Goal: Task Accomplishment & Management: Use online tool/utility

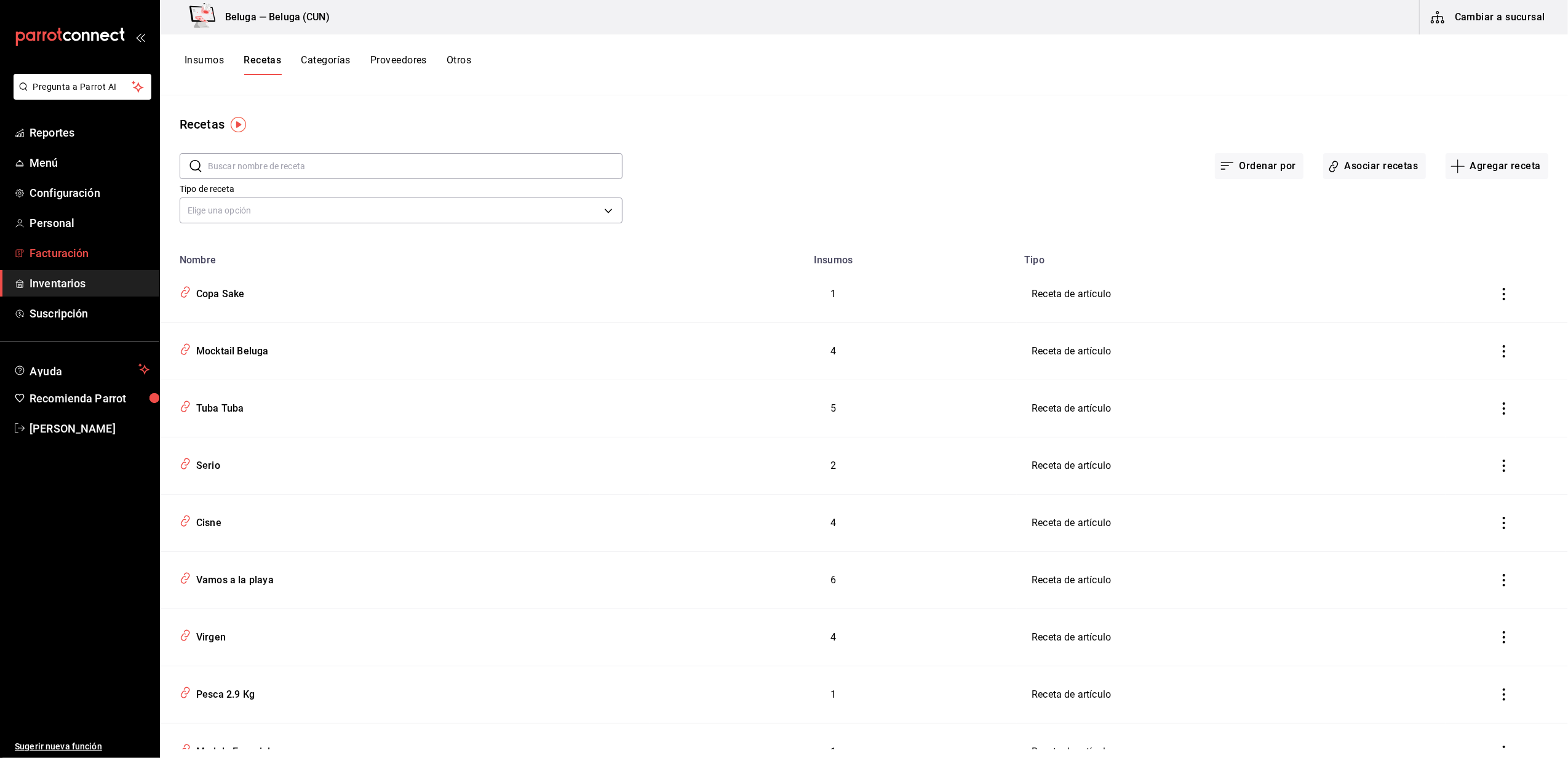
click at [78, 249] on span "Facturación" at bounding box center [89, 253] width 120 height 17
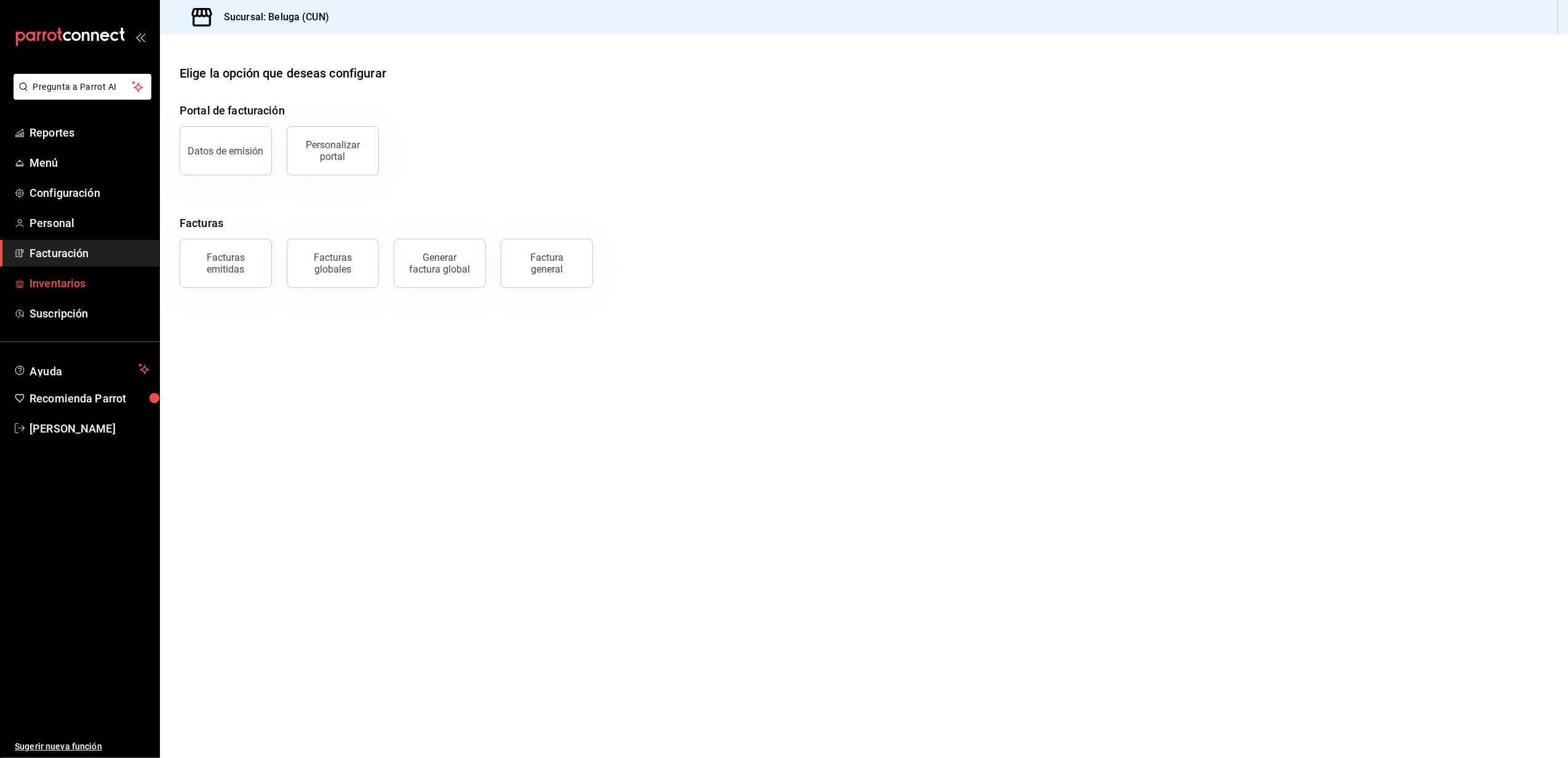
click at [67, 287] on span "Inventarios" at bounding box center [89, 283] width 120 height 17
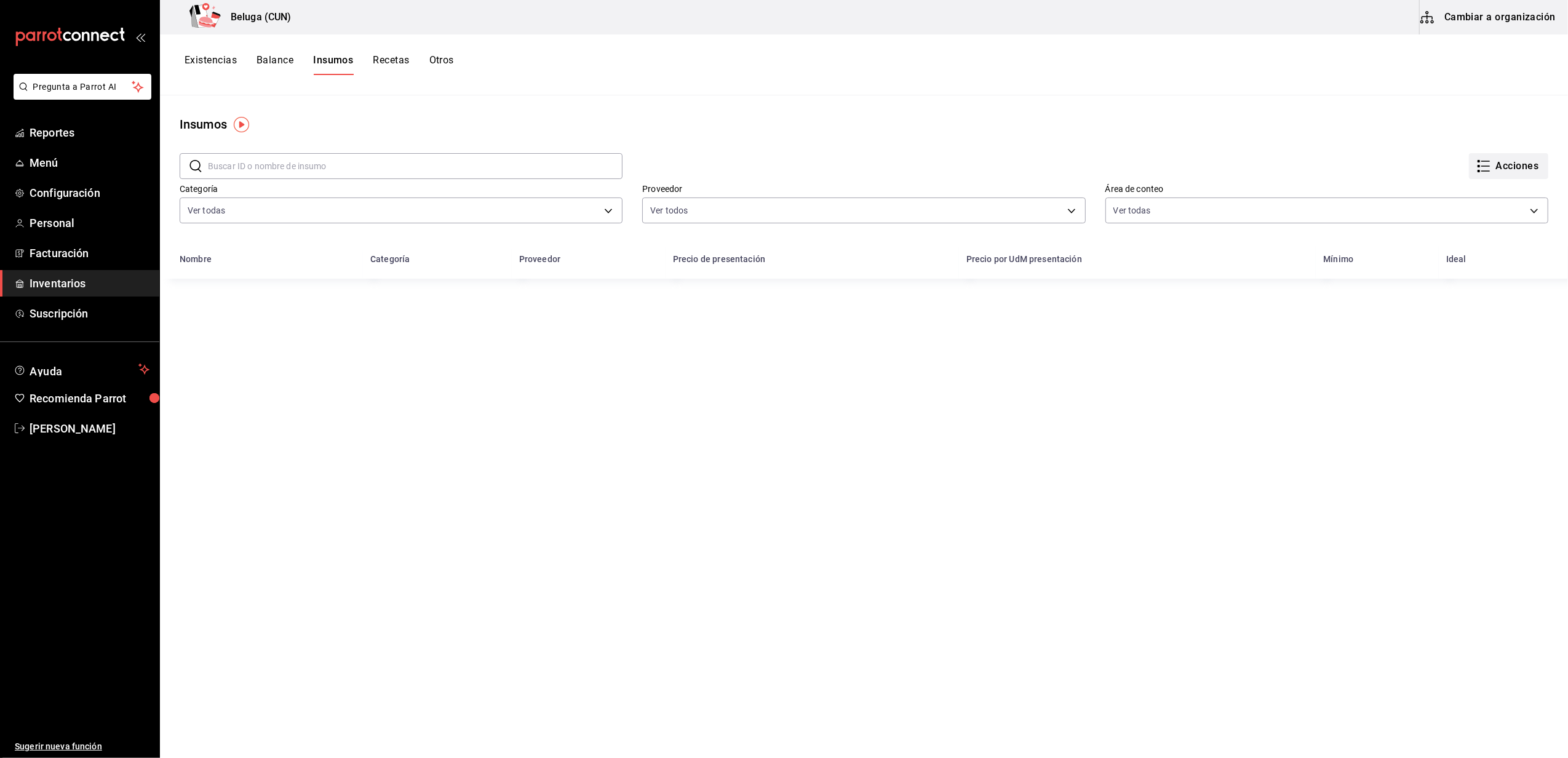
click at [1479, 166] on button "Acciones" at bounding box center [1508, 166] width 79 height 26
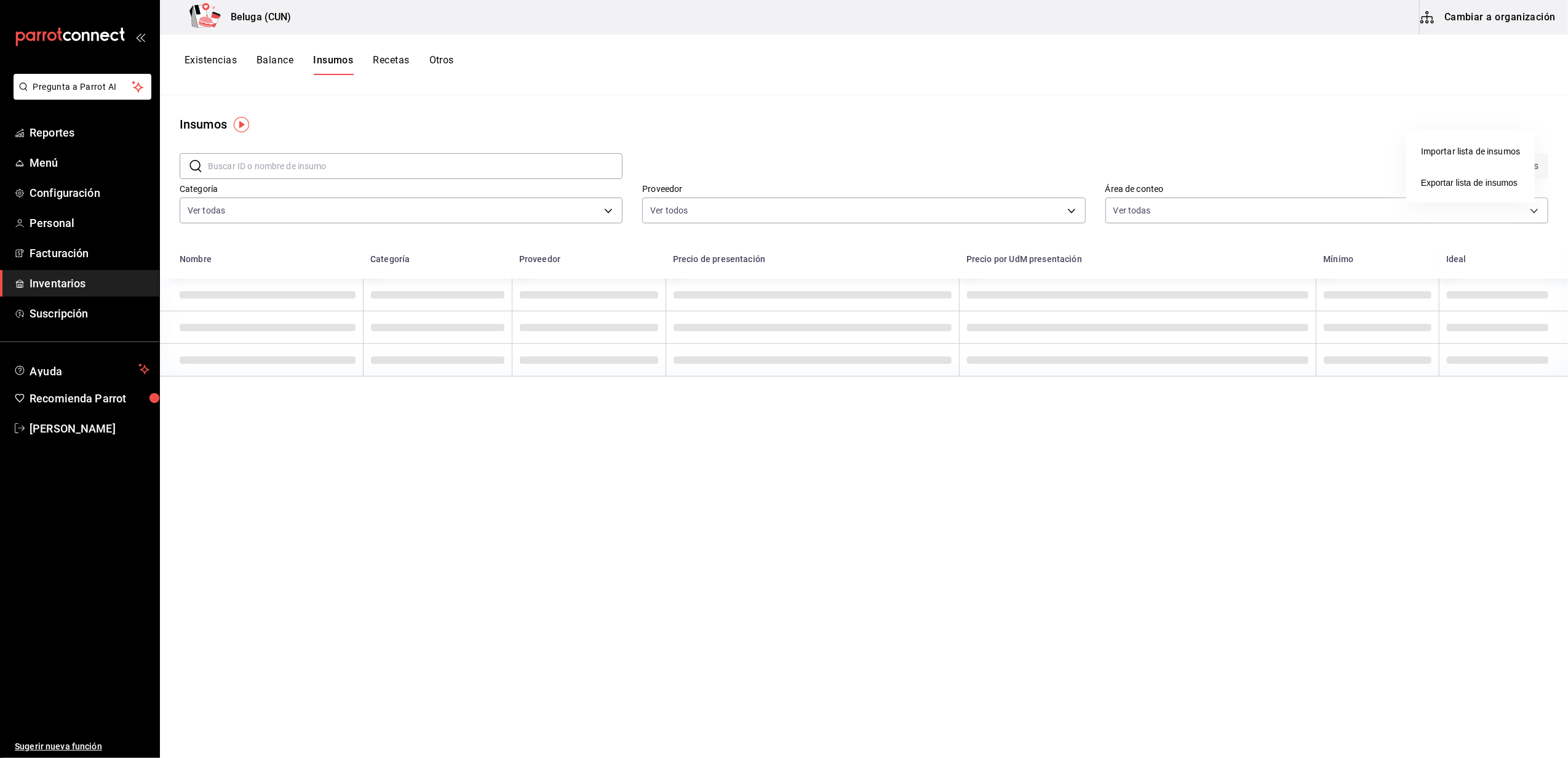
click at [1233, 161] on div at bounding box center [784, 379] width 1568 height 758
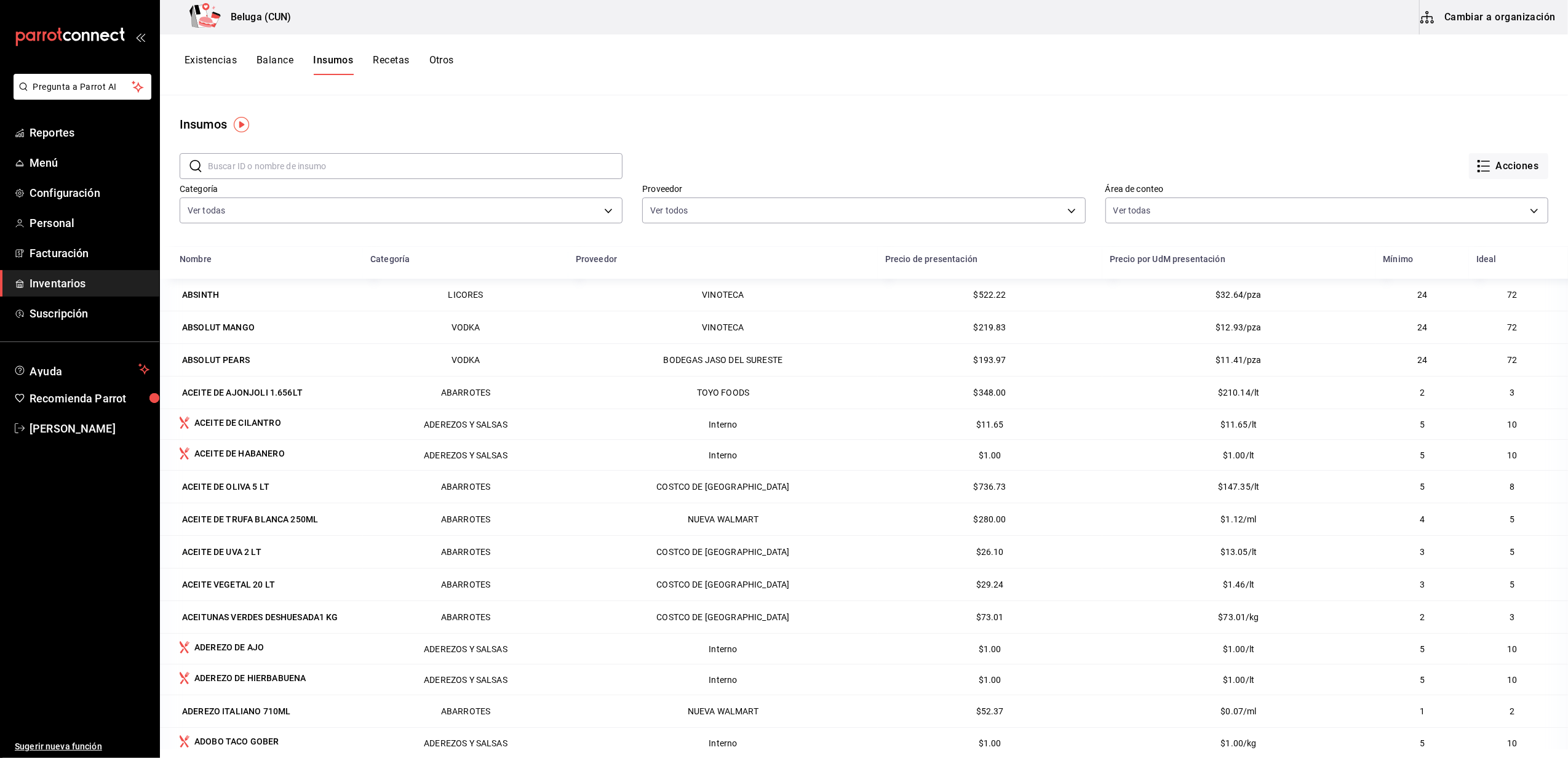
click at [1501, 26] on button "Cambiar a organización" at bounding box center [1488, 17] width 138 height 34
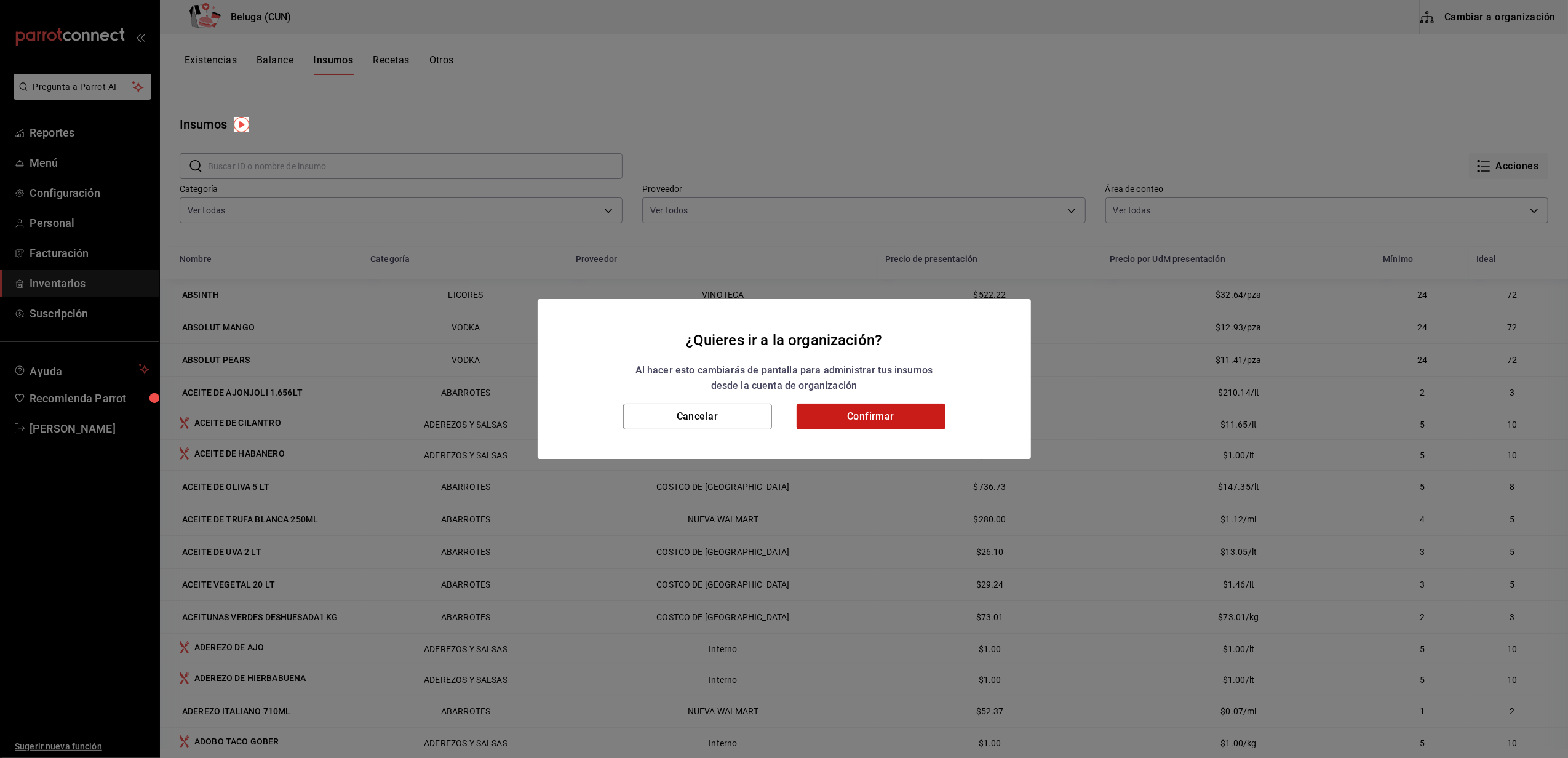
click at [856, 416] on button "Confirmar" at bounding box center [871, 417] width 149 height 26
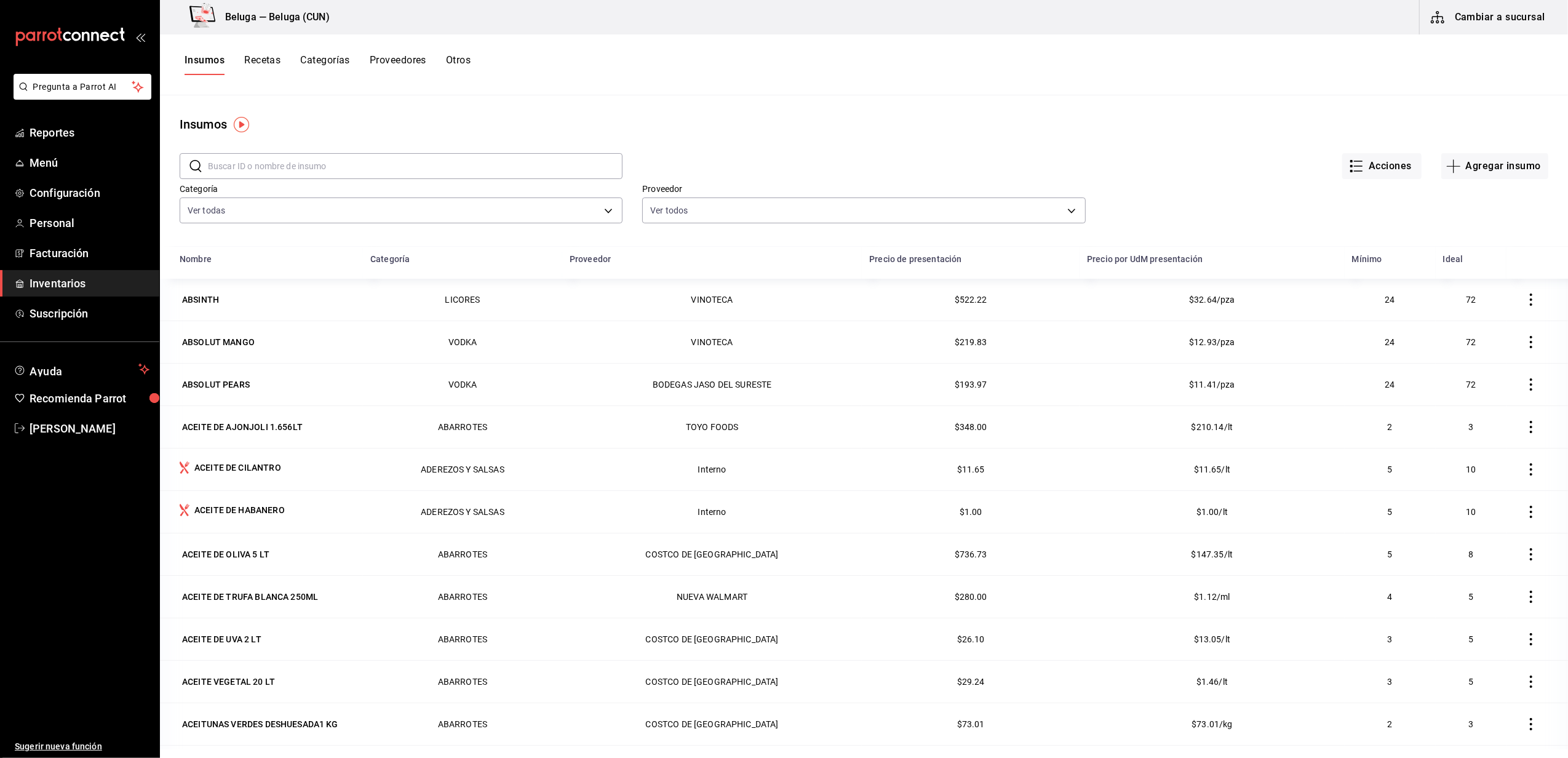
click at [85, 285] on span "Inventarios" at bounding box center [89, 283] width 120 height 17
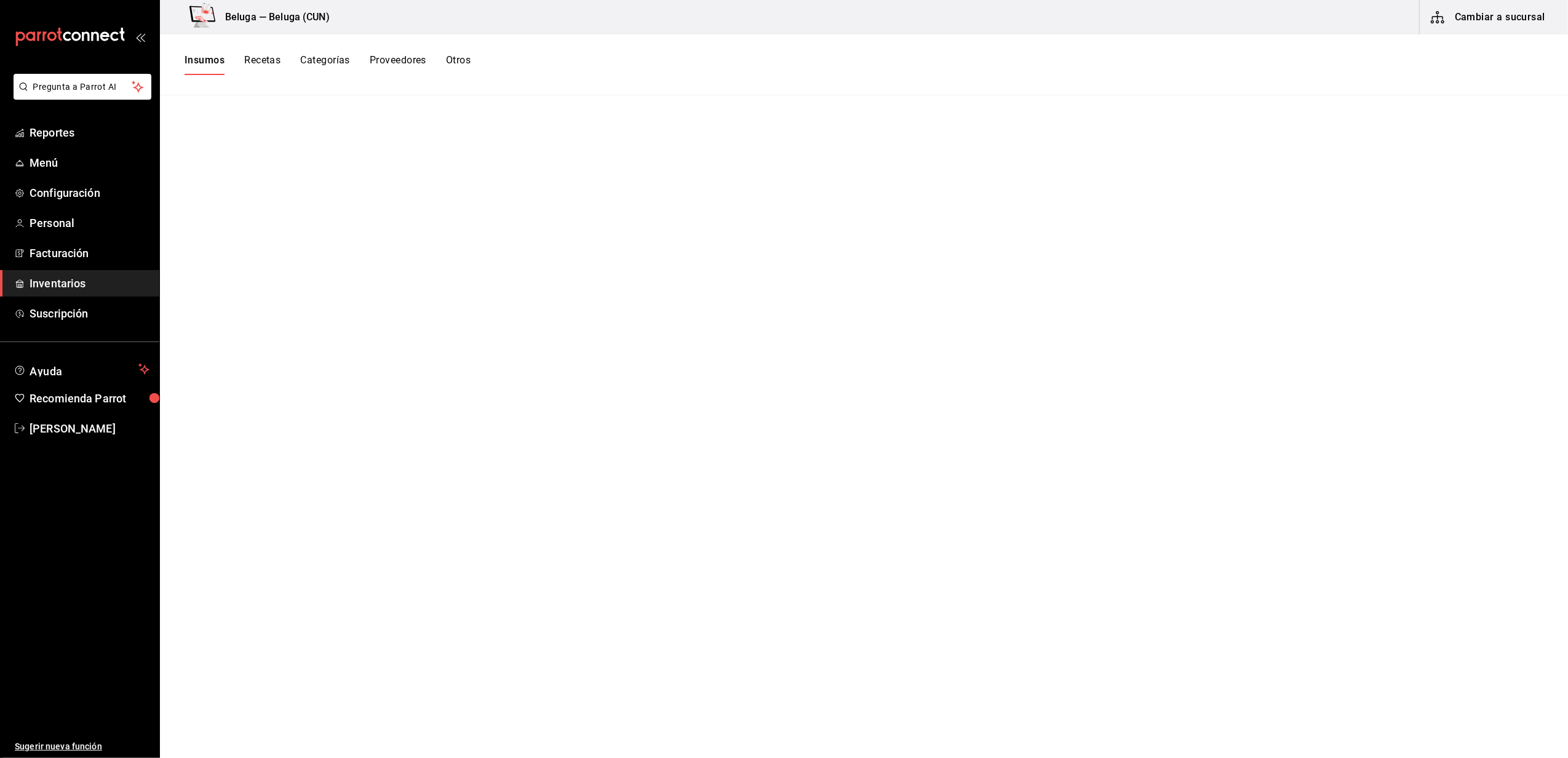
click at [1477, 30] on button "Cambiar a sucursal" at bounding box center [1488, 17] width 138 height 34
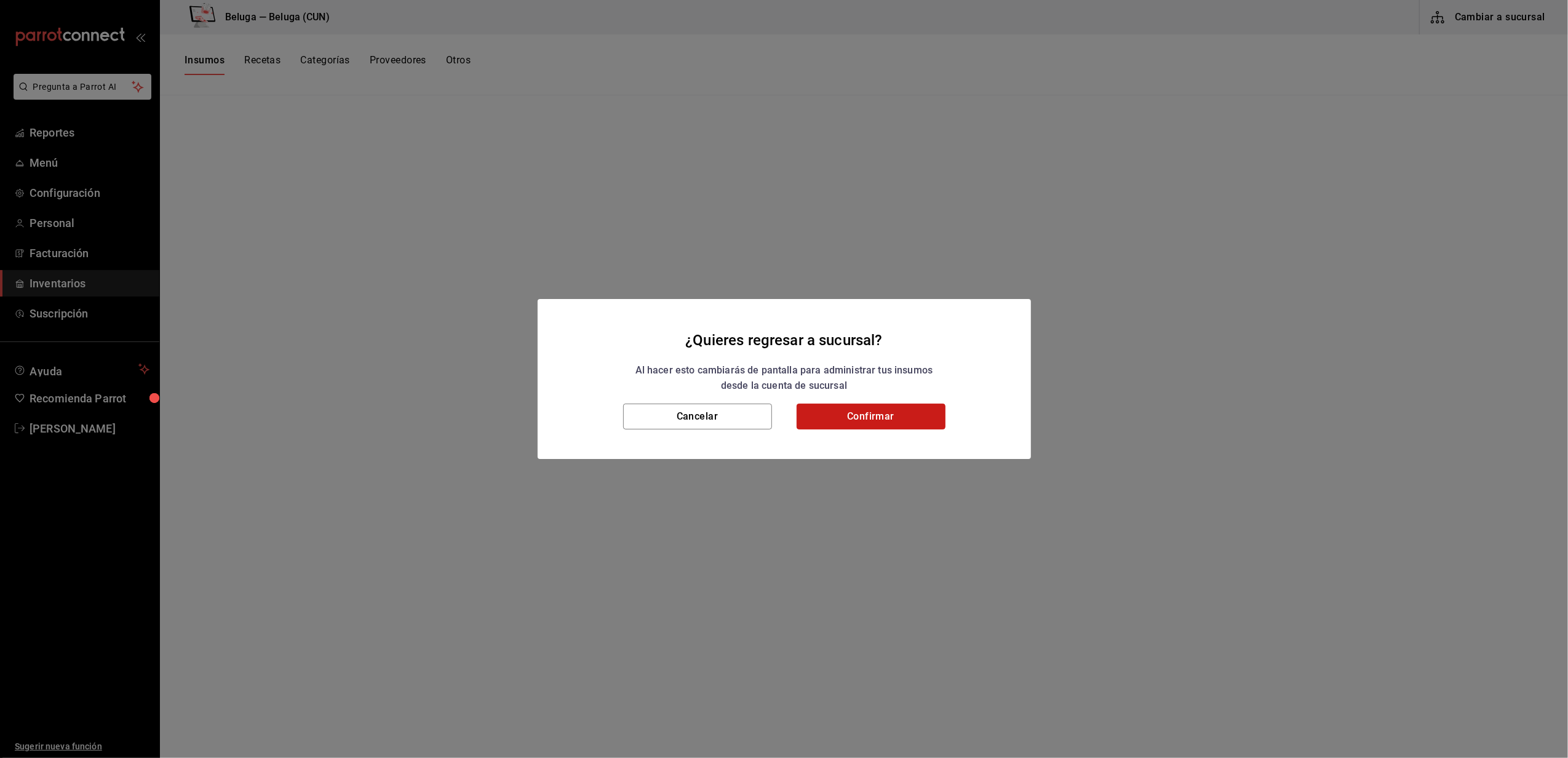
click at [880, 427] on button "Confirmar" at bounding box center [871, 417] width 149 height 26
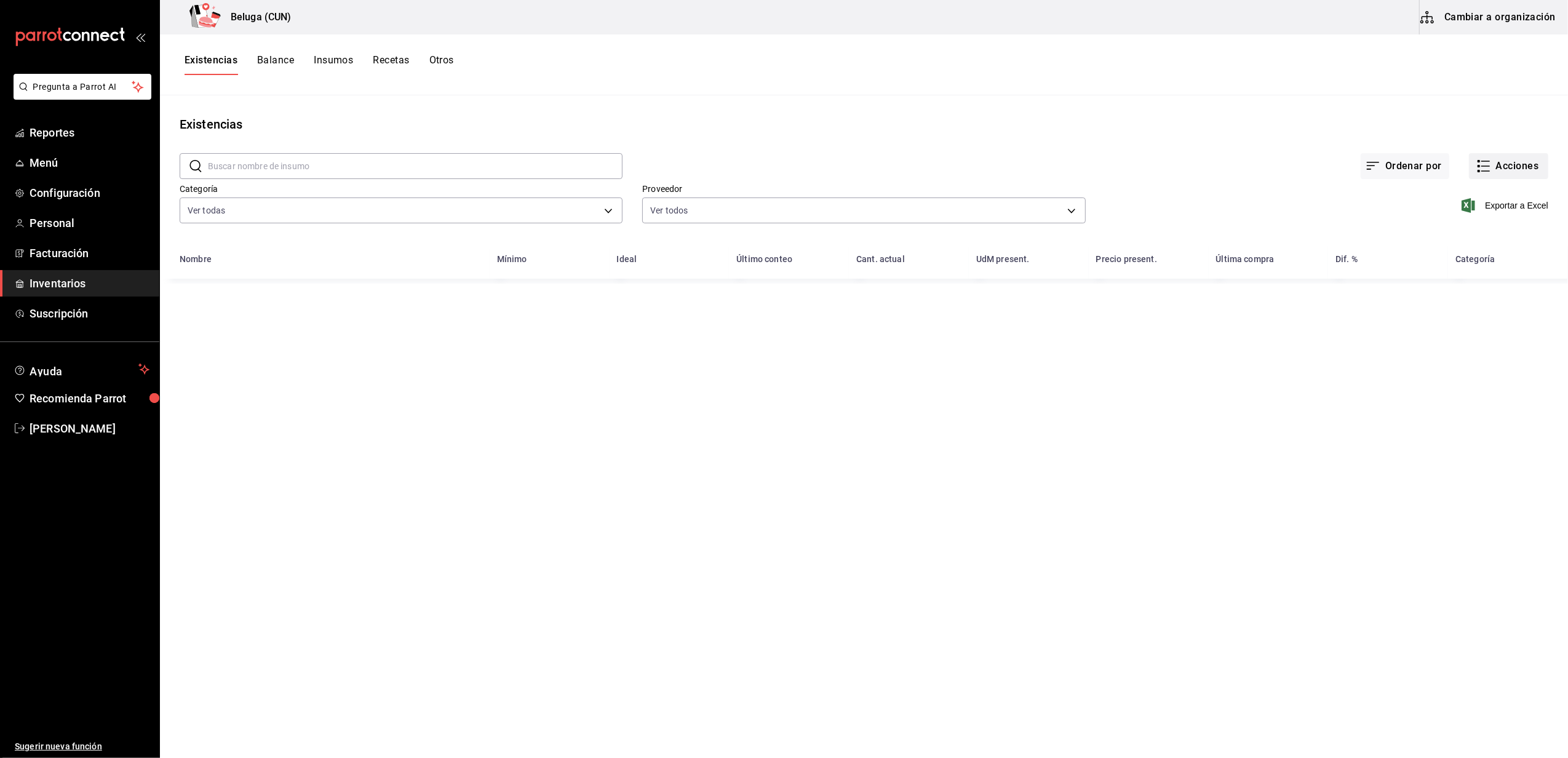
click at [1509, 175] on button "Acciones" at bounding box center [1508, 166] width 79 height 26
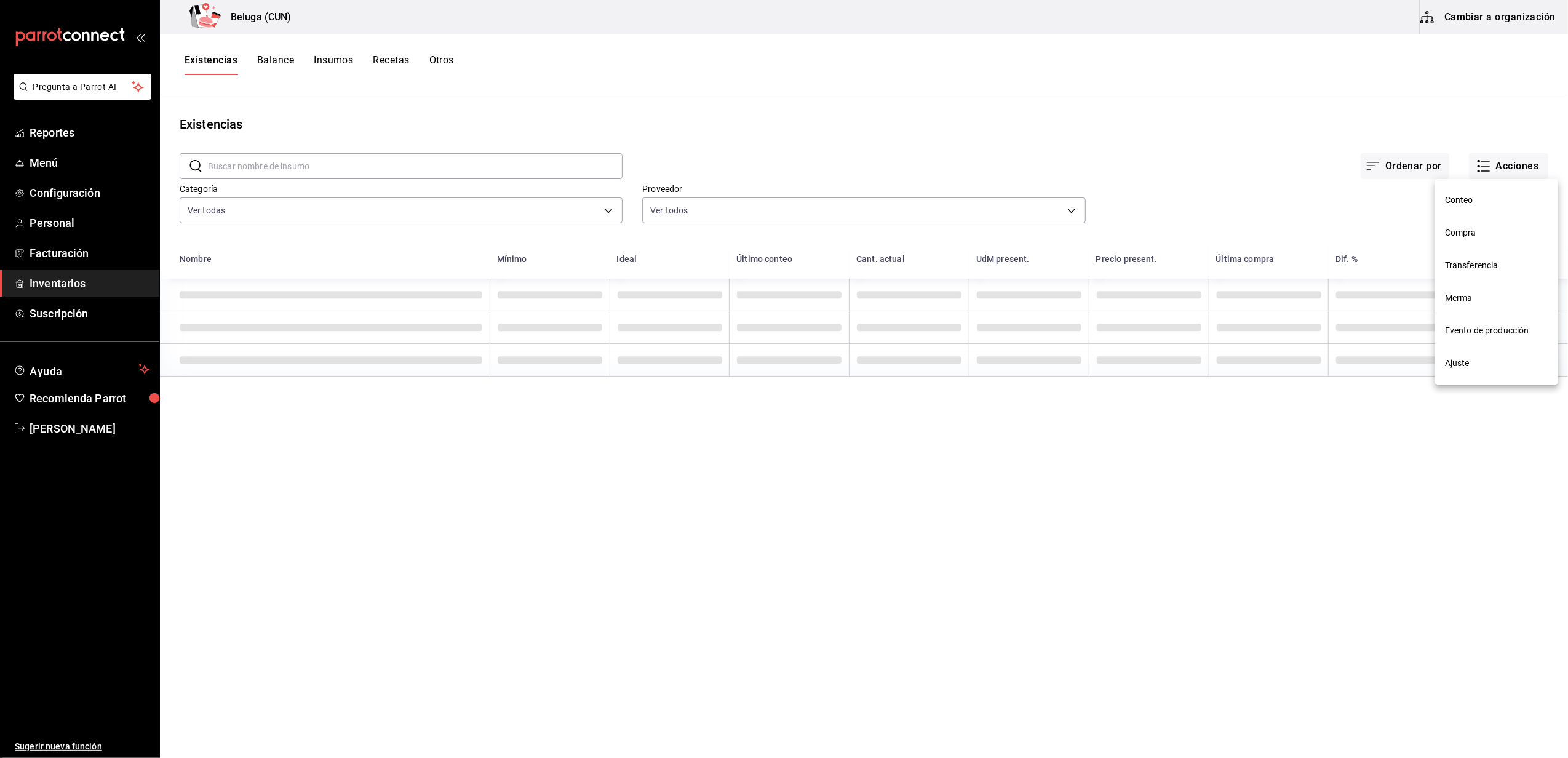
click at [1464, 239] on span "Compra" at bounding box center [1496, 232] width 103 height 13
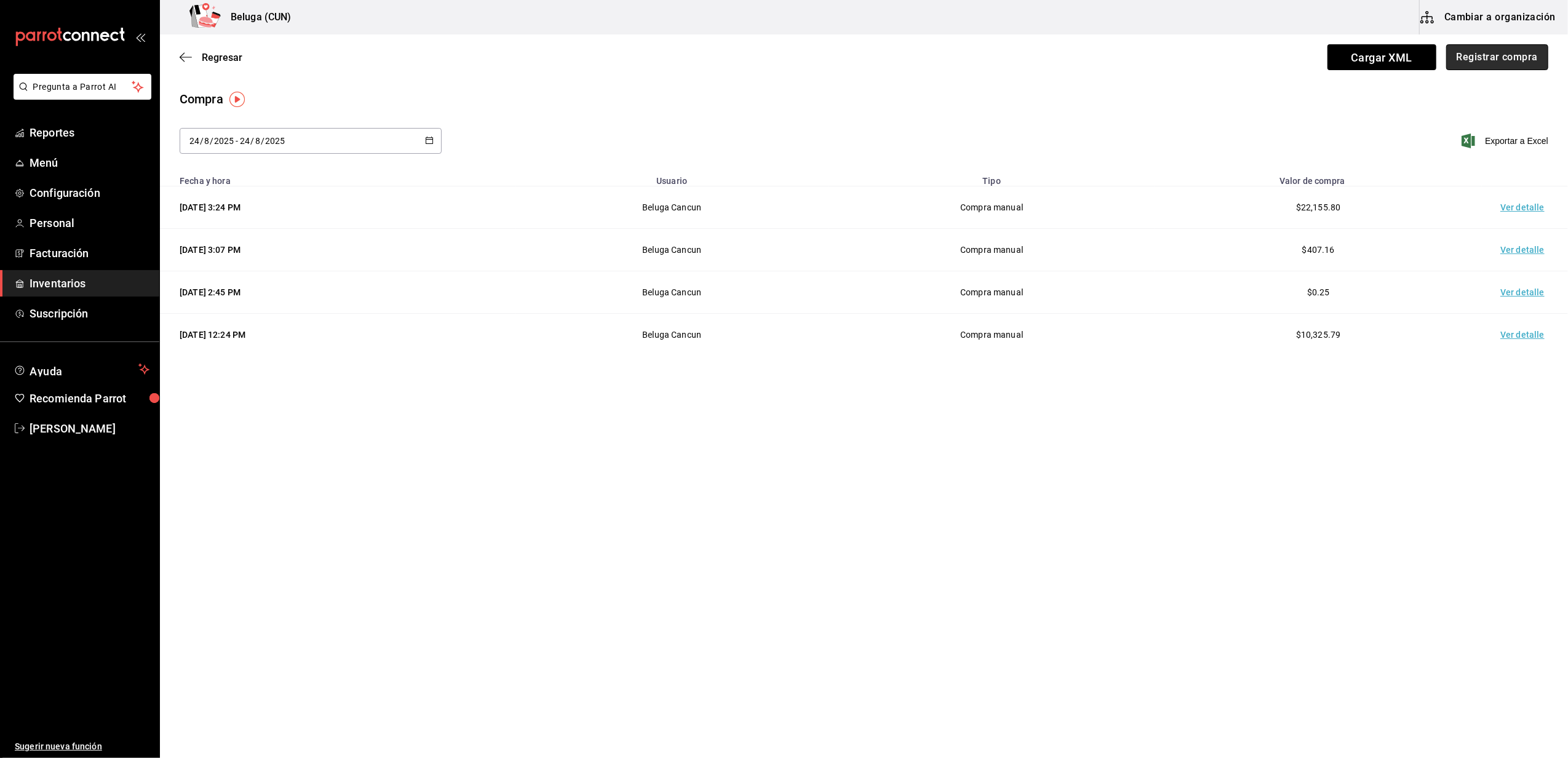
click at [1504, 45] on button "Registrar compra" at bounding box center [1497, 57] width 102 height 26
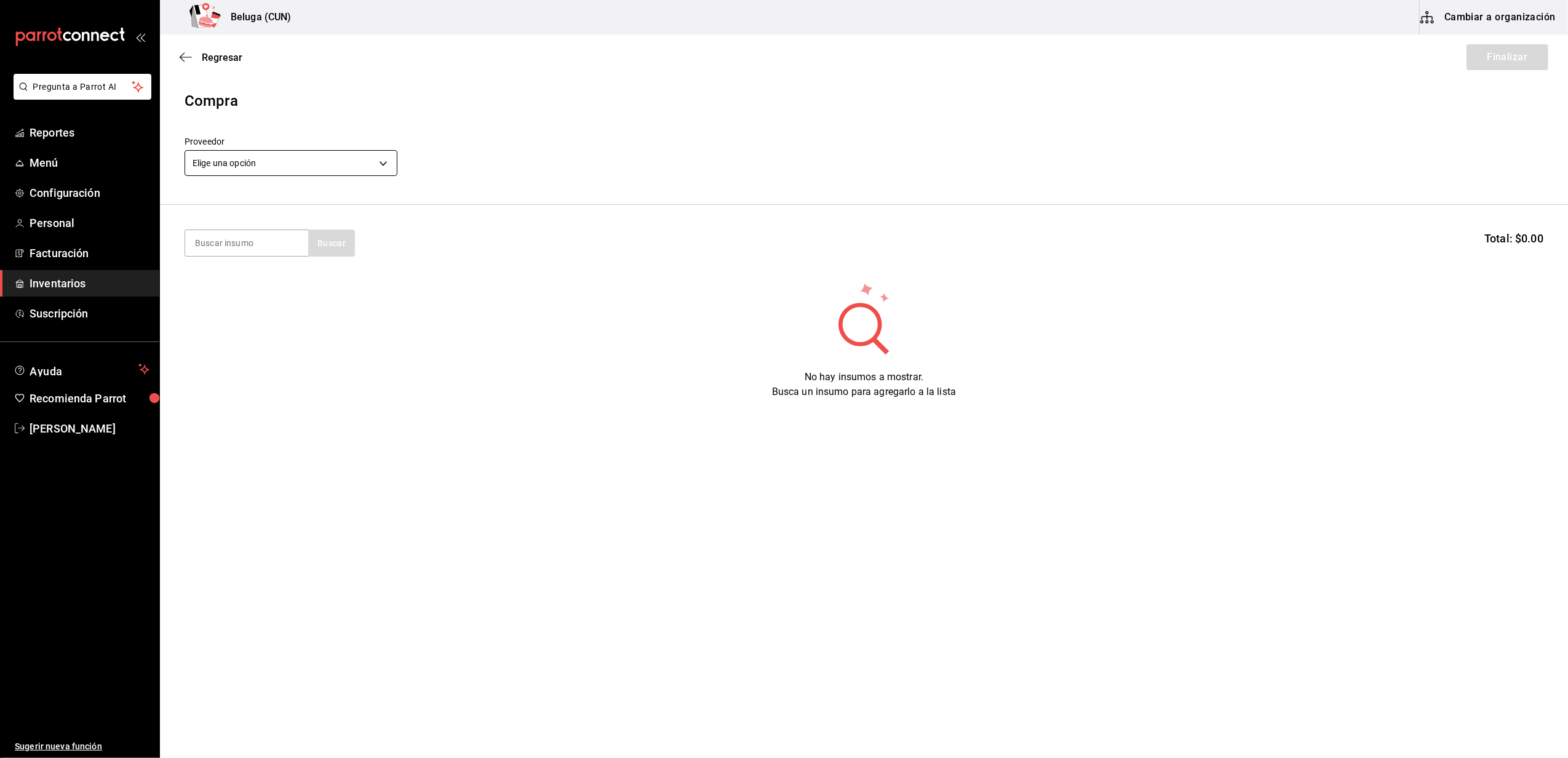
click at [323, 161] on body "Pregunta a Parrot AI Reportes Menú Configuración Personal Facturación Inventari…" at bounding box center [784, 344] width 1568 height 689
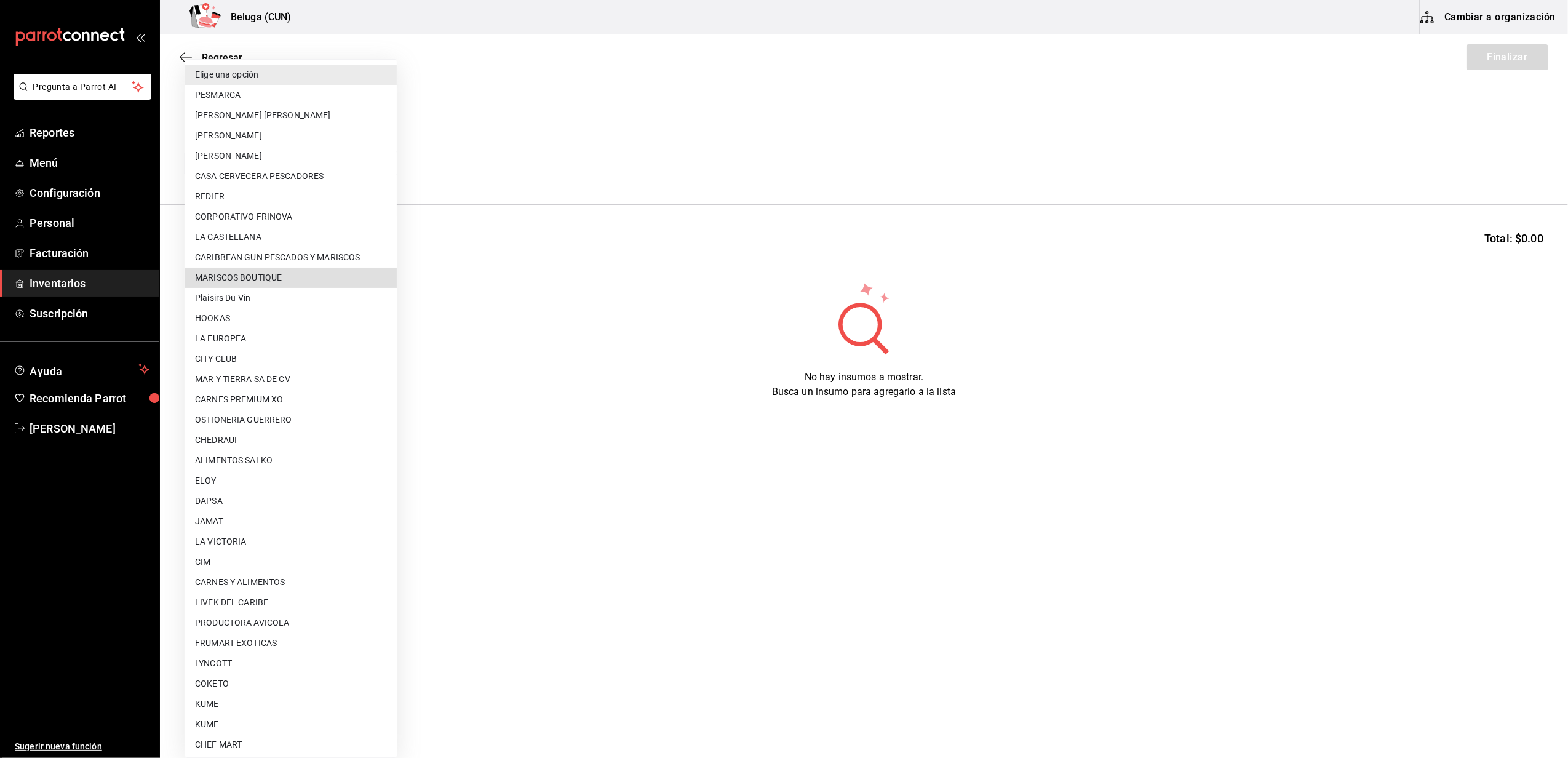
click at [261, 274] on li "MARISCOS BOUTIQUE" at bounding box center [291, 278] width 212 height 21
type input "893d6b9a-1f5b-482f-aa55-c2443509e9a9"
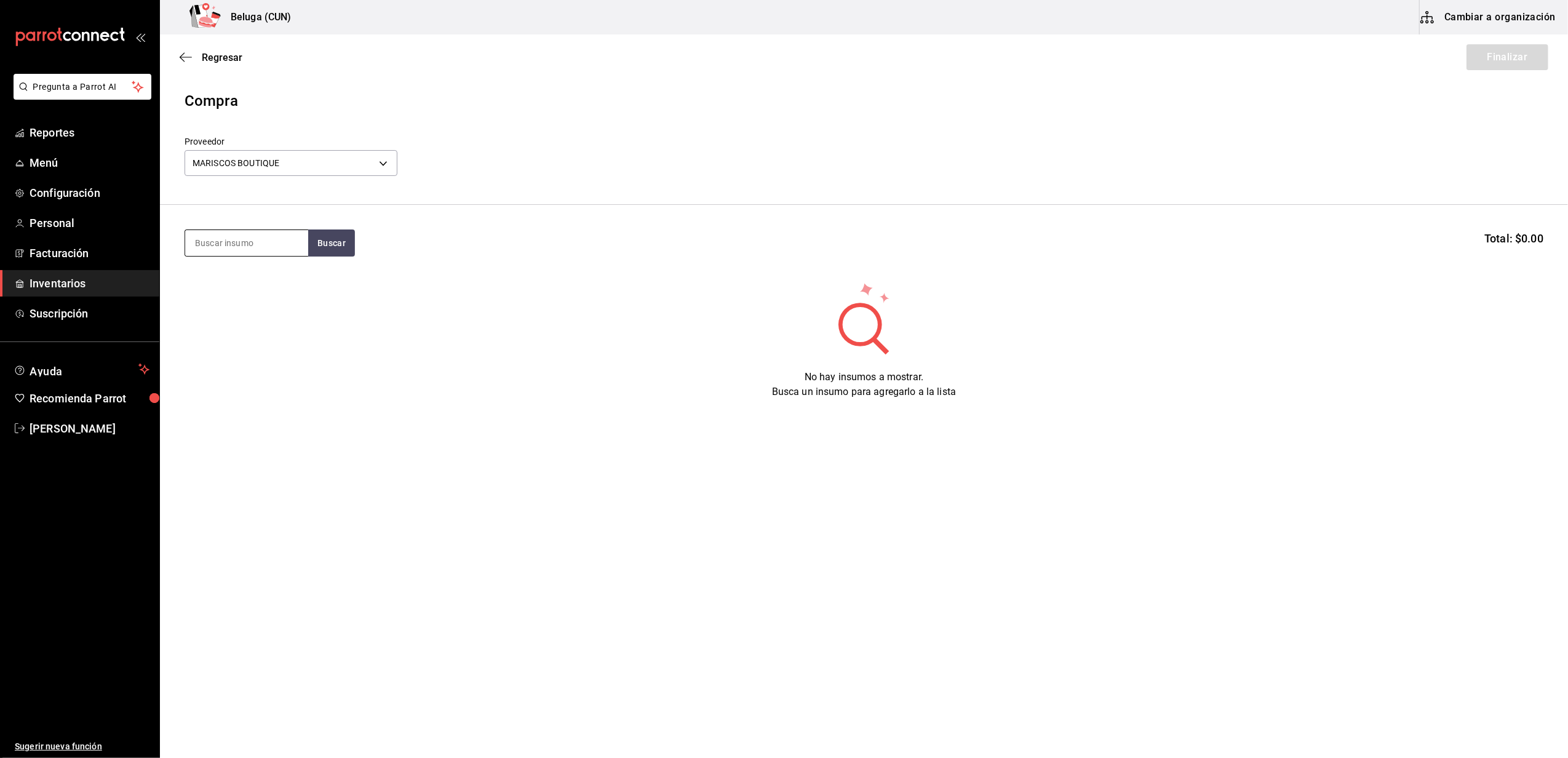
click at [269, 241] on input at bounding box center [246, 243] width 123 height 26
type input "choco"
click at [228, 295] on div "ALMEJA CHOCOLATA 1 PZA" at bounding box center [246, 285] width 103 height 30
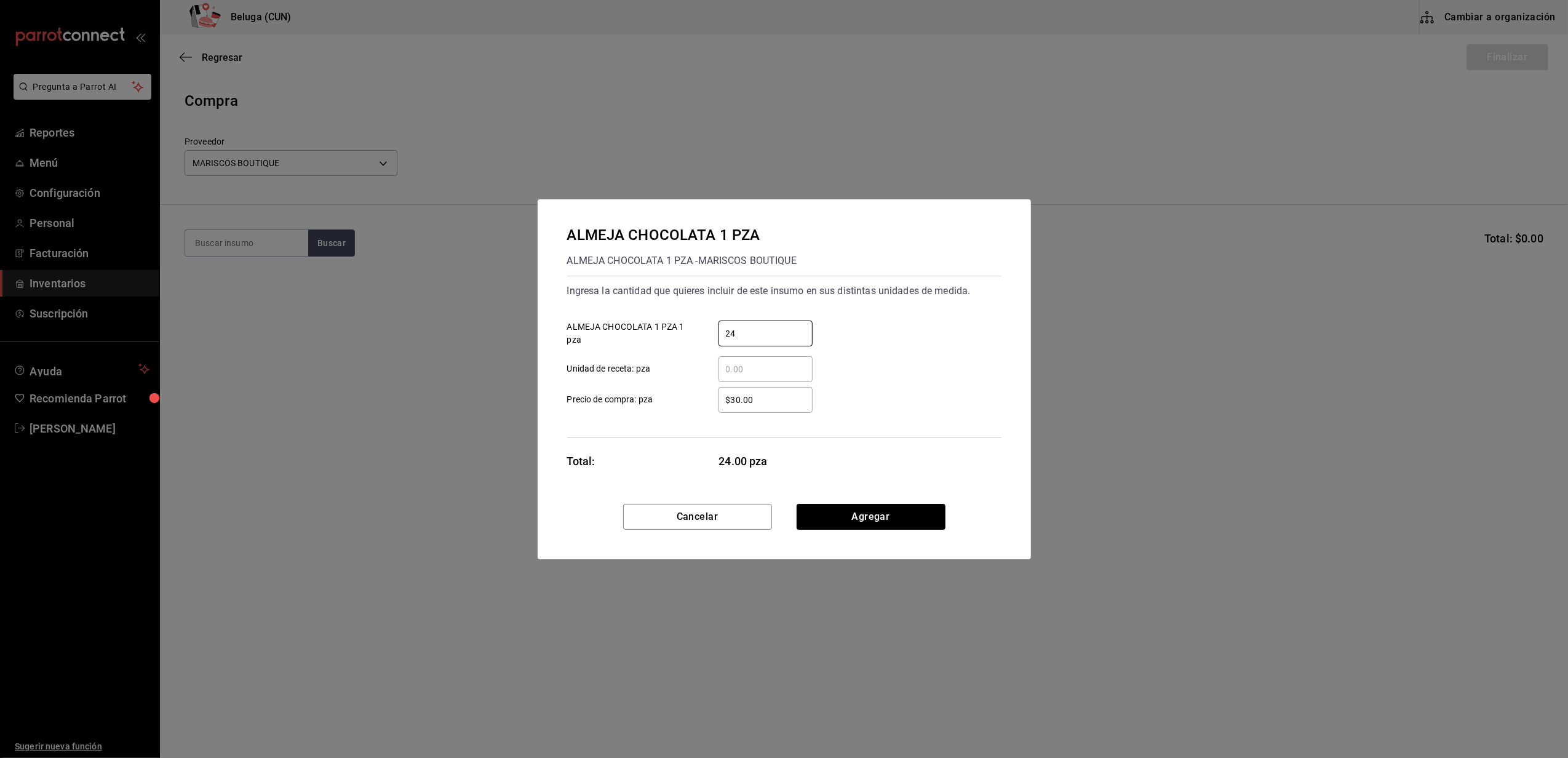
type input "24"
type input "$33.3"
click at [832, 513] on button "Agregar" at bounding box center [871, 517] width 149 height 26
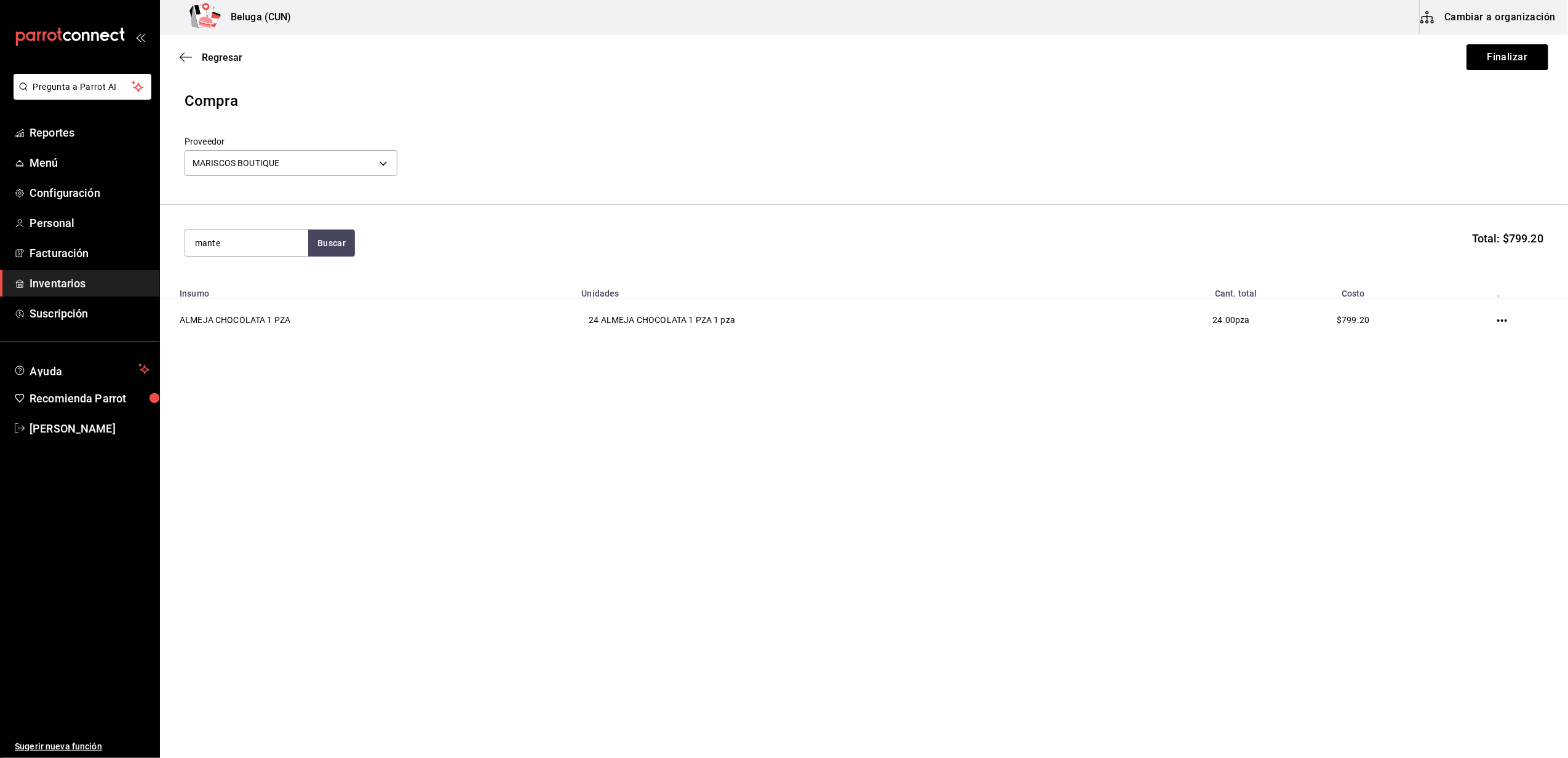
type input "mante"
click at [248, 306] on div "ALMEJA MANTEQUILLA 1 PZA - MARISCOS BOUTIQUE" at bounding box center [246, 320] width 103 height 39
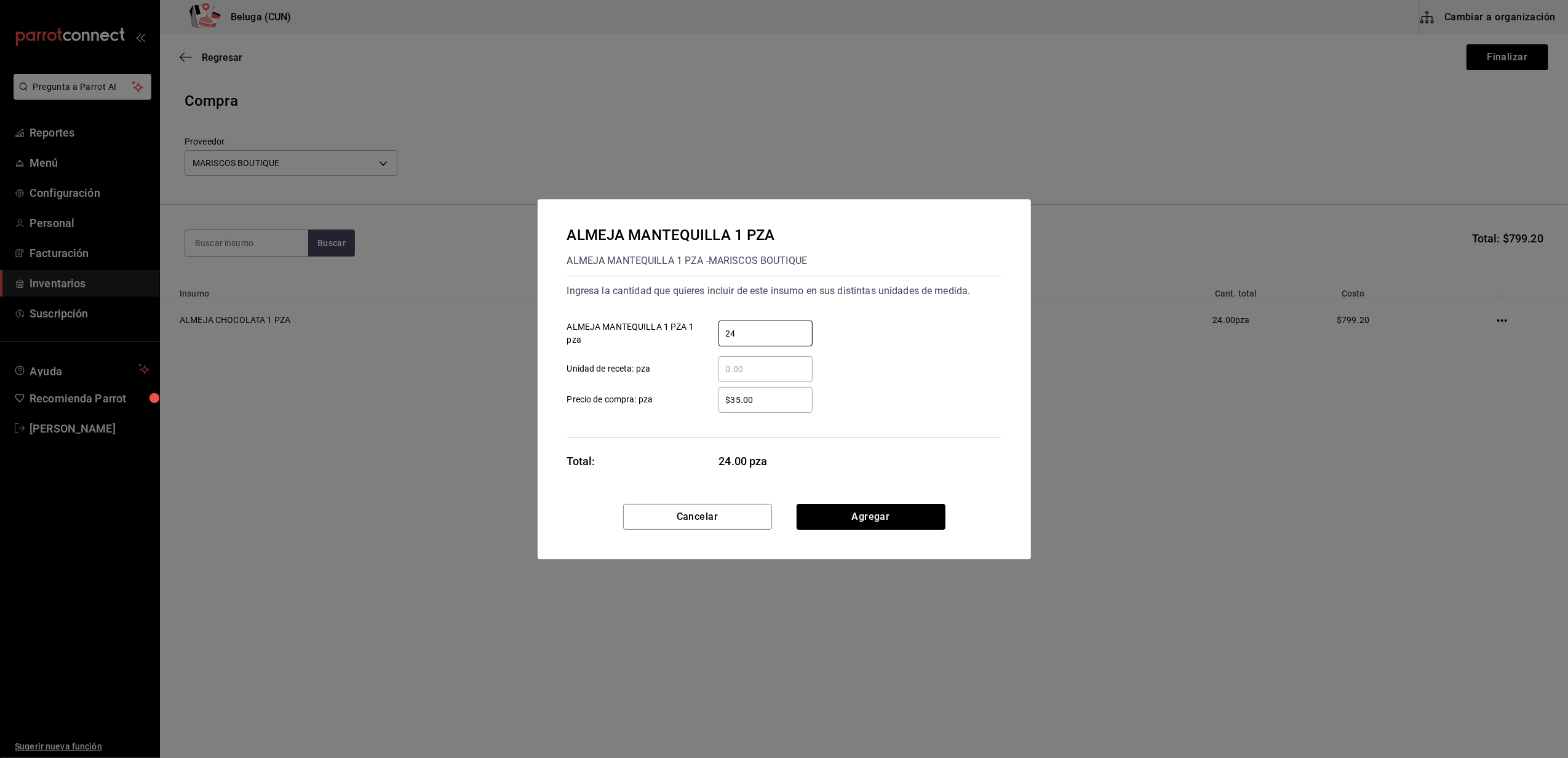
type input "24"
type input "$50"
click button "Agregar" at bounding box center [871, 517] width 149 height 26
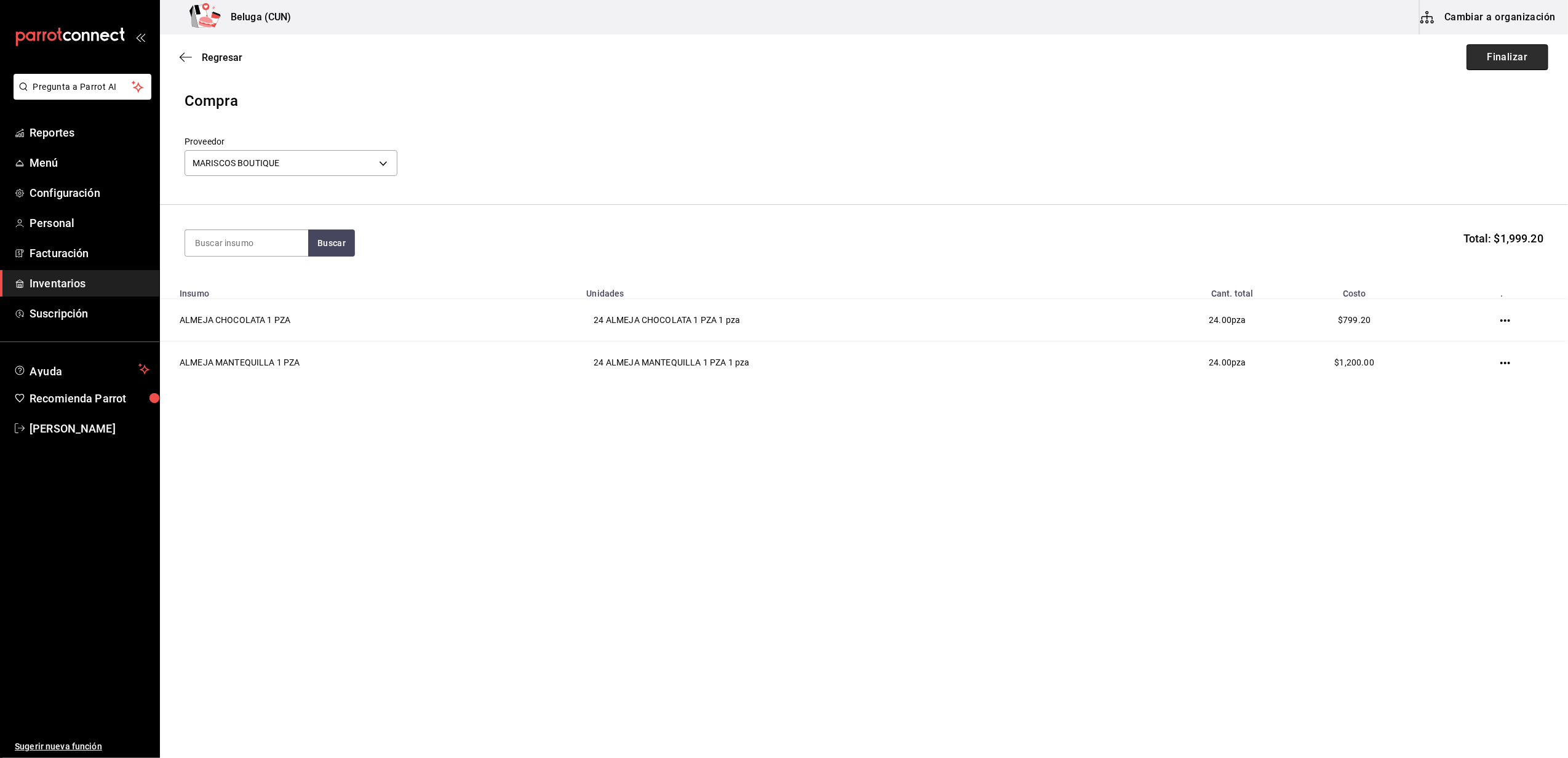
click at [1513, 64] on button "Finalizar" at bounding box center [1507, 57] width 82 height 26
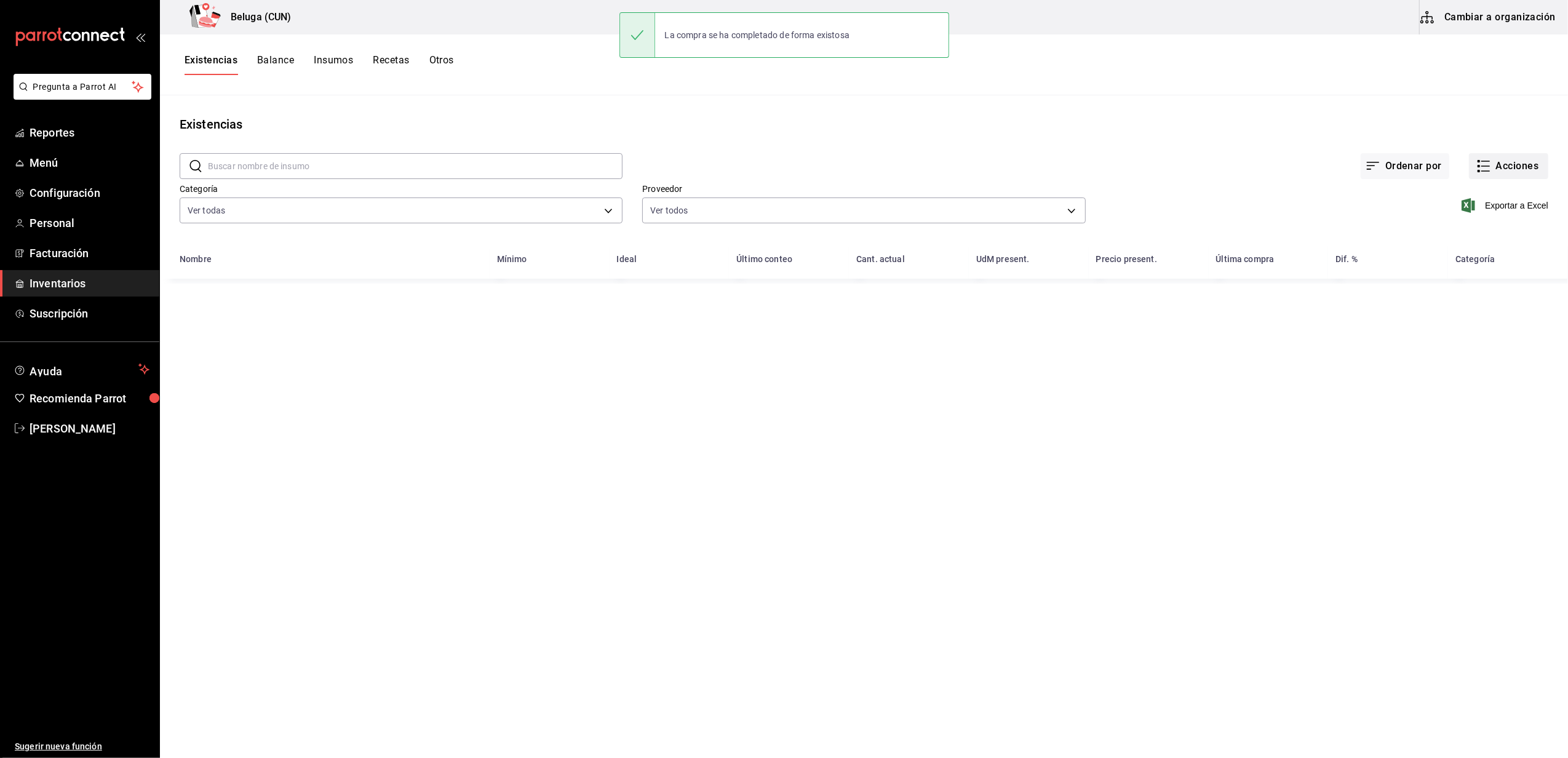
click at [1516, 171] on button "Acciones" at bounding box center [1508, 166] width 79 height 26
click at [1460, 234] on span "Compra" at bounding box center [1496, 232] width 103 height 13
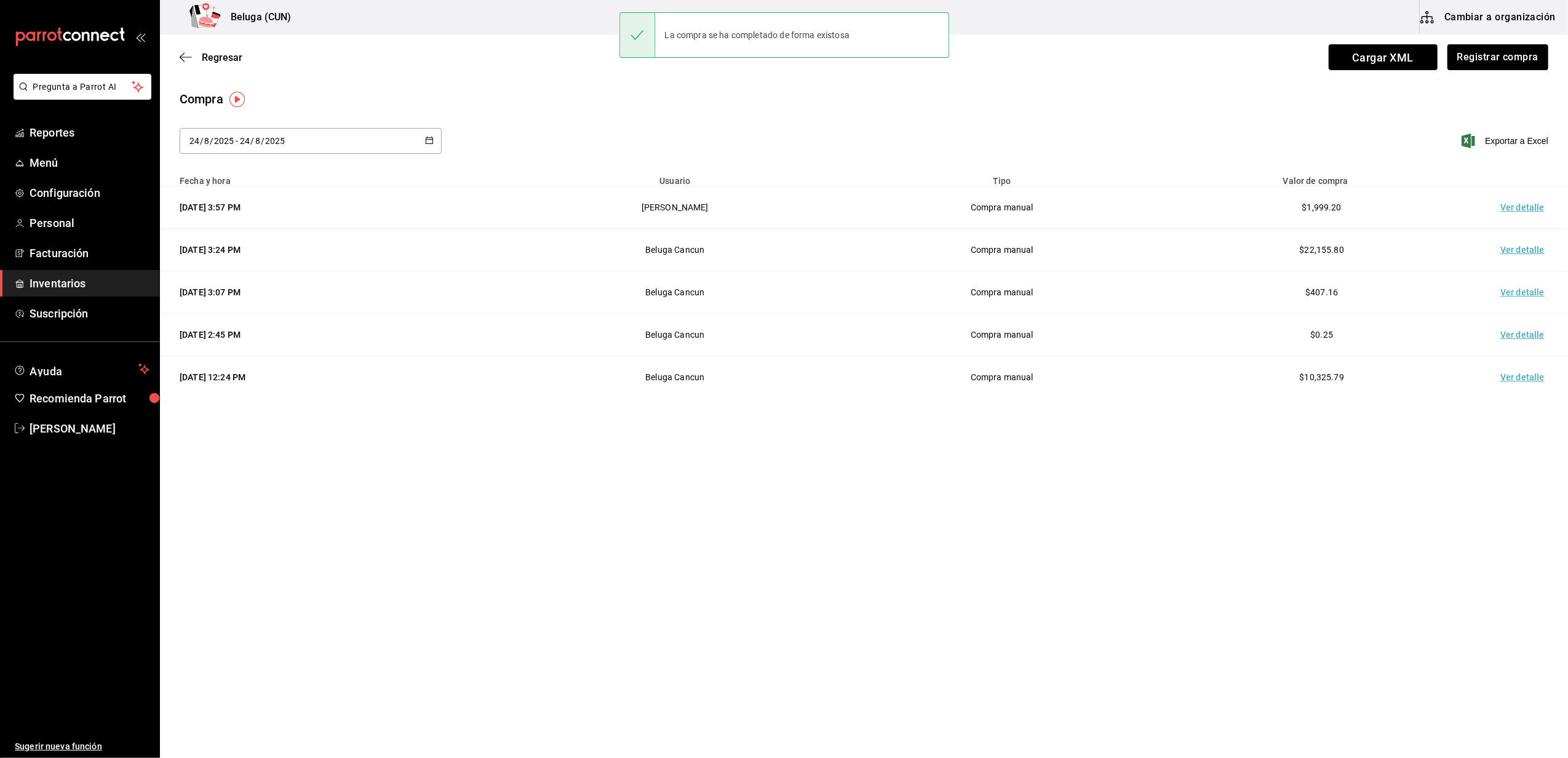
drag, startPoint x: 1514, startPoint y: 165, endPoint x: 1510, endPoint y: 185, distance: 20.4
click at [1511, 172] on div "Compra 2025-08-24 24 / 8 / 2025 - 2025-08-24 24 / 8 / 2025 Exportar a Excel Fec…" at bounding box center [864, 244] width 1408 height 308
click at [1508, 213] on td "Ver detalle" at bounding box center [1524, 208] width 86 height 43
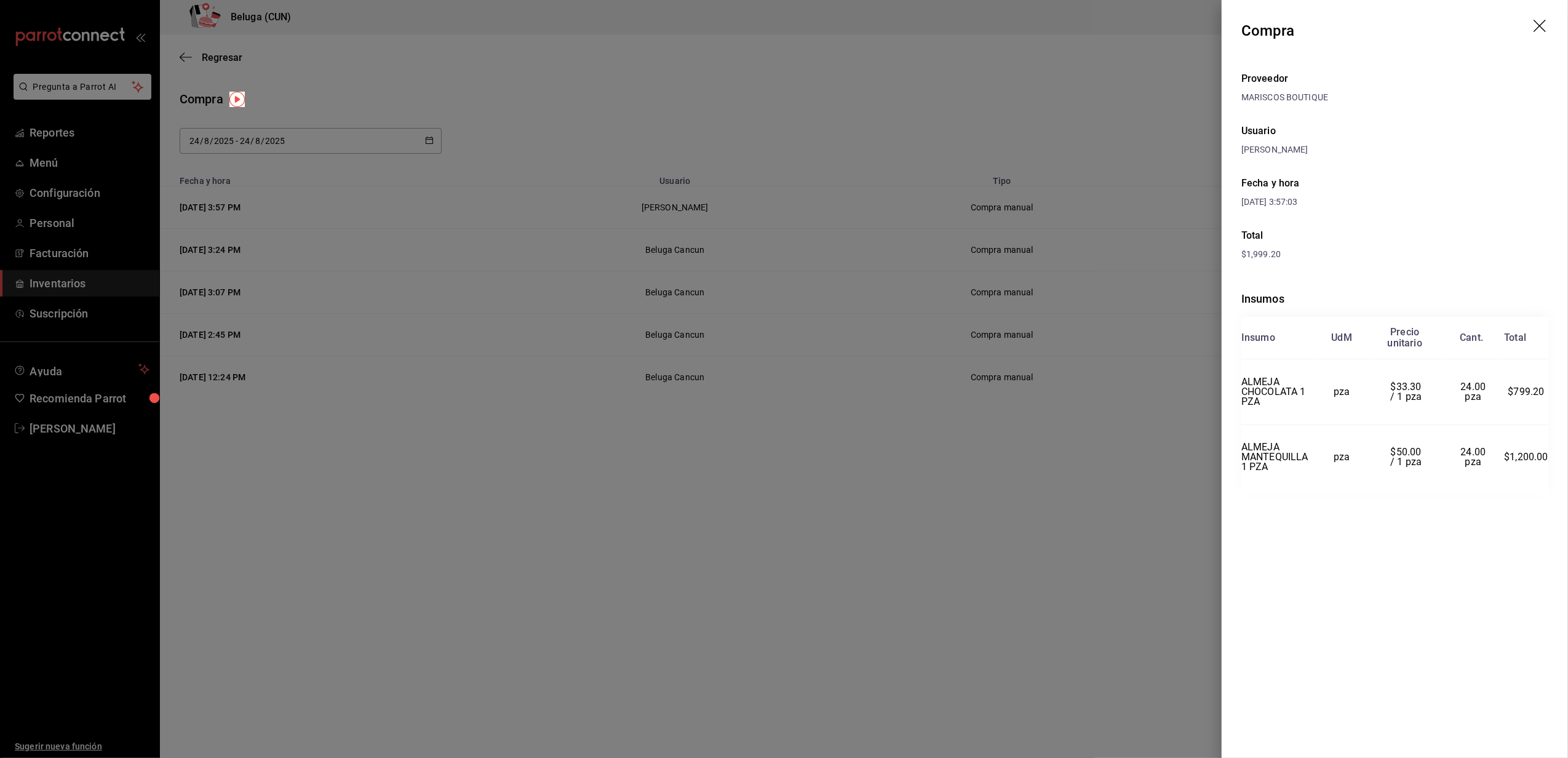
click at [800, 589] on div at bounding box center [784, 379] width 1568 height 758
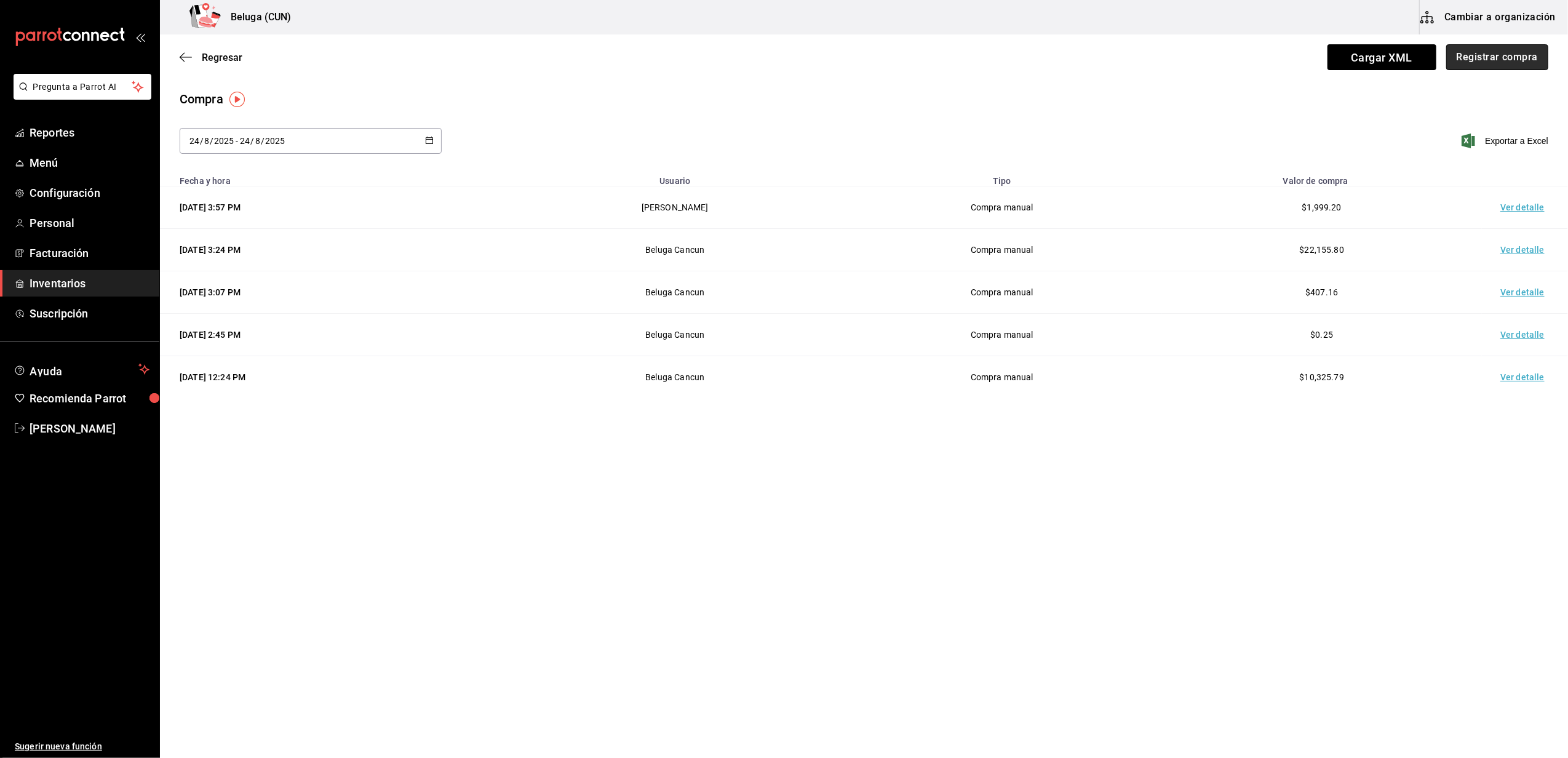
click at [1531, 54] on button "Registrar compra" at bounding box center [1497, 57] width 102 height 26
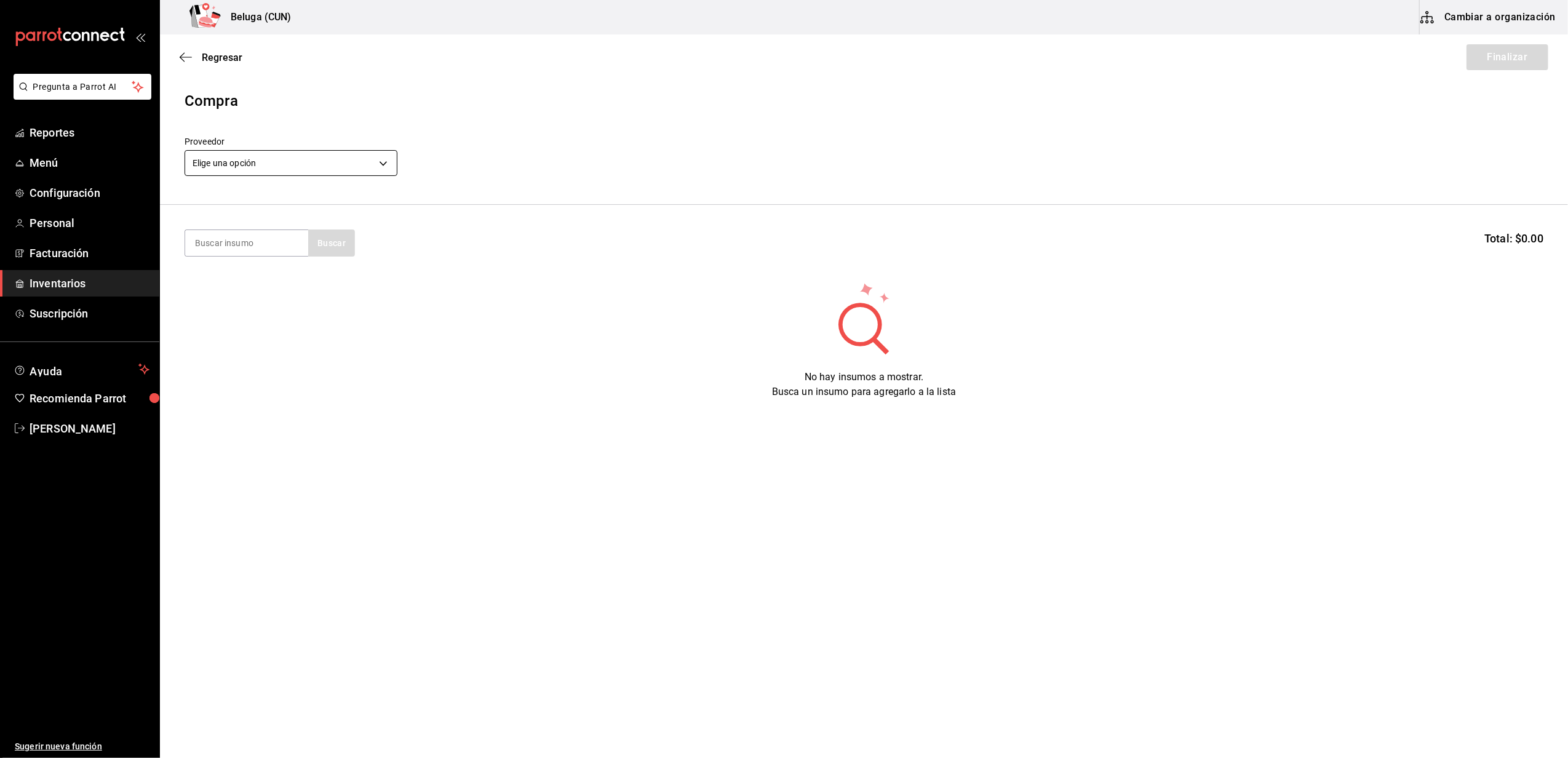
click at [305, 160] on body "Pregunta a Parrot AI Reportes Menú Configuración Personal Facturación Inventari…" at bounding box center [784, 344] width 1568 height 689
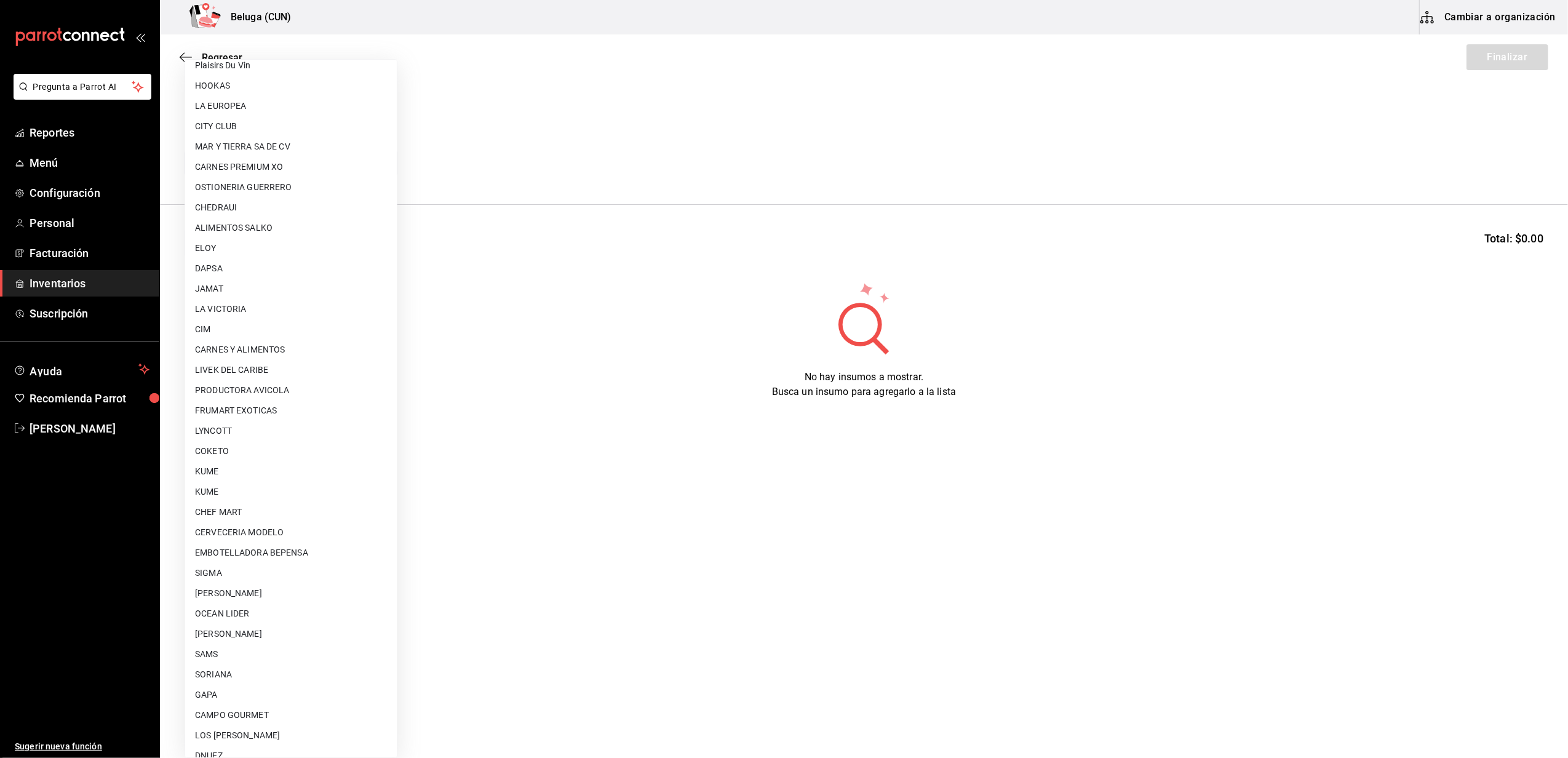
scroll to position [389, 0]
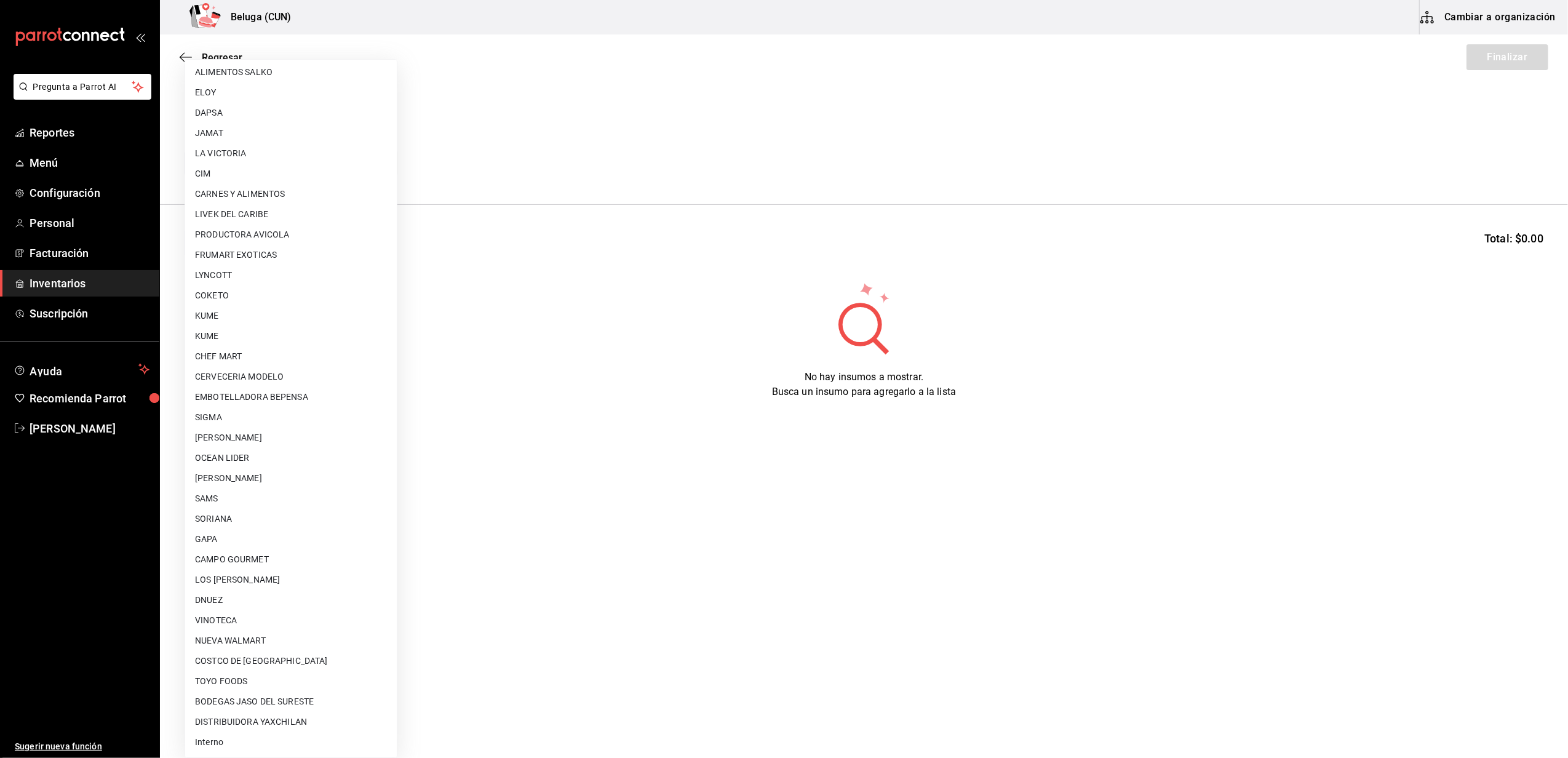
click at [252, 748] on li "Interno" at bounding box center [291, 742] width 212 height 21
type input "cf097a6b-1652-49c1-8634-faa24daf0fdd"
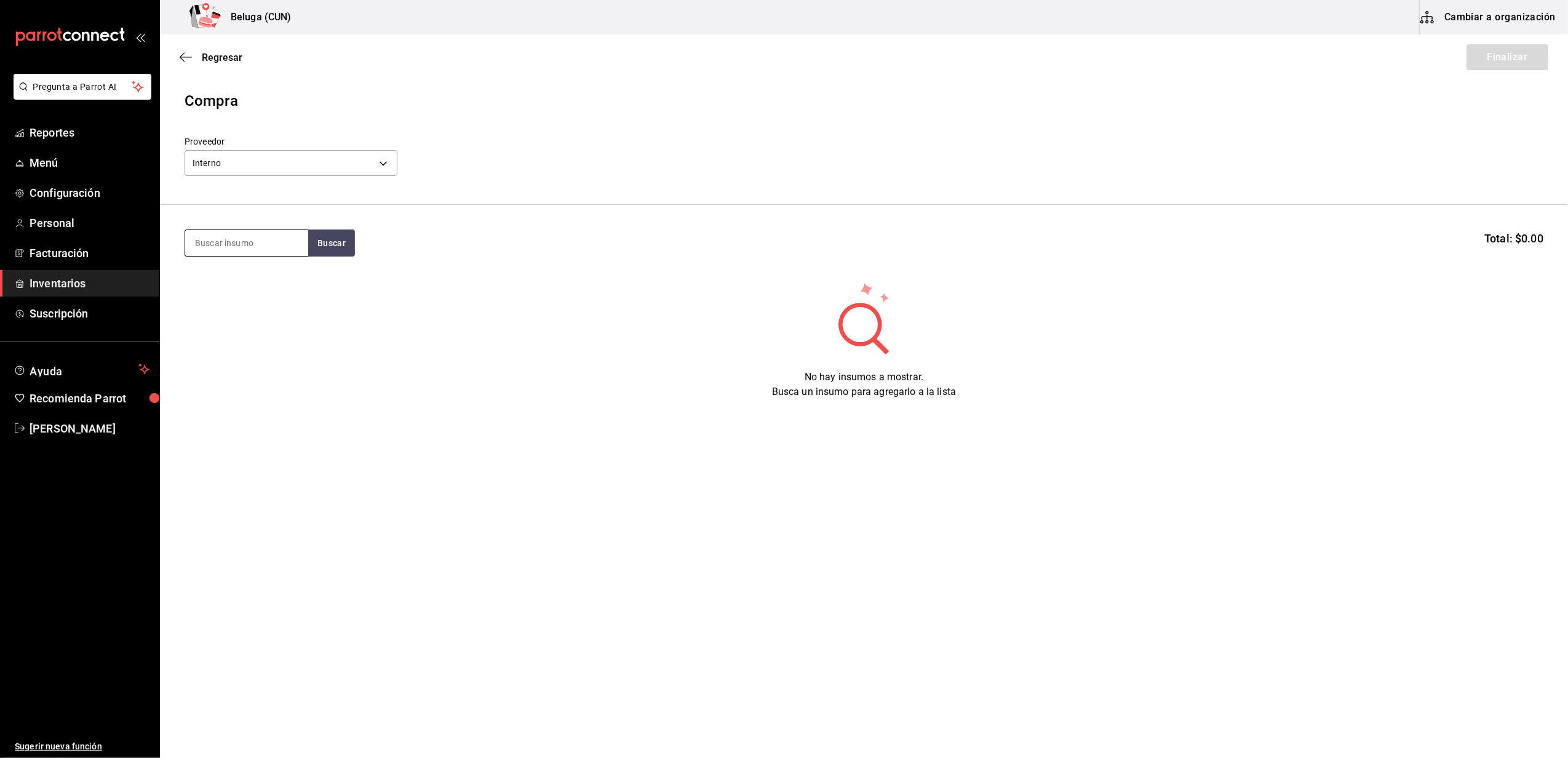
click at [225, 242] on input at bounding box center [246, 243] width 123 height 26
type input "r"
type input "frijol"
click at [240, 336] on div "FRIJOLES PARA TACOS ZARANDEADOS 100 GR - Interno" at bounding box center [246, 349] width 103 height 39
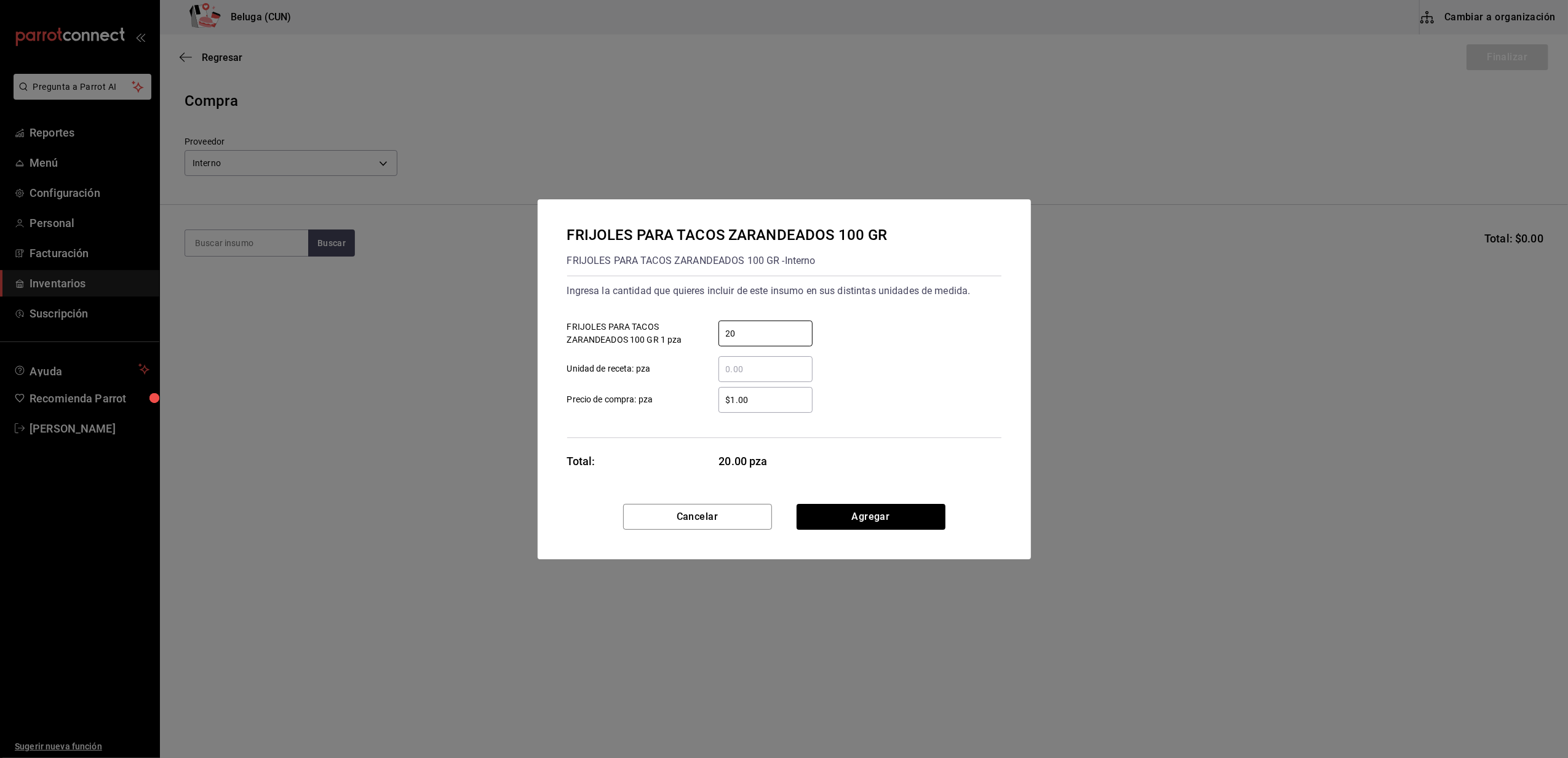
type input "20"
type input "$0.01"
click button "Agregar" at bounding box center [871, 517] width 149 height 26
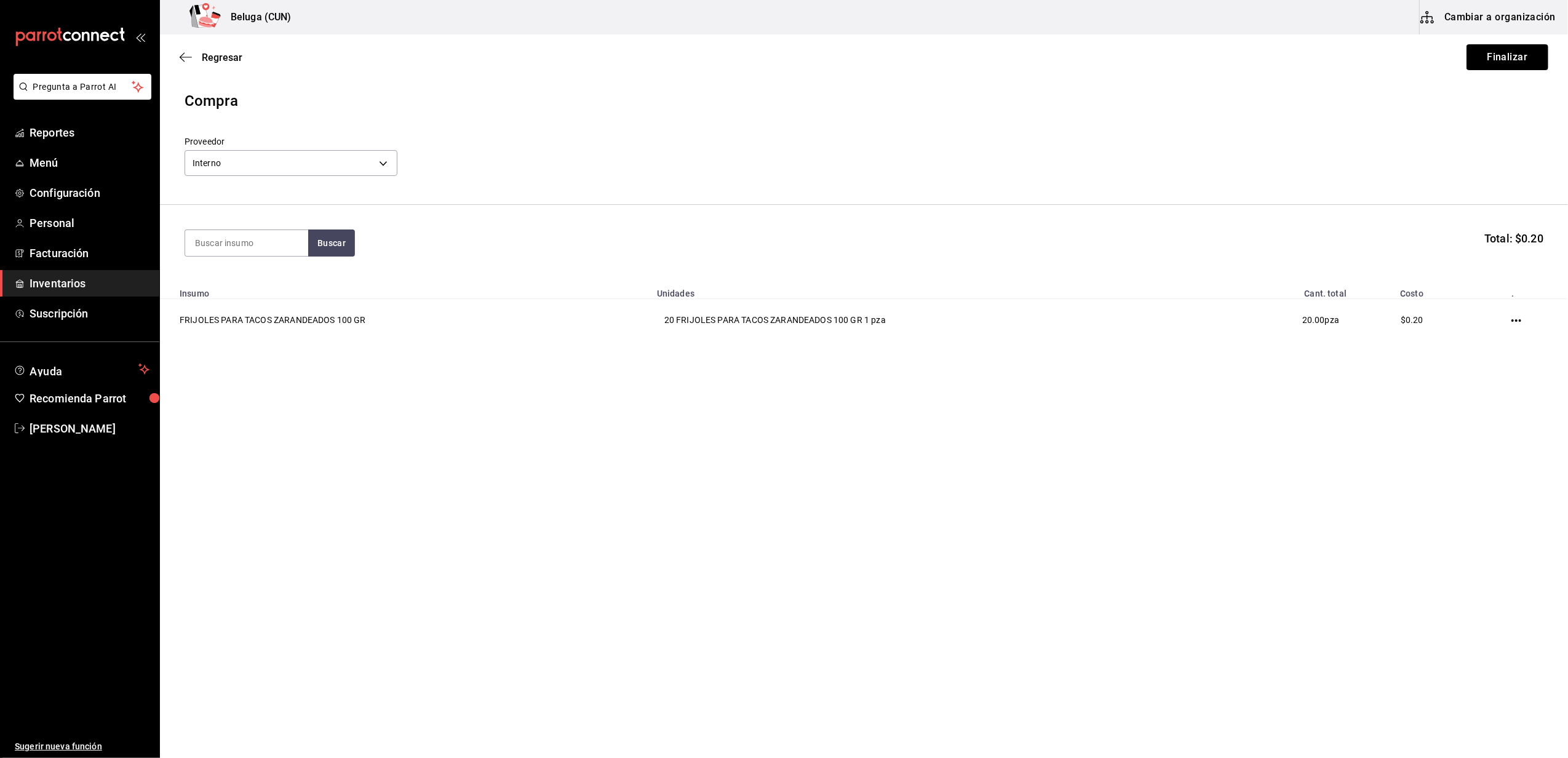
click at [1518, 57] on button "Finalizar" at bounding box center [1507, 57] width 82 height 26
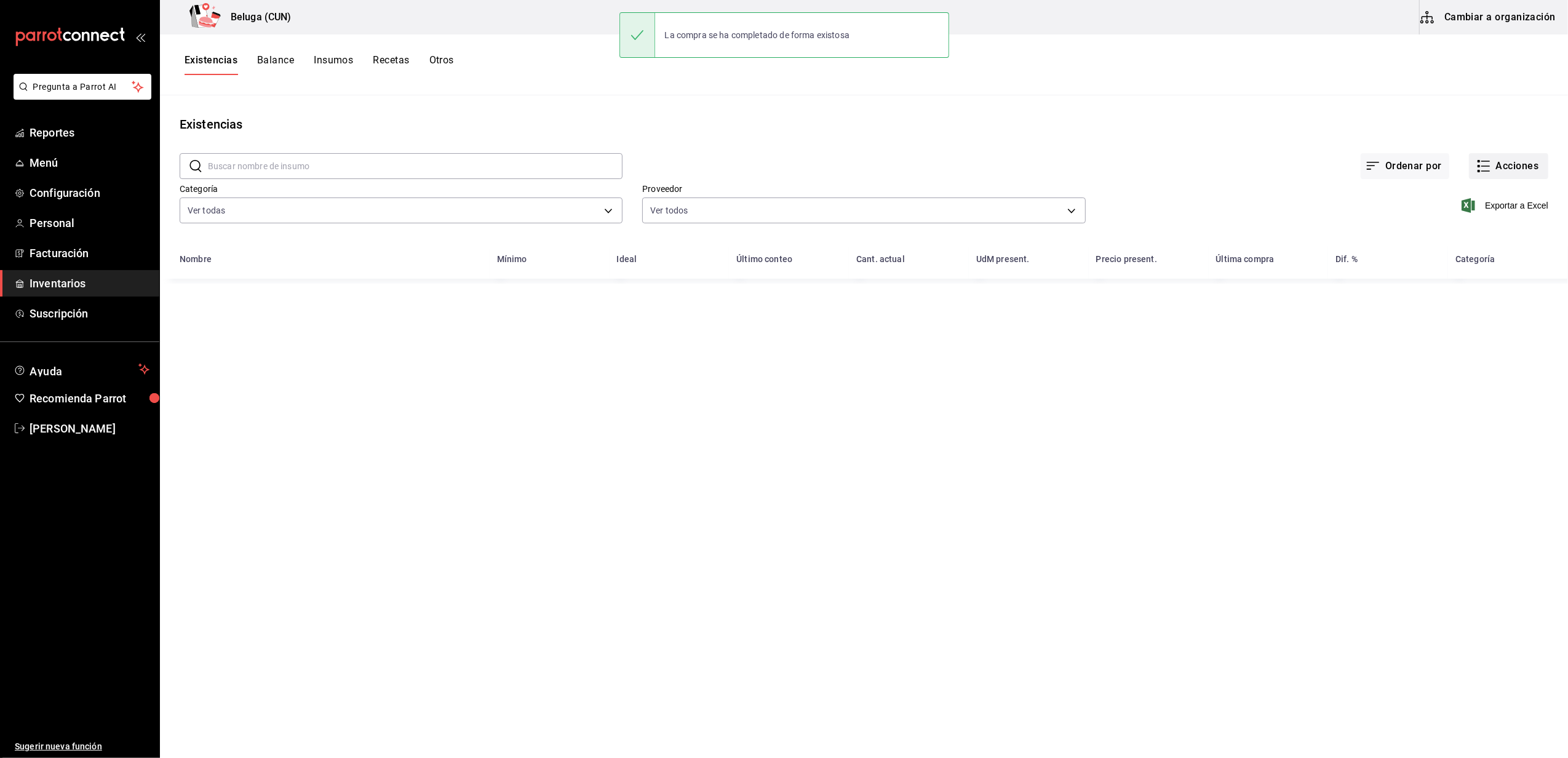
click at [1518, 166] on button "Acciones" at bounding box center [1508, 166] width 79 height 26
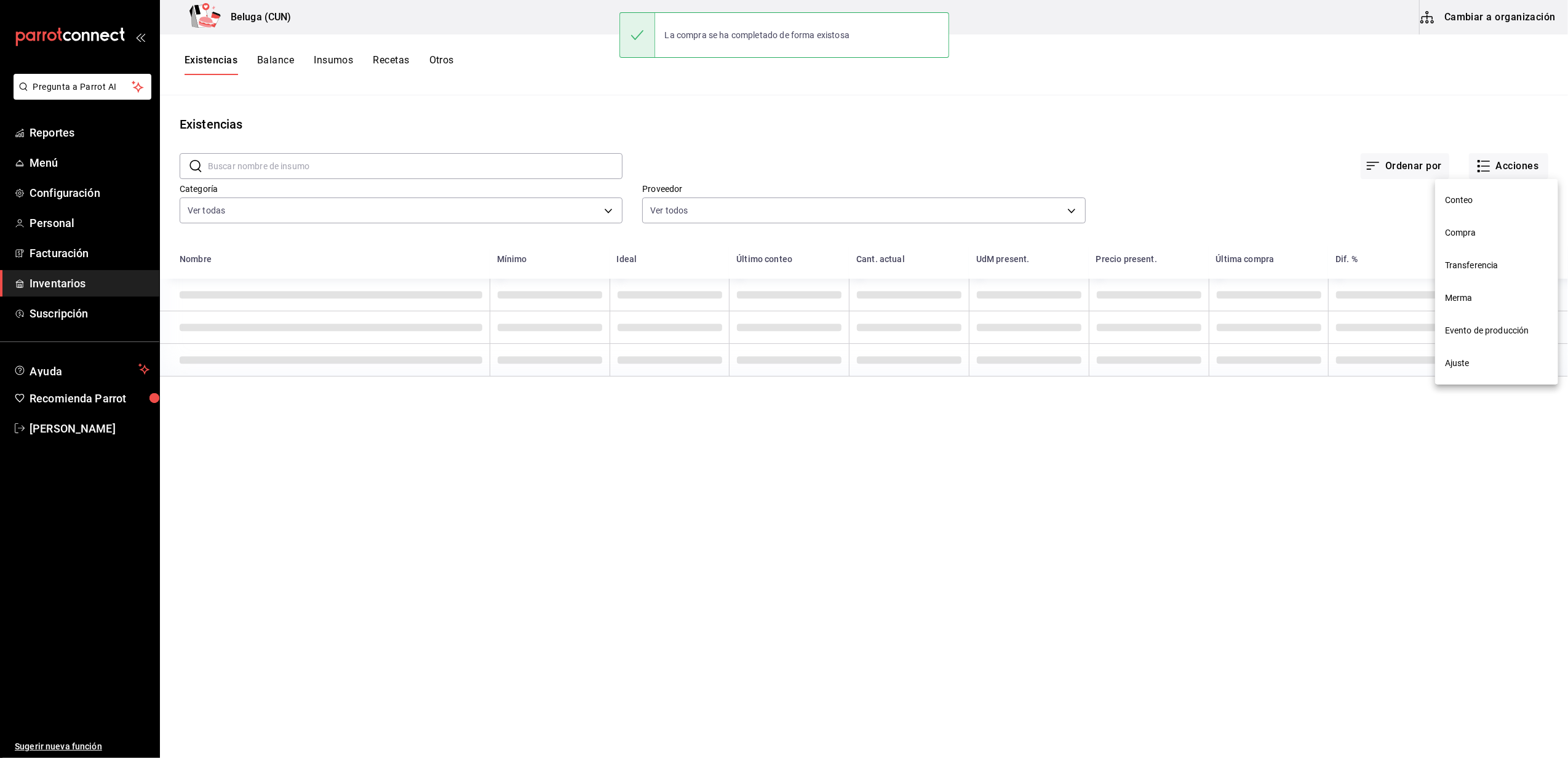
click at [1496, 224] on li "Compra" at bounding box center [1496, 232] width 123 height 32
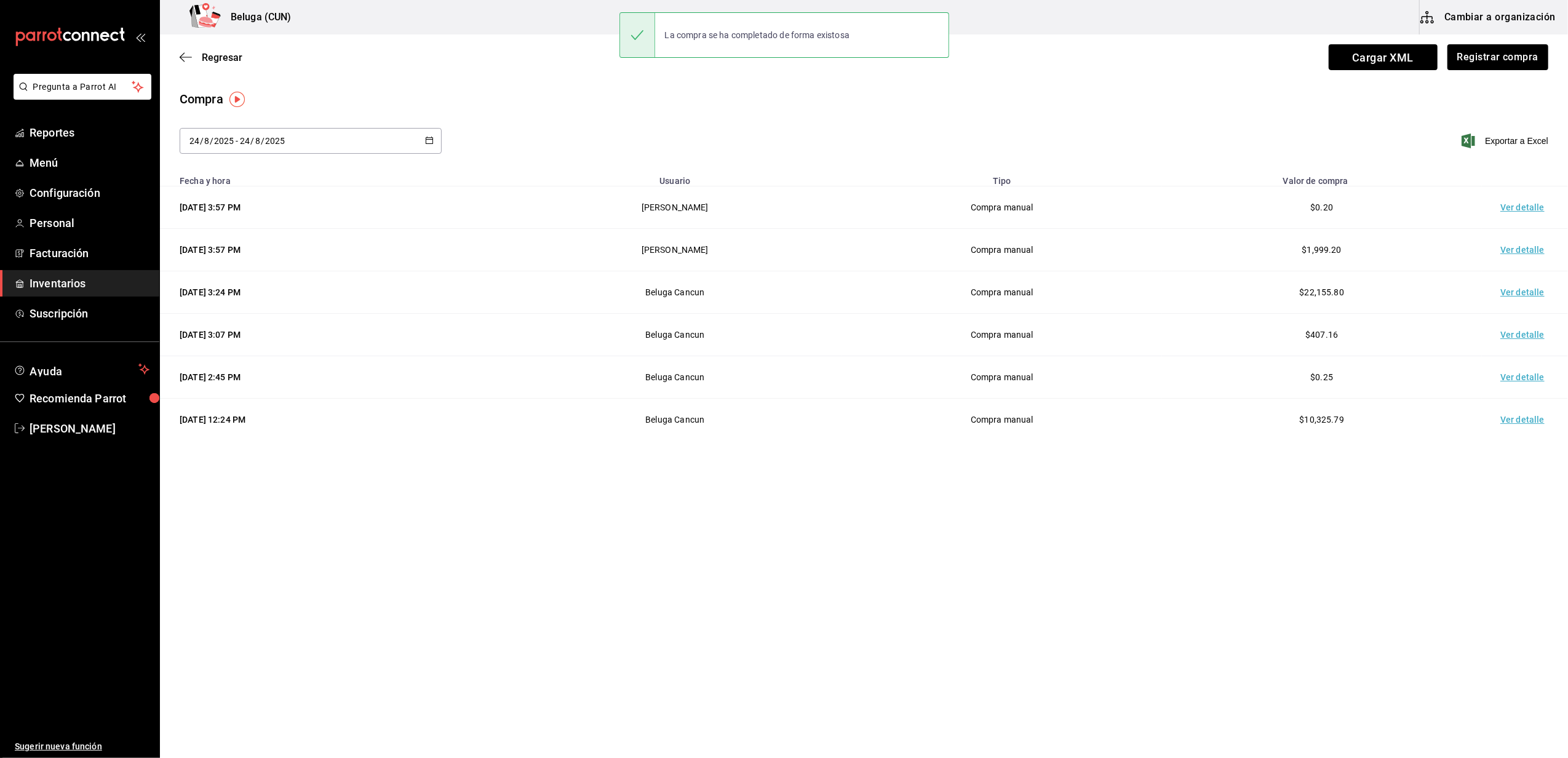
click at [1511, 203] on td "Ver detalle" at bounding box center [1524, 208] width 86 height 43
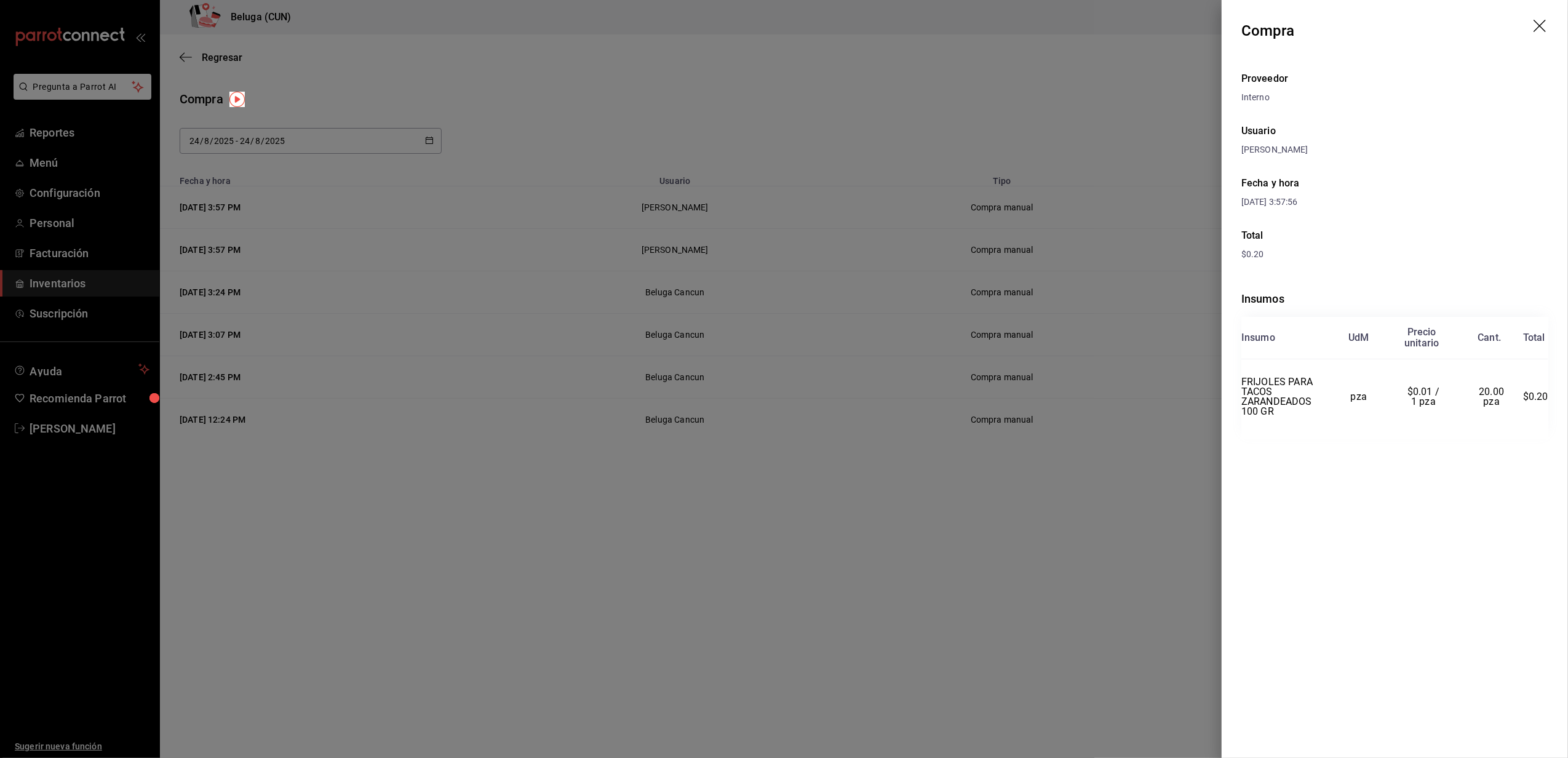
click at [709, 38] on div at bounding box center [784, 379] width 1568 height 758
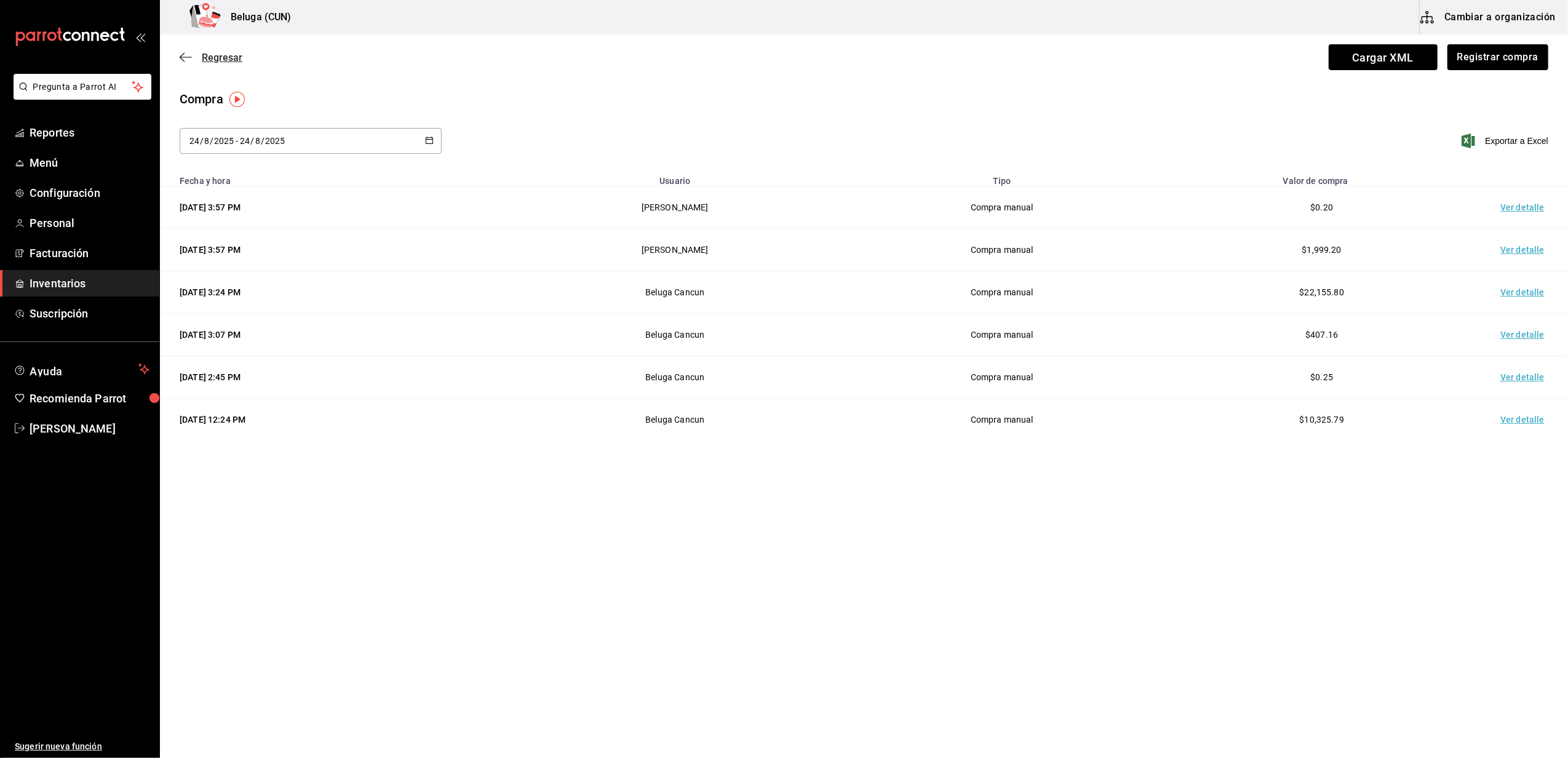
click at [220, 55] on span "Regresar" at bounding box center [221, 57] width 41 height 12
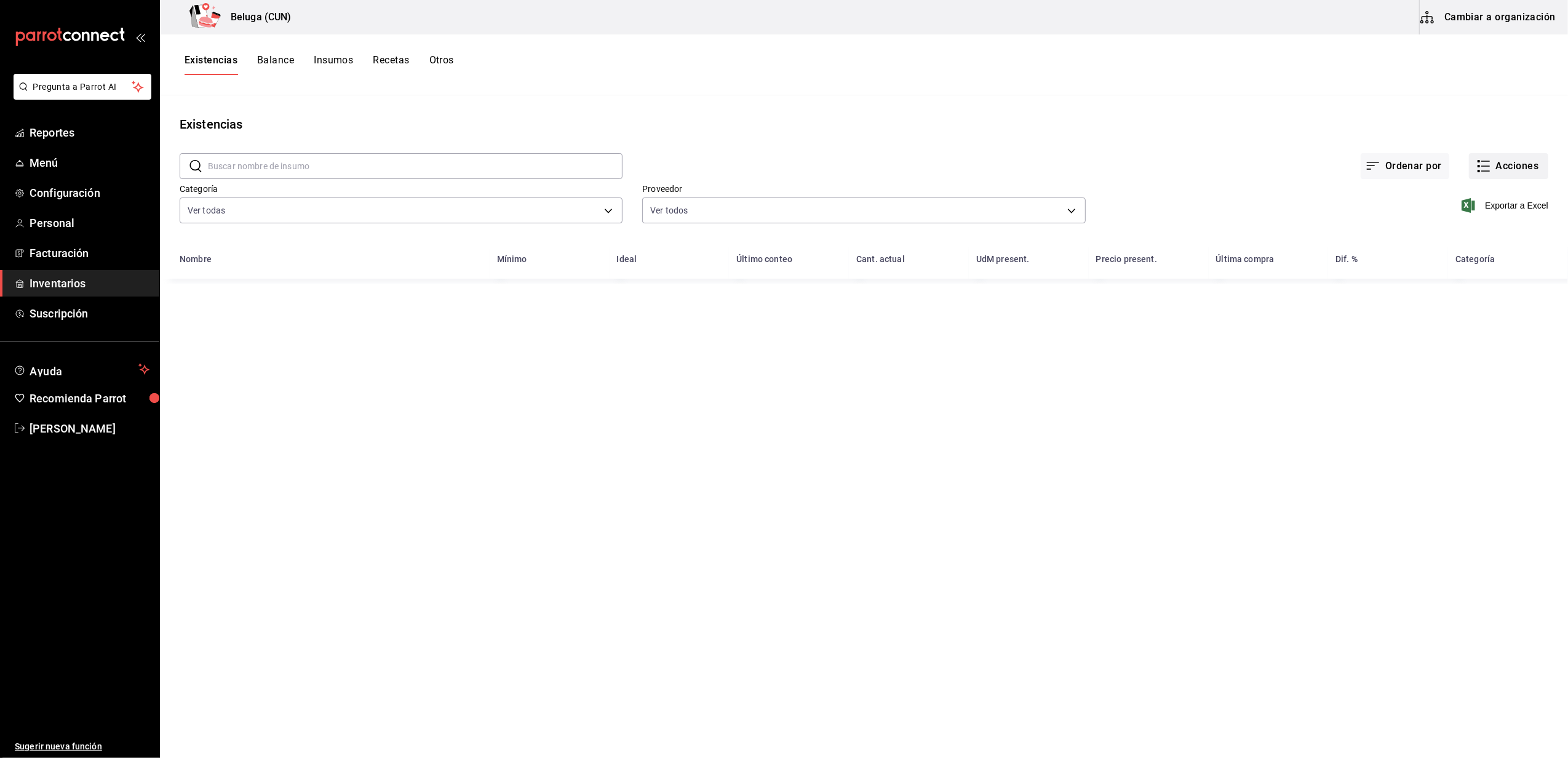
click at [1497, 170] on button "Acciones" at bounding box center [1508, 166] width 79 height 26
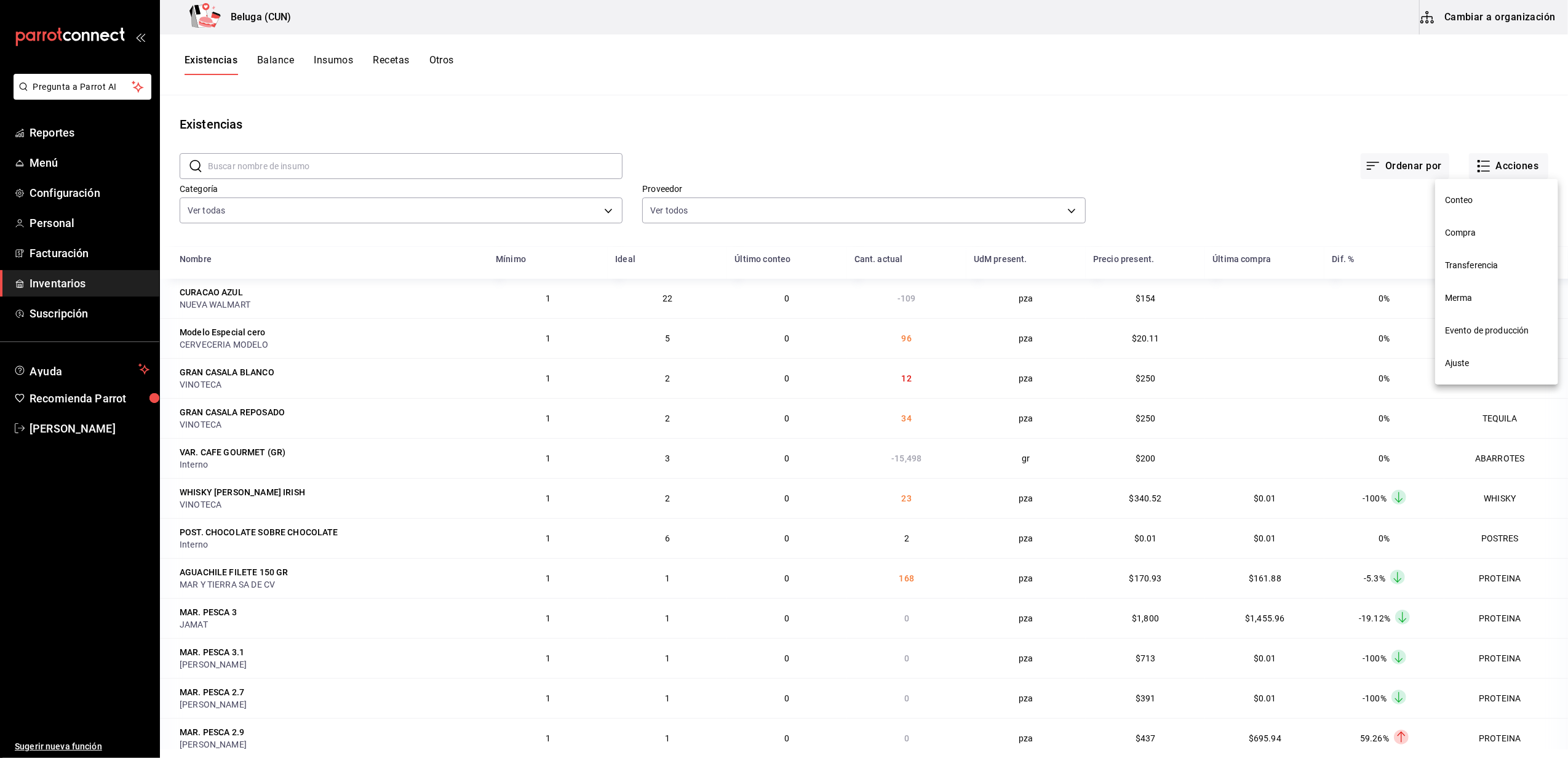
click at [1460, 294] on span "Merma" at bounding box center [1496, 298] width 103 height 13
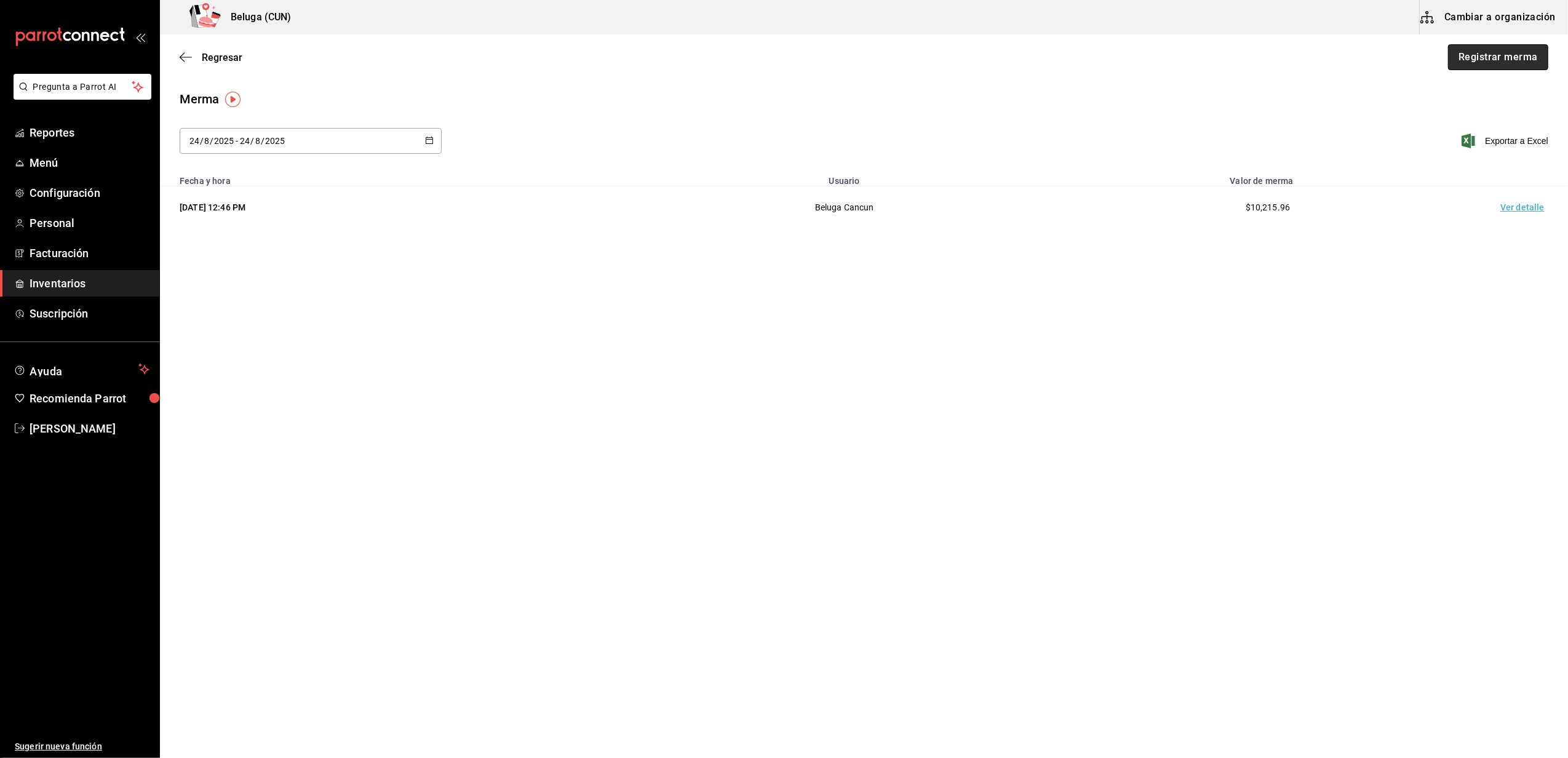
click at [1488, 57] on button "Registrar merma" at bounding box center [1498, 57] width 100 height 26
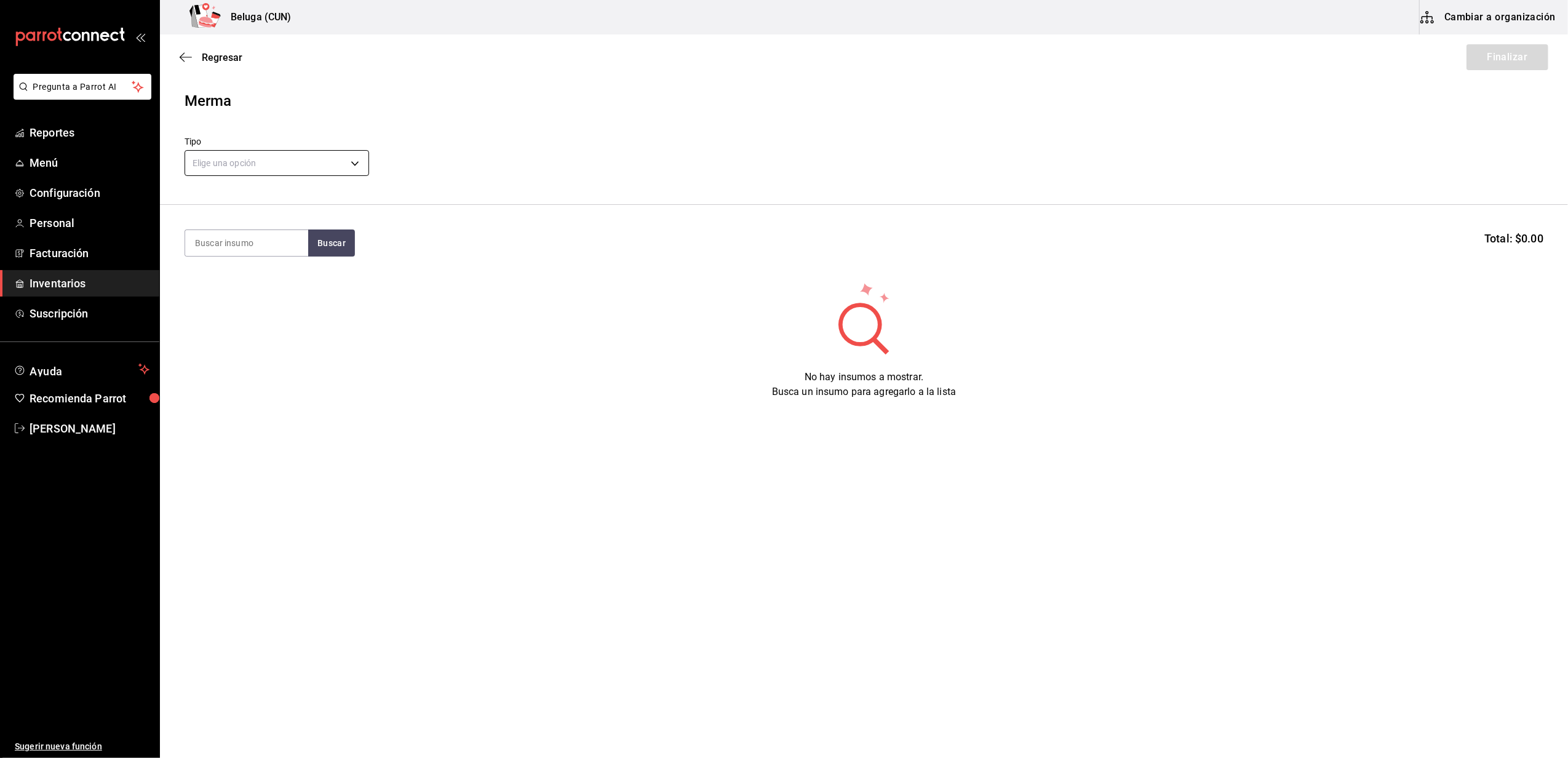
click at [323, 163] on body "Pregunta a Parrot AI Reportes Menú Configuración Personal Facturación Inventari…" at bounding box center [784, 344] width 1568 height 689
click at [271, 245] on li "Error" at bounding box center [276, 242] width 184 height 21
type input "ERROR"
click at [263, 239] on input at bounding box center [246, 243] width 123 height 26
type input "callo"
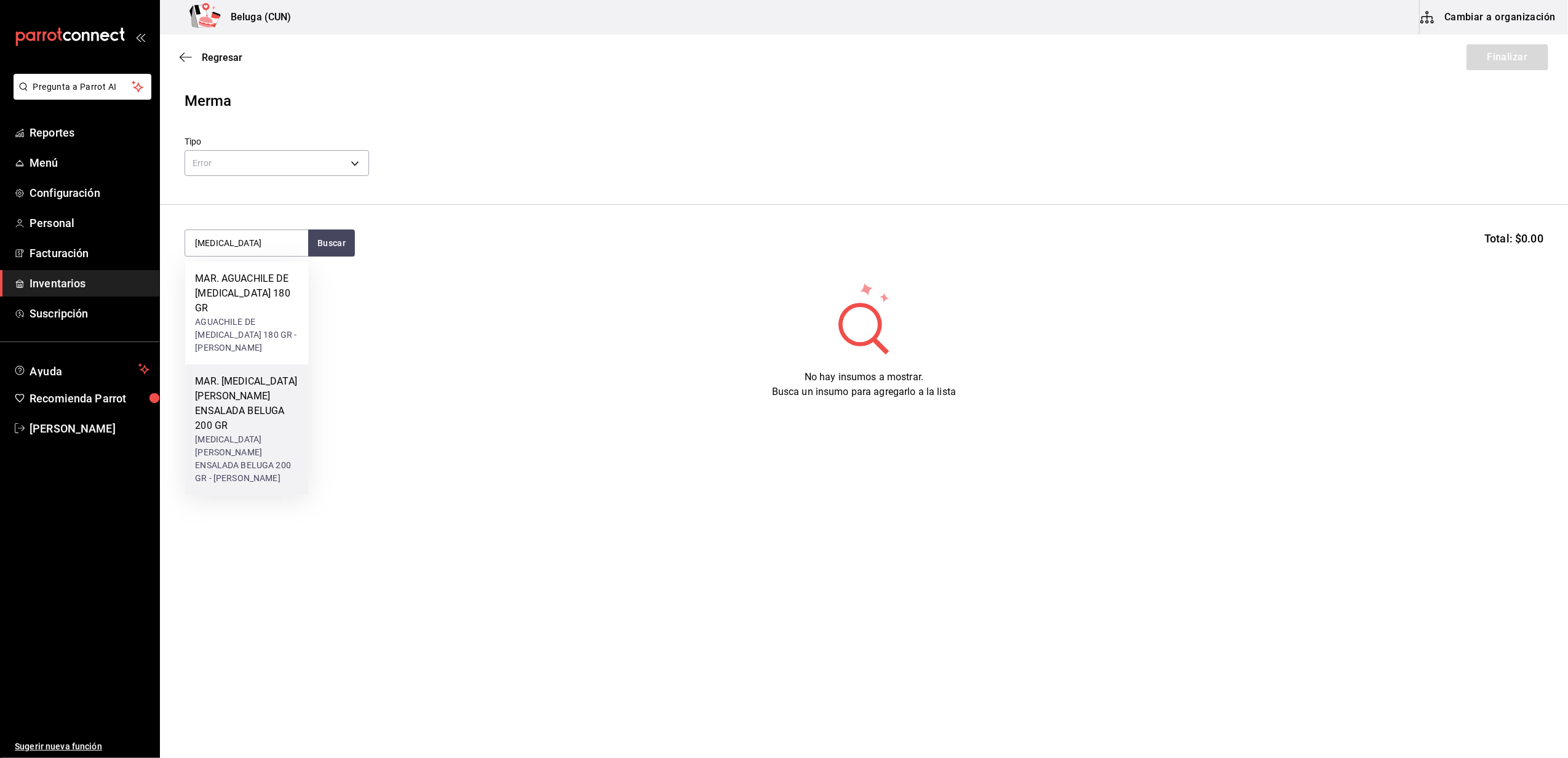
click at [243, 382] on div "MAR. [PERSON_NAME] ENSALADA BELUGA 200 GR" at bounding box center [246, 404] width 103 height 59
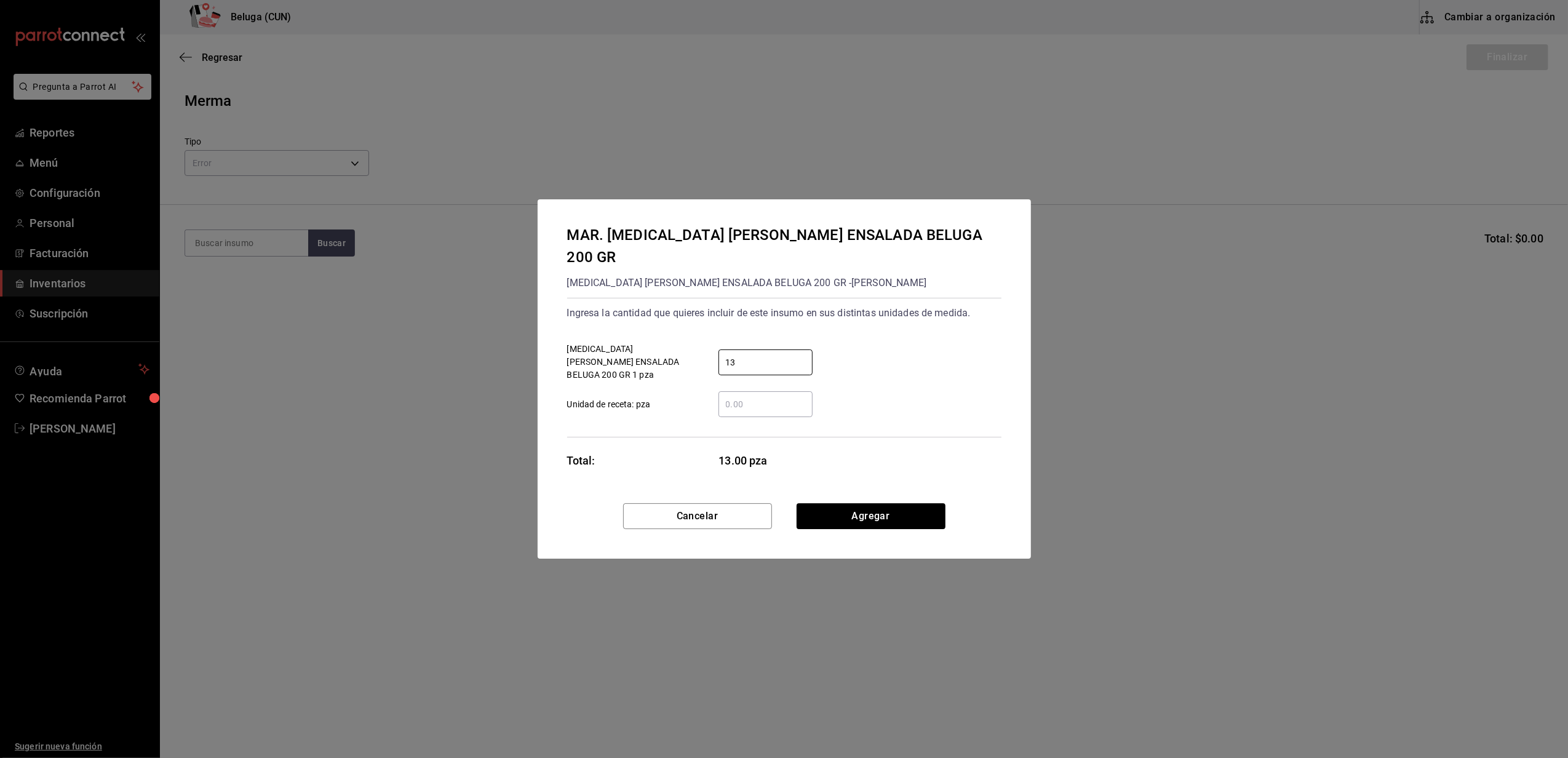
type input "13"
click button "Agregar" at bounding box center [871, 517] width 149 height 26
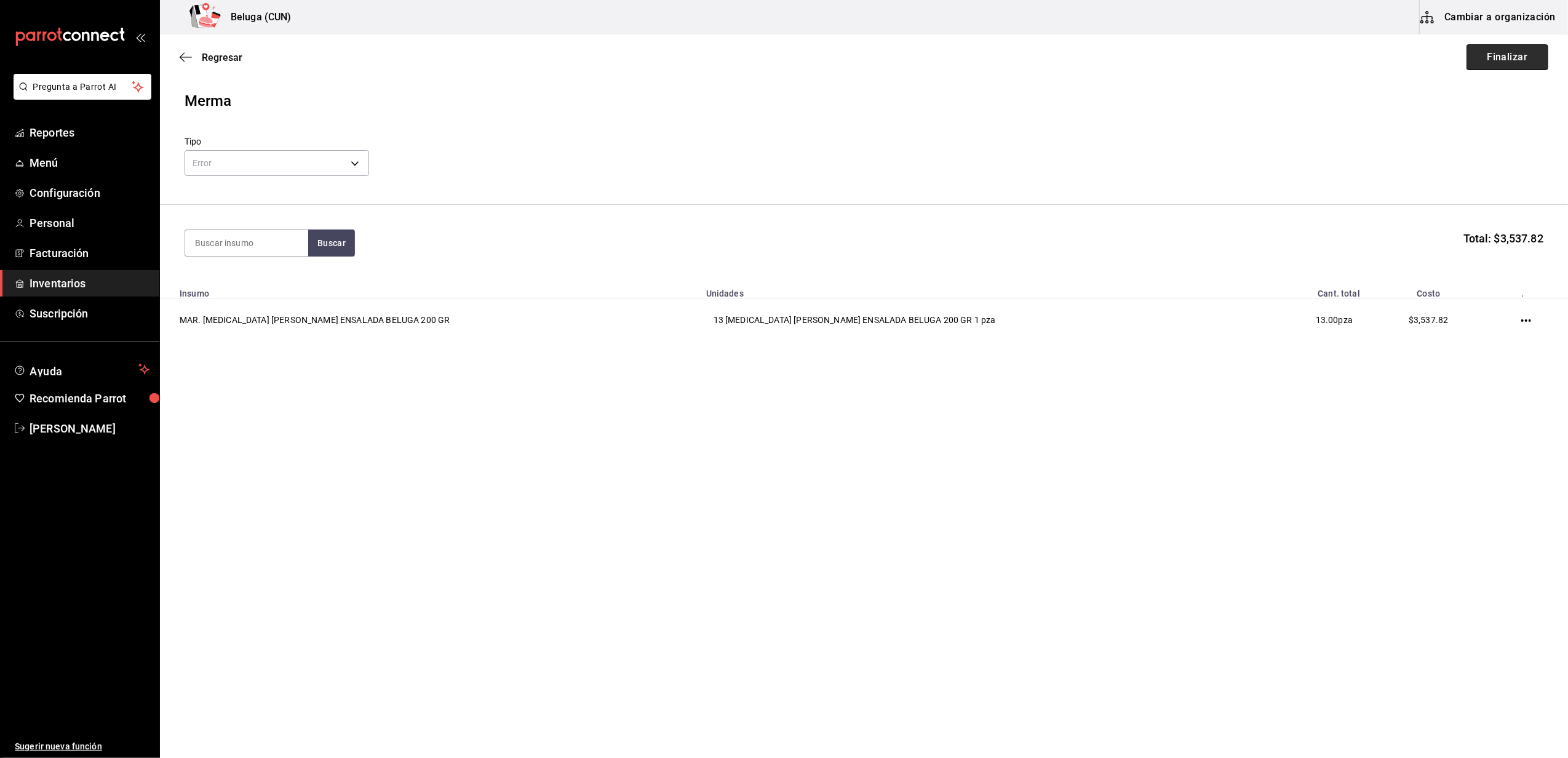
click at [1505, 58] on button "Finalizar" at bounding box center [1507, 57] width 82 height 26
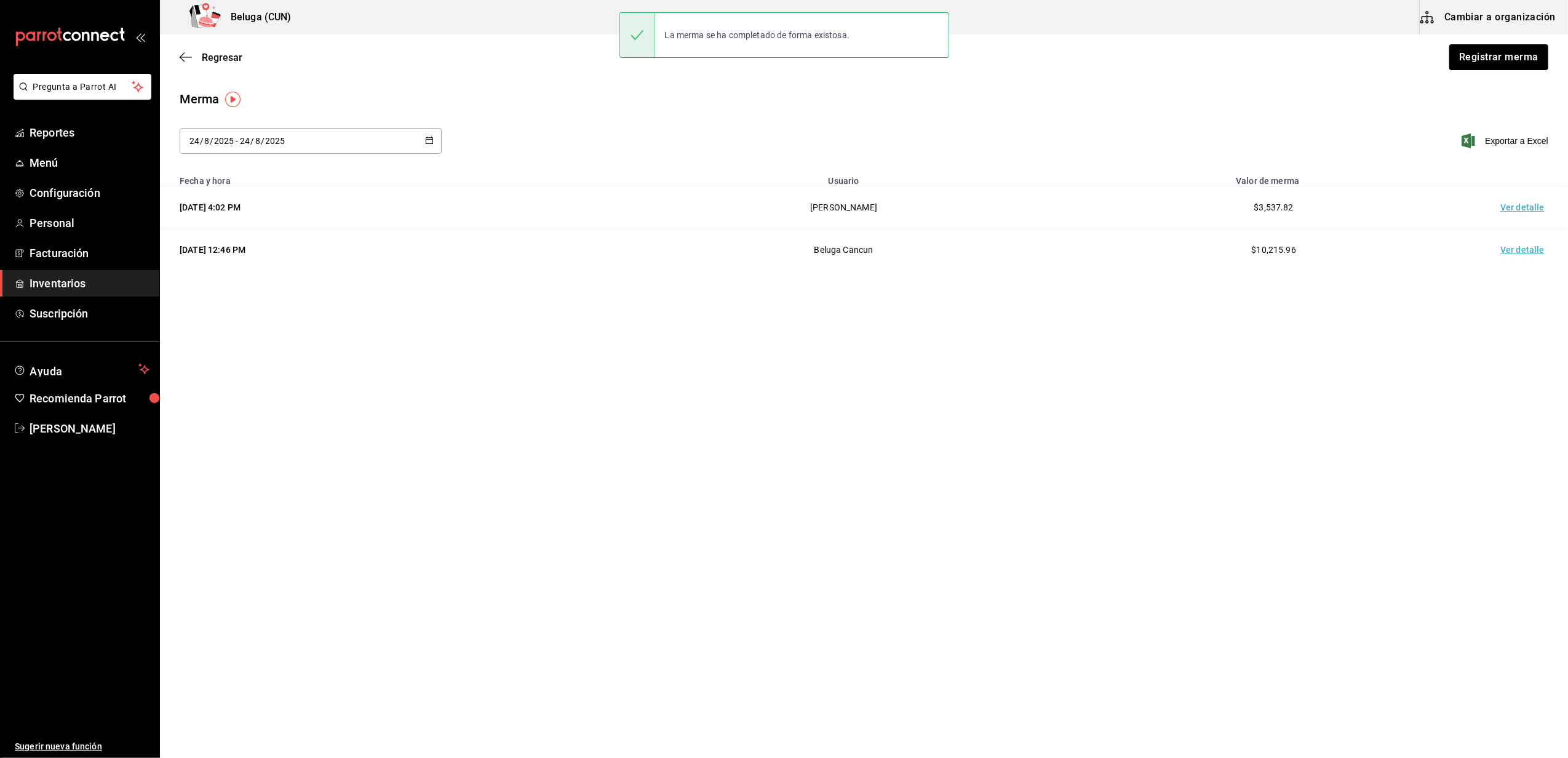
click at [1522, 197] on td "Ver detalle" at bounding box center [1524, 208] width 86 height 43
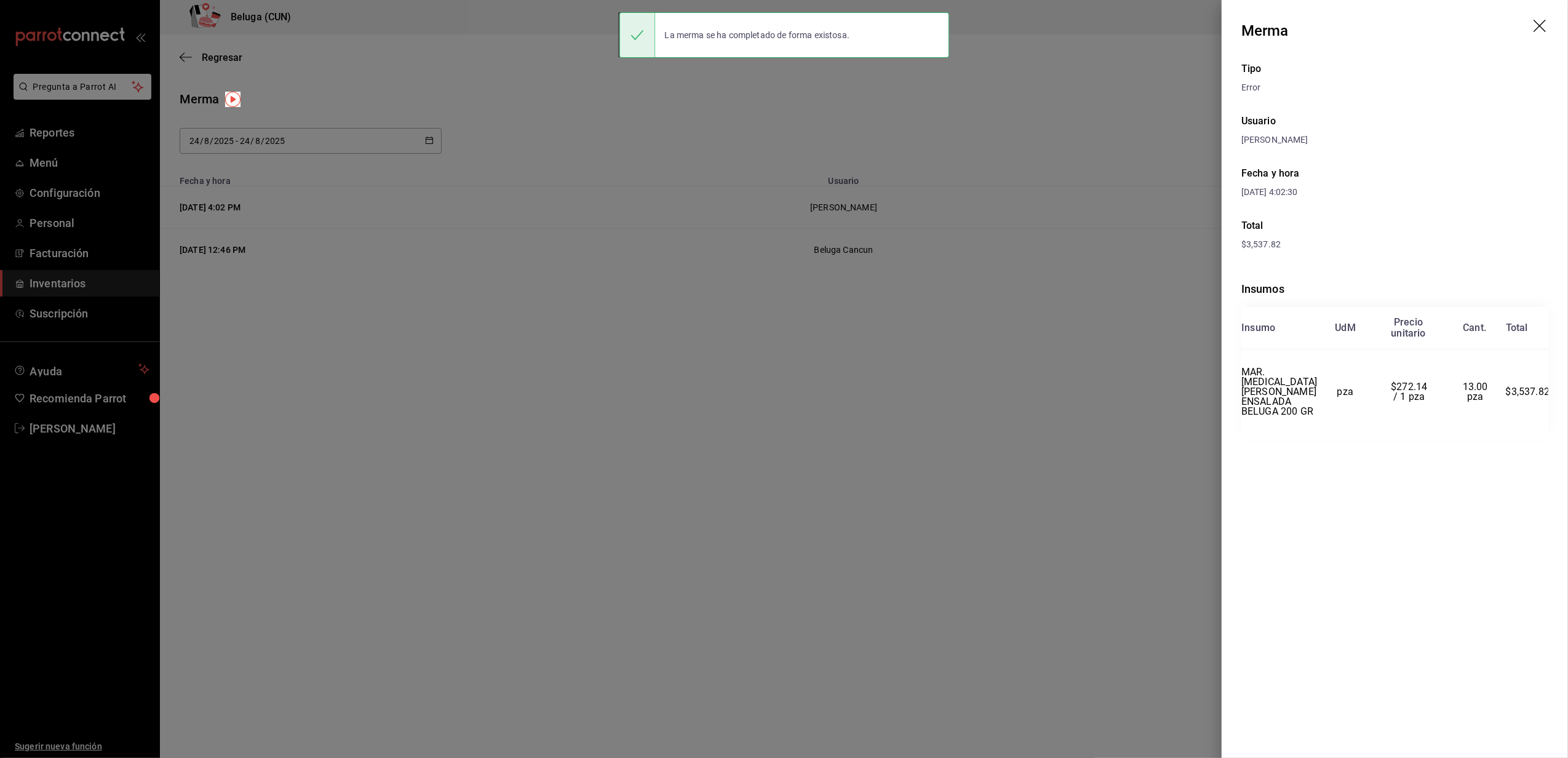
click at [516, 527] on div at bounding box center [784, 379] width 1568 height 758
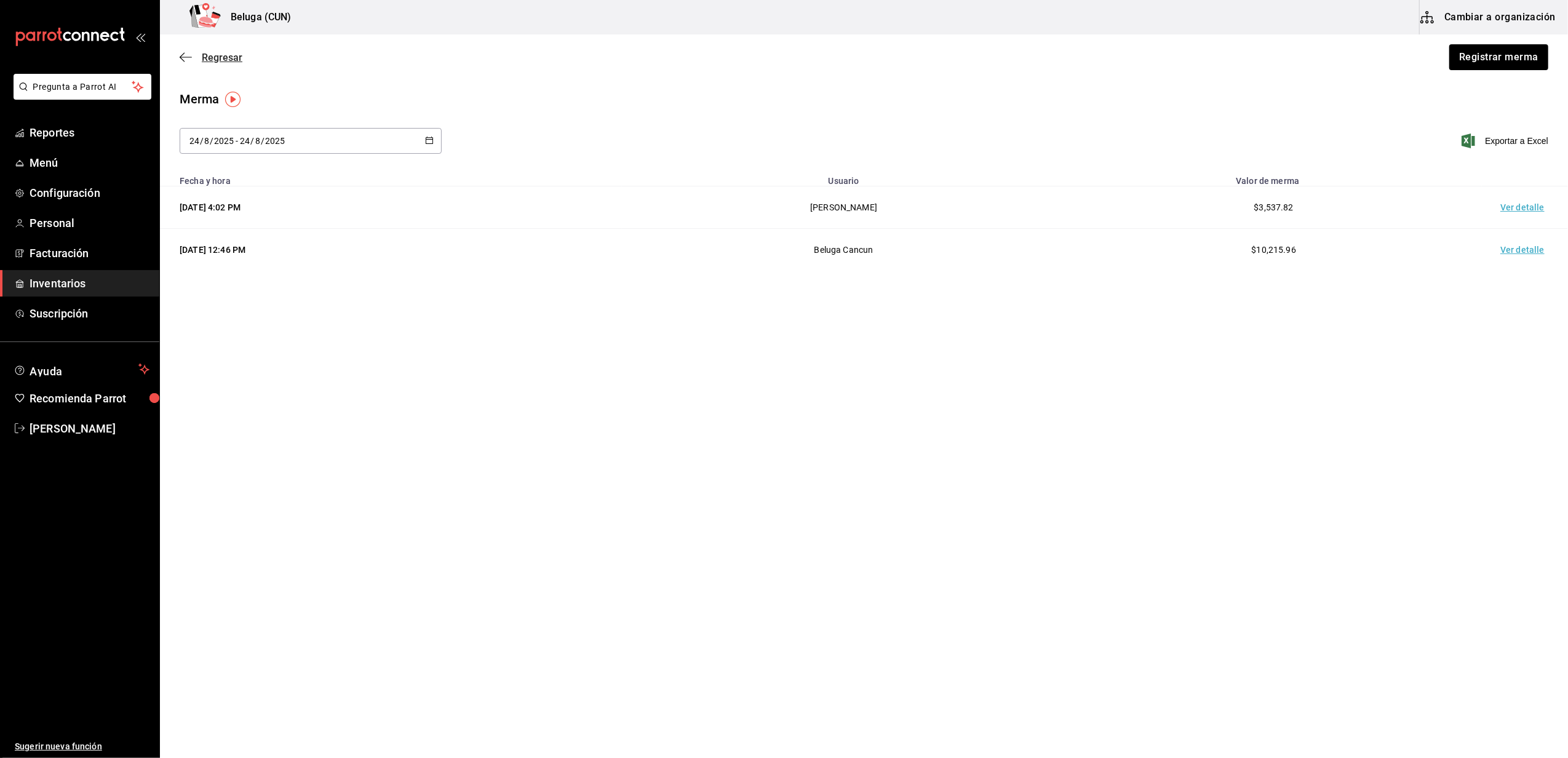
click at [230, 57] on span "Regresar" at bounding box center [221, 57] width 41 height 12
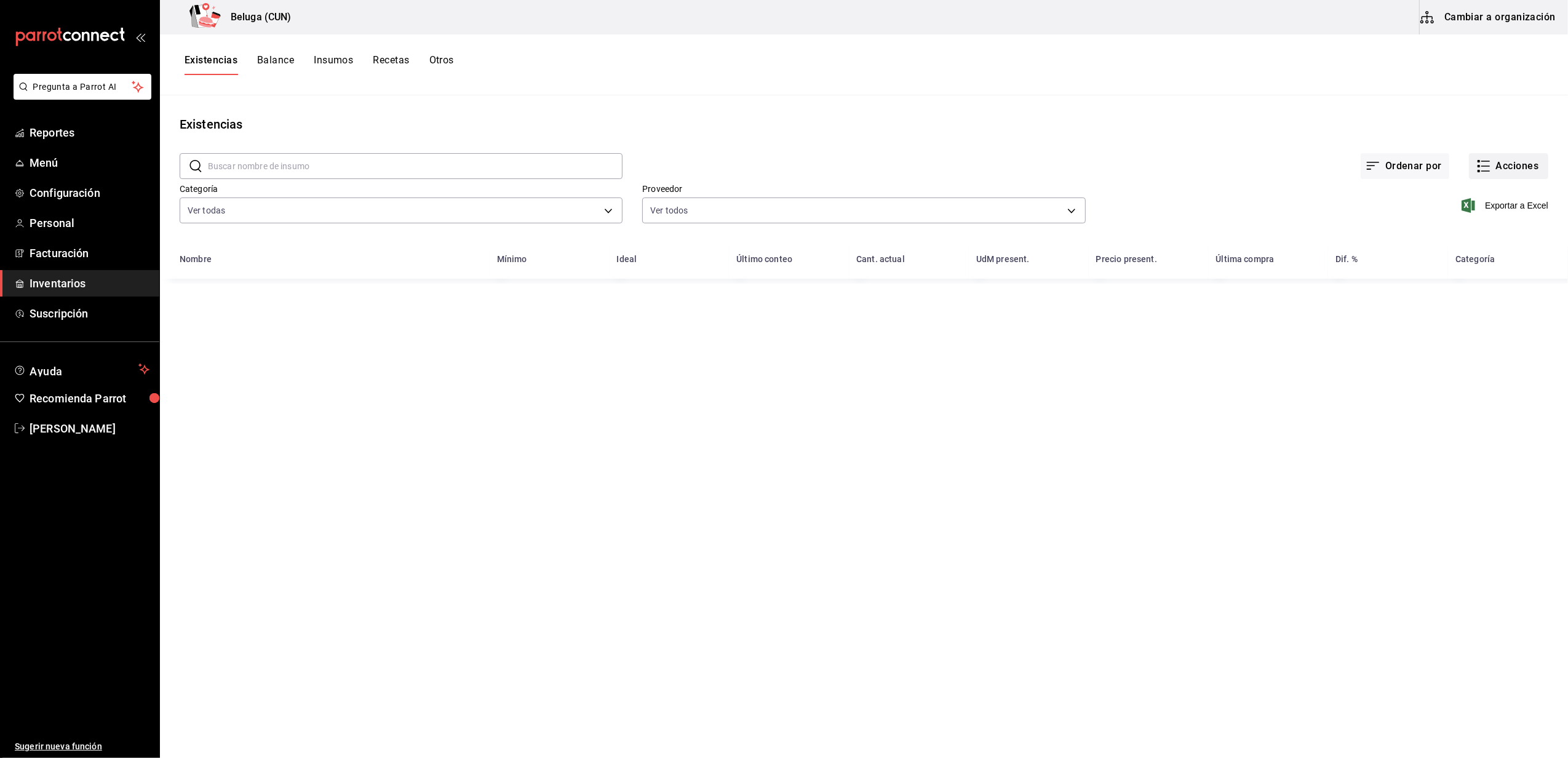
click at [1504, 168] on button "Acciones" at bounding box center [1508, 166] width 79 height 26
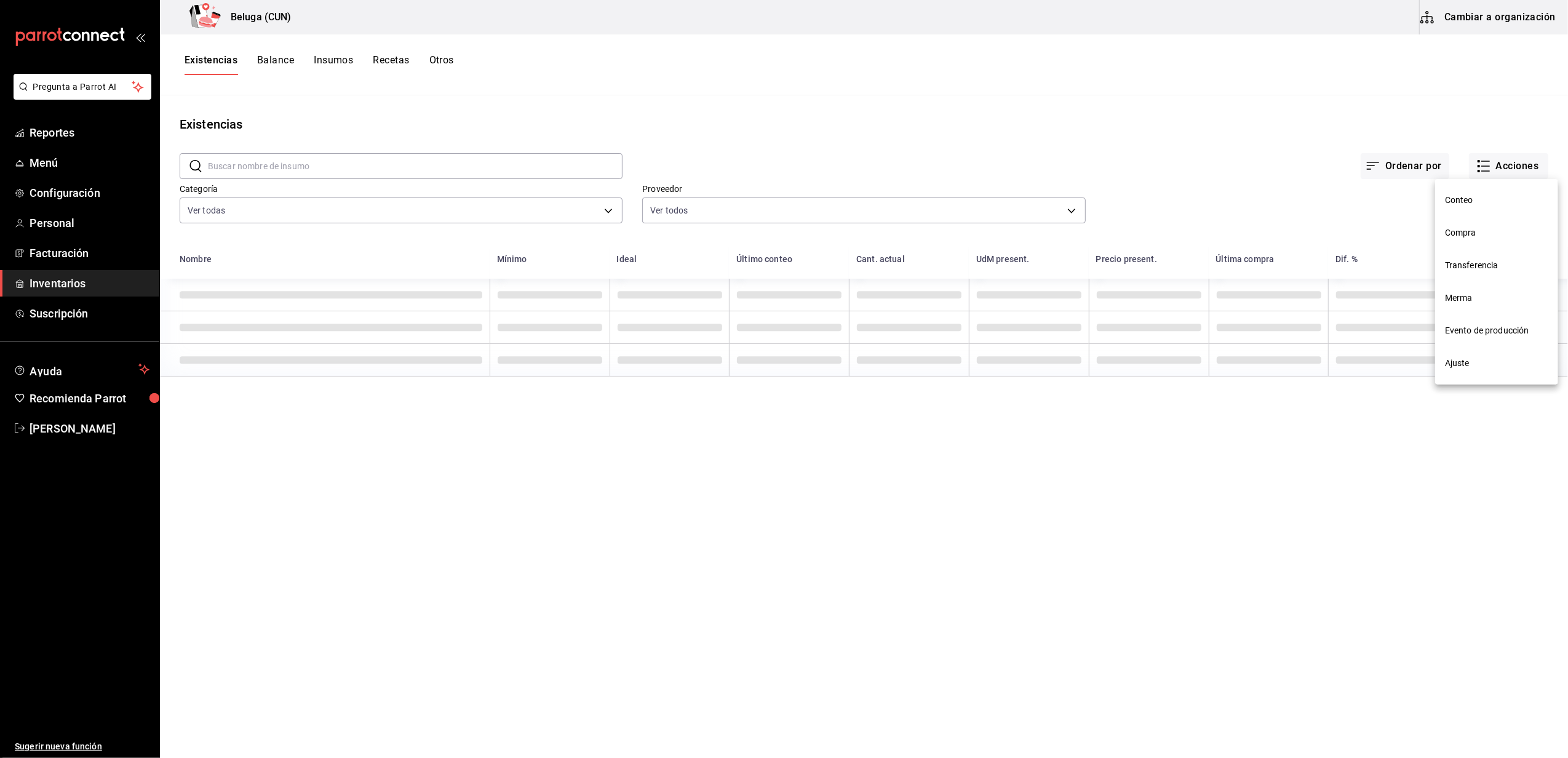
click at [1481, 230] on span "Compra" at bounding box center [1496, 232] width 103 height 13
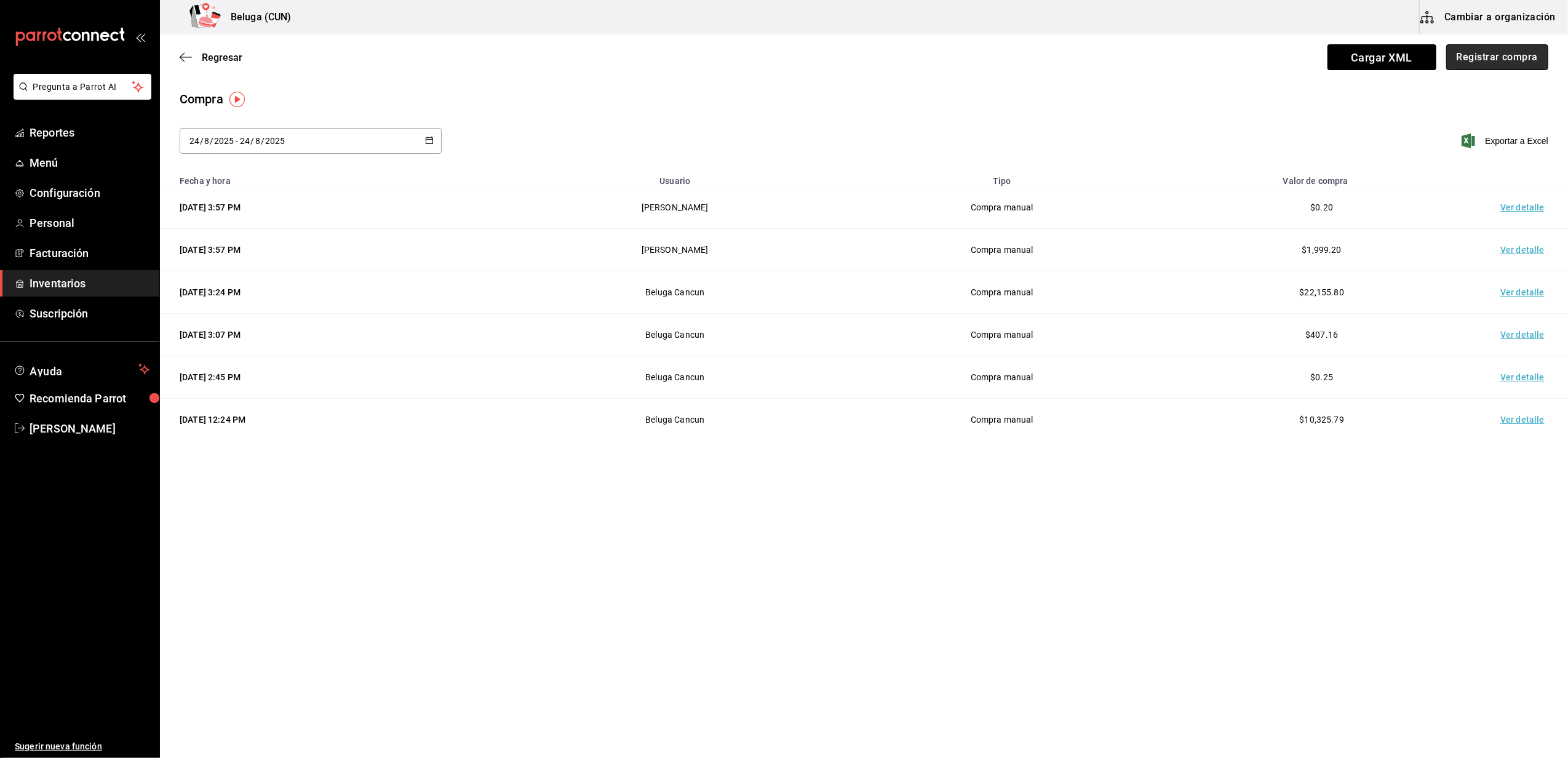
click at [1487, 52] on button "Registrar compra" at bounding box center [1497, 57] width 102 height 26
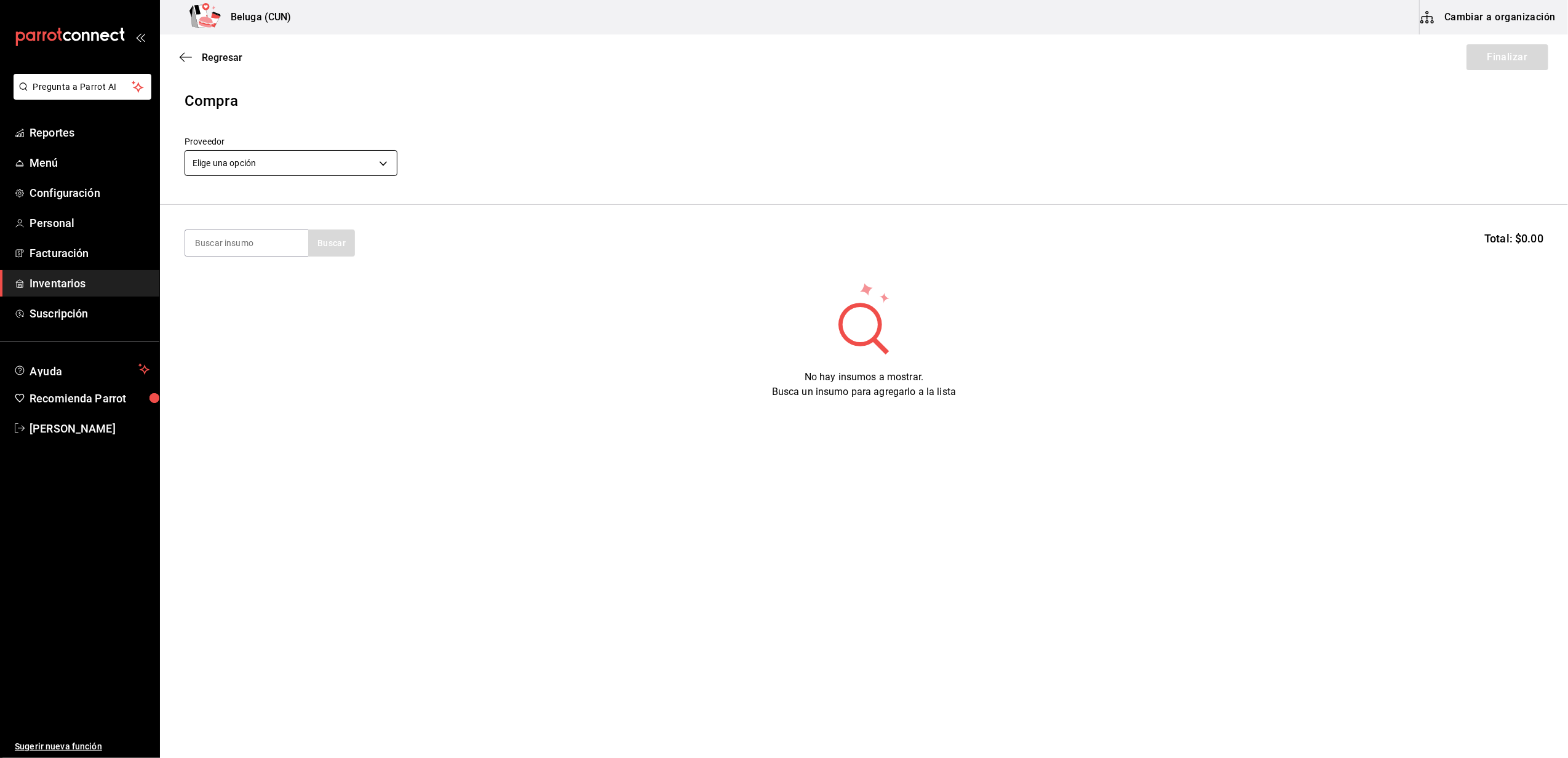
click at [325, 169] on body "Pregunta a Parrot AI Reportes Menú Configuración Personal Facturación Inventari…" at bounding box center [784, 344] width 1568 height 689
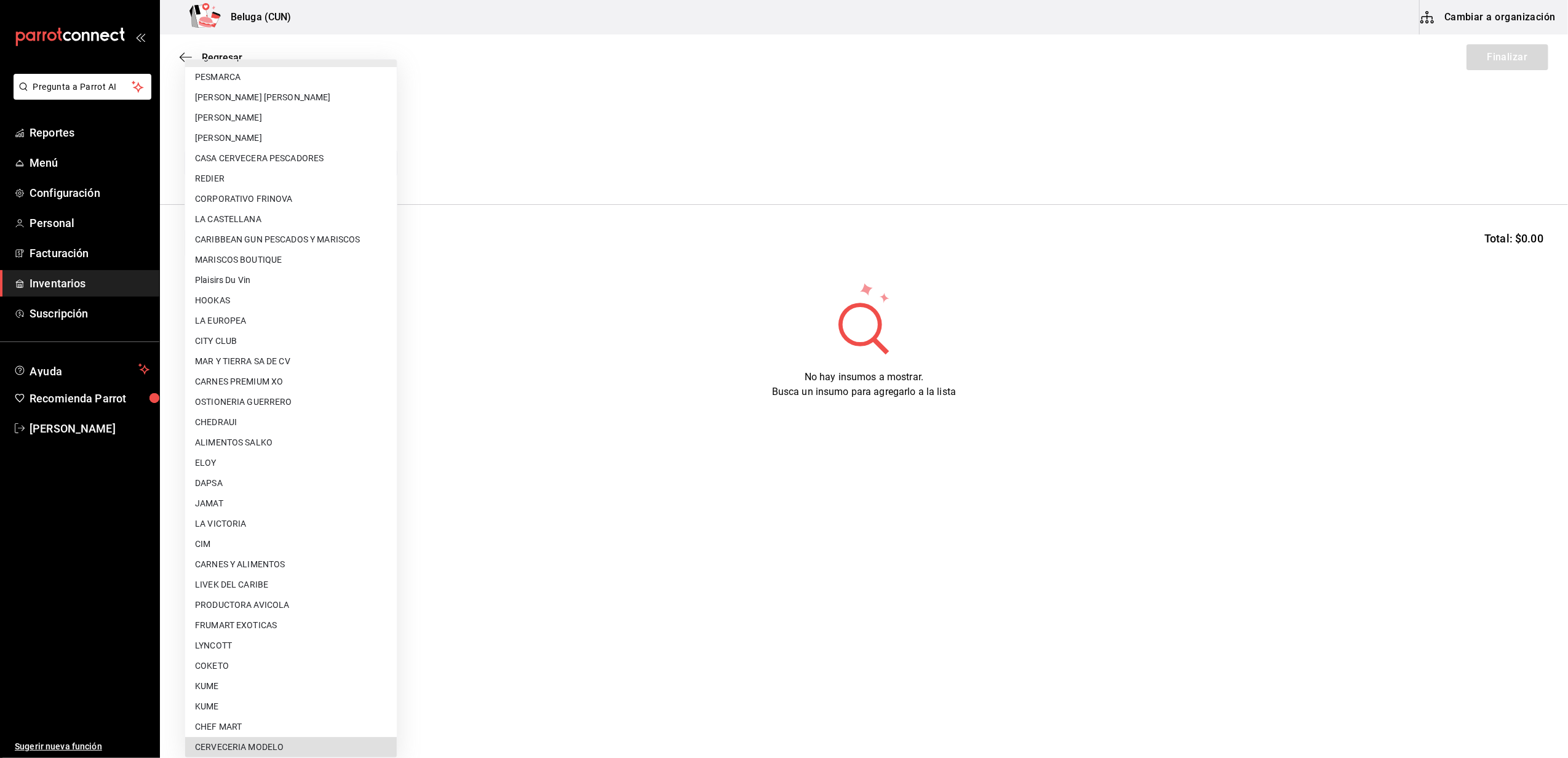
scroll to position [389, 0]
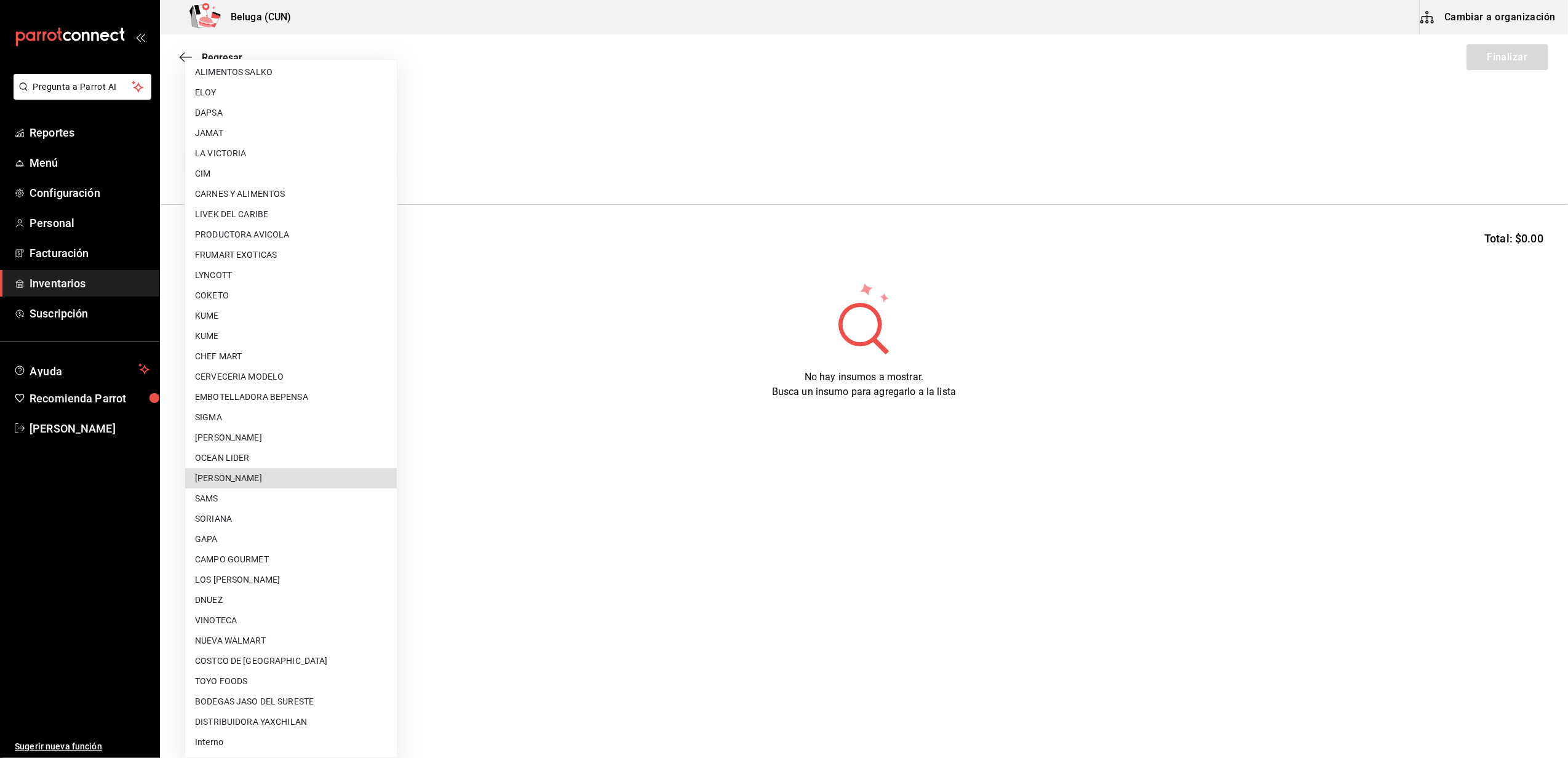
click at [261, 482] on li "[PERSON_NAME] [PERSON_NAME]" at bounding box center [291, 479] width 212 height 21
type input "9821293c-29ba-4d10-a09a-e0c8e5fa957a"
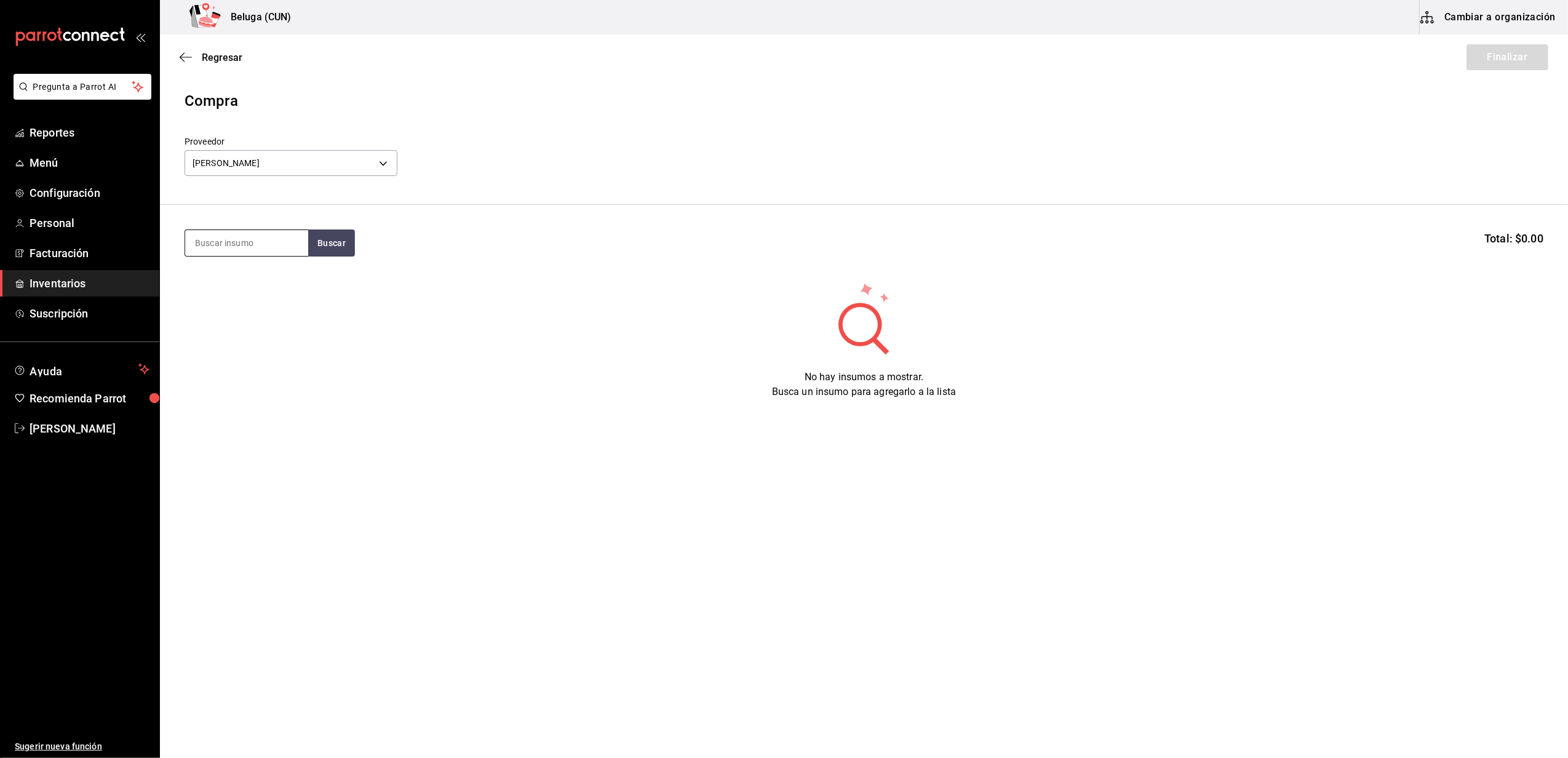
click at [265, 240] on input at bounding box center [246, 243] width 123 height 26
type input "callo"
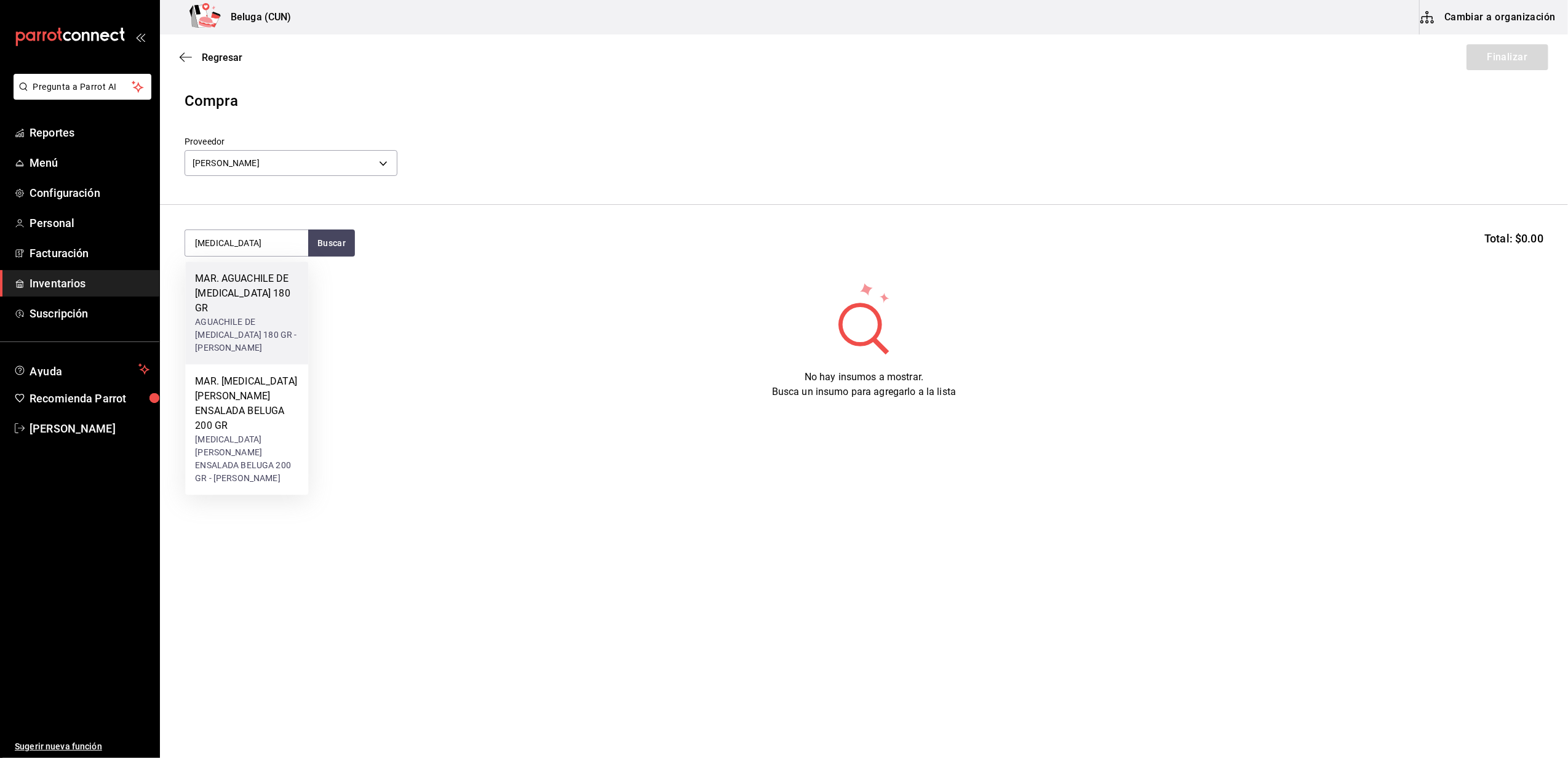
click at [254, 290] on div "MAR. AGUACHILE DE CALLO 180 GR" at bounding box center [246, 293] width 103 height 44
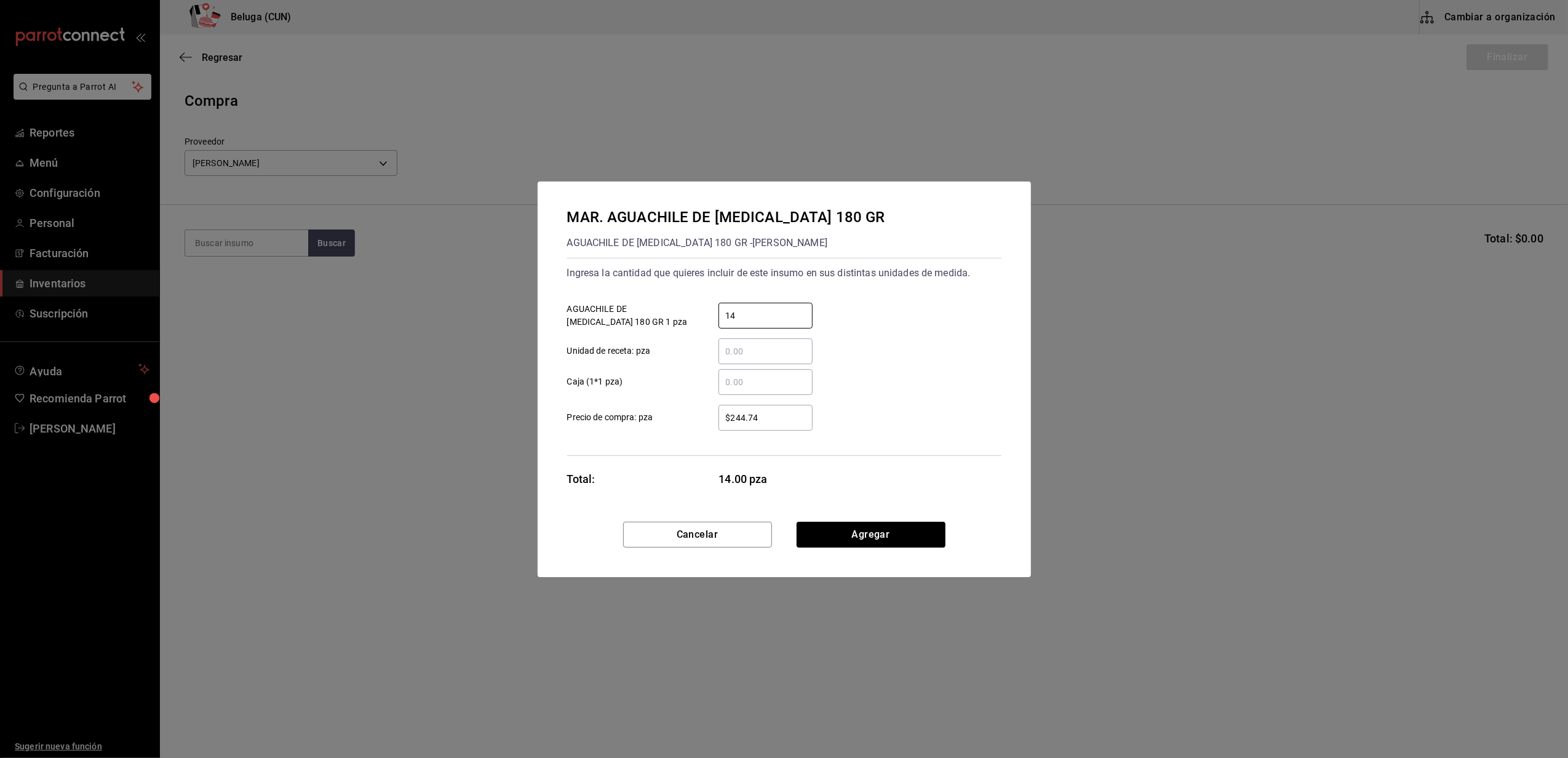
type input "14"
type input "$0.01"
drag, startPoint x: 833, startPoint y: 535, endPoint x: 842, endPoint y: 532, distance: 9.5
click at [834, 535] on button "Agregar" at bounding box center [871, 534] width 149 height 26
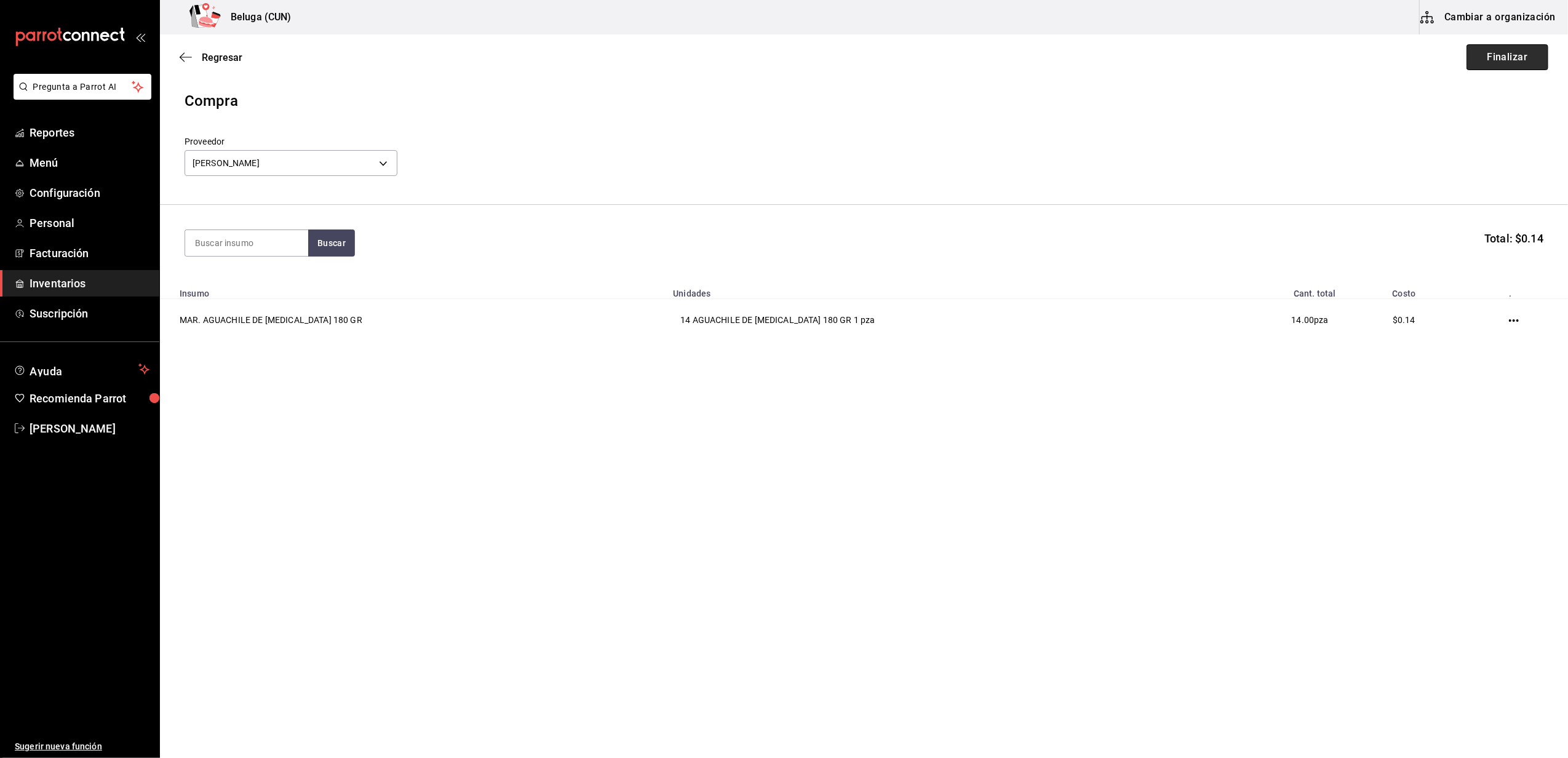
click at [1497, 55] on button "Finalizar" at bounding box center [1507, 57] width 82 height 26
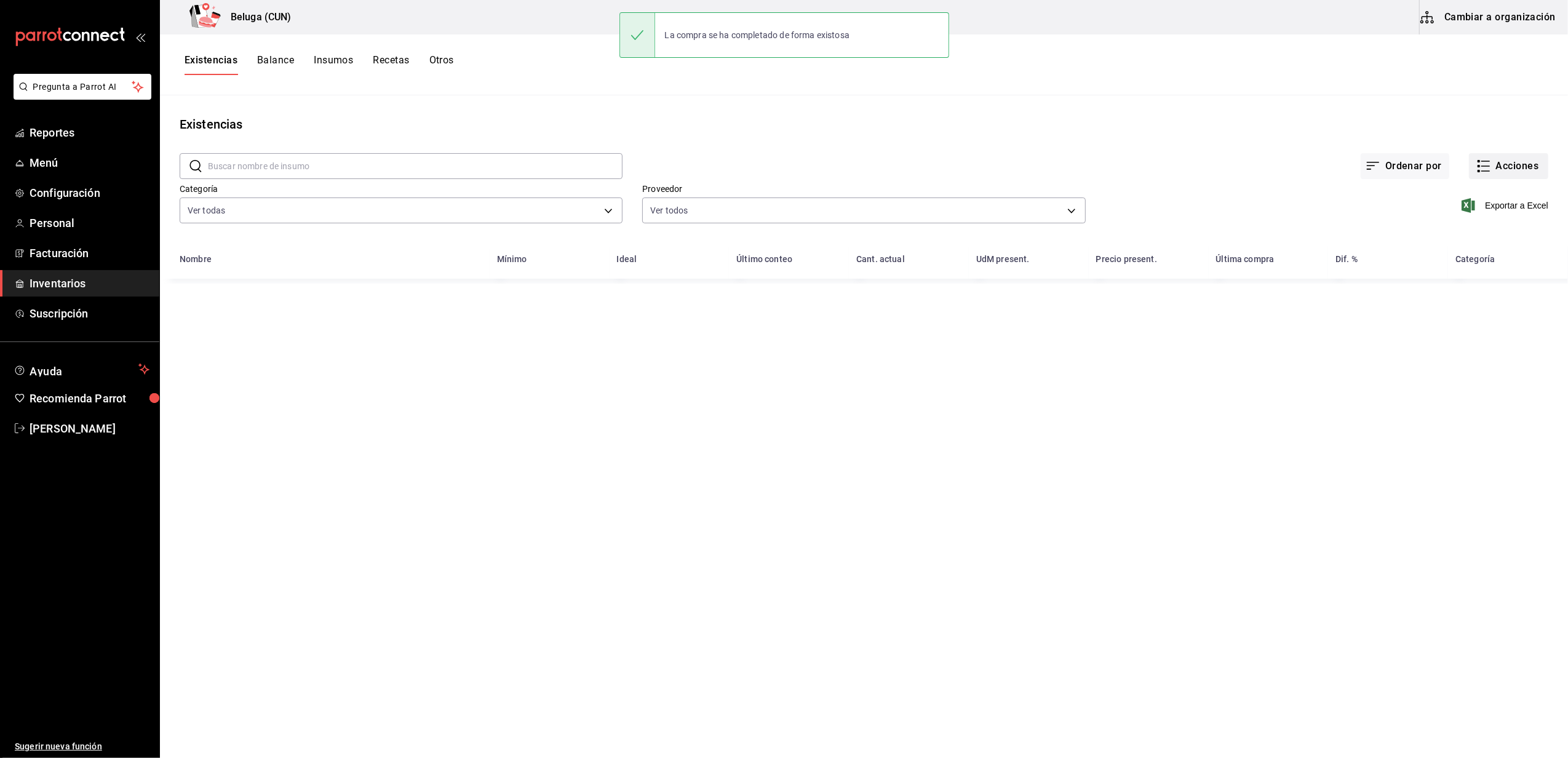
click at [1514, 162] on button "Acciones" at bounding box center [1508, 166] width 79 height 26
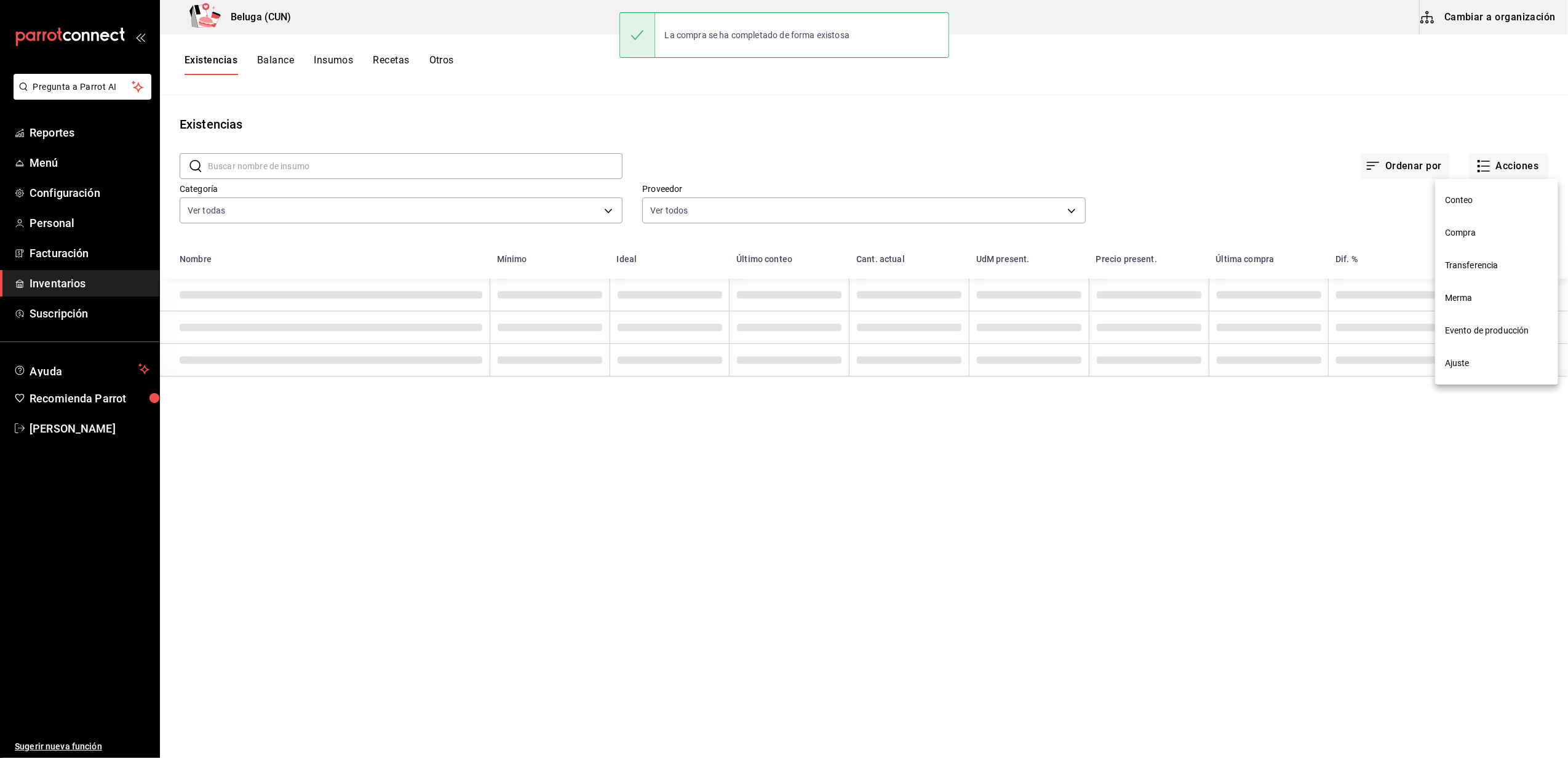
click at [1469, 234] on span "Compra" at bounding box center [1496, 232] width 103 height 13
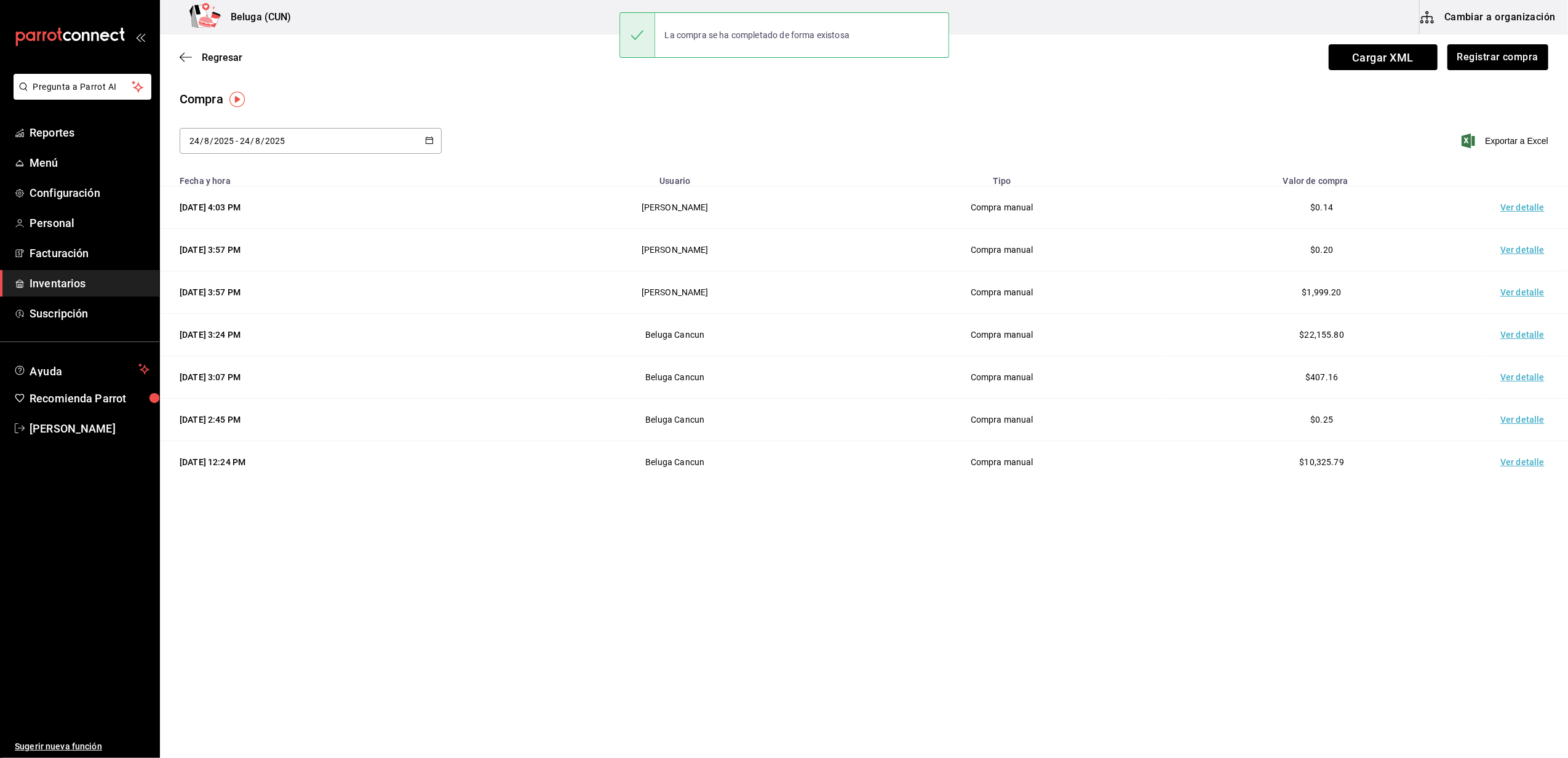
click at [1518, 204] on td "Ver detalle" at bounding box center [1524, 208] width 86 height 43
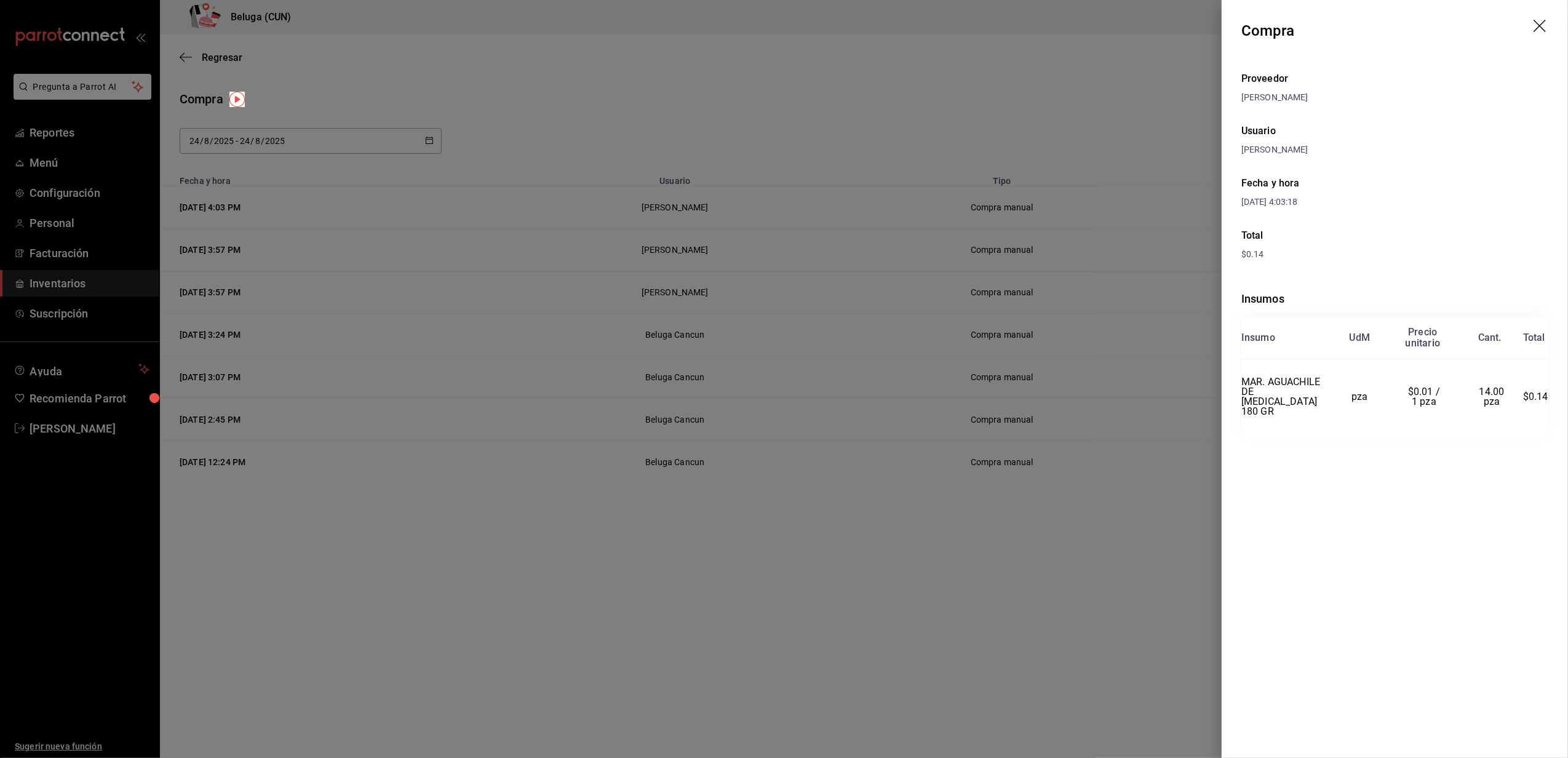
click at [930, 133] on div at bounding box center [784, 379] width 1568 height 758
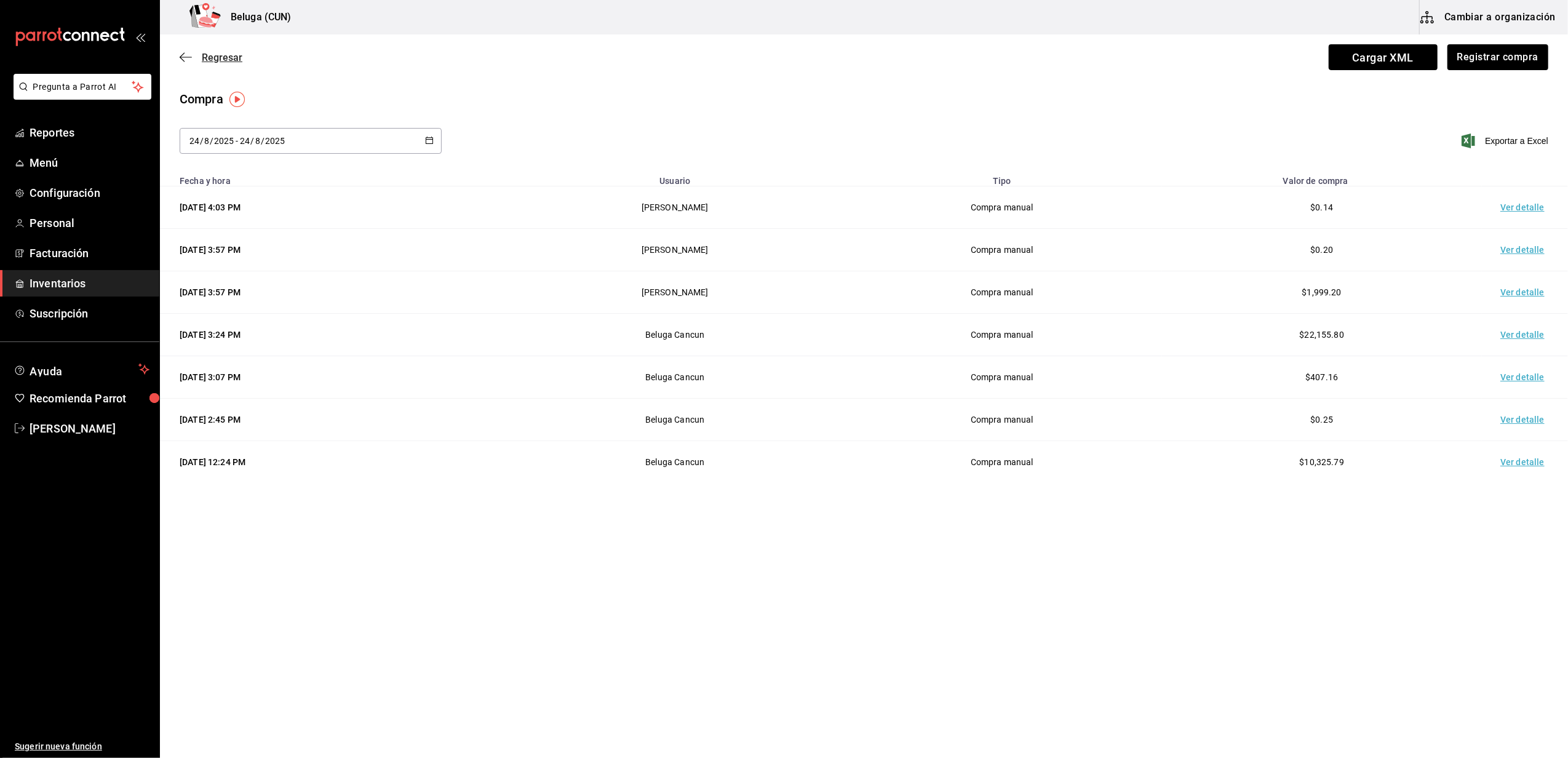
click at [213, 58] on span "Regresar" at bounding box center [221, 57] width 41 height 12
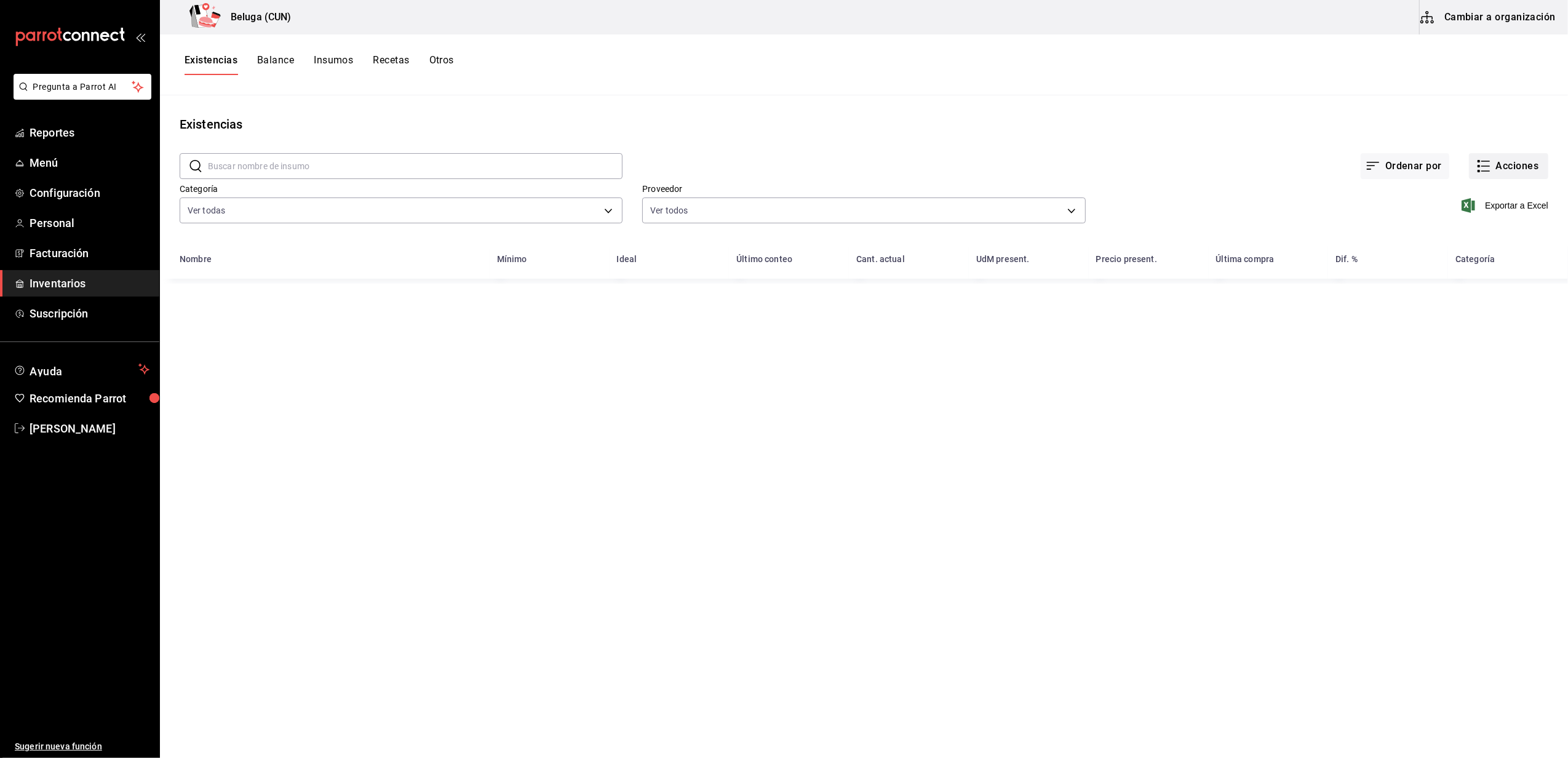
click at [1508, 164] on button "Acciones" at bounding box center [1508, 166] width 79 height 26
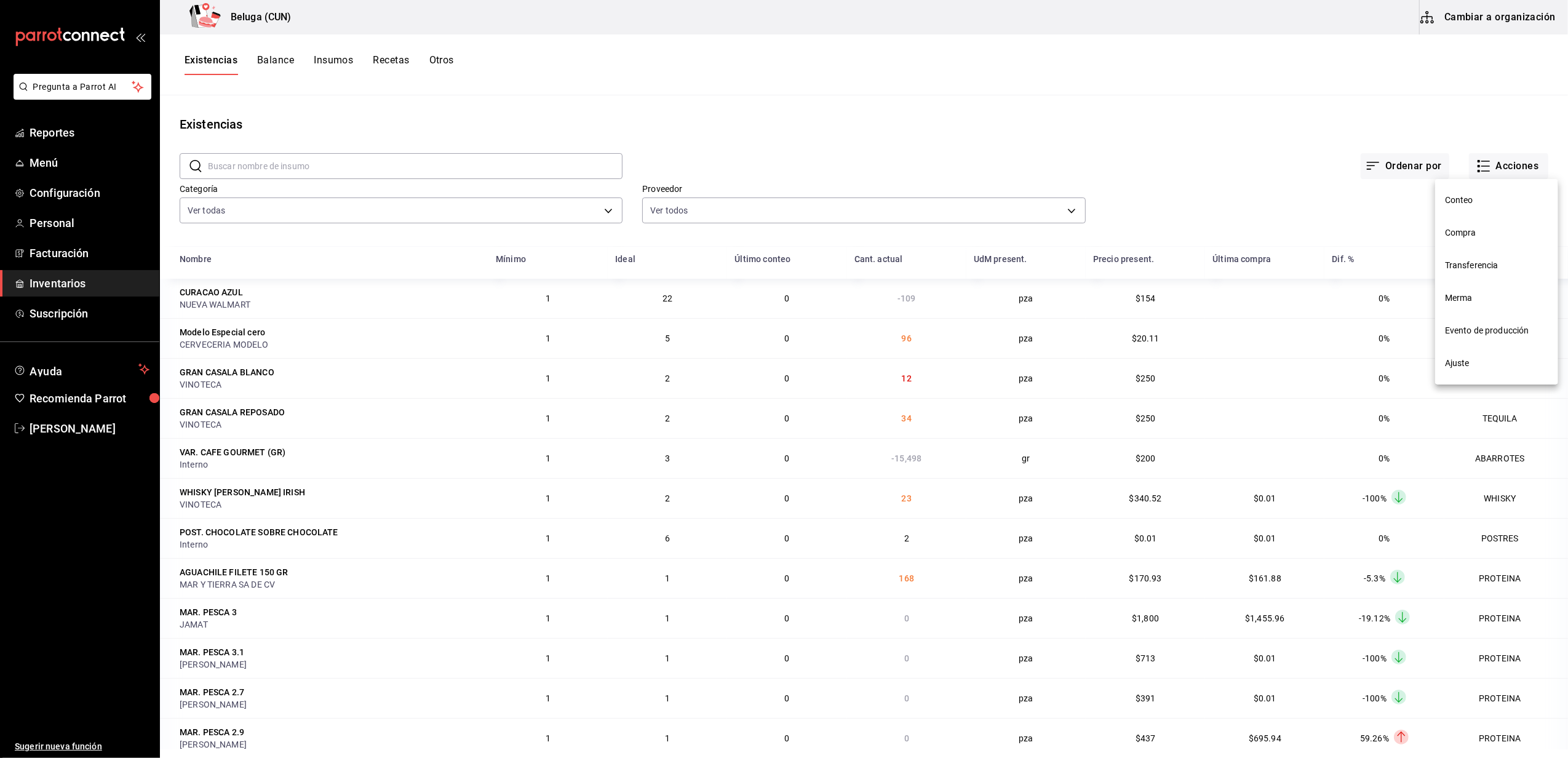
click at [1462, 307] on li "Merma" at bounding box center [1496, 298] width 123 height 32
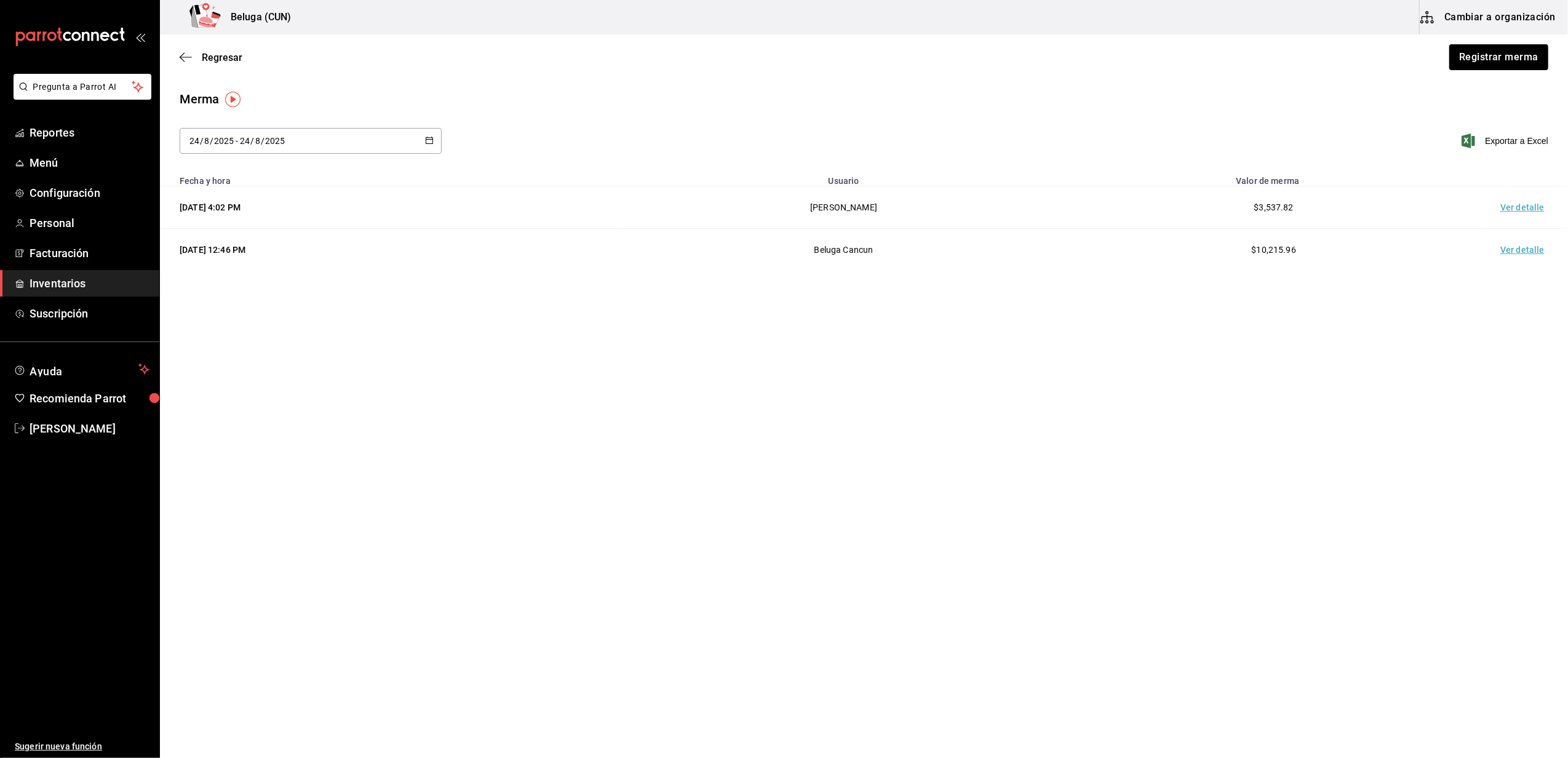
click at [1502, 72] on div "Regresar Registrar merma" at bounding box center [864, 57] width 1408 height 45
click at [1492, 52] on button "Registrar merma" at bounding box center [1498, 57] width 100 height 26
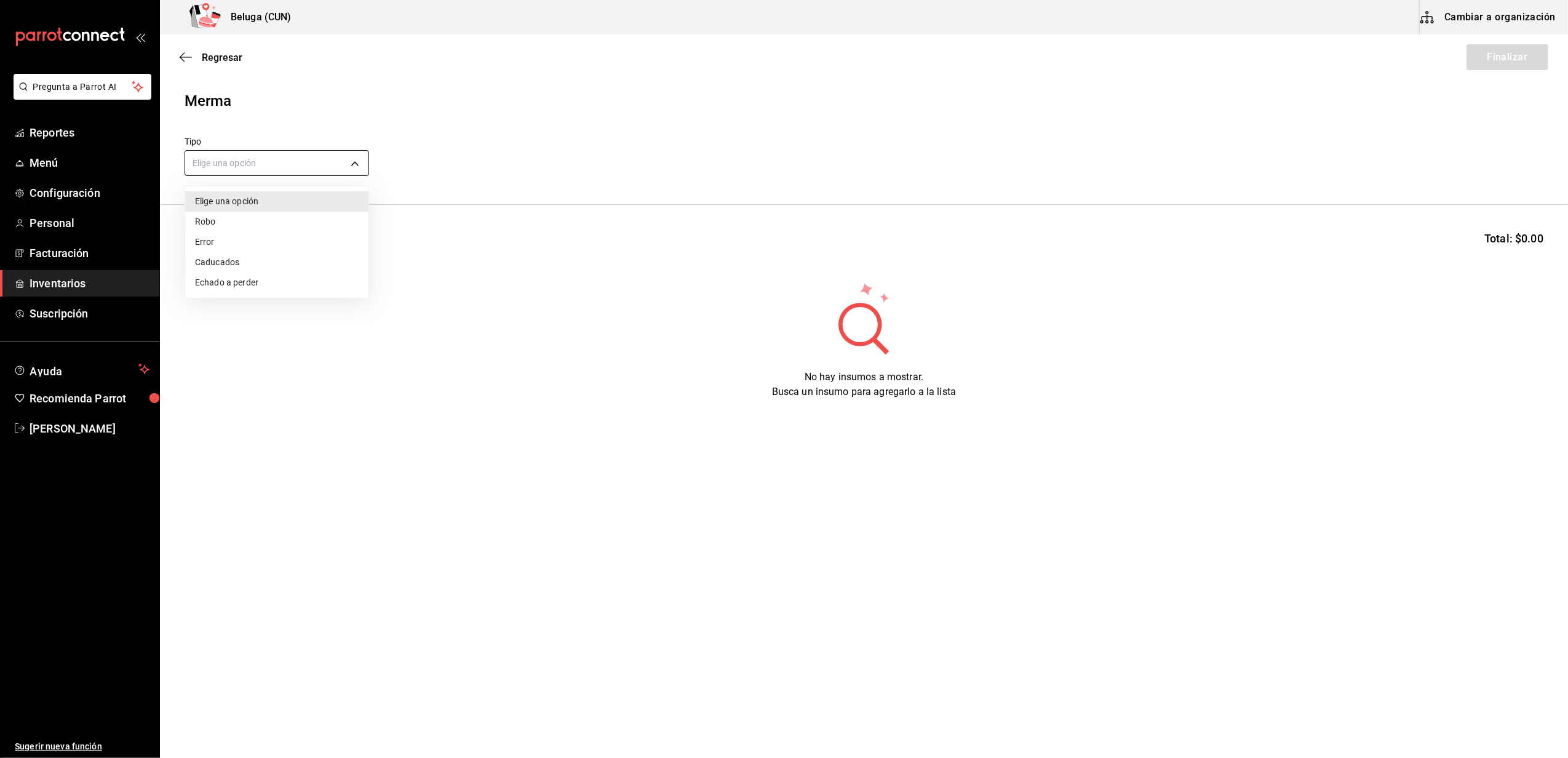
click at [264, 166] on body "Pregunta a Parrot AI Reportes Menú Configuración Personal Facturación Inventari…" at bounding box center [784, 344] width 1568 height 689
click at [230, 242] on li "Error" at bounding box center [276, 242] width 184 height 21
type input "ERROR"
click at [259, 242] on input at bounding box center [246, 243] width 123 height 26
type input "tuet"
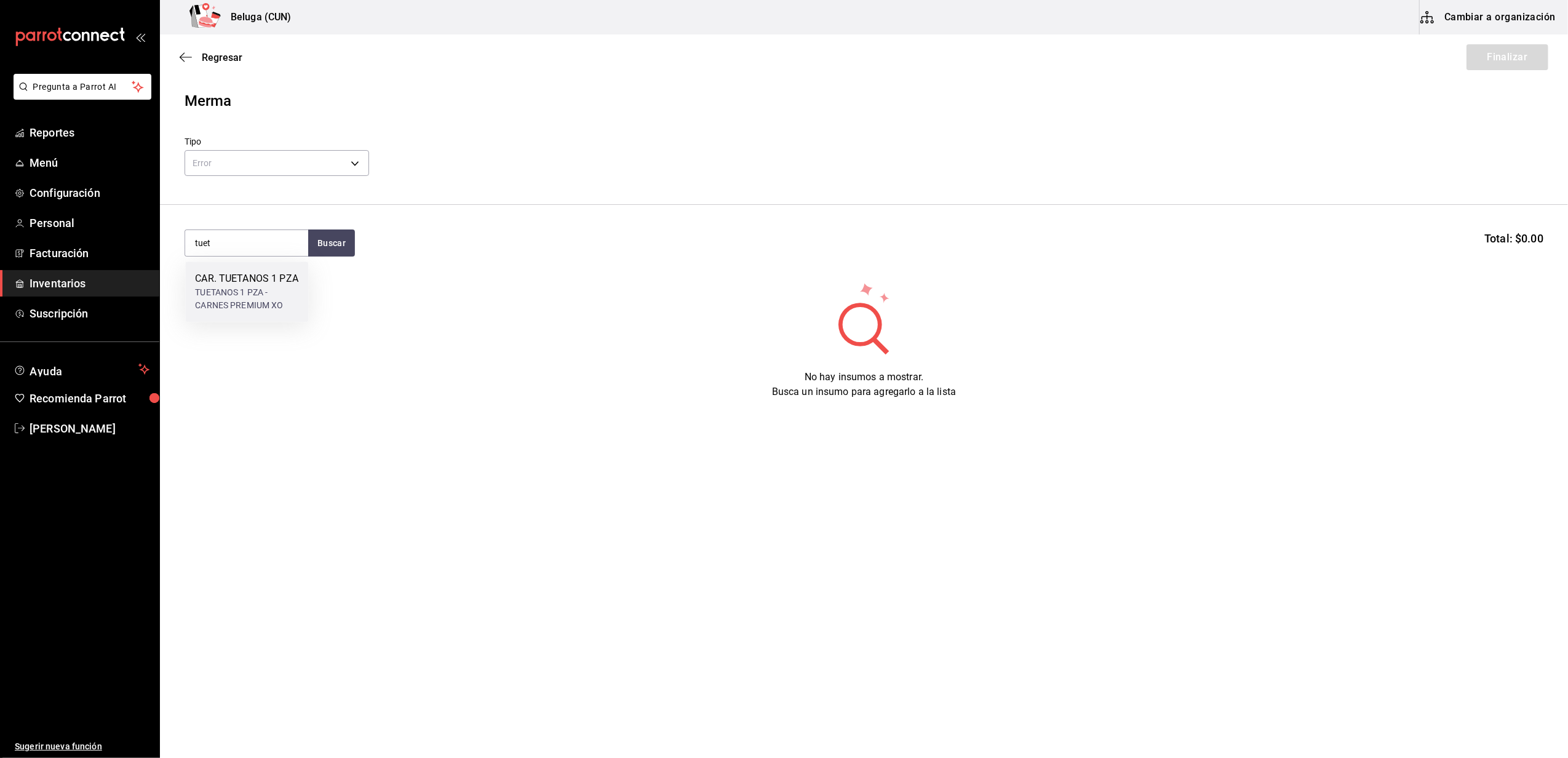
click at [257, 286] on div "CAR. TUETANOS 1 PZA" at bounding box center [246, 278] width 103 height 14
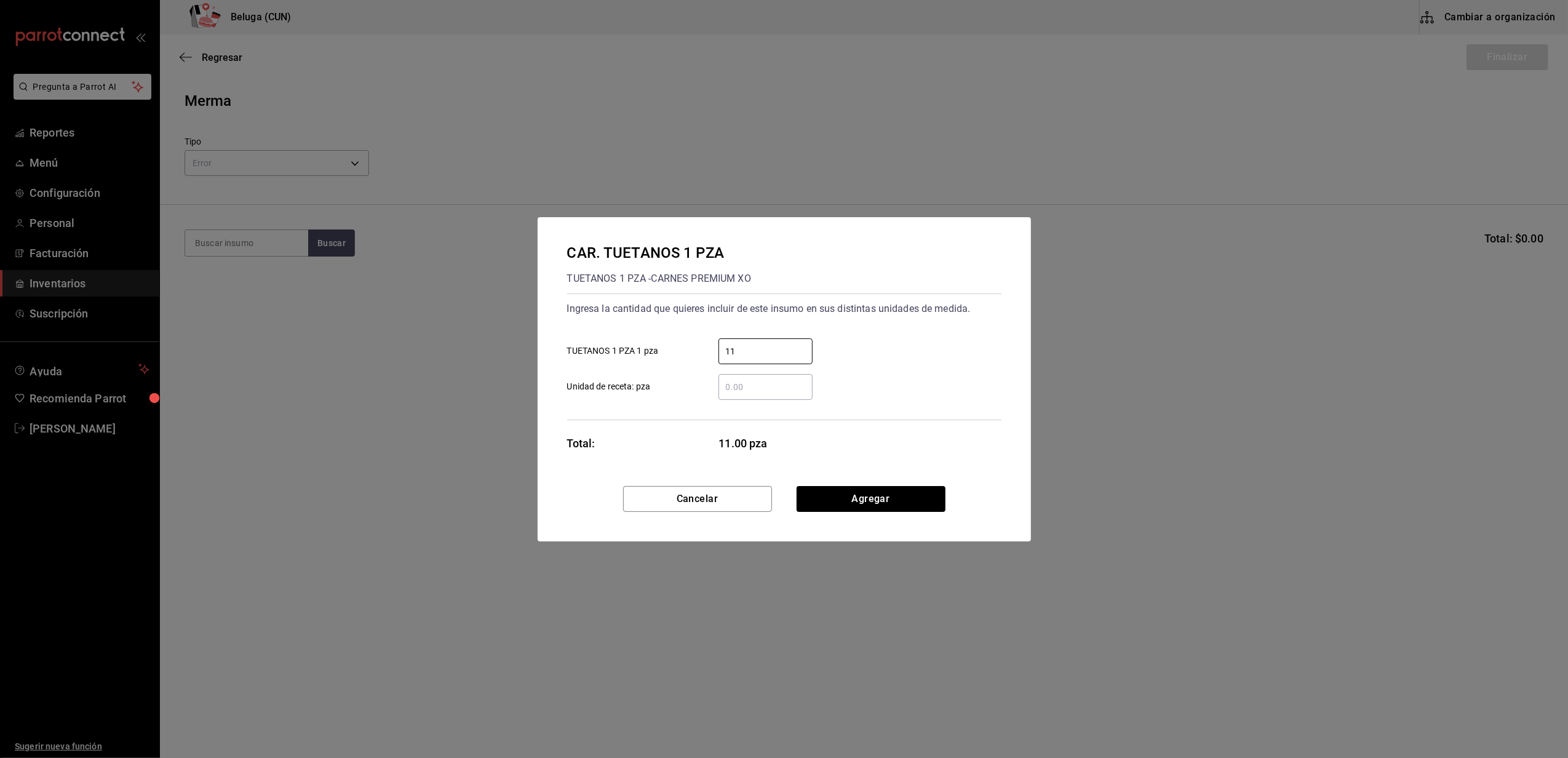
type input "11"
click at [902, 488] on button "Agregar" at bounding box center [871, 499] width 149 height 26
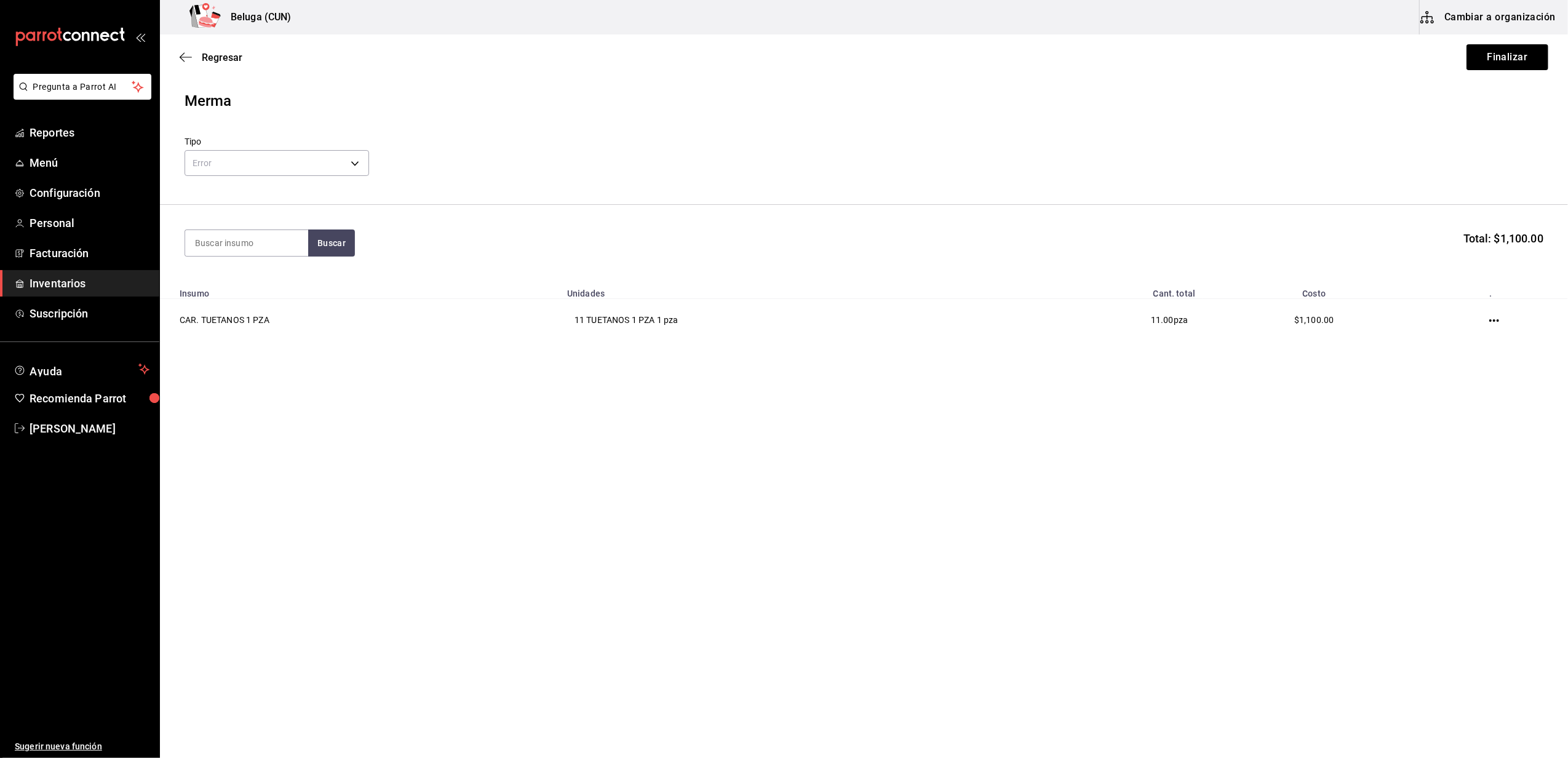
click at [1512, 70] on div "Regresar Finalizar" at bounding box center [864, 57] width 1408 height 45
click at [1516, 61] on button "Finalizar" at bounding box center [1507, 57] width 82 height 26
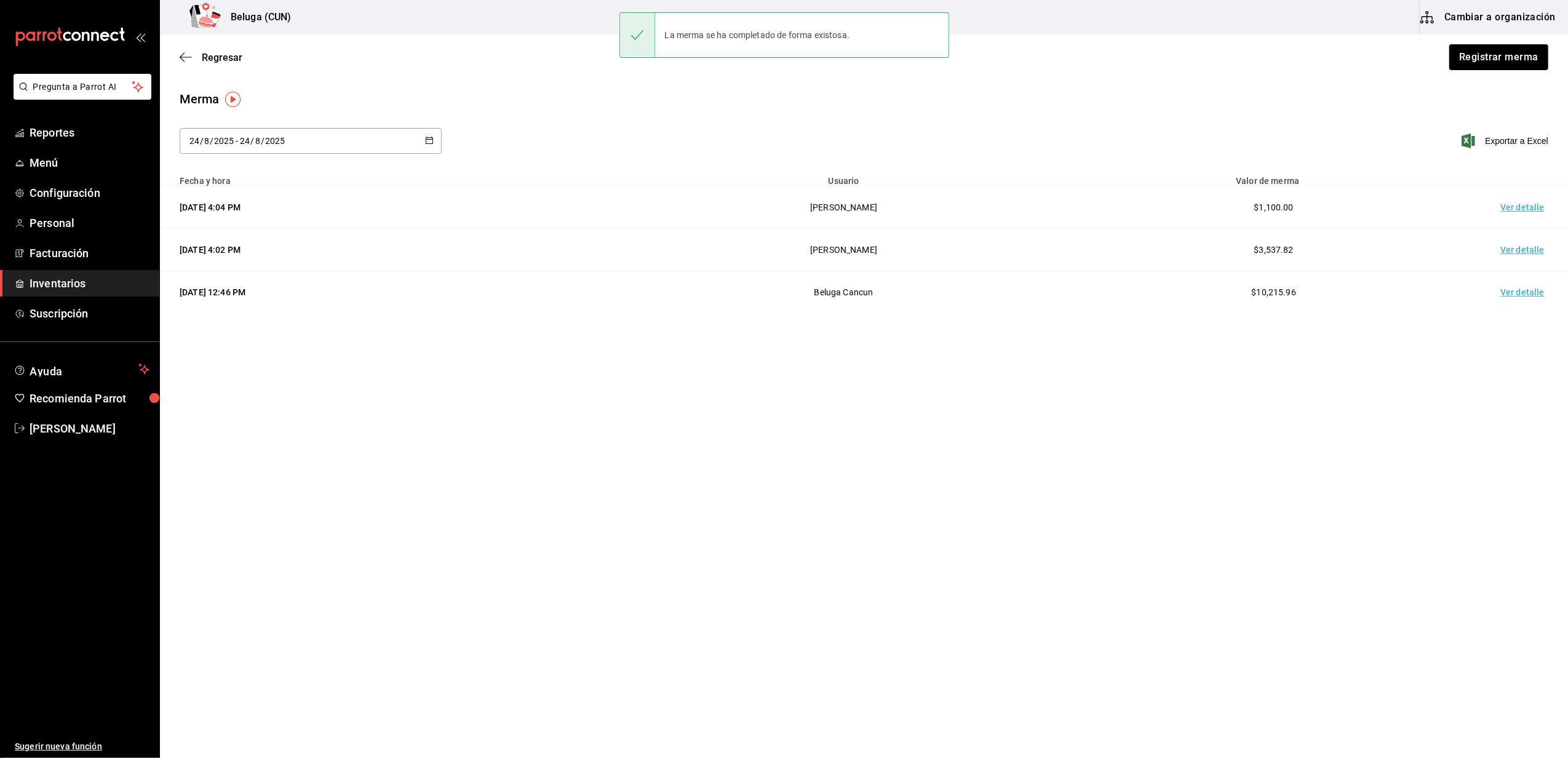
click at [1521, 202] on td "Ver detalle" at bounding box center [1524, 208] width 86 height 43
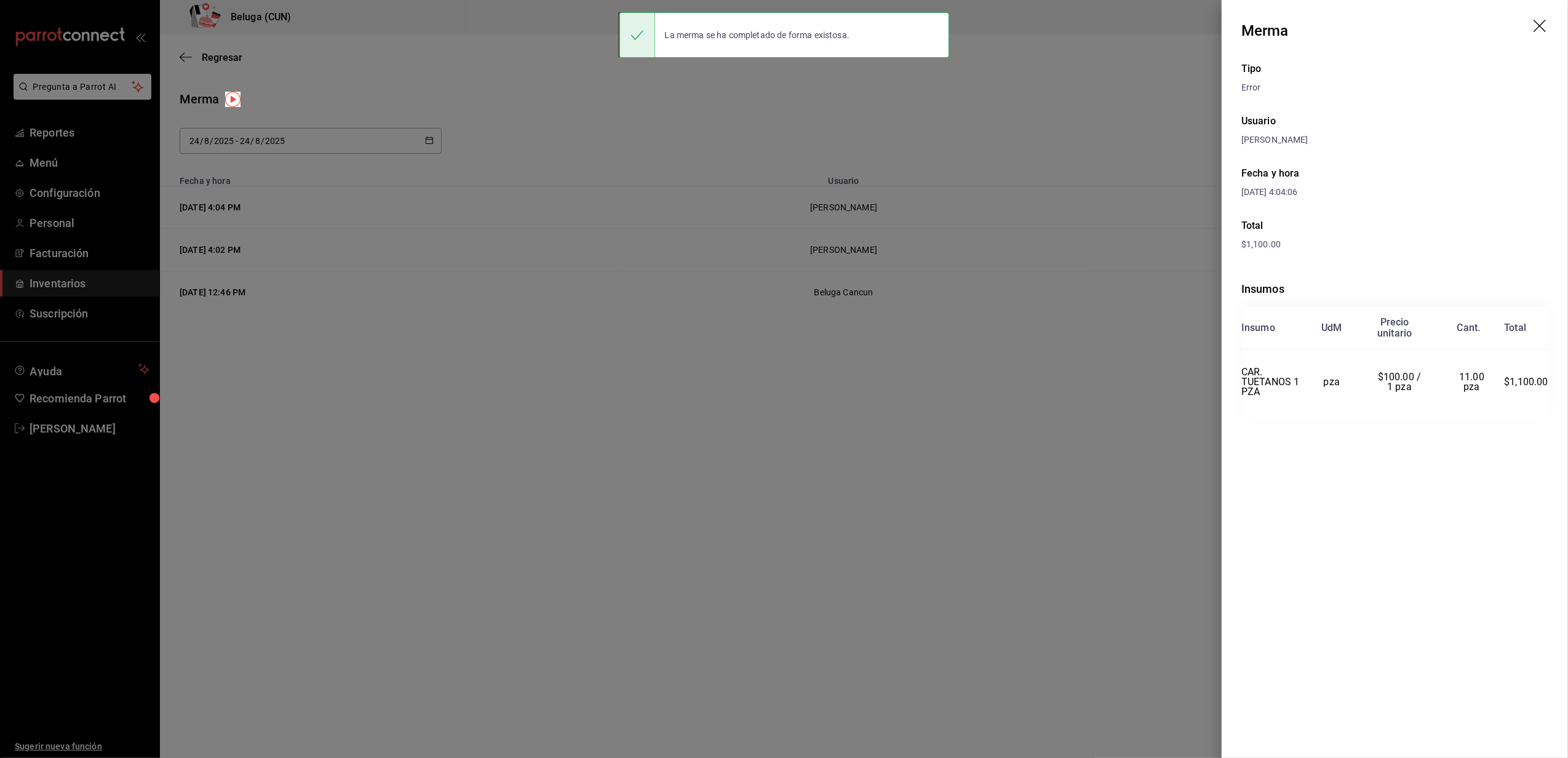
click at [801, 496] on div at bounding box center [784, 379] width 1568 height 758
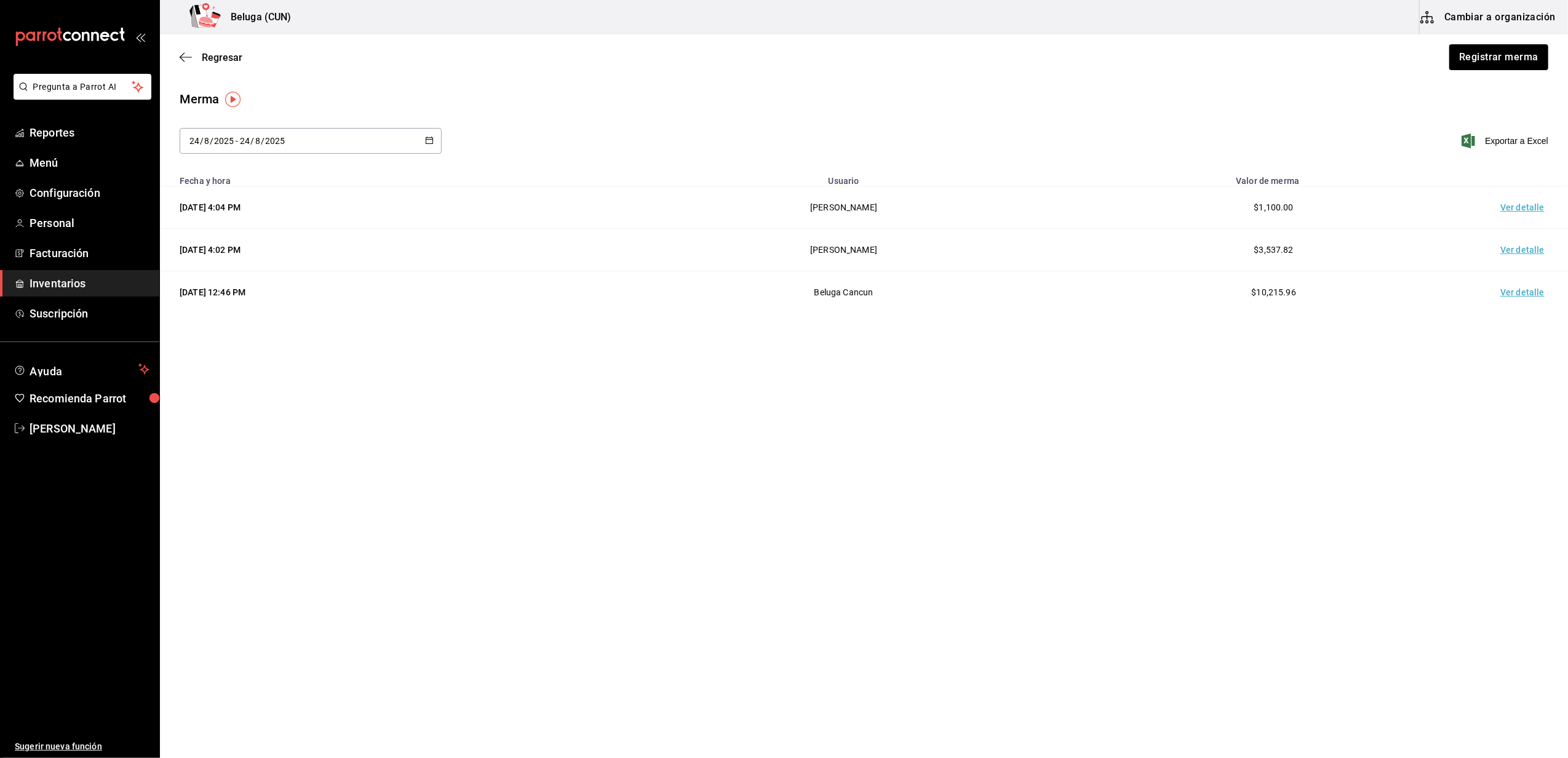
click at [1522, 213] on td "Ver detalle" at bounding box center [1524, 208] width 86 height 43
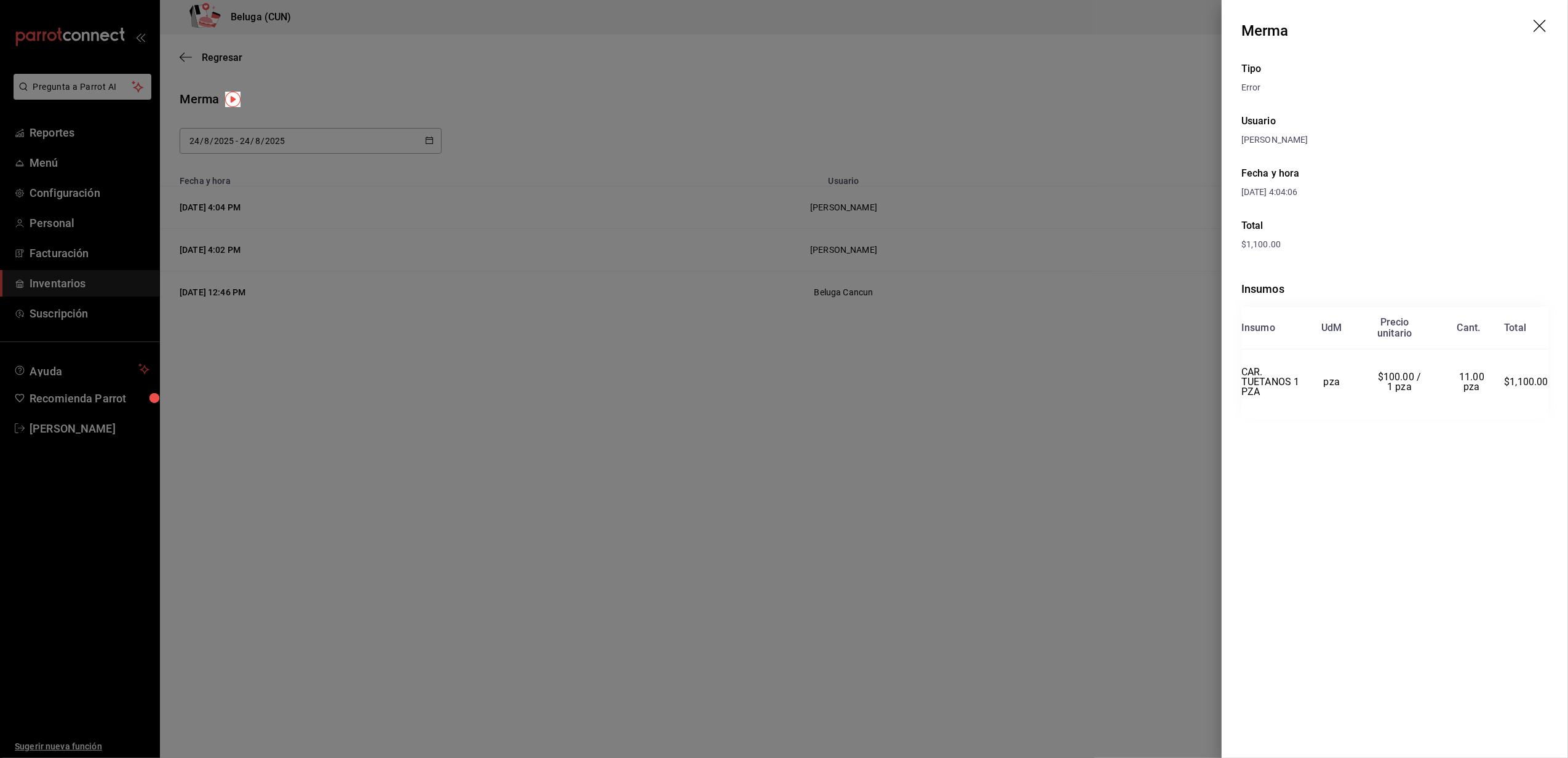
drag, startPoint x: 1466, startPoint y: 207, endPoint x: 838, endPoint y: 561, distance: 720.9
click at [838, 561] on div at bounding box center [784, 379] width 1568 height 758
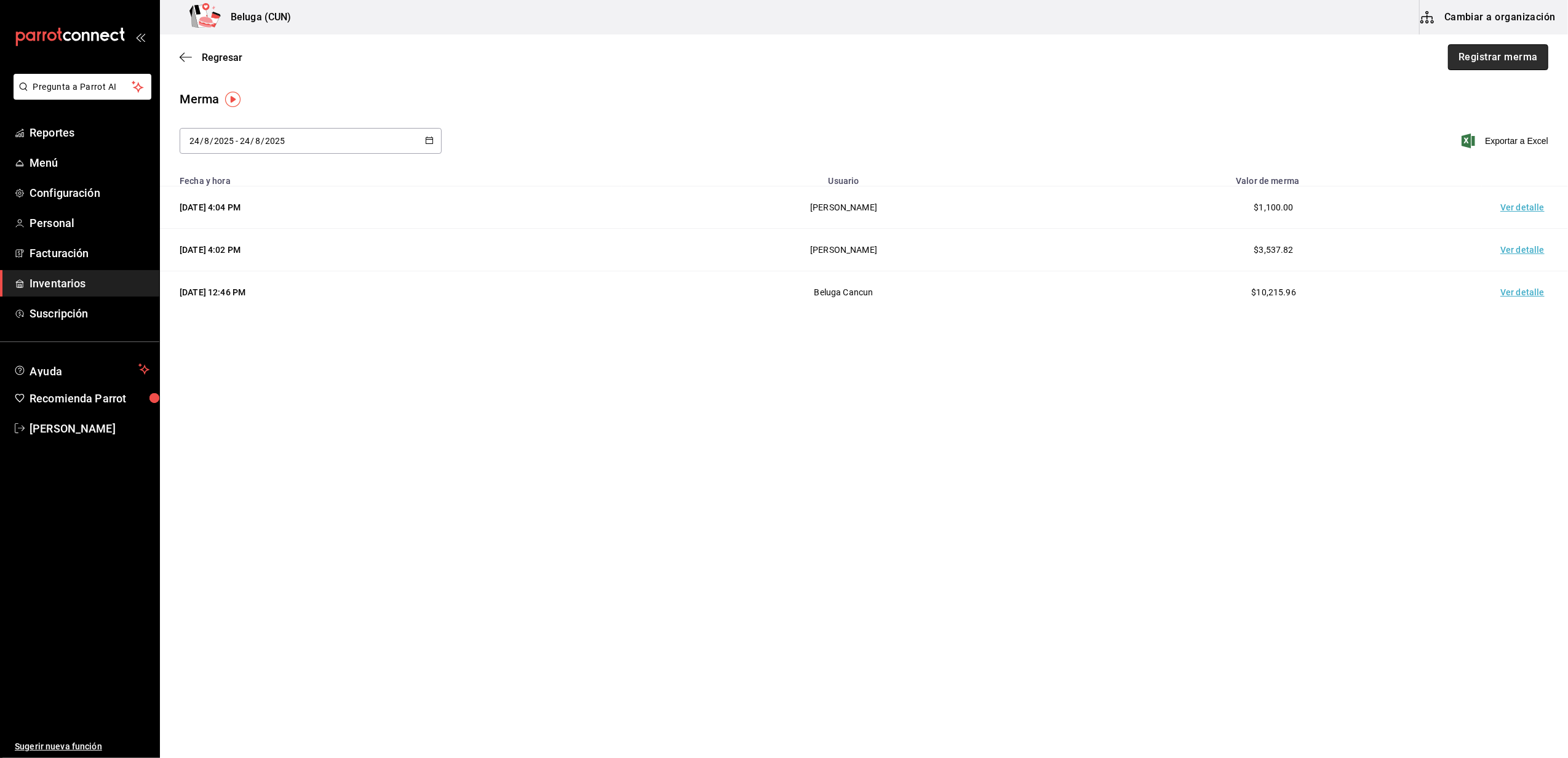
click at [1494, 58] on button "Registrar merma" at bounding box center [1498, 57] width 100 height 26
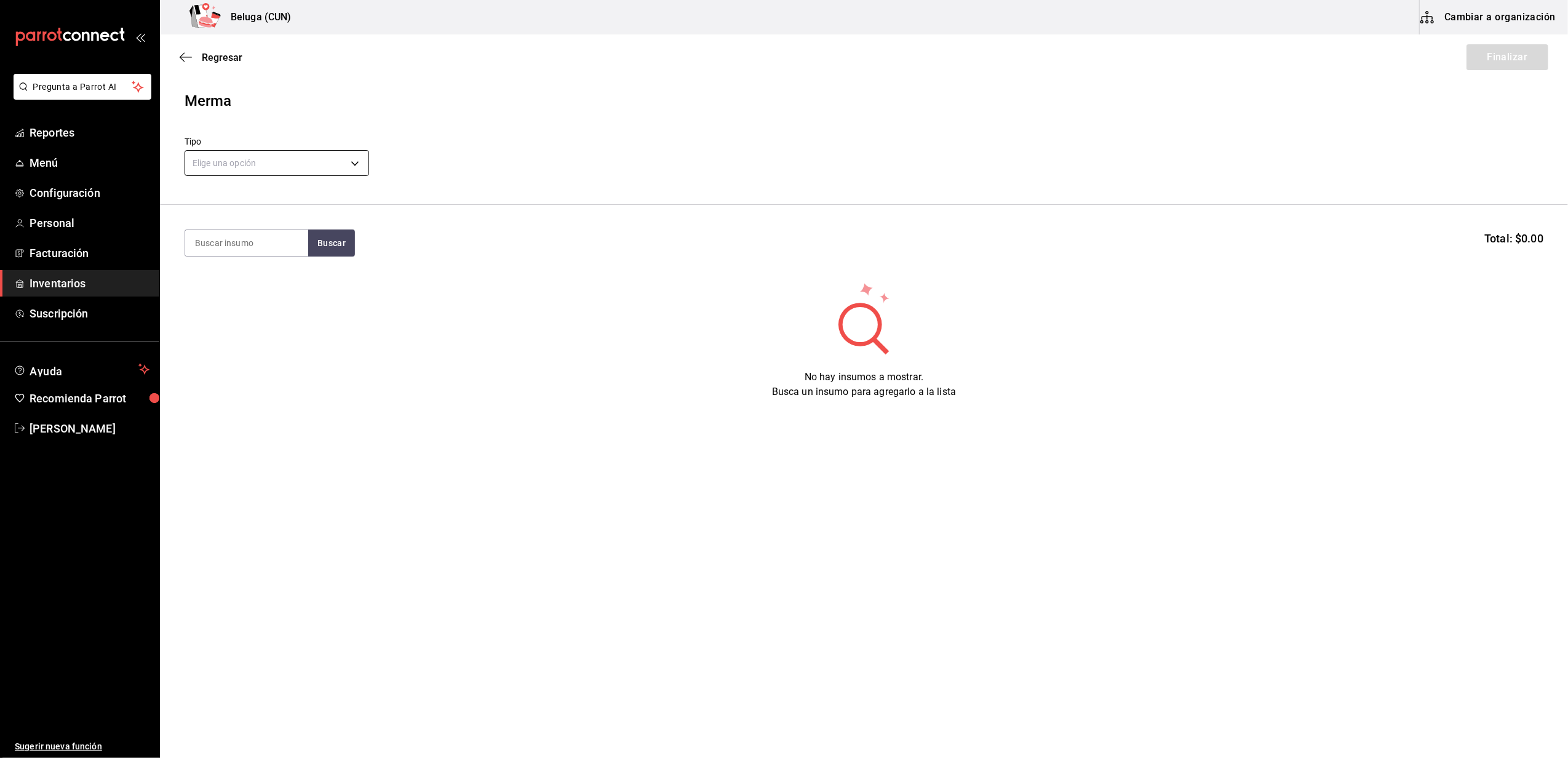
click at [267, 155] on body "Pregunta a Parrot AI Reportes Menú Configuración Personal Facturación Inventari…" at bounding box center [784, 344] width 1568 height 689
click at [241, 234] on li "Error" at bounding box center [276, 242] width 184 height 21
type input "ERROR"
click at [241, 224] on li "Error" at bounding box center [254, 217] width 138 height 12
click at [281, 248] on input at bounding box center [246, 243] width 123 height 26
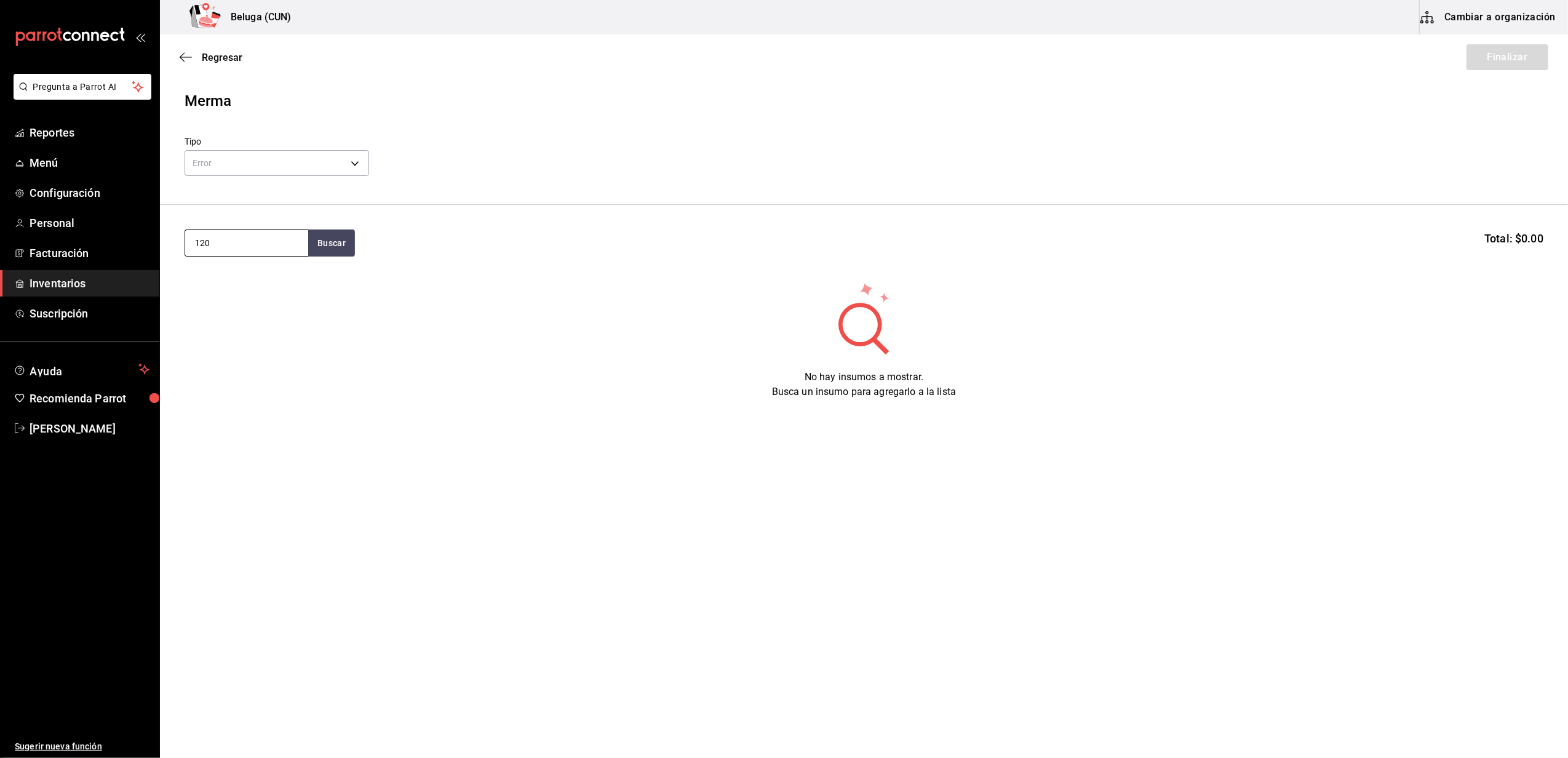
type input "120"
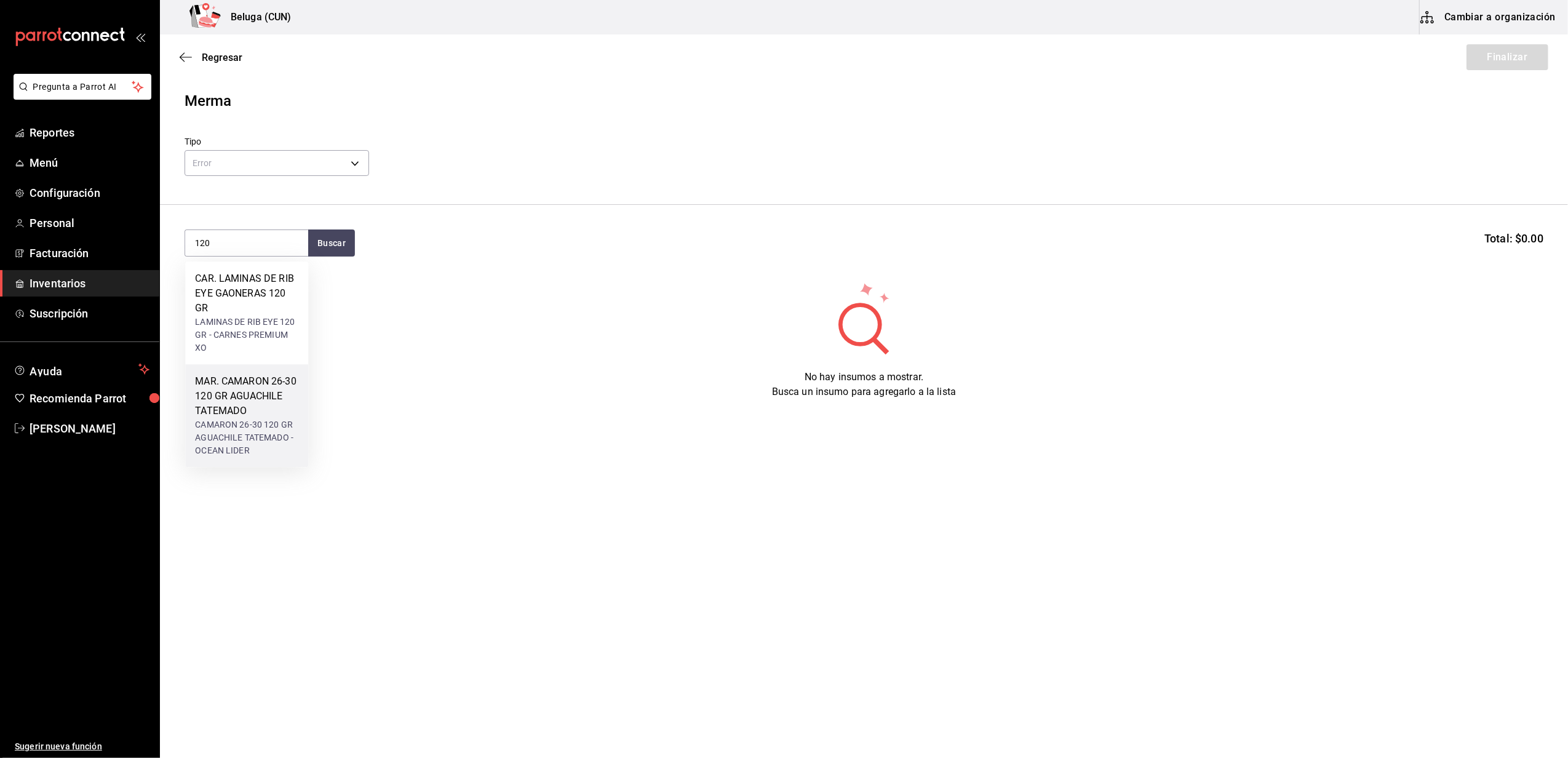
click at [261, 389] on div "MAR. CAMARON 26-30 120 GR AGUACHILE TATEMADO" at bounding box center [246, 396] width 103 height 44
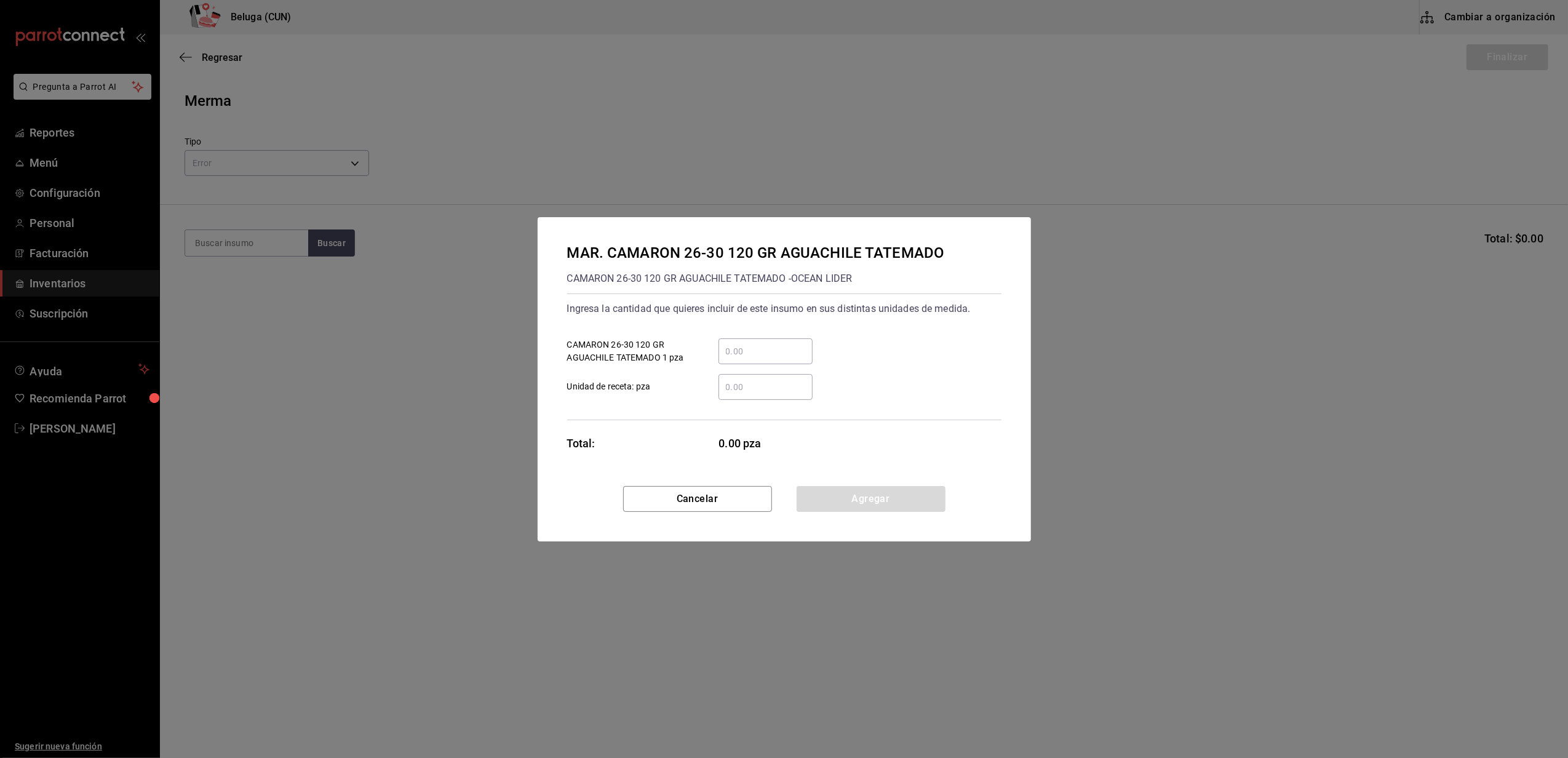
click at [768, 342] on div "​" at bounding box center [765, 351] width 94 height 26
click at [768, 344] on input "​ CAMARON 26-30 120 GR AGUACHILE TATEMADO 1 pza" at bounding box center [765, 351] width 94 height 14
click at [754, 347] on input "​ CAMARON 26-30 120 GR AGUACHILE TATEMADO 1 pza" at bounding box center [765, 351] width 94 height 14
type input "16"
click at [875, 487] on button "Agregar" at bounding box center [871, 499] width 149 height 26
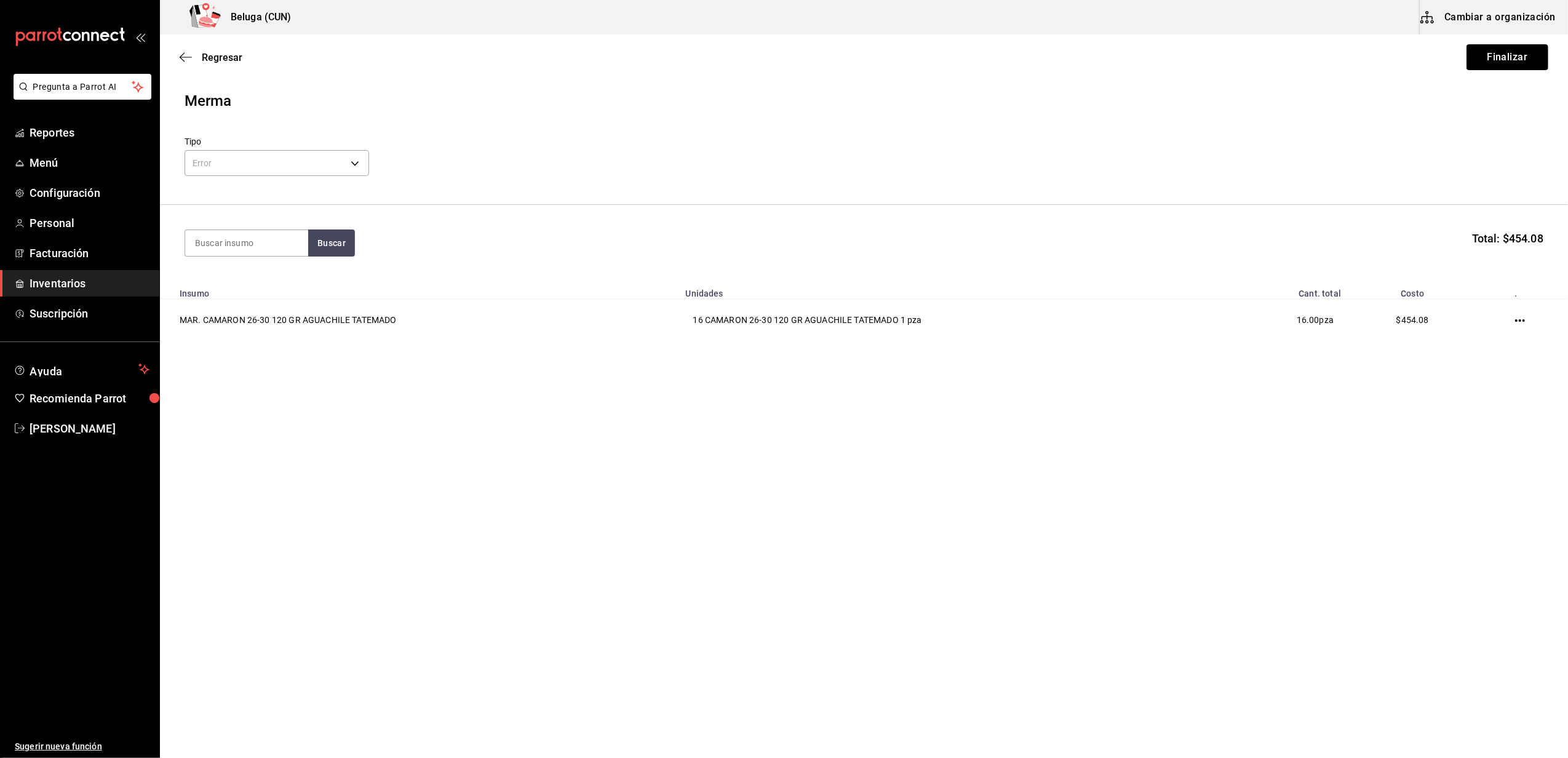
drag, startPoint x: 1516, startPoint y: 52, endPoint x: 939, endPoint y: 603, distance: 797.8
click at [939, 603] on main "Regresar Finalizar Merma Tipo Error ERROR Buscar Total: $454.08 Insumo Unidades…" at bounding box center [864, 361] width 1408 height 654
click at [1122, 155] on div "Tipo Error ERROR" at bounding box center [864, 158] width 1359 height 43
click at [1505, 50] on button "Finalizar" at bounding box center [1507, 57] width 82 height 26
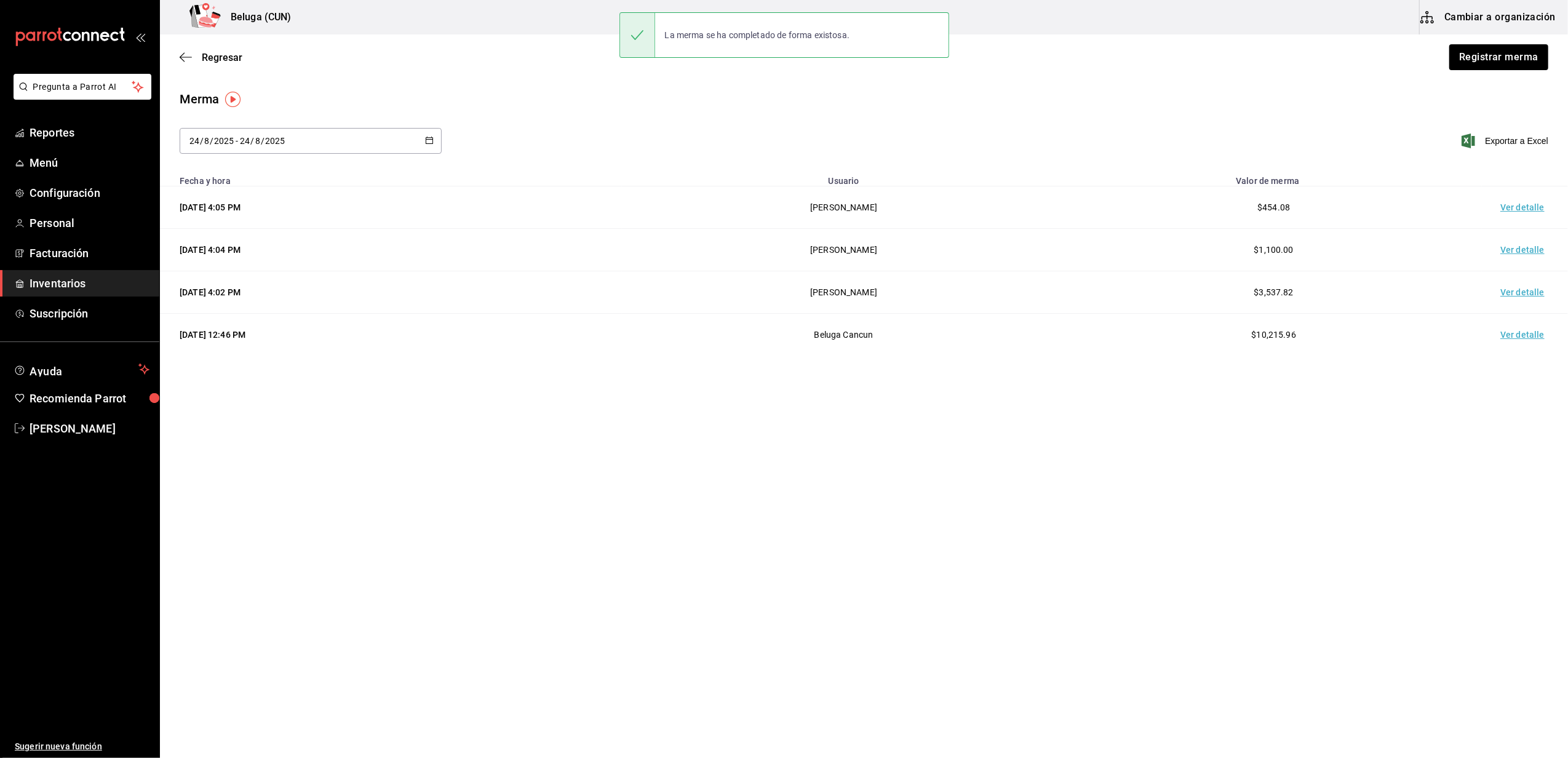
click at [1510, 215] on td "Ver detalle" at bounding box center [1524, 208] width 86 height 43
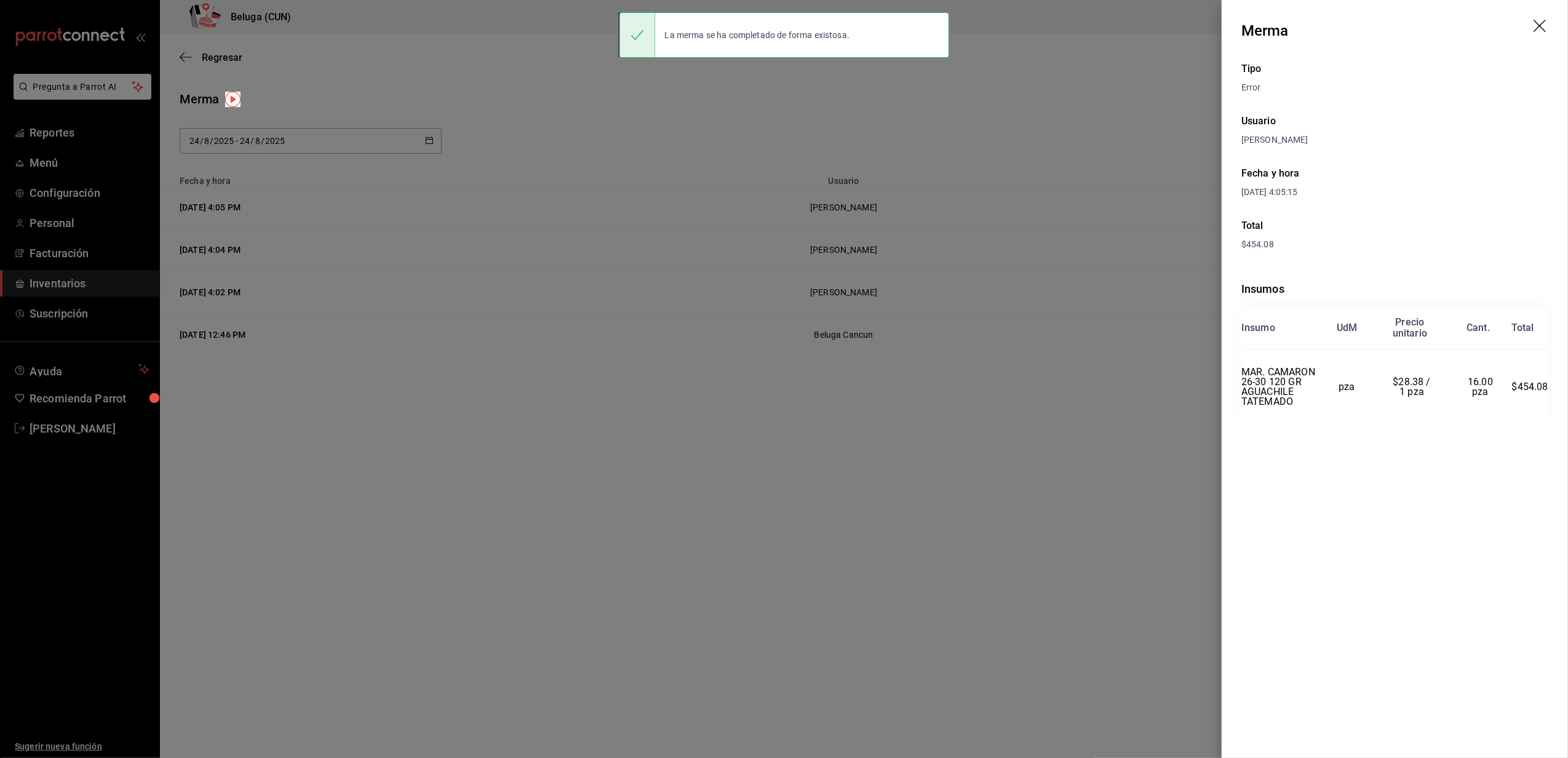
click at [282, 61] on div at bounding box center [784, 379] width 1568 height 758
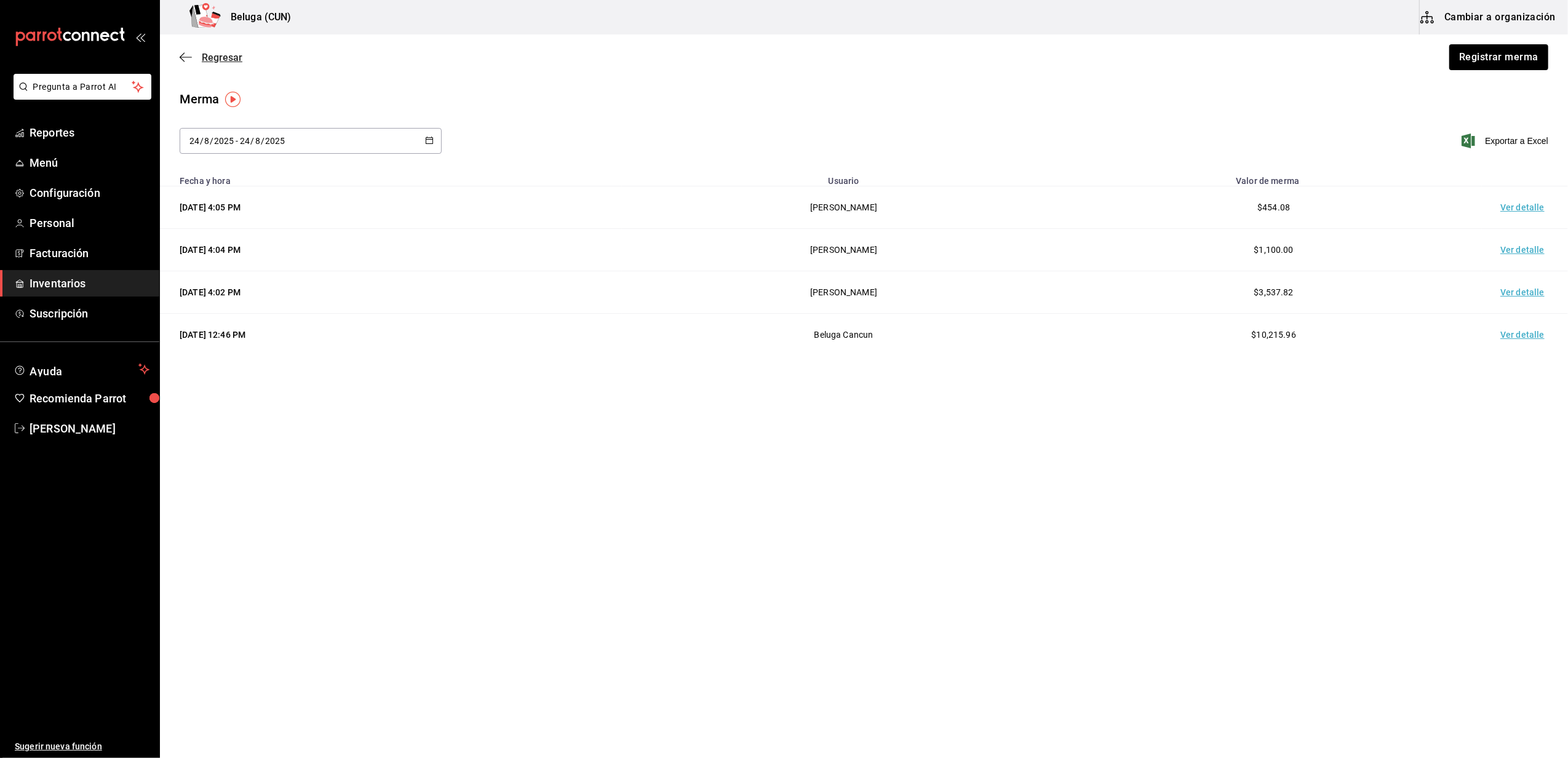
click at [215, 59] on span "Regresar" at bounding box center [221, 57] width 41 height 12
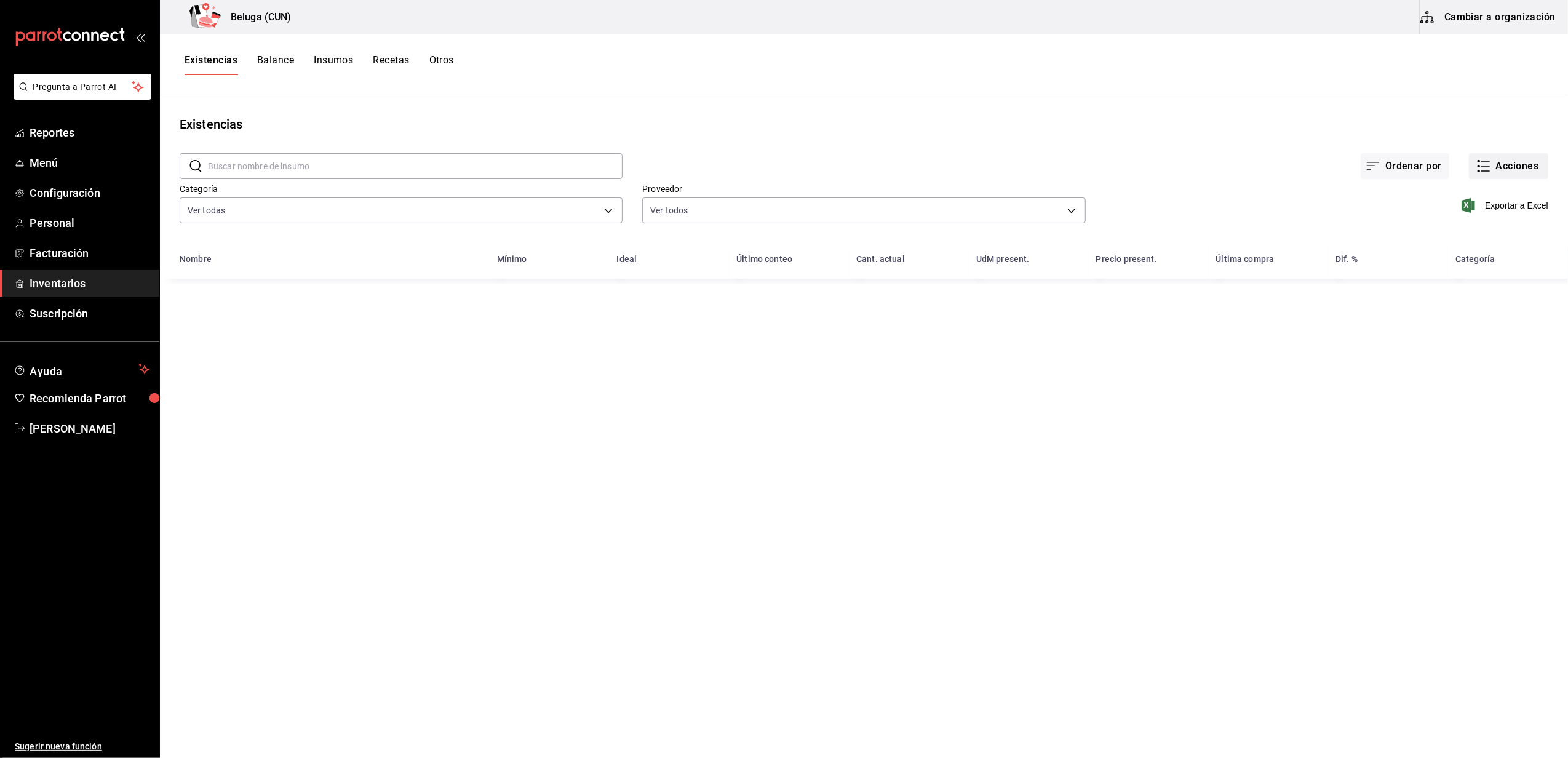
click at [1510, 177] on button "Acciones" at bounding box center [1508, 166] width 79 height 26
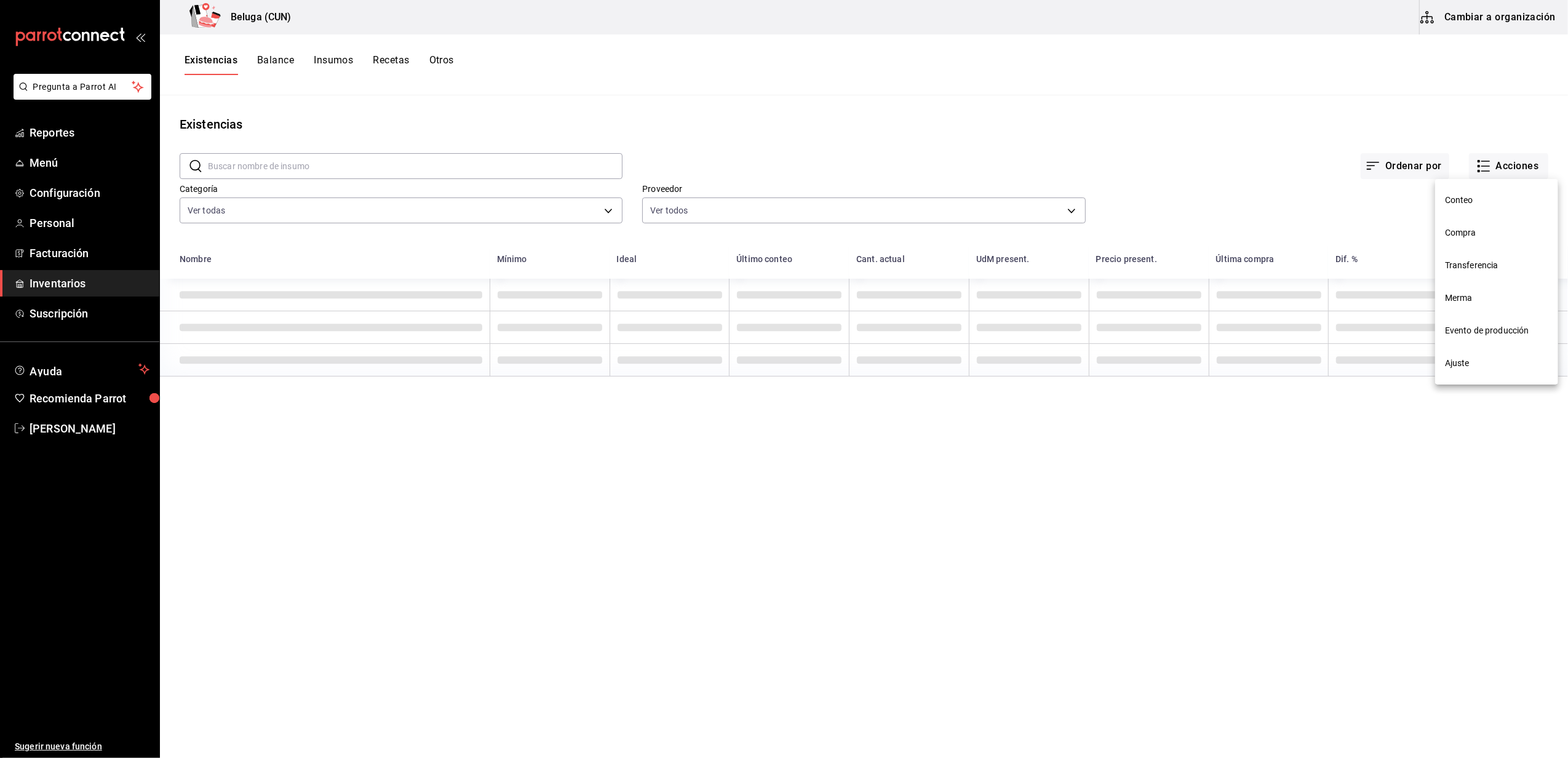
click at [1476, 235] on span "Compra" at bounding box center [1496, 232] width 103 height 13
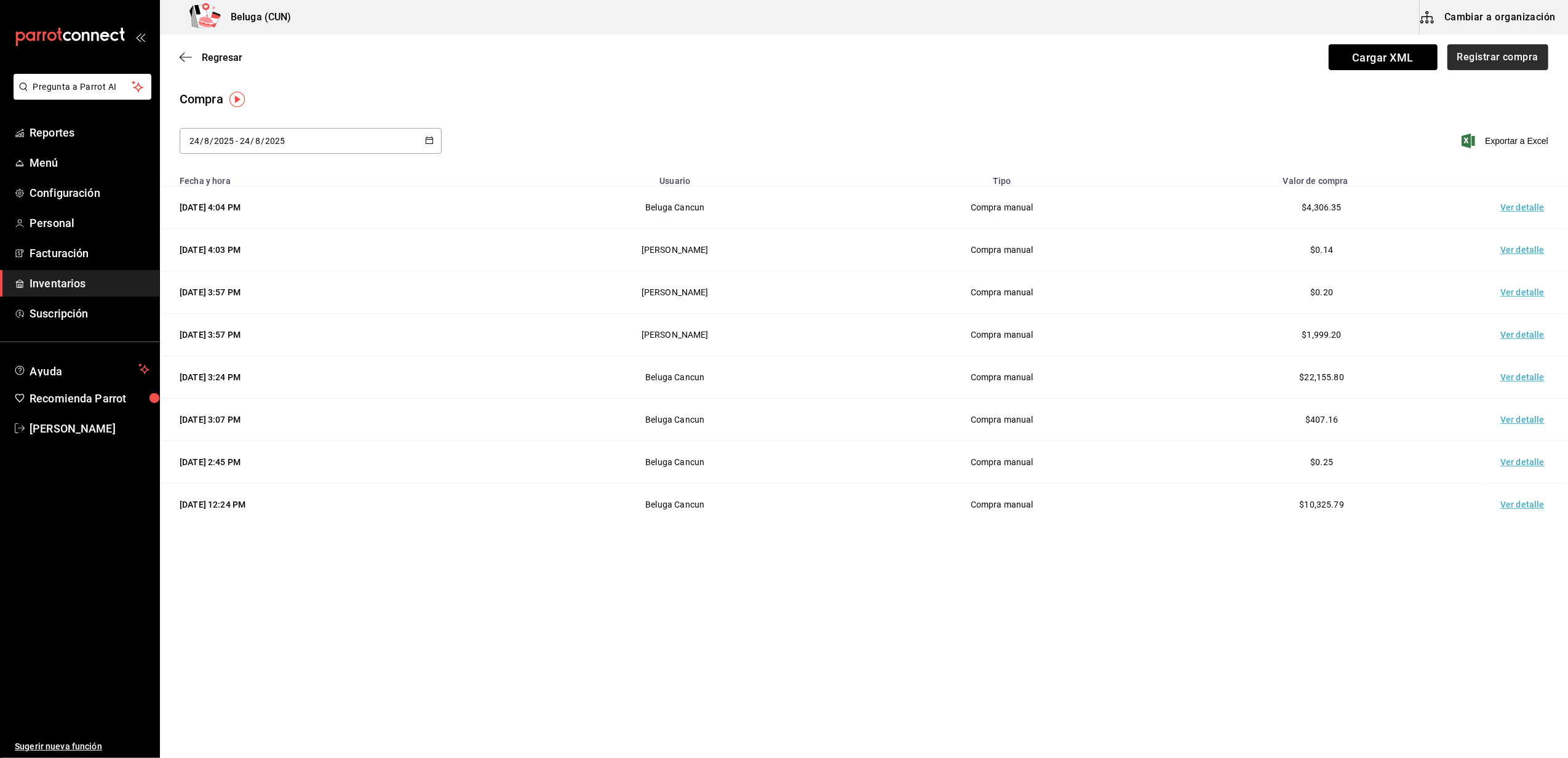
drag, startPoint x: 1506, startPoint y: 85, endPoint x: 1510, endPoint y: 57, distance: 28.3
click at [1507, 75] on main "Regresar Cargar XML Registrar compra Compra 2025-08-24 24 / 8 / 2025 - 2025-08-…" at bounding box center [864, 290] width 1408 height 510
click at [1510, 55] on button "Registrar compra" at bounding box center [1497, 57] width 102 height 26
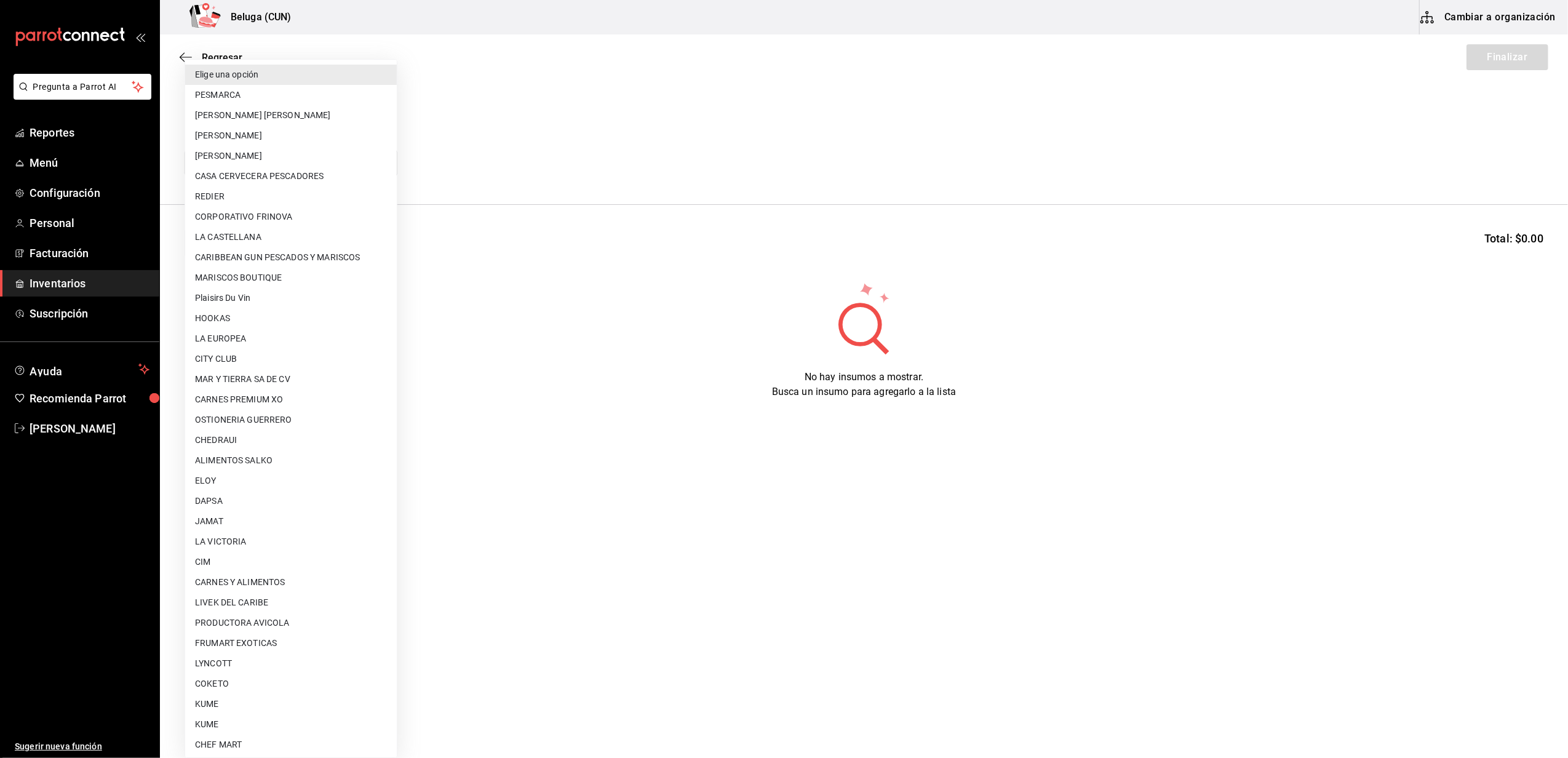
click at [362, 165] on body "Pregunta a Parrot AI Reportes Menú Configuración Personal Facturación Inventari…" at bounding box center [784, 344] width 1568 height 689
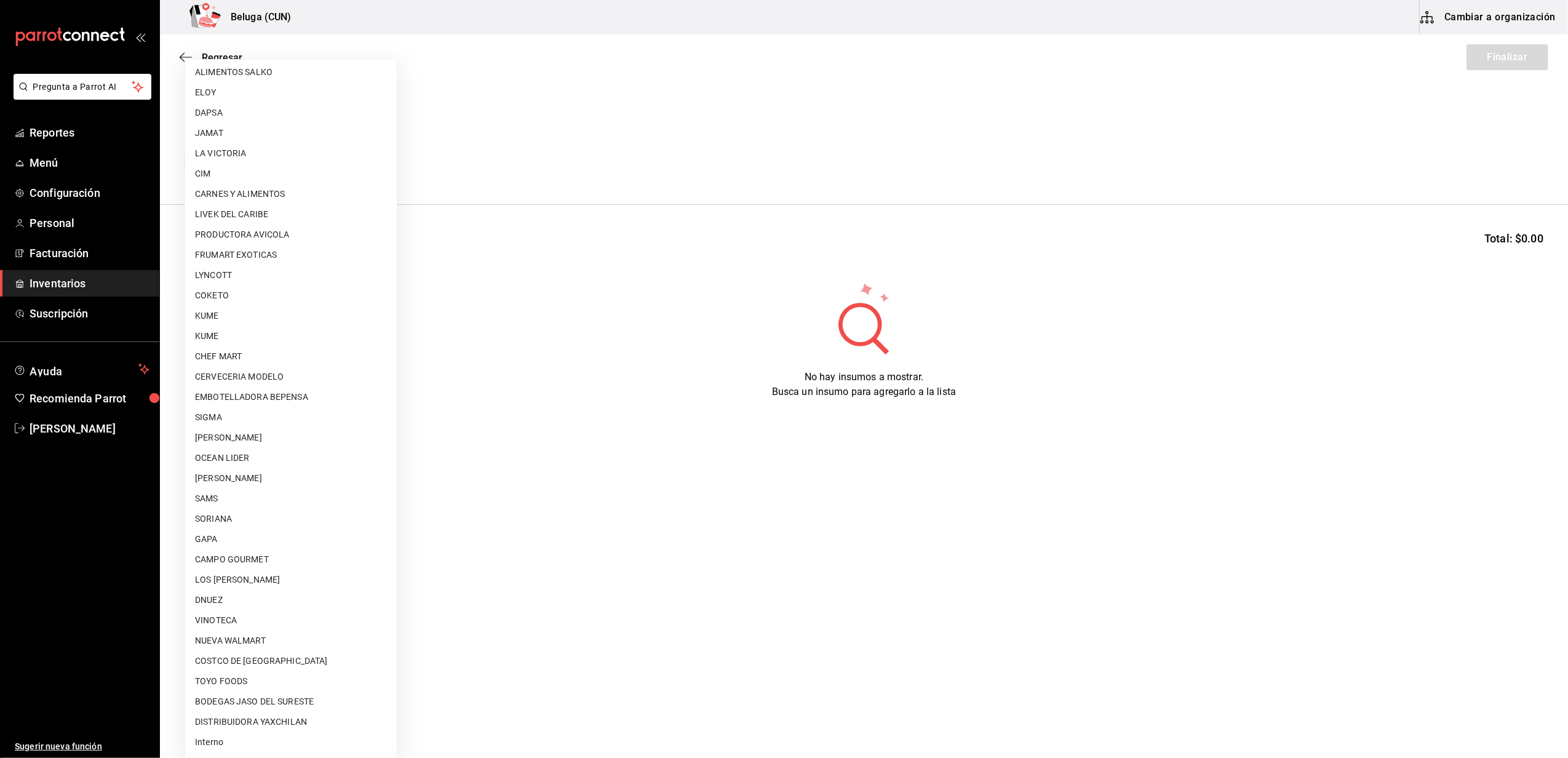
click at [271, 742] on li "Interno" at bounding box center [291, 742] width 212 height 21
type input "cf097a6b-1652-49c1-8634-faa24daf0fdd"
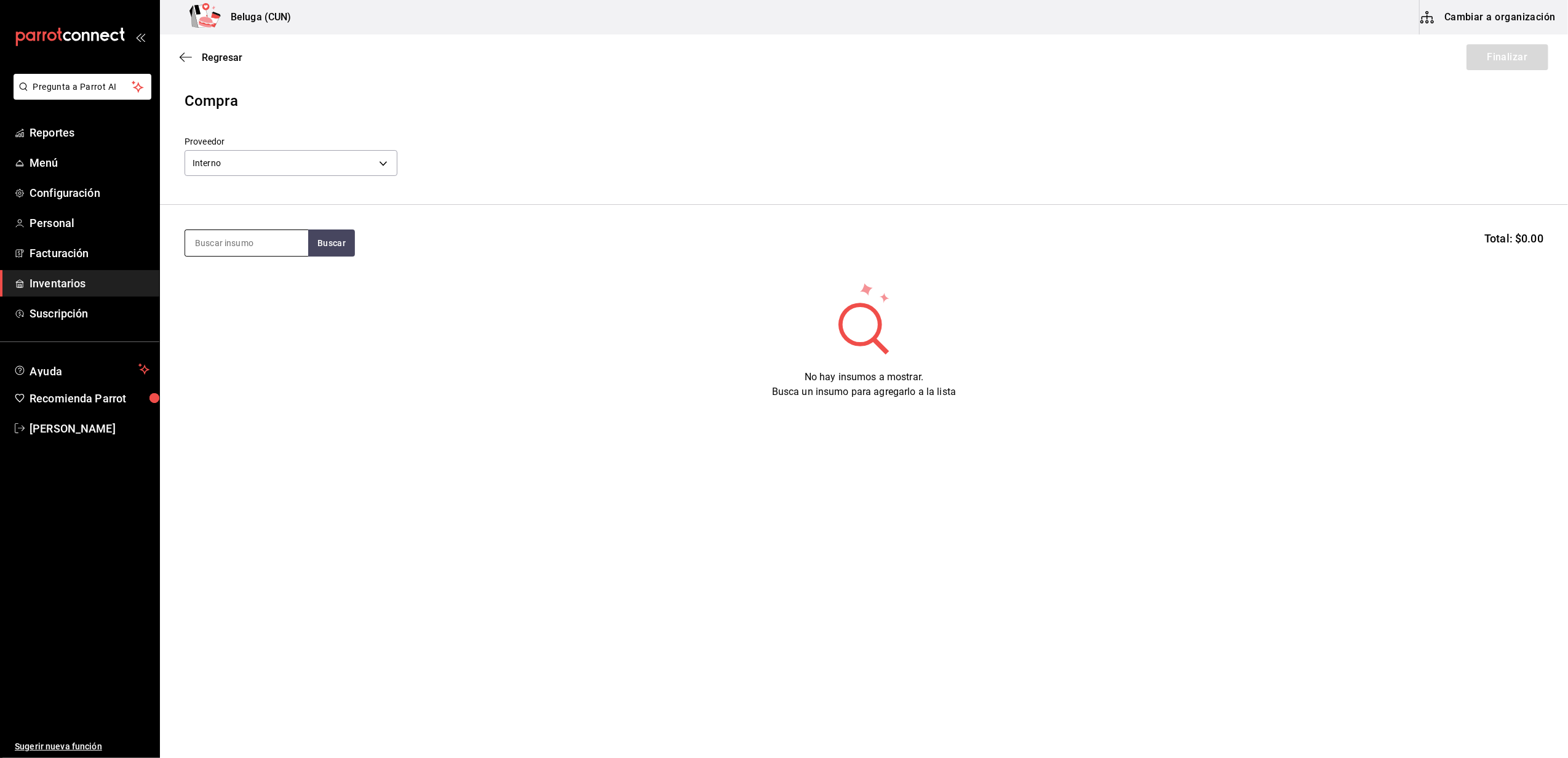
click at [254, 254] on input at bounding box center [246, 243] width 123 height 26
type input "empa"
click at [252, 293] on div "EMPANADA DE CAMARÓN 26-30" at bounding box center [246, 285] width 103 height 30
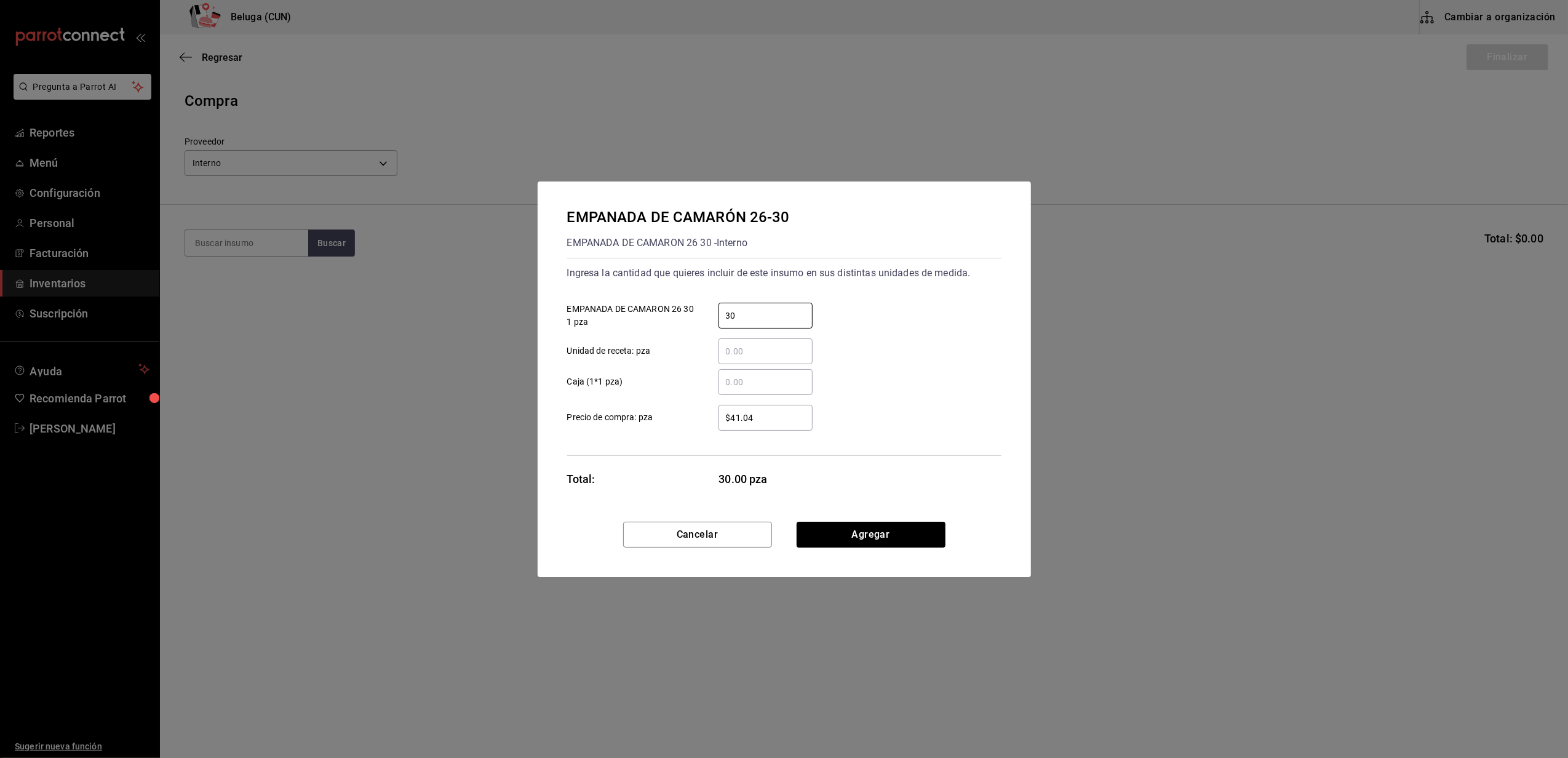
type input "30"
type input "$0.01"
click button "Agregar" at bounding box center [871, 534] width 149 height 26
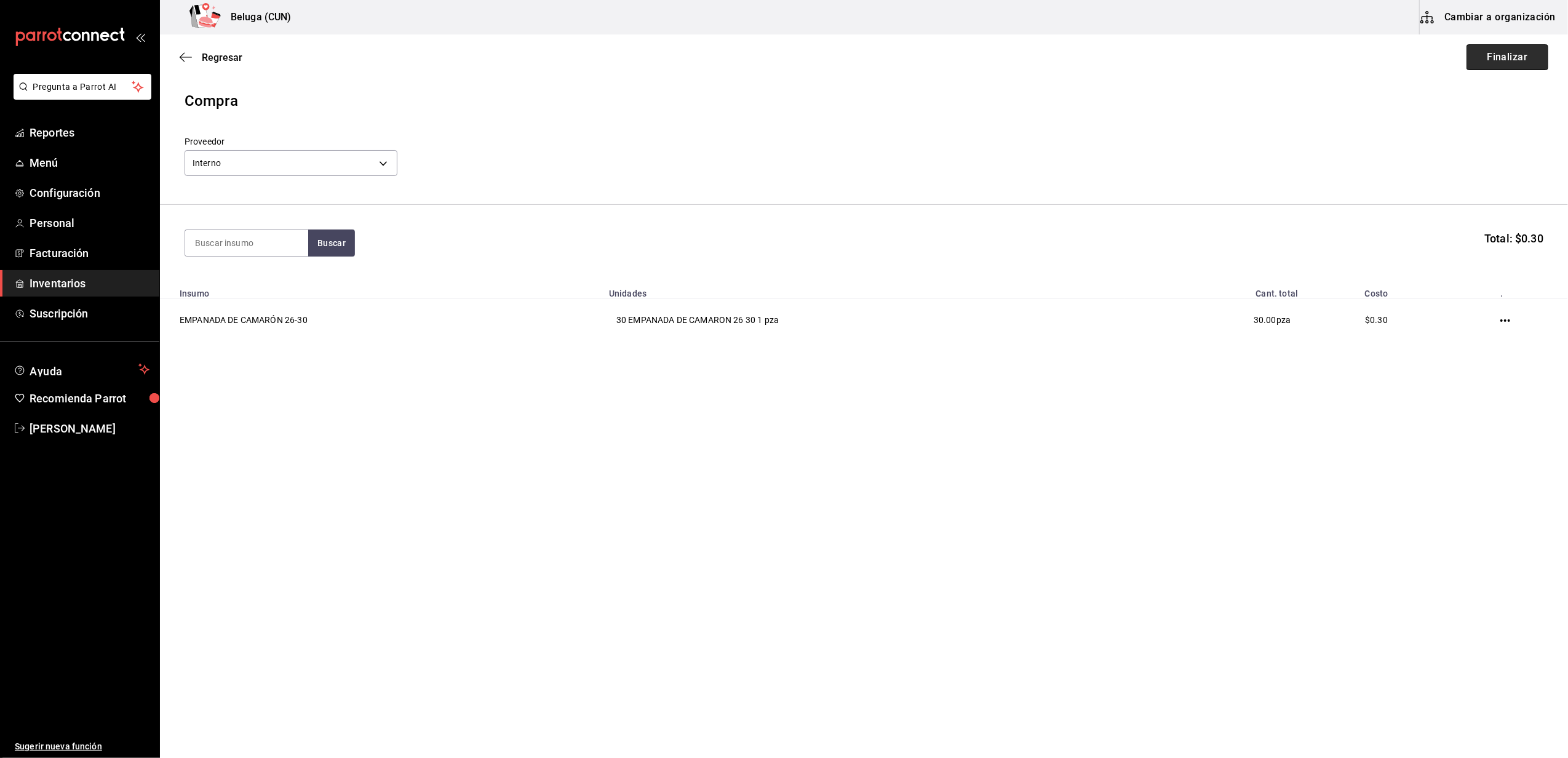
click at [1505, 57] on button "Finalizar" at bounding box center [1507, 57] width 82 height 26
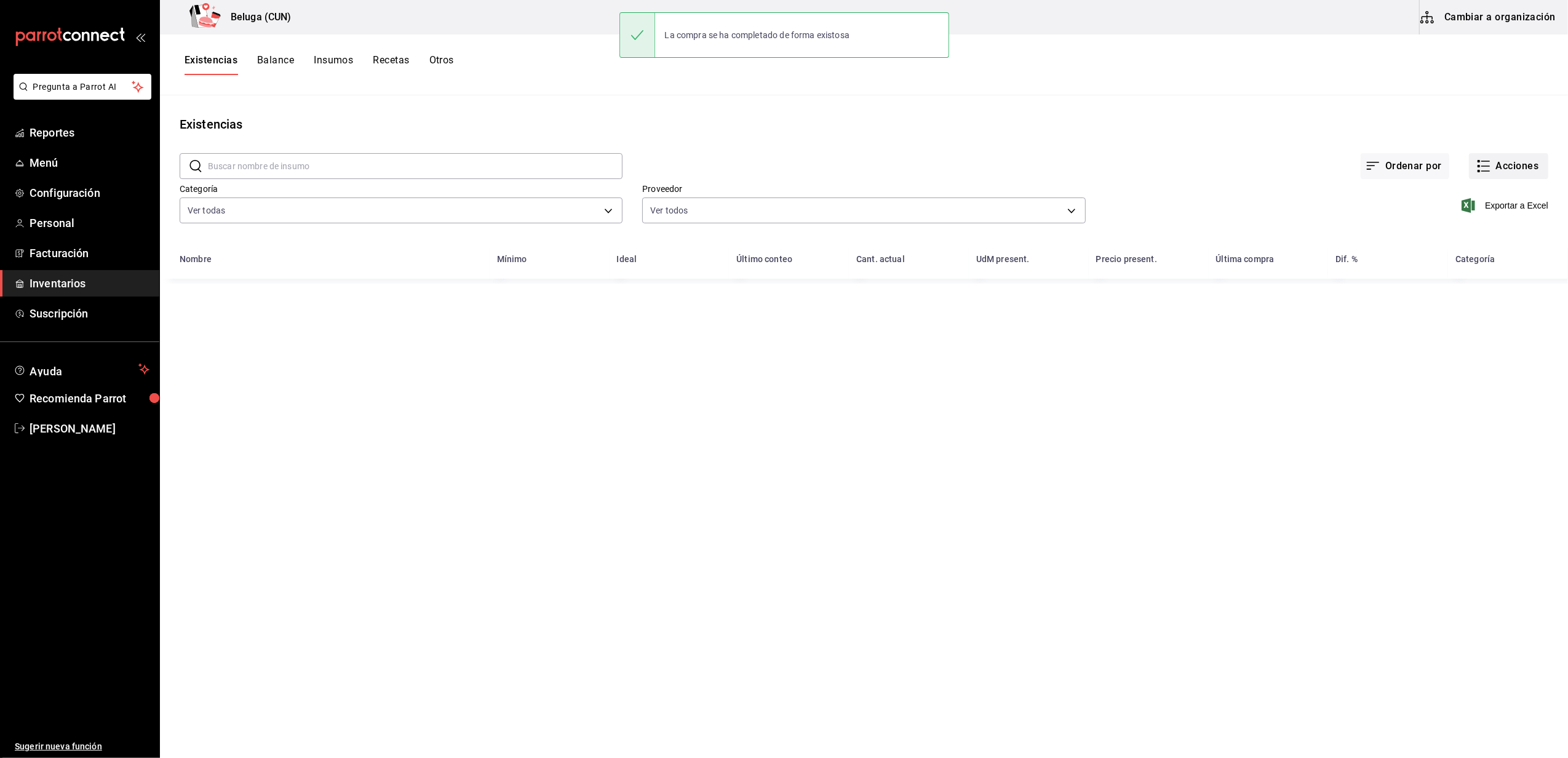
click at [1504, 164] on button "Acciones" at bounding box center [1508, 166] width 79 height 26
click at [1487, 232] on span "Compra" at bounding box center [1496, 232] width 103 height 13
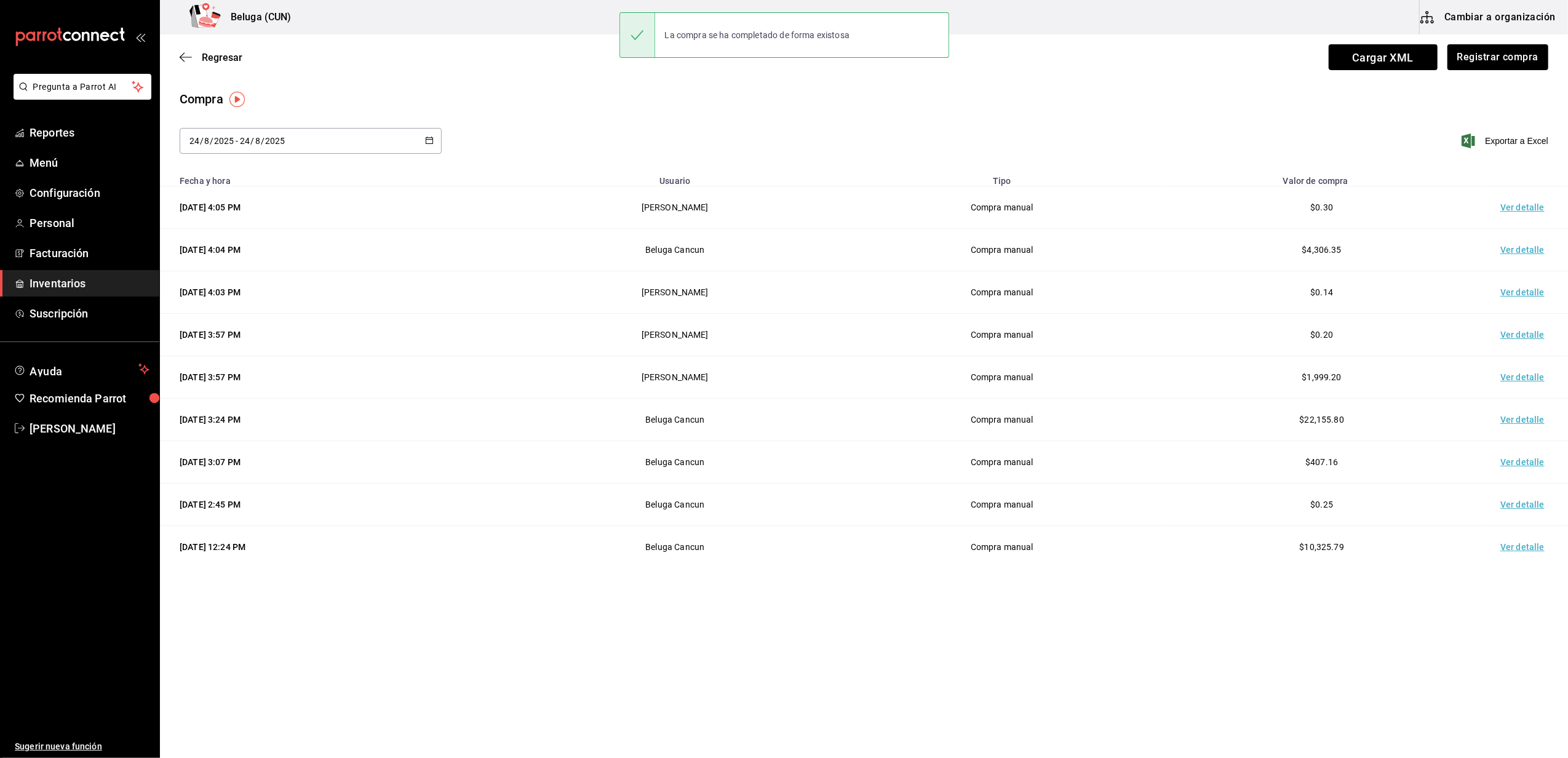
click at [1526, 206] on td "Ver detalle" at bounding box center [1524, 208] width 86 height 43
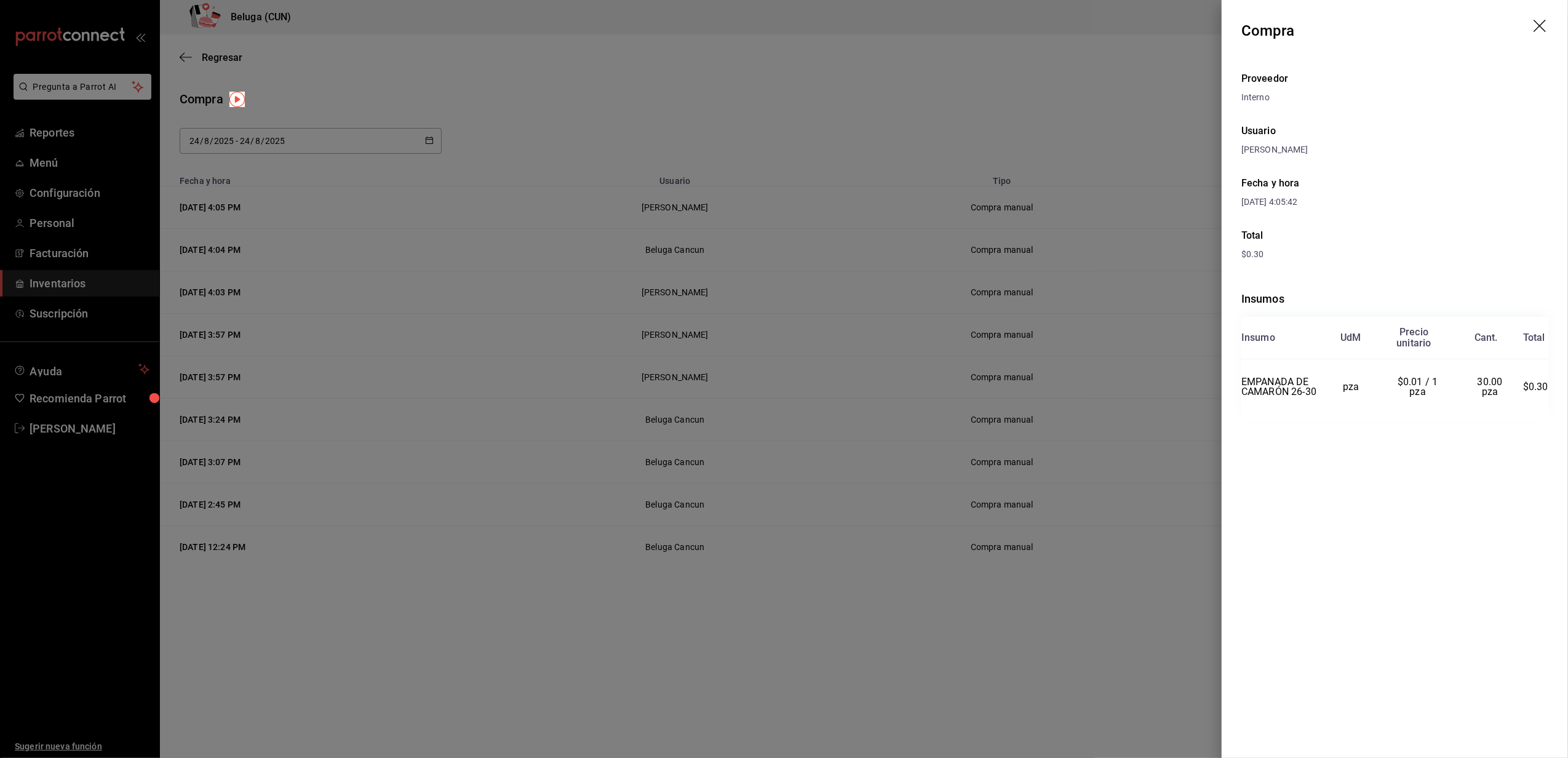
click at [1128, 78] on div at bounding box center [784, 379] width 1568 height 758
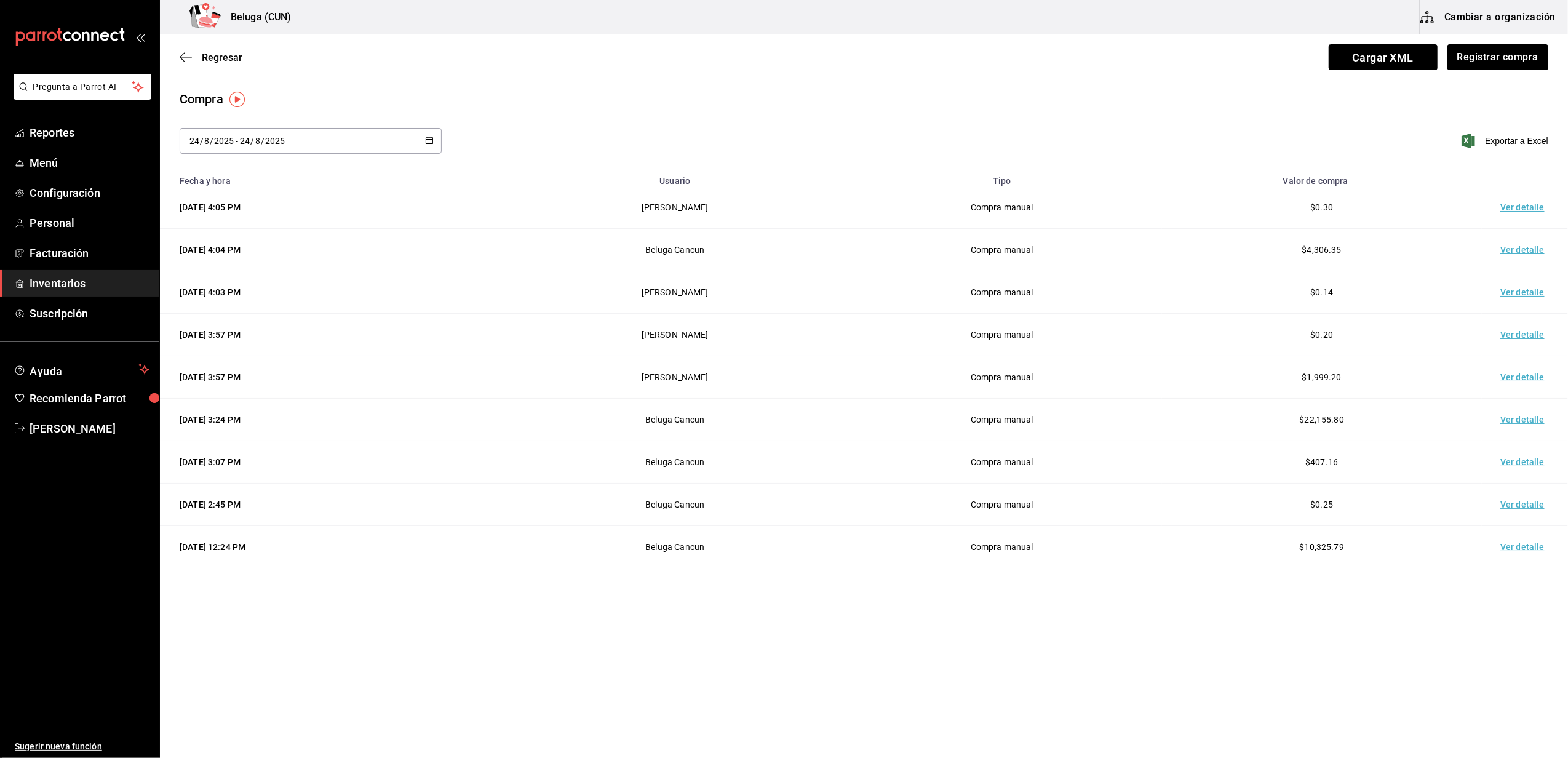
click at [761, 667] on main "Regresar Cargar XML Registrar compra Compra 2025-08-24 24 / 8 / 2025 - 2025-08-…" at bounding box center [864, 361] width 1408 height 654
click at [1492, 62] on button "Registrar compra" at bounding box center [1497, 57] width 102 height 26
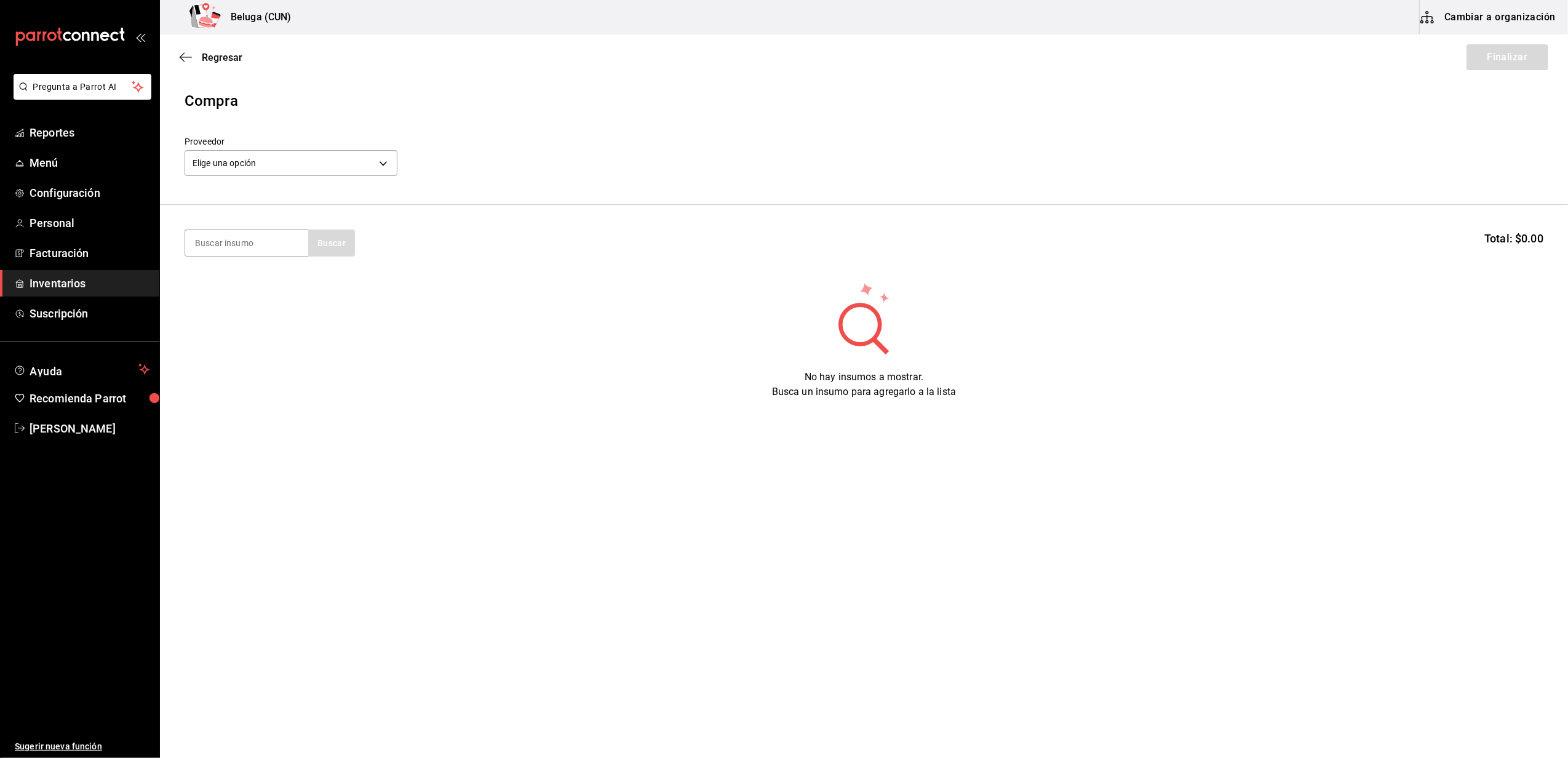
click at [338, 149] on div "Elige una opción default" at bounding box center [290, 161] width 213 height 32
click at [347, 162] on body "Pregunta a Parrot AI Reportes Menú Configuración Personal Facturación Inventari…" at bounding box center [784, 344] width 1568 height 689
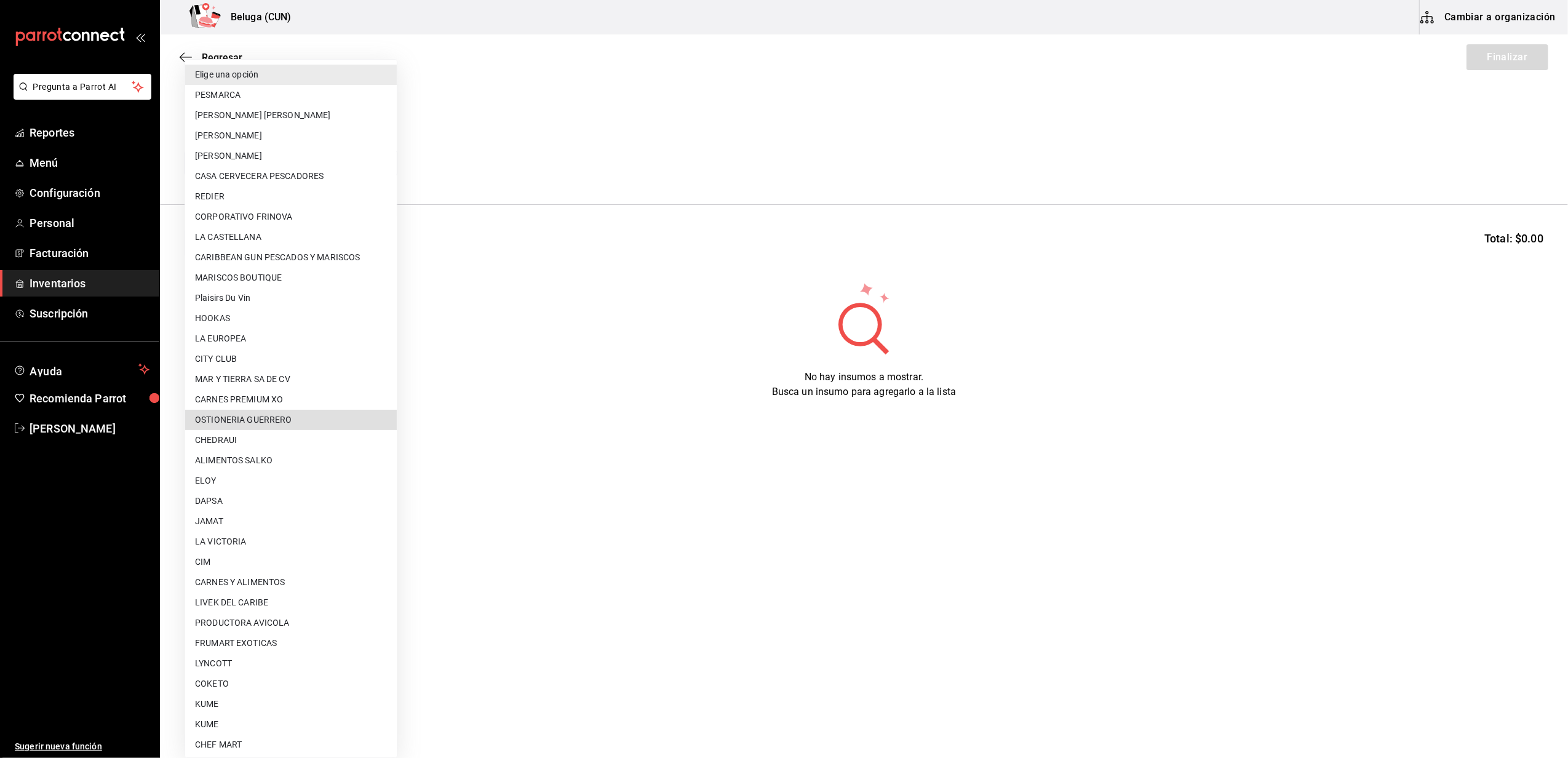
click at [282, 416] on li "OSTIONERIA GUERRERO" at bounding box center [291, 420] width 212 height 21
type input "0f2b2b21-bbb3-4e45-9651-df080cf4b07a"
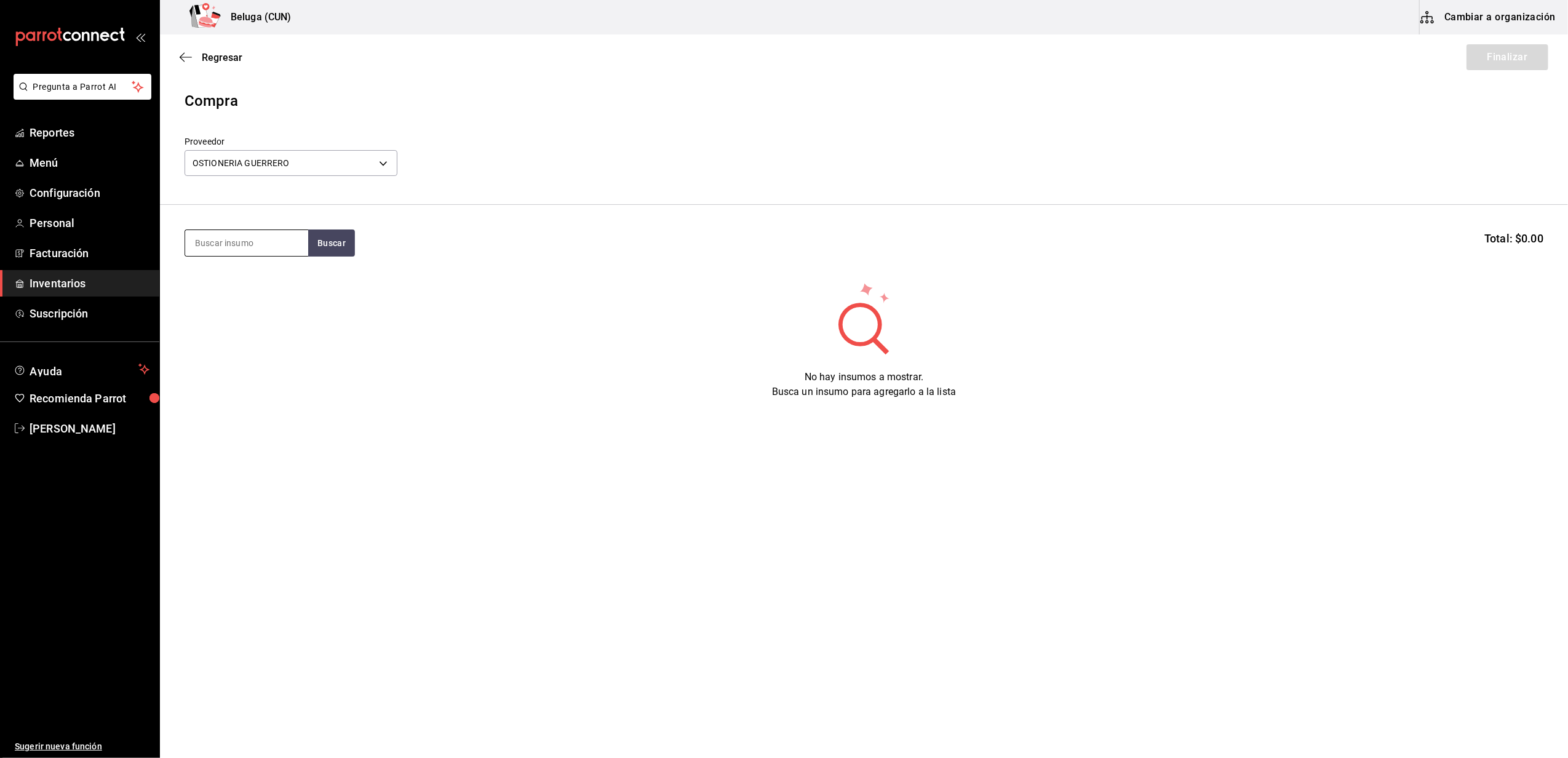
click at [278, 249] on input at bounding box center [246, 243] width 123 height 26
type input "mante"
click at [244, 296] on div "ALMEJA MANTEQUILLA 1 PZA" at bounding box center [246, 285] width 103 height 30
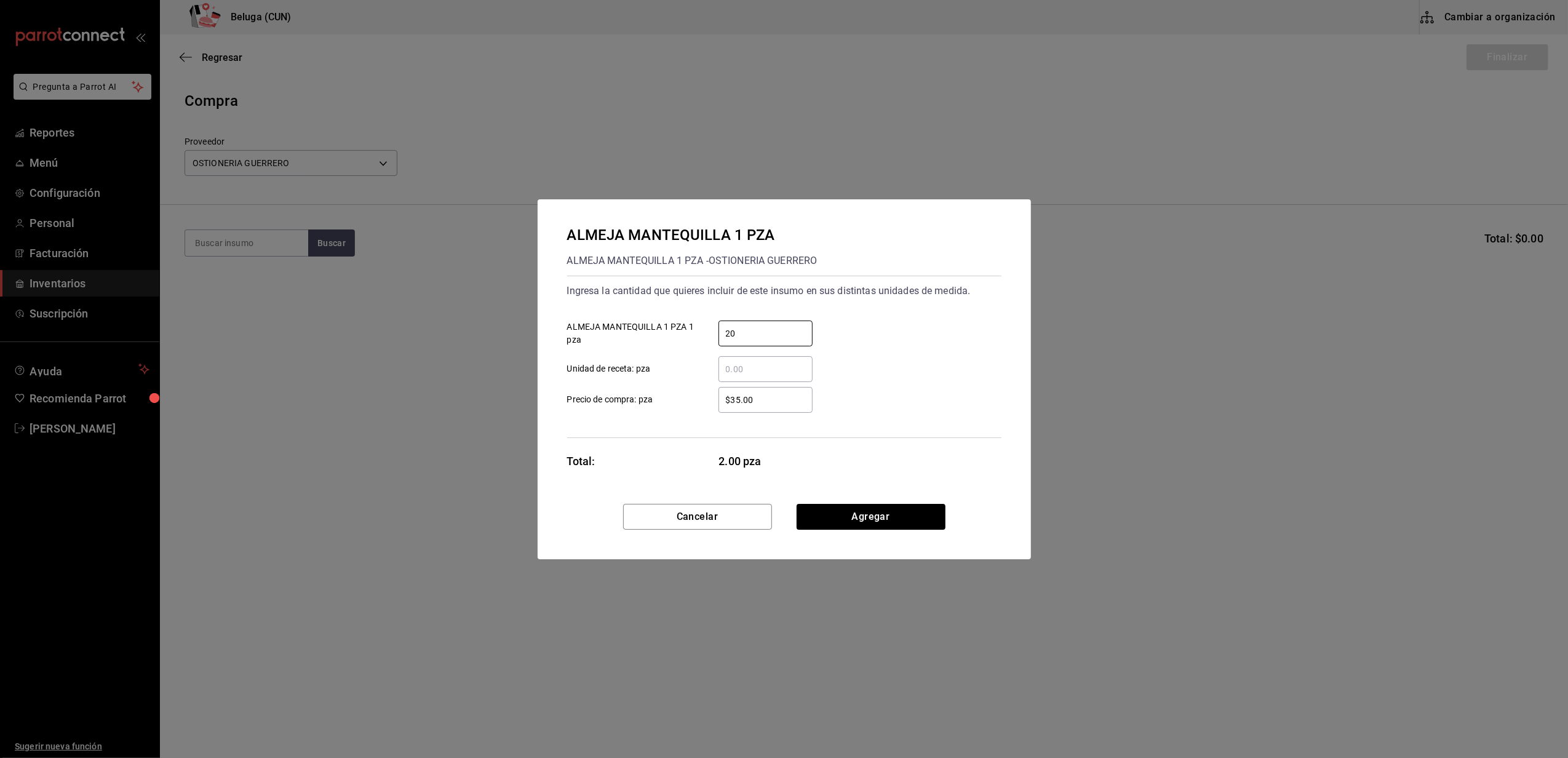
type input "20"
type input "$55.75"
click button "Agregar" at bounding box center [871, 517] width 149 height 26
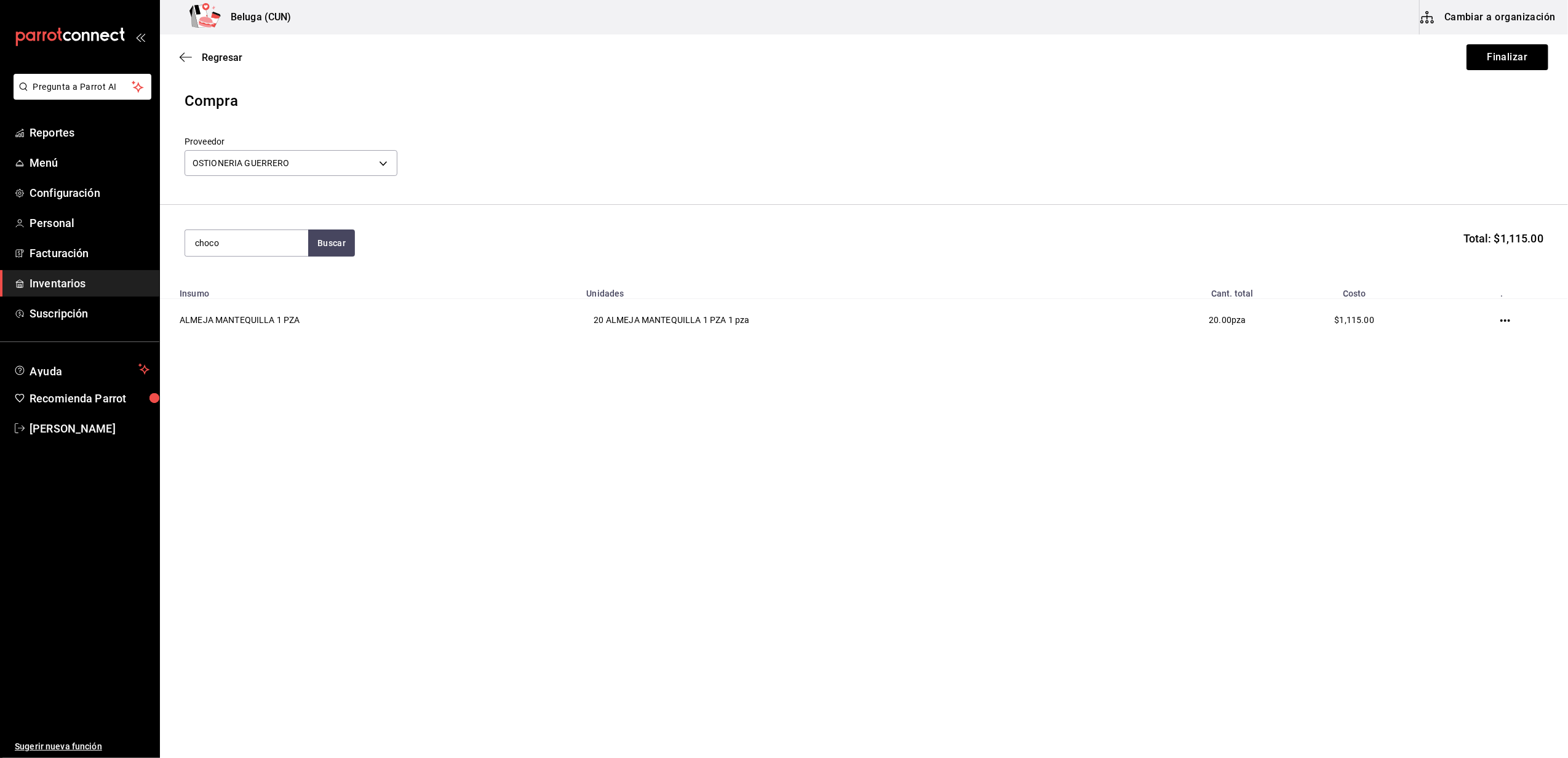
type input "choco"
click at [263, 277] on div "ALMEJA CHOCOLATA 1 PZA" at bounding box center [246, 285] width 103 height 30
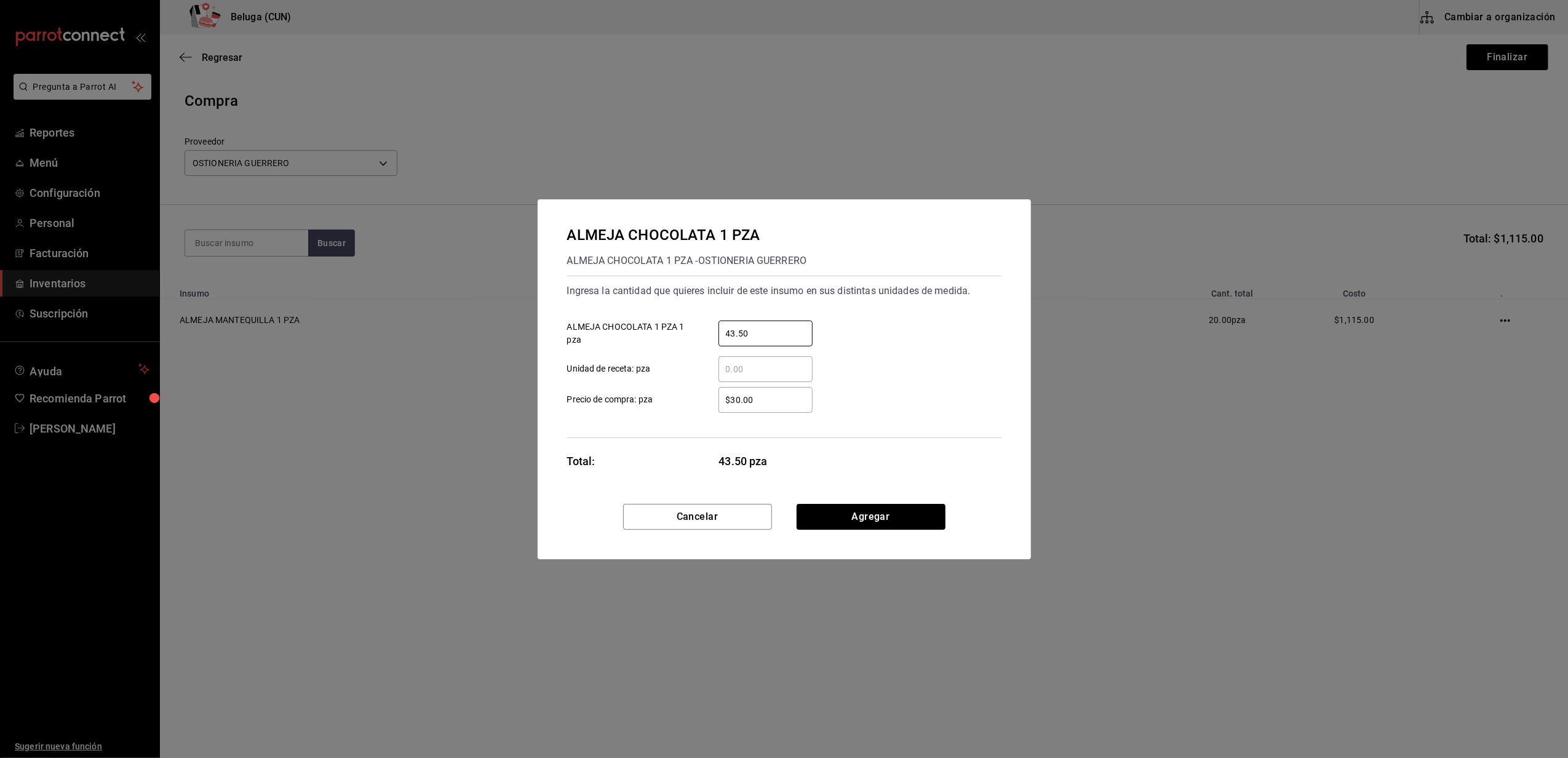
type input "43.50"
type input "$43.50"
click button "Agregar" at bounding box center [871, 517] width 149 height 26
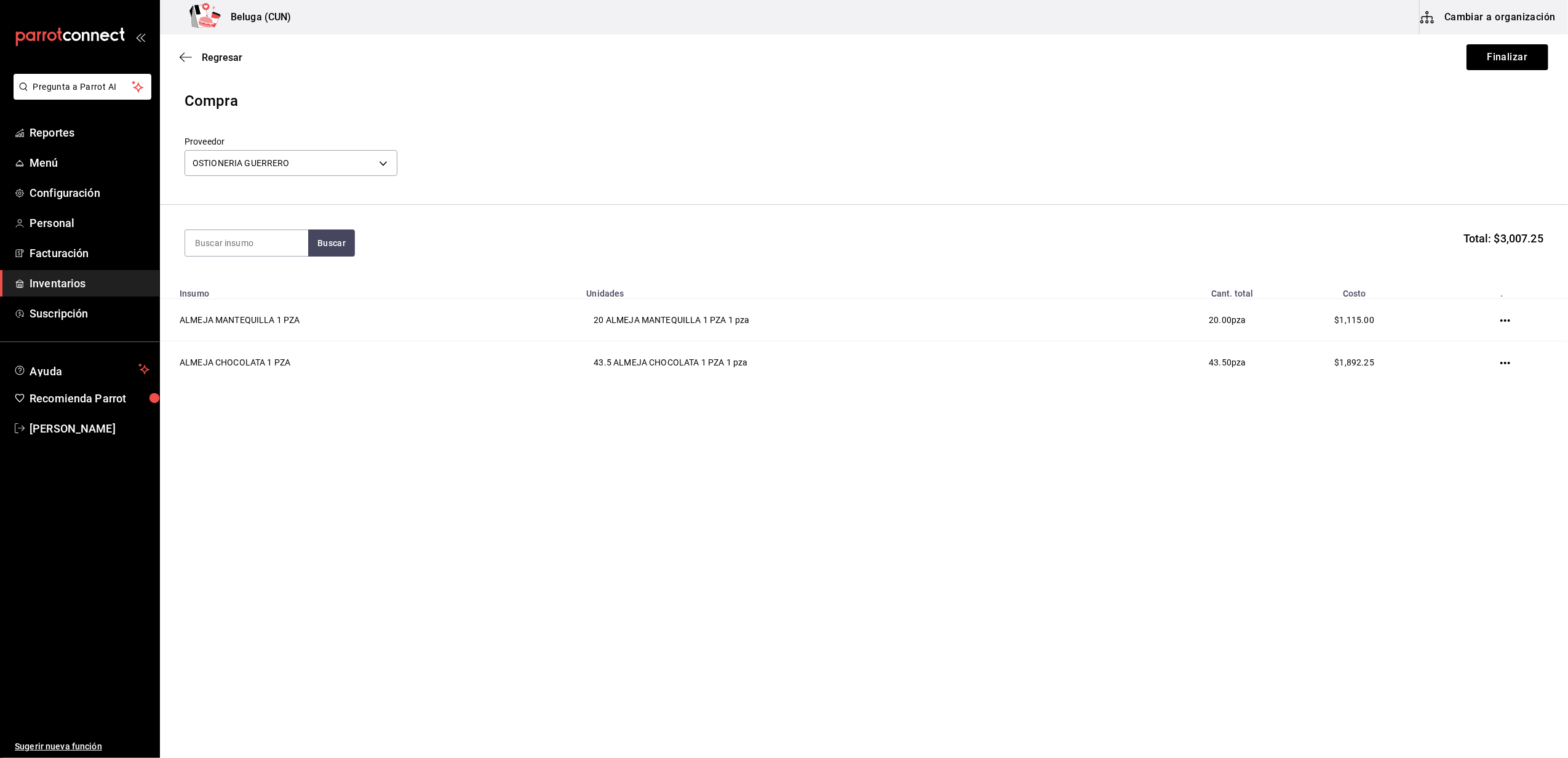
click at [1019, 537] on main "Regresar Finalizar Compra Proveedor OSTIONERIA GUERRERO 0f2b2b21-bbb3-4e45-9651…" at bounding box center [864, 361] width 1408 height 654
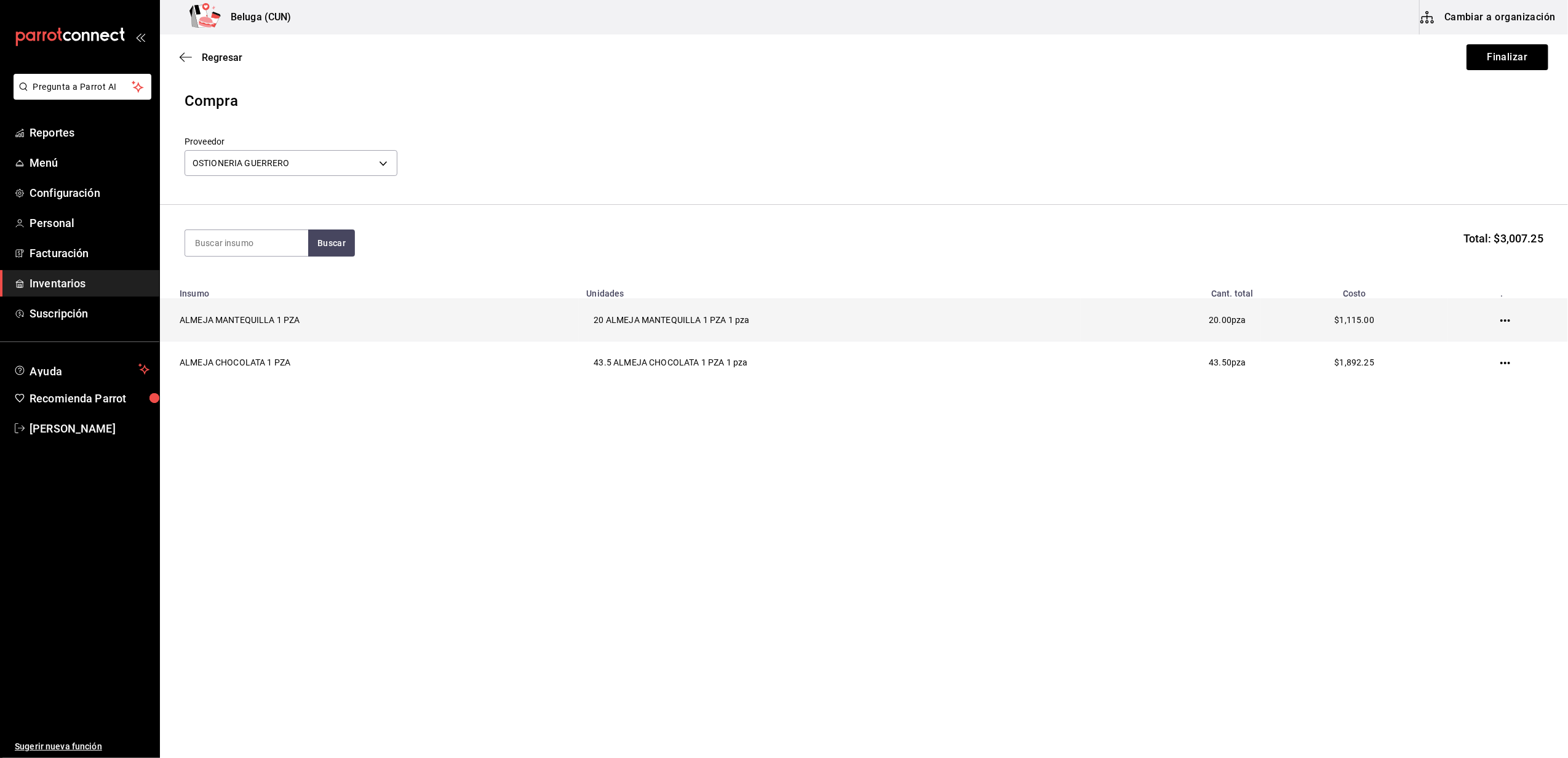
click at [1506, 316] on td at bounding box center [1507, 321] width 120 height 43
click at [1501, 327] on td at bounding box center [1507, 321] width 120 height 43
click at [1503, 323] on icon "button" at bounding box center [1505, 321] width 10 height 10
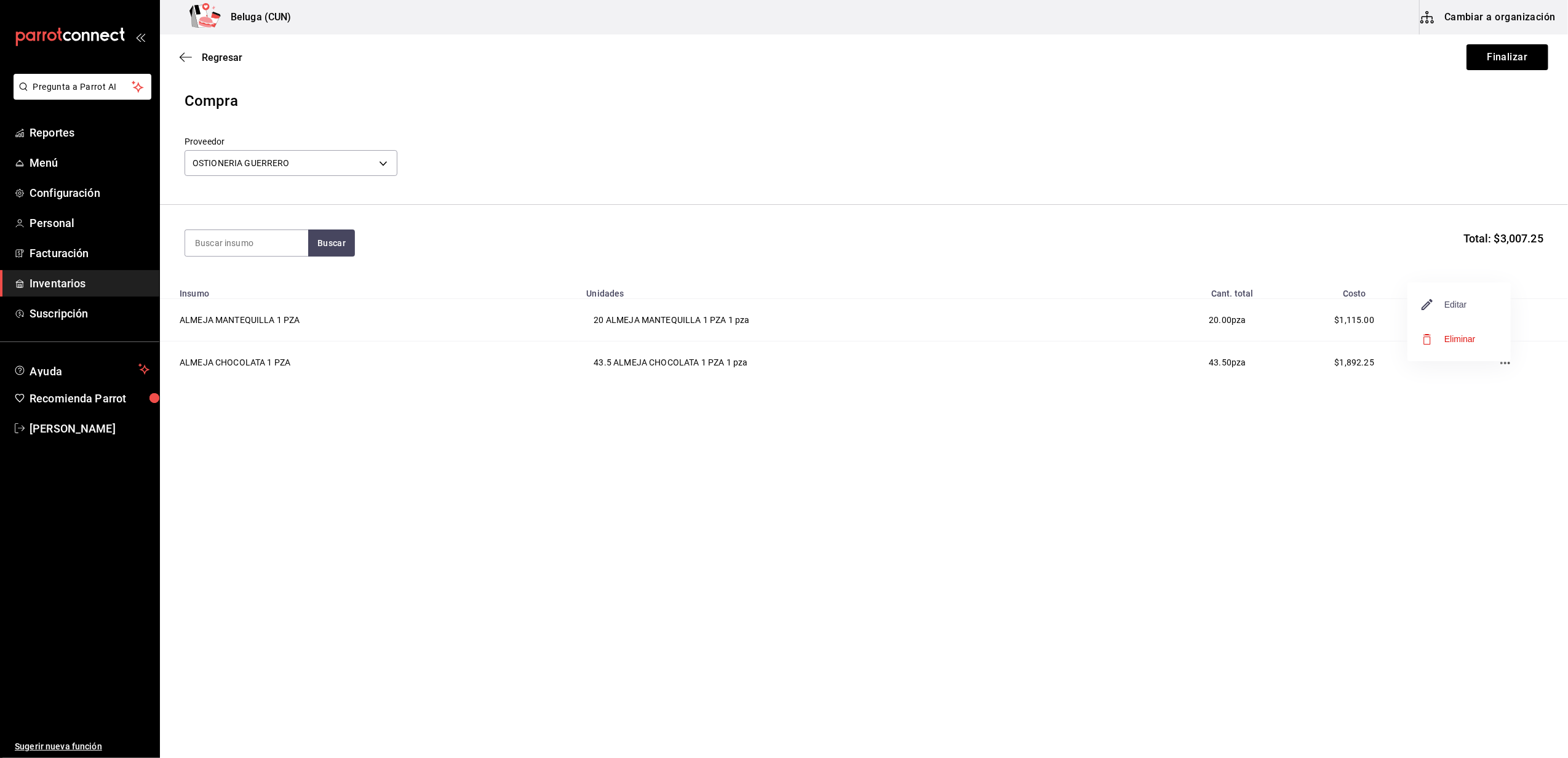
click at [1463, 307] on span "Editar" at bounding box center [1444, 304] width 45 height 14
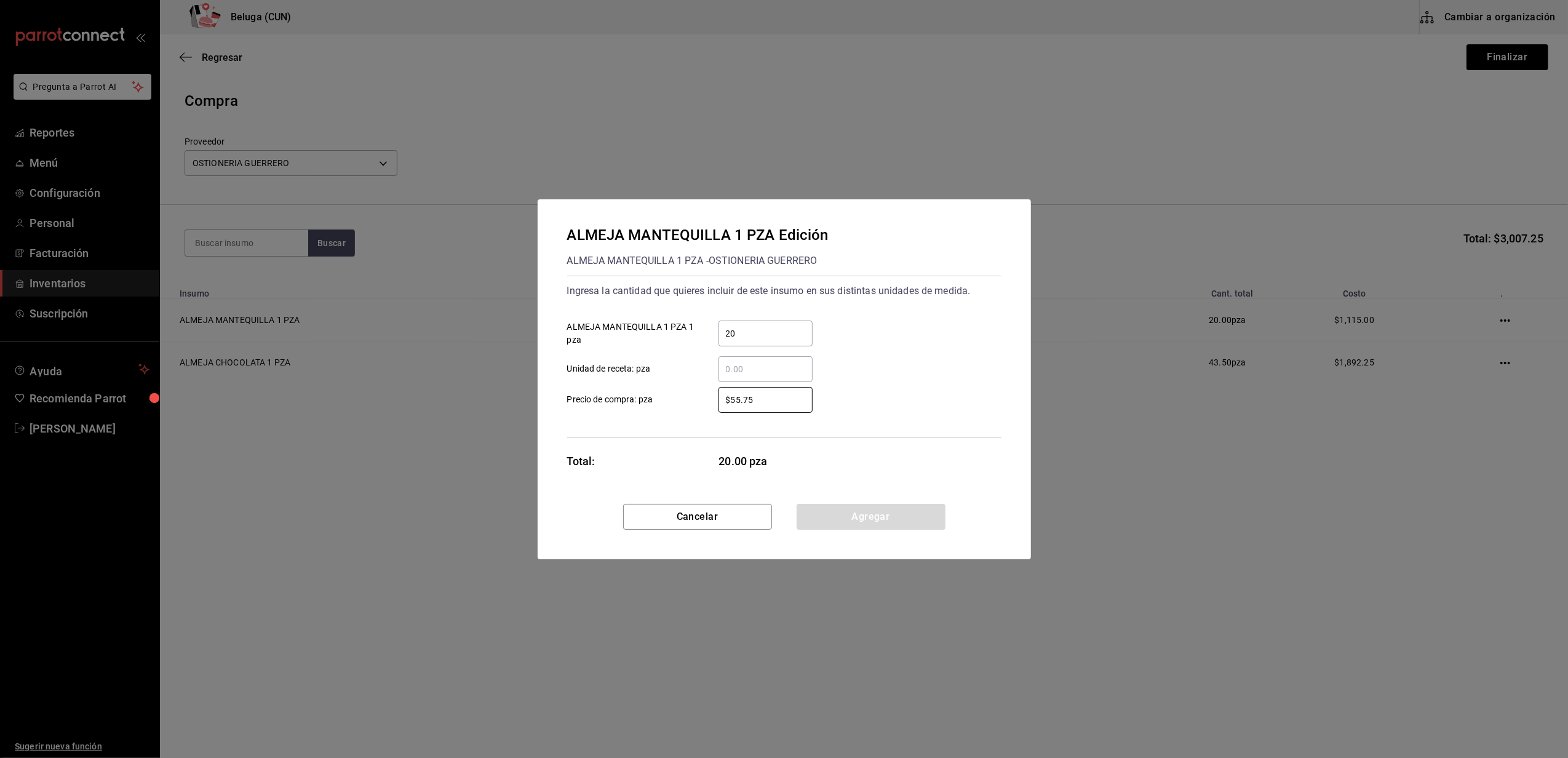
drag, startPoint x: 795, startPoint y: 392, endPoint x: 411, endPoint y: 431, distance: 386.0
click at [411, 431] on div "ALMEJA MANTEQUILLA 1 PZA Edición ALMEJA MANTEQUILLA 1 PZA - OSTIONERIA GUERRERO…" at bounding box center [784, 379] width 1568 height 758
type input "$49.62"
click button "Agregar" at bounding box center [871, 517] width 149 height 26
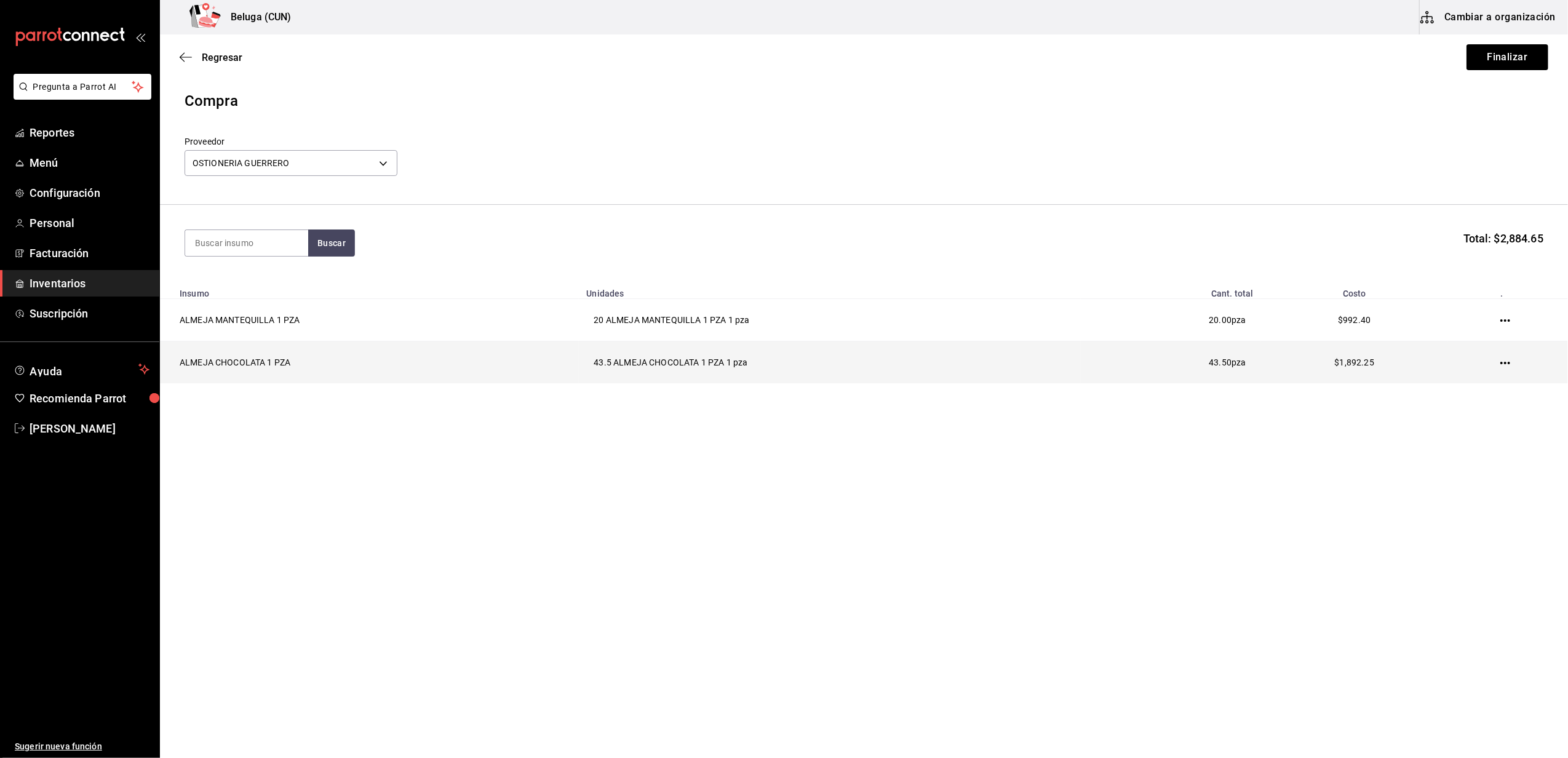
click at [1504, 365] on icon "button" at bounding box center [1505, 362] width 10 height 10
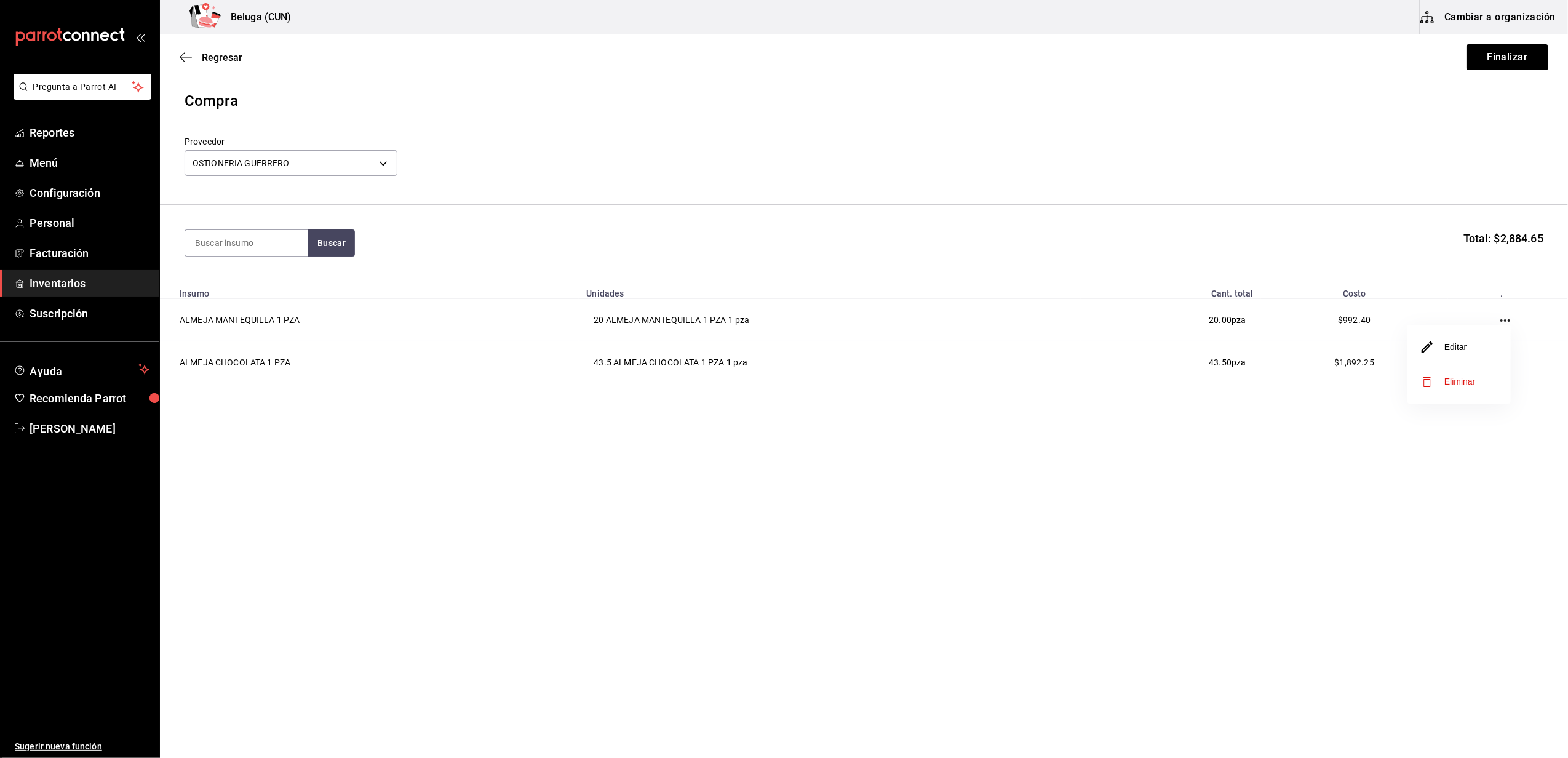
click at [1474, 348] on li "Editar" at bounding box center [1459, 347] width 103 height 34
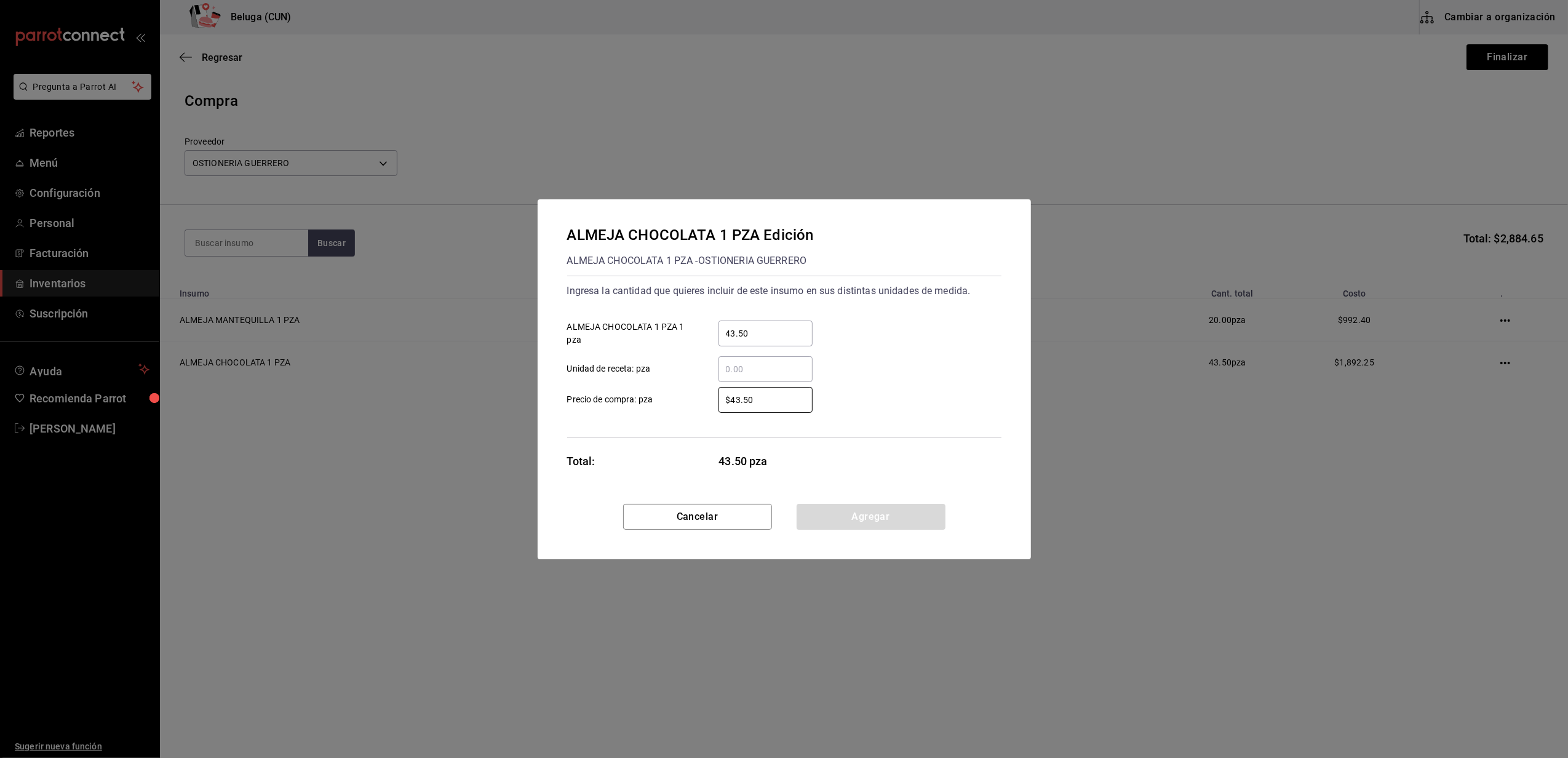
drag, startPoint x: 765, startPoint y: 402, endPoint x: 446, endPoint y: 429, distance: 320.1
click at [446, 429] on div "ALMEJA CHOCOLATA 1 PZA Edición ALMEJA CHOCOLATA 1 PZA - OSTIONERIA GUERRERO Ing…" at bounding box center [784, 379] width 1568 height 758
type input "$49.62"
click button "Agregar" at bounding box center [871, 517] width 149 height 26
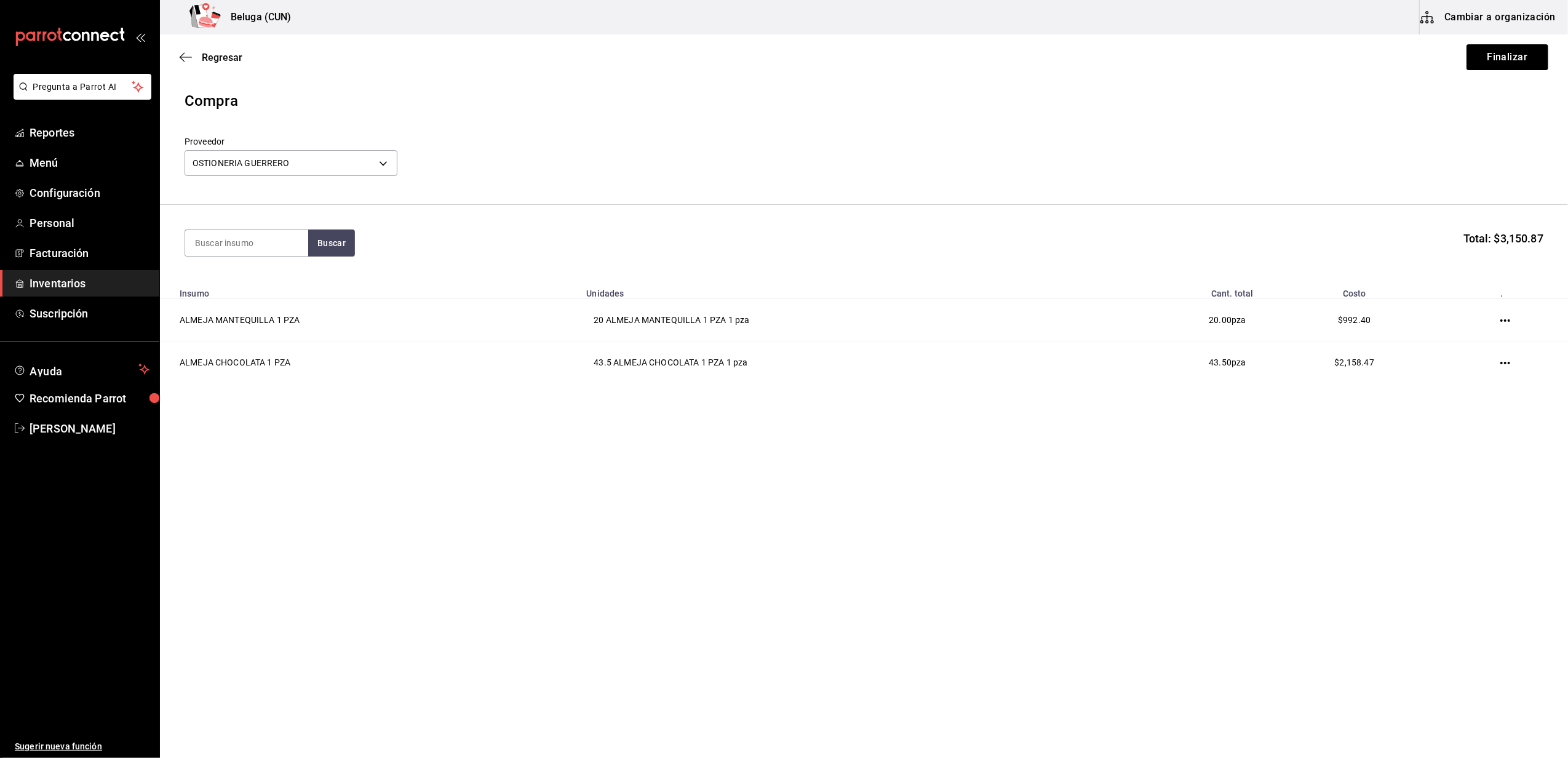
click at [749, 519] on main "Regresar Finalizar Compra Proveedor OSTIONERIA GUERRERO 0f2b2b21-bbb3-4e45-9651…" at bounding box center [864, 361] width 1408 height 654
click at [1022, 91] on div "Compra" at bounding box center [864, 101] width 1359 height 22
click at [1221, 568] on main "Regresar Finalizar Compra Proveedor OSTIONERIA GUERRERO 0f2b2b21-bbb3-4e45-9651…" at bounding box center [864, 361] width 1408 height 654
click at [1086, 522] on main "Regresar Finalizar Compra Proveedor OSTIONERIA GUERRERO 0f2b2b21-bbb3-4e45-9651…" at bounding box center [864, 361] width 1408 height 654
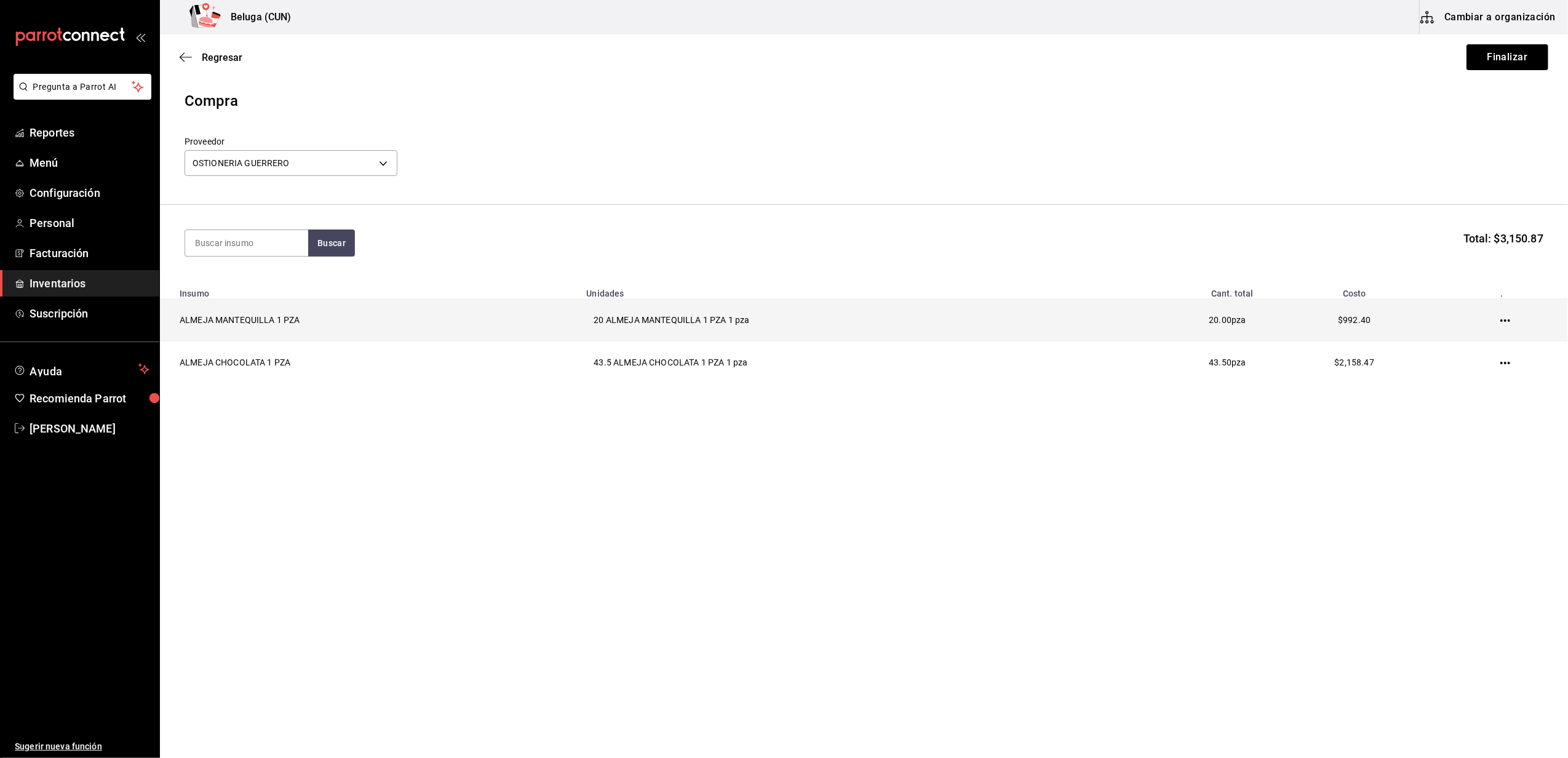
click at [1508, 317] on icon "button" at bounding box center [1505, 321] width 10 height 10
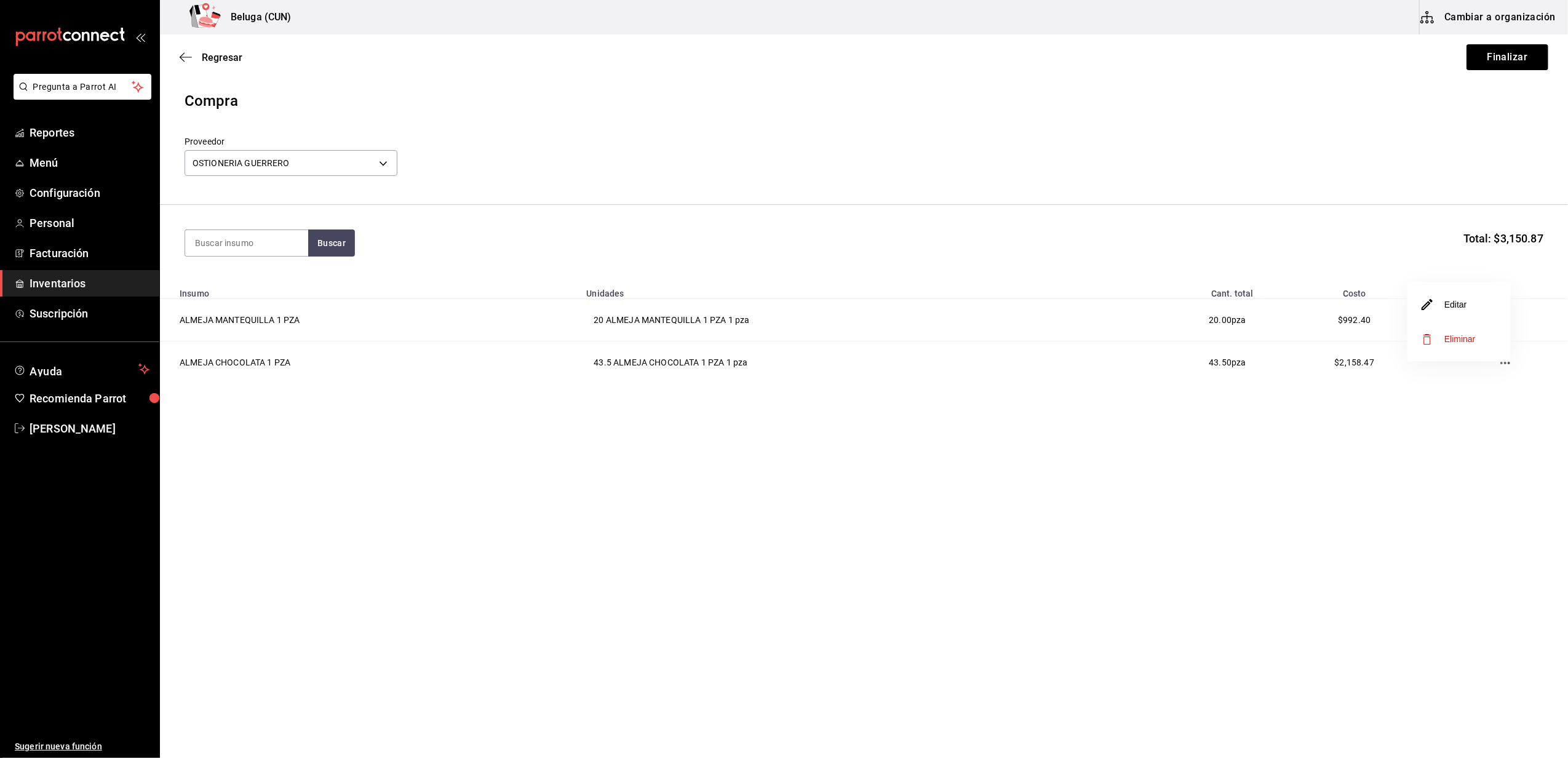
click at [1435, 296] on li "Editar" at bounding box center [1459, 305] width 103 height 34
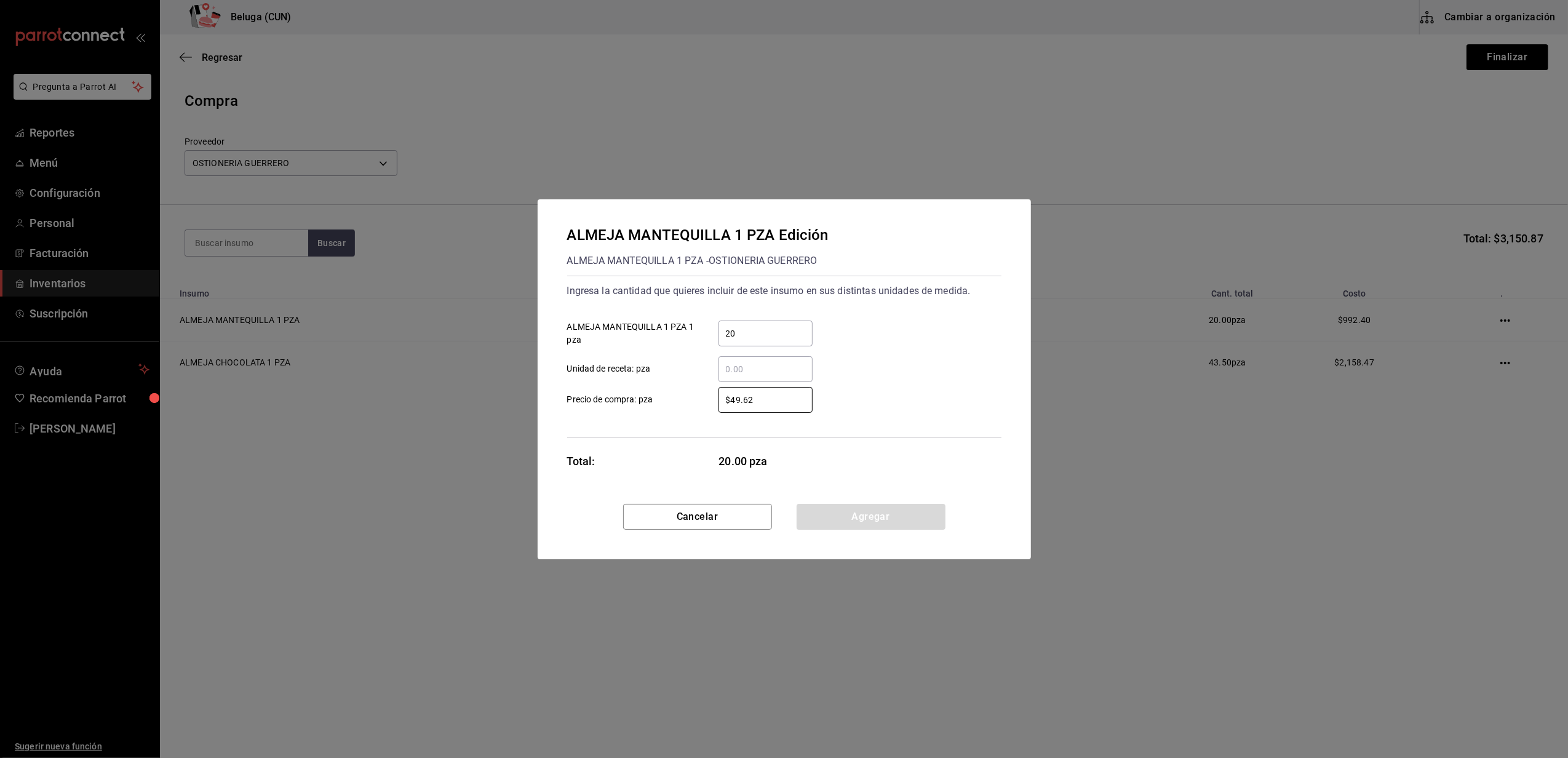
drag, startPoint x: 783, startPoint y: 404, endPoint x: 655, endPoint y: 391, distance: 128.7
click at [647, 394] on label "$49.62 ​ Precio de compra: pza" at bounding box center [690, 400] width 246 height 26
type input "$49"
click button "Agregar" at bounding box center [871, 517] width 149 height 26
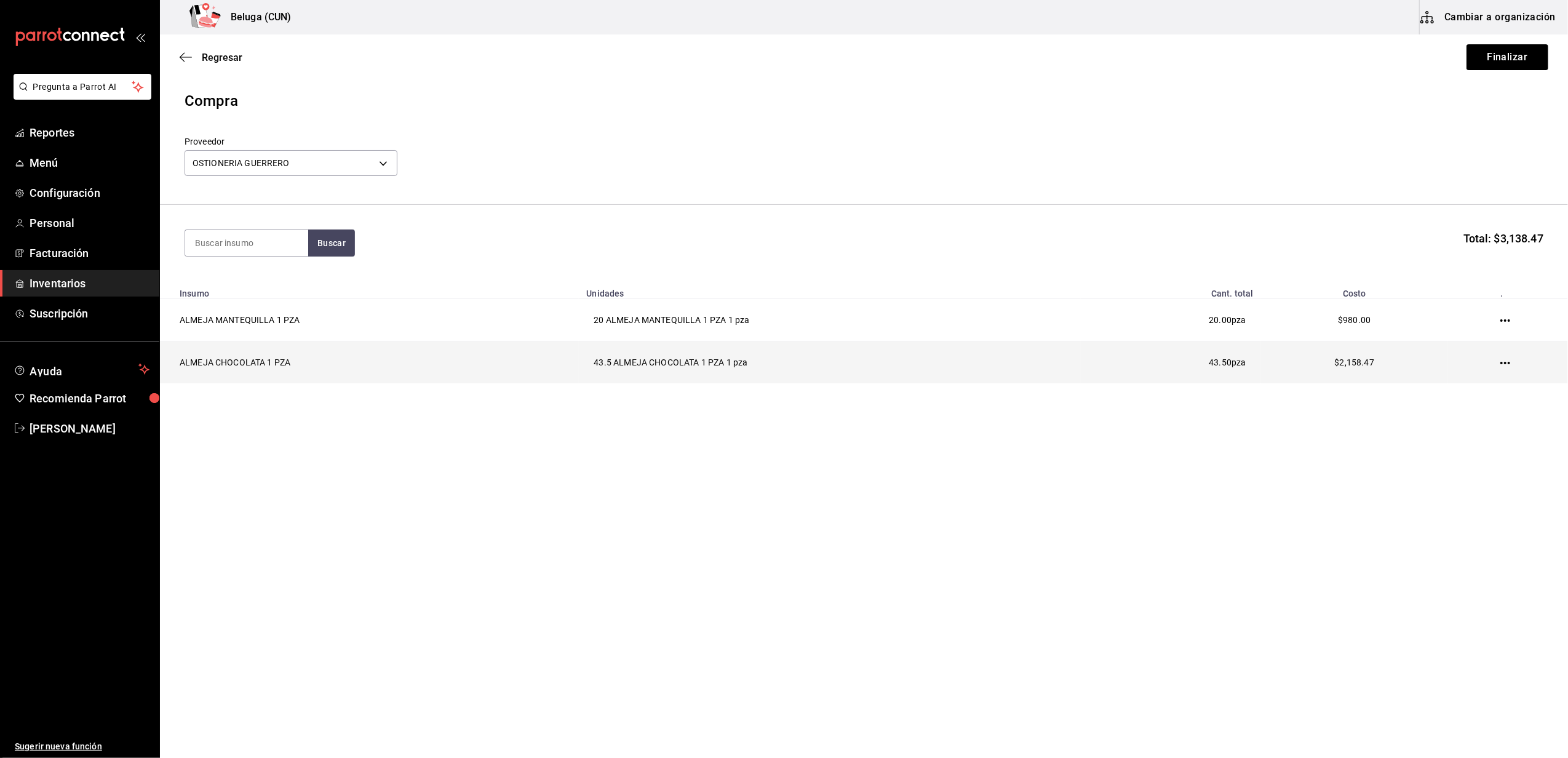
click at [1501, 365] on icon "button" at bounding box center [1505, 362] width 10 height 10
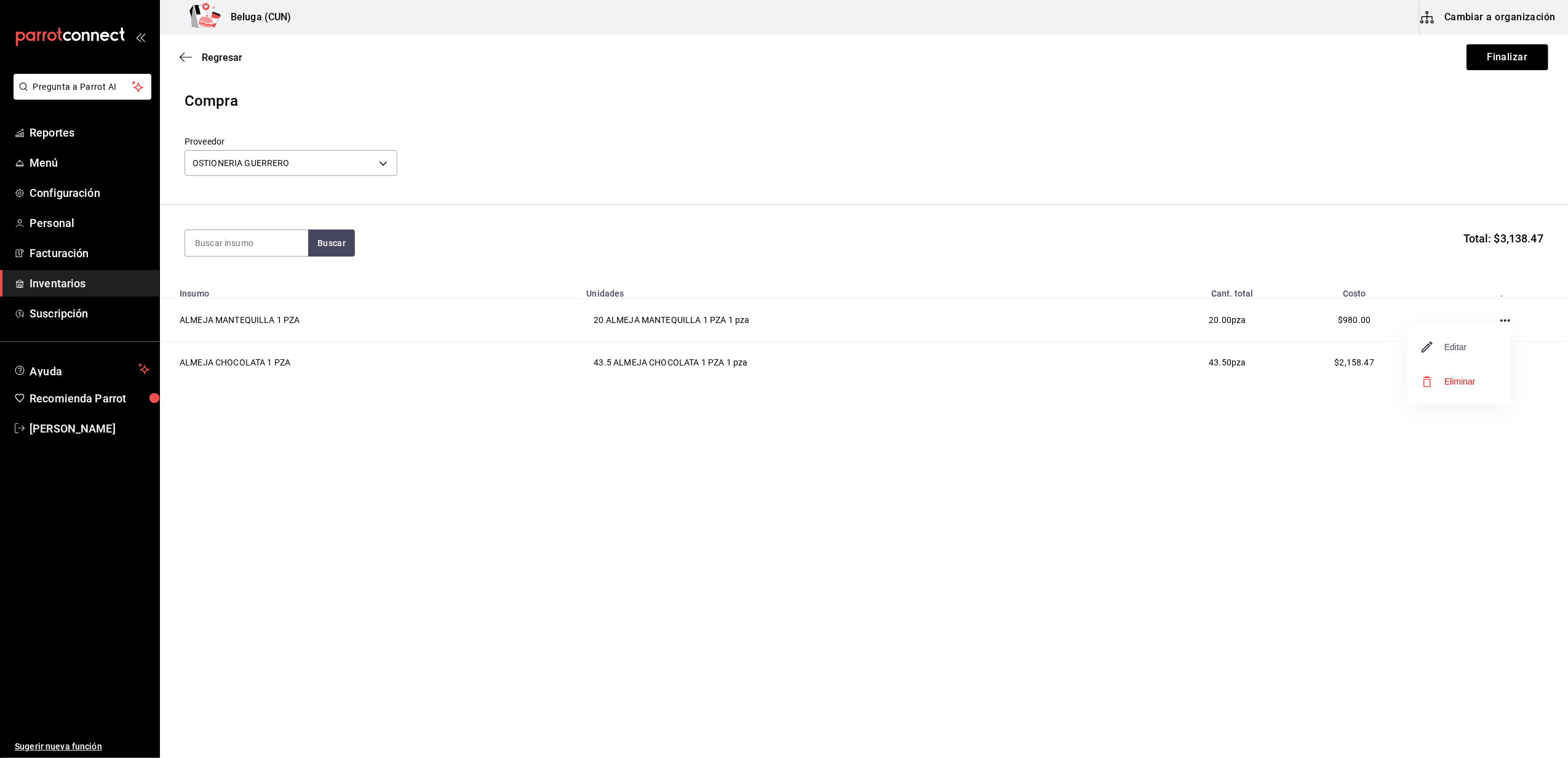
click at [1459, 347] on span "Editar" at bounding box center [1444, 347] width 45 height 14
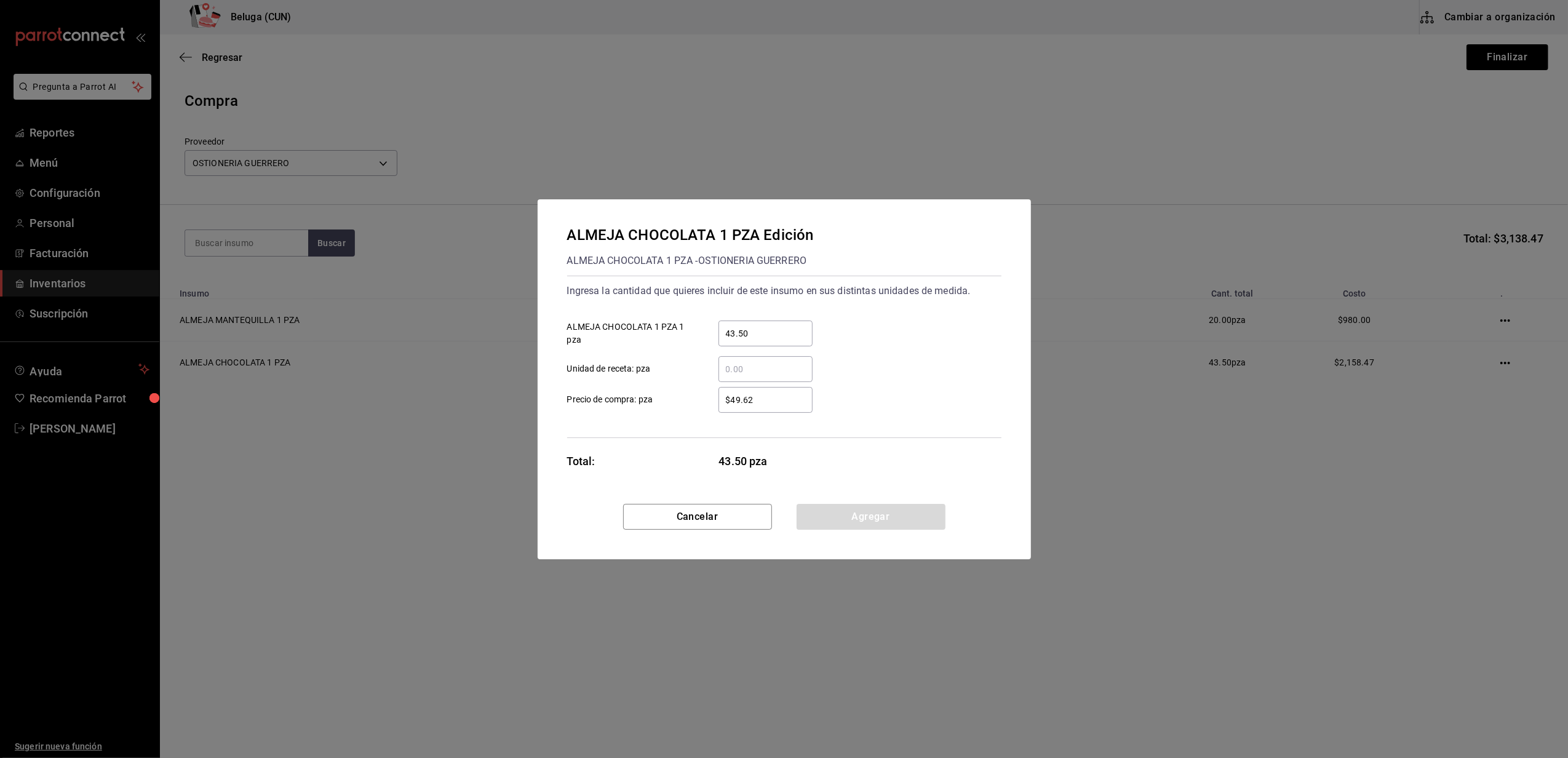
click at [763, 400] on input "$49.62" at bounding box center [765, 400] width 94 height 14
type input "$49"
click button "Agregar" at bounding box center [871, 517] width 149 height 26
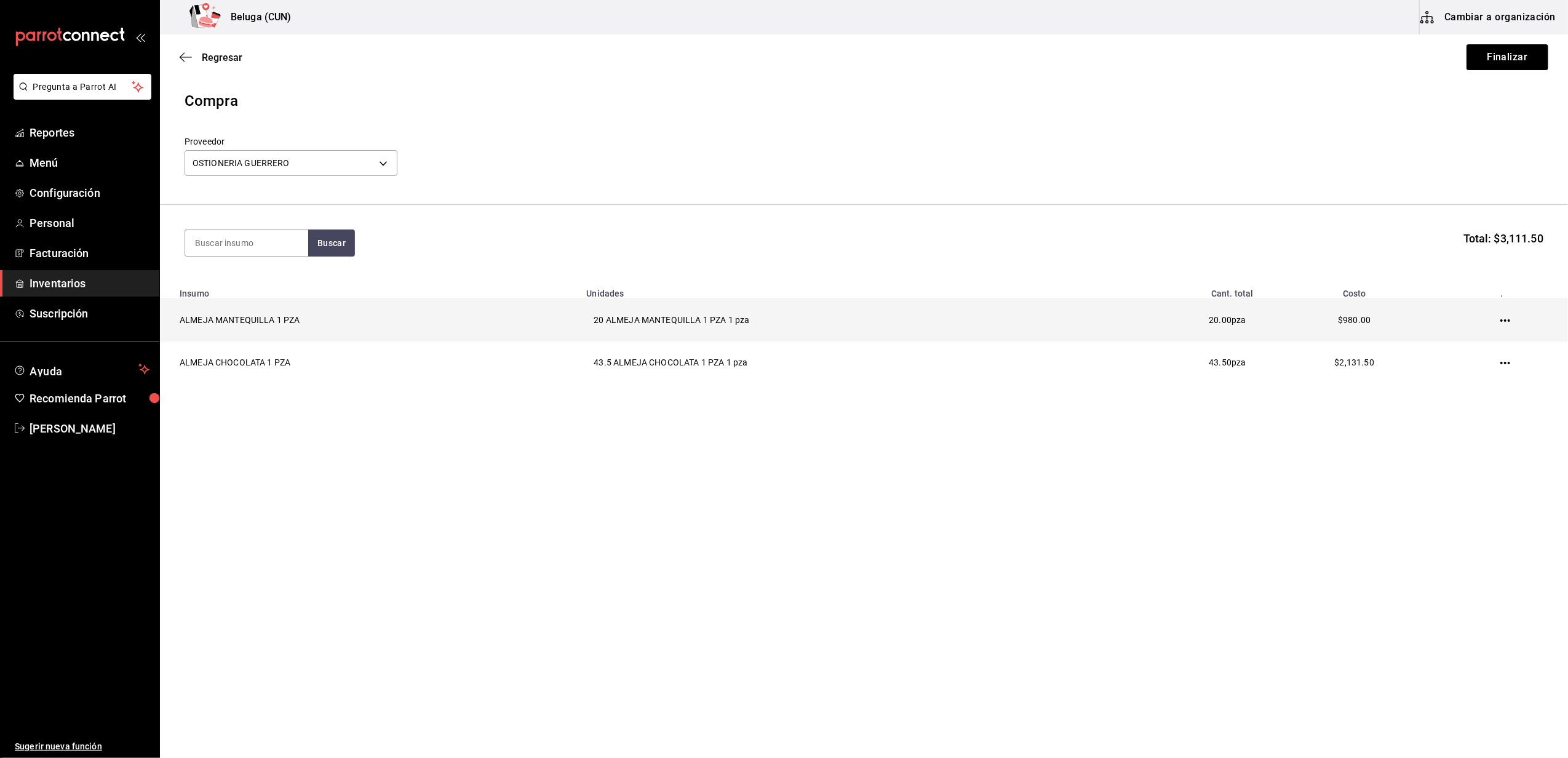
click at [1507, 315] on td at bounding box center [1507, 321] width 120 height 43
click at [1501, 316] on td at bounding box center [1507, 321] width 120 height 43
click at [1503, 318] on icon "button" at bounding box center [1505, 321] width 10 height 10
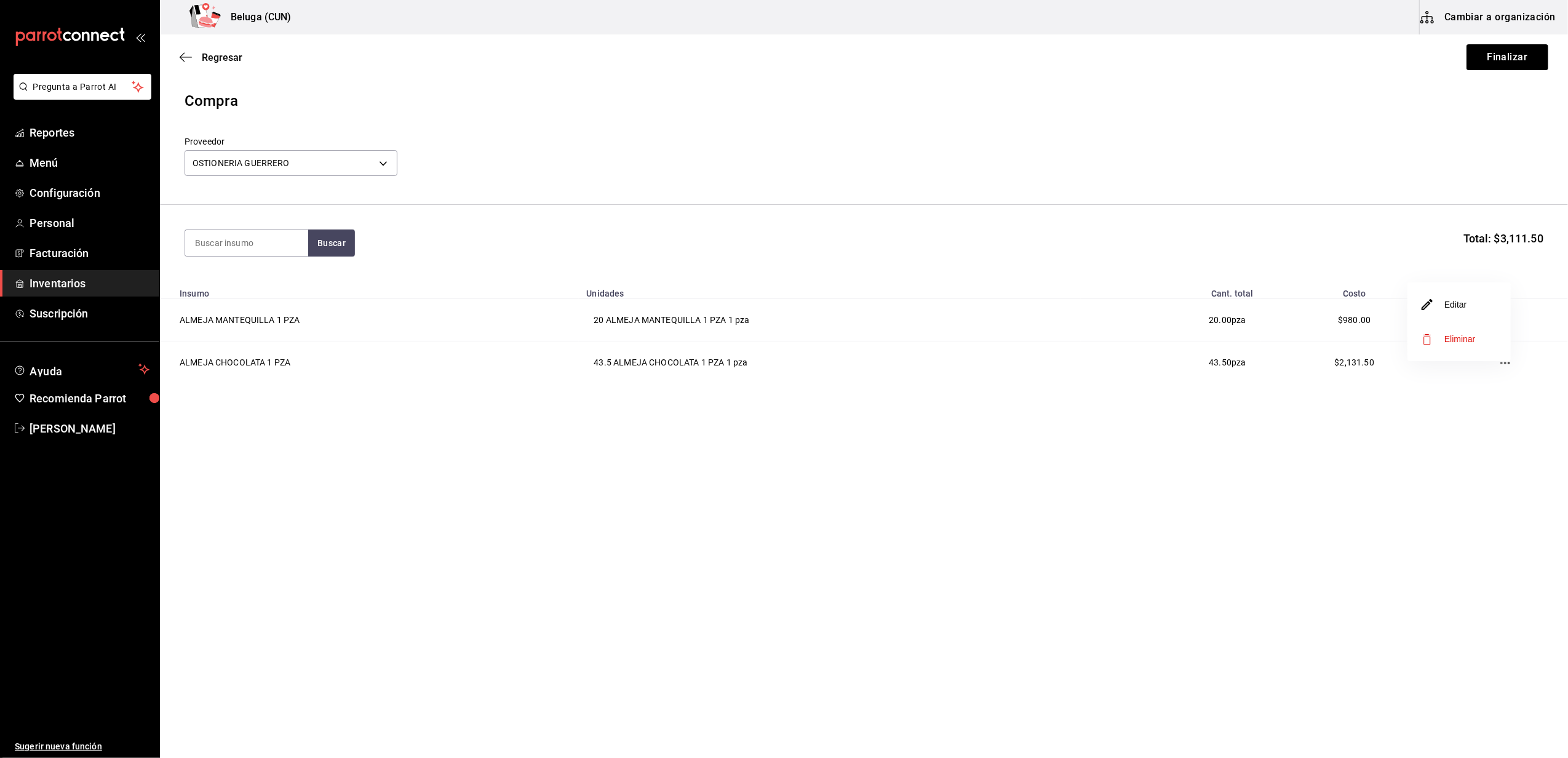
click at [1469, 307] on li "Editar" at bounding box center [1459, 305] width 103 height 34
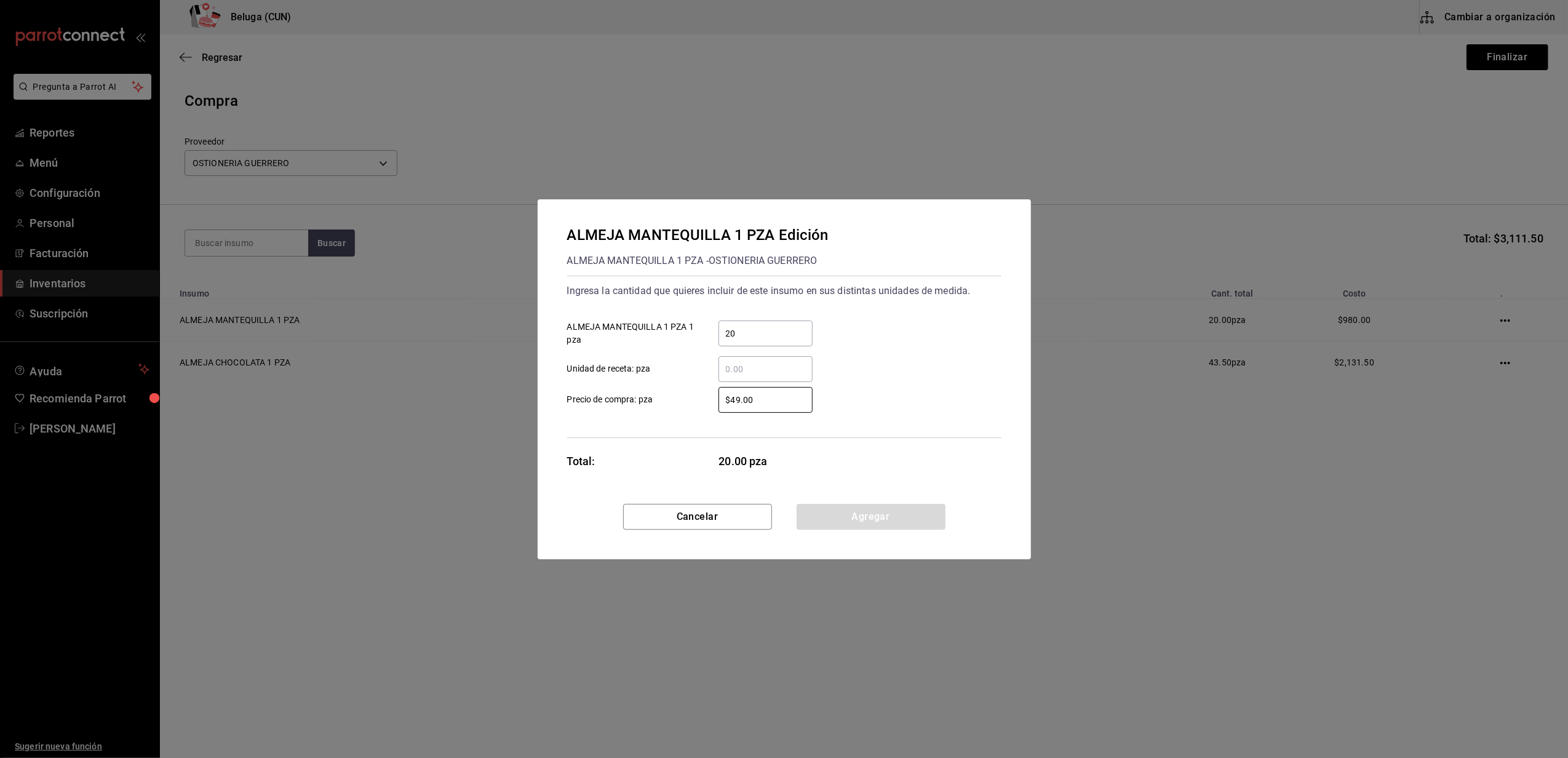
drag, startPoint x: 794, startPoint y: 402, endPoint x: 611, endPoint y: 404, distance: 183.0
click at [620, 399] on label "$49.00 ​ Precio de compra: pza" at bounding box center [690, 400] width 246 height 26
type input "$30"
click button "Agregar" at bounding box center [871, 517] width 149 height 26
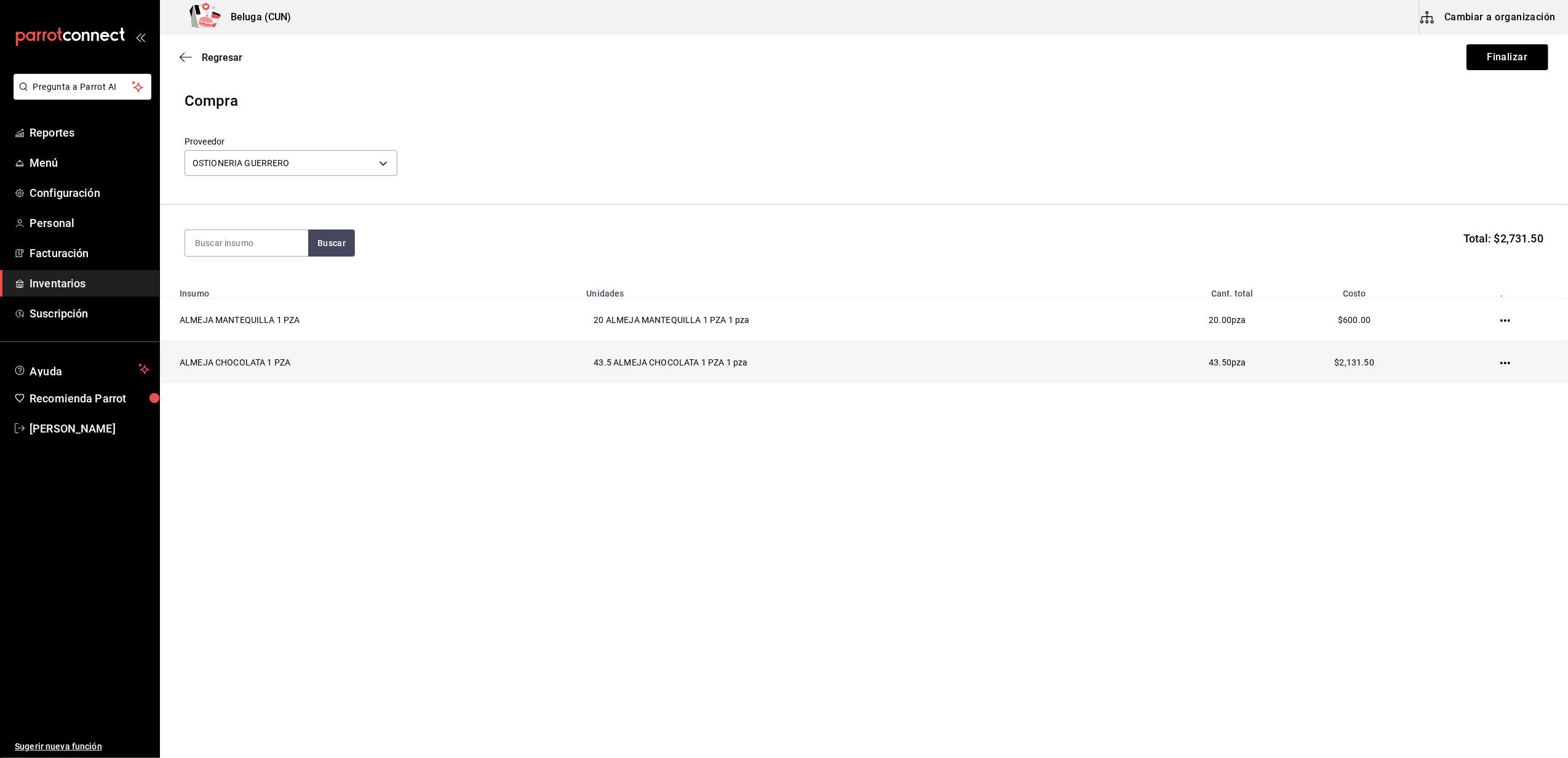
click at [1507, 364] on icon "button" at bounding box center [1505, 362] width 10 height 10
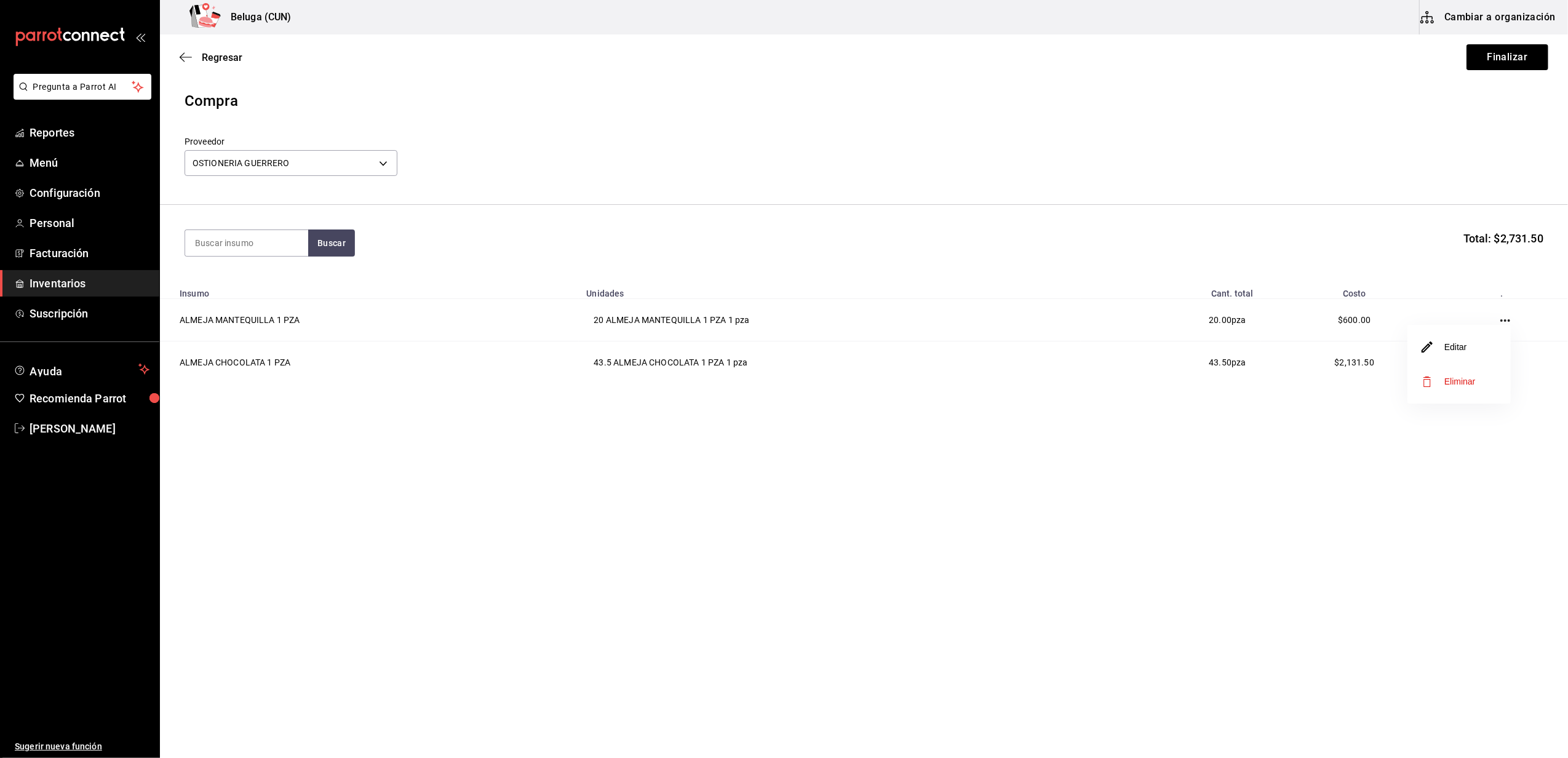
click at [1481, 353] on li "Editar" at bounding box center [1459, 347] width 103 height 34
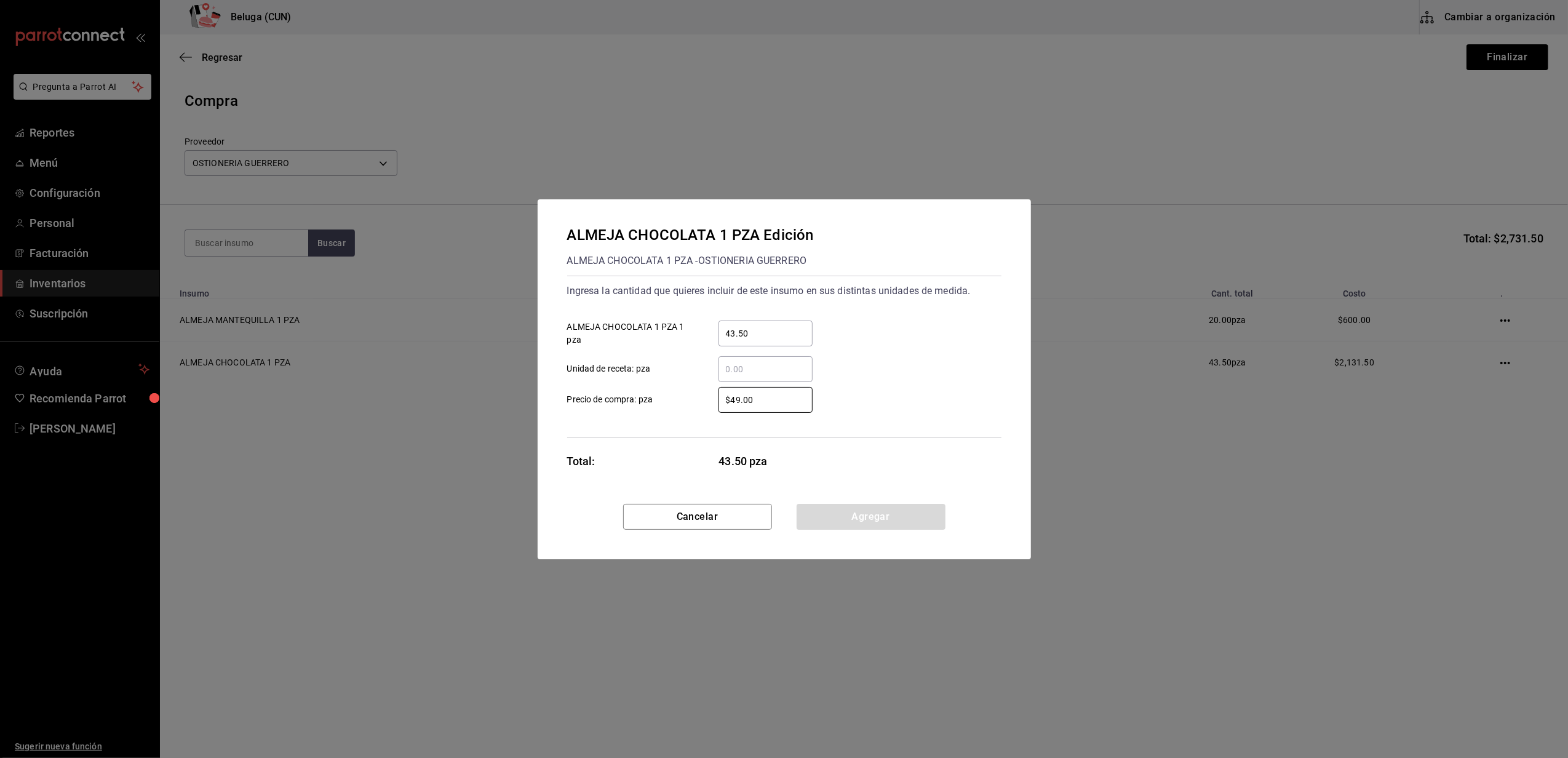
drag, startPoint x: 802, startPoint y: 401, endPoint x: 559, endPoint y: 376, distance: 244.3
click at [559, 378] on div "$49.00 ​ Precio de compra: pza" at bounding box center [779, 395] width 444 height 36
type input "$30"
click button "Agregar" at bounding box center [871, 517] width 149 height 26
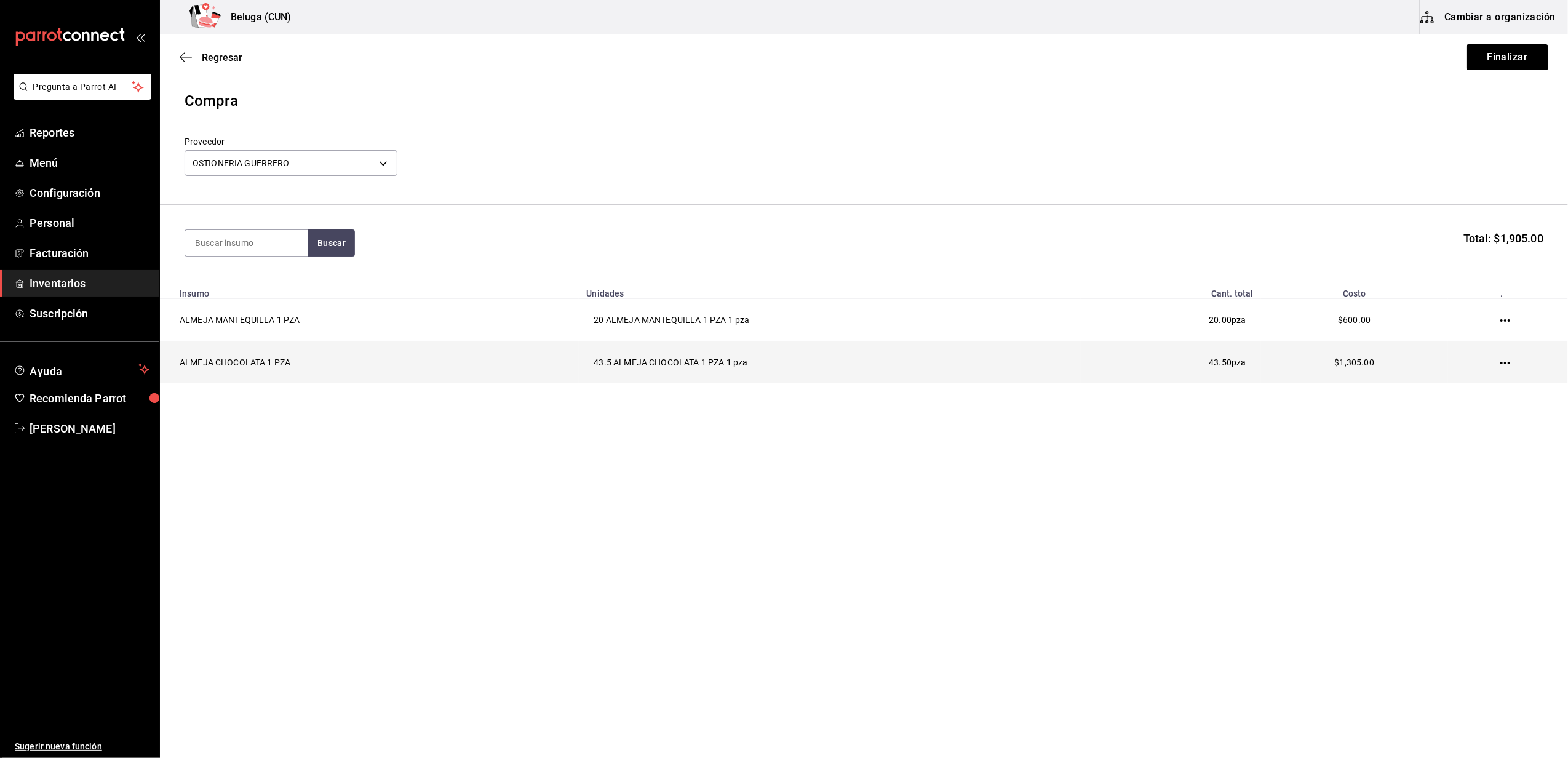
click at [1502, 359] on icon "button" at bounding box center [1505, 362] width 10 height 10
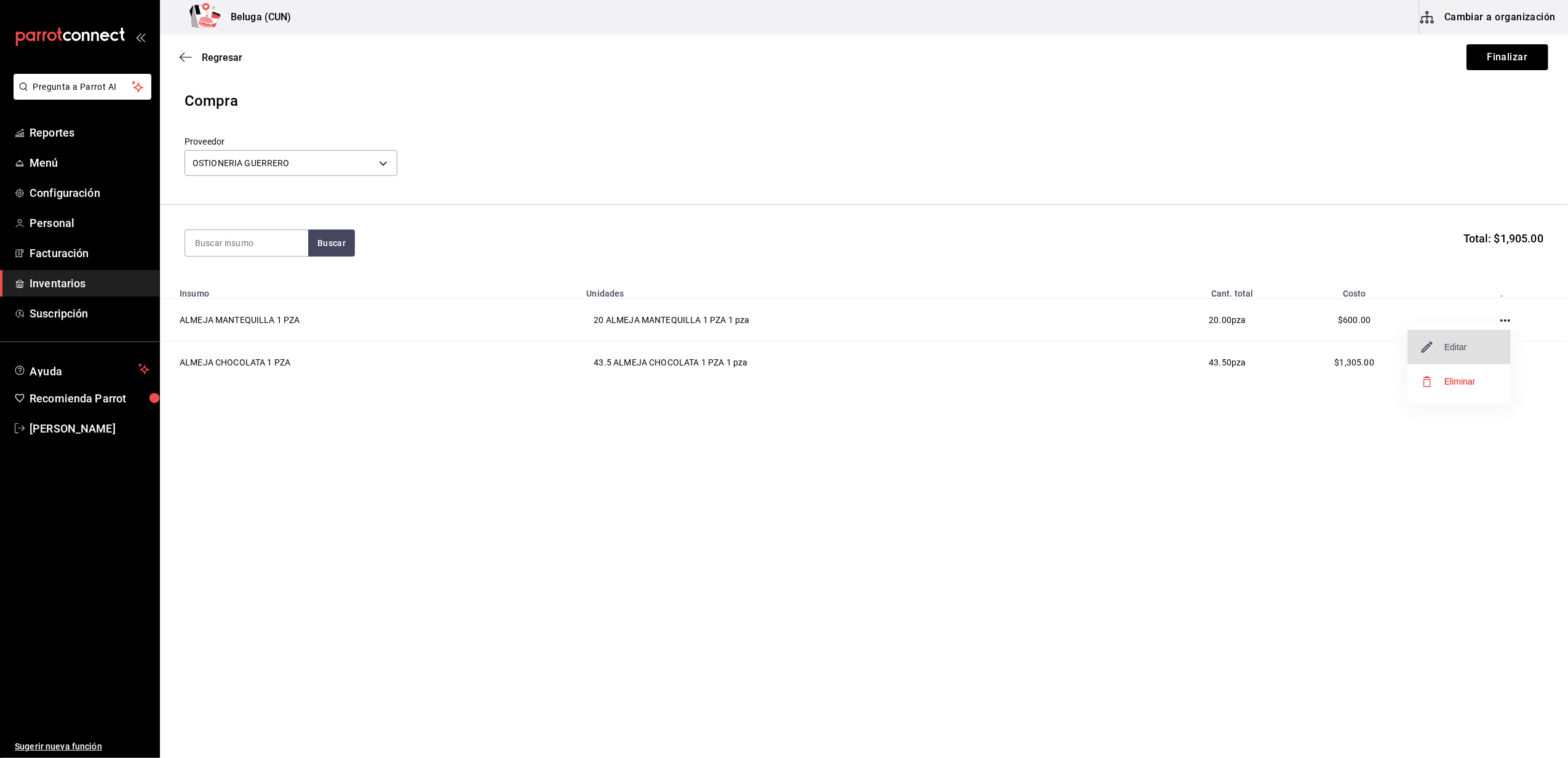
click at [1437, 349] on span "Editar" at bounding box center [1444, 347] width 45 height 14
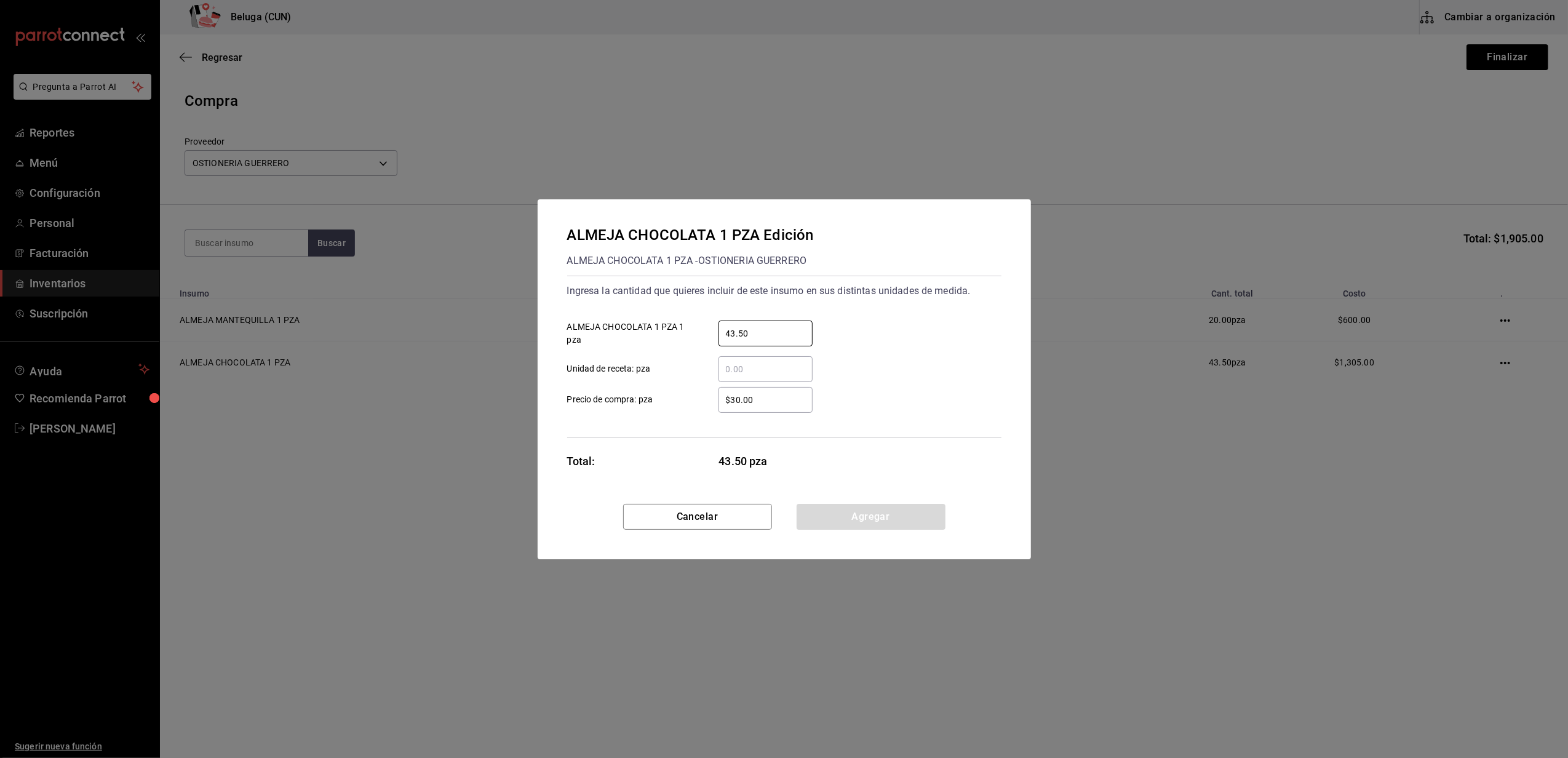
drag, startPoint x: 739, startPoint y: 328, endPoint x: 694, endPoint y: 331, distance: 45.1
click at [694, 331] on label "43.50 ​ ALMEJA CHOCOLATA 1 PZA 1 pza" at bounding box center [690, 334] width 246 height 26
type input "20"
type input "$49.62"
click button "Agregar" at bounding box center [871, 517] width 149 height 26
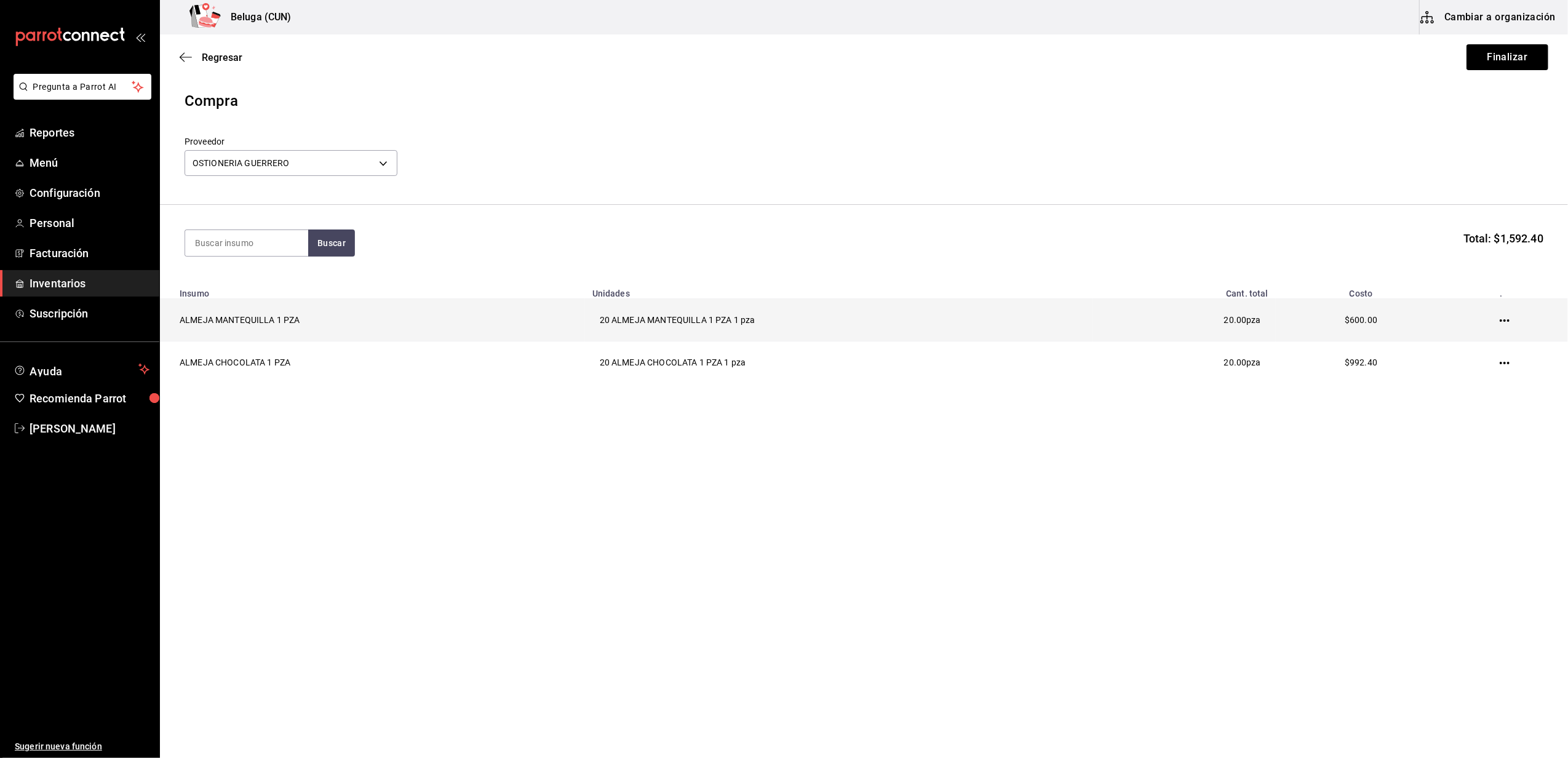
click at [1504, 323] on icon "button" at bounding box center [1504, 321] width 10 height 10
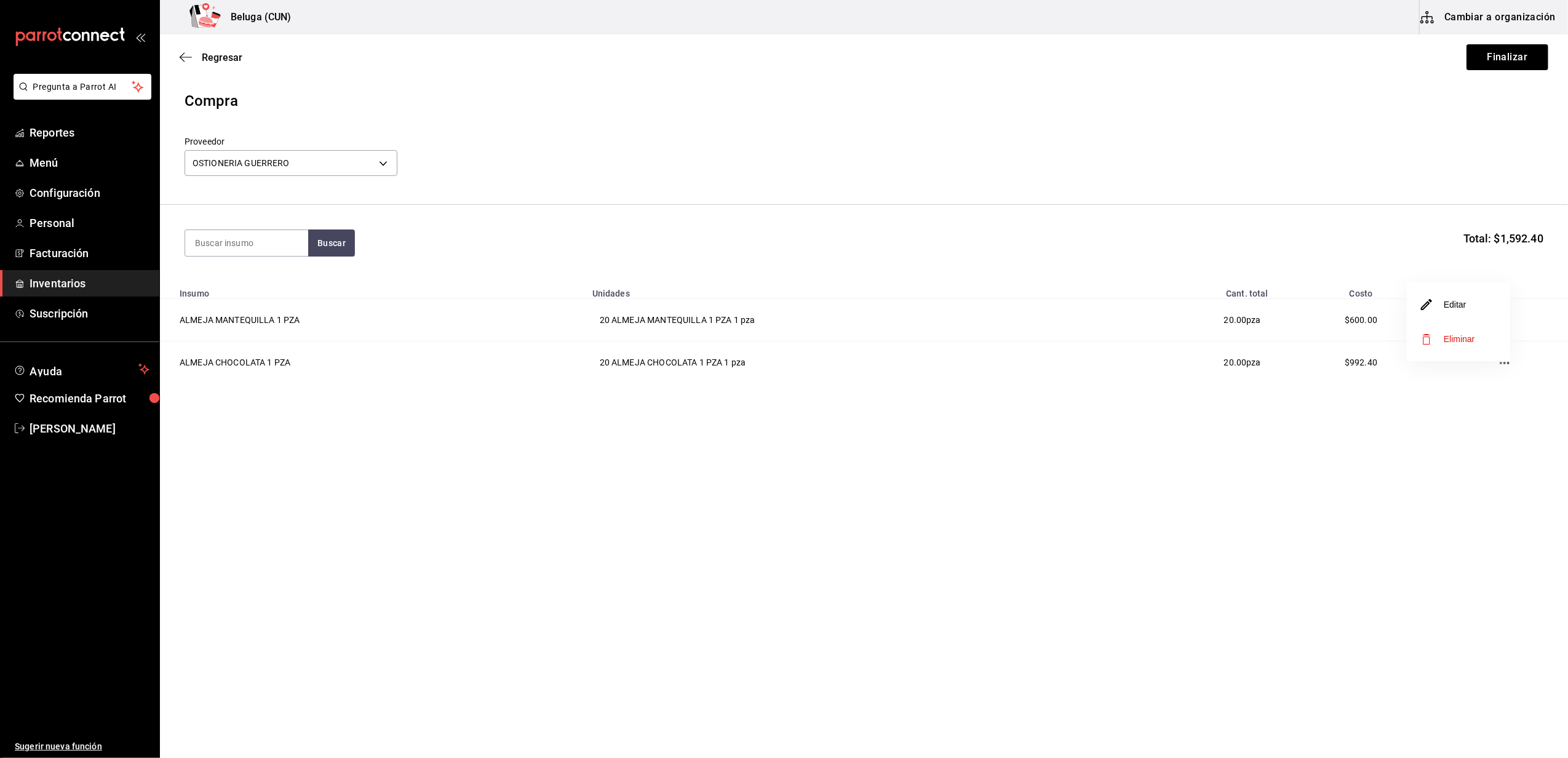
click at [1474, 311] on li "Editar" at bounding box center [1458, 305] width 103 height 34
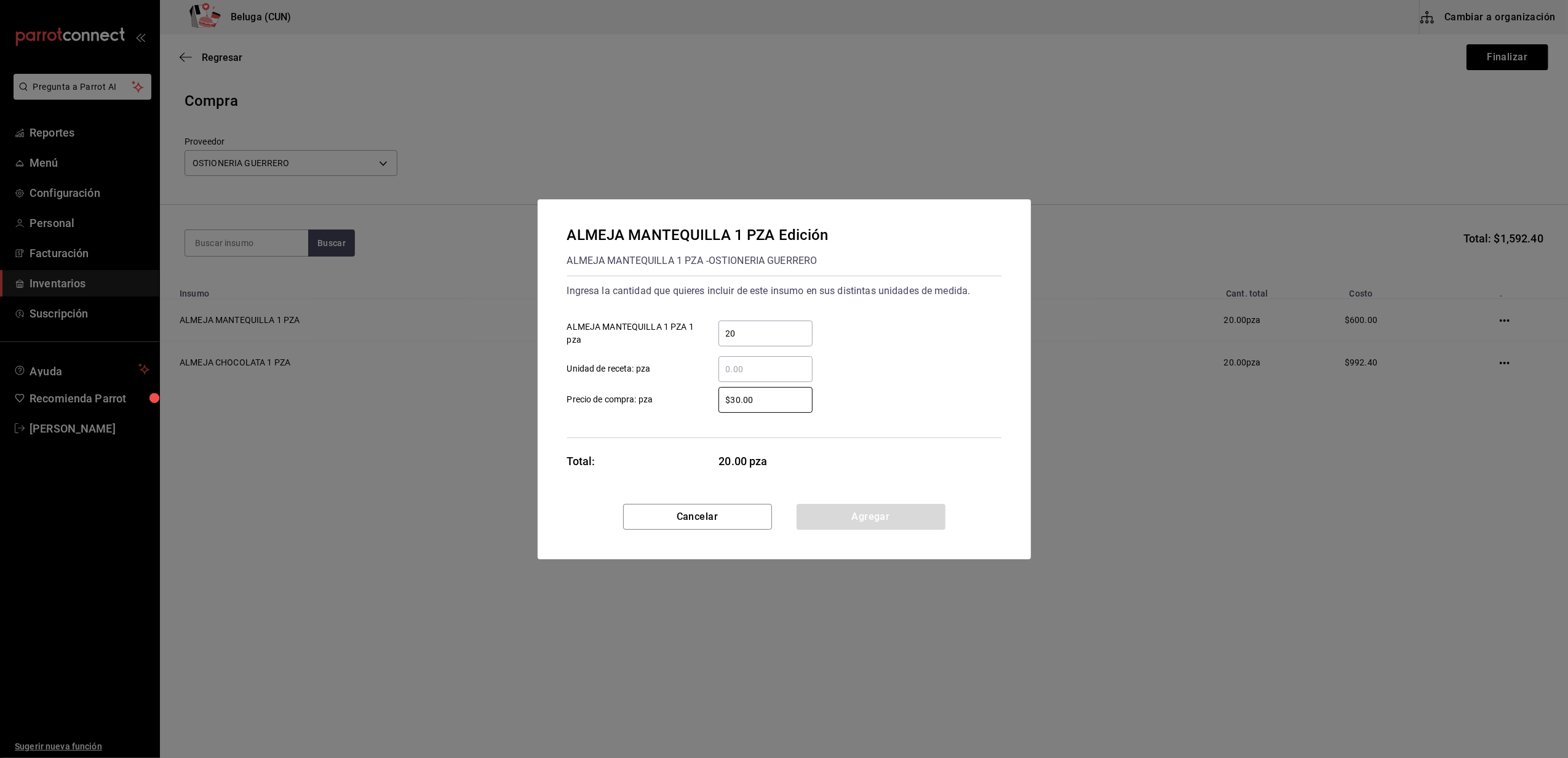
drag, startPoint x: 809, startPoint y: 393, endPoint x: 552, endPoint y: 402, distance: 257.2
click at [544, 416] on div "ALMEJA MANTEQUILLA 1 PZA Edición ALMEJA MANTEQUILLA 1 PZA - OSTIONERIA GUERRERO…" at bounding box center [784, 351] width 493 height 305
type input "$49.62"
click button "Agregar" at bounding box center [871, 517] width 149 height 26
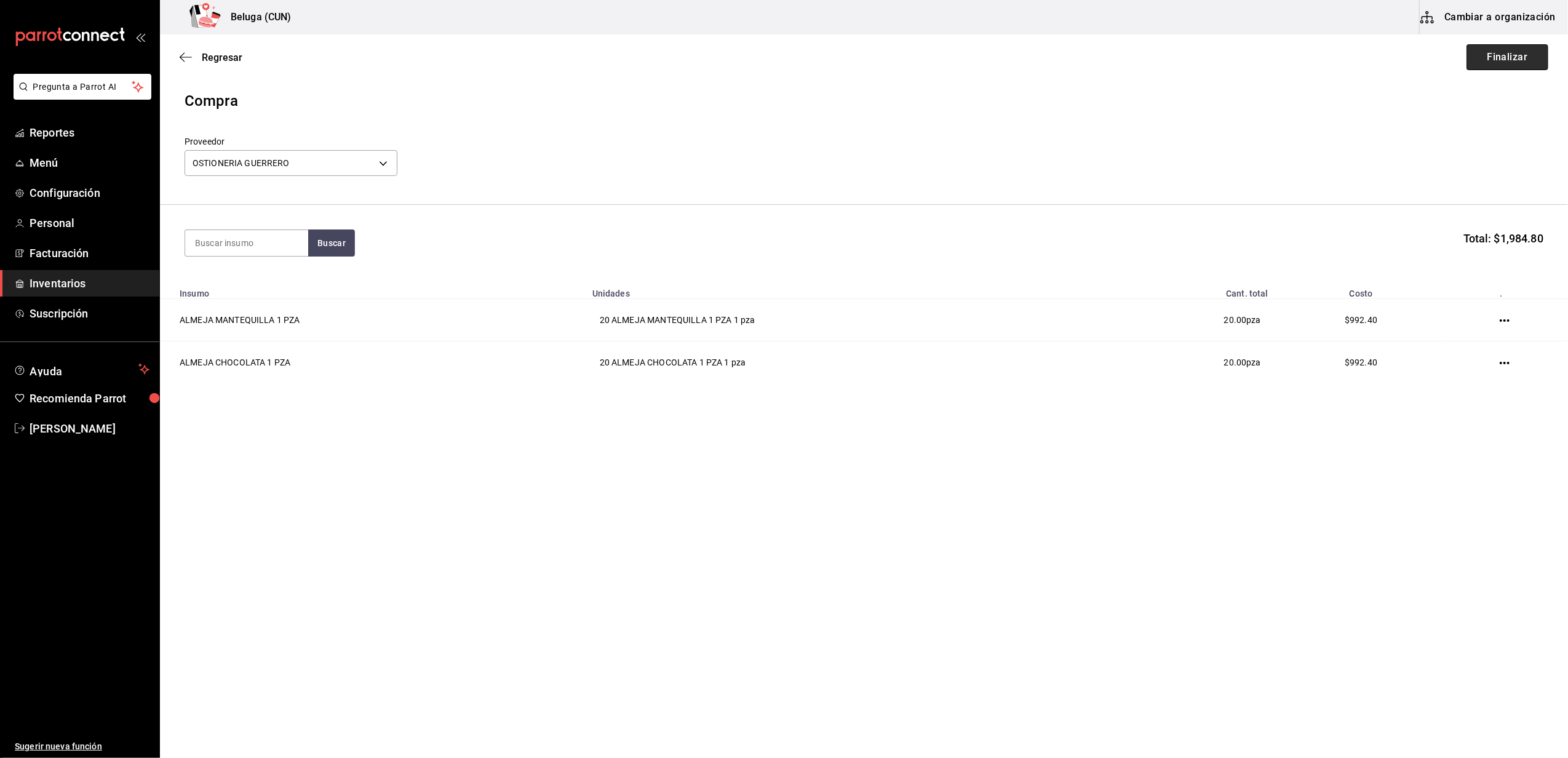
click at [1512, 59] on button "Finalizar" at bounding box center [1507, 57] width 82 height 26
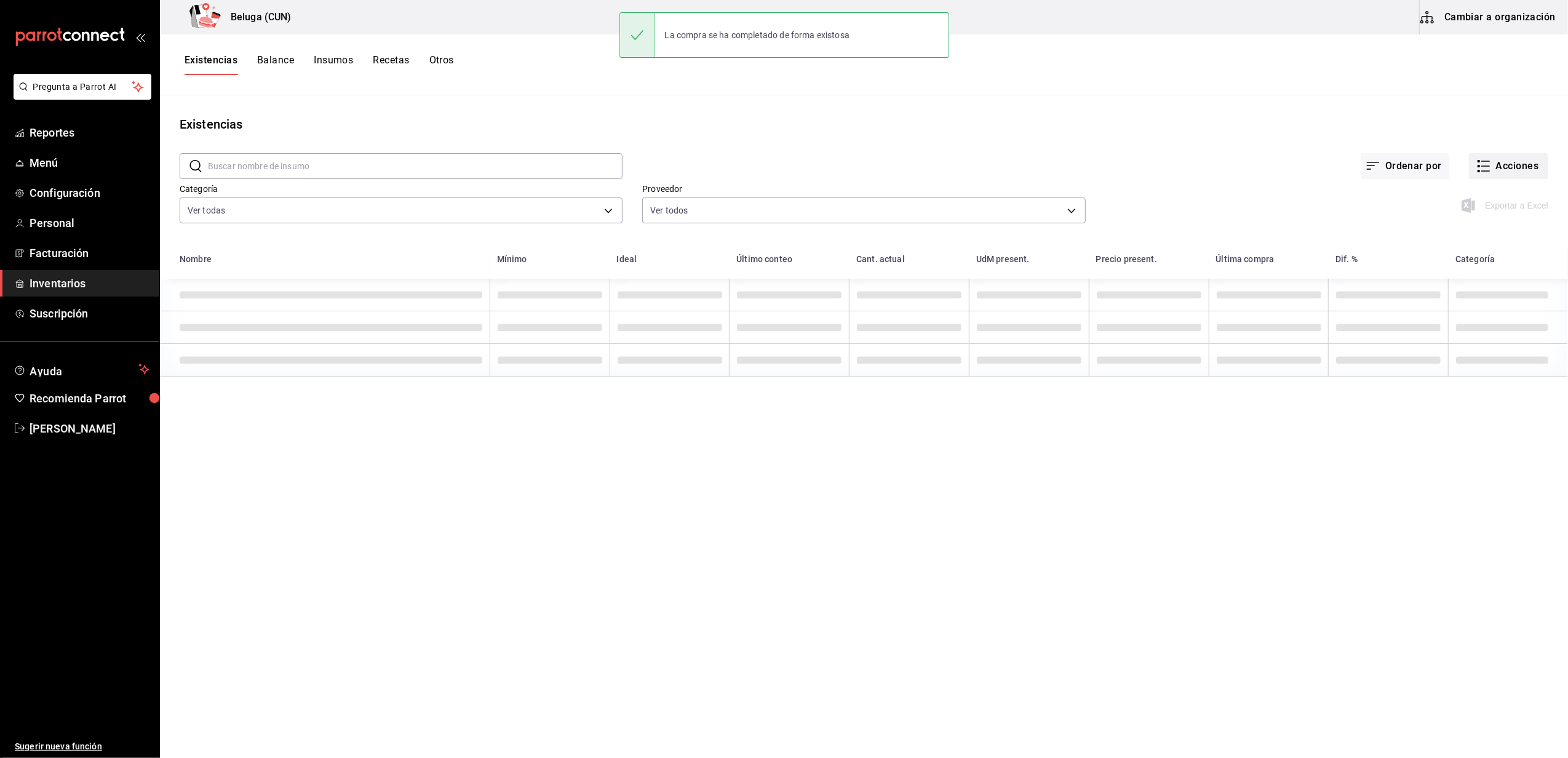
click at [1504, 164] on button "Acciones" at bounding box center [1508, 166] width 79 height 26
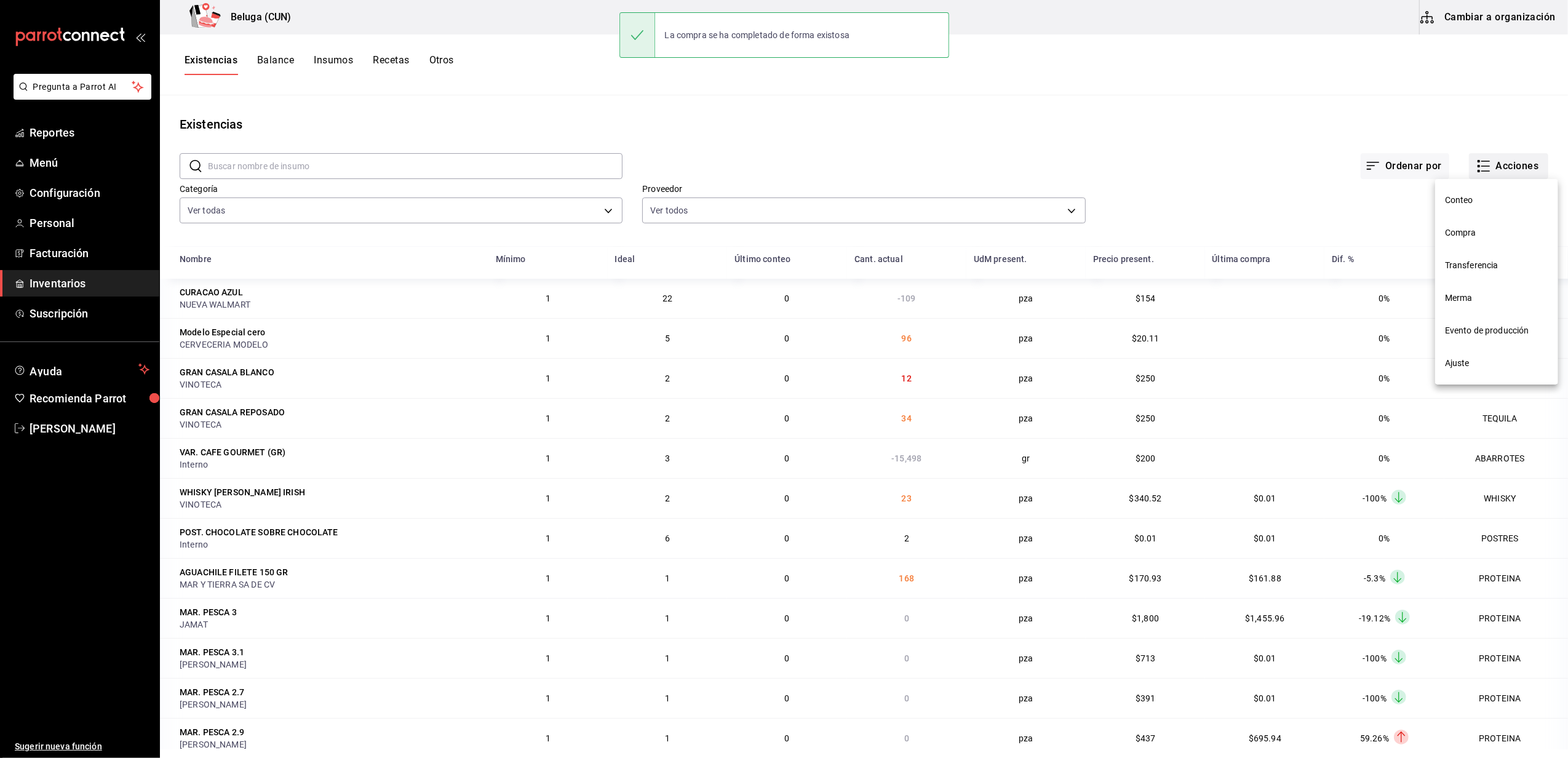
click at [1476, 231] on span "Compra" at bounding box center [1496, 232] width 103 height 13
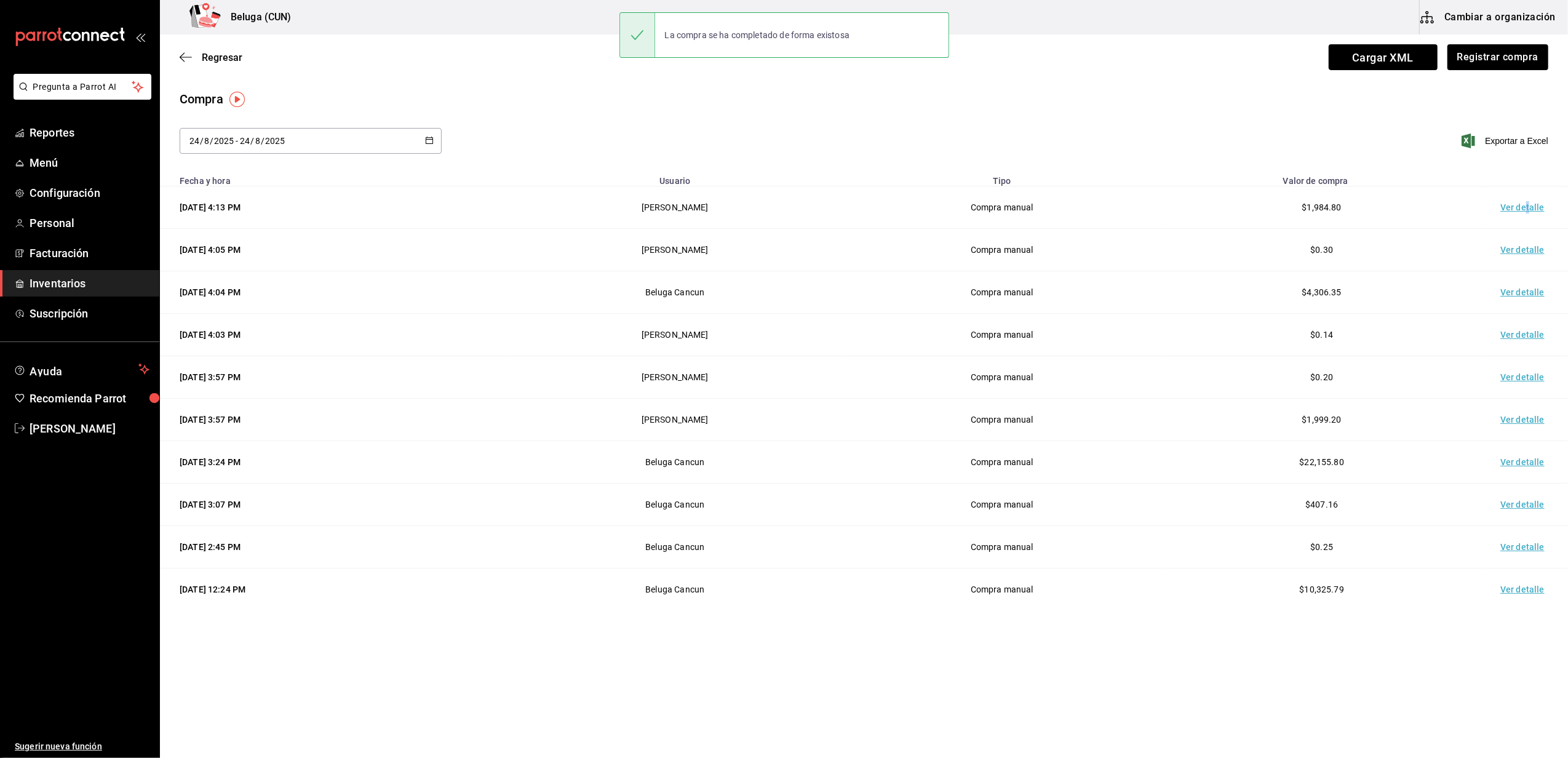
click at [1527, 205] on td "Ver detalle" at bounding box center [1524, 208] width 86 height 43
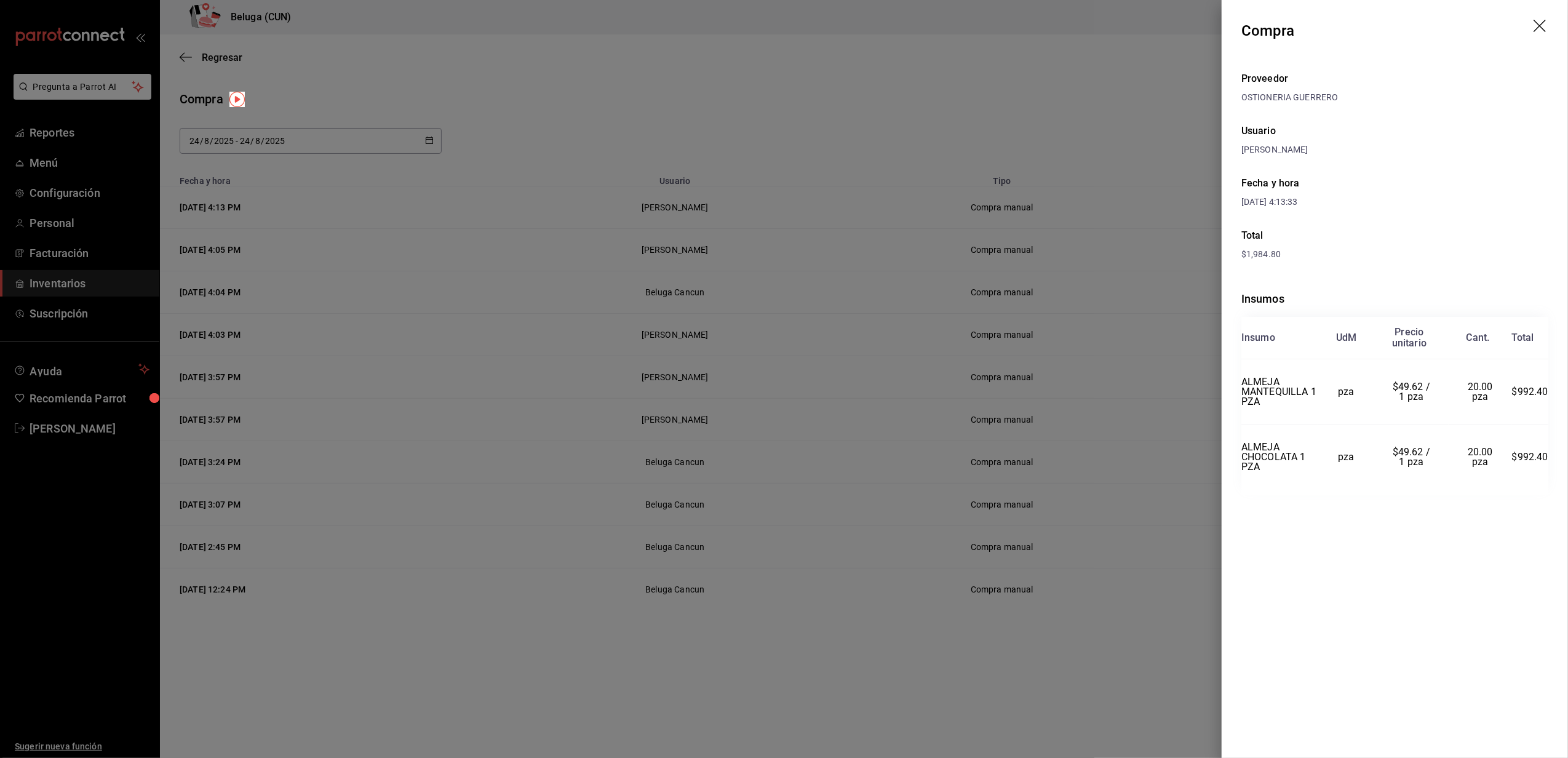
click at [871, 90] on div at bounding box center [784, 379] width 1568 height 758
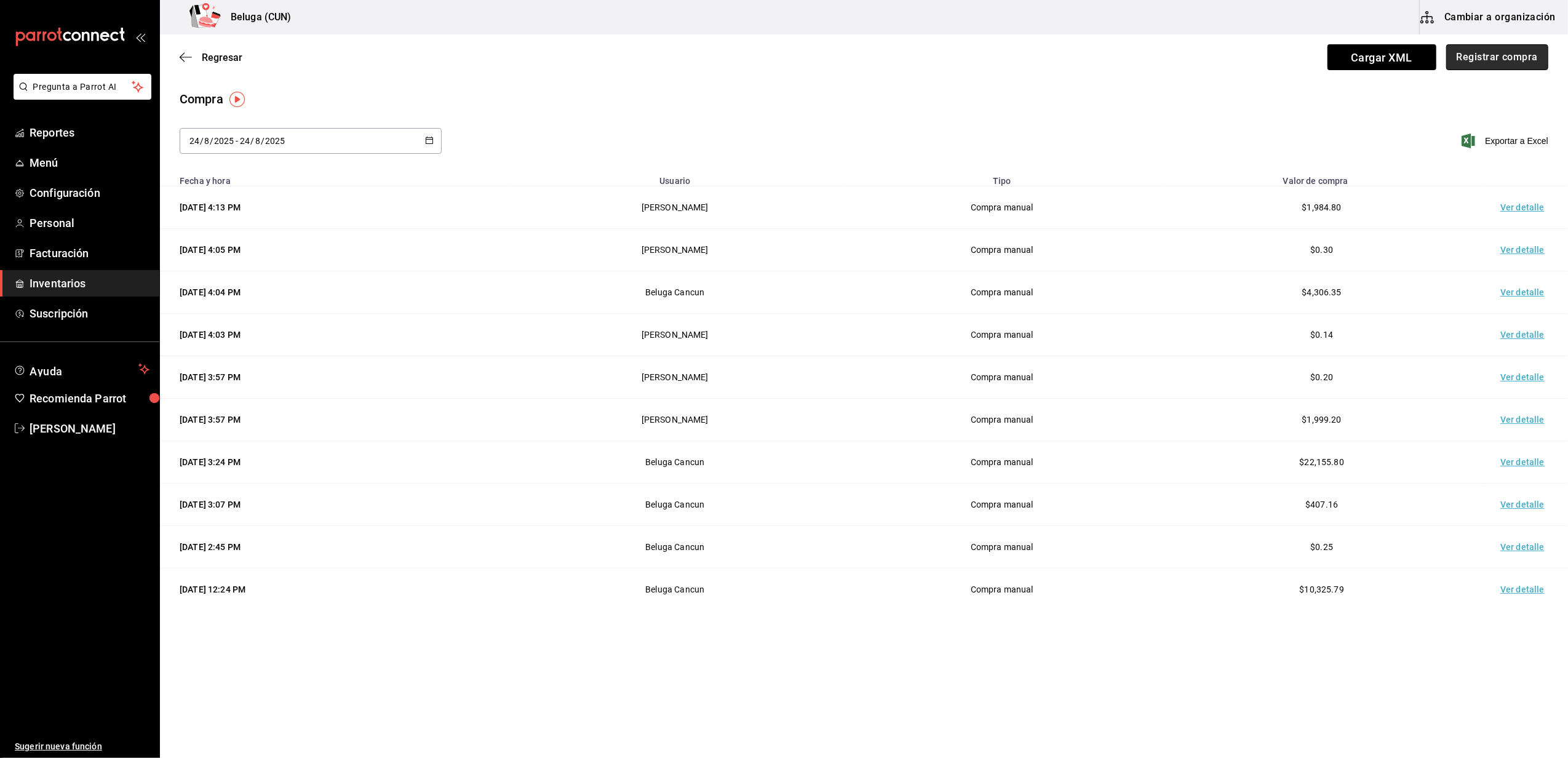
click at [1513, 56] on button "Registrar compra" at bounding box center [1497, 57] width 102 height 26
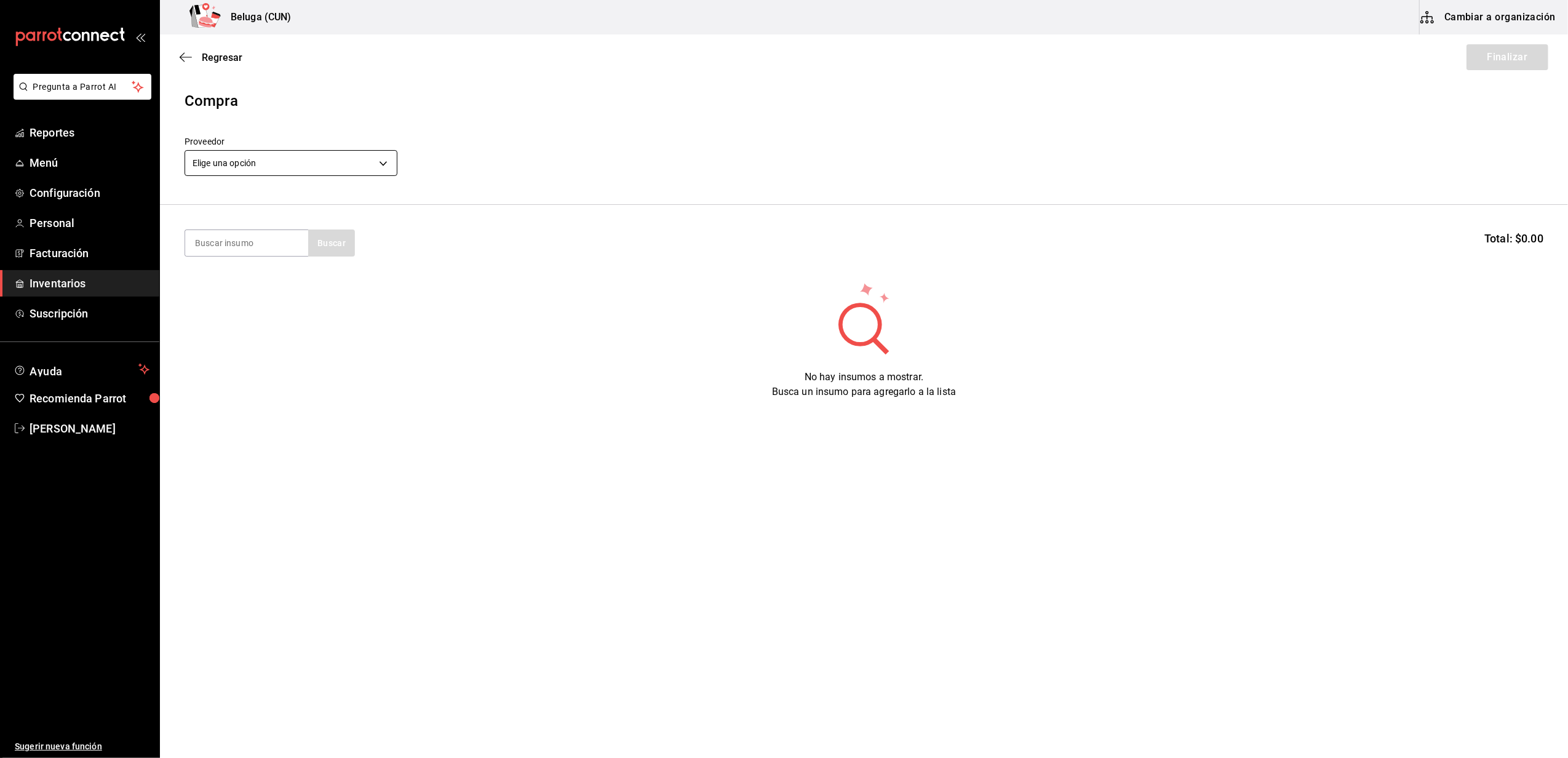
click at [337, 156] on body "Pregunta a Parrot AI Reportes Menú Configuración Personal Facturación Inventari…" at bounding box center [784, 344] width 1568 height 689
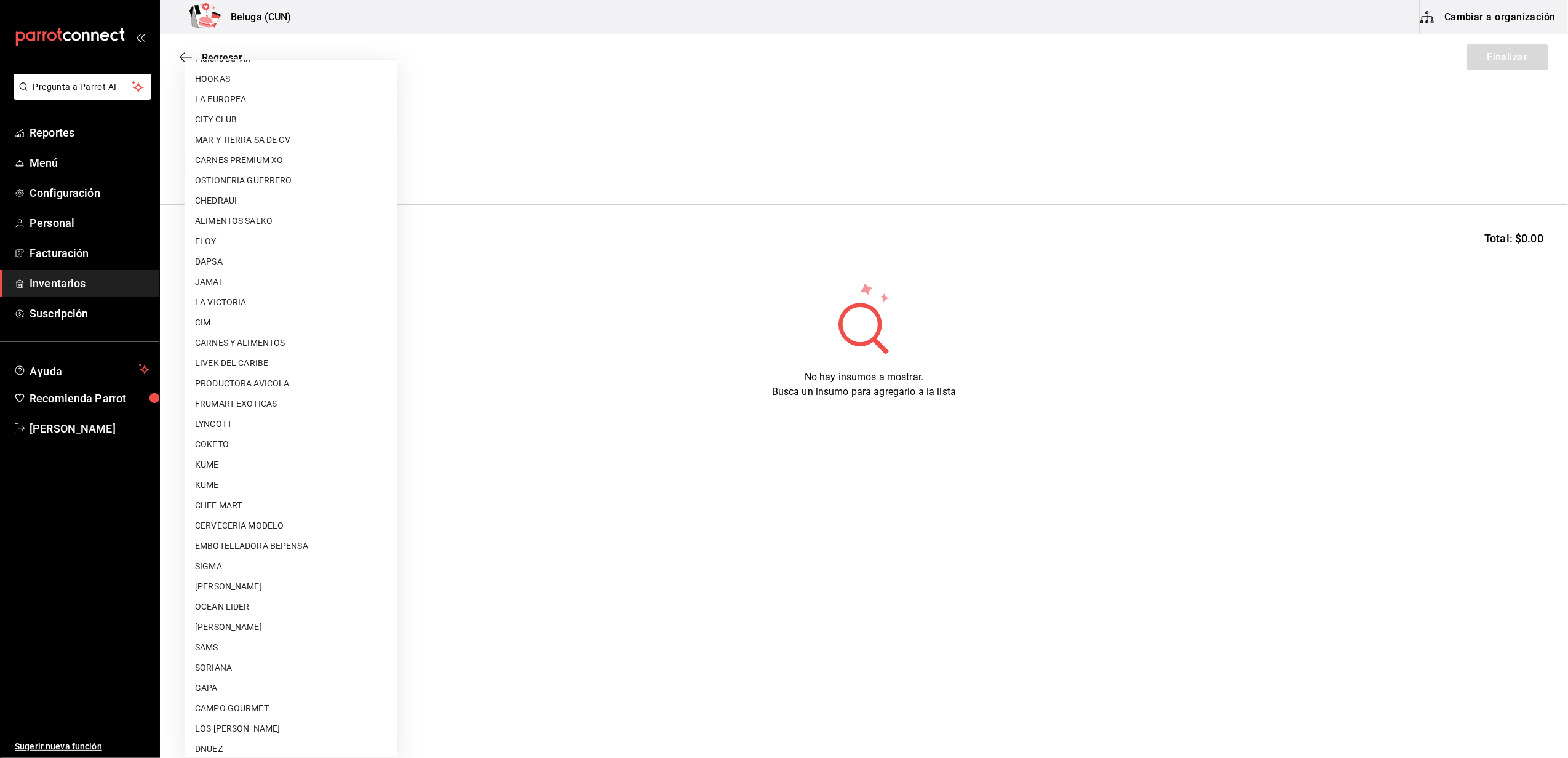
scroll to position [389, 0]
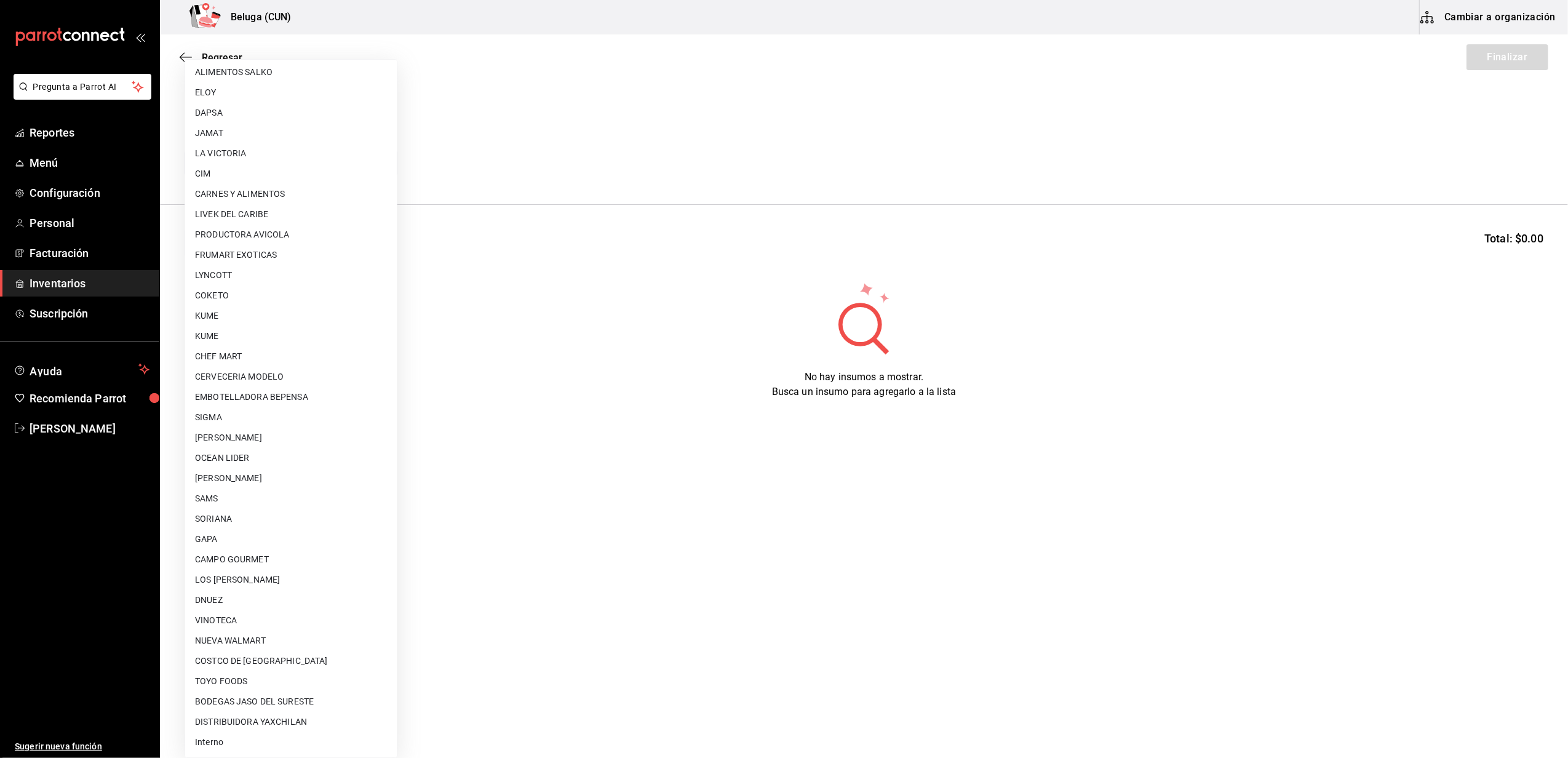
click at [294, 470] on li "[PERSON_NAME] [PERSON_NAME]" at bounding box center [291, 479] width 212 height 21
type input "9821293c-29ba-4d10-a09a-e0c8e5fa957a"
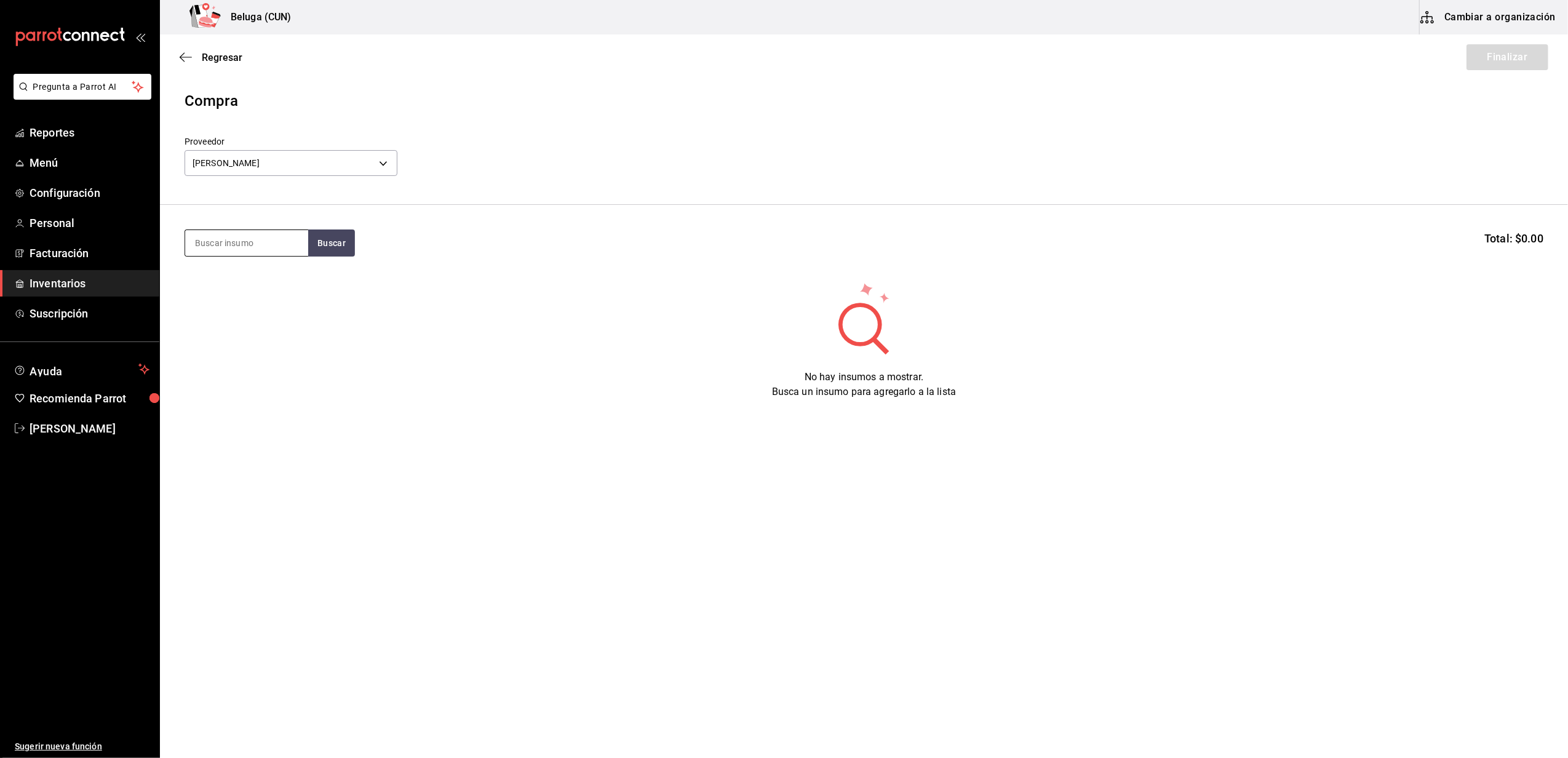
click at [264, 239] on input at bounding box center [246, 243] width 123 height 26
type input "t"
click at [270, 241] on input at bounding box center [246, 243] width 123 height 26
click at [237, 244] on input at bounding box center [246, 243] width 123 height 26
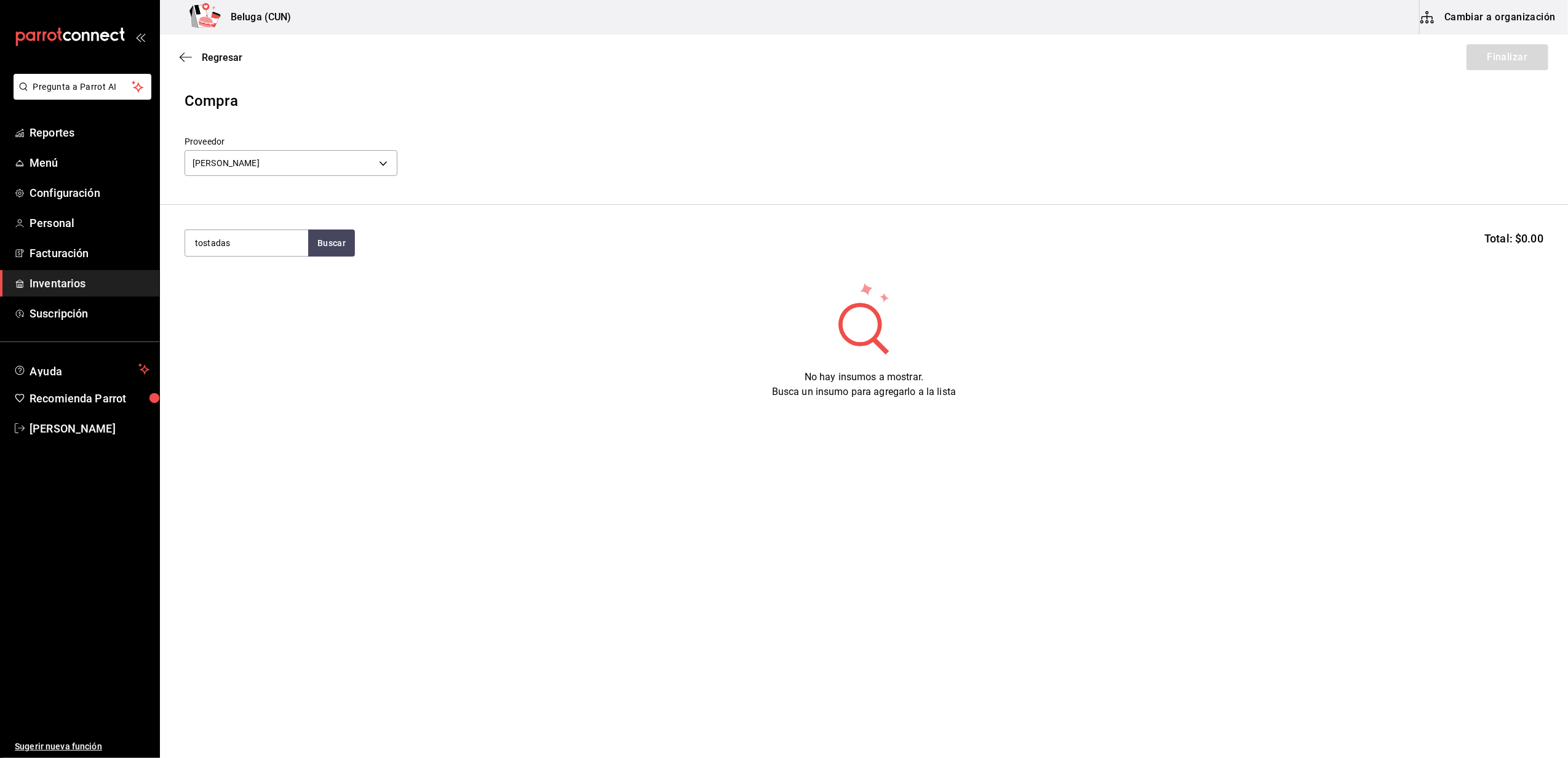
type input "tostadas"
click at [224, 303] on div "1 pz de ATUN 100 gr = 2 pz receta - CARLOS ALFONSO TAPIA VARGAS" at bounding box center [246, 305] width 103 height 39
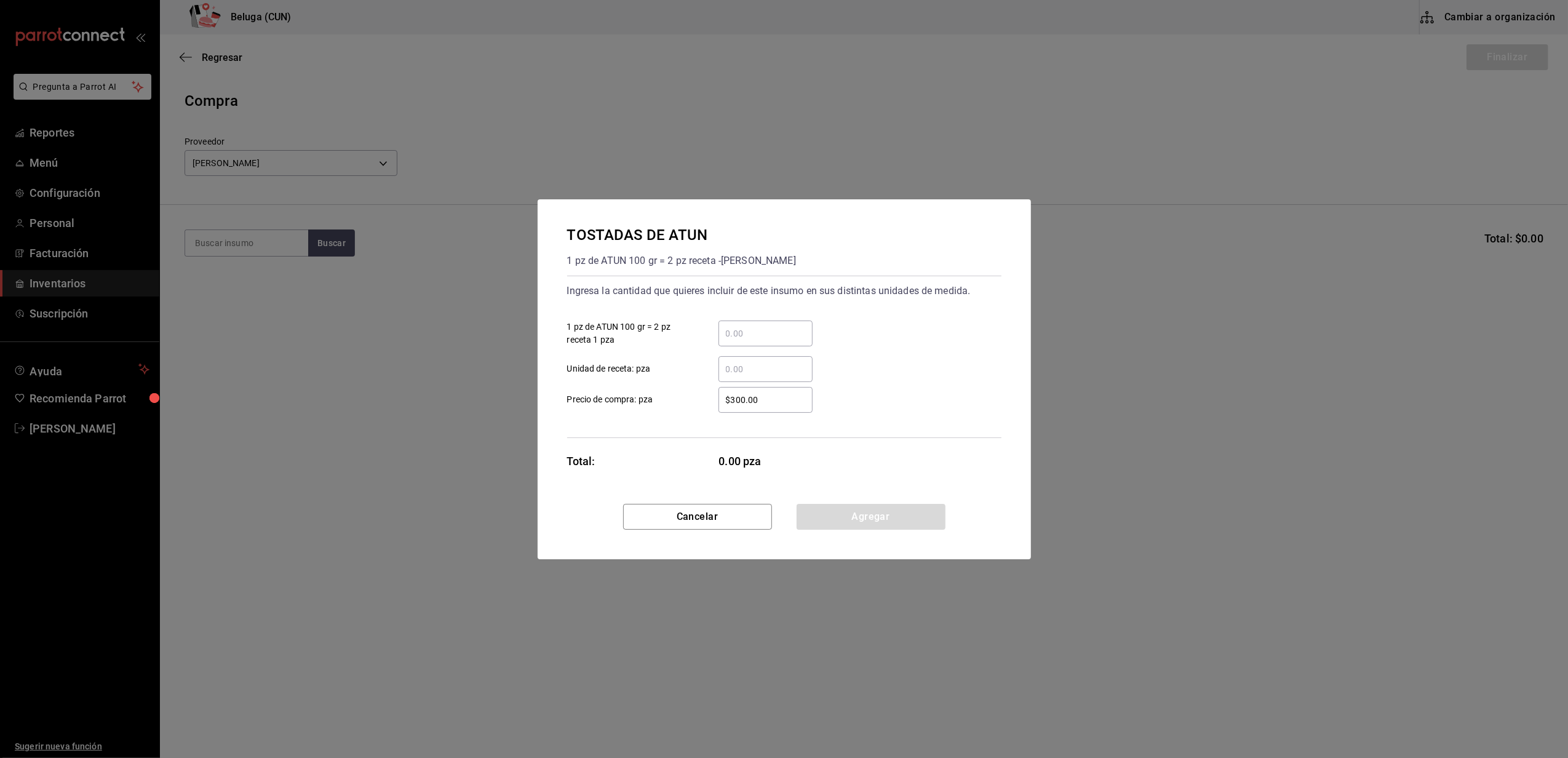
click at [790, 337] on input "​ 1 pz de ATUN 100 gr = 2 pz receta 1 pza" at bounding box center [765, 333] width 94 height 14
type input "22"
type input "$109.52"
click button "Agregar" at bounding box center [871, 517] width 149 height 26
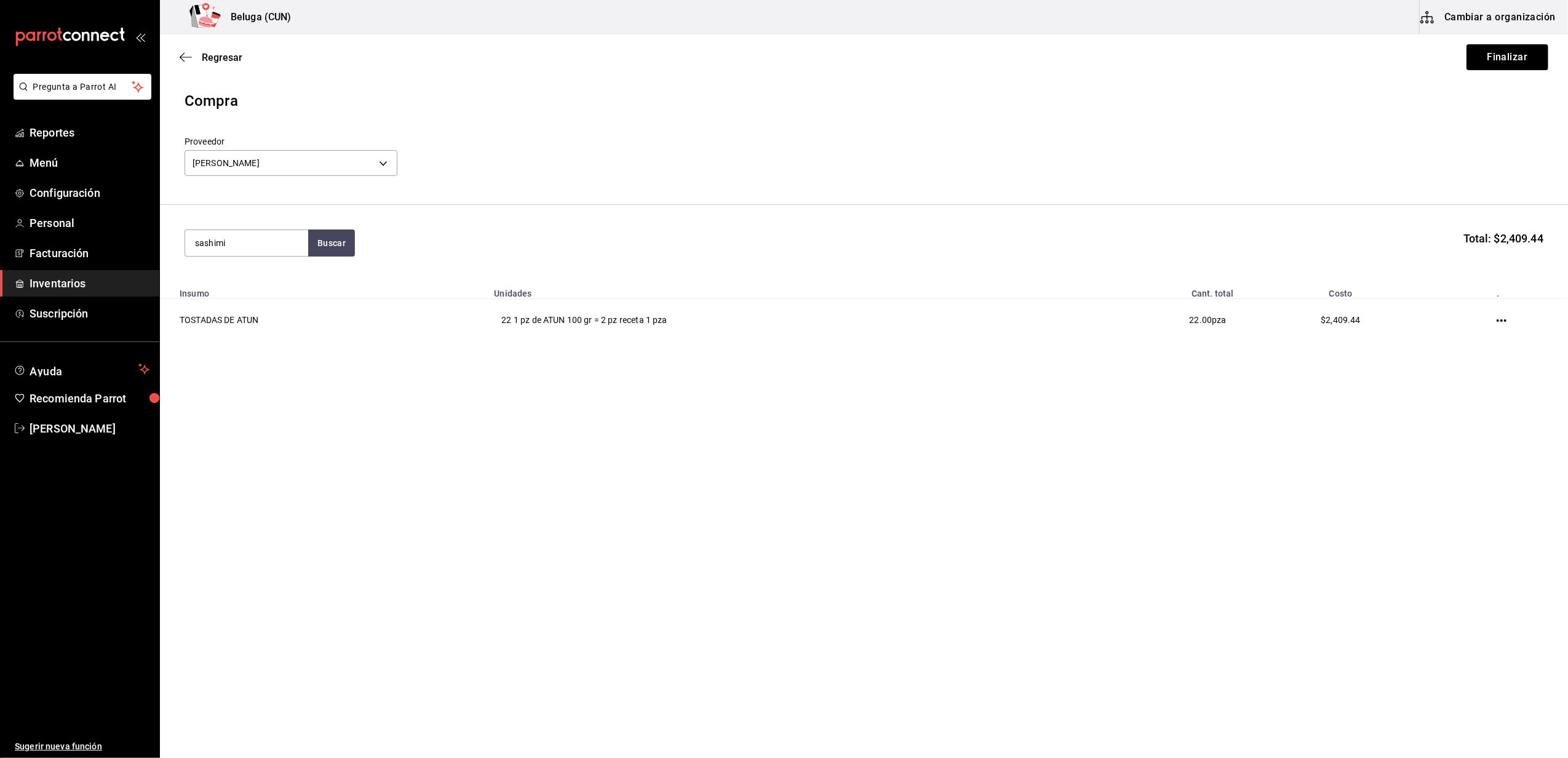
type input "sashimi"
click at [279, 267] on div "SASHIMI ATUN SASHIMI ATUN 100 GR - CARLOS ALFONSO TAPIA VARGAS" at bounding box center [246, 292] width 123 height 61
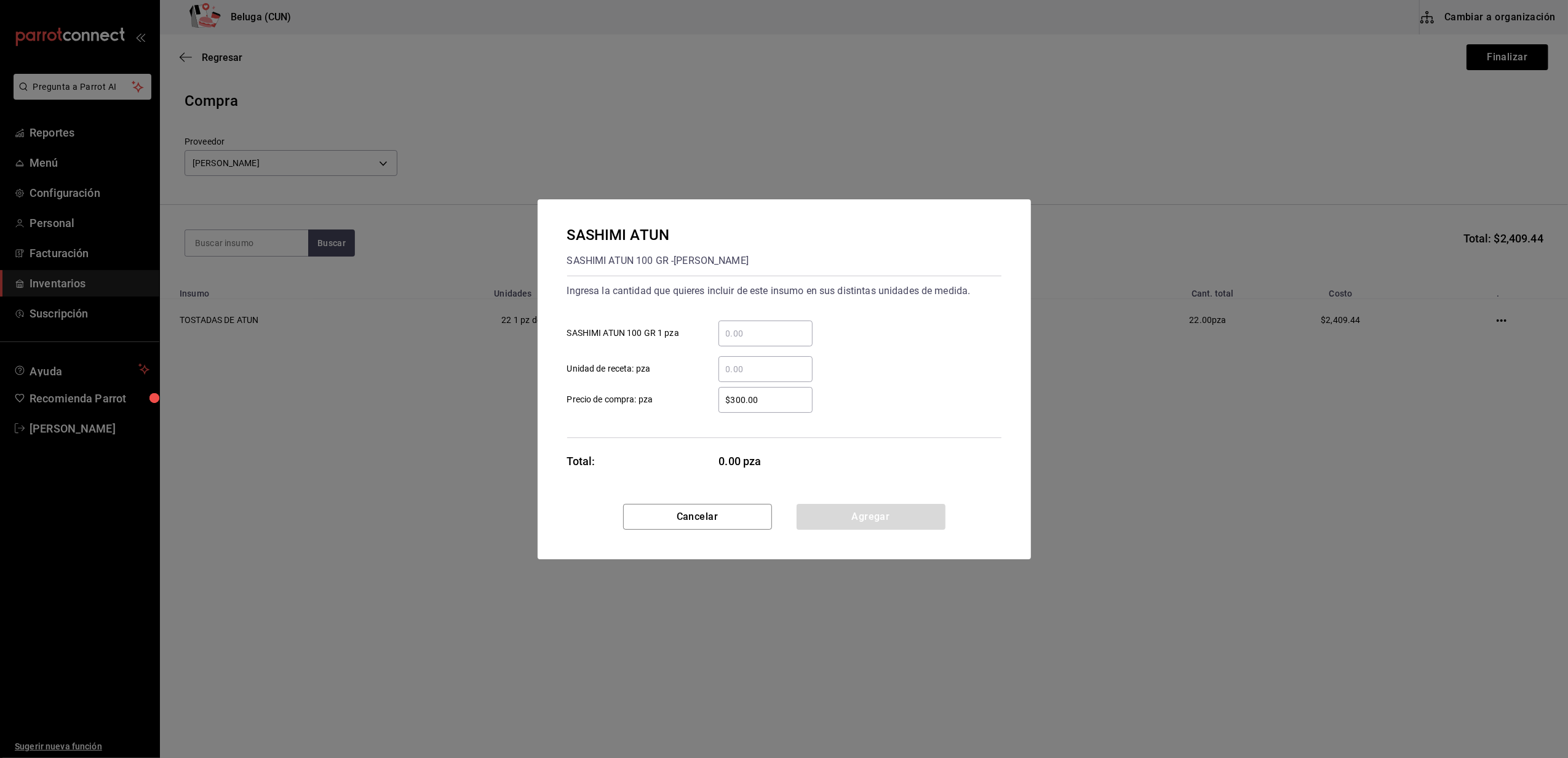
drag, startPoint x: 279, startPoint y: 267, endPoint x: 756, endPoint y: 325, distance: 480.5
click at [756, 325] on div "​" at bounding box center [765, 334] width 94 height 26
click at [756, 326] on input "​ SASHIMI ATUN 100 GR 1 pza" at bounding box center [765, 333] width 94 height 14
type input "210"
type input "$109.52"
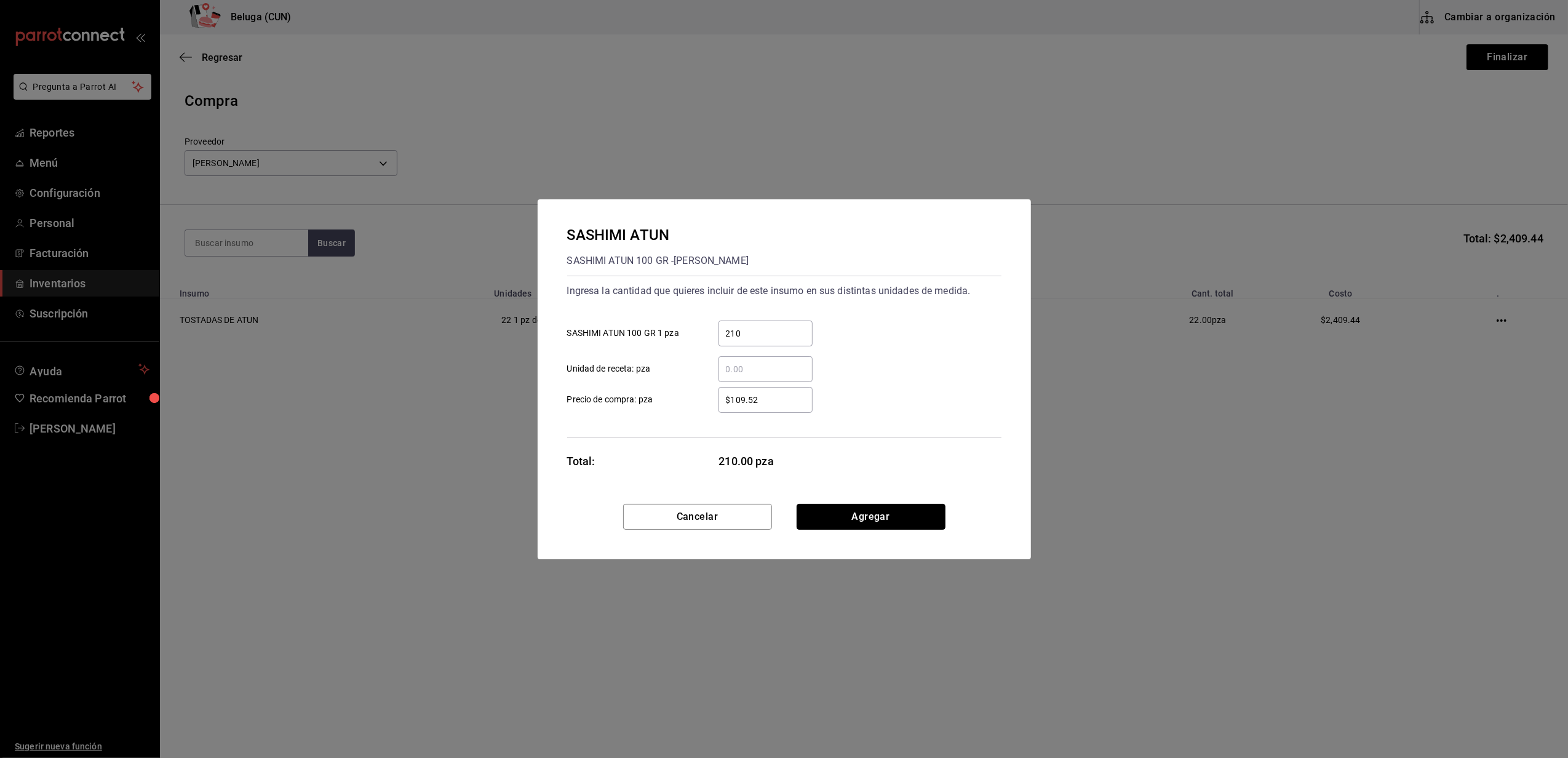
click button "Agregar" at bounding box center [871, 517] width 149 height 26
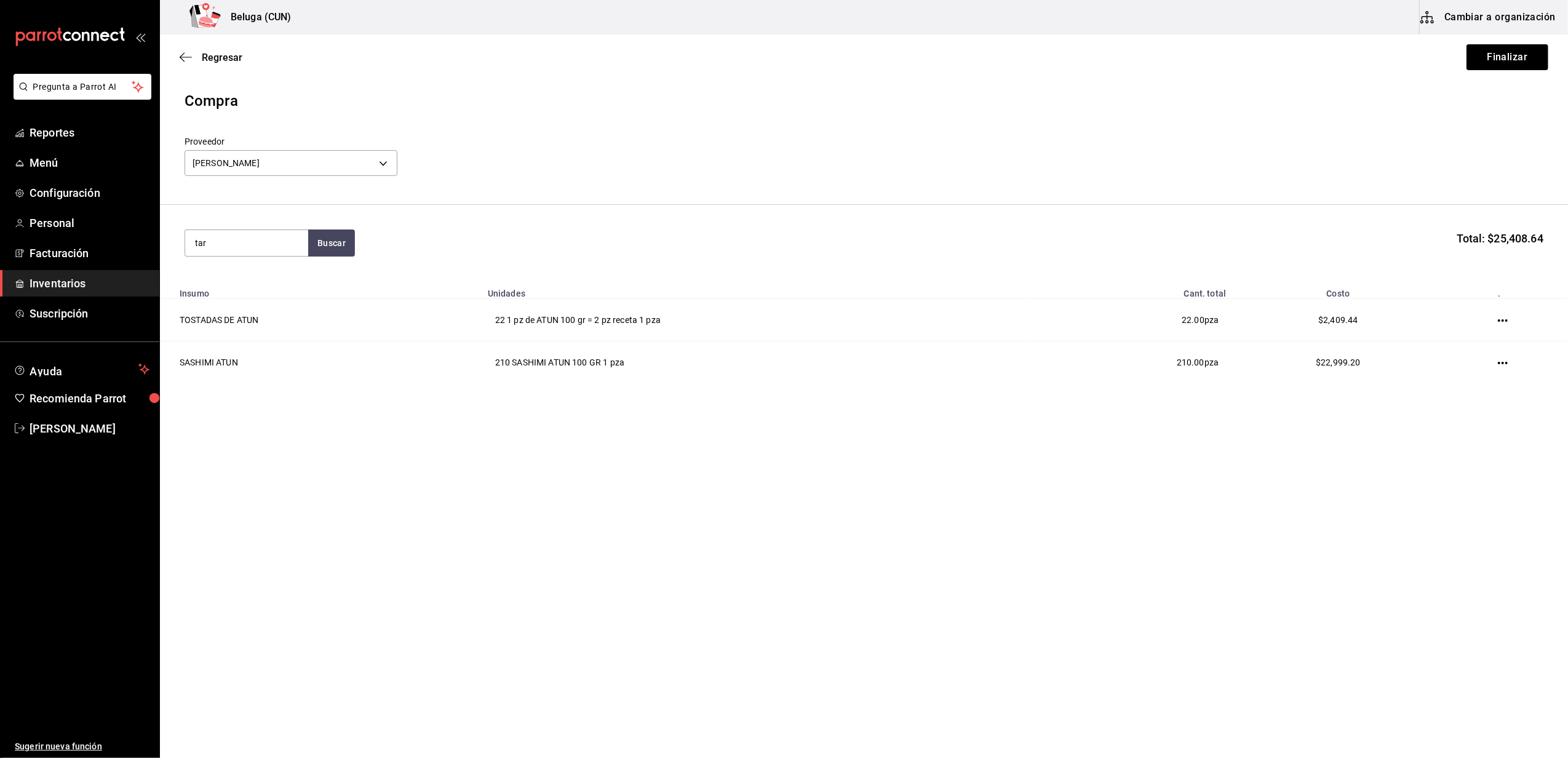
type input "tar"
click at [263, 299] on div "1 pza de ATUN 180 GR = 1 pza receta - CARLOS ALFONSO TAPIA VARGAS" at bounding box center [246, 305] width 103 height 39
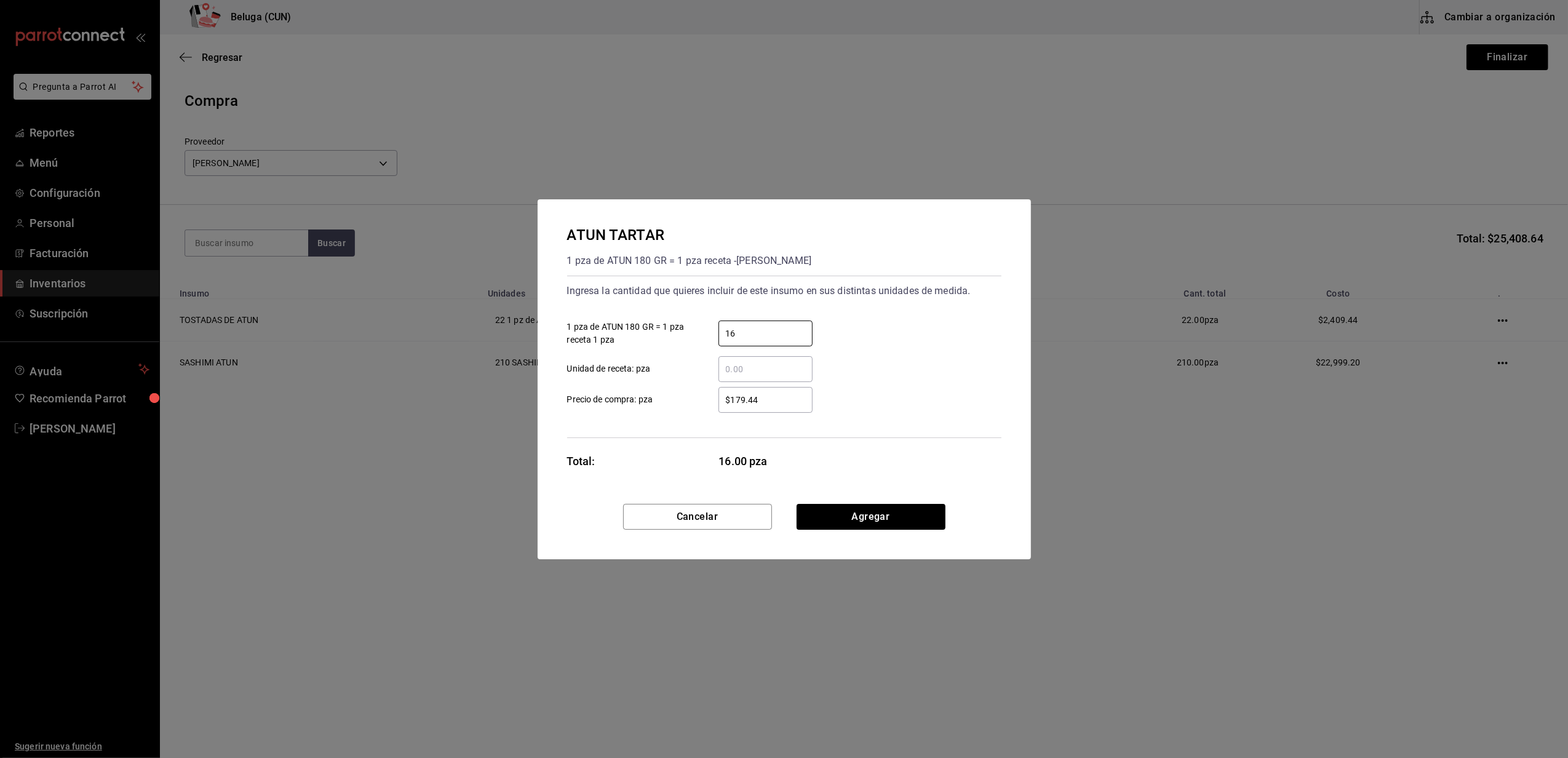
type input "16"
type input "$197.13"
click button "Agregar" at bounding box center [871, 517] width 149 height 26
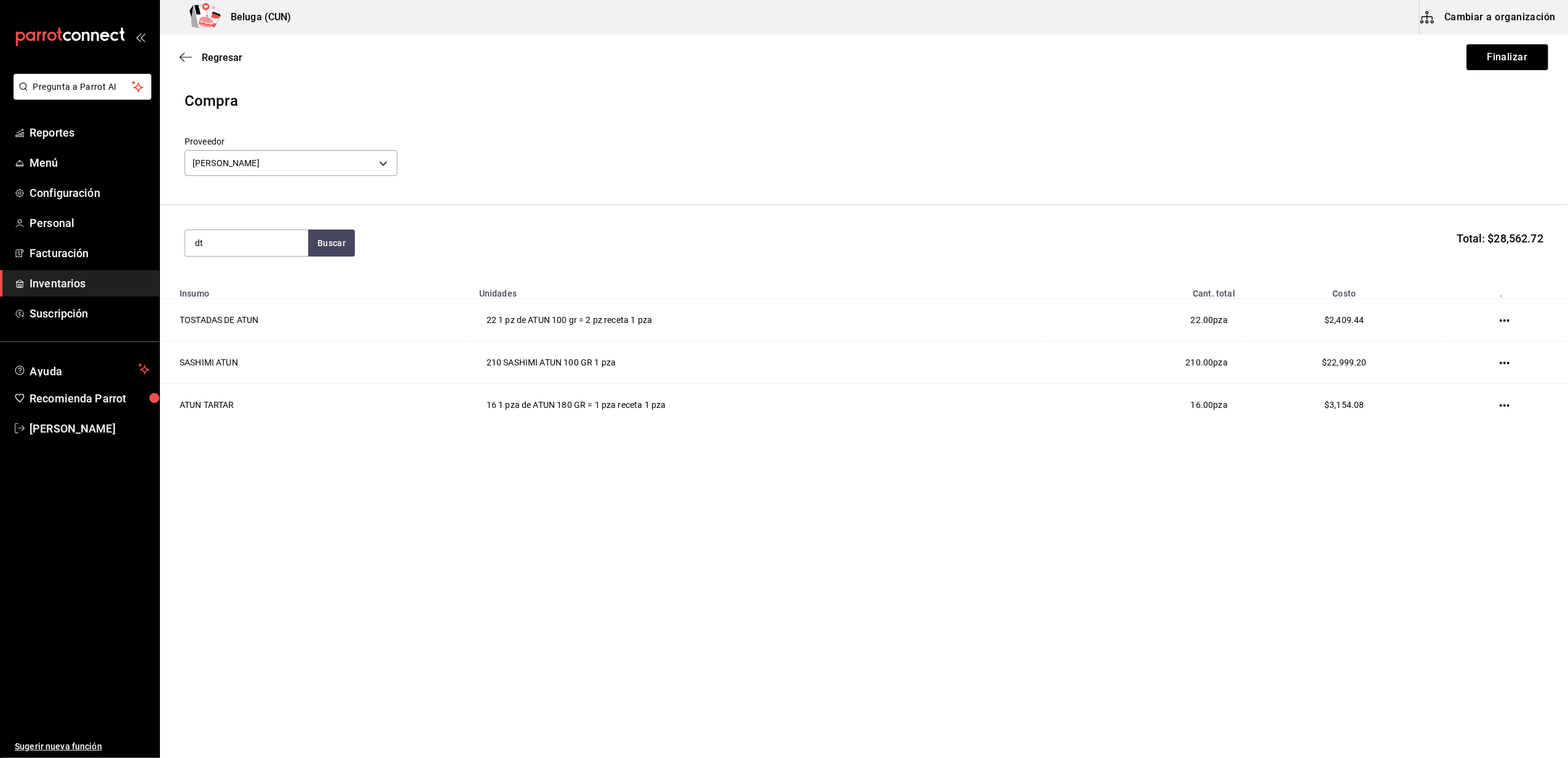
type input "d"
type input "steak"
click at [236, 305] on div "1 pza de ATUN 250 GR = 1 pza receta - CARLOS ALFONSO TAPIA VARGAS" at bounding box center [246, 305] width 103 height 39
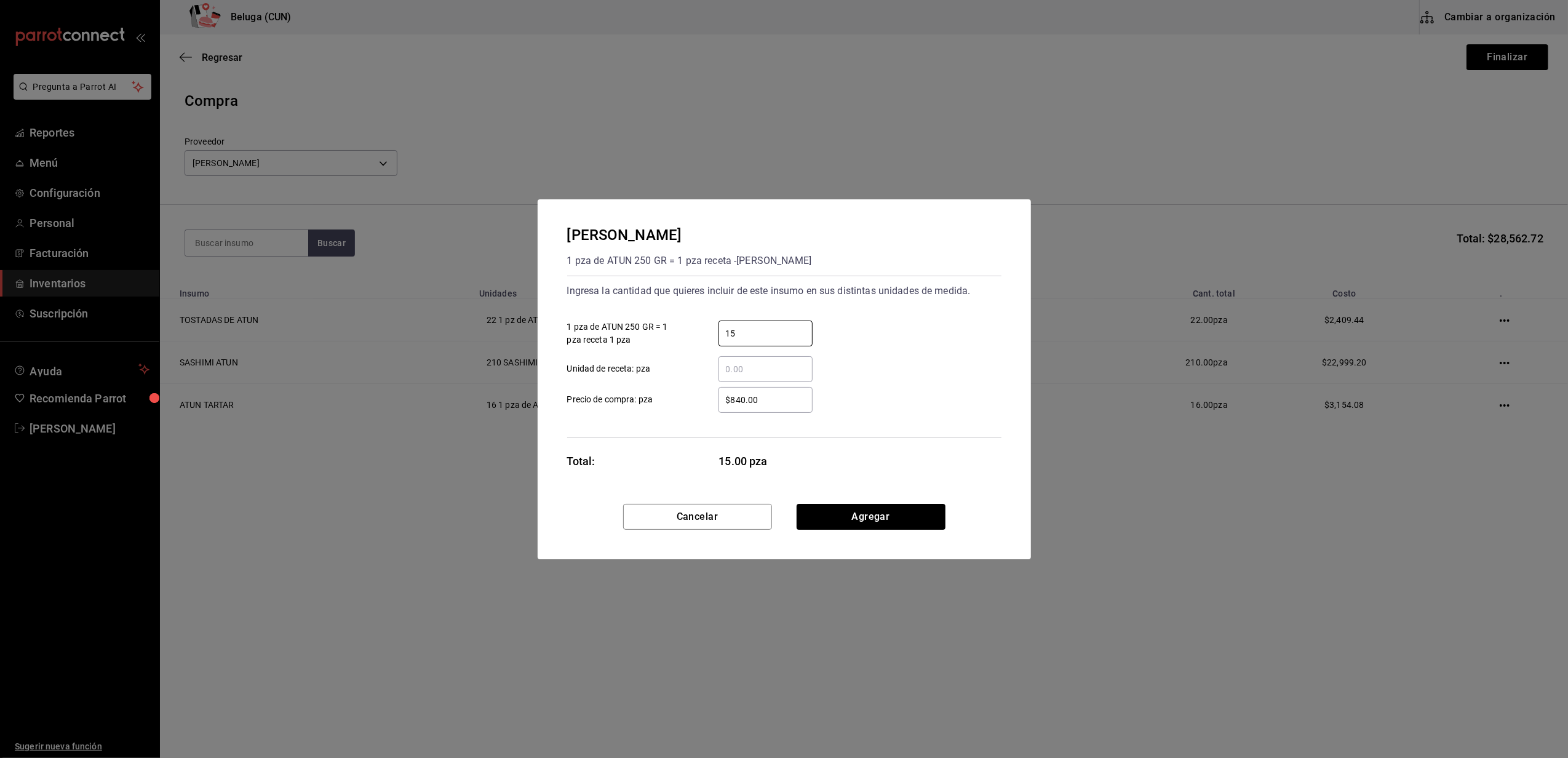
type input "15"
type input "$118.17"
click button "Agregar" at bounding box center [871, 517] width 149 height 26
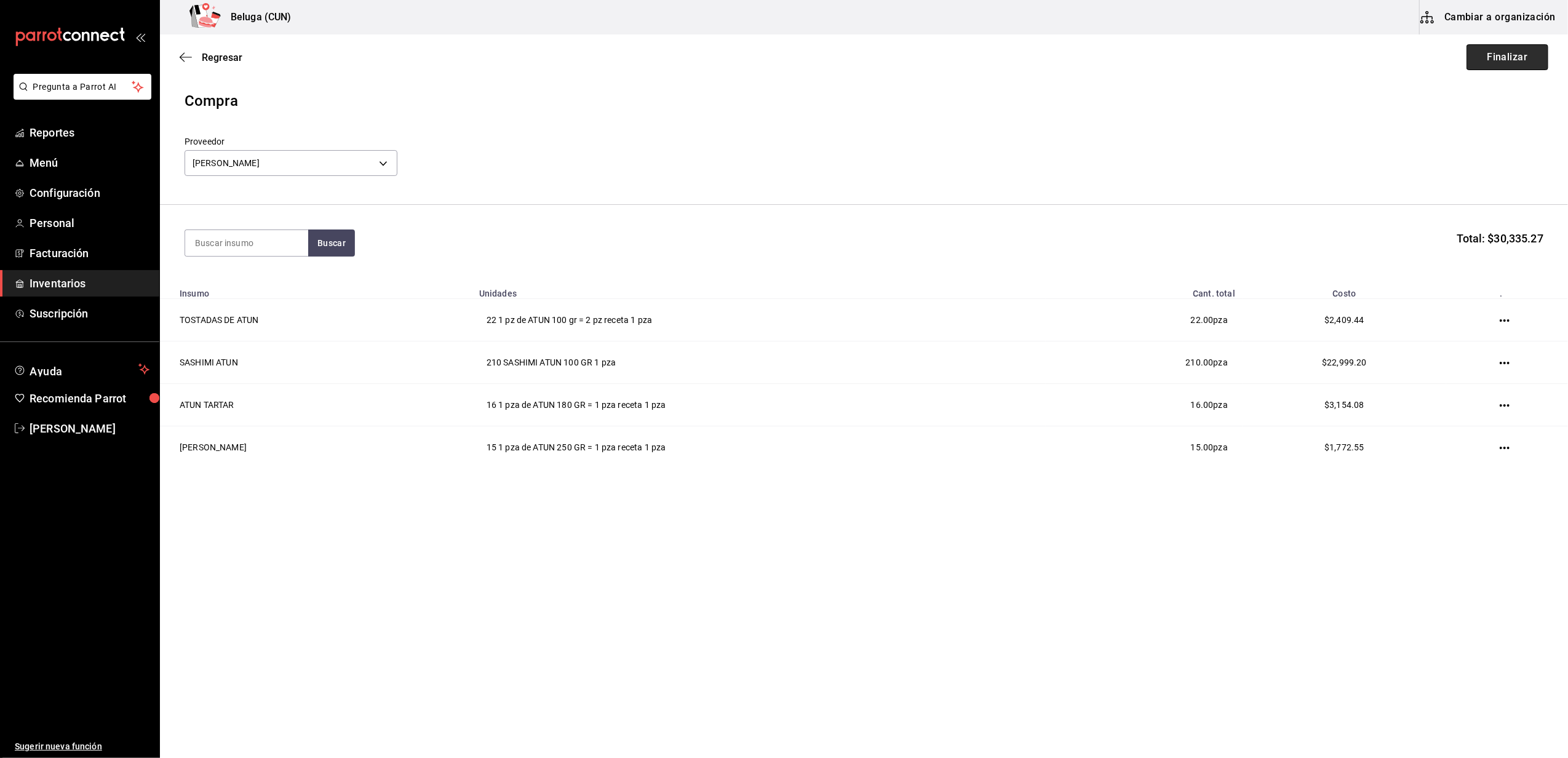
click at [1504, 58] on button "Finalizar" at bounding box center [1507, 57] width 82 height 26
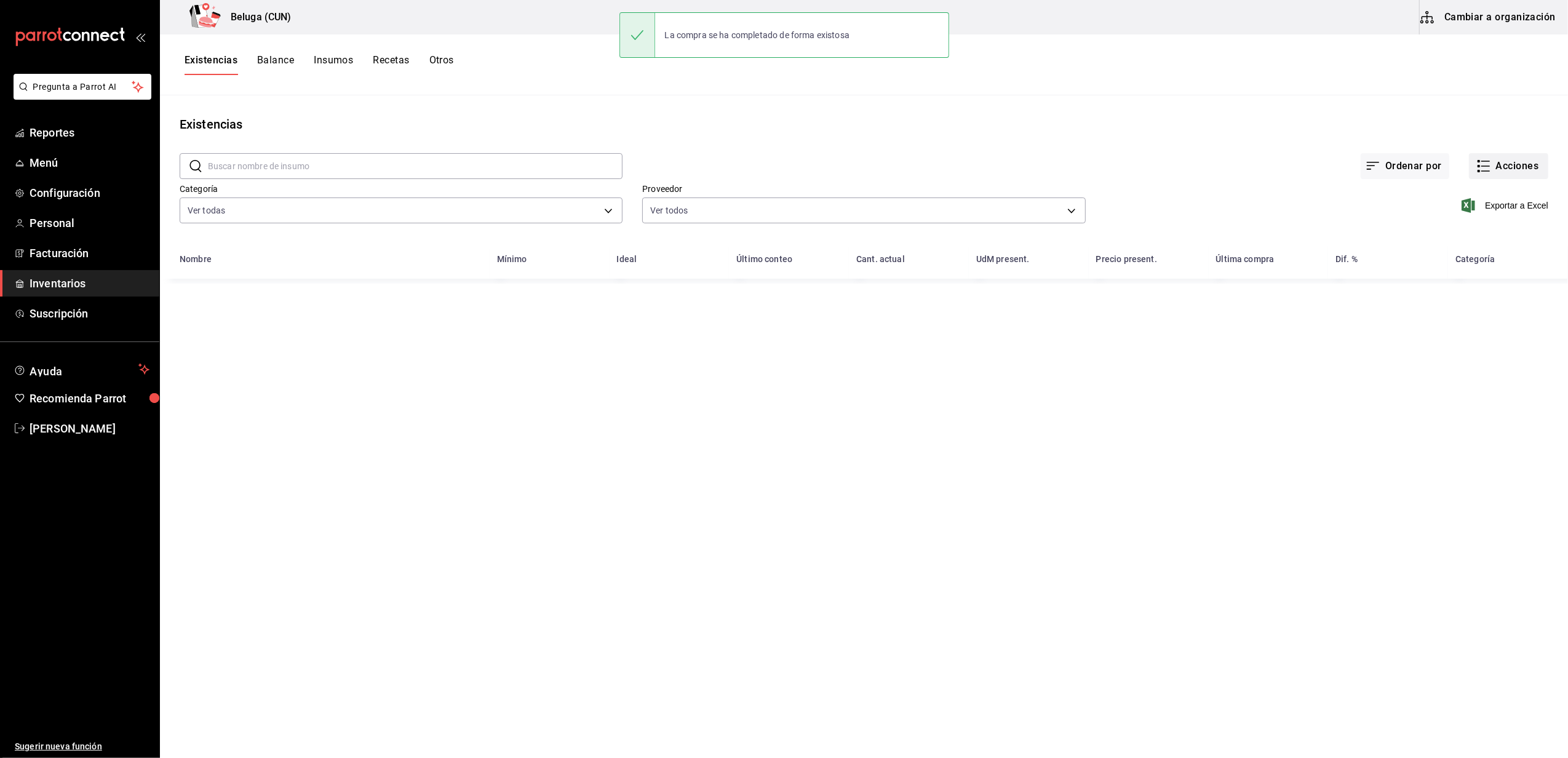
click at [1511, 160] on button "Acciones" at bounding box center [1508, 166] width 79 height 26
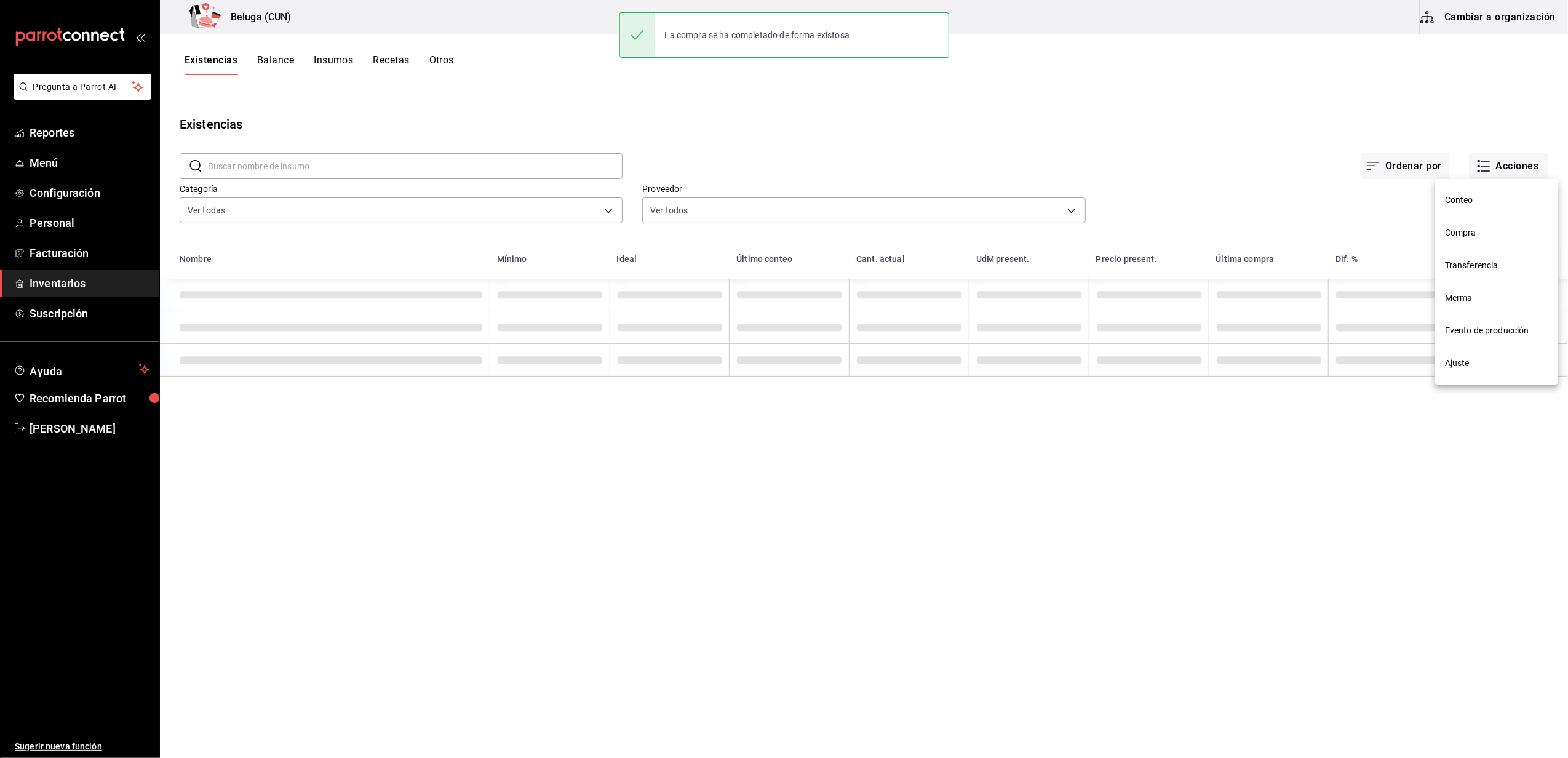
click at [1488, 237] on span "Compra" at bounding box center [1496, 232] width 103 height 13
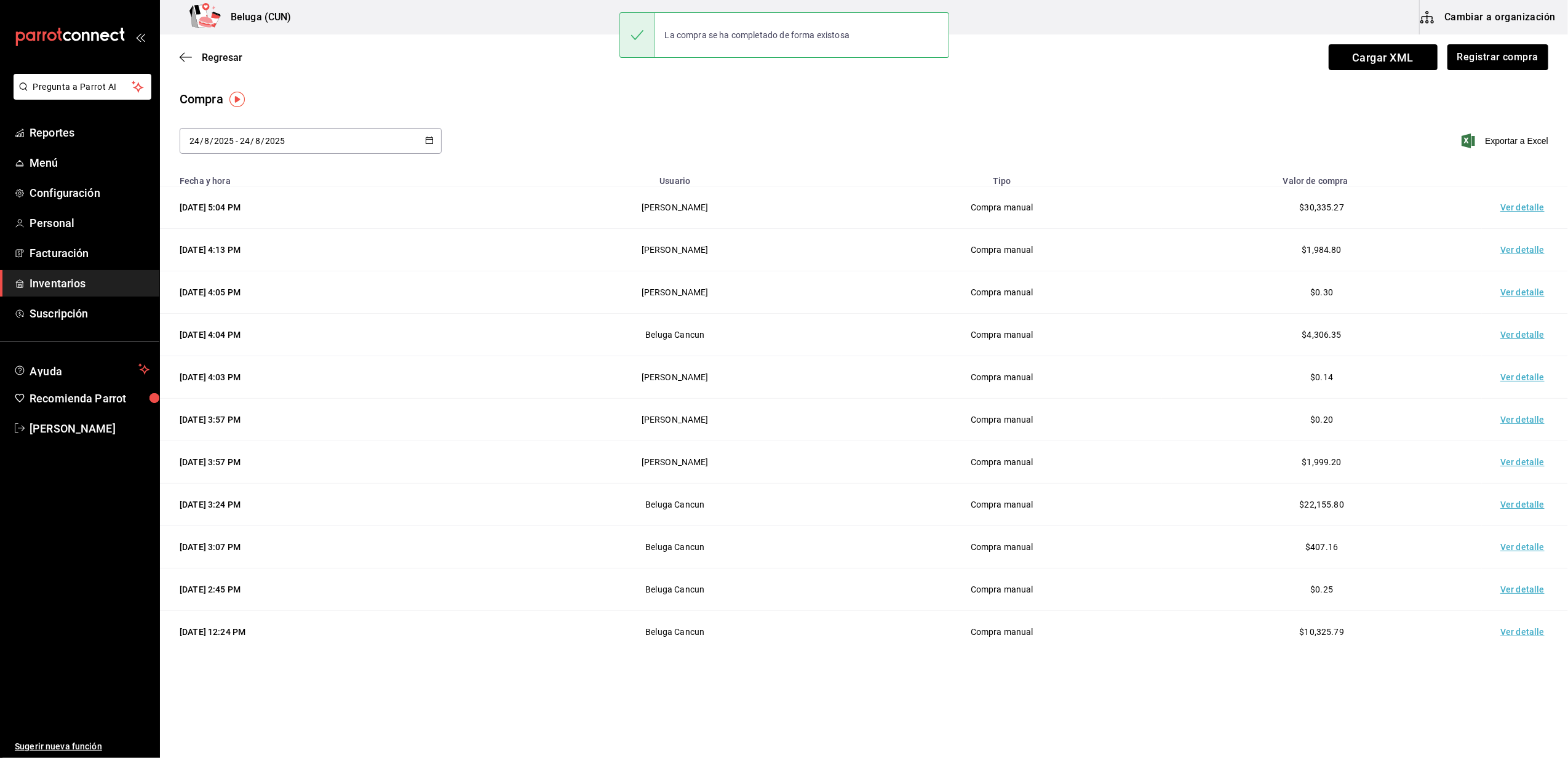
click at [1511, 215] on td "Ver detalle" at bounding box center [1524, 208] width 86 height 43
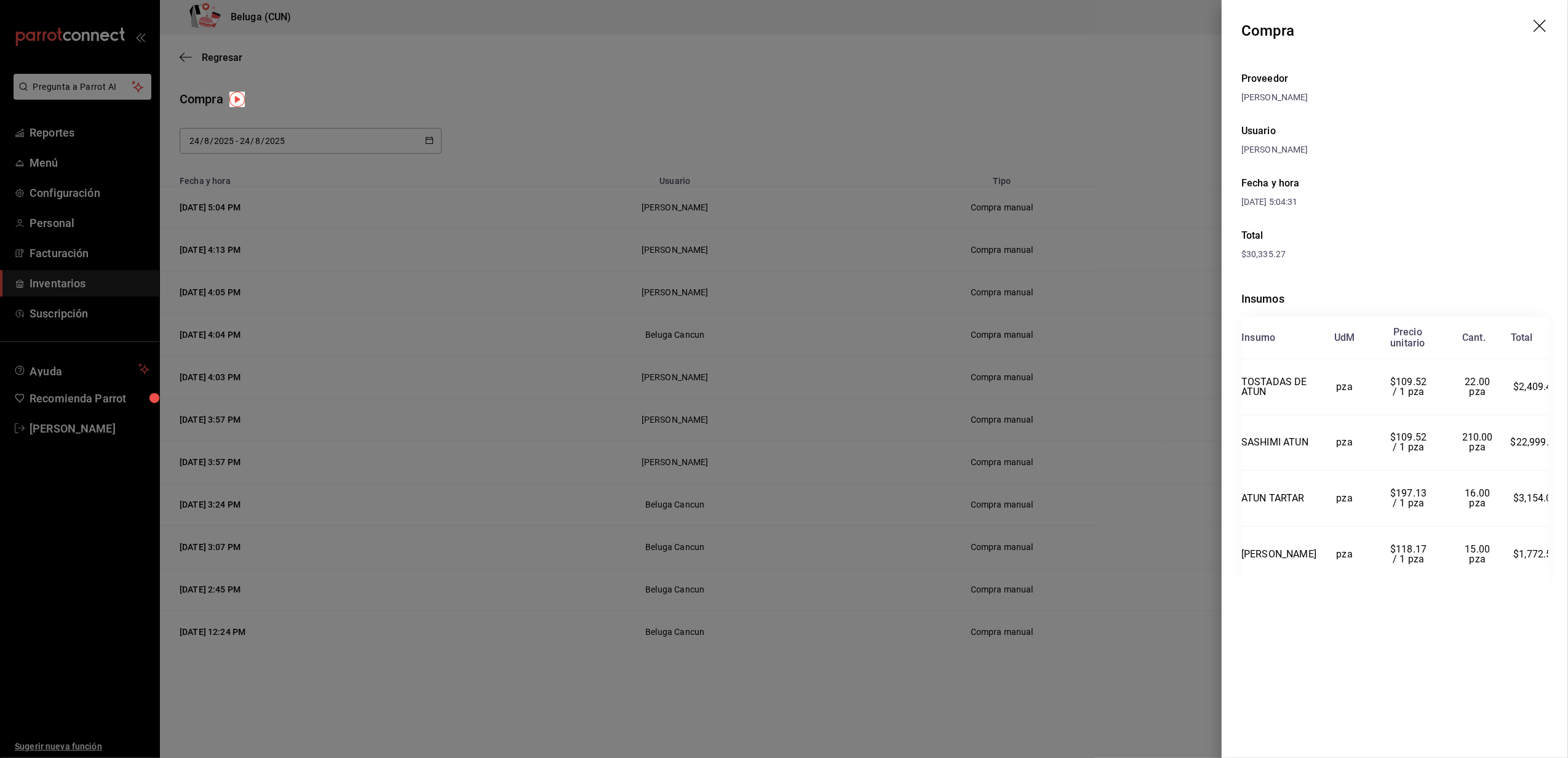
click at [761, 56] on div at bounding box center [784, 379] width 1568 height 758
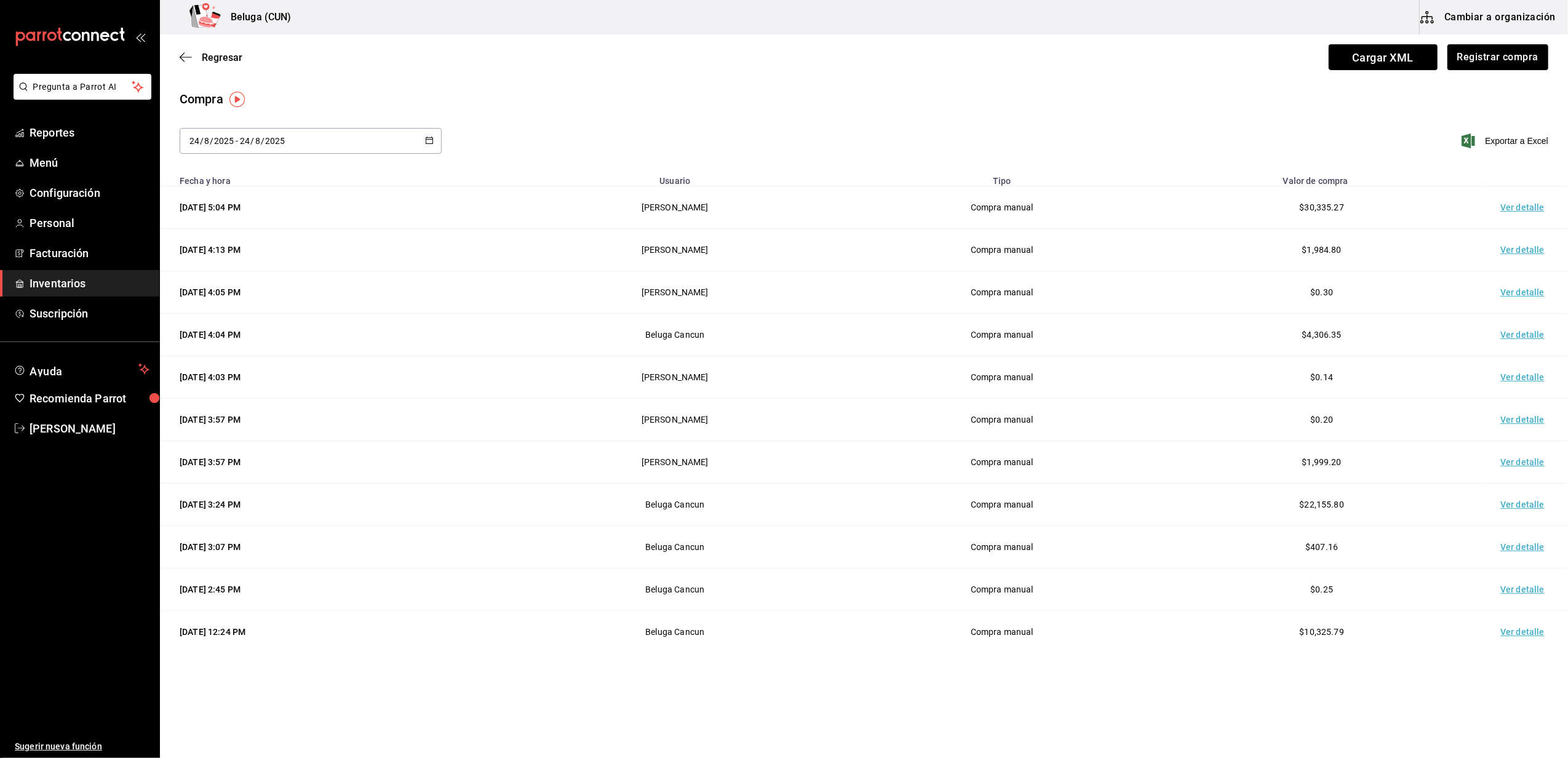
click at [655, 95] on div "Compra" at bounding box center [864, 99] width 1369 height 19
click at [232, 59] on span "Regresar" at bounding box center [221, 57] width 41 height 12
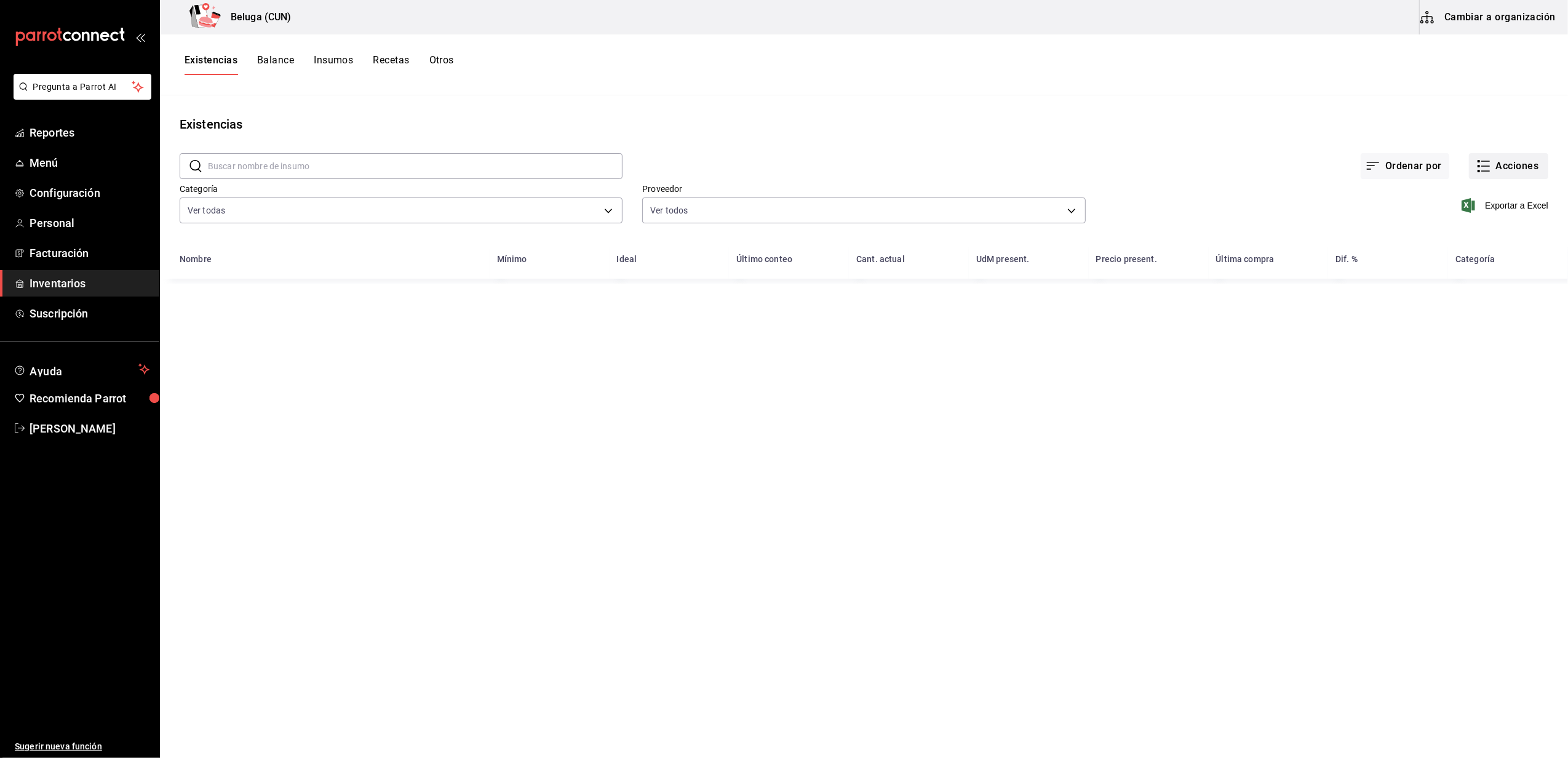
click at [1516, 167] on button "Acciones" at bounding box center [1508, 166] width 79 height 26
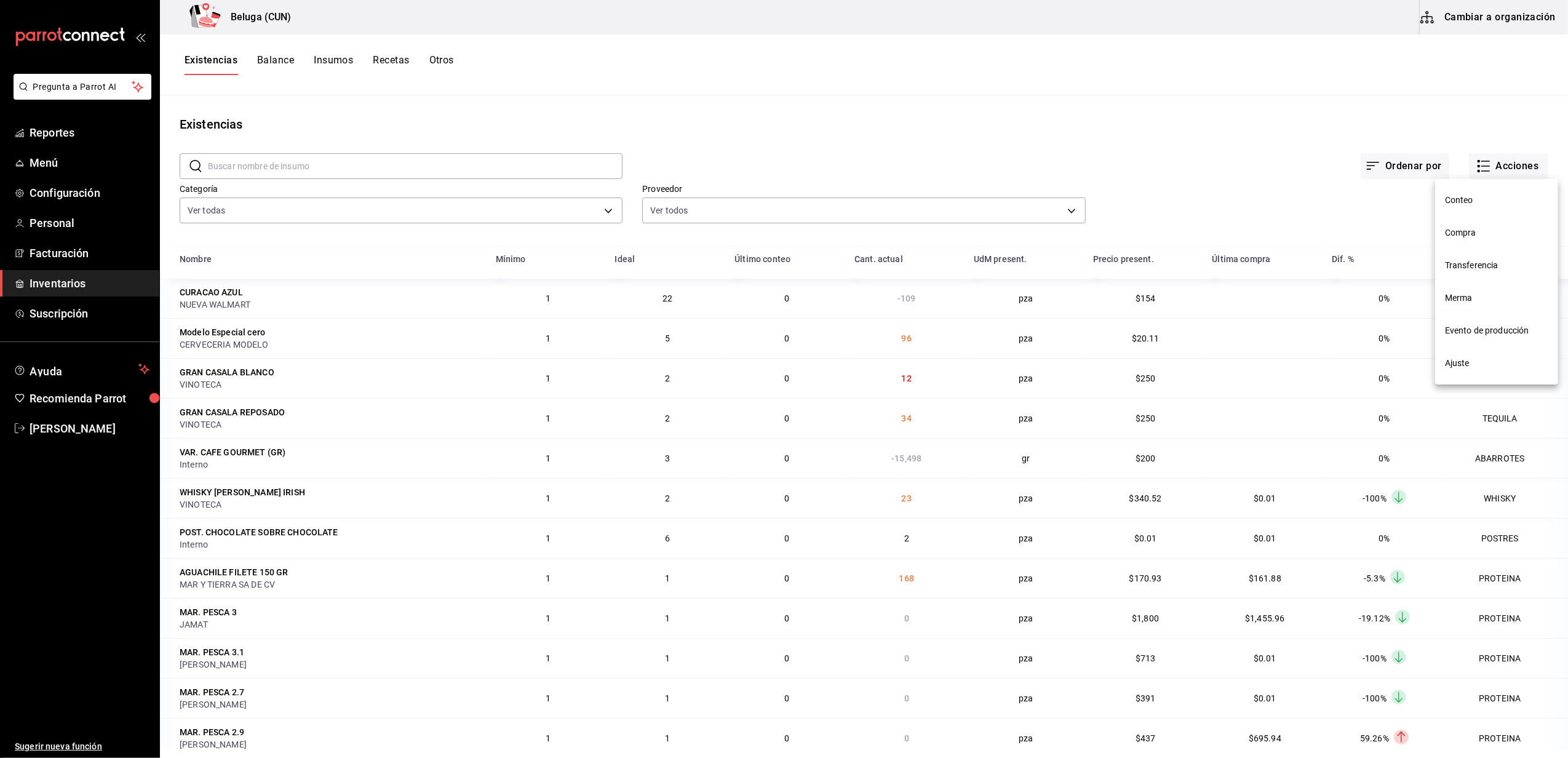
click at [1465, 298] on span "Merma" at bounding box center [1496, 298] width 103 height 13
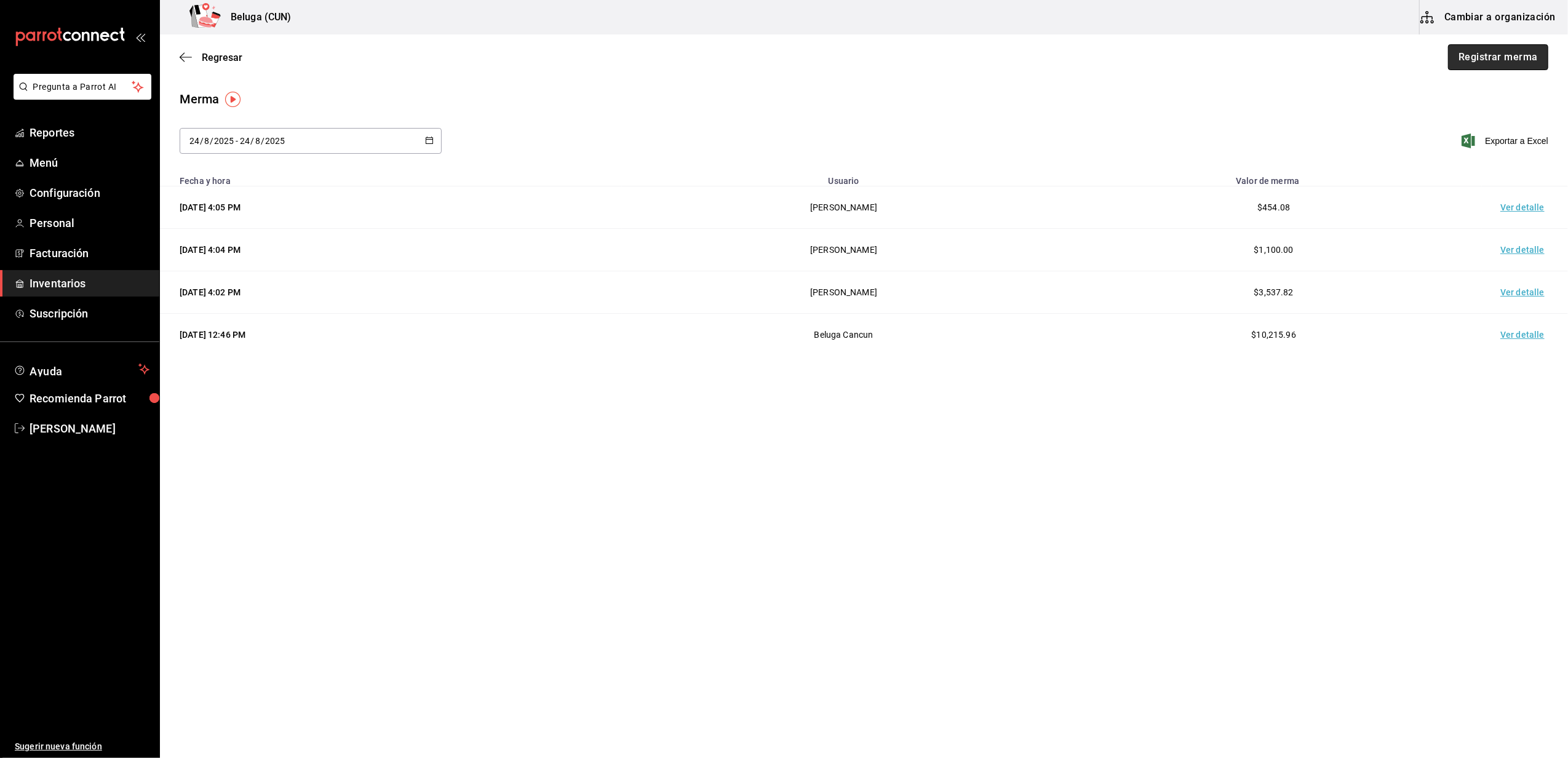
click at [1481, 57] on button "Registrar merma" at bounding box center [1498, 57] width 100 height 26
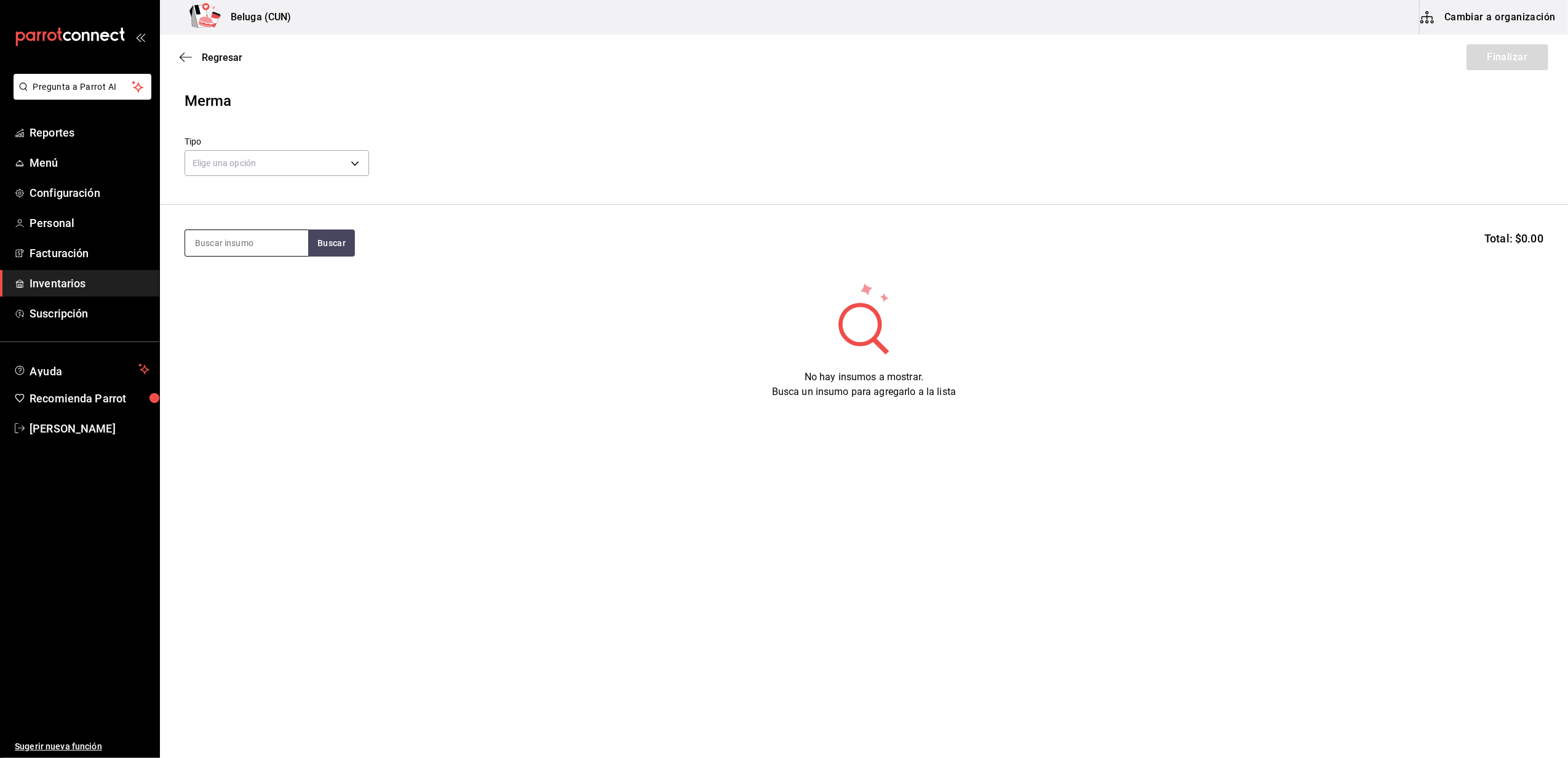
click at [276, 240] on input at bounding box center [246, 243] width 123 height 26
type input "1.1"
click at [256, 296] on div "PESCADO 1KG - CARLOS ALFONSO TAPIA VARGAS" at bounding box center [246, 299] width 103 height 26
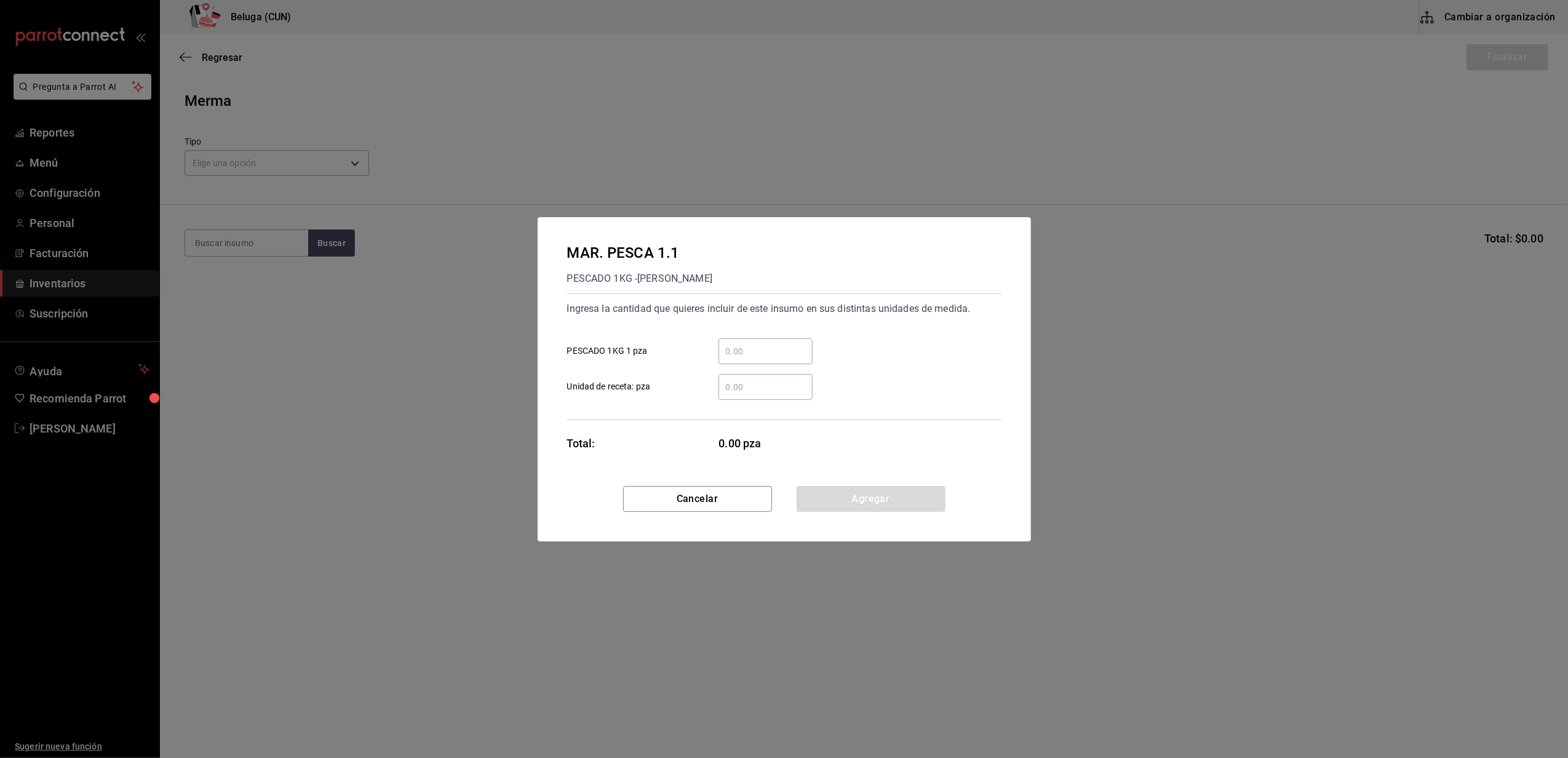
click at [756, 364] on div "​ Unidad de receta: pza" at bounding box center [779, 382] width 444 height 36
drag, startPoint x: 764, startPoint y: 299, endPoint x: 749, endPoint y: 325, distance: 30.0
click at [763, 301] on div "Ingresa la cantidad que quieres incluir de este insumo en sus distintas unidade…" at bounding box center [784, 309] width 434 height 20
click at [743, 356] on input "​ PESCADO 1KG 1 pza" at bounding box center [765, 351] width 94 height 14
type input "1"
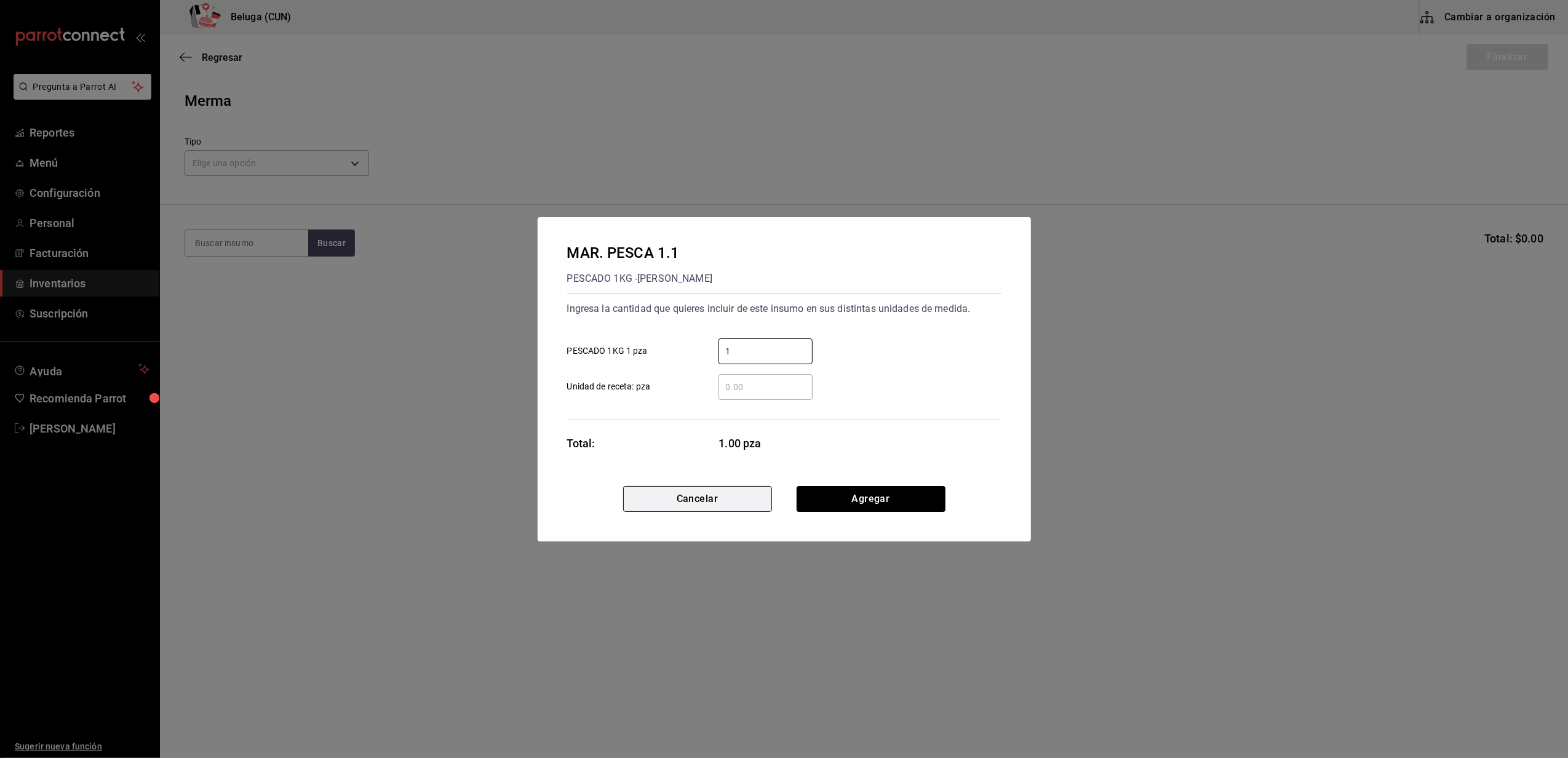
click at [663, 488] on button "Cancelar" at bounding box center [697, 499] width 149 height 26
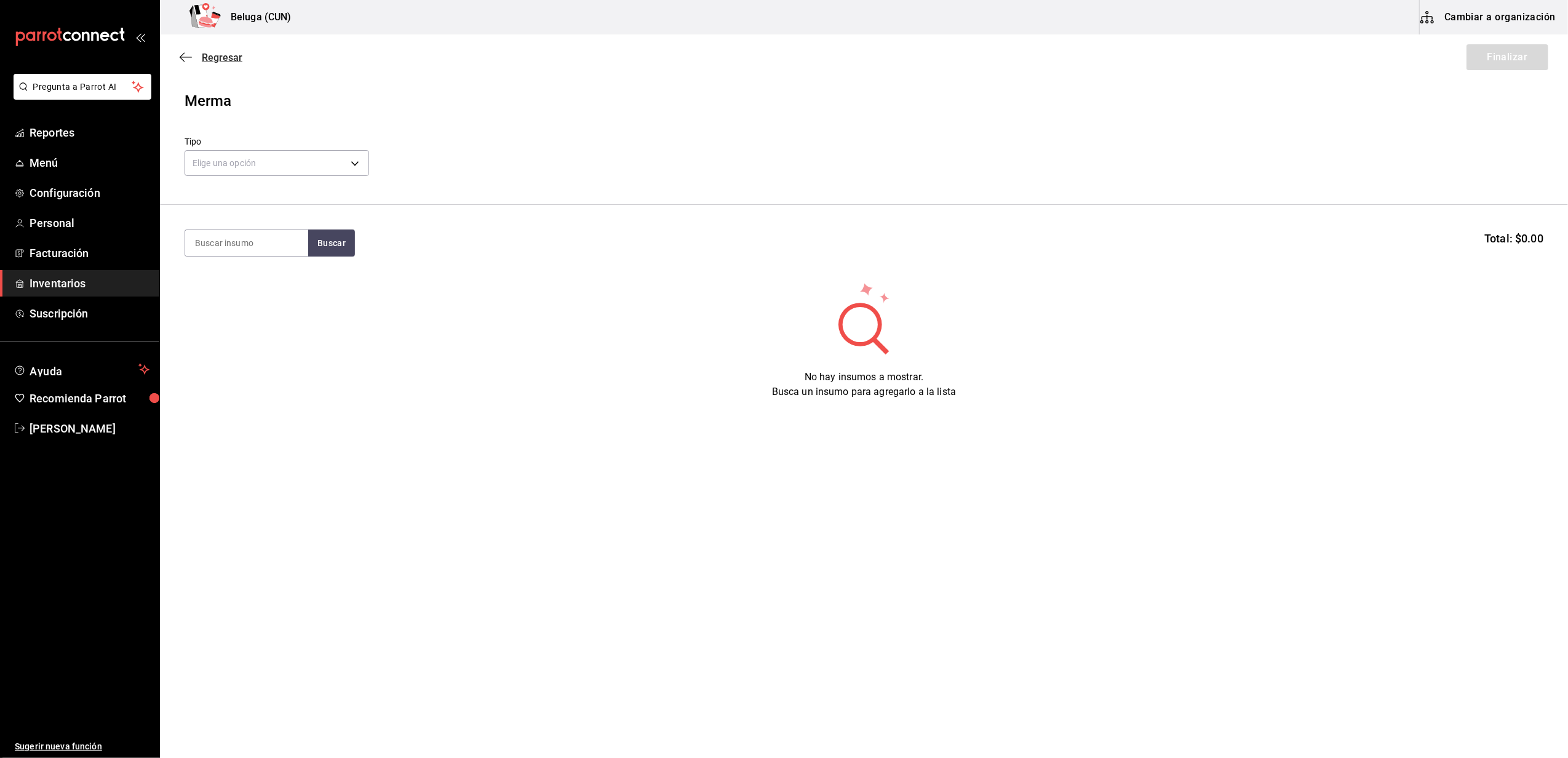
click at [231, 55] on span "Regresar" at bounding box center [221, 57] width 41 height 12
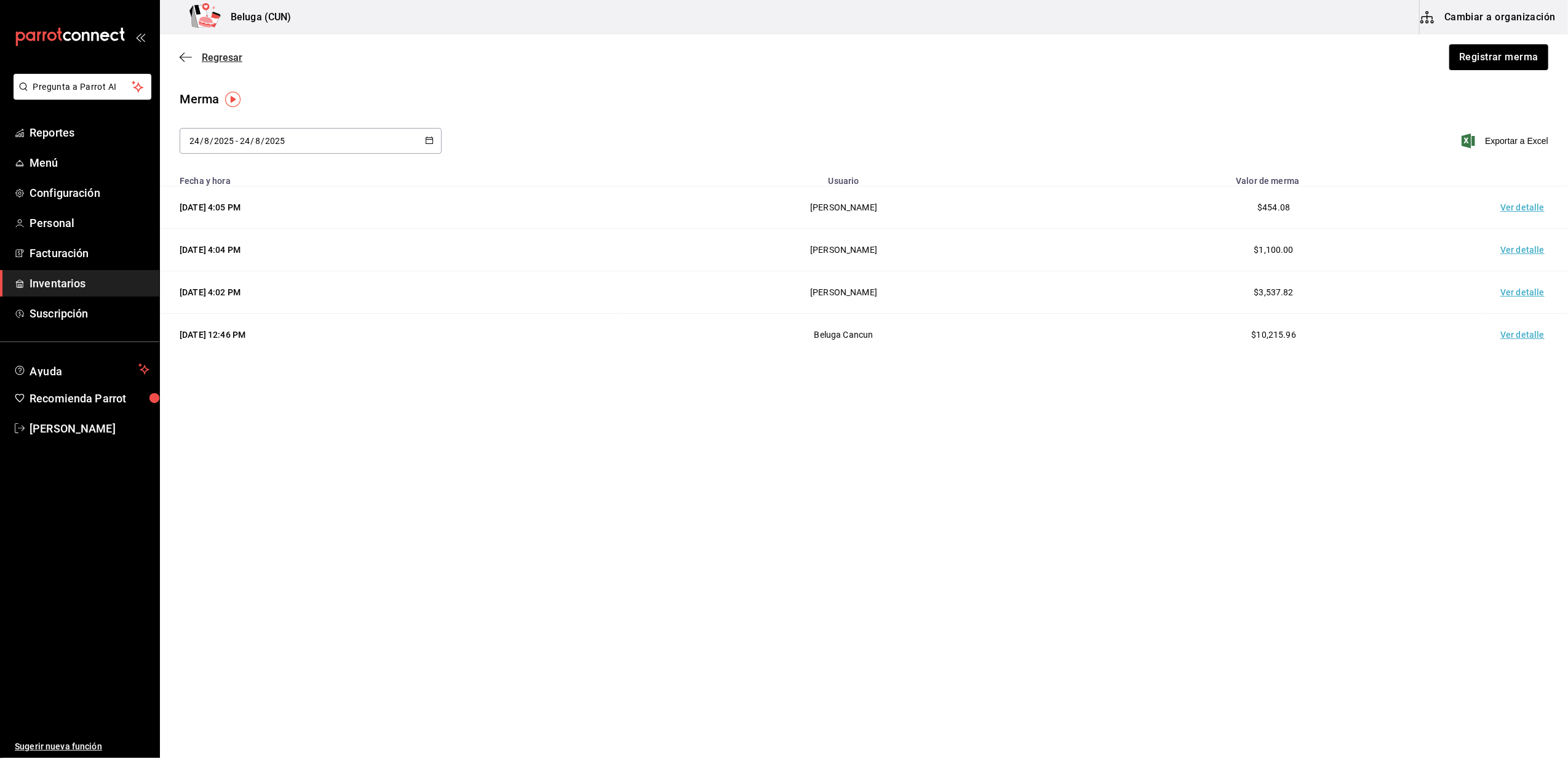
click at [236, 57] on span "Regresar" at bounding box center [221, 57] width 41 height 12
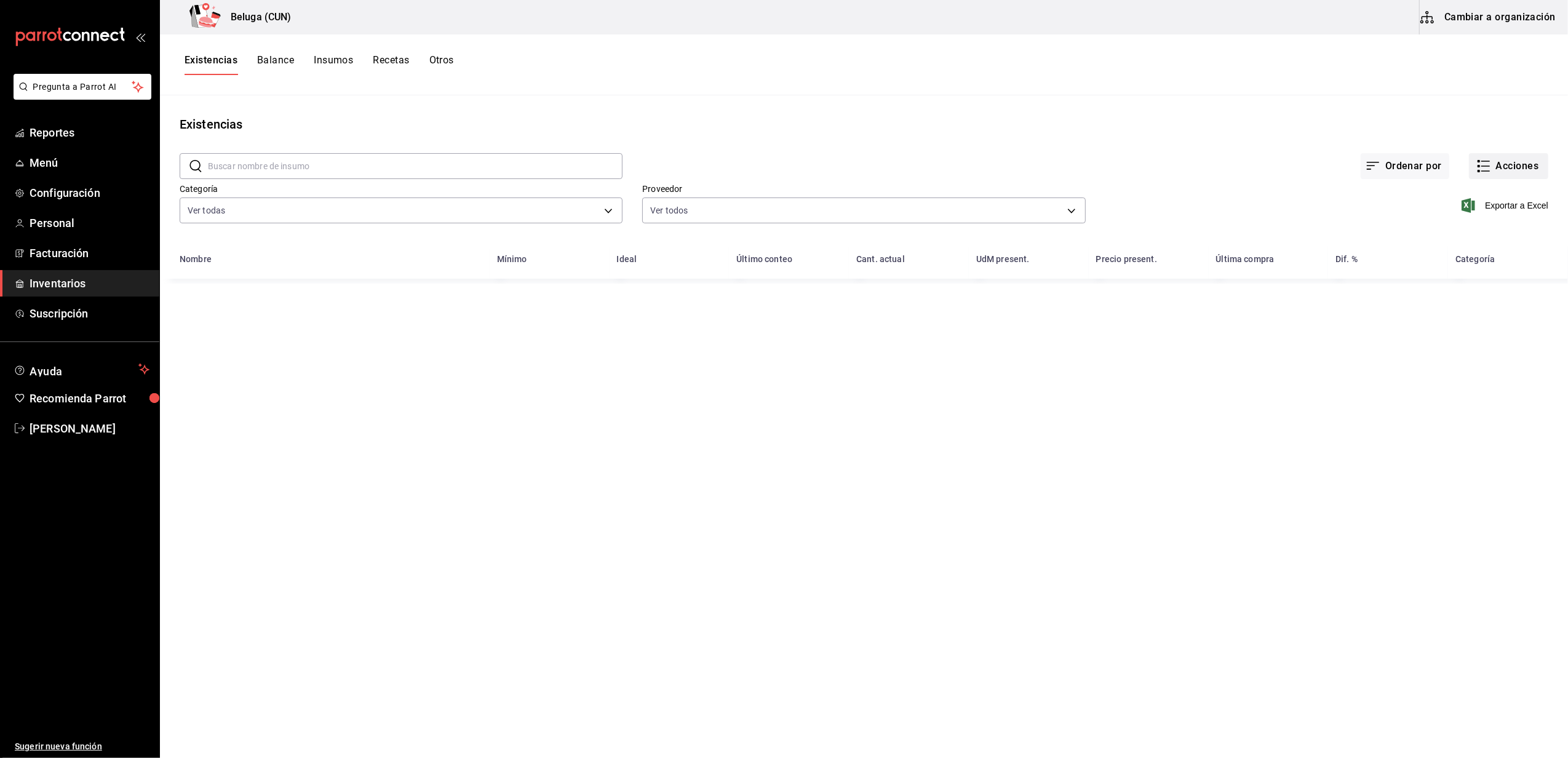
click at [1521, 155] on button "Acciones" at bounding box center [1508, 166] width 79 height 26
click at [1476, 237] on span "Compra" at bounding box center [1496, 232] width 103 height 13
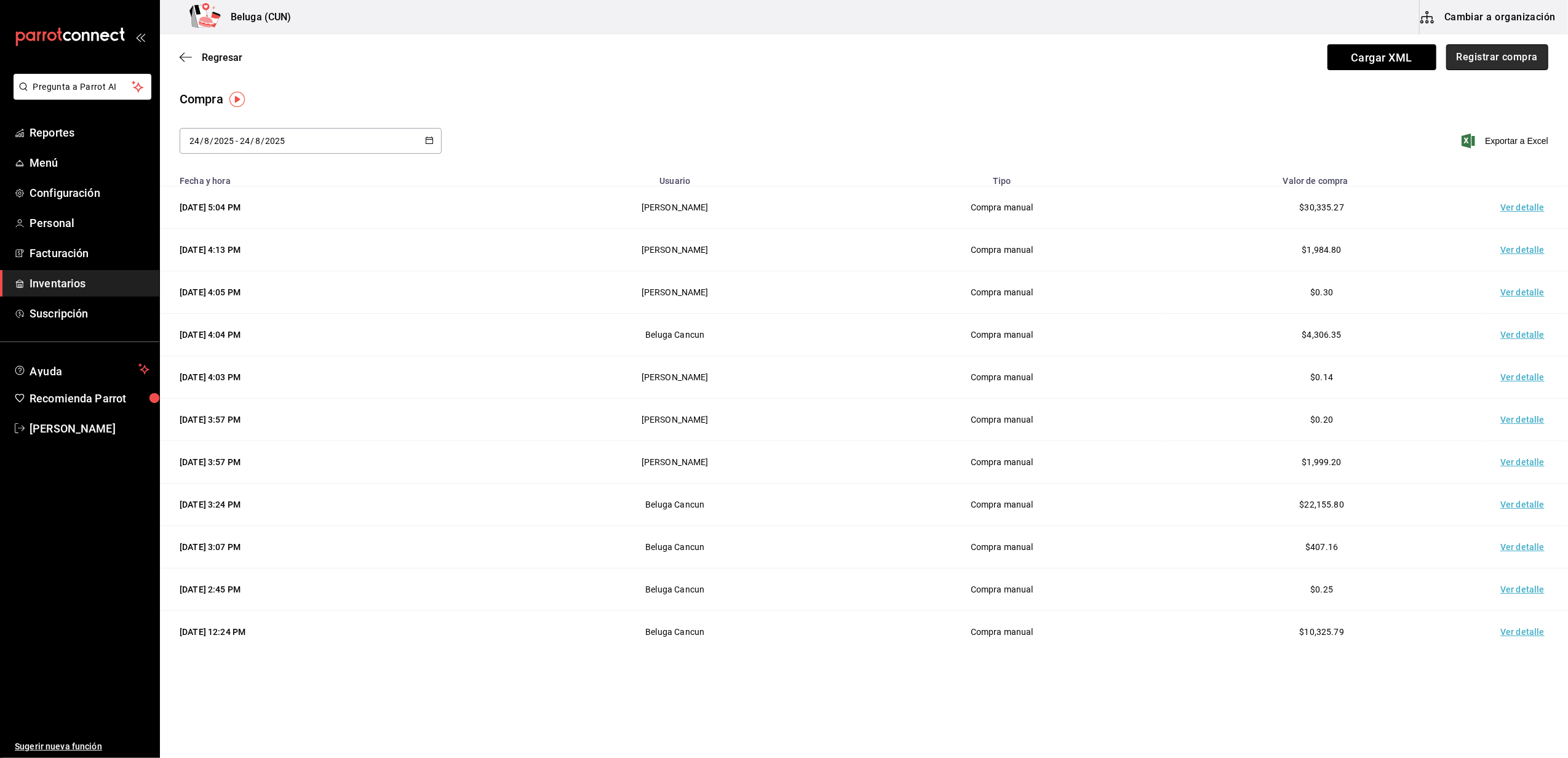
click at [1504, 61] on button "Registrar compra" at bounding box center [1497, 57] width 102 height 26
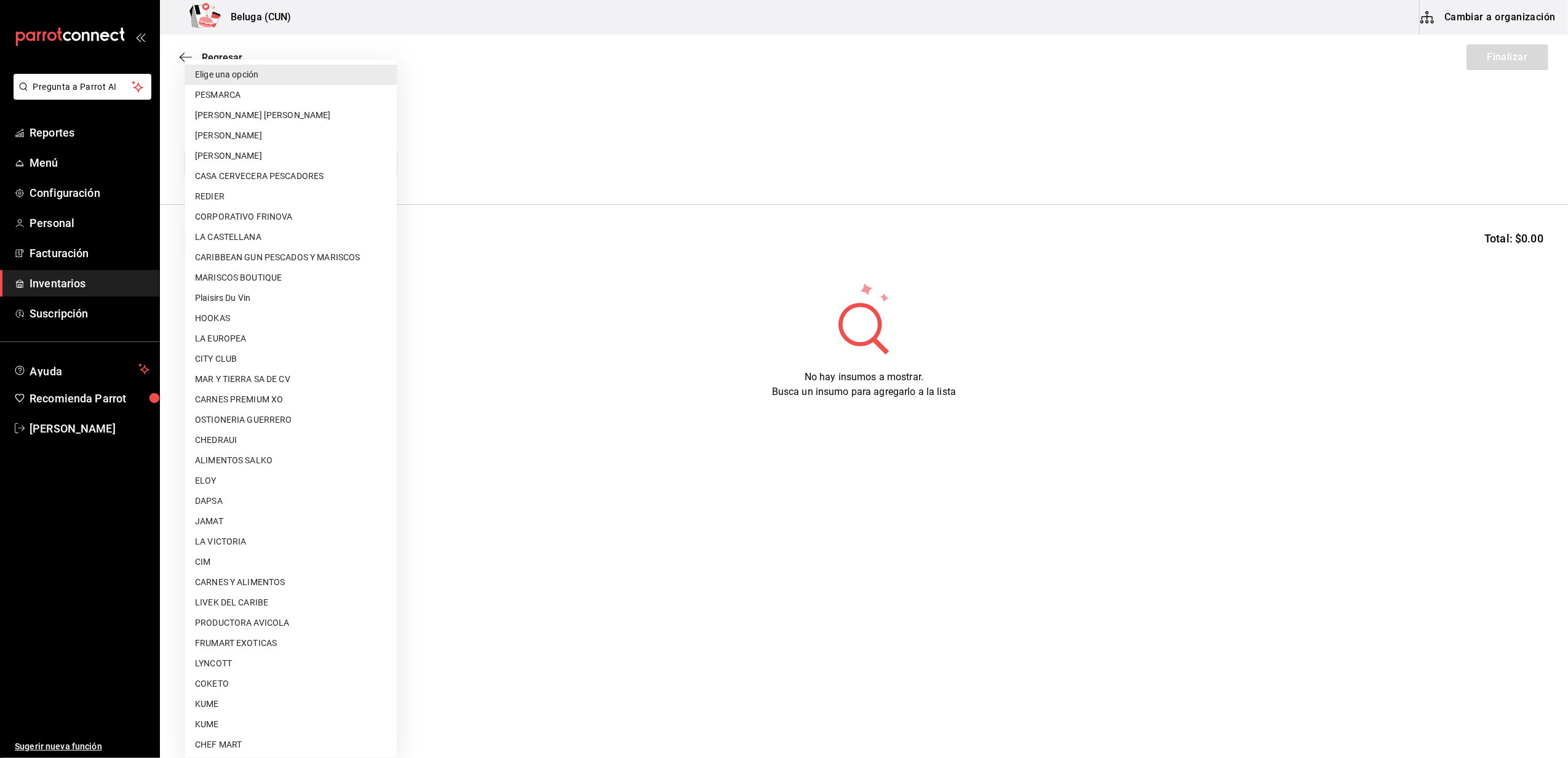
click at [291, 169] on body "Pregunta a Parrot AI Reportes Menú Configuración Personal Facturación Inventari…" at bounding box center [784, 344] width 1568 height 689
click at [267, 151] on li "[PERSON_NAME] [PERSON_NAME]" at bounding box center [291, 156] width 212 height 21
type input "2879dfcd-075a-4fb8-856f-be351f738579"
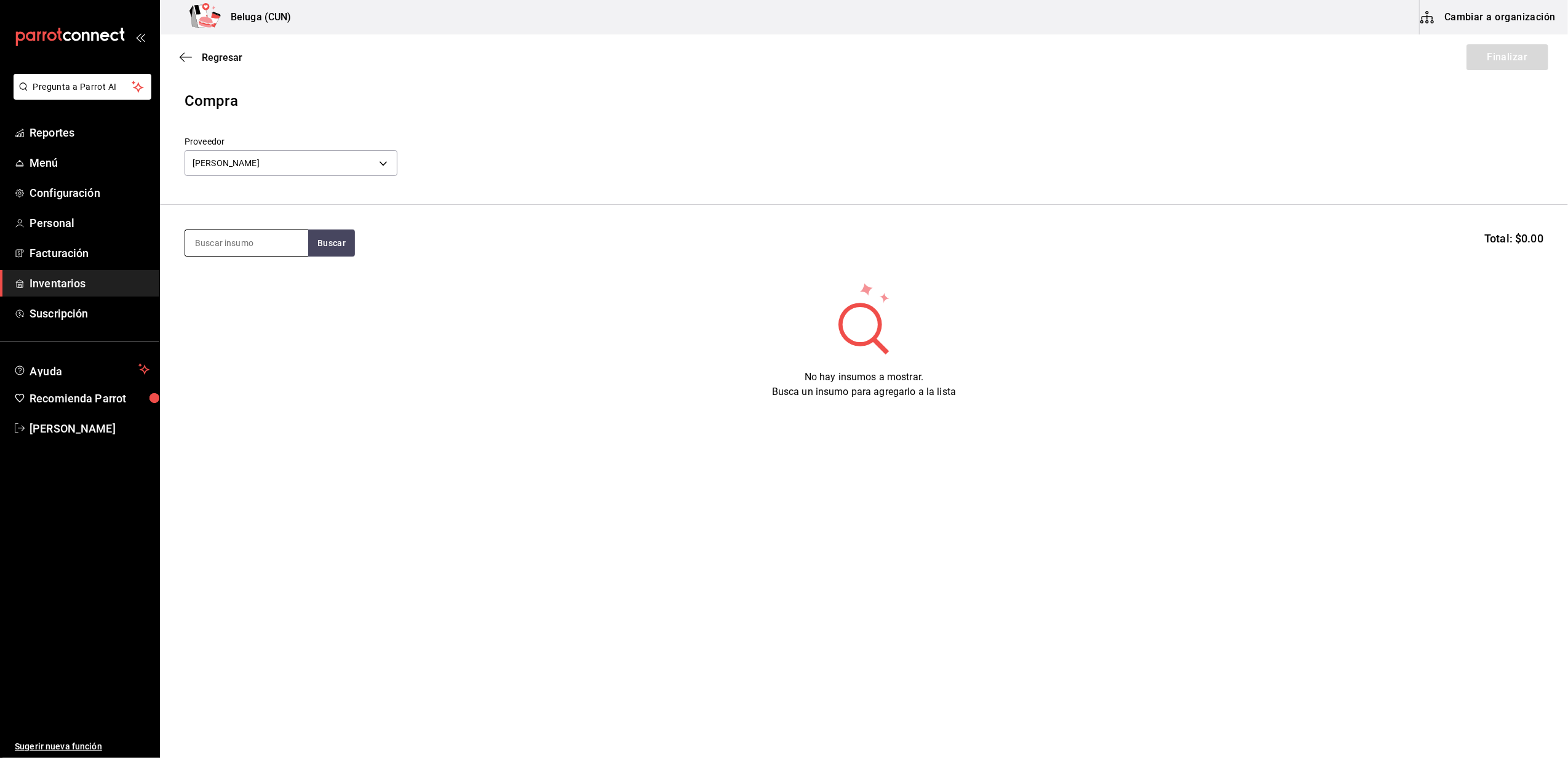
click at [274, 243] on input at bounding box center [246, 243] width 123 height 26
type input "1"
type input "pesca 1.1"
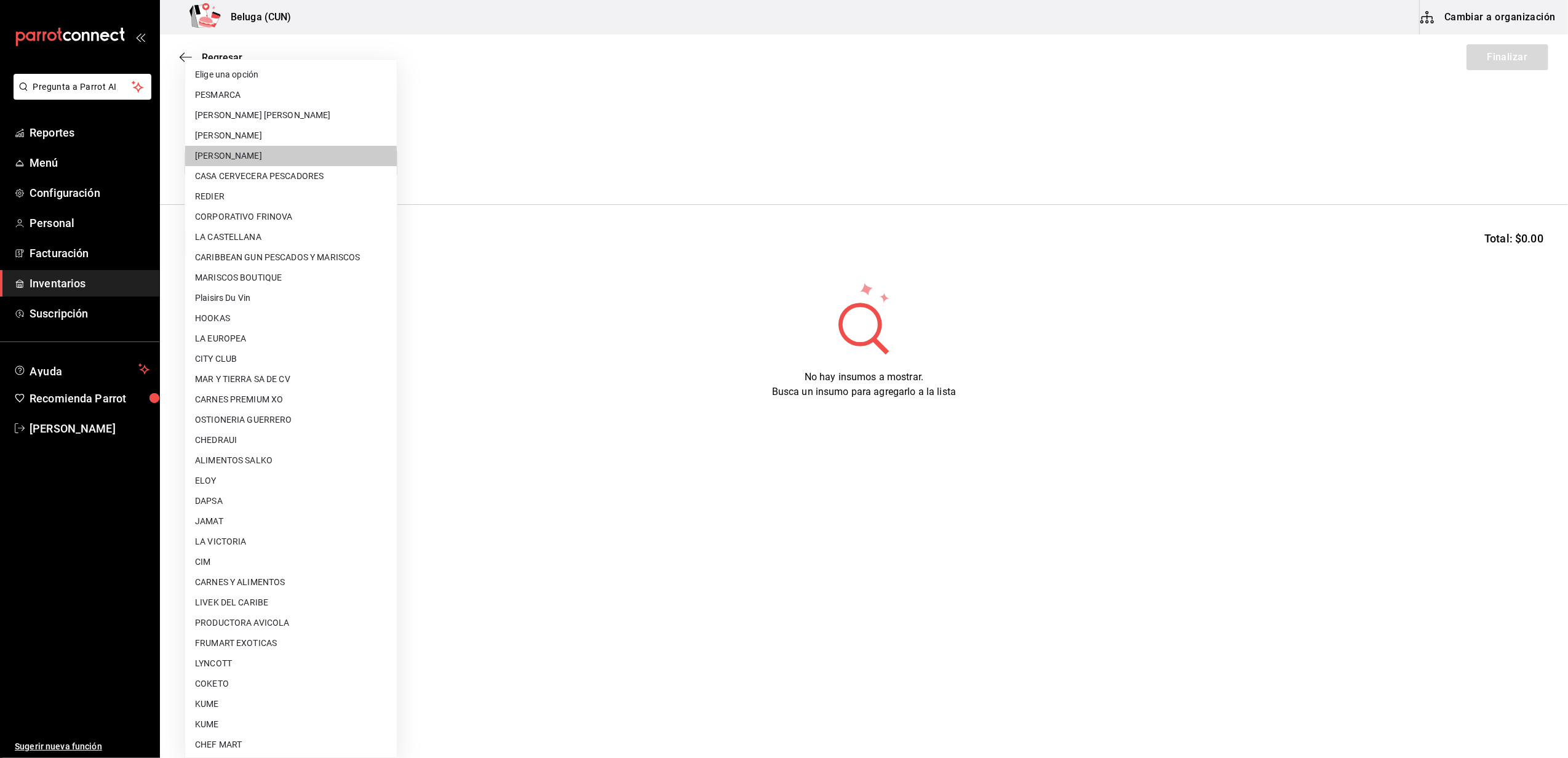
click at [326, 158] on body "Pregunta a Parrot AI Reportes Menú Configuración Personal Facturación Inventari…" at bounding box center [784, 344] width 1568 height 689
click at [444, 116] on div at bounding box center [784, 379] width 1568 height 758
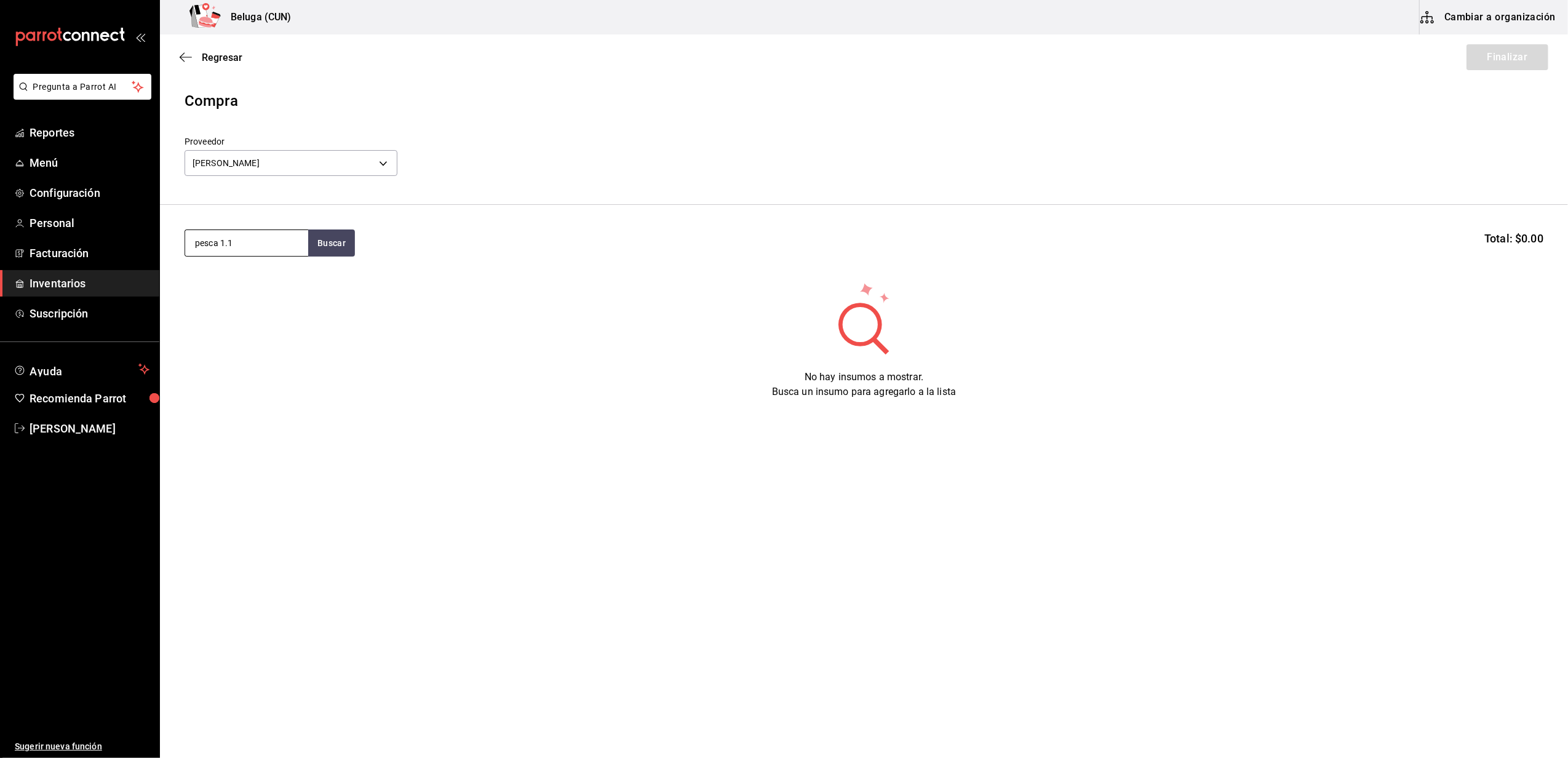
click at [307, 244] on input "pesca 1.1" at bounding box center [246, 243] width 123 height 26
click at [318, 241] on button "Buscar" at bounding box center [331, 243] width 47 height 27
click at [247, 279] on div "MAR. PESCA 1.1" at bounding box center [246, 278] width 103 height 14
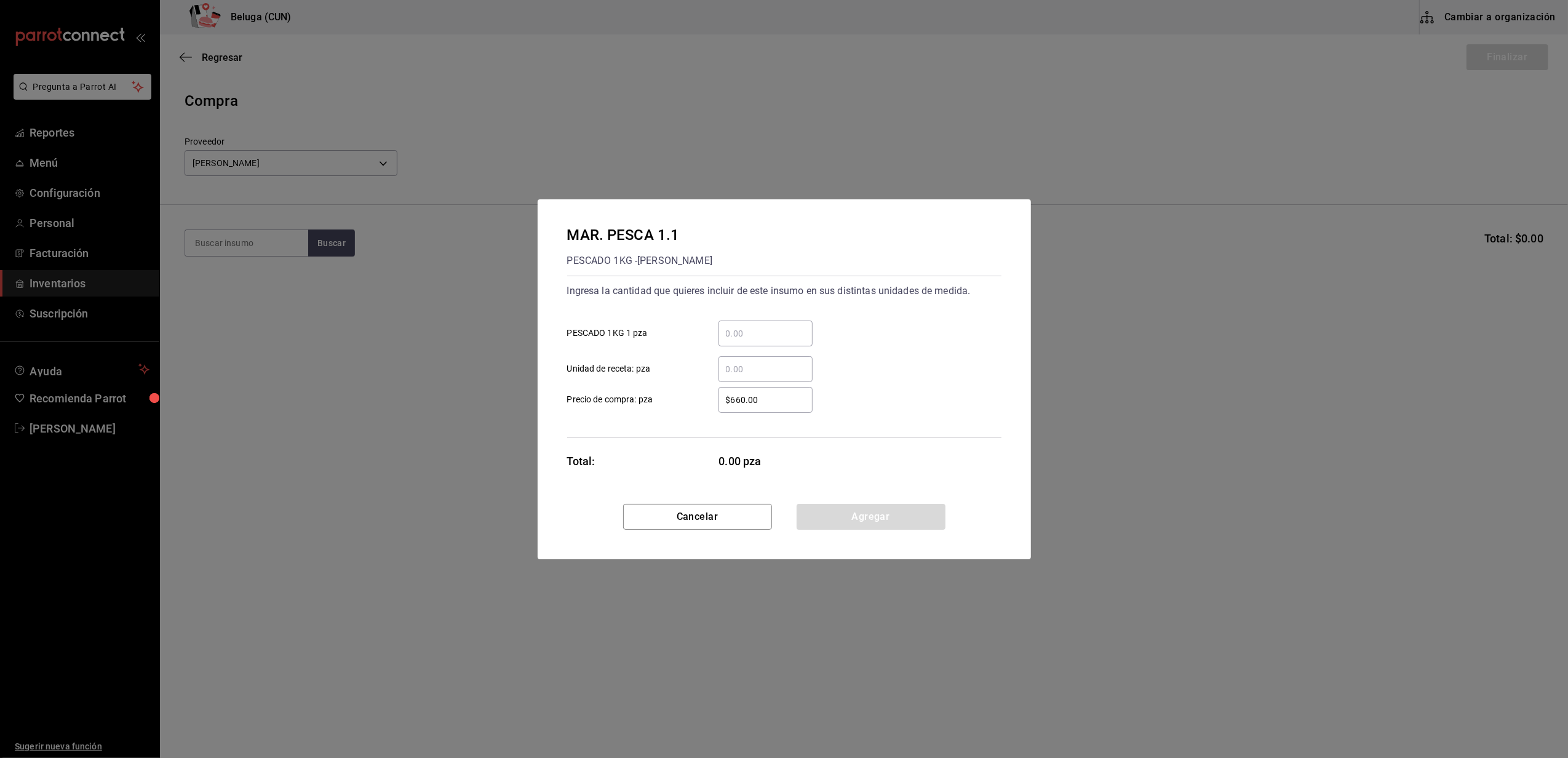
drag, startPoint x: 800, startPoint y: 337, endPoint x: 811, endPoint y: 335, distance: 11.2
click at [800, 337] on input "​ PESCADO 1KG 1 pza" at bounding box center [765, 333] width 94 height 14
type input "1"
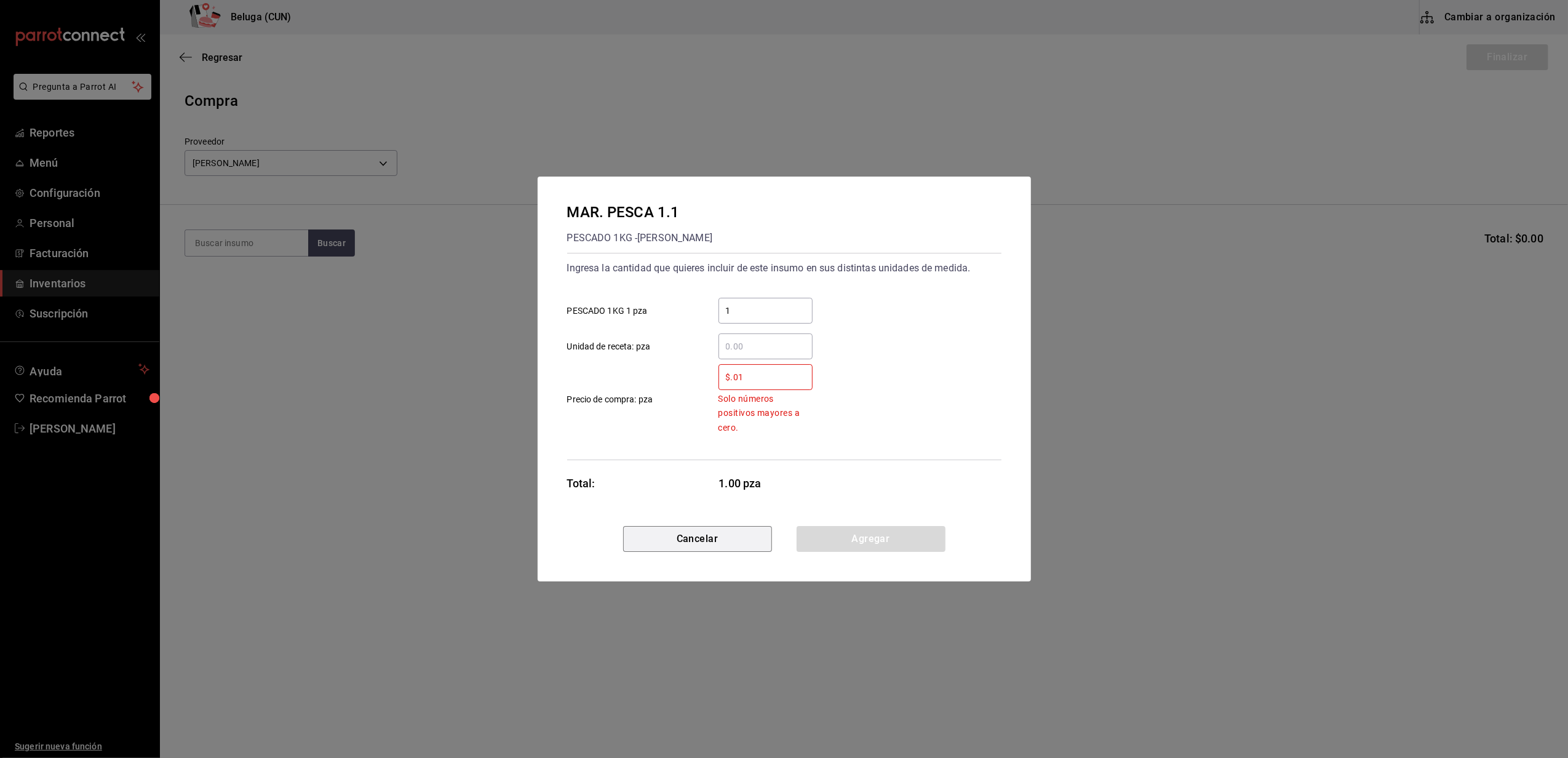
type input "$0.01"
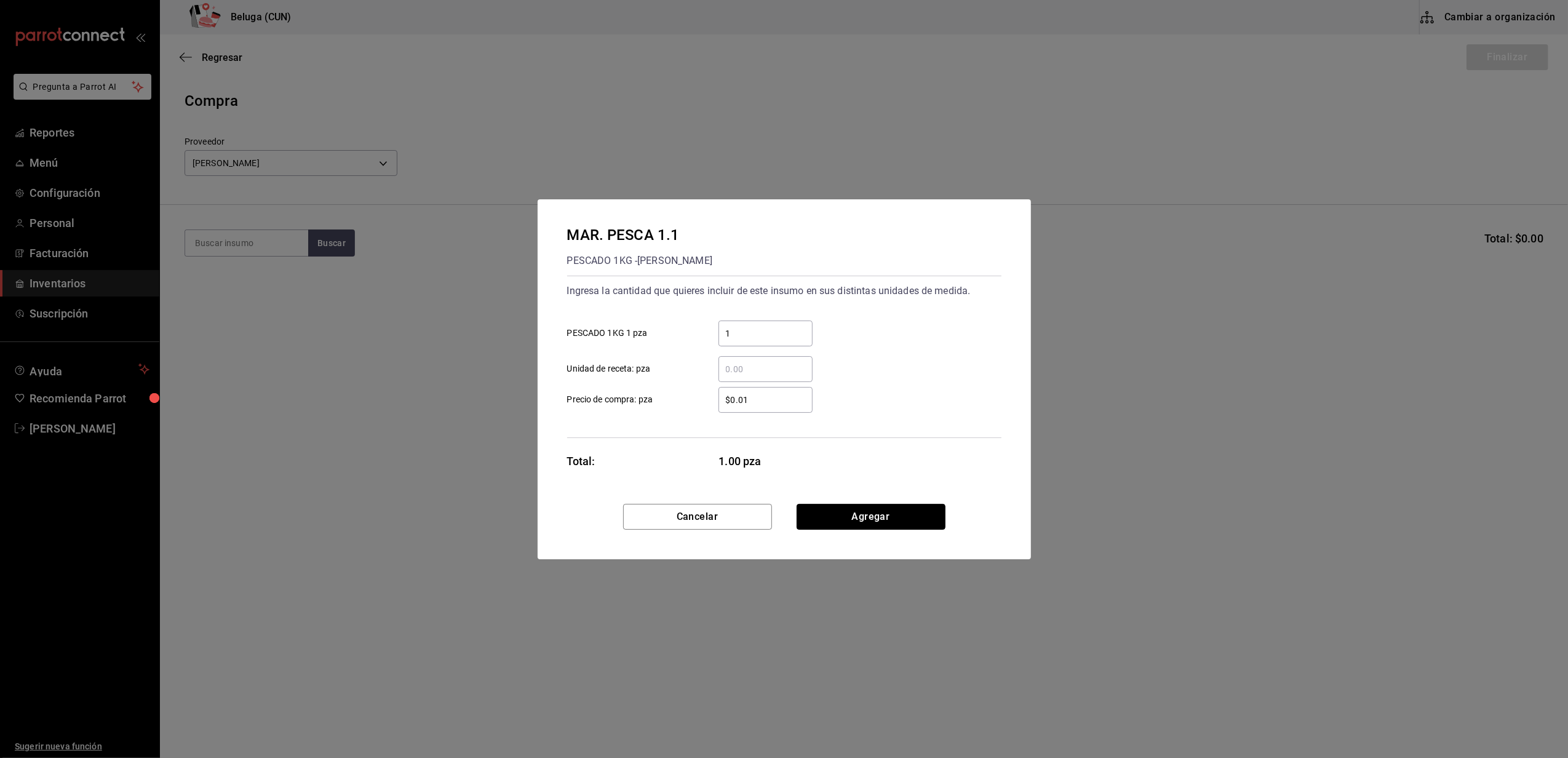
click button "Agregar" at bounding box center [871, 517] width 149 height 26
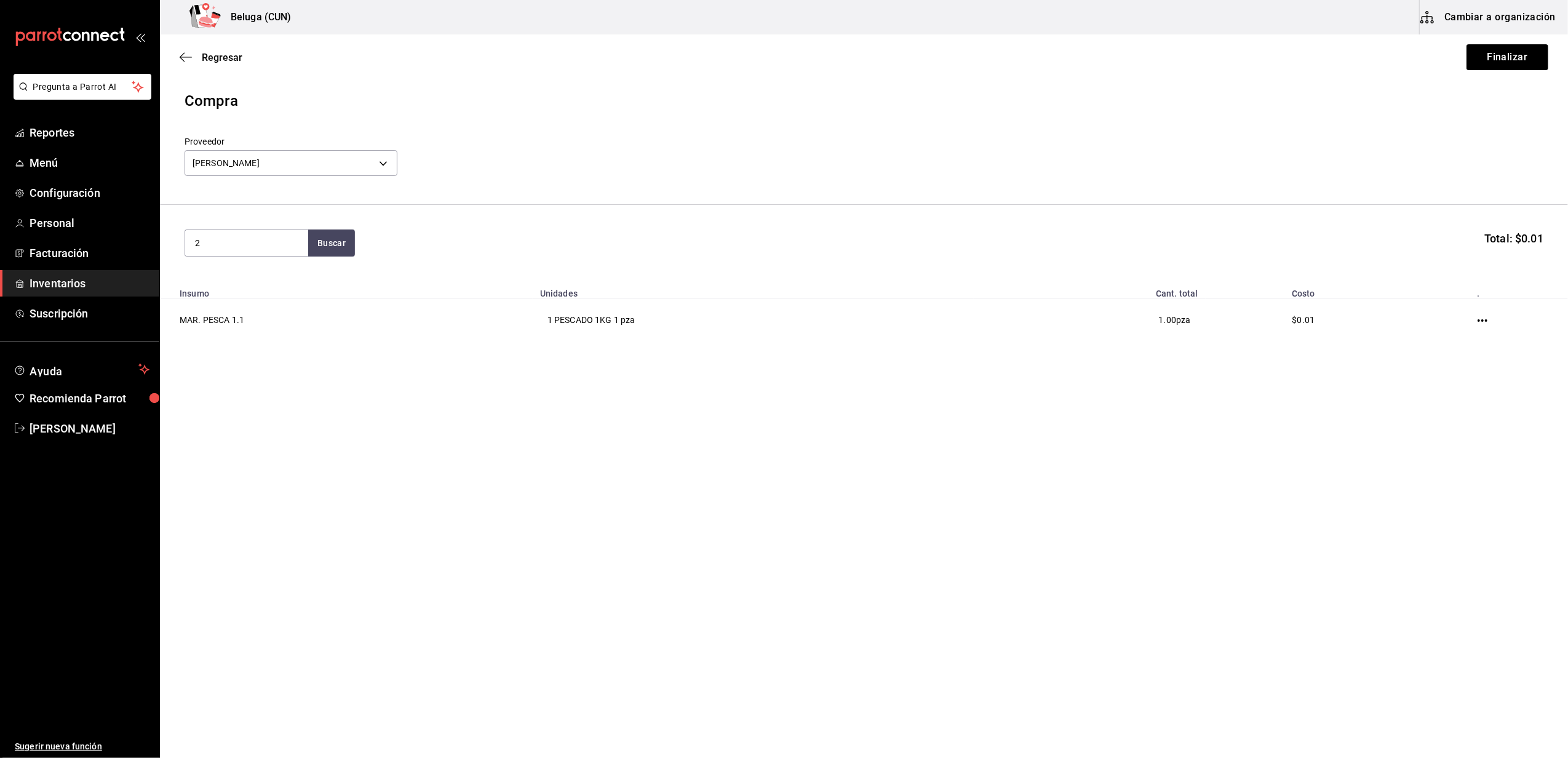
type input "2"
type input "2 kg"
click at [276, 360] on div "PESCA 2 KG - DANIELA ABIGAIL OCHOA PADILLA" at bounding box center [246, 359] width 103 height 26
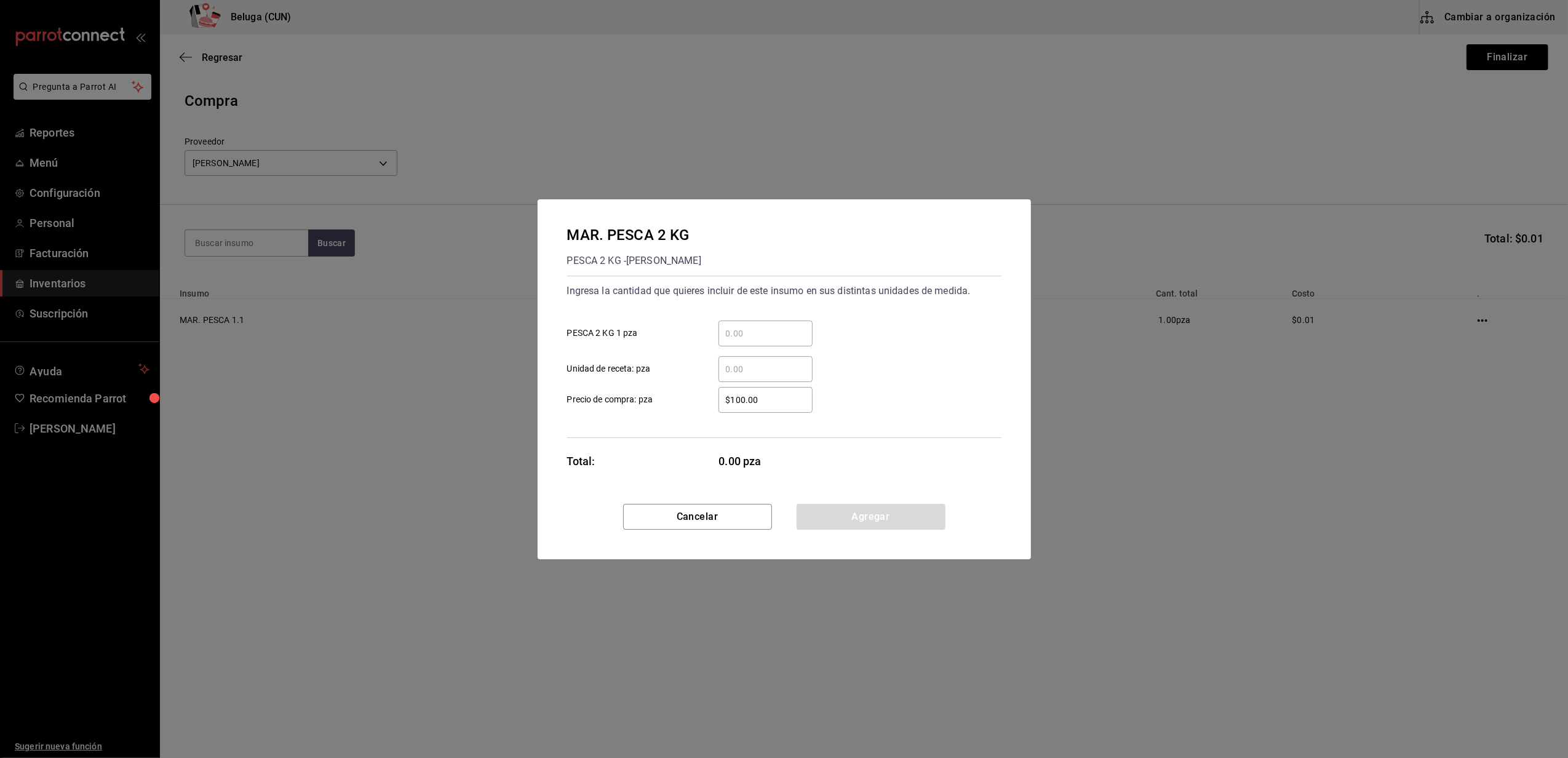
click at [763, 327] on input "​ PESCA 2 KG 1 pza" at bounding box center [765, 333] width 94 height 14
type input "2"
type input "$0.01"
click button "Agregar" at bounding box center [871, 517] width 149 height 26
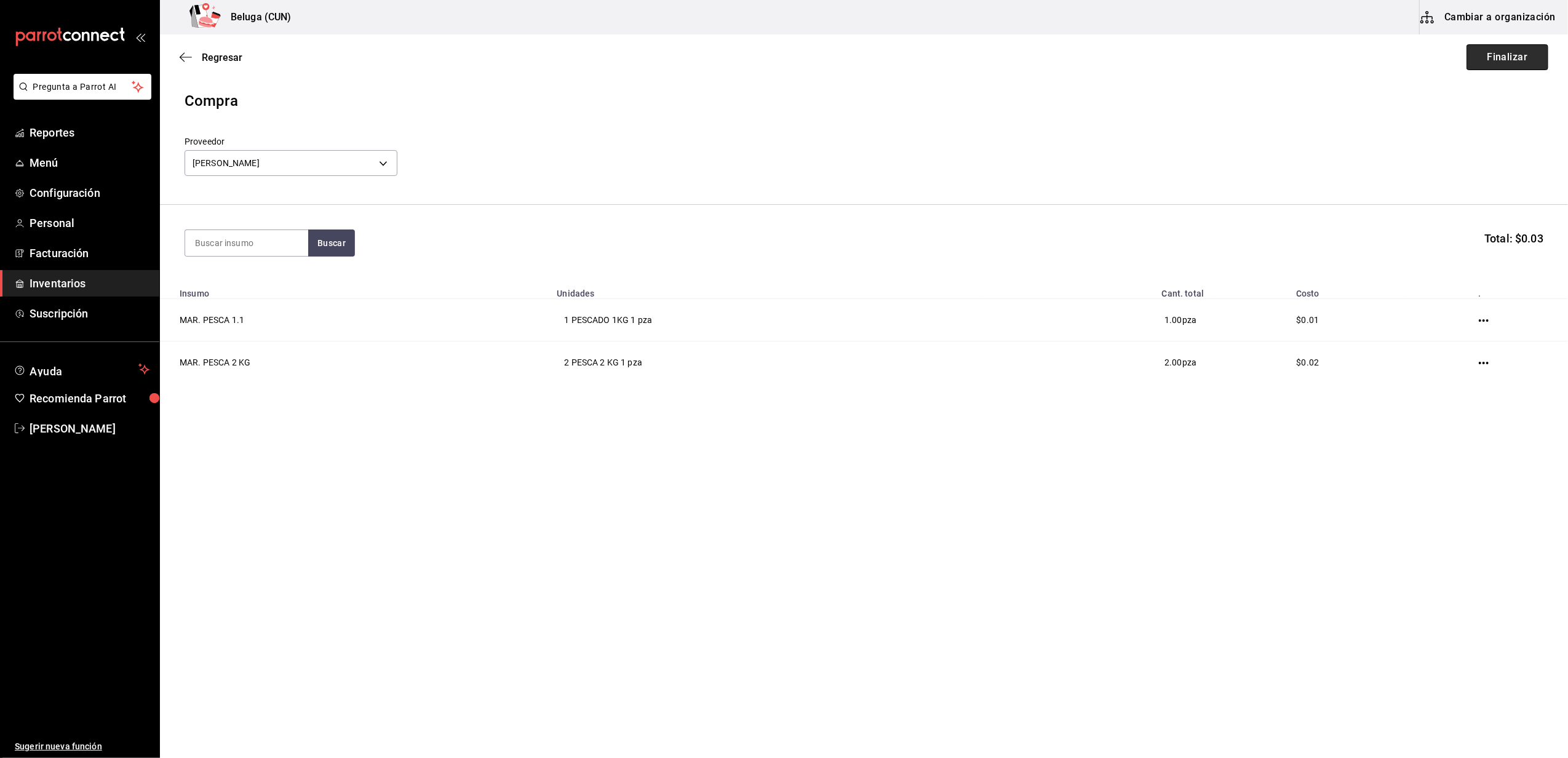
click at [1506, 47] on button "Finalizar" at bounding box center [1507, 57] width 82 height 26
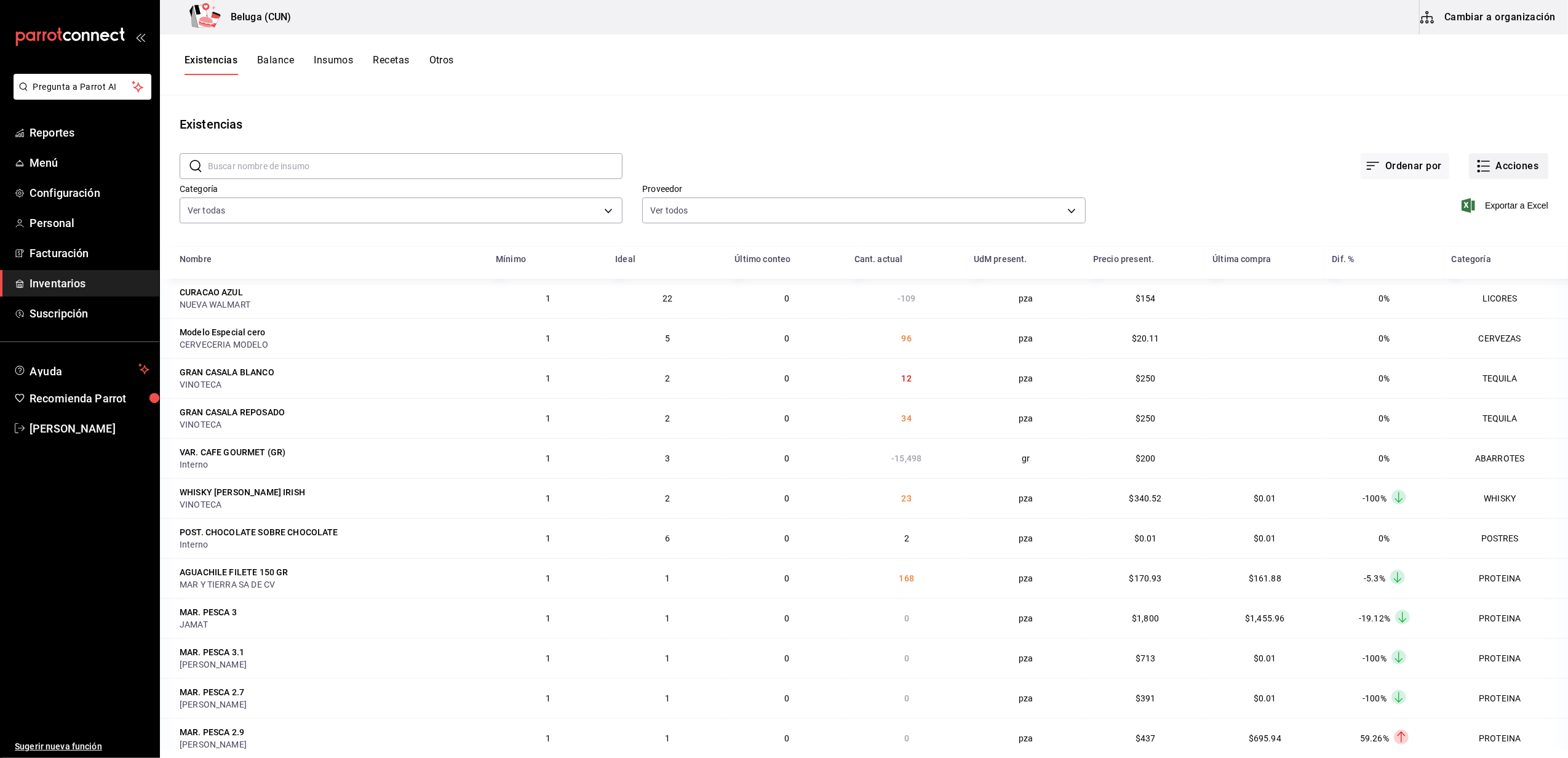
click at [1507, 158] on button "Acciones" at bounding box center [1508, 166] width 79 height 26
click at [1413, 122] on div at bounding box center [784, 379] width 1568 height 758
click at [1506, 173] on button "Acciones" at bounding box center [1508, 166] width 79 height 26
click at [1213, 187] on div at bounding box center [784, 379] width 1568 height 758
click at [293, 215] on body "Pregunta a Parrot AI Reportes Menú Configuración Personal Facturación Inventari…" at bounding box center [784, 374] width 1568 height 749
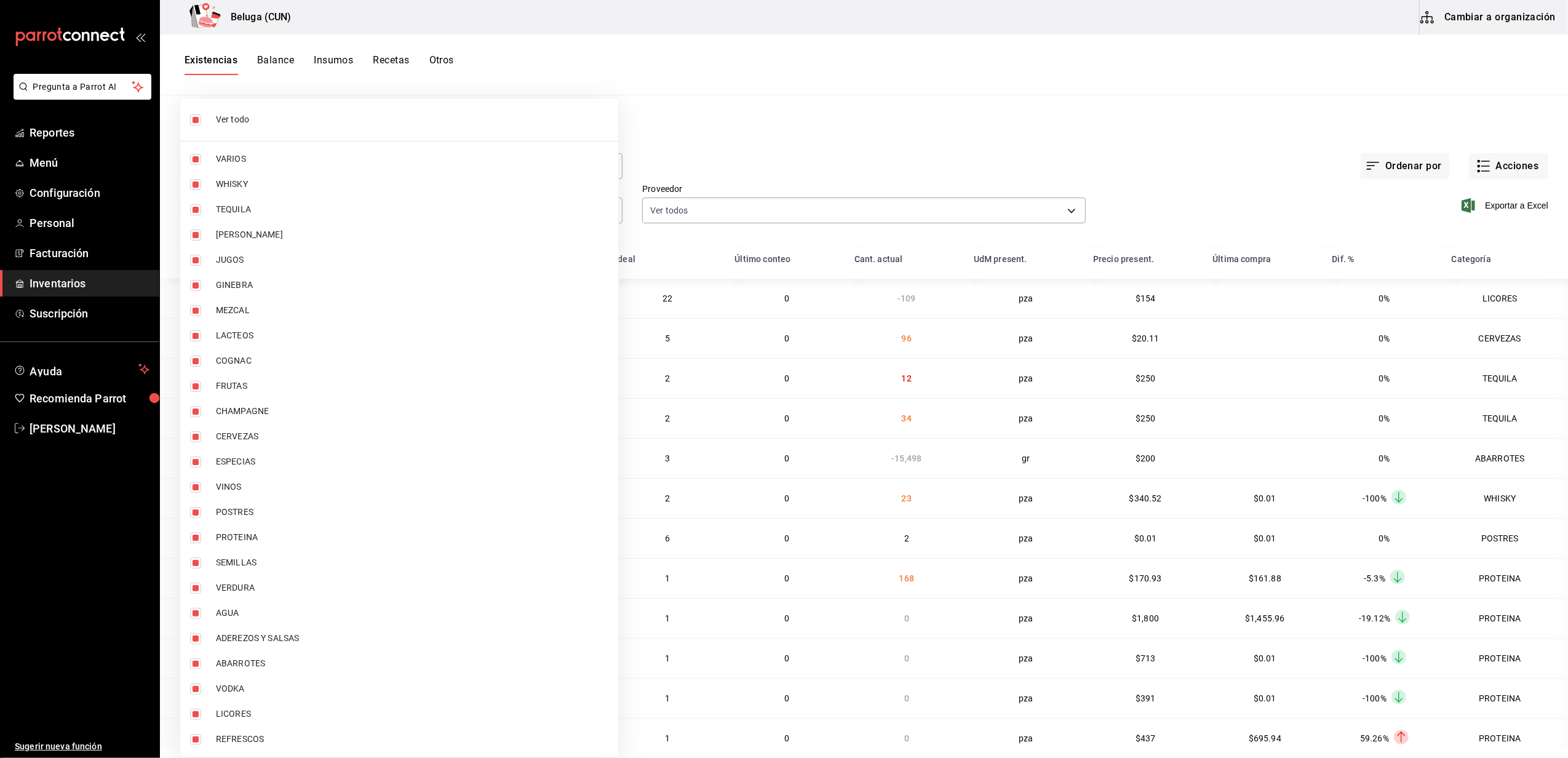
click at [270, 125] on span "Ver todo" at bounding box center [412, 120] width 393 height 13
checkbox input "false"
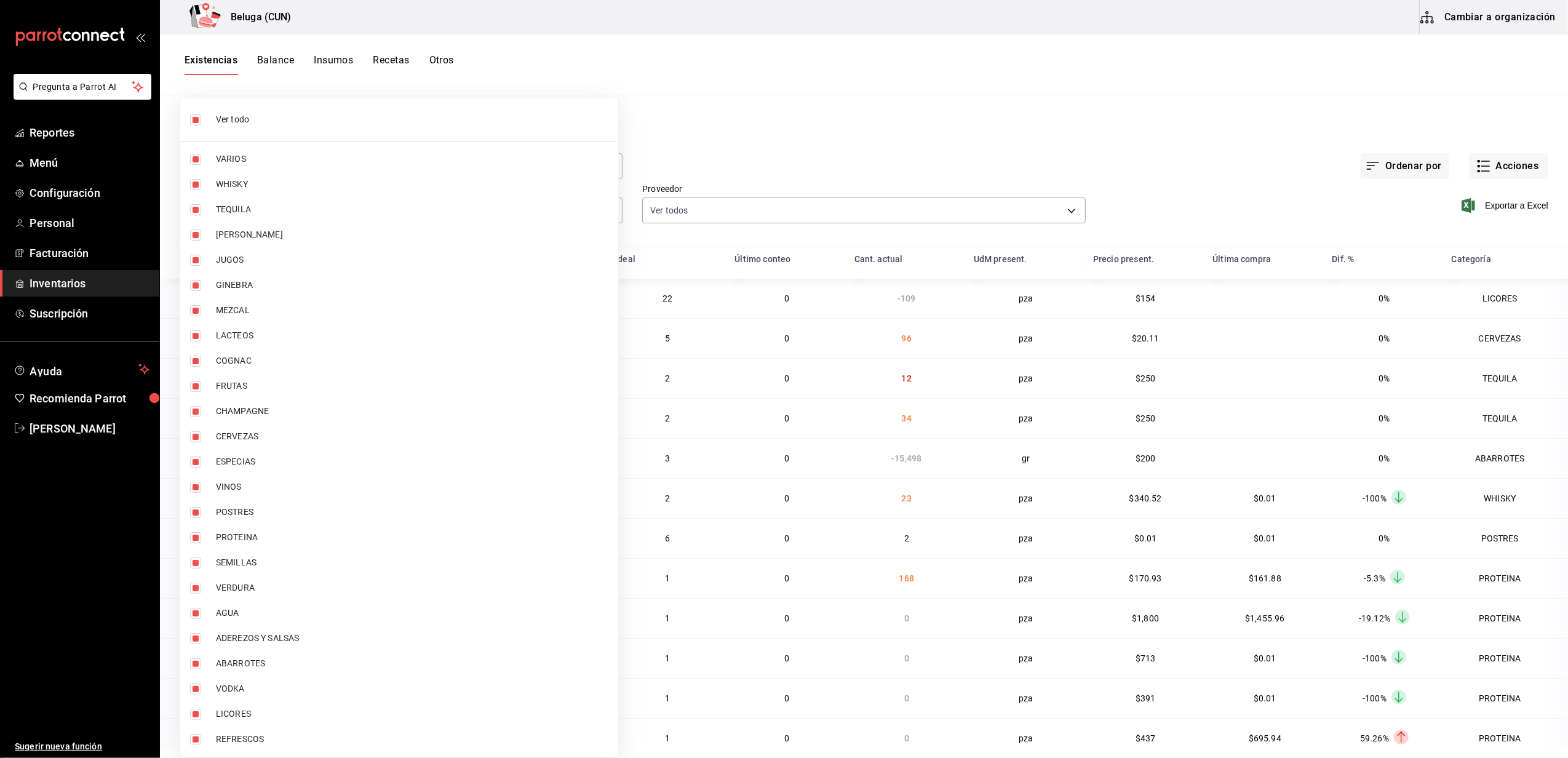
checkbox input "false"
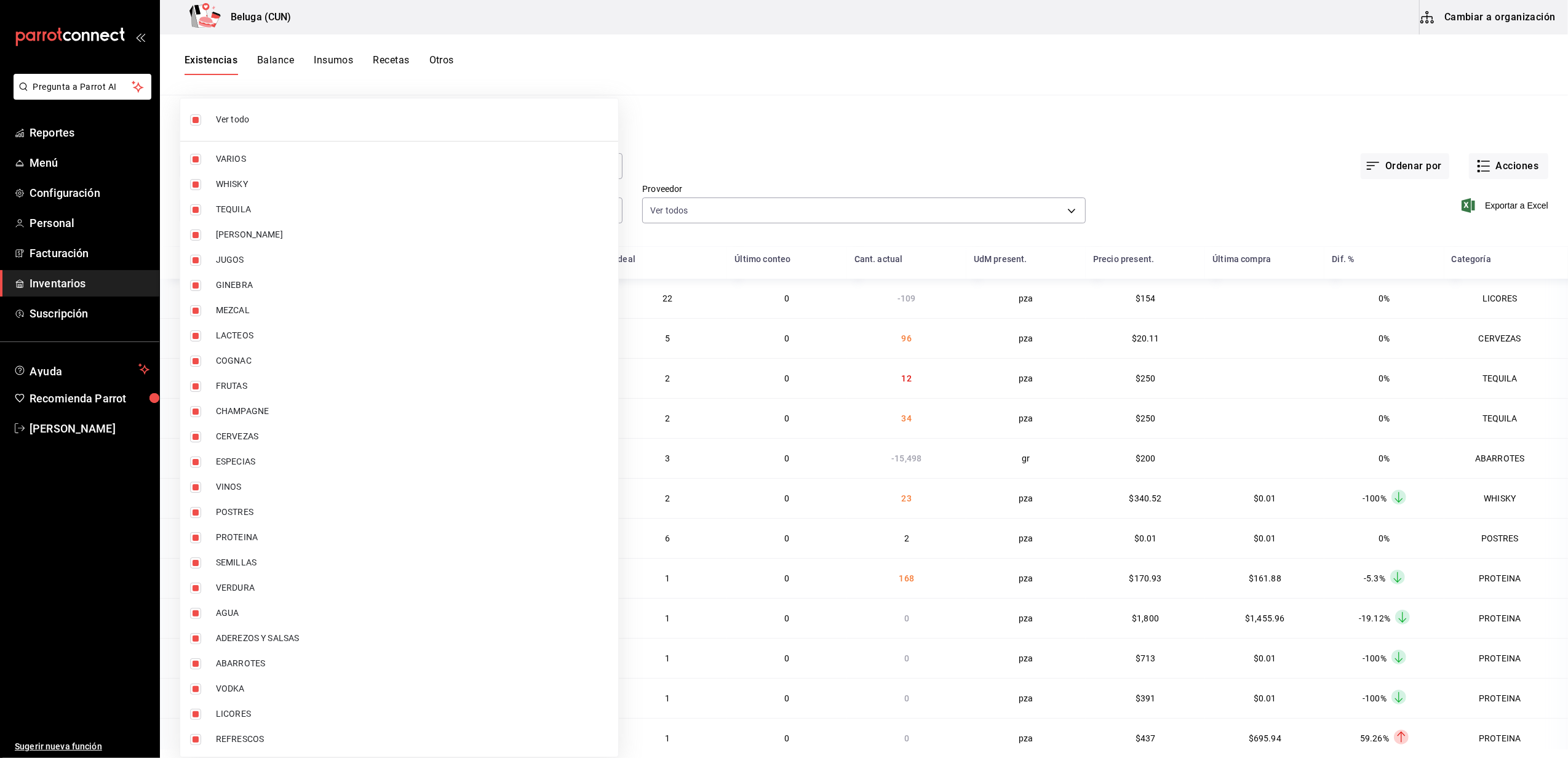
checkbox input "false"
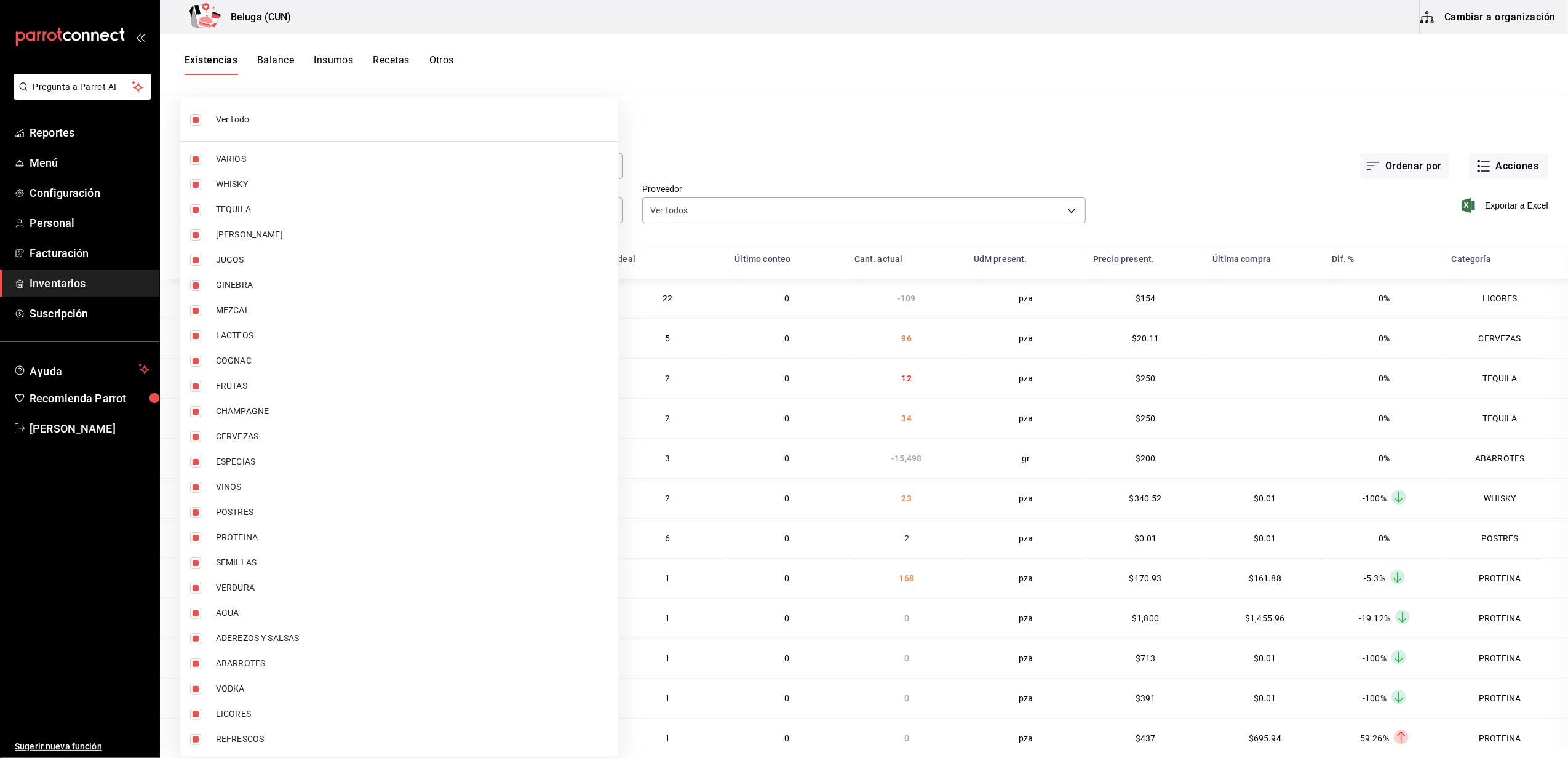
checkbox input "false"
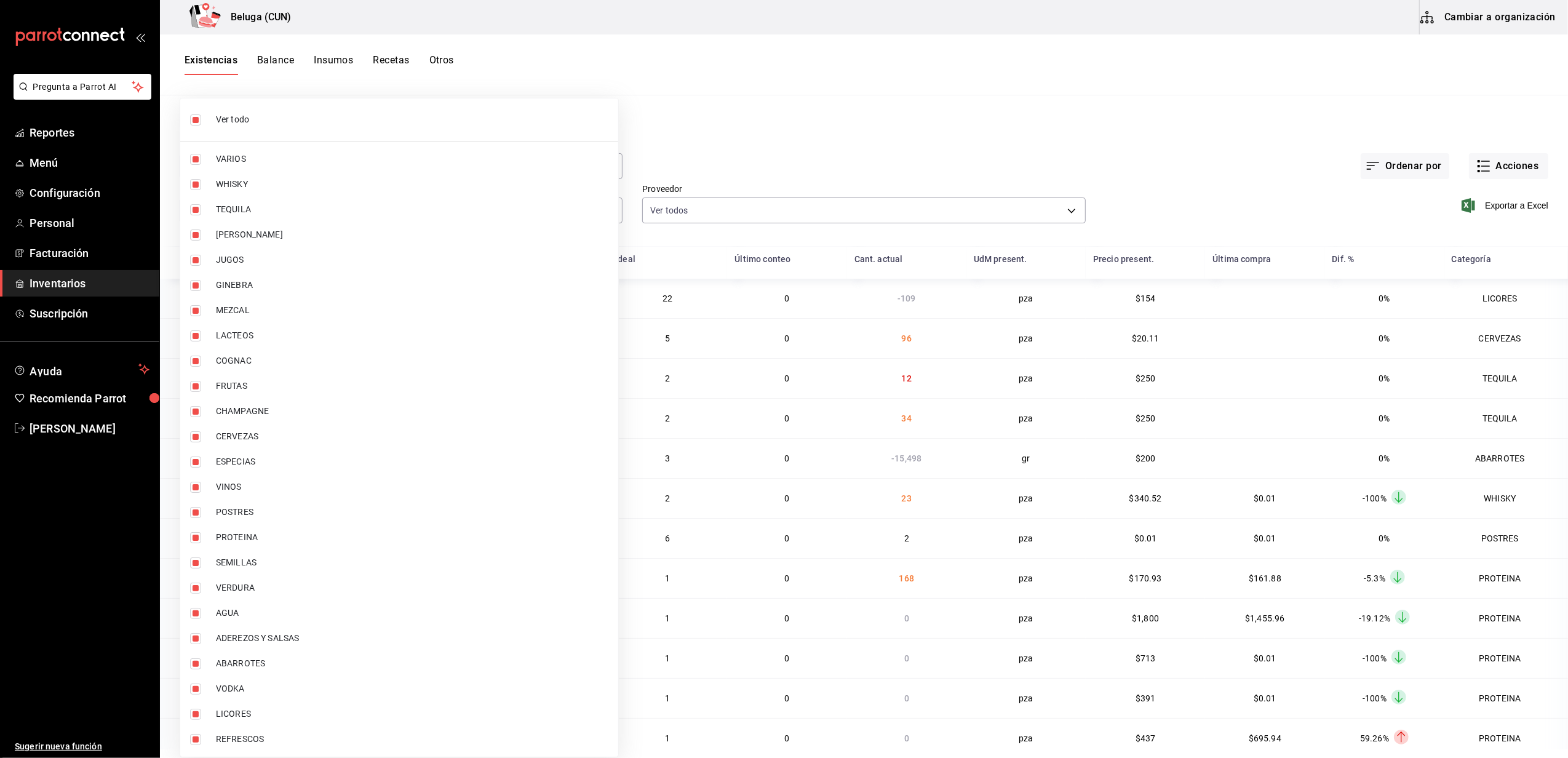
checkbox input "false"
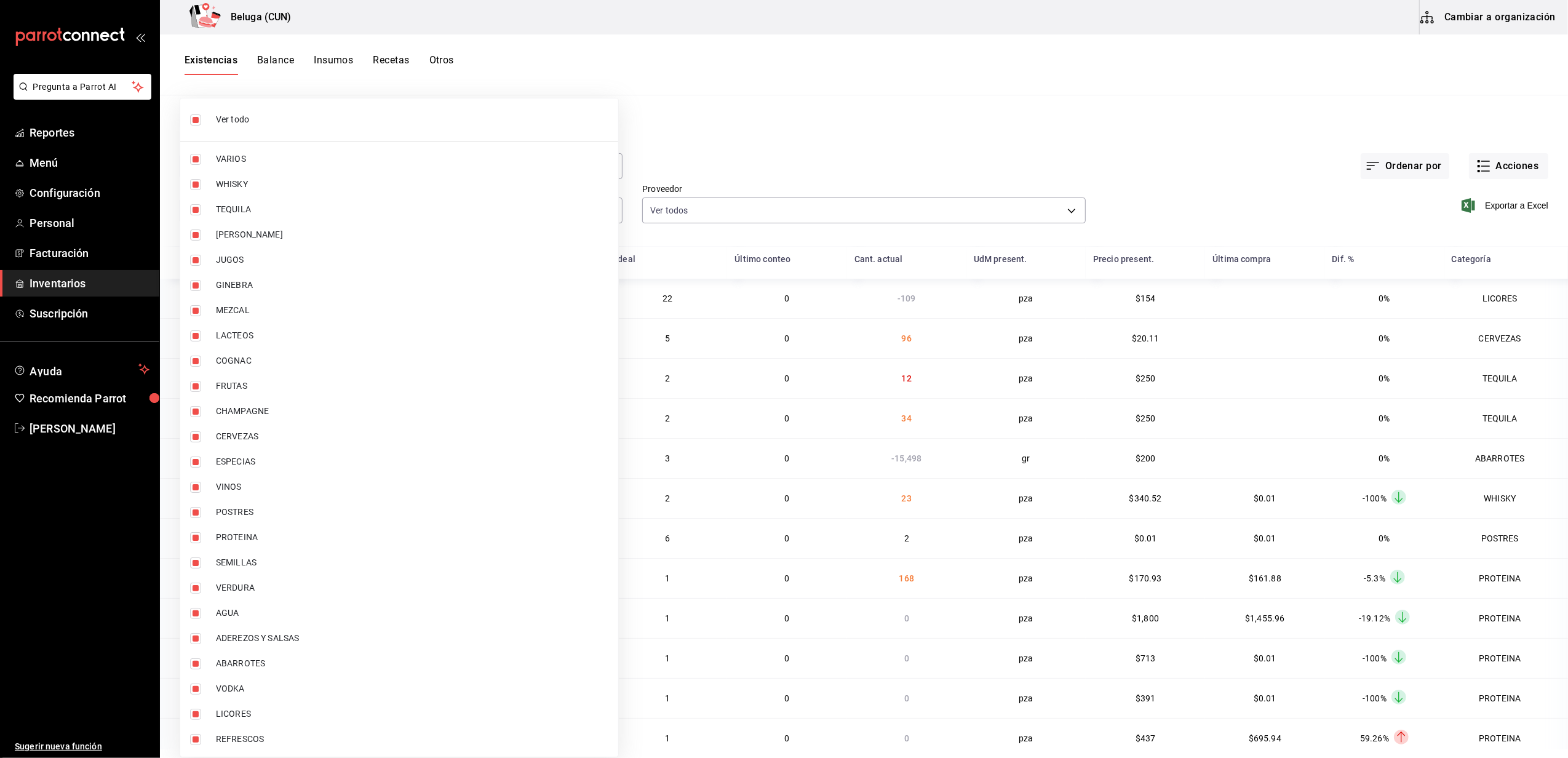
checkbox input "false"
click at [269, 517] on span "POSTRES" at bounding box center [412, 512] width 393 height 13
type input "43c9e2b0-4afa-46e8-9575-d8271eaf3d25"
checkbox input "true"
click at [274, 532] on span "PROTEINA" at bounding box center [412, 537] width 393 height 13
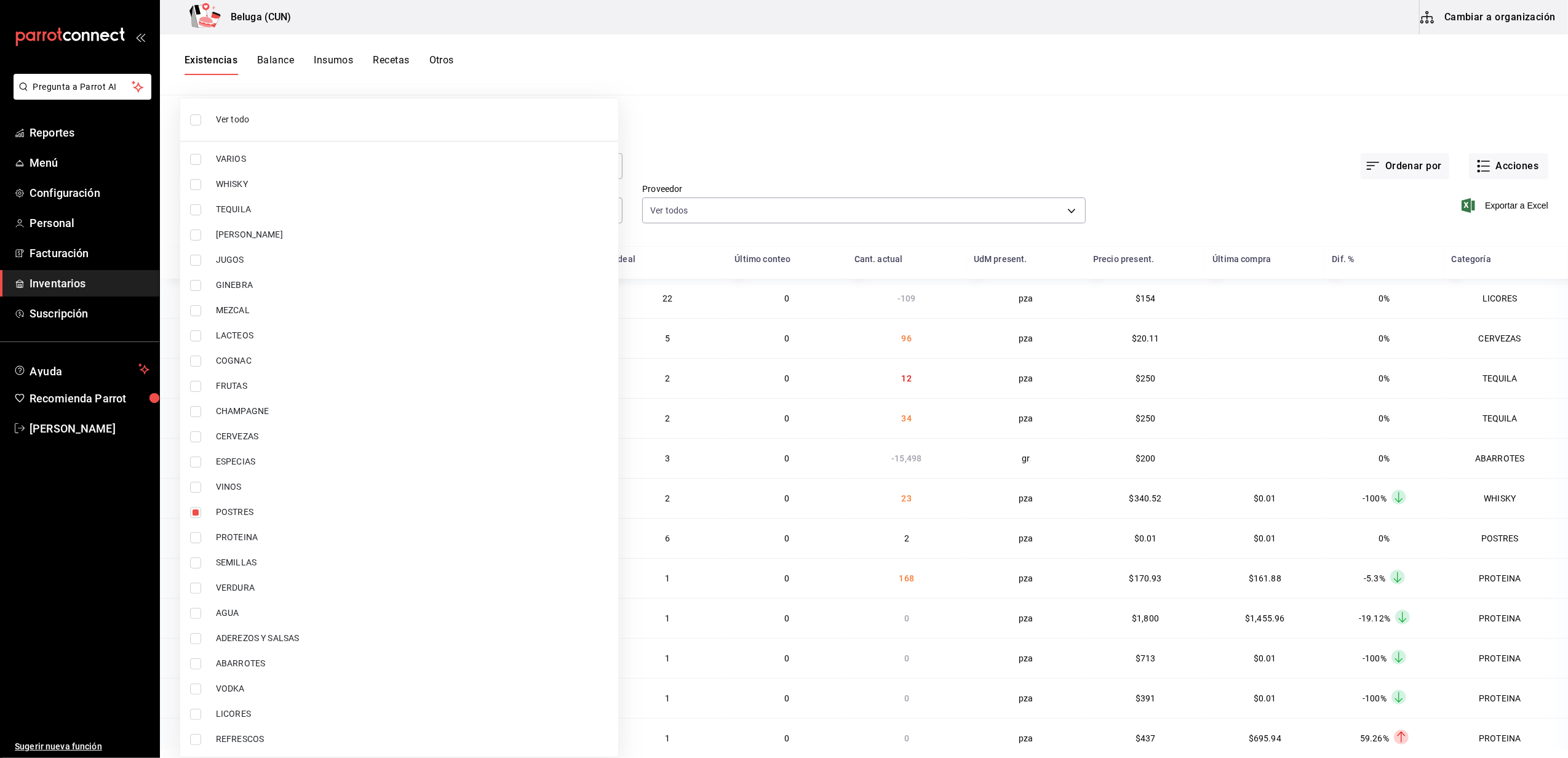
type input "43c9e2b0-4afa-46e8-9575-d8271eaf3d25,49acfc3a-e67d-4012-8994-cdceb58e19f0"
checkbox input "true"
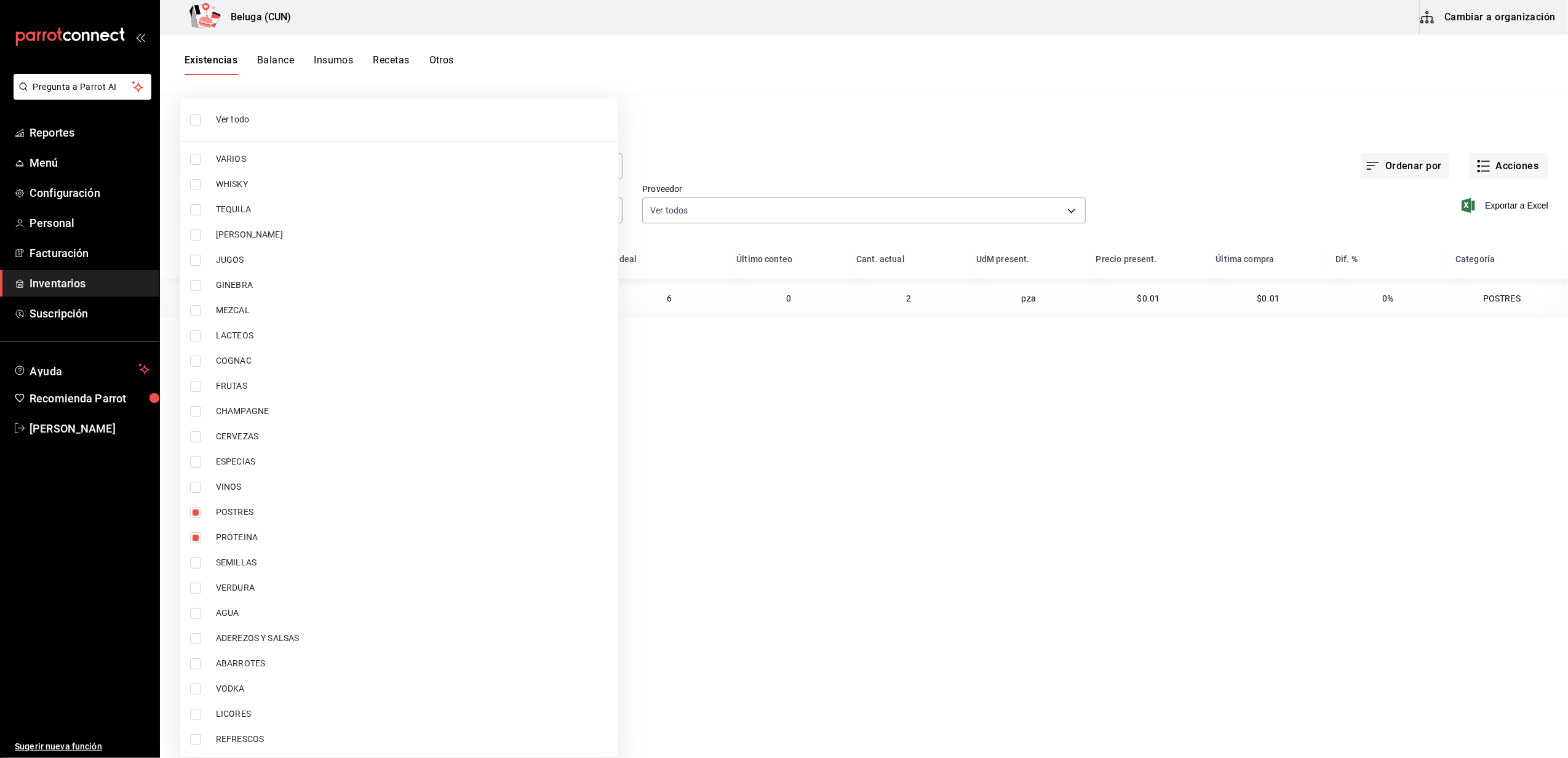
click at [1017, 154] on div at bounding box center [784, 379] width 1568 height 758
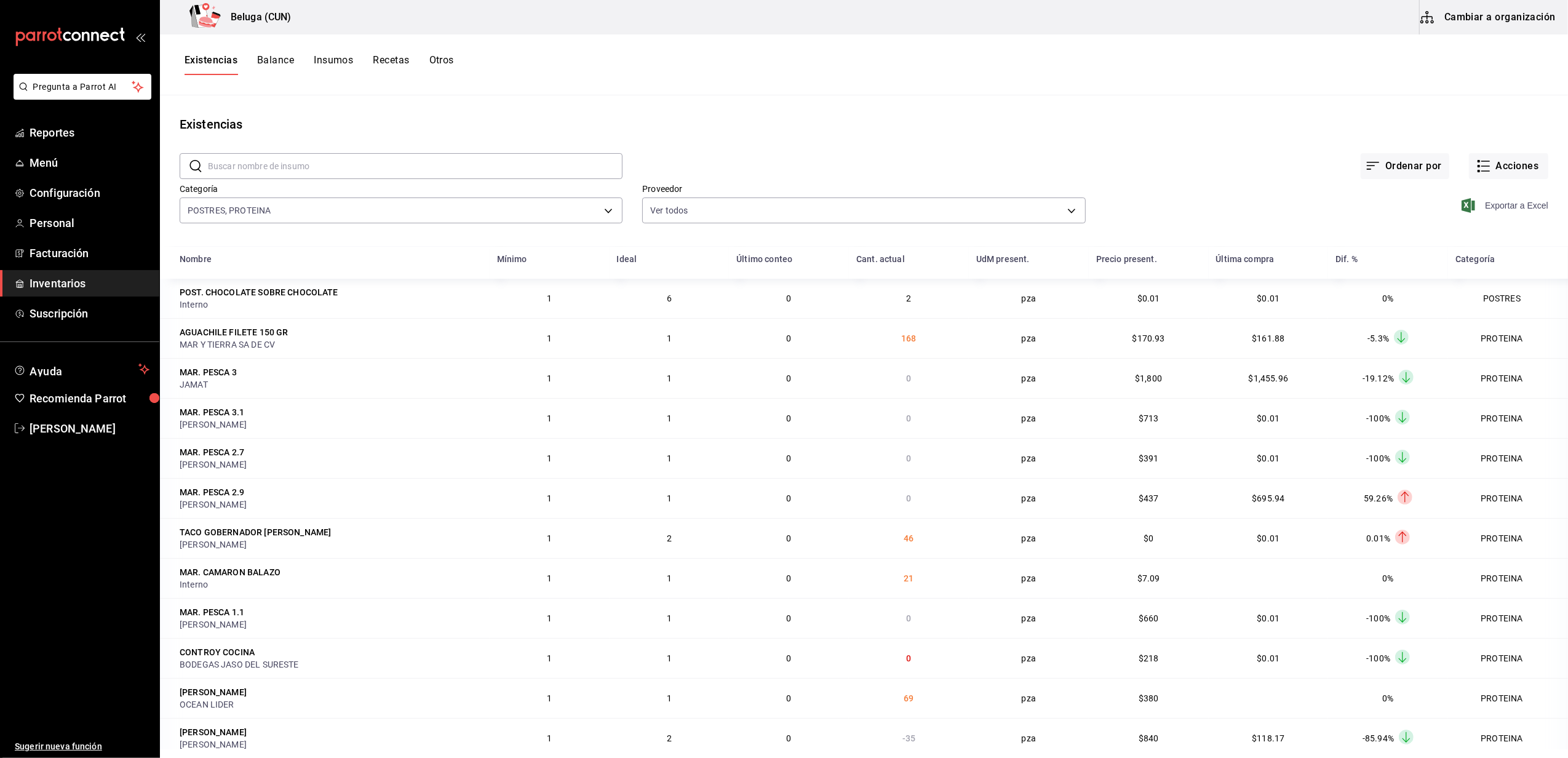
click at [1496, 209] on span "Exportar a Excel" at bounding box center [1505, 205] width 85 height 14
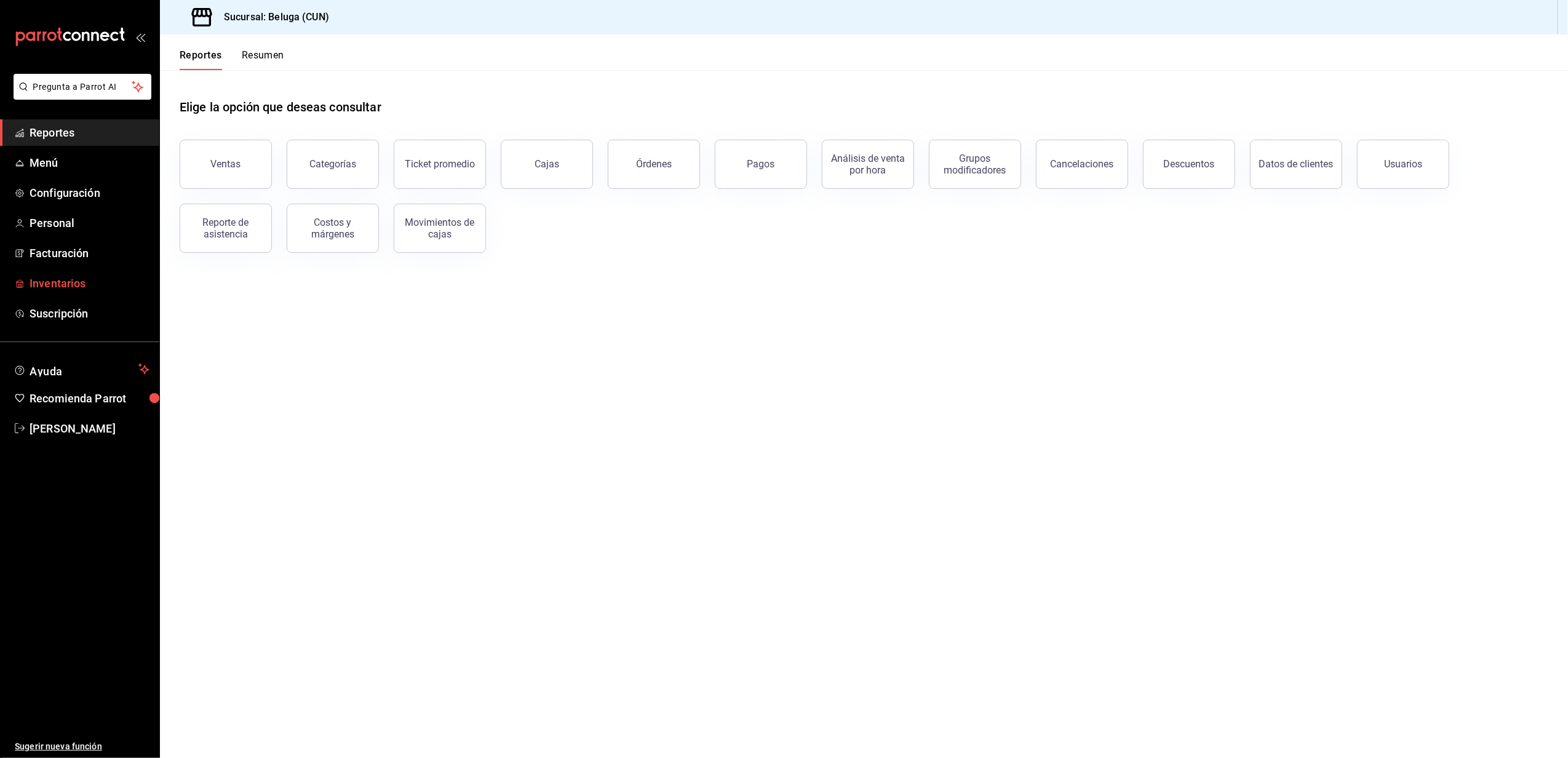
click at [75, 284] on span "Inventarios" at bounding box center [89, 283] width 120 height 17
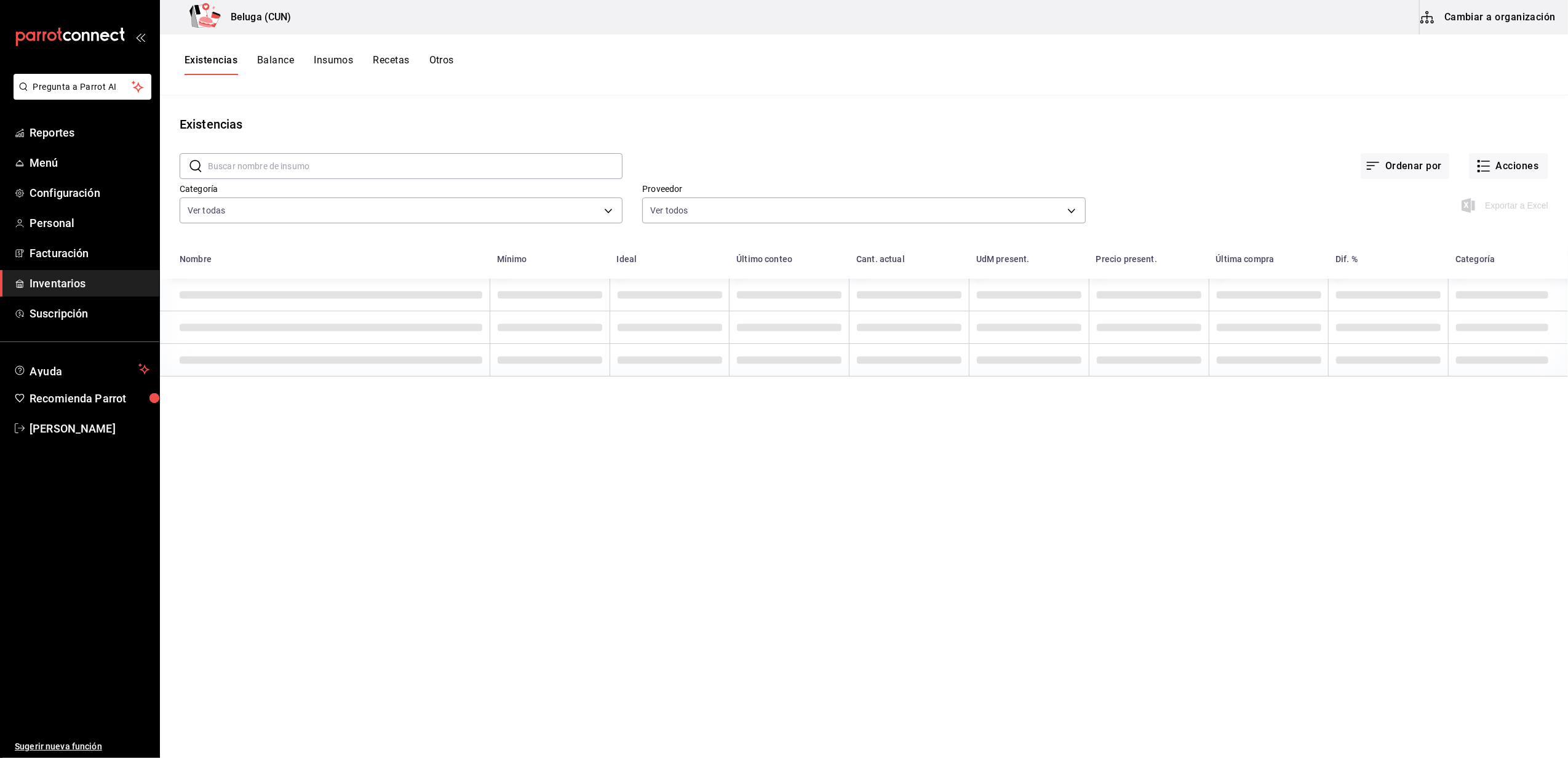
click at [257, 166] on input "text" at bounding box center [415, 166] width 415 height 25
type input "CHOCO"
drag, startPoint x: 230, startPoint y: 440, endPoint x: 251, endPoint y: 433, distance: 22.1
click at [230, 440] on main "Existencias ​ CHOCO ​ Ordenar por Acciones Categoría Ver todas f07f4d25-74ae-45…" at bounding box center [864, 422] width 1408 height 654
click at [1536, 21] on button "Cambiar a organización" at bounding box center [1488, 17] width 138 height 34
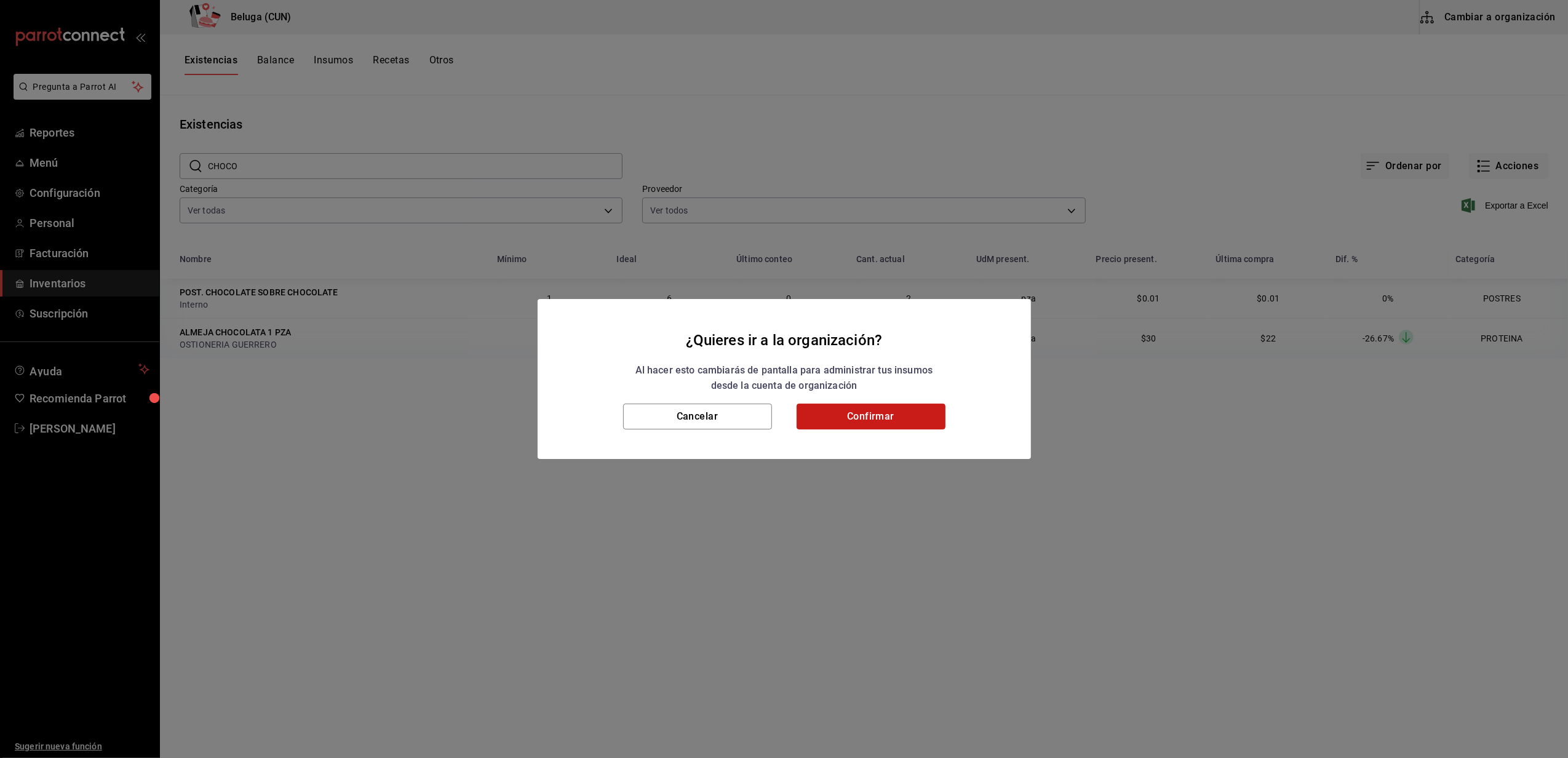
click at [914, 416] on button "Confirmar" at bounding box center [871, 417] width 149 height 26
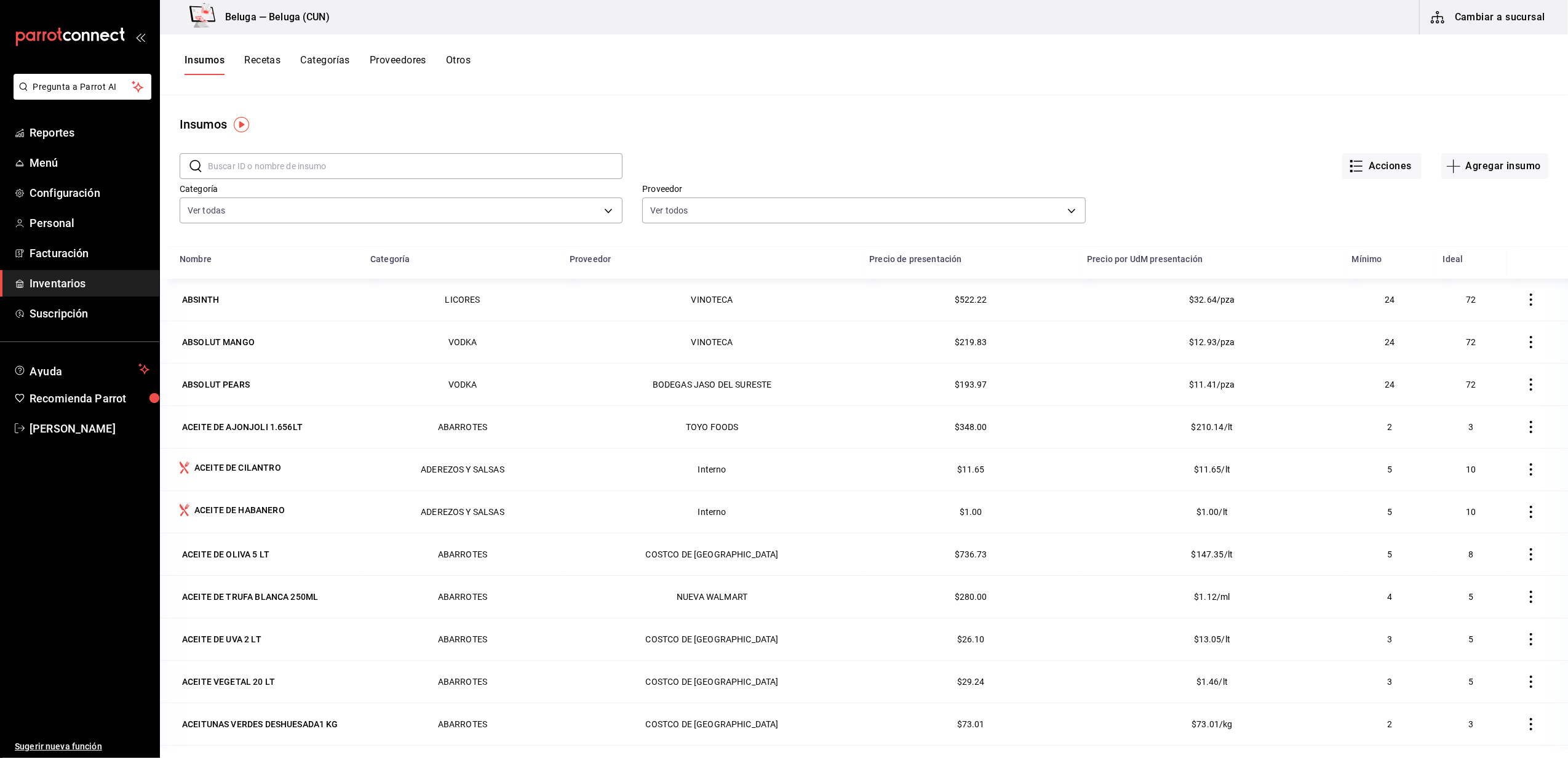
drag, startPoint x: 806, startPoint y: 55, endPoint x: 1177, endPoint y: 389, distance: 499.2
click at [806, 55] on div "Insumos Recetas Categorías Proveedores Otros" at bounding box center [864, 65] width 1408 height 21
drag, startPoint x: 317, startPoint y: 136, endPoint x: 316, endPoint y: 163, distance: 27.0
click at [314, 149] on div "​ ​" at bounding box center [391, 156] width 463 height 45
click at [316, 163] on input "text" at bounding box center [415, 166] width 415 height 25
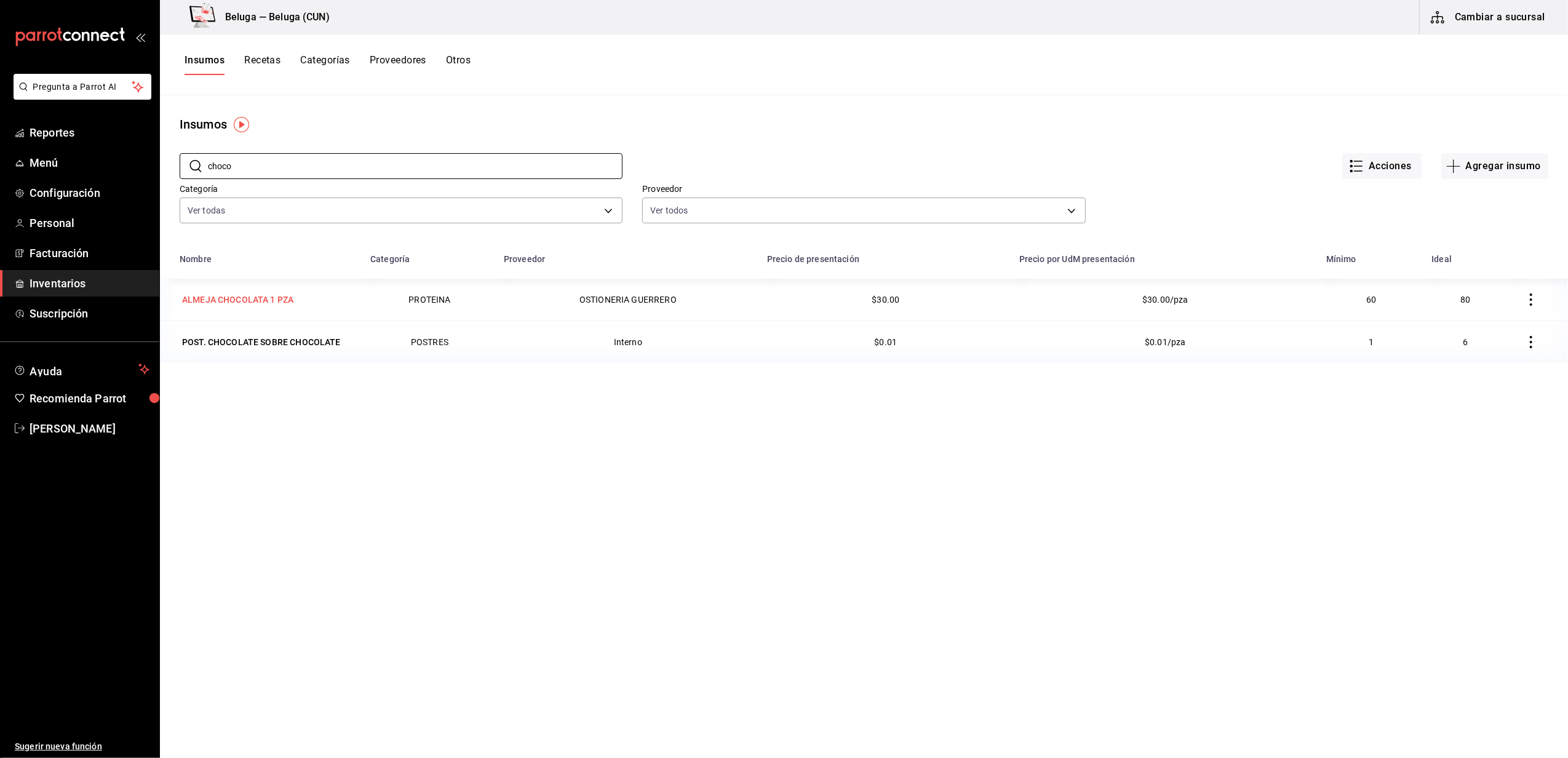
type input "choco"
click at [259, 296] on div "ALMEJA CHOCOLATA 1 PZA" at bounding box center [238, 300] width 111 height 12
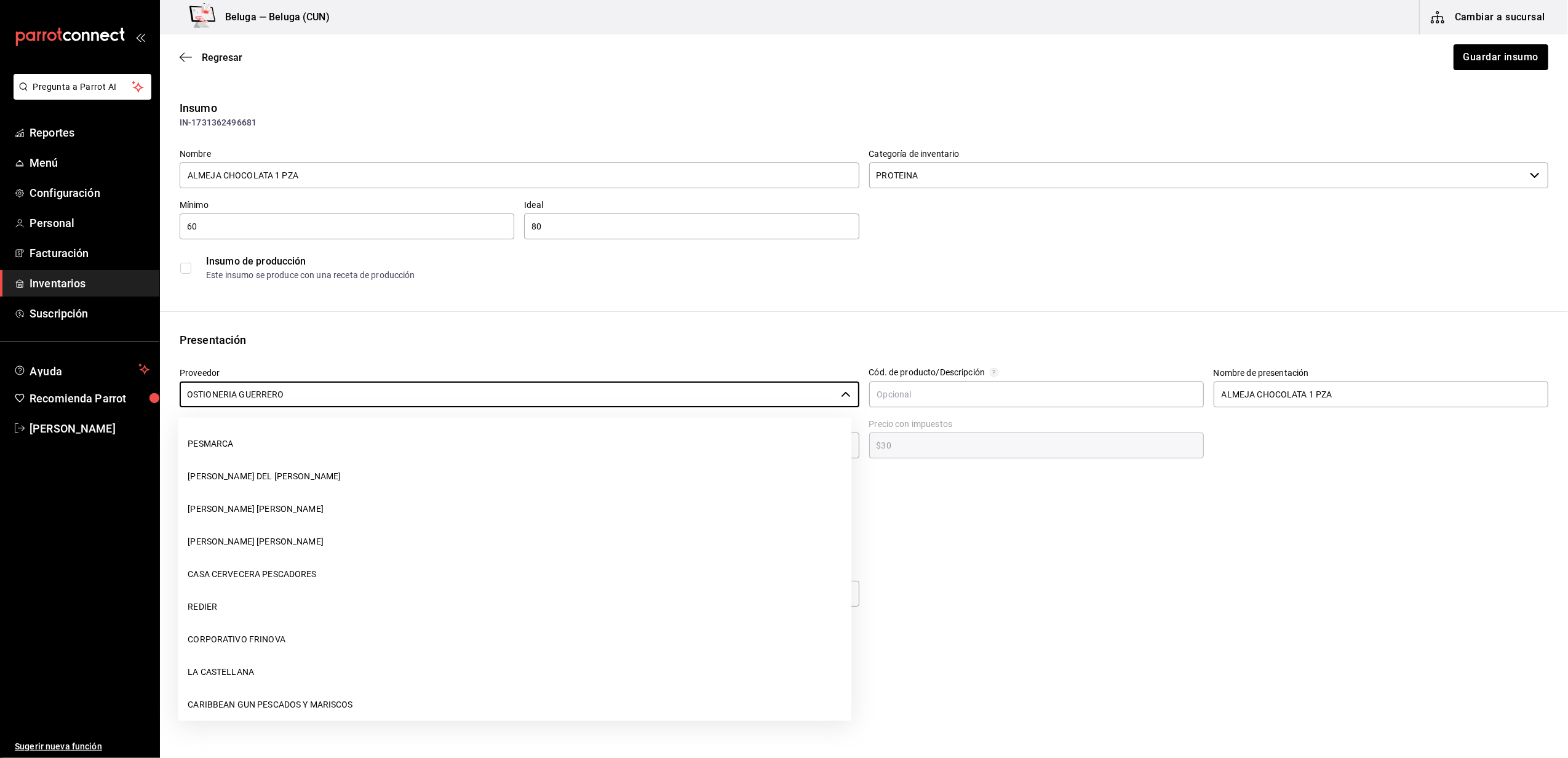
scroll to position [270, 0]
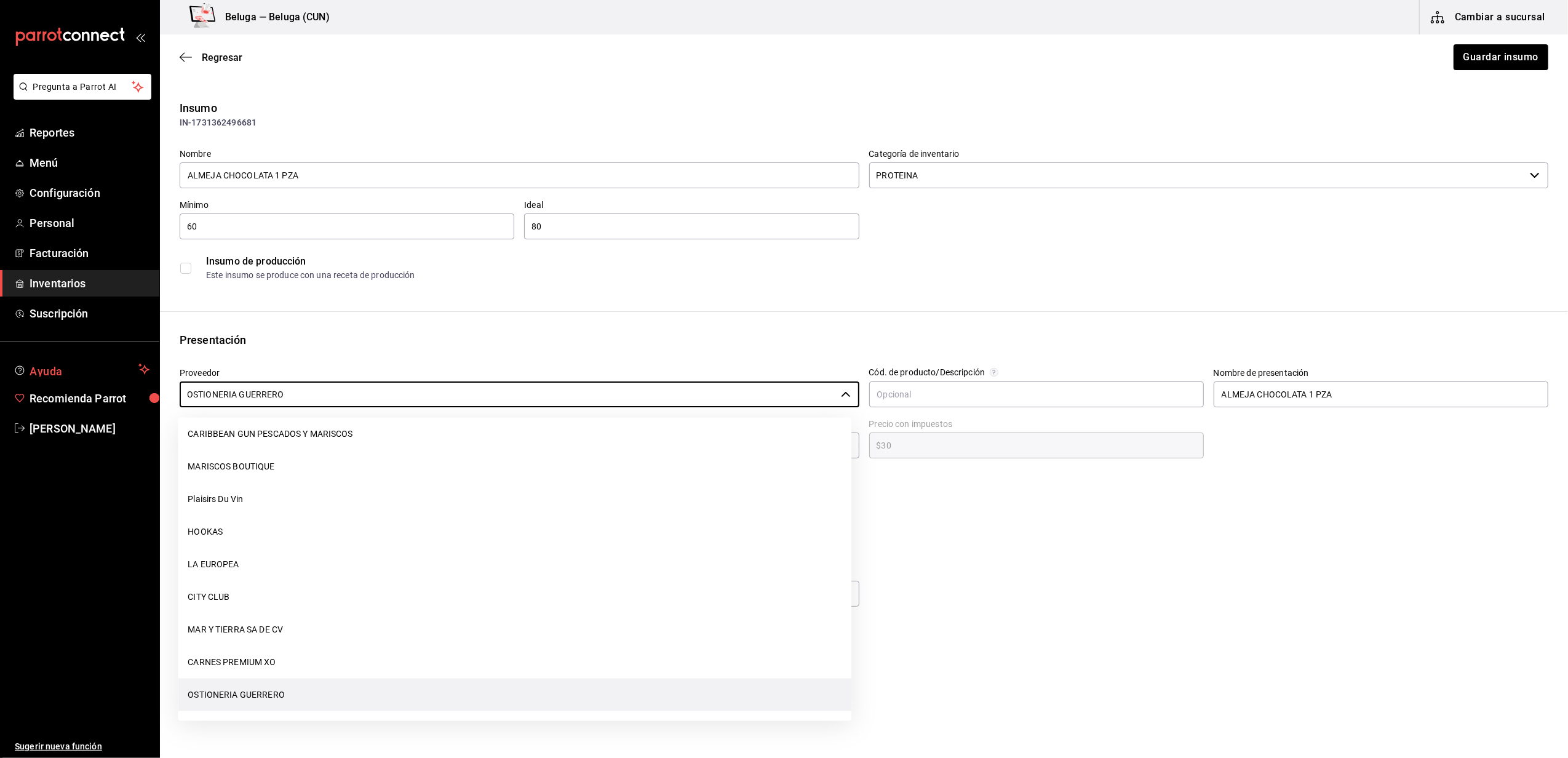
drag, startPoint x: 347, startPoint y: 391, endPoint x: 119, endPoint y: 373, distance: 228.7
click at [94, 407] on div "Pregunta a Parrot AI Reportes Menú Configuración Personal Facturación Inventari…" at bounding box center [784, 344] width 1568 height 689
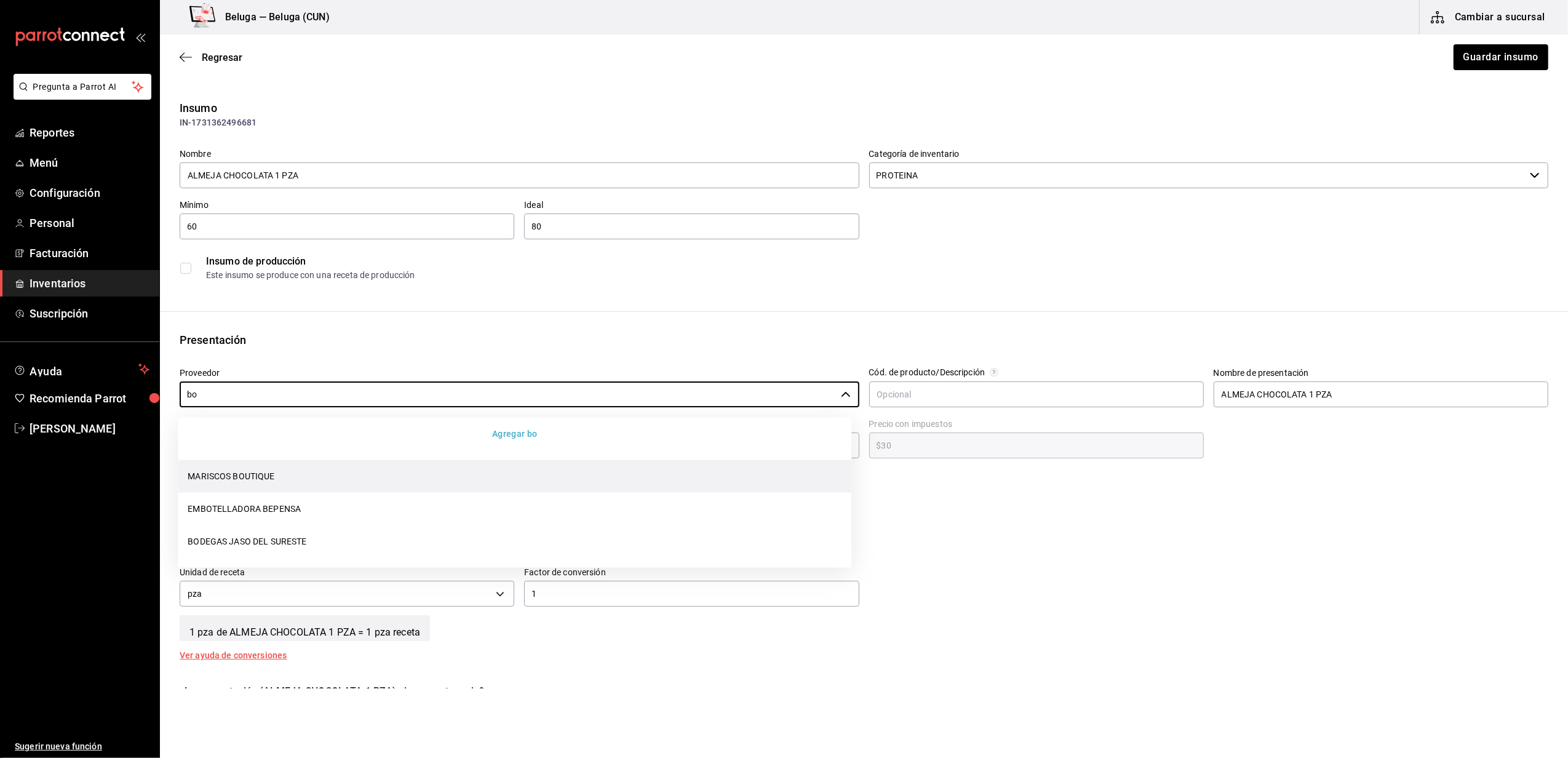
click at [239, 480] on li "MARISCOS BOUTIQUE" at bounding box center [514, 475] width 673 height 32
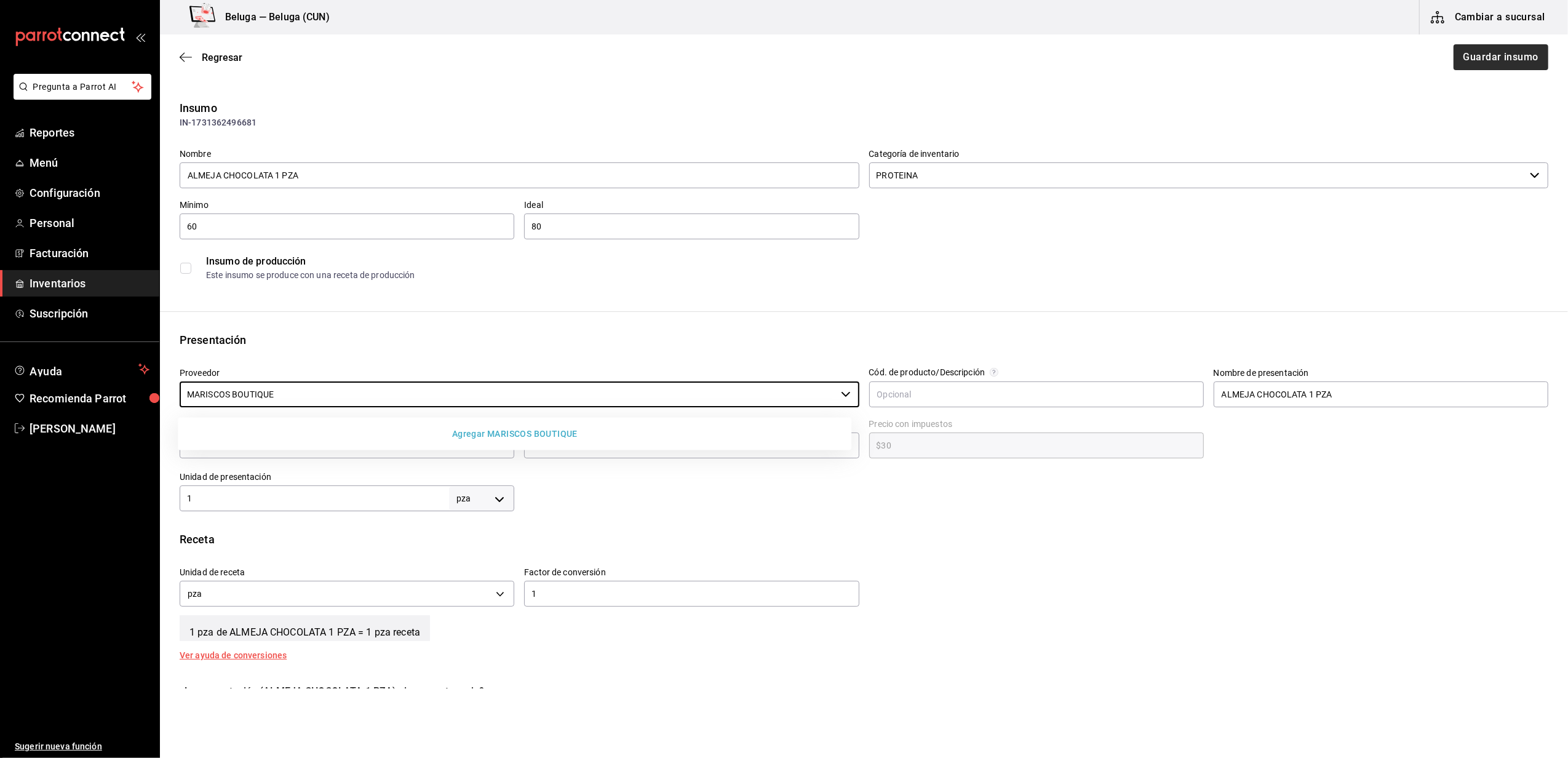
type input "MARISCOS BOUTIQUE"
click at [1496, 59] on button "Guardar insumo" at bounding box center [1500, 57] width 96 height 26
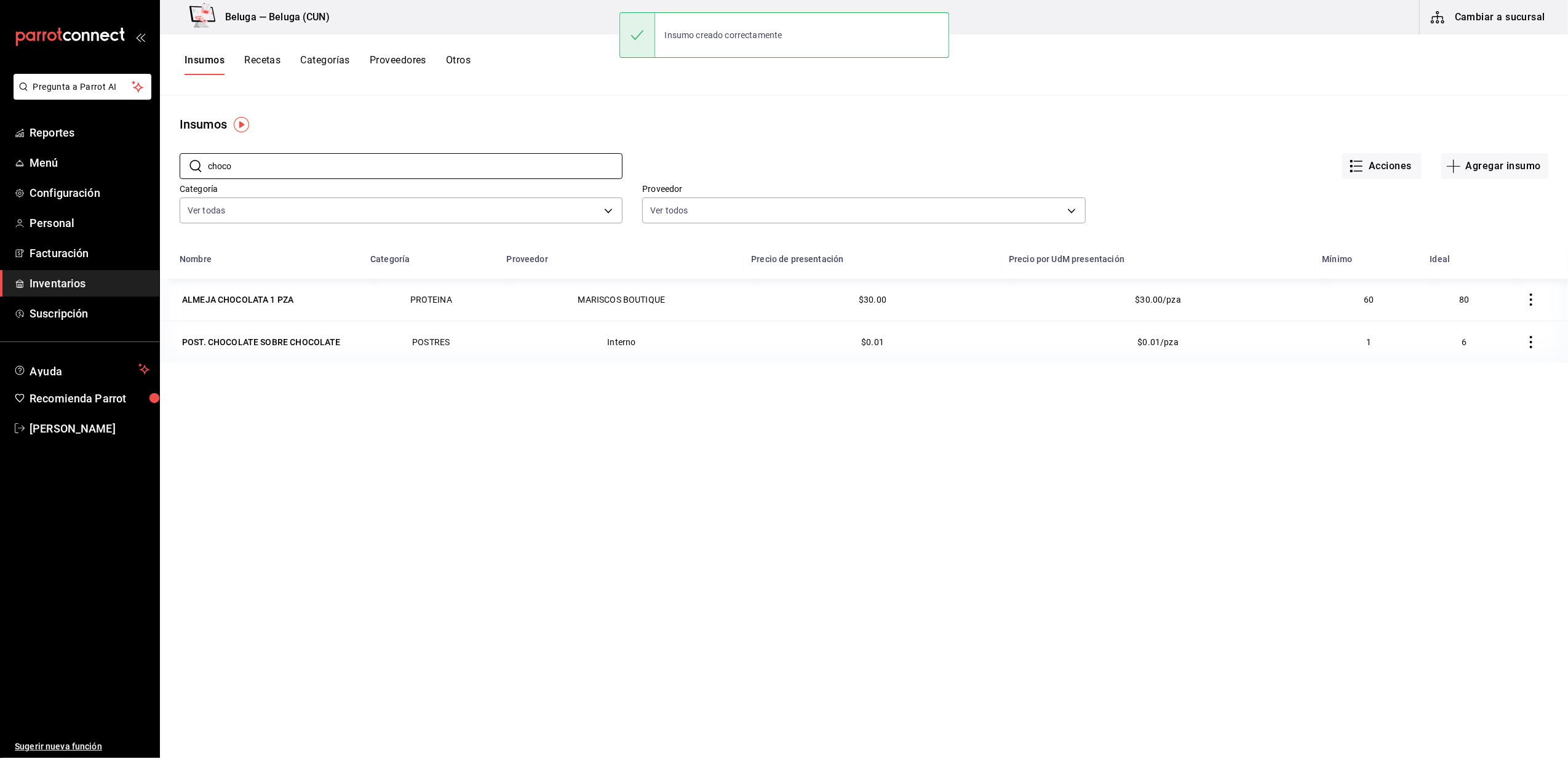
drag, startPoint x: 325, startPoint y: 161, endPoint x: -3, endPoint y: 165, distance: 328.0
click at [0, 165] on html "Pregunta a Parrot AI Reportes Menú Configuración Personal Facturación Inventari…" at bounding box center [784, 374] width 1568 height 749
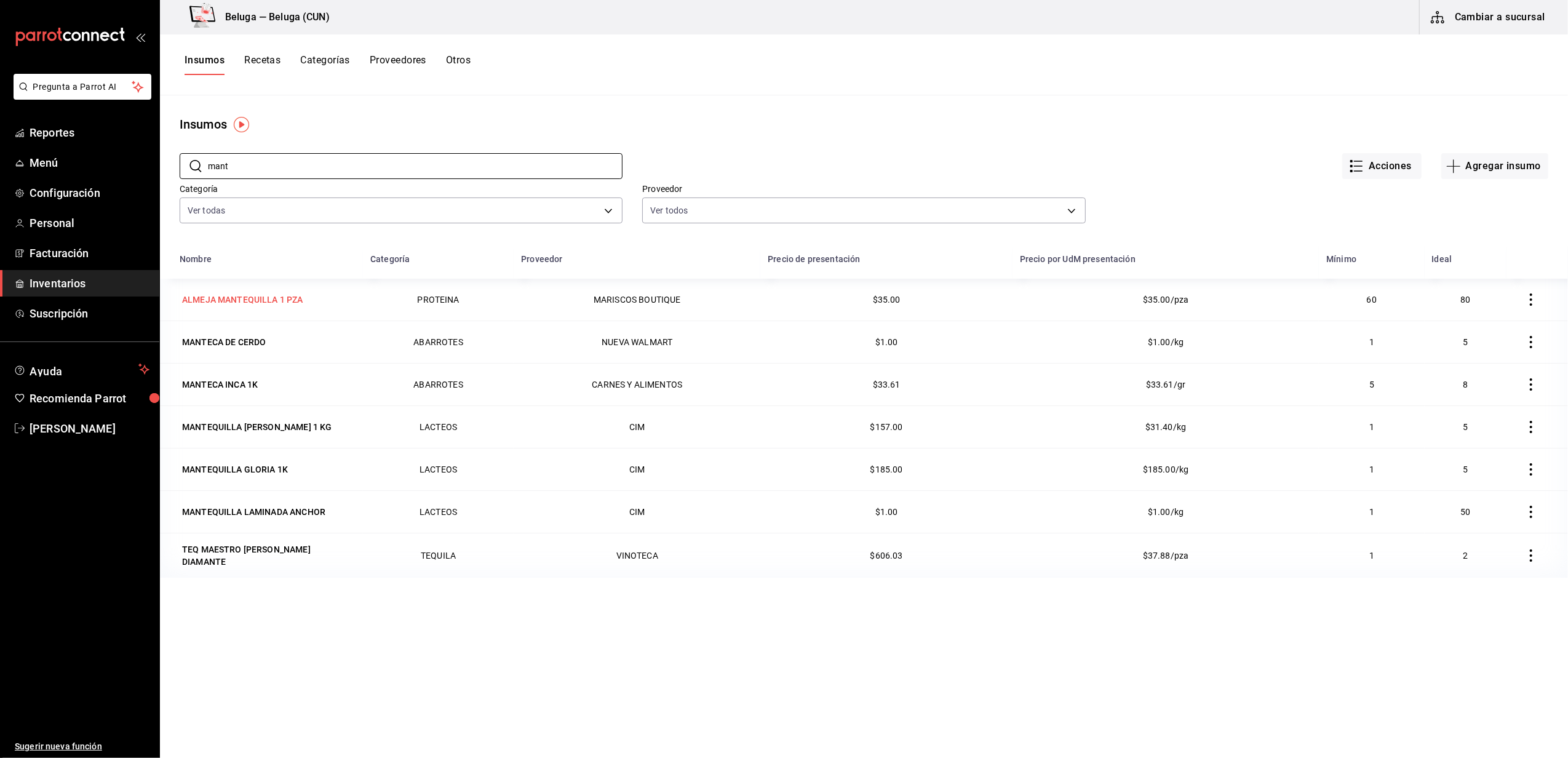
type input "mant"
click at [287, 305] on div "ALMEJA MANTEQUILLA 1 PZA" at bounding box center [243, 300] width 121 height 12
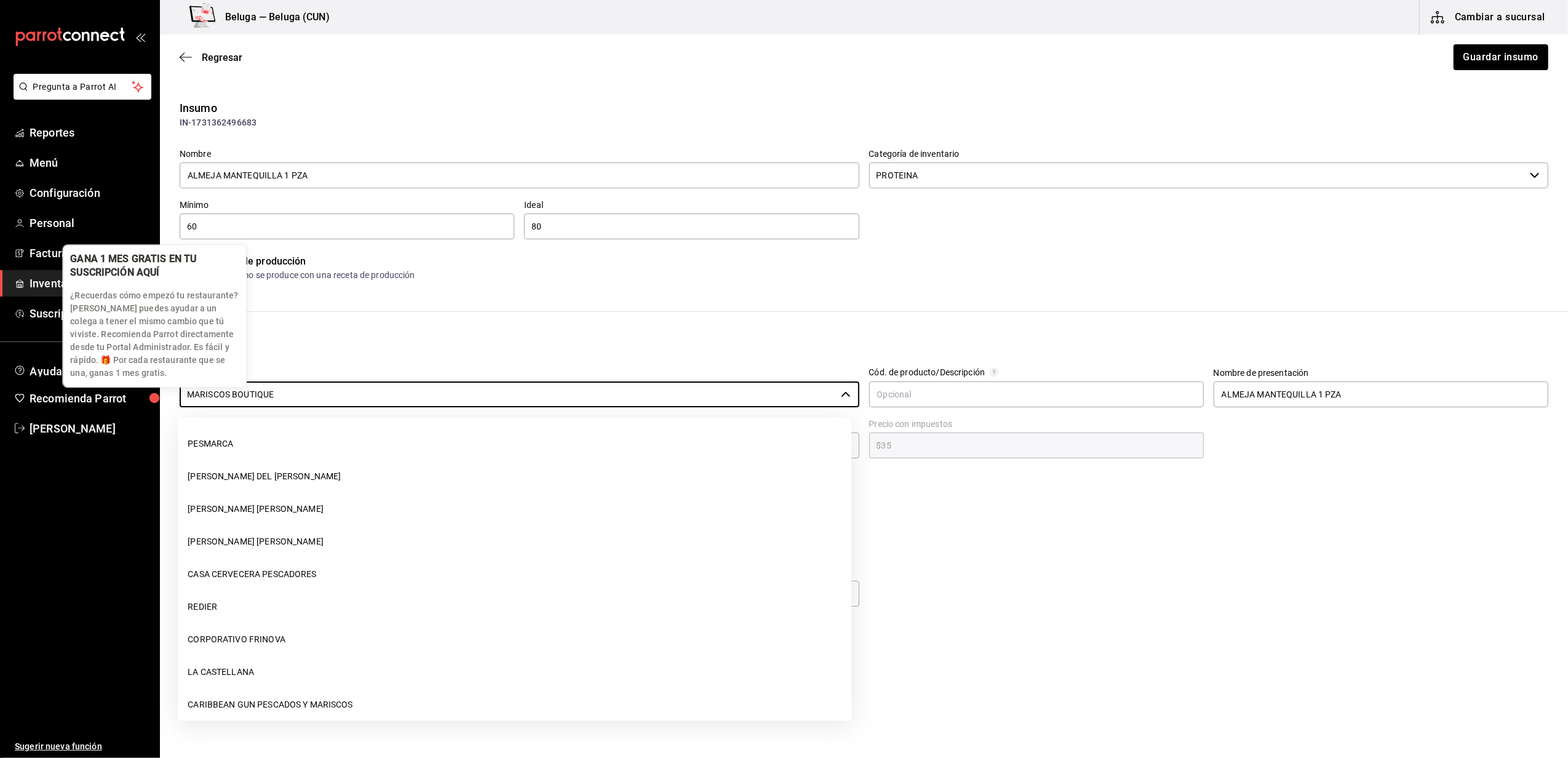
drag, startPoint x: 224, startPoint y: 398, endPoint x: 95, endPoint y: 389, distance: 129.3
click at [95, 389] on body "Pregunta a Parrot AI Reportes Menú Configuración Personal Facturación Inventari…" at bounding box center [784, 344] width 1568 height 689
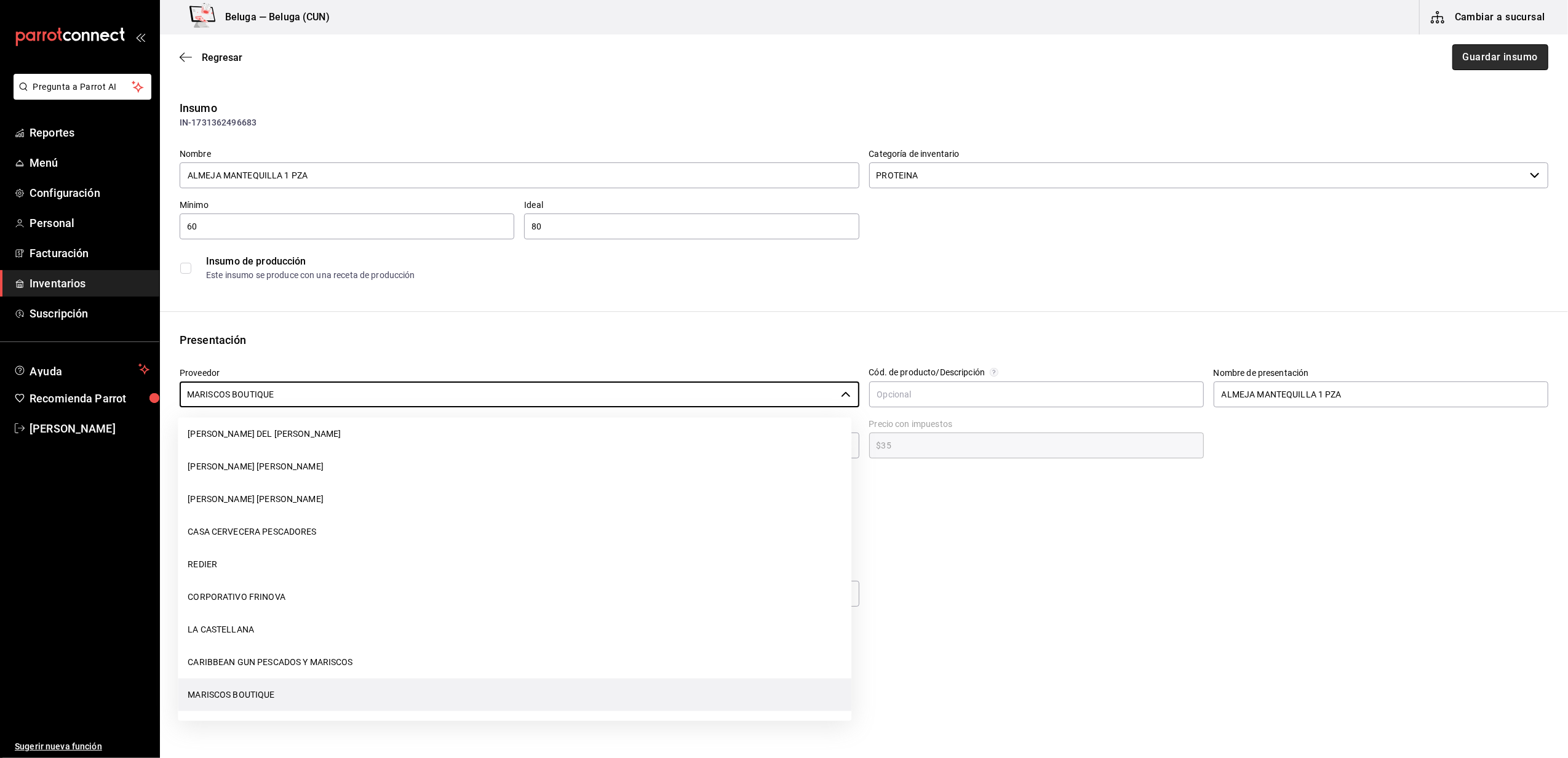
click at [1493, 52] on button "Guardar insumo" at bounding box center [1500, 57] width 96 height 26
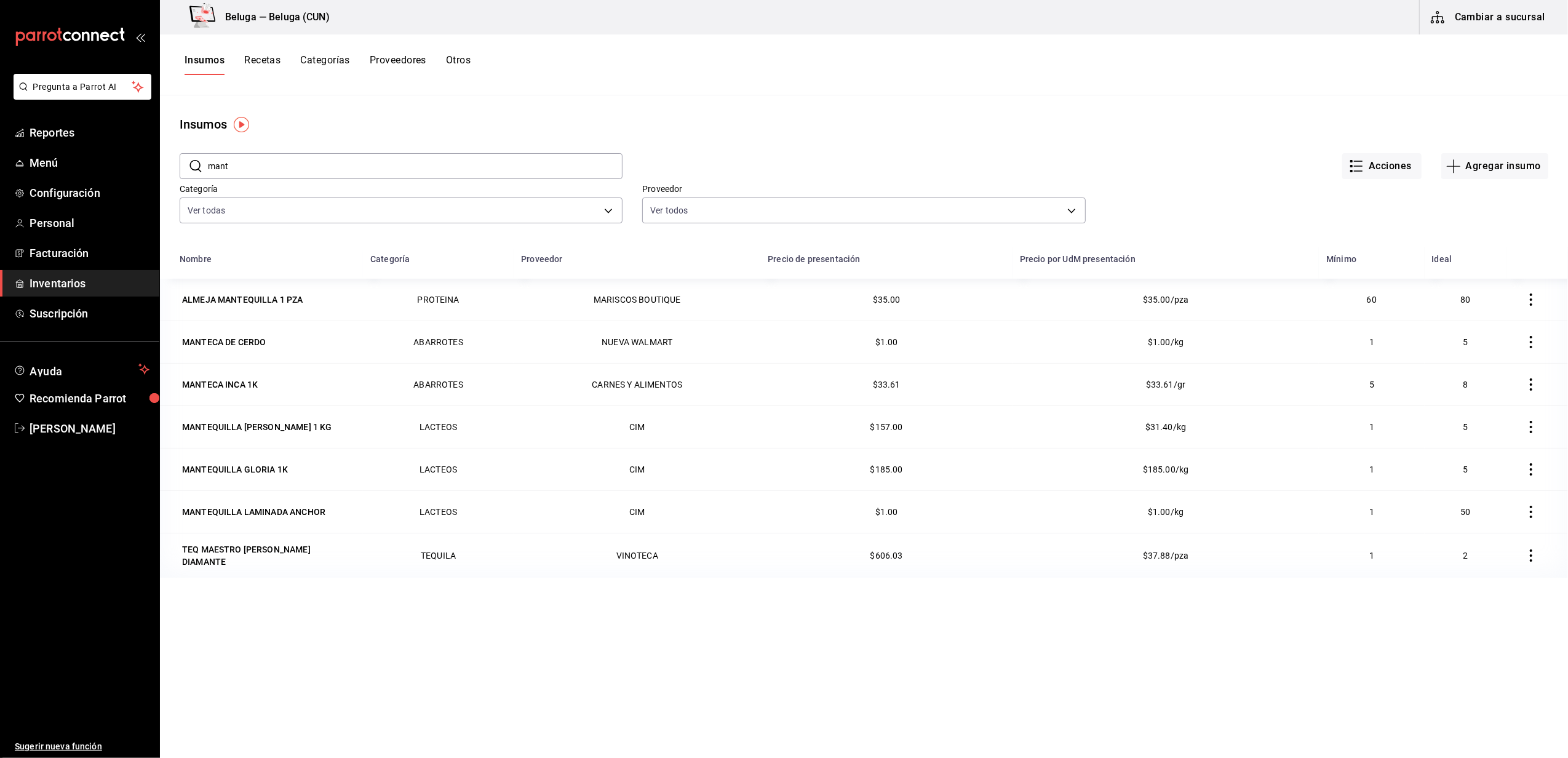
click at [254, 16] on div "Beluga — Beluga (CUN)" at bounding box center [252, 17] width 165 height 34
drag, startPoint x: 210, startPoint y: 164, endPoint x: 117, endPoint y: 161, distance: 93.0
click at [117, 161] on div "Pregunta a Parrot AI Reportes Menú Configuración Personal Facturación Inventari…" at bounding box center [784, 374] width 1568 height 749
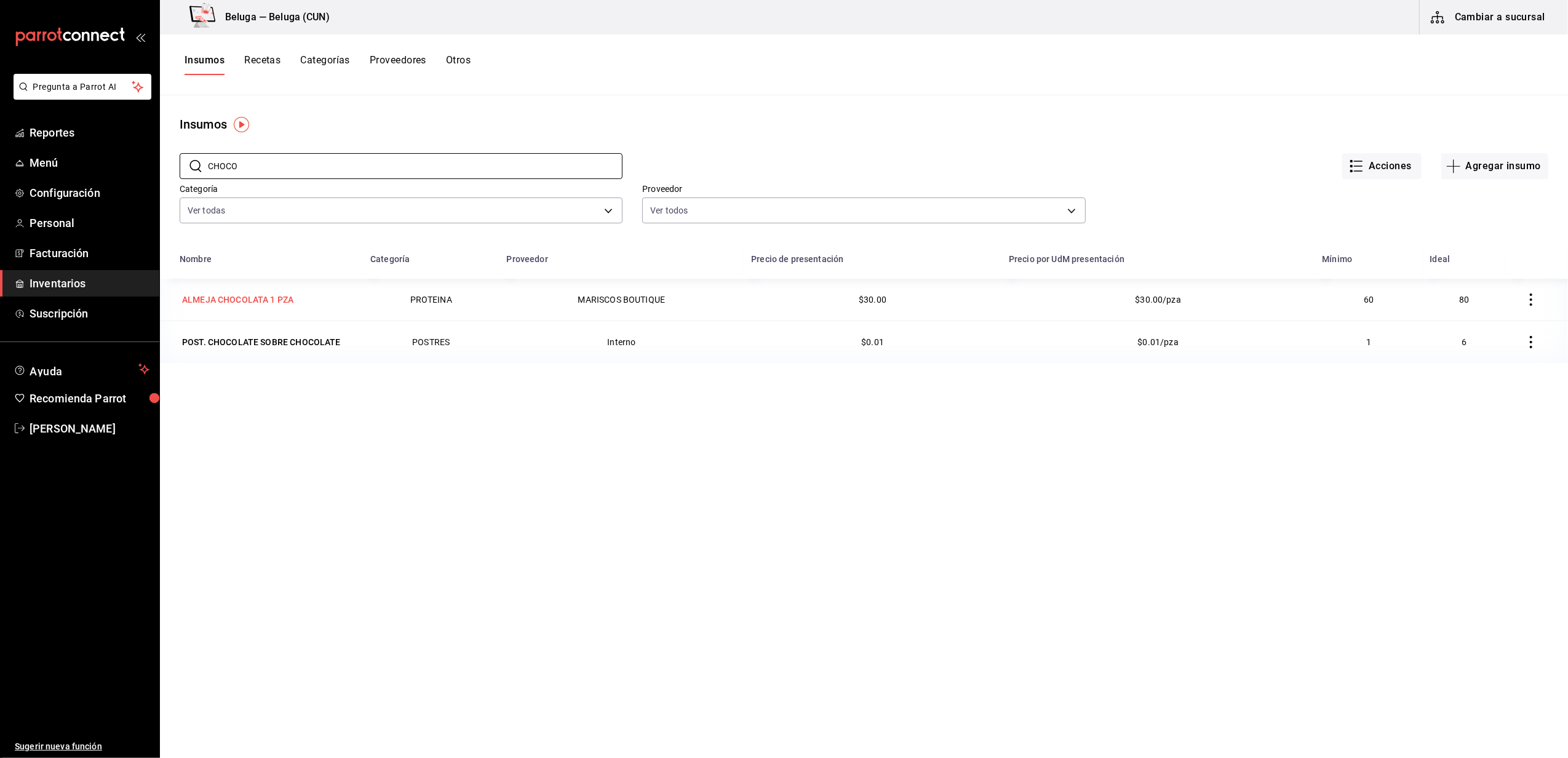
type input "CHOCO"
click at [282, 303] on div "ALMEJA CHOCOLATA 1 PZA" at bounding box center [238, 300] width 111 height 12
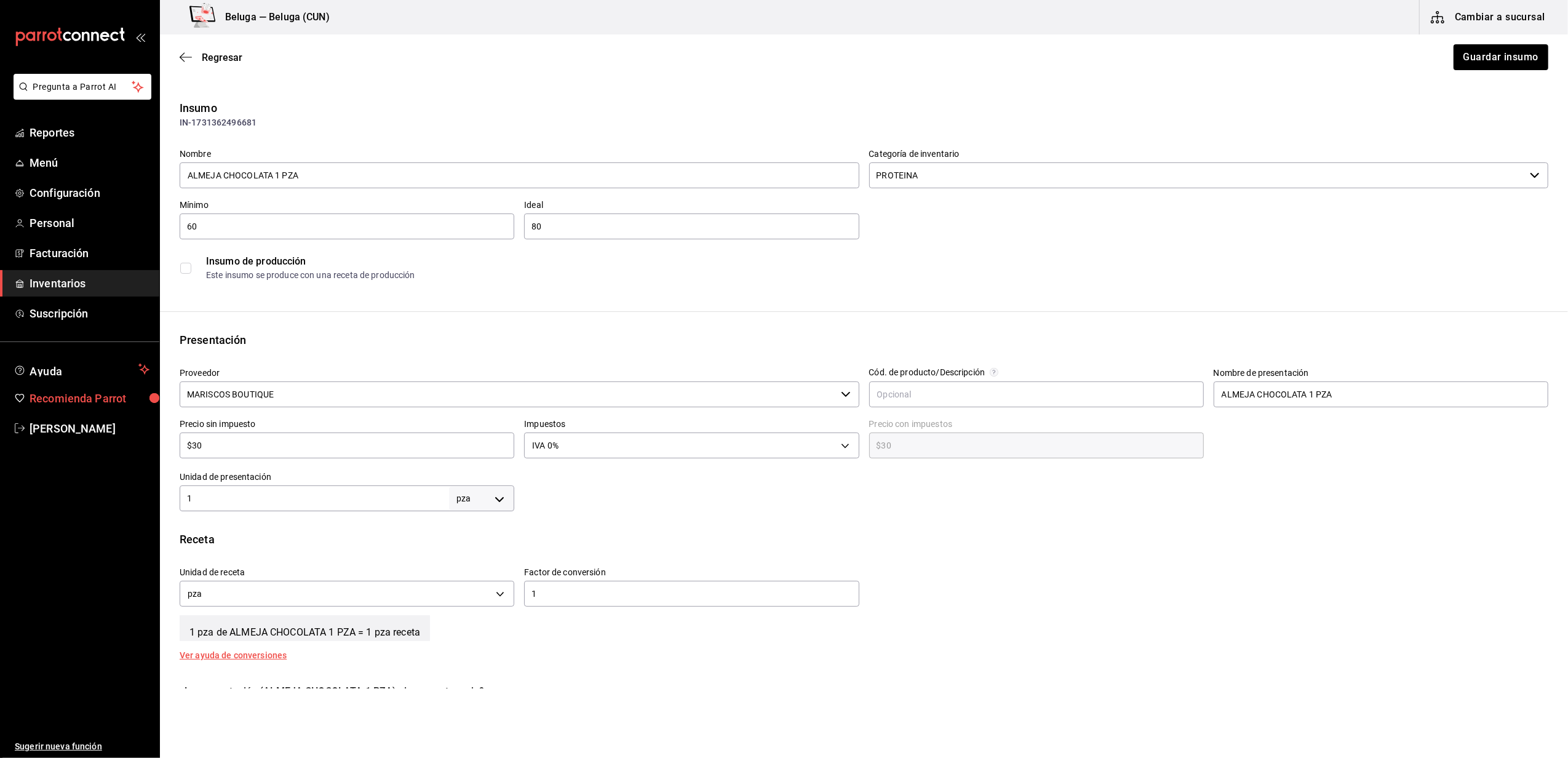
drag, startPoint x: 364, startPoint y: 387, endPoint x: 0, endPoint y: 389, distance: 364.0
click at [0, 389] on html "Pregunta a Parrot AI Reportes Menú Configuración Personal Facturación Inventari…" at bounding box center [784, 344] width 1568 height 689
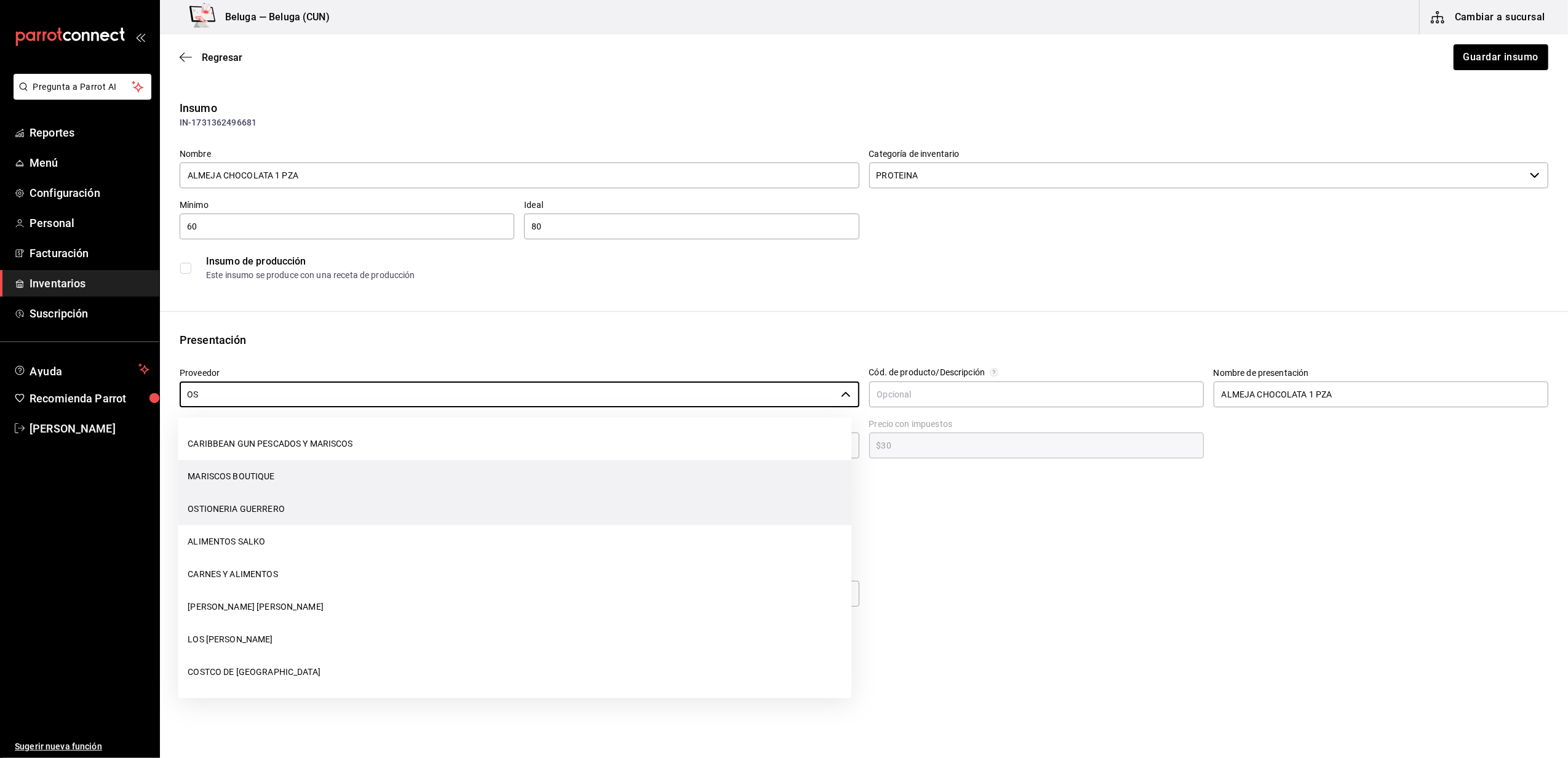
click at [197, 515] on li "OSTIONERIA GUERRERO" at bounding box center [514, 508] width 673 height 32
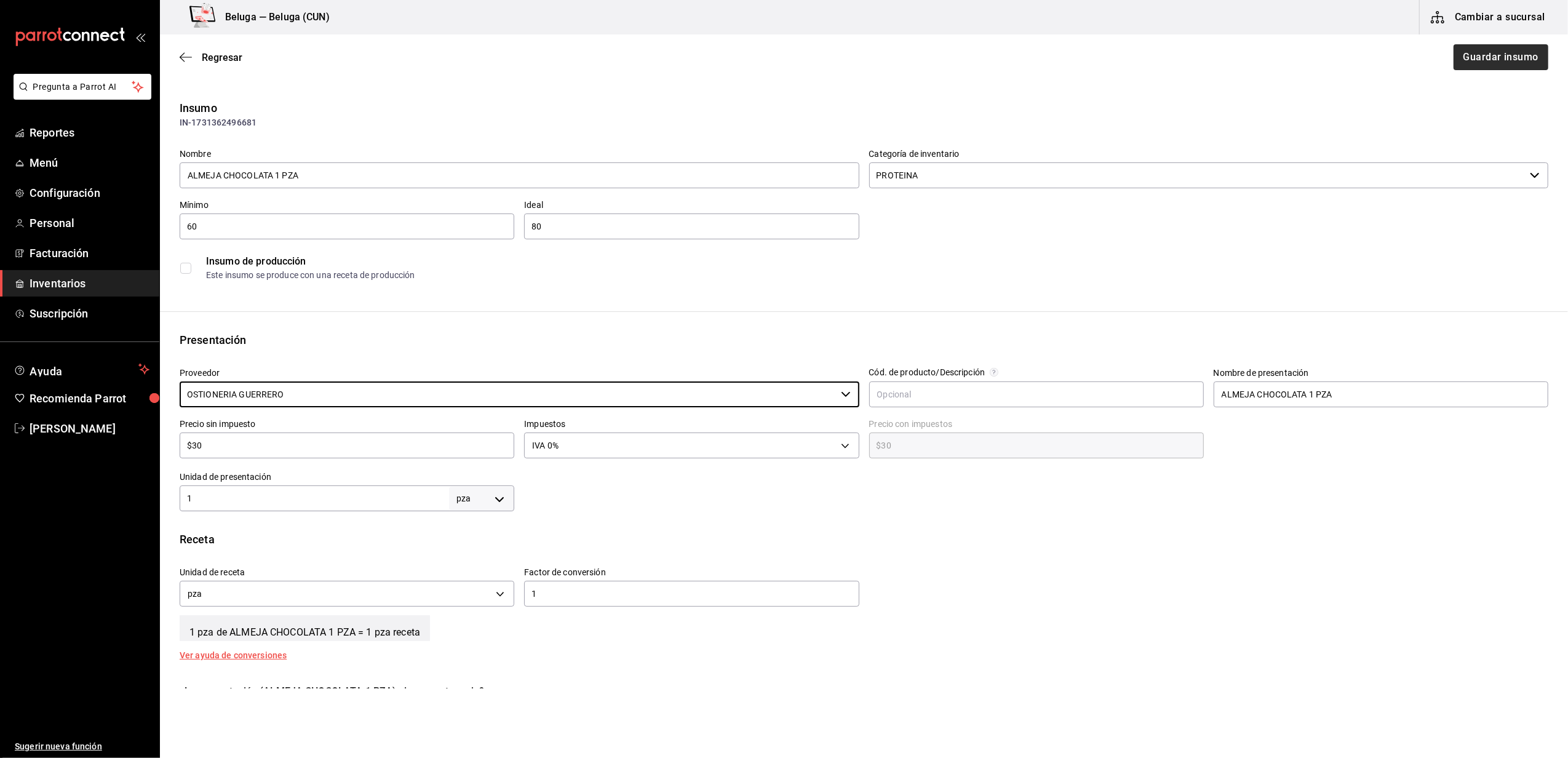
type input "OSTIONERIA GUERRERO"
click at [1464, 52] on button "Guardar insumo" at bounding box center [1500, 57] width 96 height 26
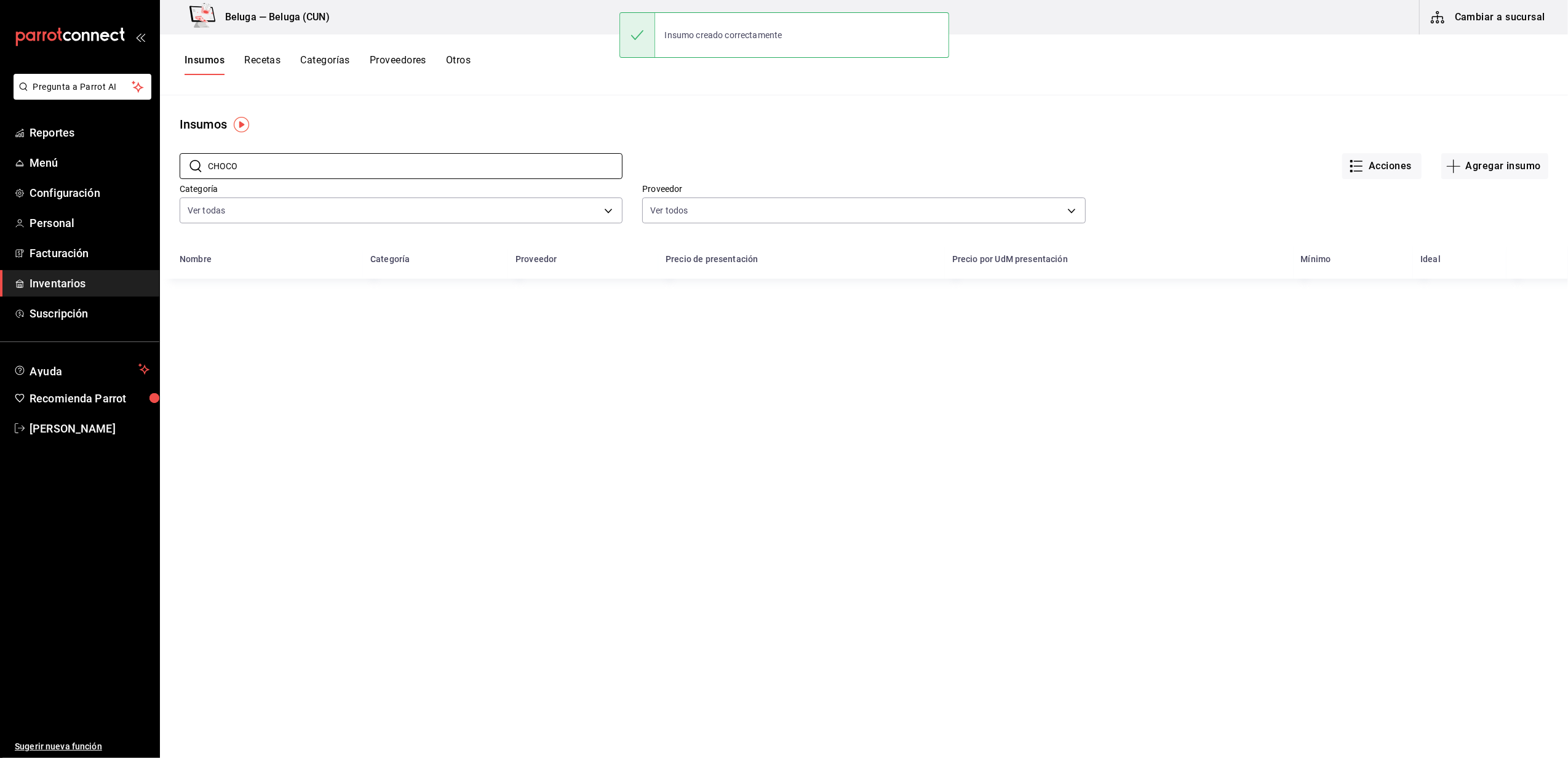
drag, startPoint x: 340, startPoint y: 167, endPoint x: -3, endPoint y: 182, distance: 343.3
click at [0, 182] on html "Pregunta a Parrot AI Reportes Menú Configuración Personal Facturación Inventari…" at bounding box center [784, 374] width 1568 height 749
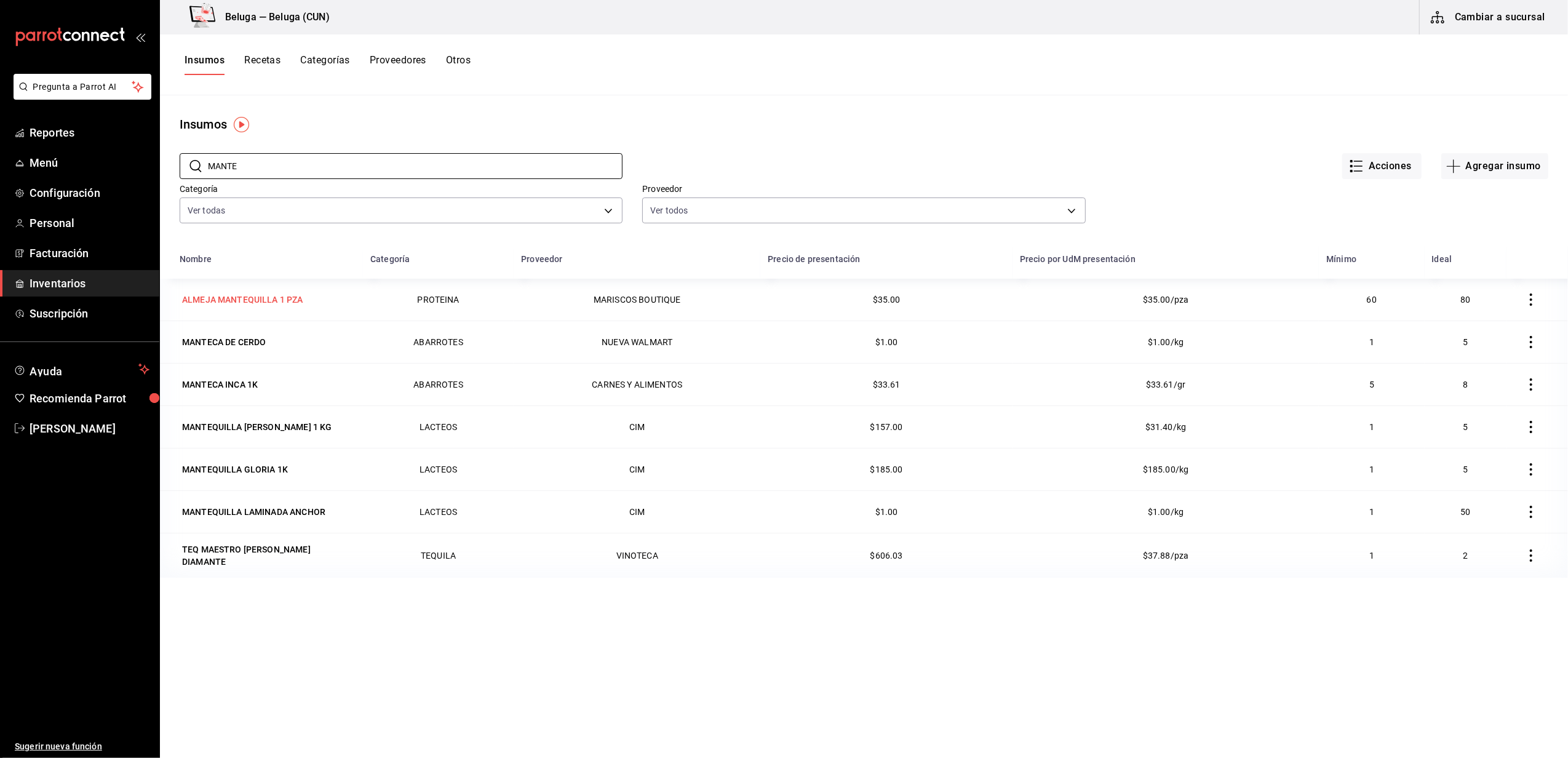
type input "MANTE"
click at [282, 301] on div "ALMEJA MANTEQUILLA 1 PZA" at bounding box center [243, 300] width 121 height 12
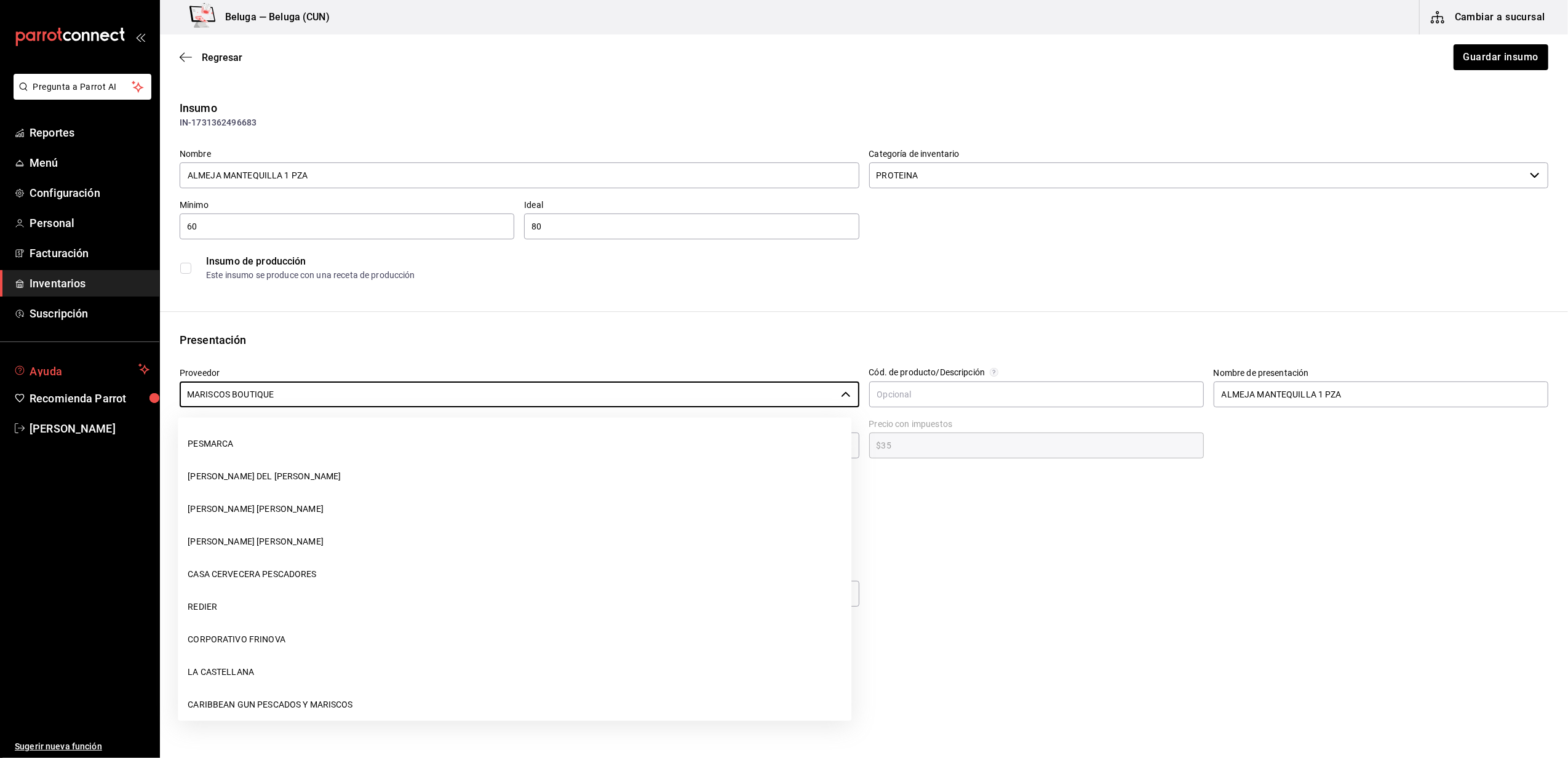
scroll to position [43, 0]
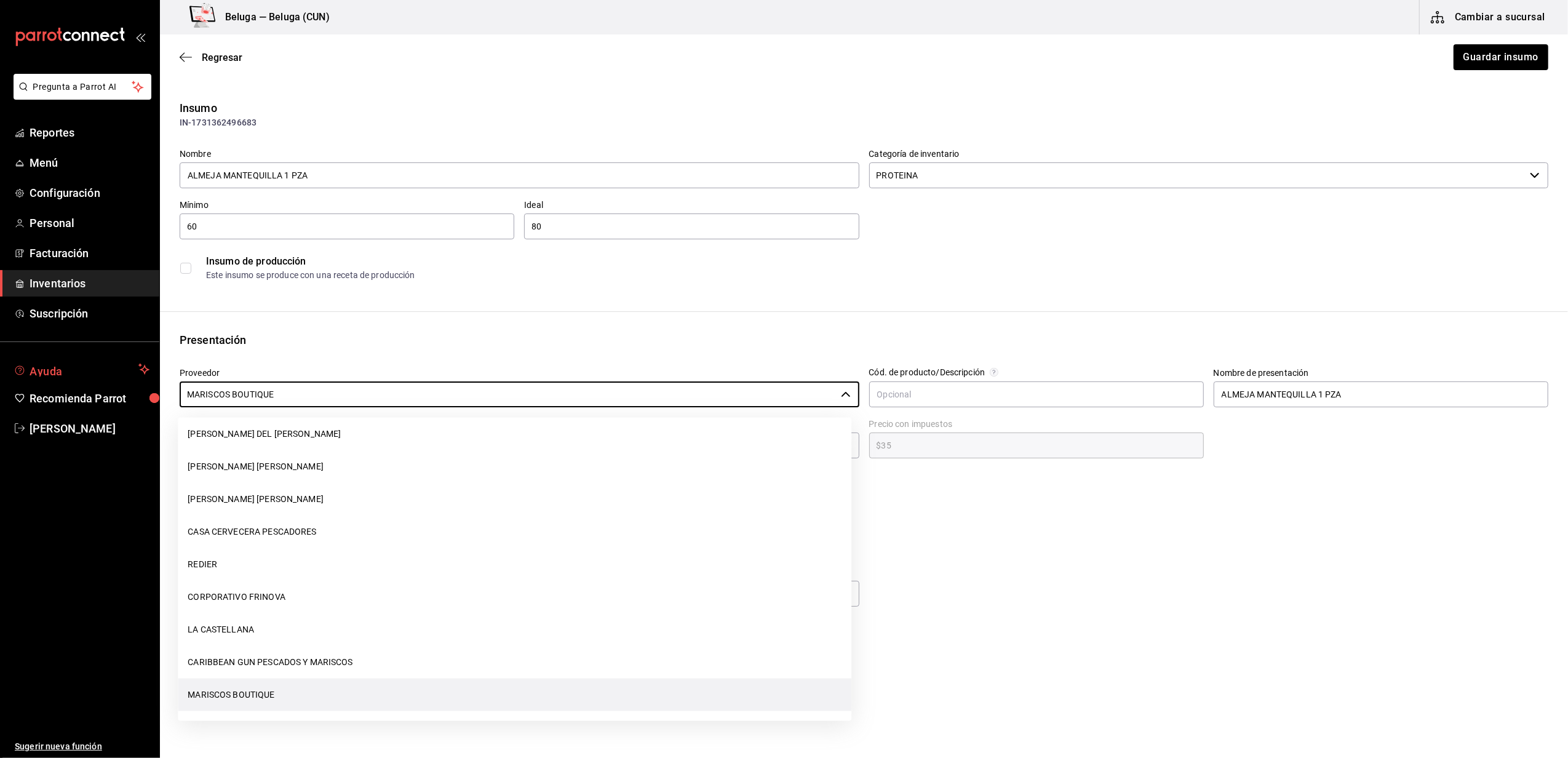
drag, startPoint x: 295, startPoint y: 399, endPoint x: 97, endPoint y: 380, distance: 198.9
click at [94, 384] on div "Pregunta a Parrot AI Reportes Menú Configuración Personal Facturación Inventari…" at bounding box center [784, 344] width 1568 height 689
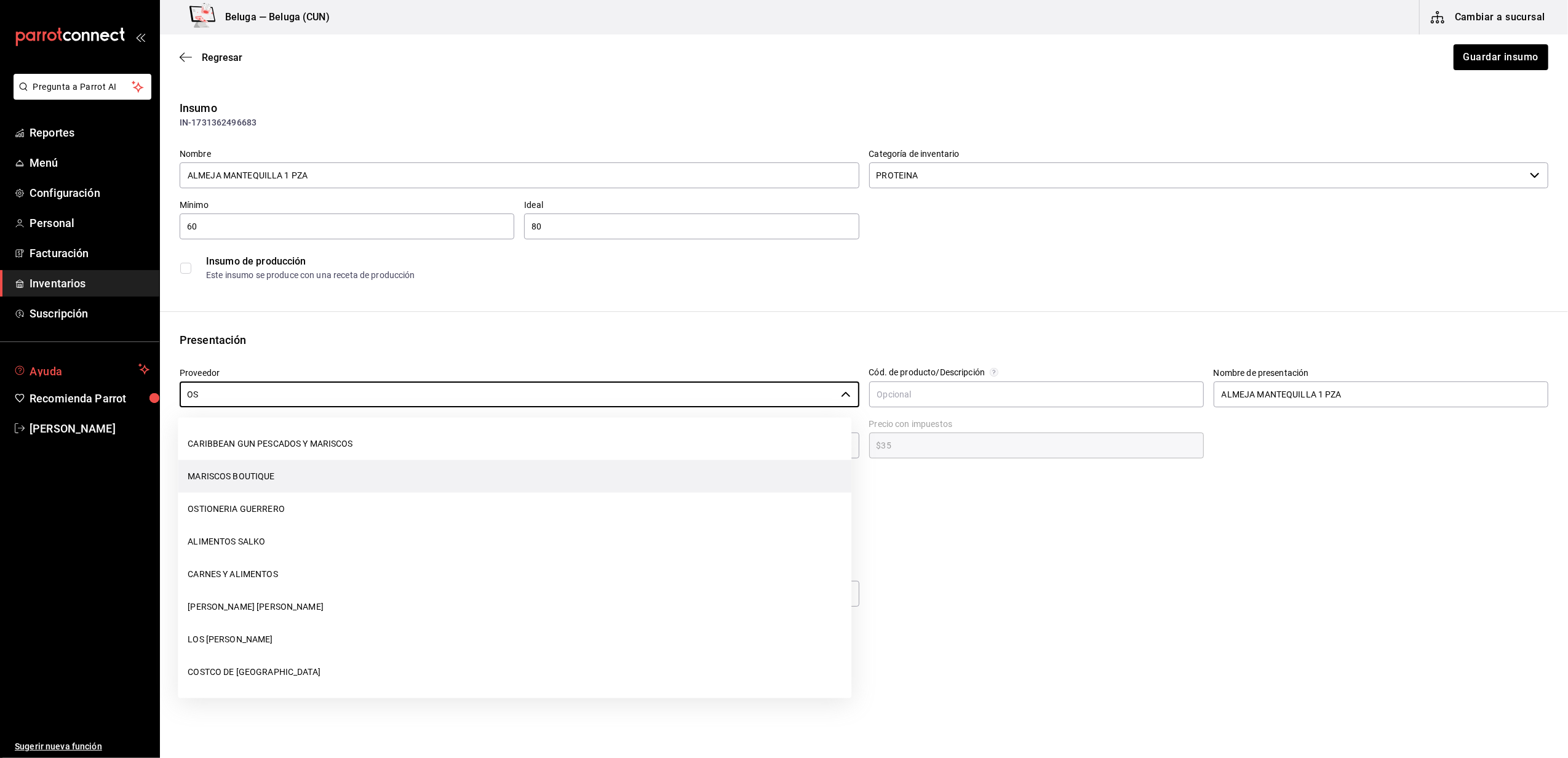
scroll to position [0, 0]
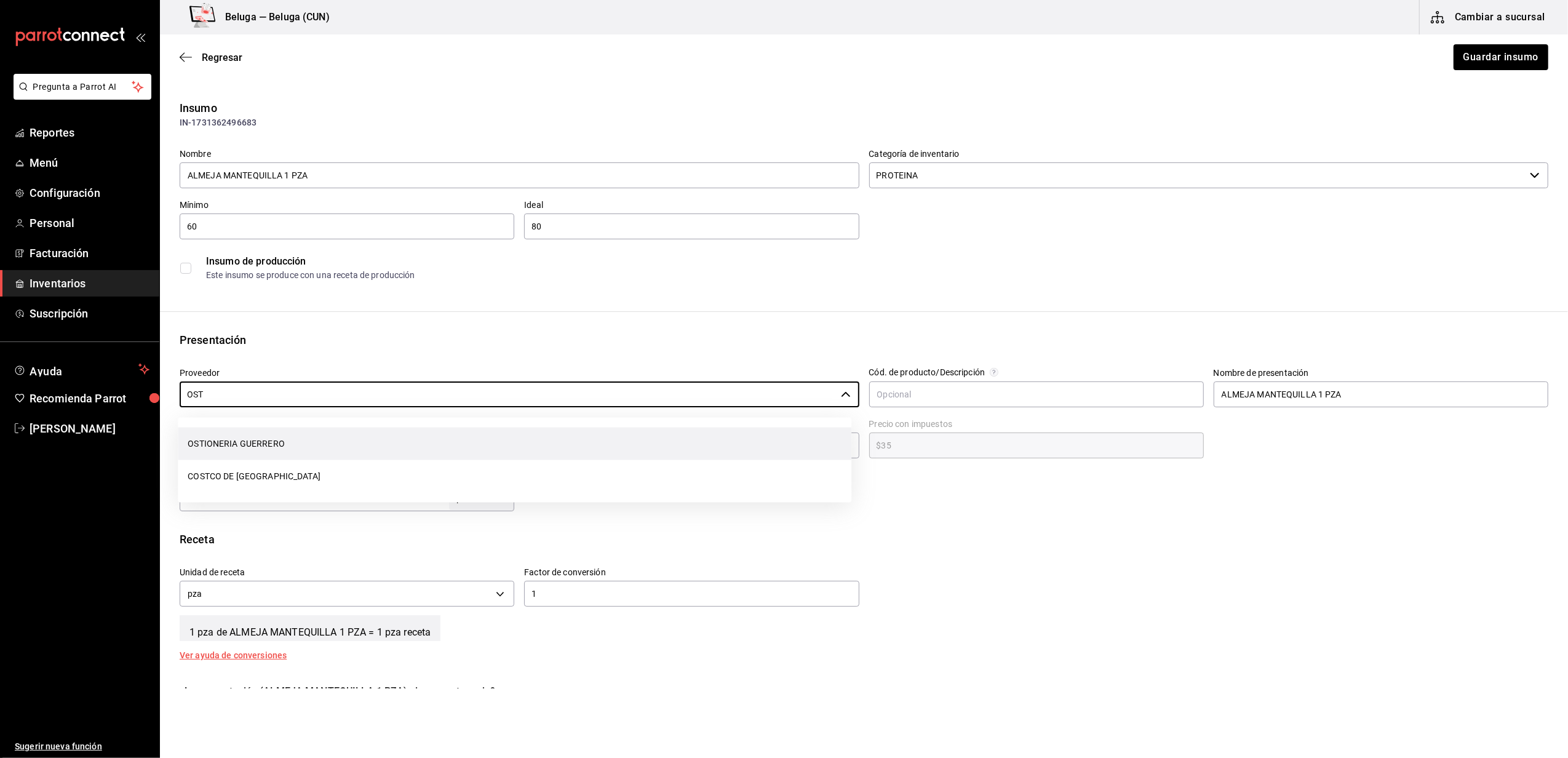
drag, startPoint x: 248, startPoint y: 426, endPoint x: 241, endPoint y: 436, distance: 12.2
click at [245, 429] on ul "OSTIONERIA [PERSON_NAME] COSTCO DE [GEOGRAPHIC_DATA]" at bounding box center [514, 459] width 673 height 85
click at [241, 439] on li "OSTIONERIA GUERRERO" at bounding box center [514, 444] width 673 height 32
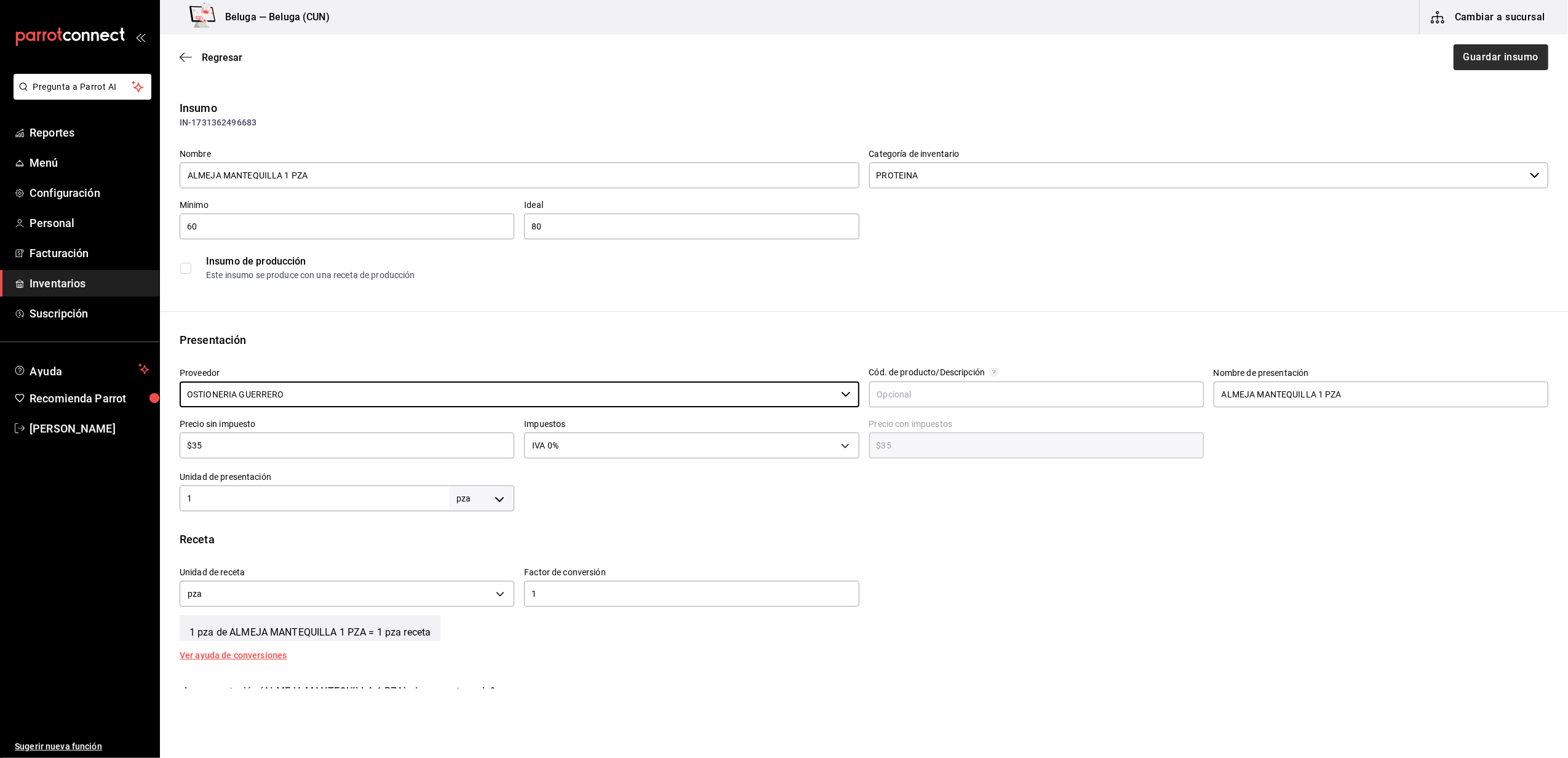
type input "OSTIONERIA GUERRERO"
click at [1481, 48] on button "Guardar insumo" at bounding box center [1500, 57] width 96 height 26
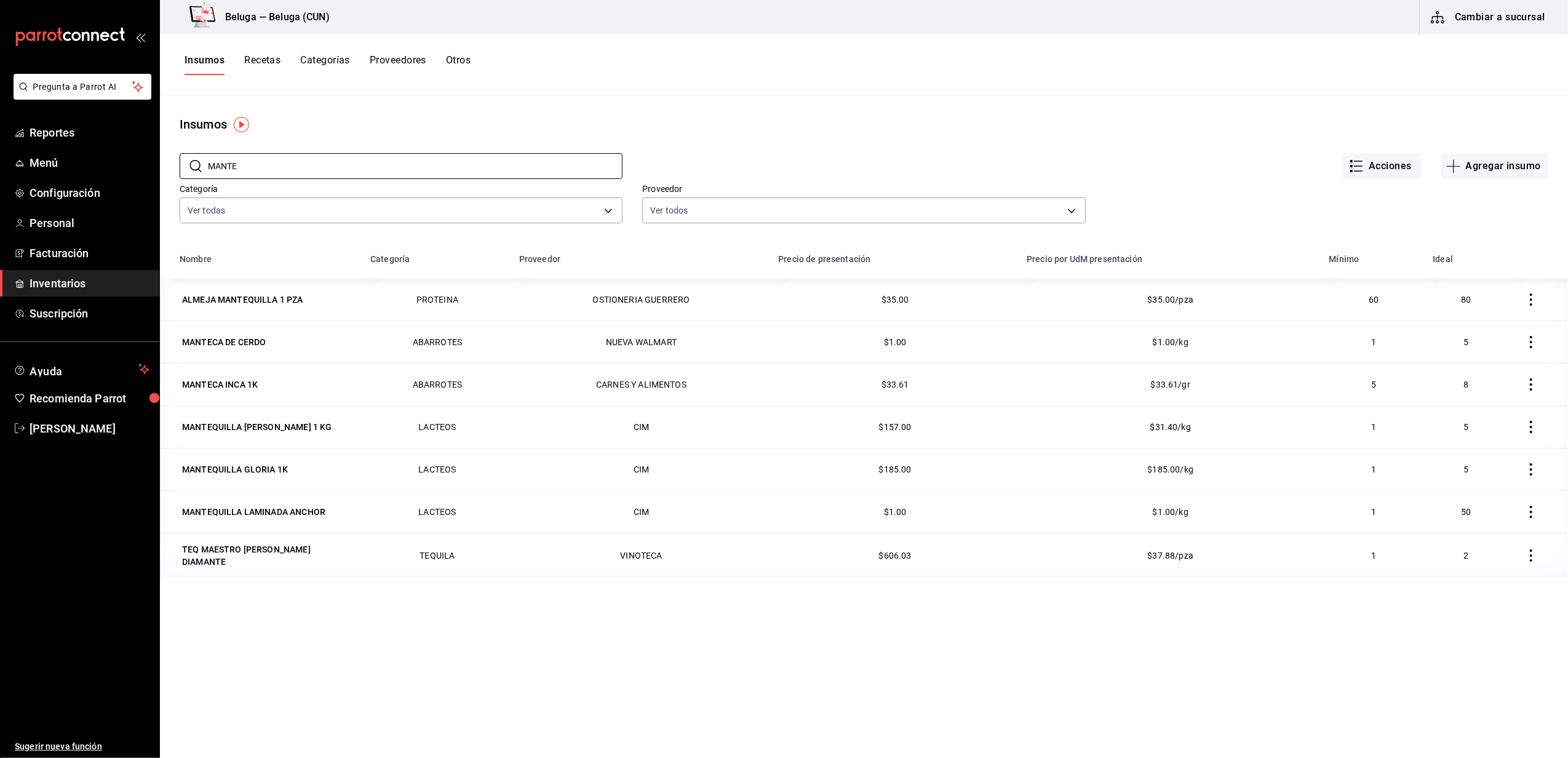
drag, startPoint x: 279, startPoint y: 162, endPoint x: -3, endPoint y: 175, distance: 282.3
click at [0, 175] on html "Pregunta a Parrot AI Reportes Menú Configuración Personal Facturación Inventari…" at bounding box center [784, 374] width 1568 height 749
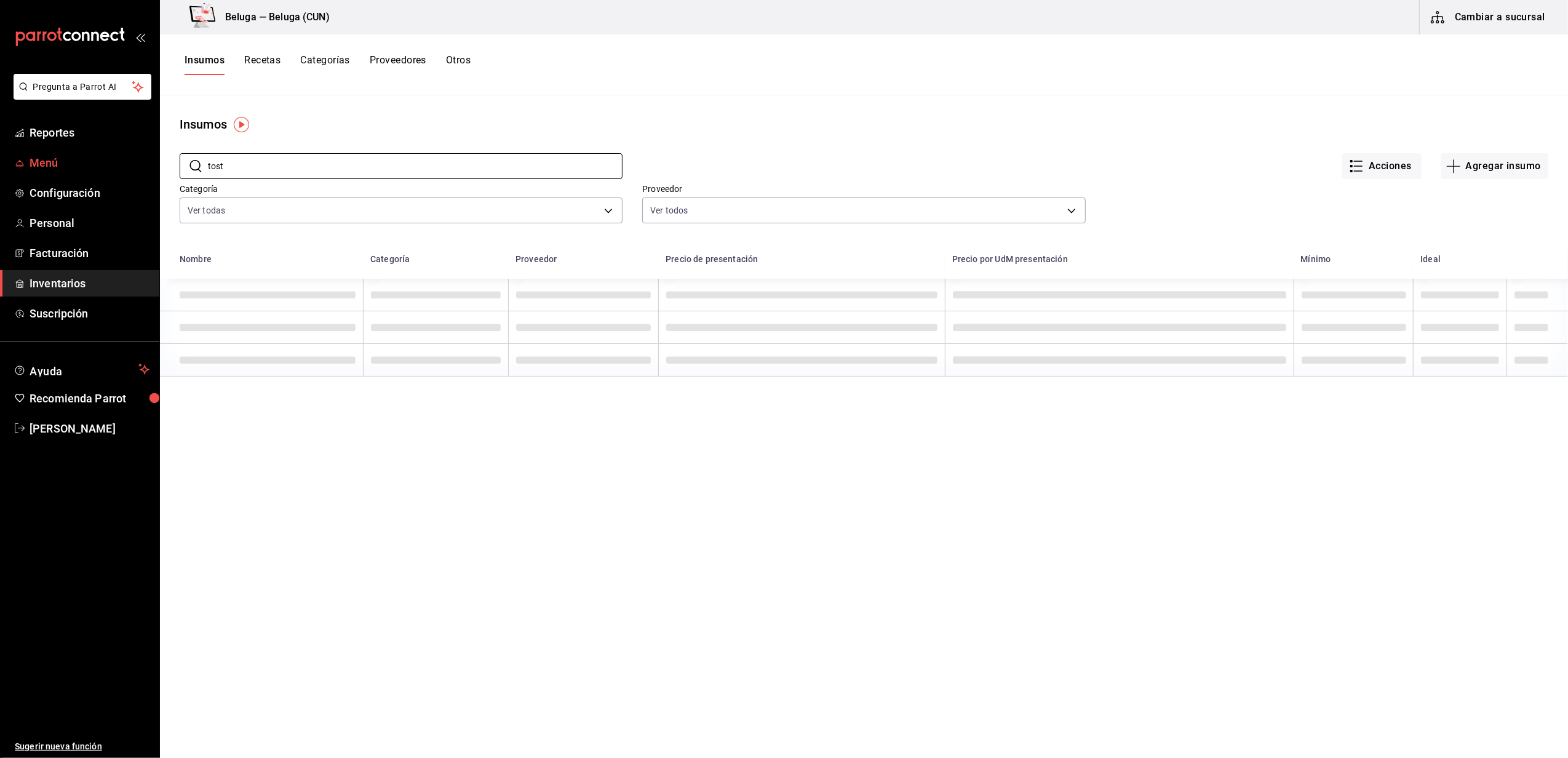
type input "tosta"
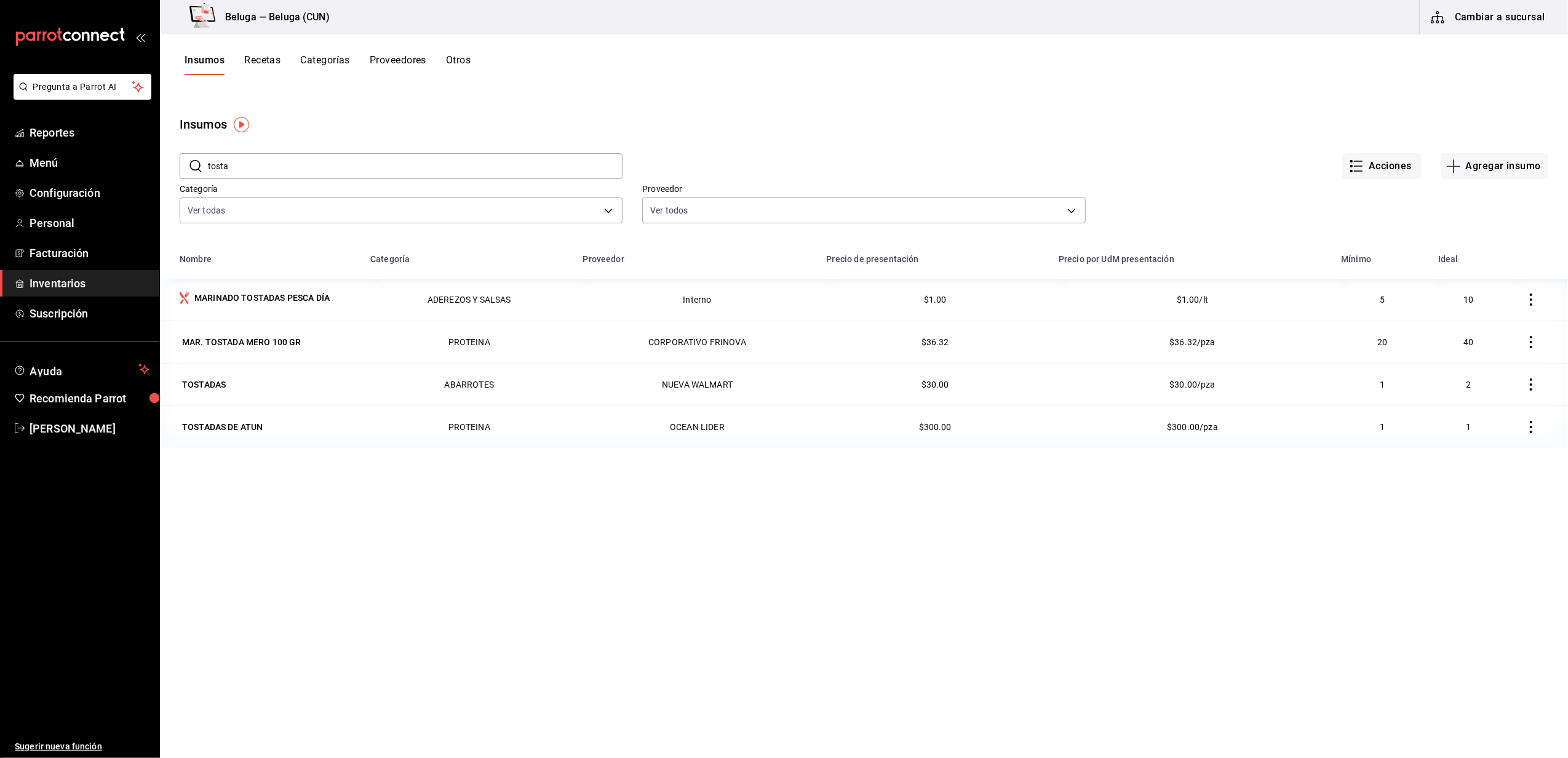
drag, startPoint x: 248, startPoint y: 159, endPoint x: 232, endPoint y: 160, distance: 16.0
click at [232, 160] on input "tosta" at bounding box center [415, 166] width 415 height 25
drag, startPoint x: 210, startPoint y: 169, endPoint x: 185, endPoint y: 161, distance: 26.2
click at [173, 168] on div "​ [PERSON_NAME] ​ Acciones Agregar insumo Categoría Ver todas f07f4d25-74ae-45a…" at bounding box center [864, 190] width 1408 height 113
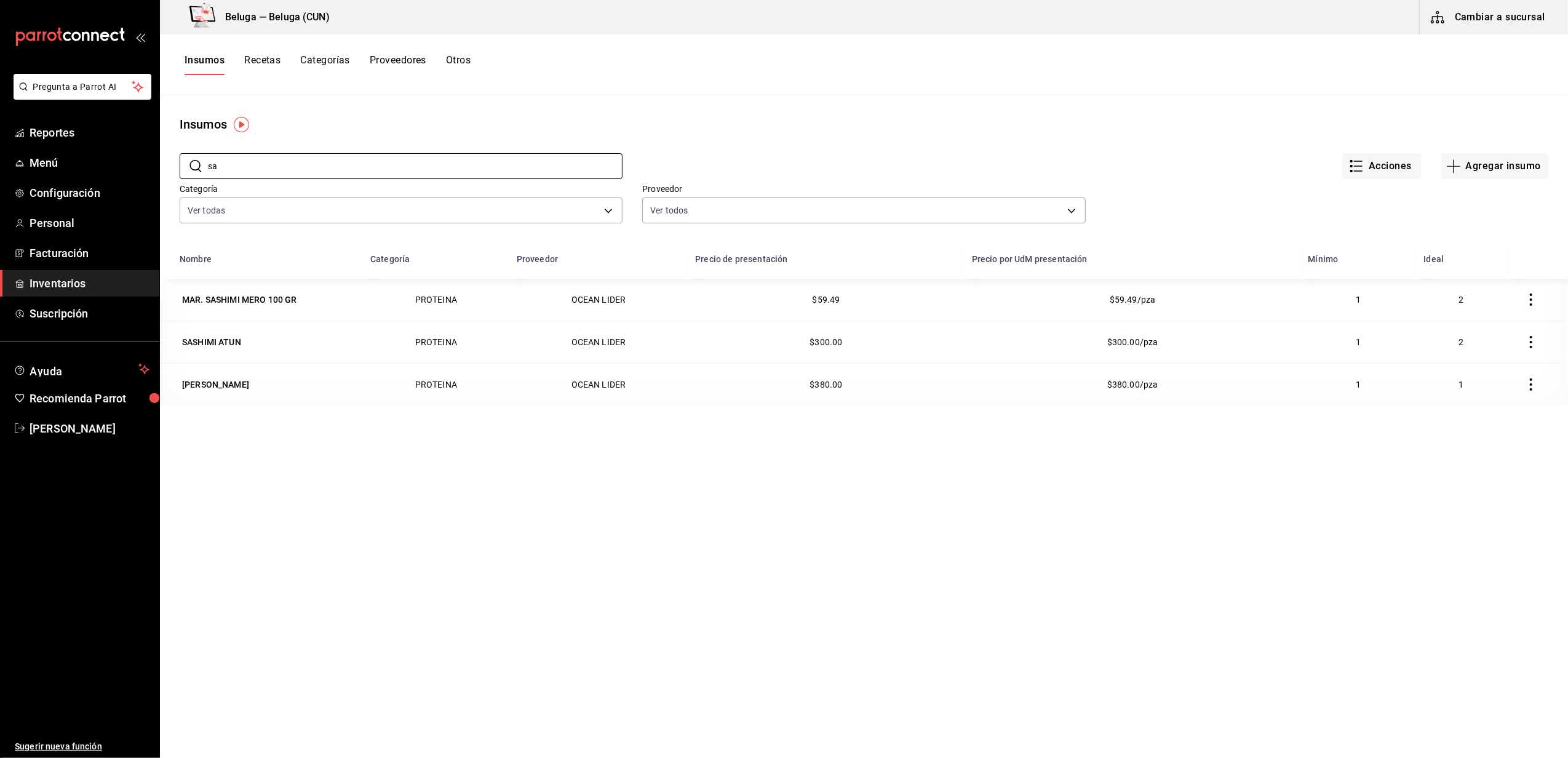
type input "s"
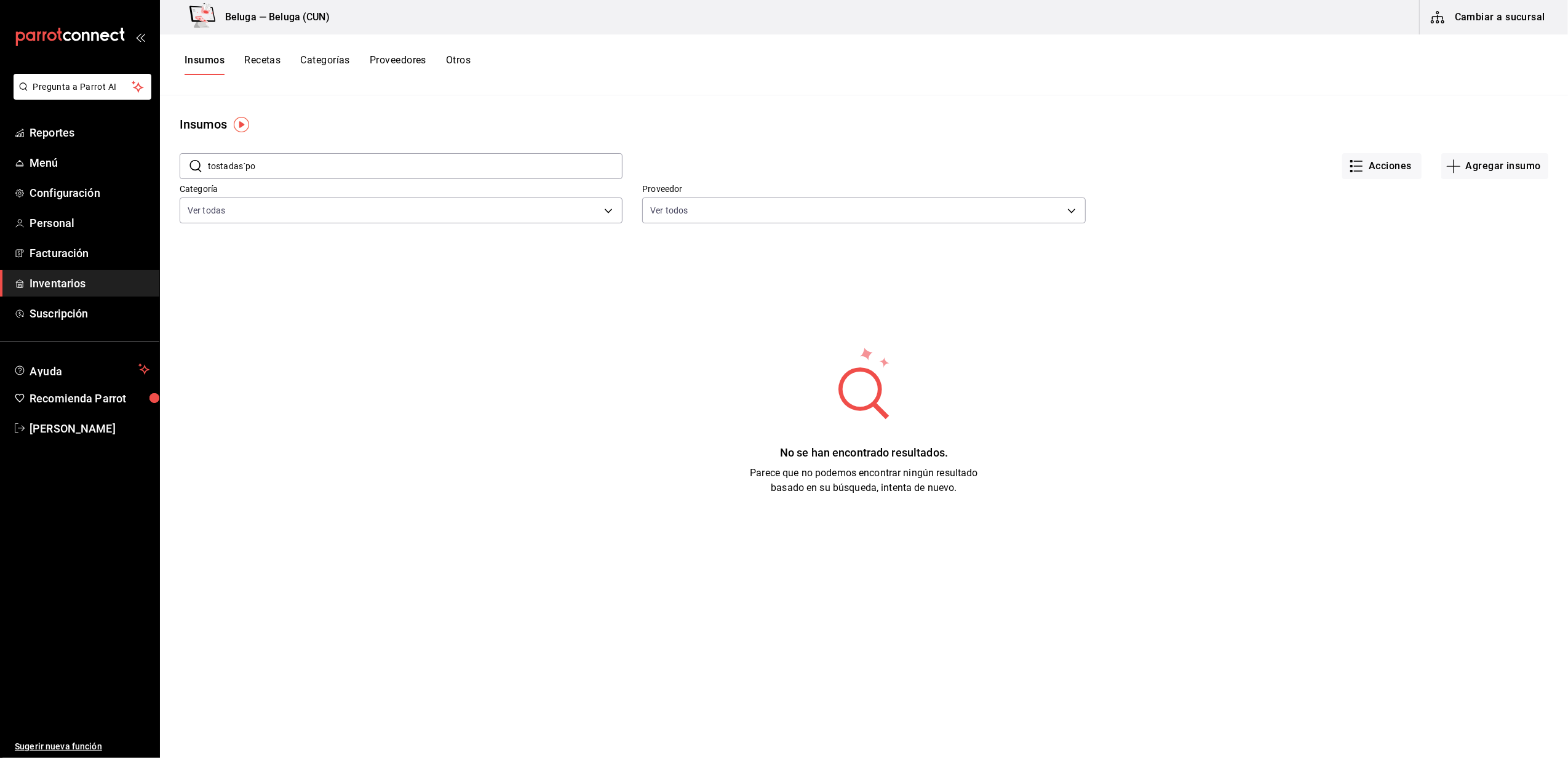
drag, startPoint x: 287, startPoint y: 170, endPoint x: 242, endPoint y: 173, distance: 45.1
click at [242, 173] on input "tostadas´po" at bounding box center [415, 166] width 415 height 25
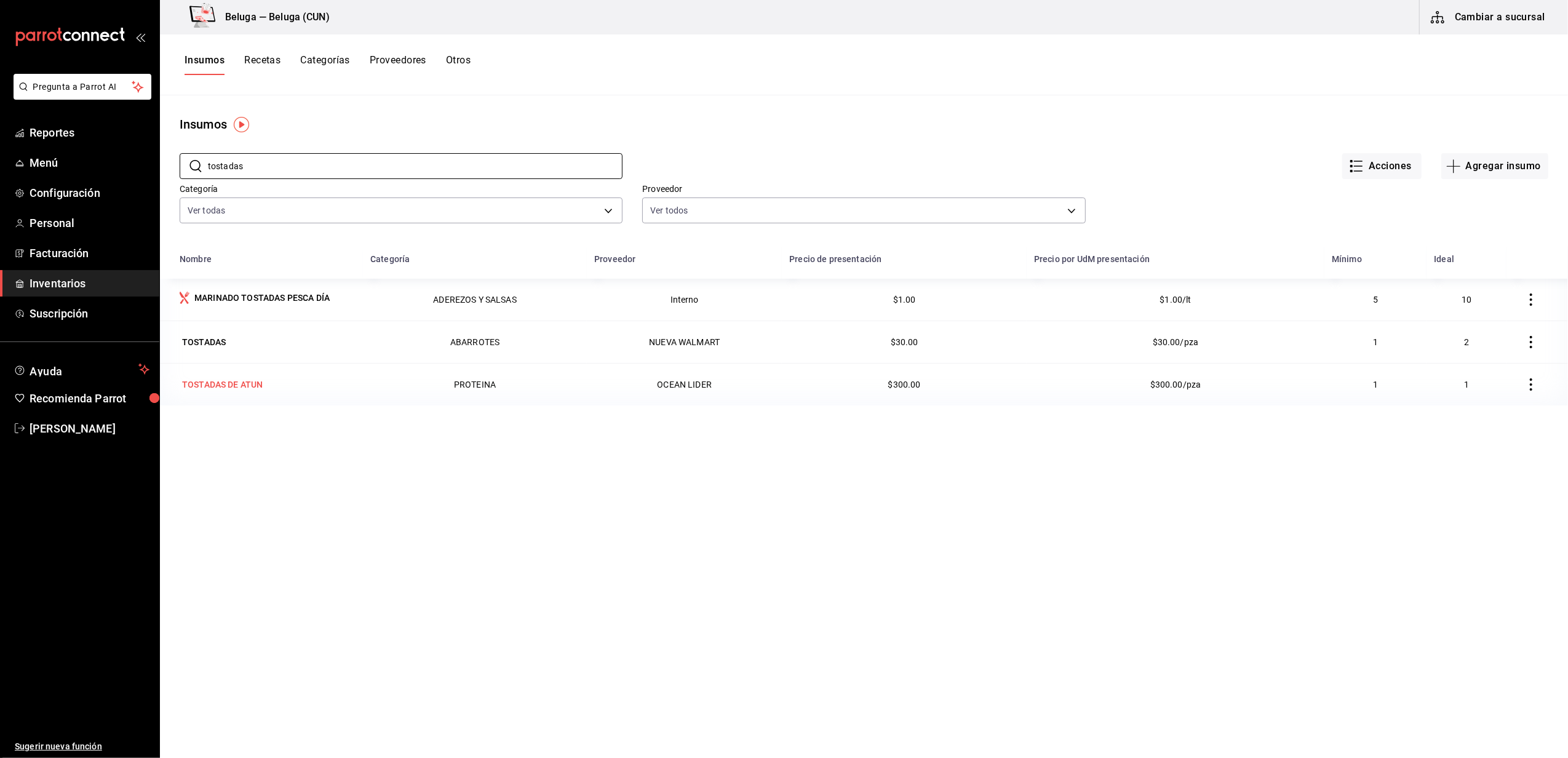
type input "tostadas"
click at [234, 380] on div "TOSTADAS DE ATUN" at bounding box center [222, 385] width 80 height 12
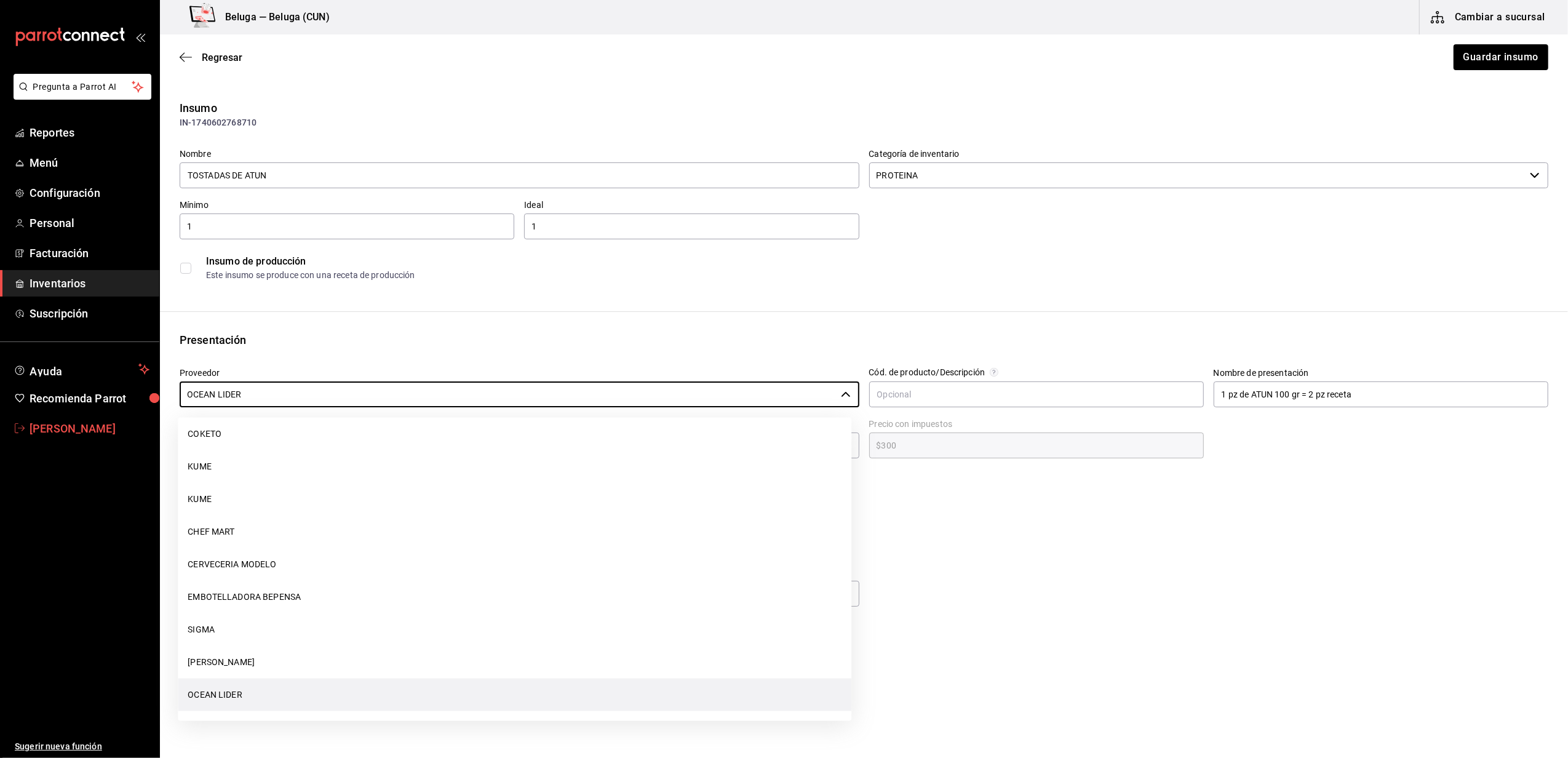
drag, startPoint x: 276, startPoint y: 387, endPoint x: 3, endPoint y: 426, distance: 275.8
click at [3, 426] on div "Pregunta a Parrot AI Reportes Menú Configuración Personal Facturación Inventari…" at bounding box center [784, 344] width 1568 height 689
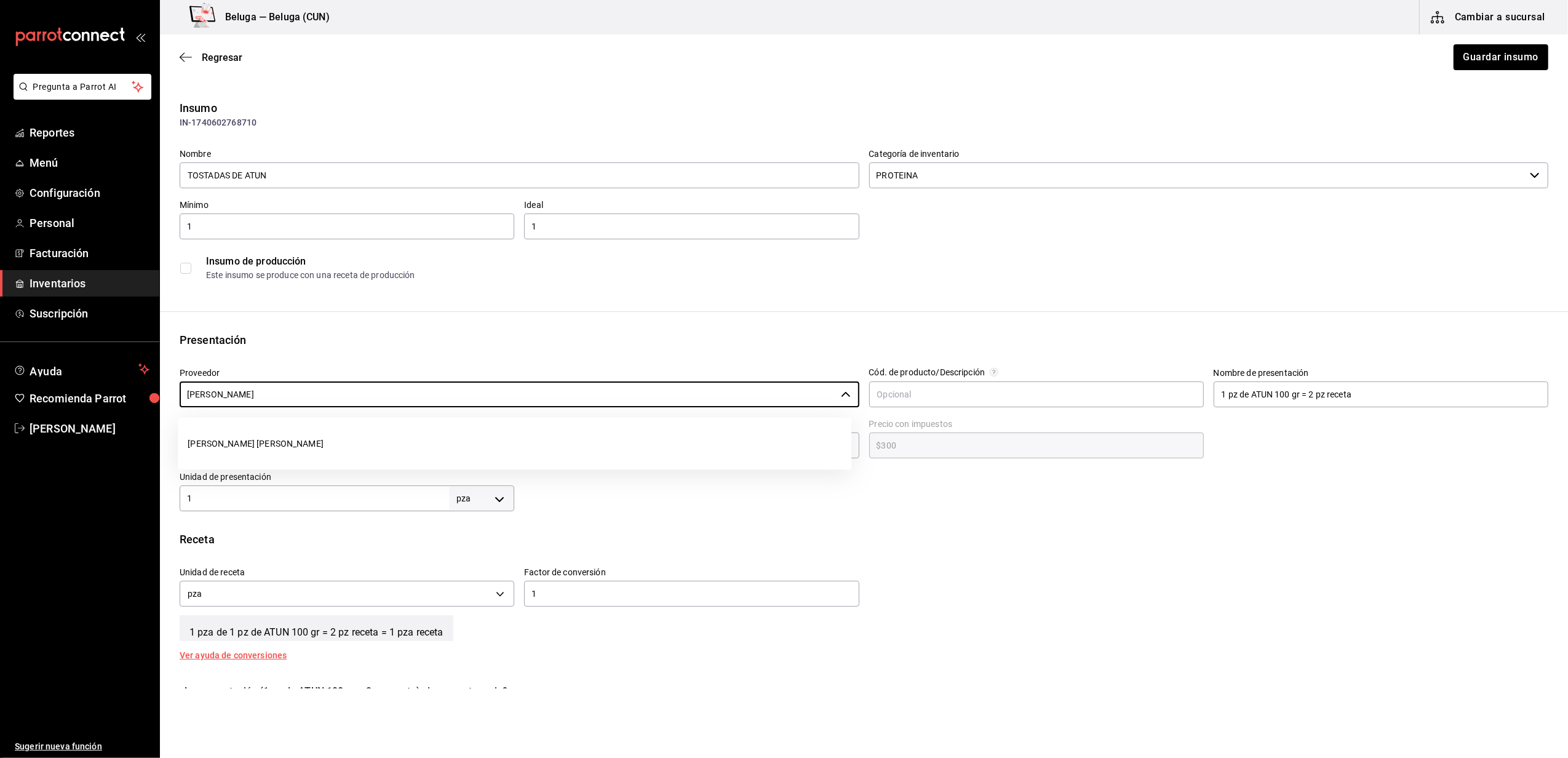
click at [295, 434] on li "[PERSON_NAME] [PERSON_NAME]" at bounding box center [514, 444] width 673 height 32
type input "[PERSON_NAME] [PERSON_NAME]"
click at [1483, 47] on button "Guardar insumo" at bounding box center [1500, 57] width 96 height 26
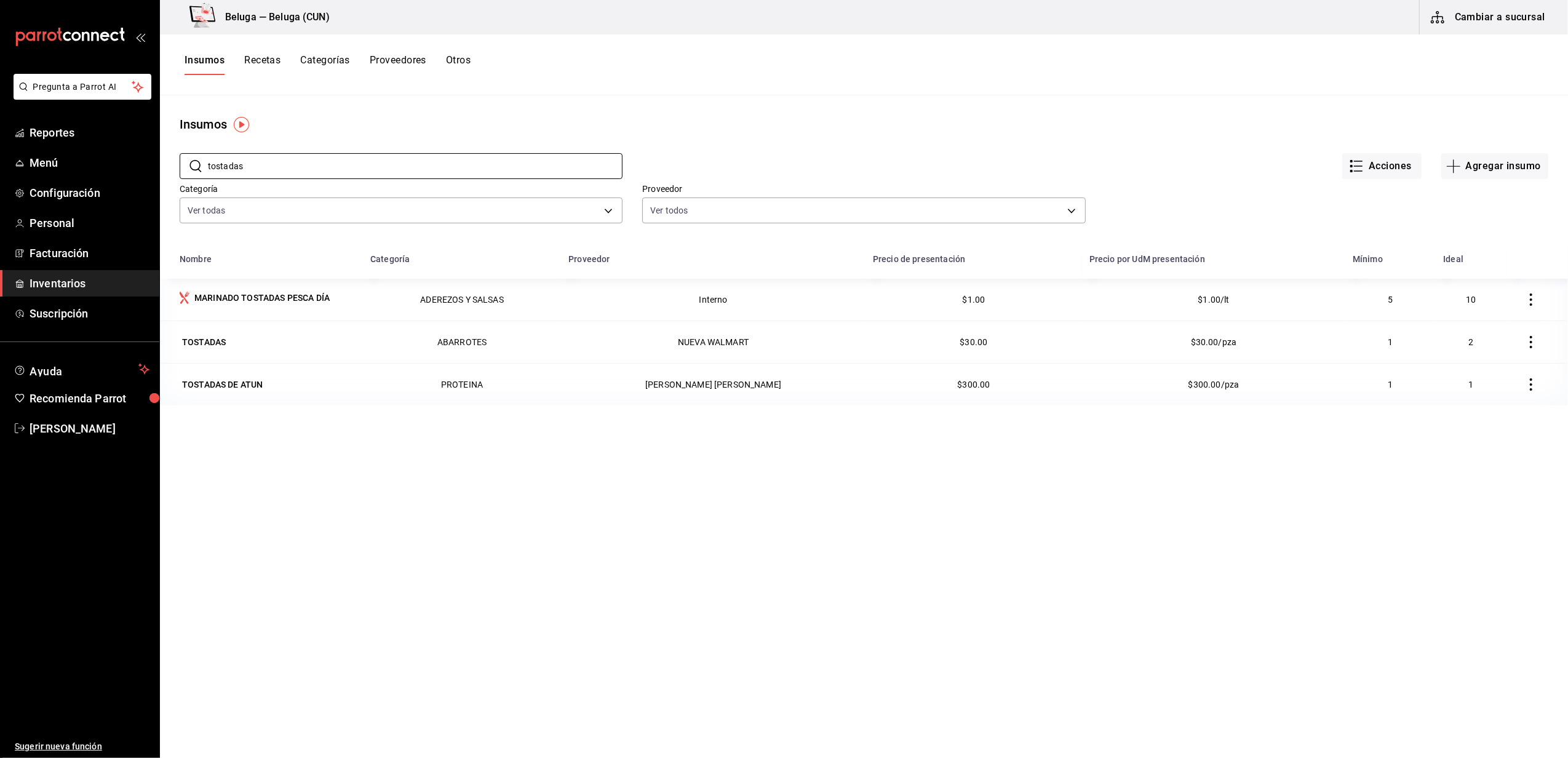
drag, startPoint x: 206, startPoint y: 167, endPoint x: 168, endPoint y: 185, distance: 42.0
click at [173, 173] on div "​ tostadas ​ Acciones Agregar insumo Categoría Ver todas f07f4d25-74ae-45a0-b4c…" at bounding box center [864, 190] width 1408 height 113
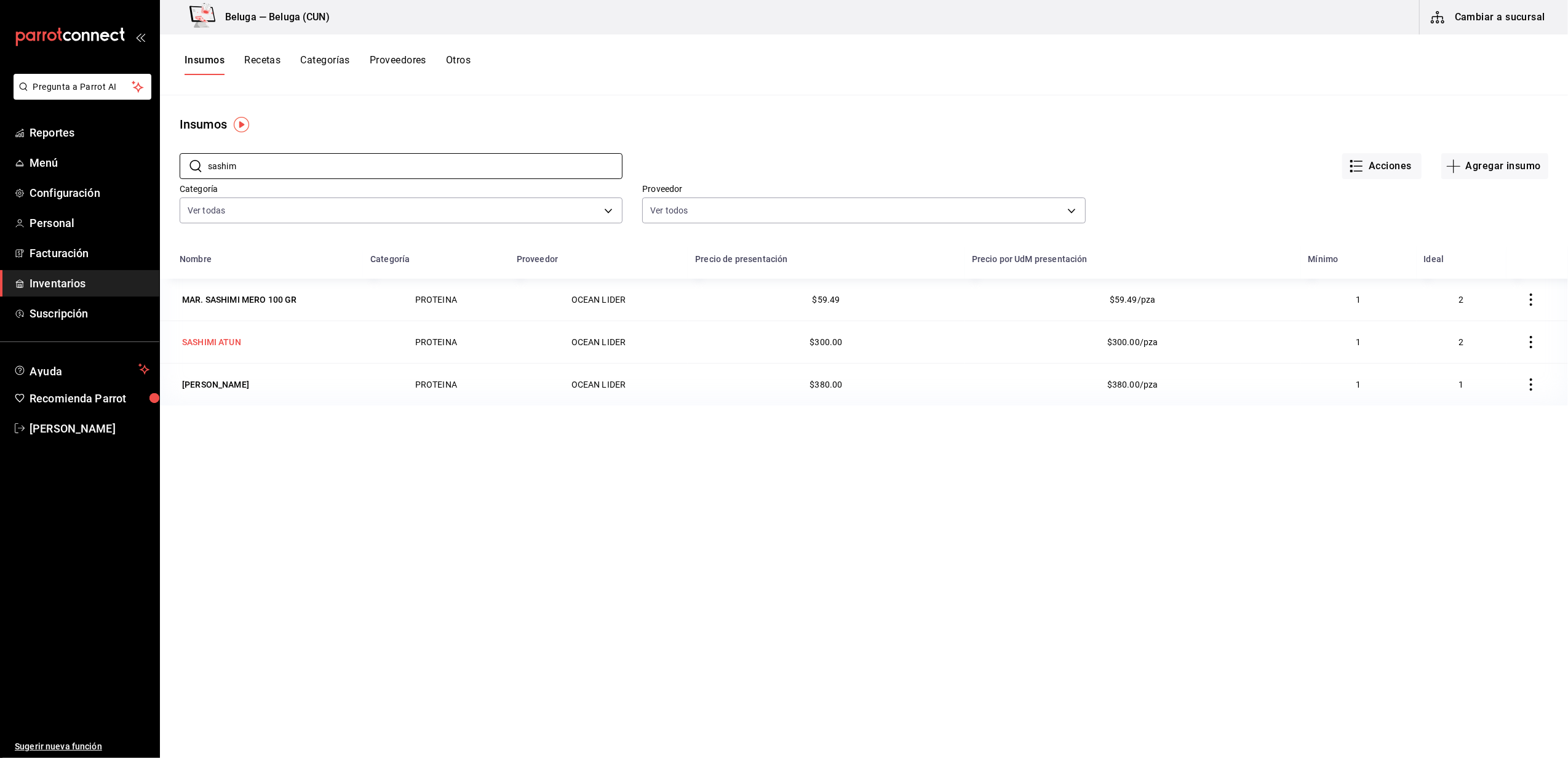
type input "sashim"
click at [232, 347] on div "SASHIMI ATUN" at bounding box center [212, 342] width 59 height 12
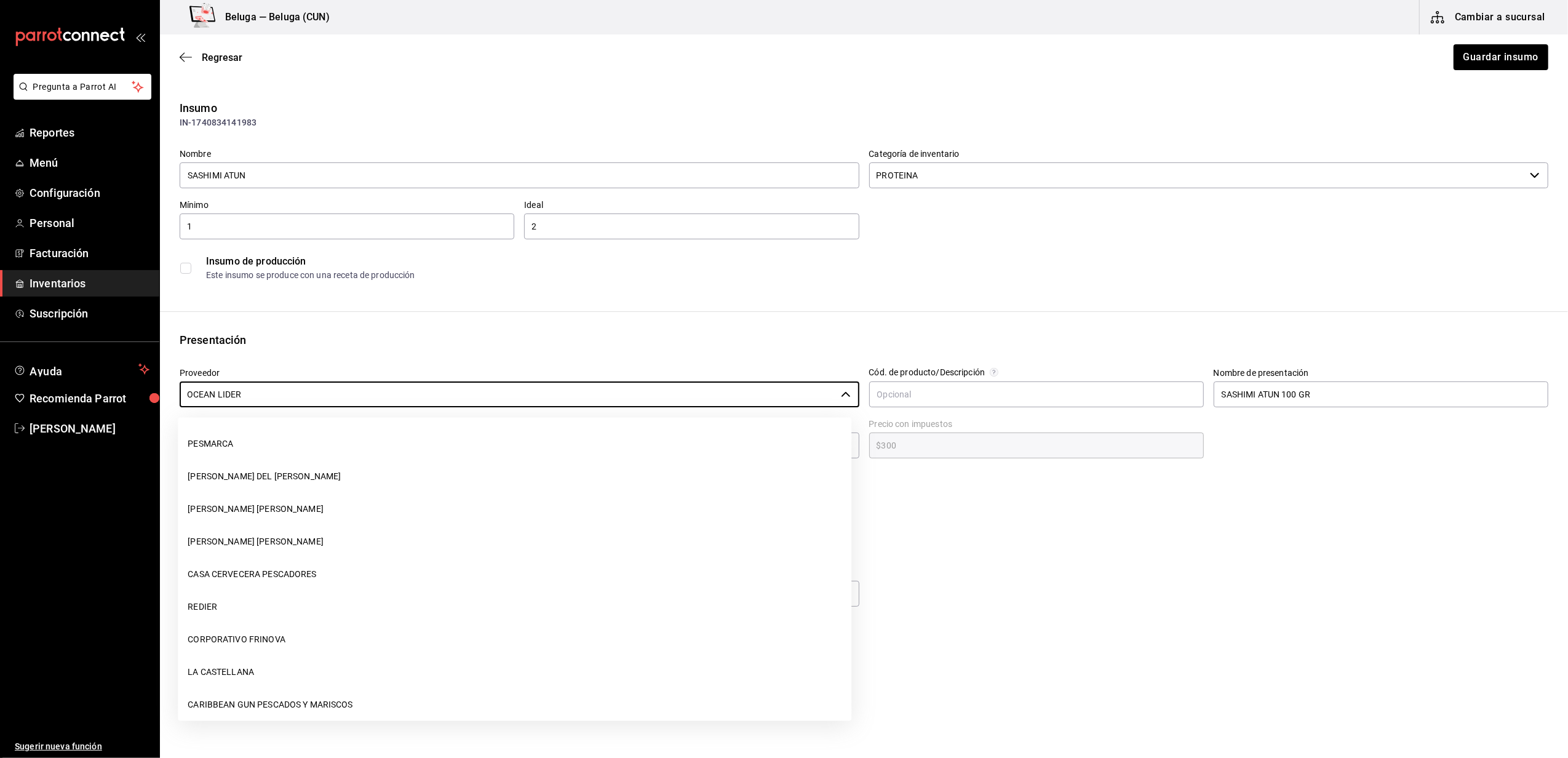
scroll to position [955, 0]
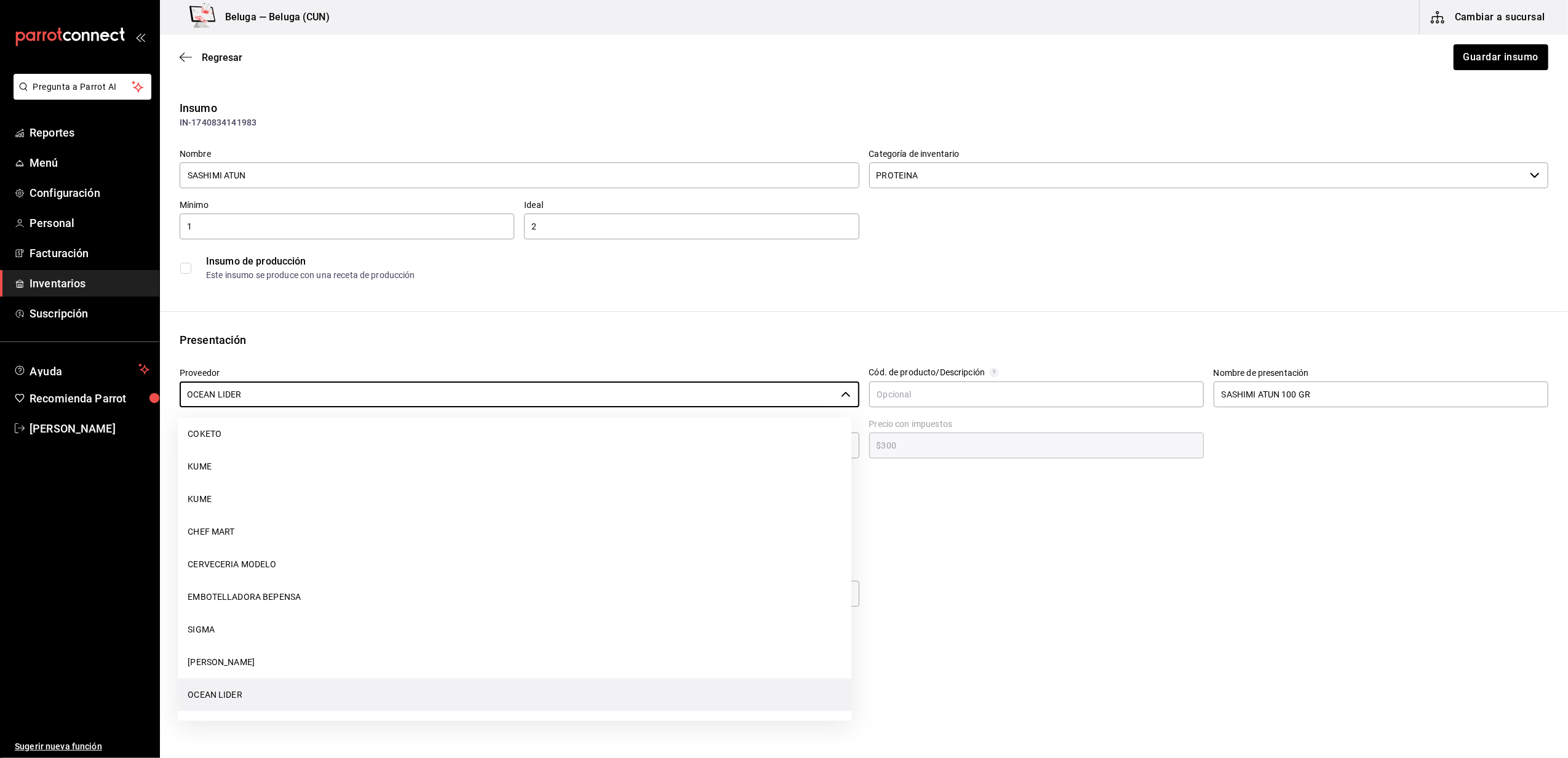
drag, startPoint x: 206, startPoint y: 407, endPoint x: -3, endPoint y: 384, distance: 210.3
click at [0, 384] on html "Pregunta a Parrot AI Reportes Menú Configuración Personal Facturación Inventari…" at bounding box center [784, 344] width 1568 height 689
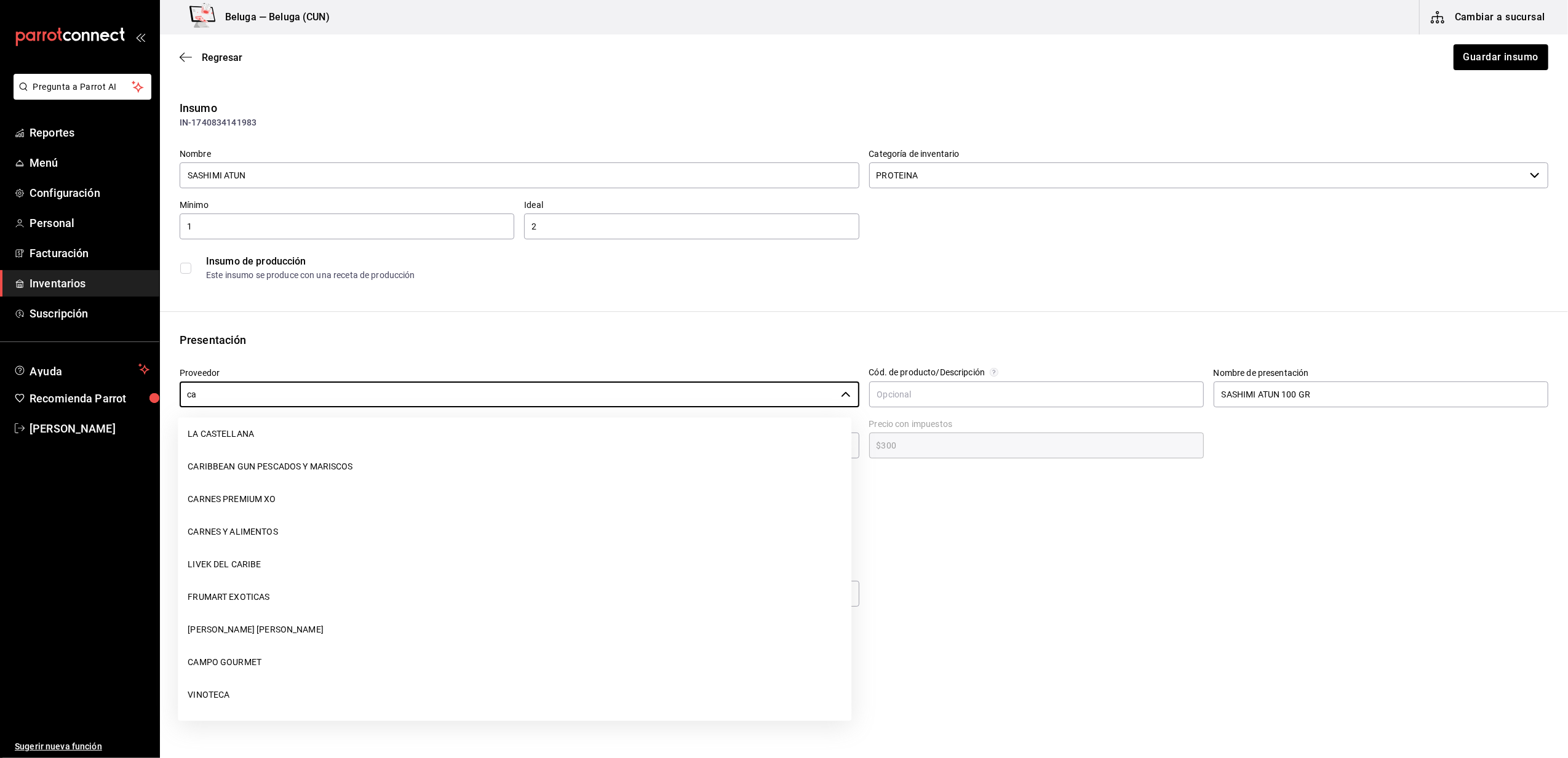
scroll to position [0, 0]
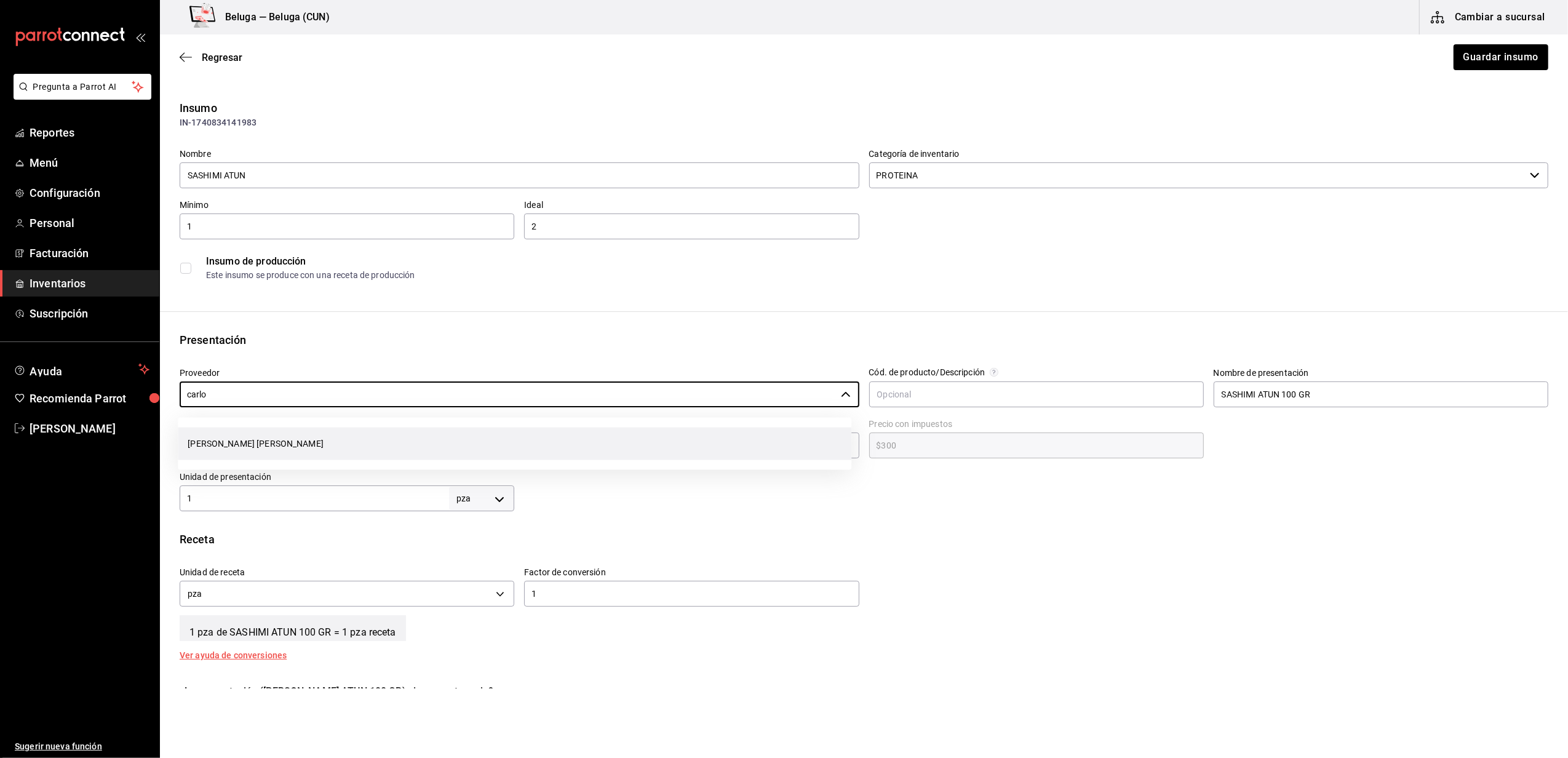
click at [294, 441] on li "[PERSON_NAME] [PERSON_NAME]" at bounding box center [514, 444] width 673 height 32
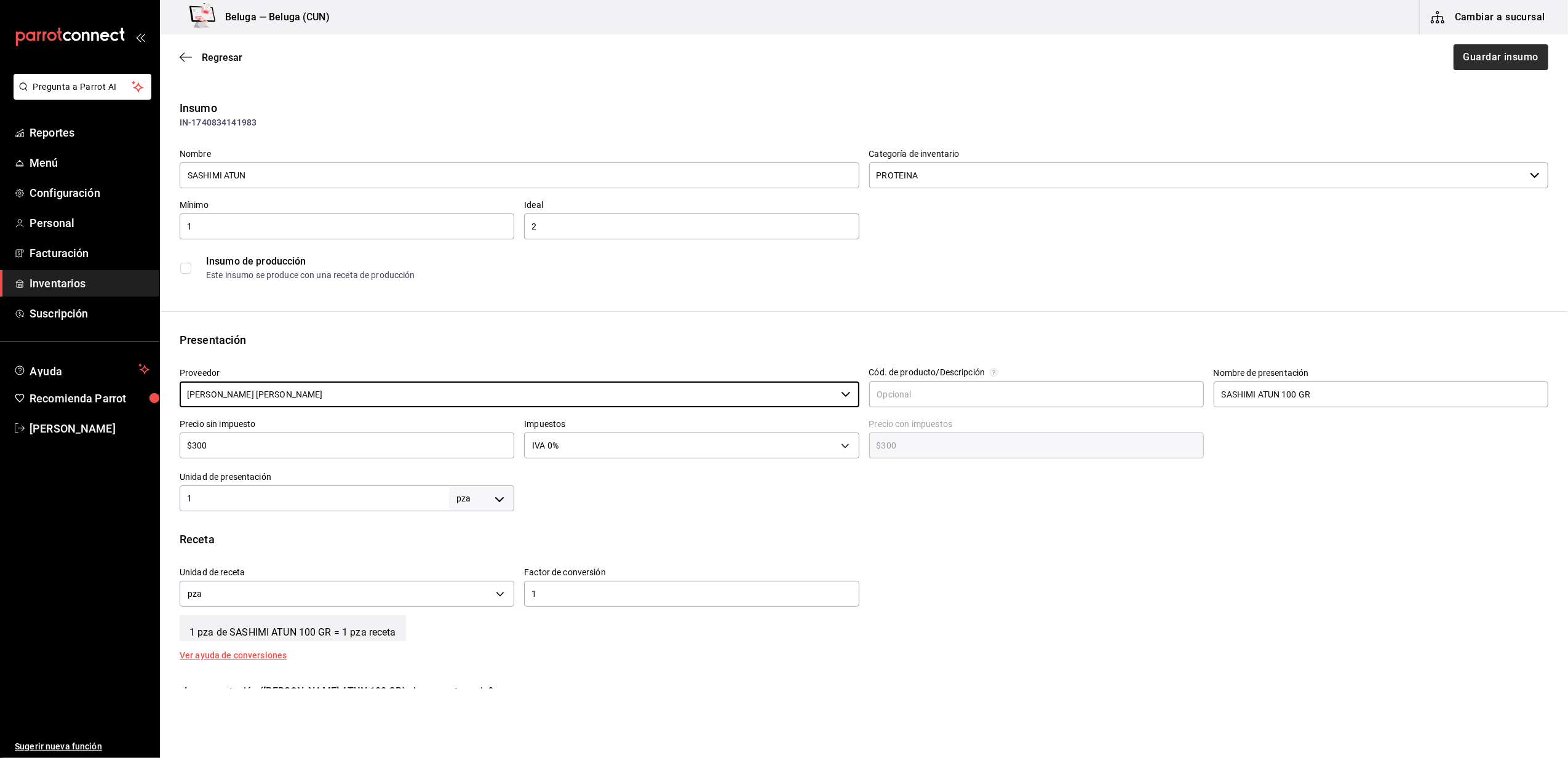
type input "[PERSON_NAME] [PERSON_NAME]"
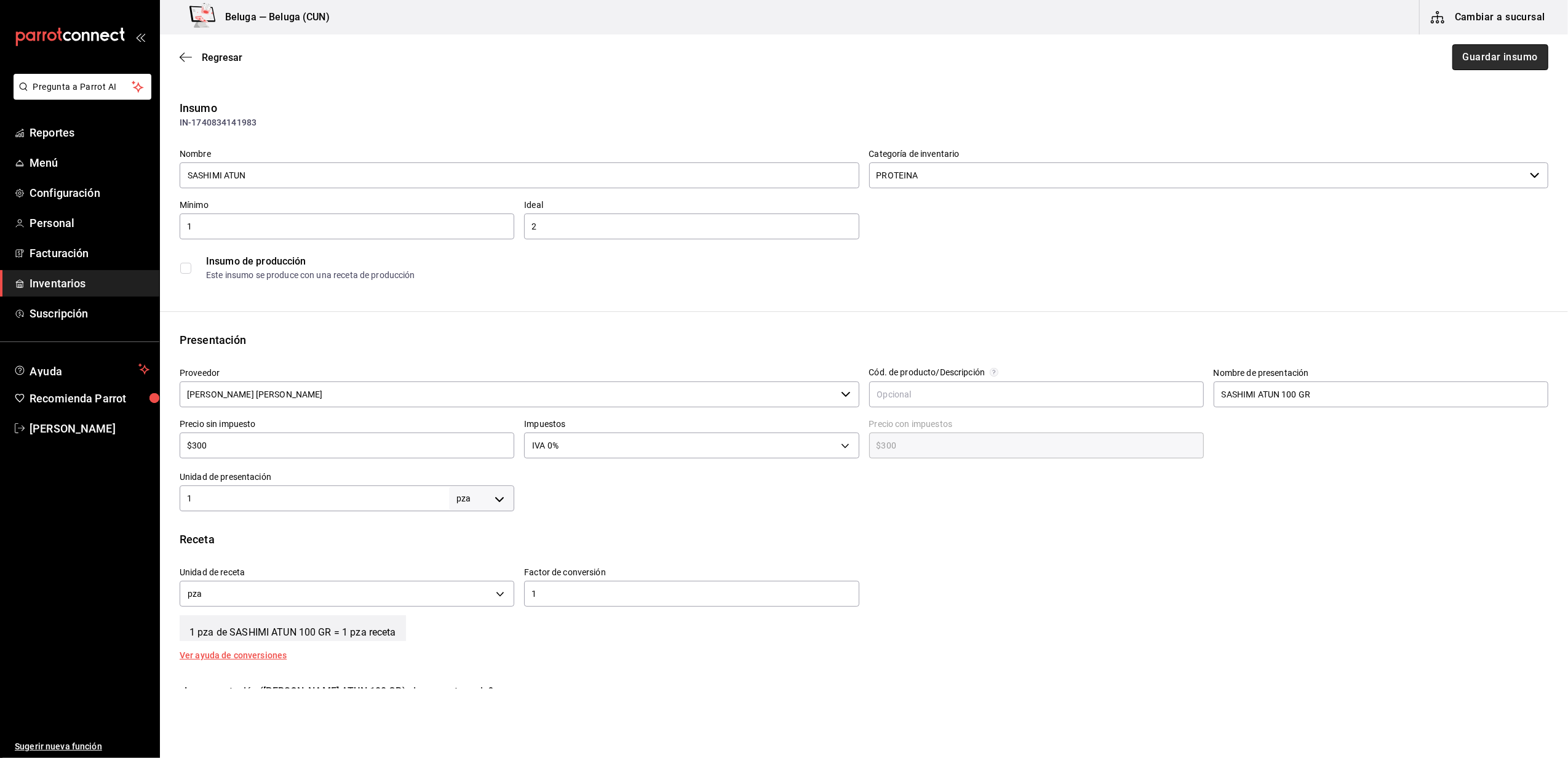
click at [1488, 61] on button "Guardar insumo" at bounding box center [1500, 57] width 96 height 26
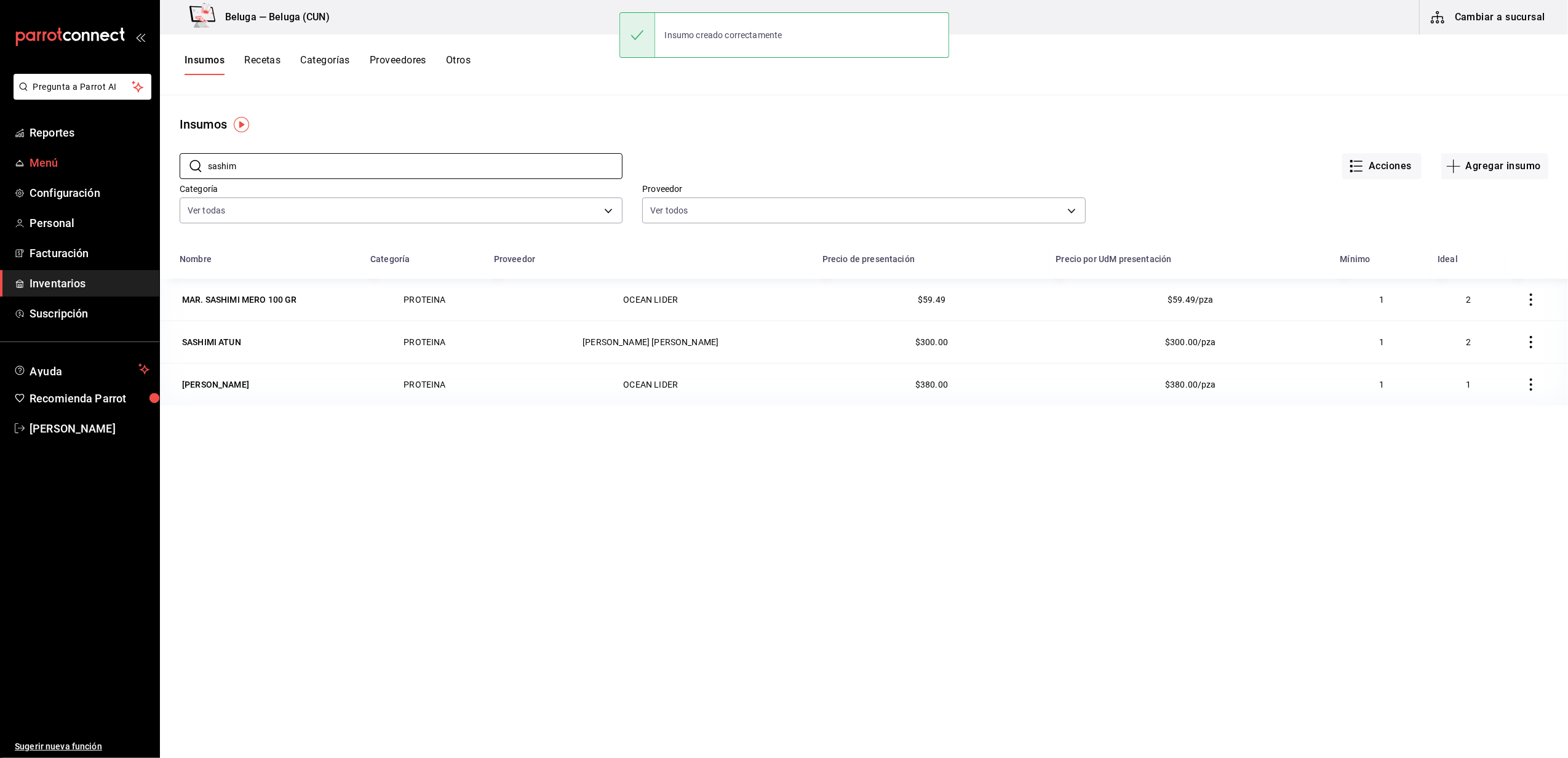
drag, startPoint x: 283, startPoint y: 163, endPoint x: 62, endPoint y: 171, distance: 221.1
click at [62, 171] on div "Pregunta a Parrot AI Reportes Menú Configuración Personal Facturación Inventari…" at bounding box center [784, 374] width 1568 height 749
drag, startPoint x: 177, startPoint y: 182, endPoint x: 160, endPoint y: 185, distance: 17.3
click at [160, 185] on div "​ steak ​ Acciones Agregar insumo Categoría Ver todas f07f4d25-74ae-45a0-b4c7-4…" at bounding box center [864, 190] width 1408 height 113
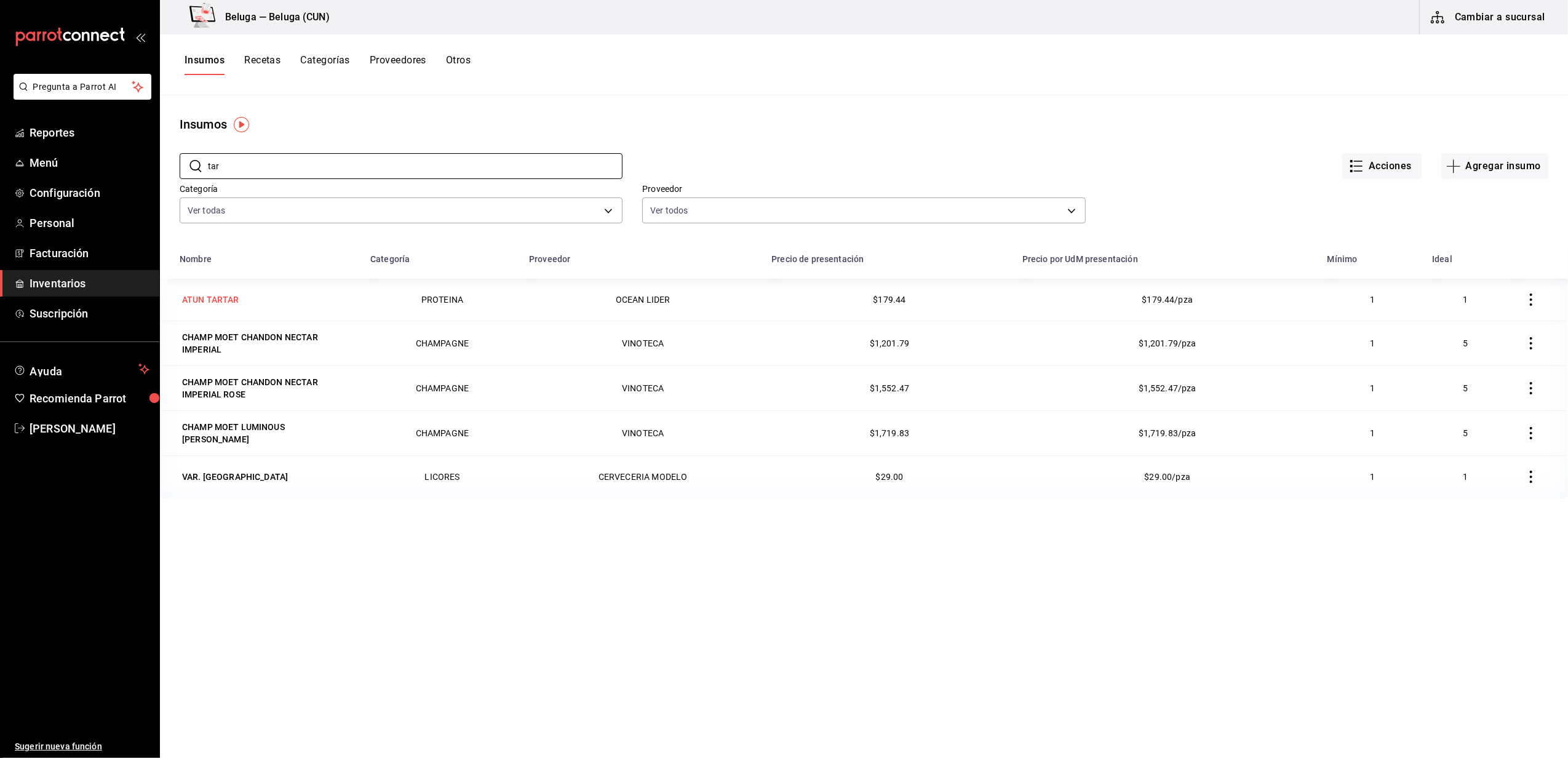
type input "tar"
click at [231, 299] on div "ATUN TARTAR" at bounding box center [210, 300] width 57 height 12
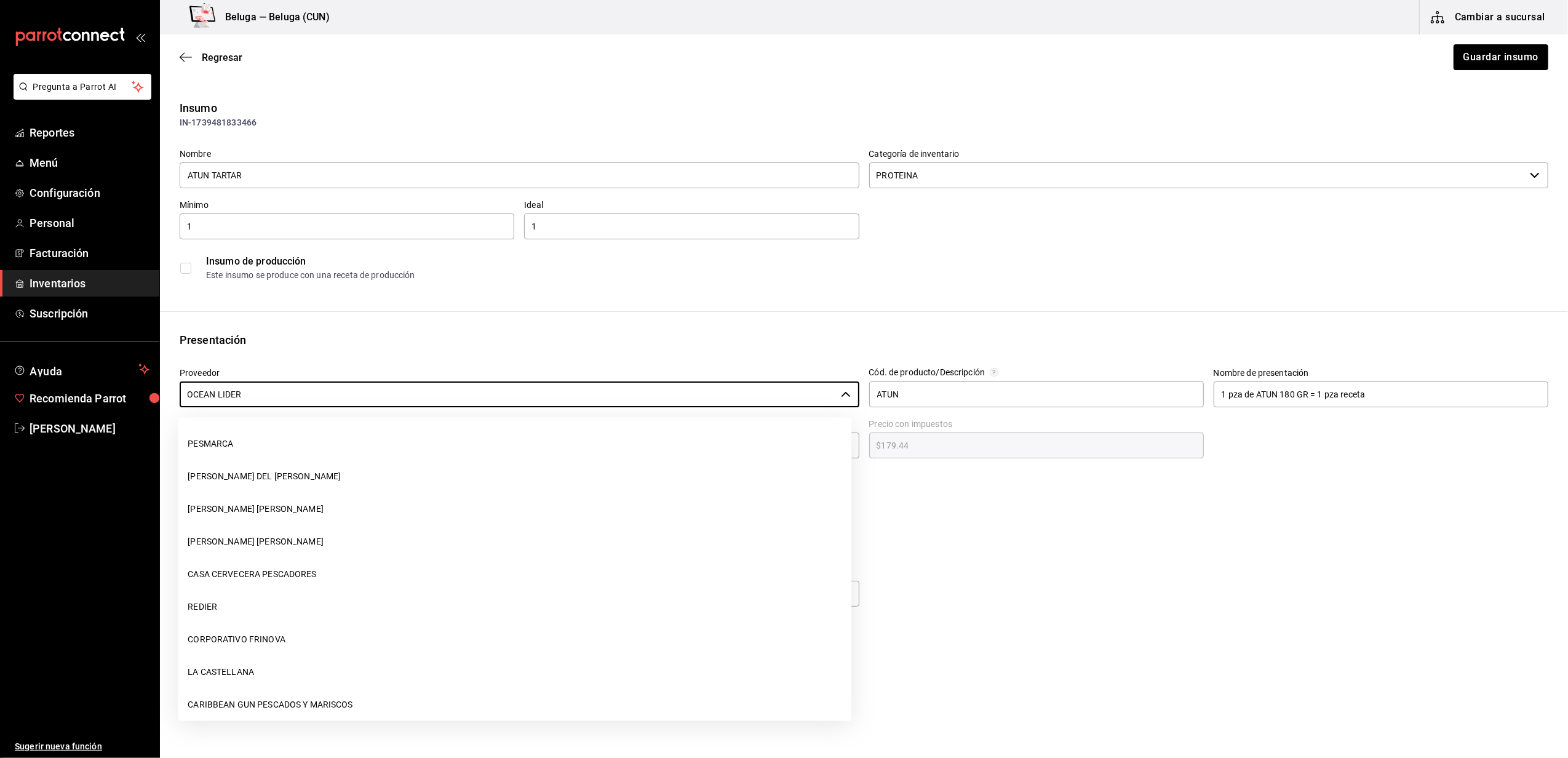
scroll to position [955, 0]
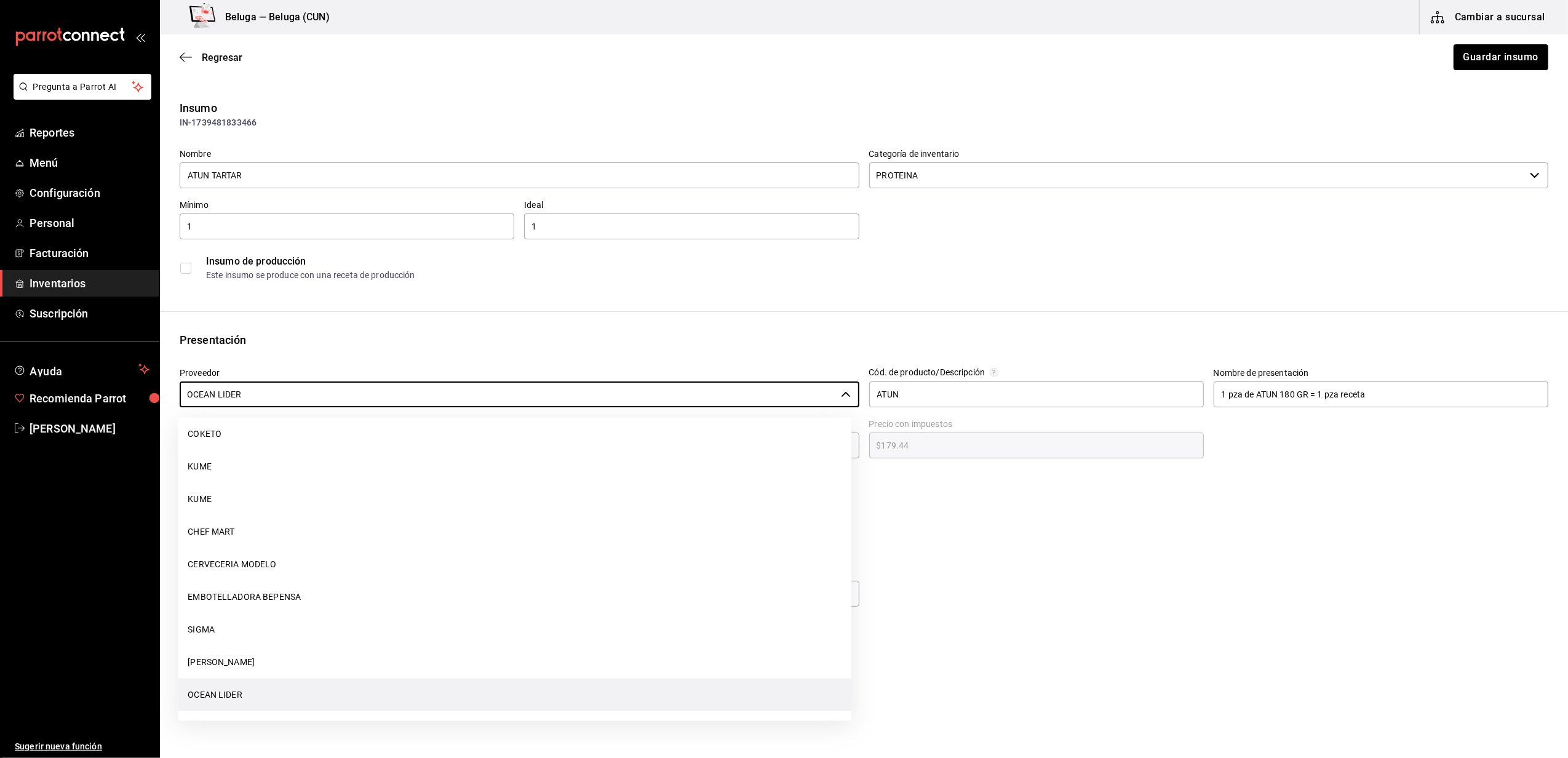
drag, startPoint x: 107, startPoint y: 399, endPoint x: -3, endPoint y: 381, distance: 111.5
click at [0, 381] on html "Pregunta a Parrot AI Reportes Menú Configuración Personal Facturación Inventari…" at bounding box center [784, 344] width 1568 height 689
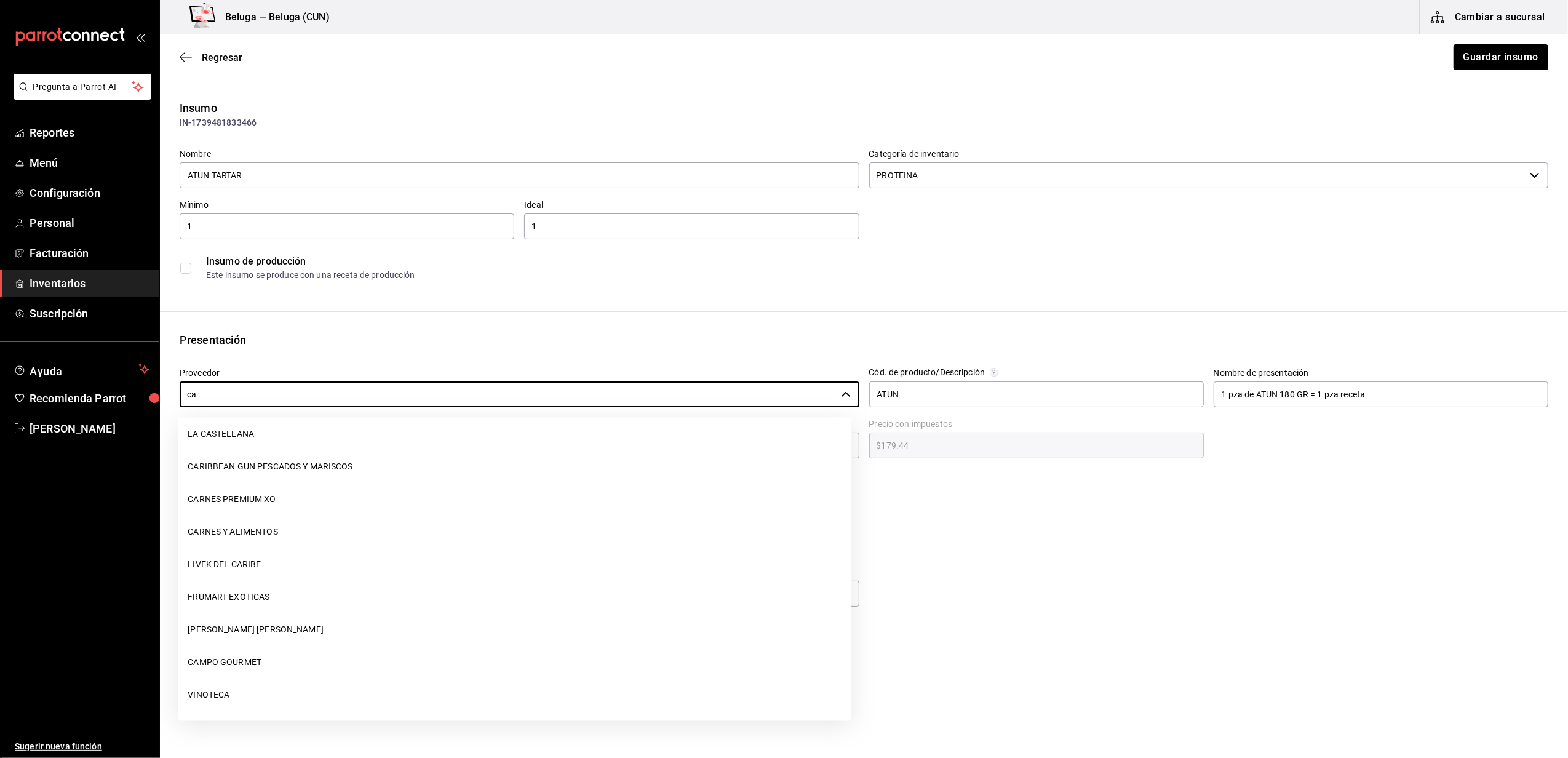
scroll to position [0, 0]
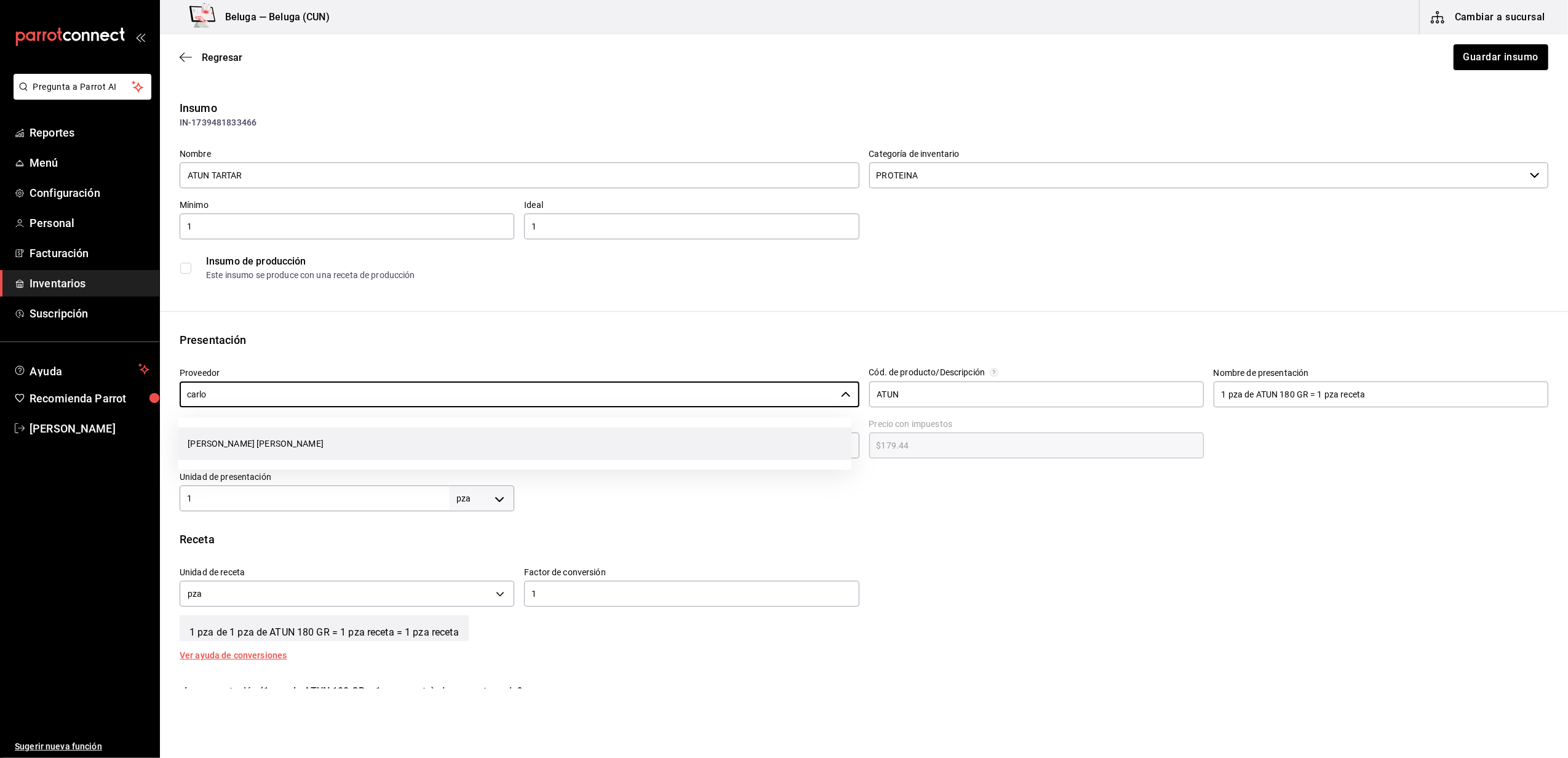
click at [332, 442] on li "[PERSON_NAME] [PERSON_NAME]" at bounding box center [514, 444] width 673 height 32
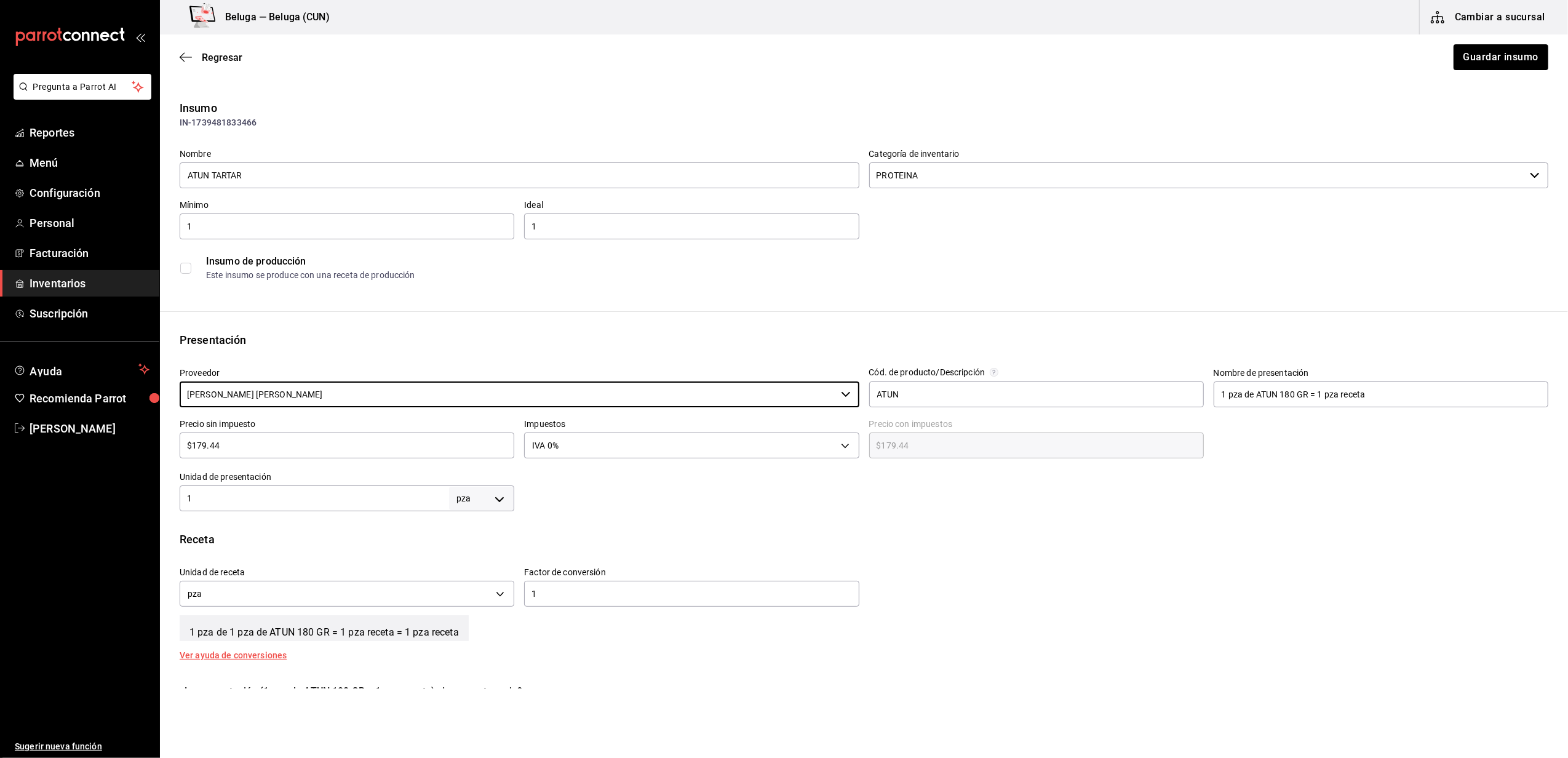
type input "[PERSON_NAME] [PERSON_NAME]"
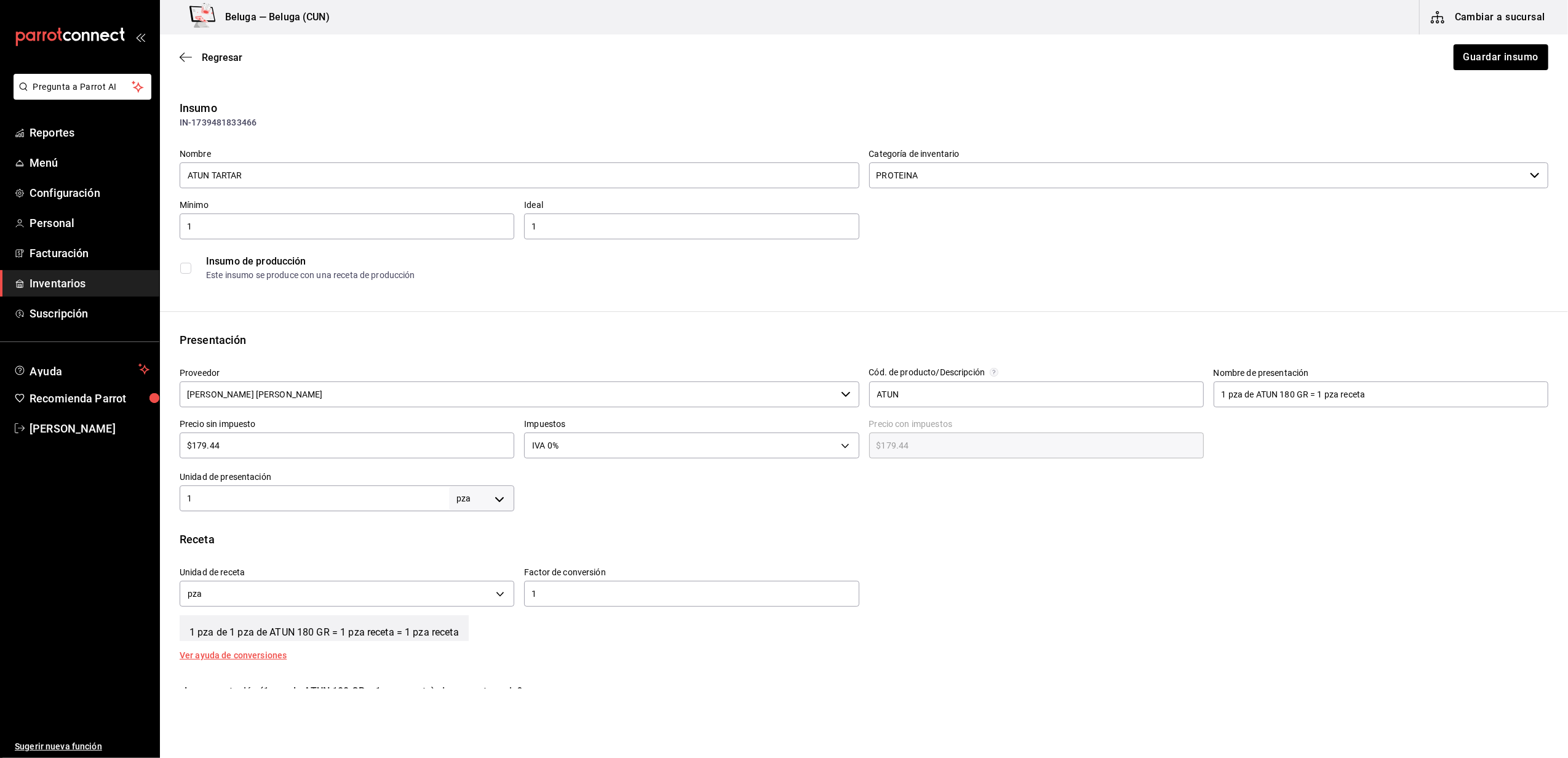
click at [1474, 43] on div "Regresar Guardar insumo" at bounding box center [864, 57] width 1408 height 45
click at [1474, 58] on button "Guardar insumo" at bounding box center [1500, 57] width 96 height 26
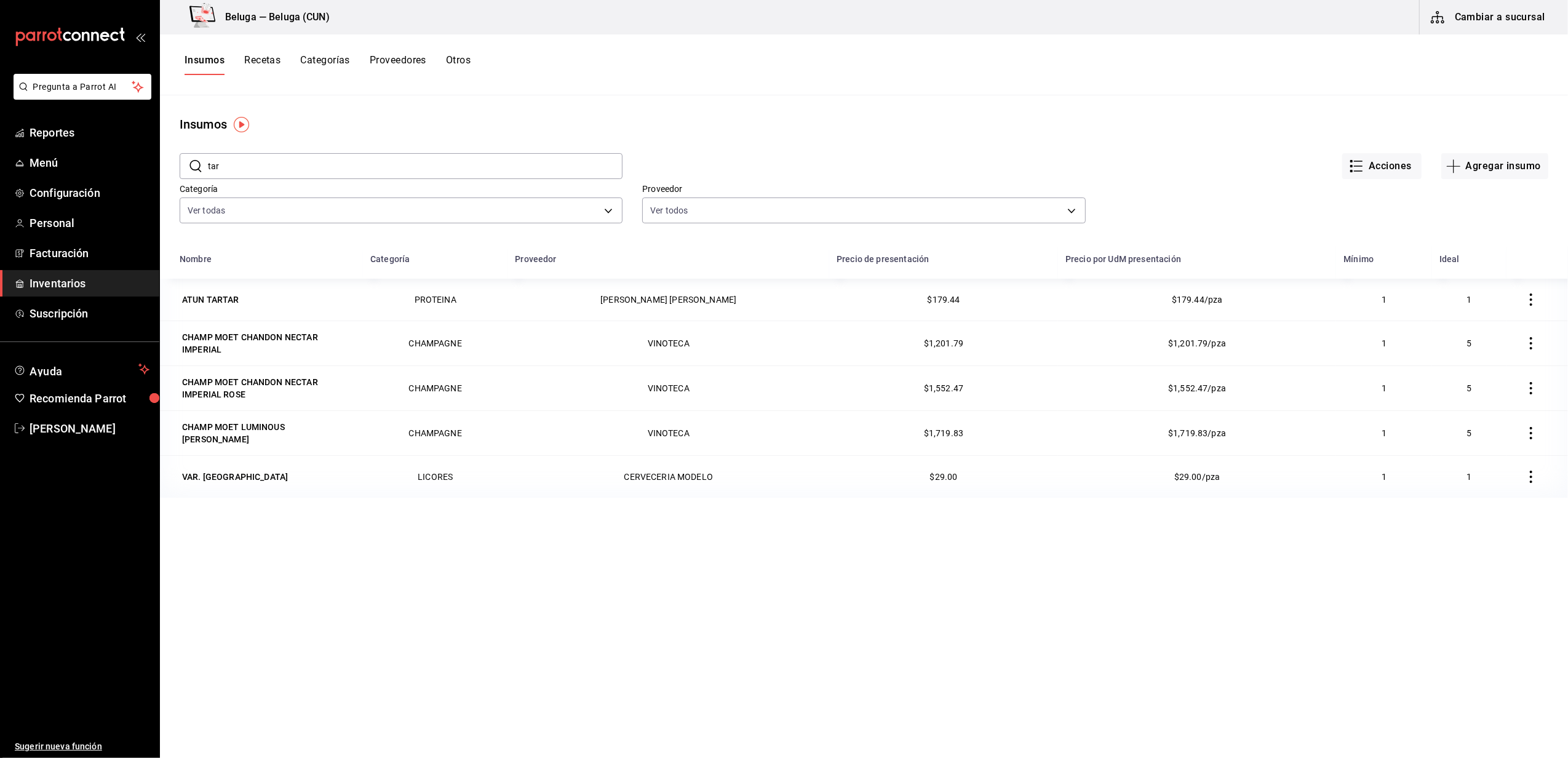
click at [298, 170] on input "tar" at bounding box center [415, 166] width 415 height 25
type input "t"
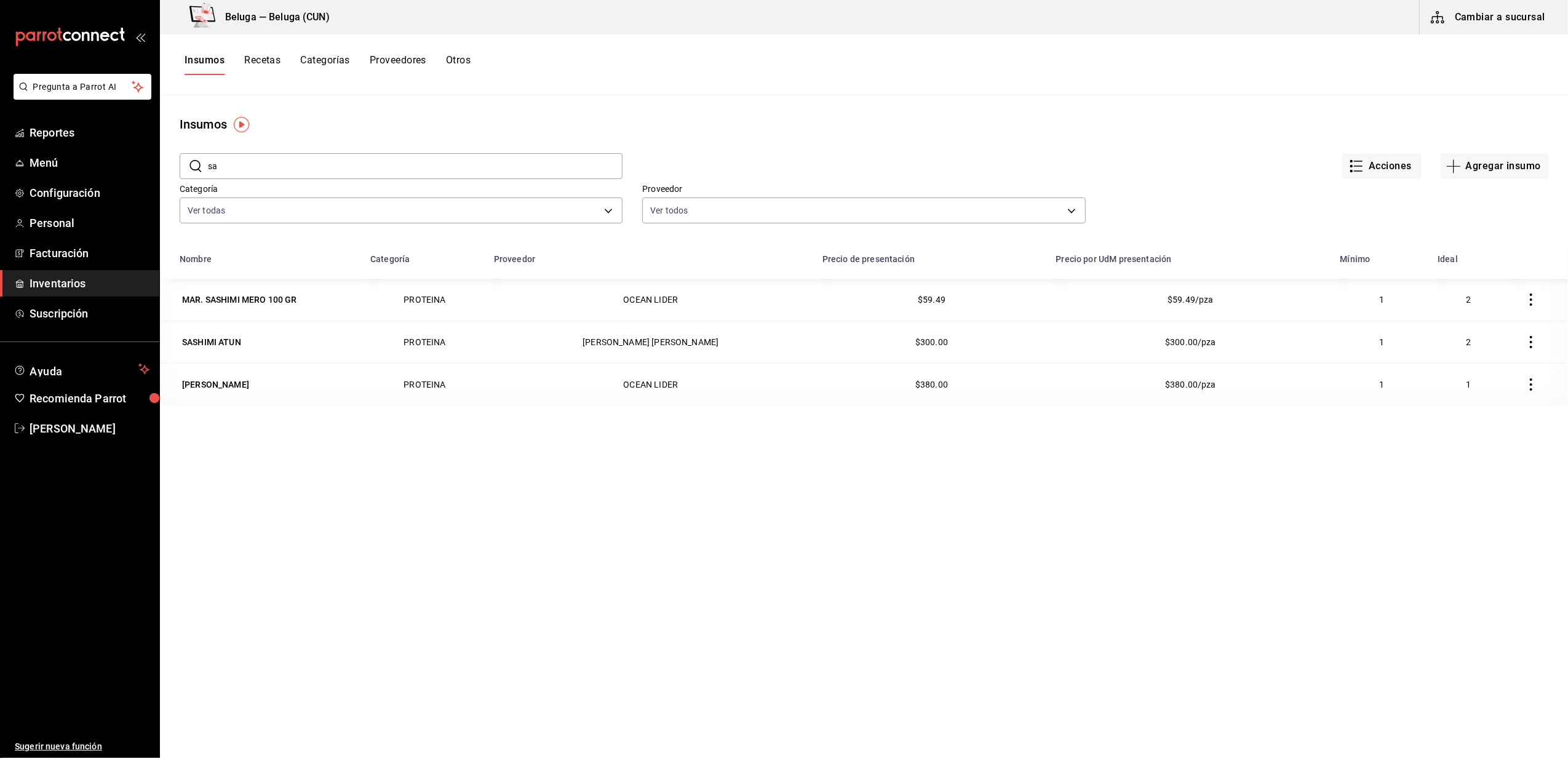
type input "s"
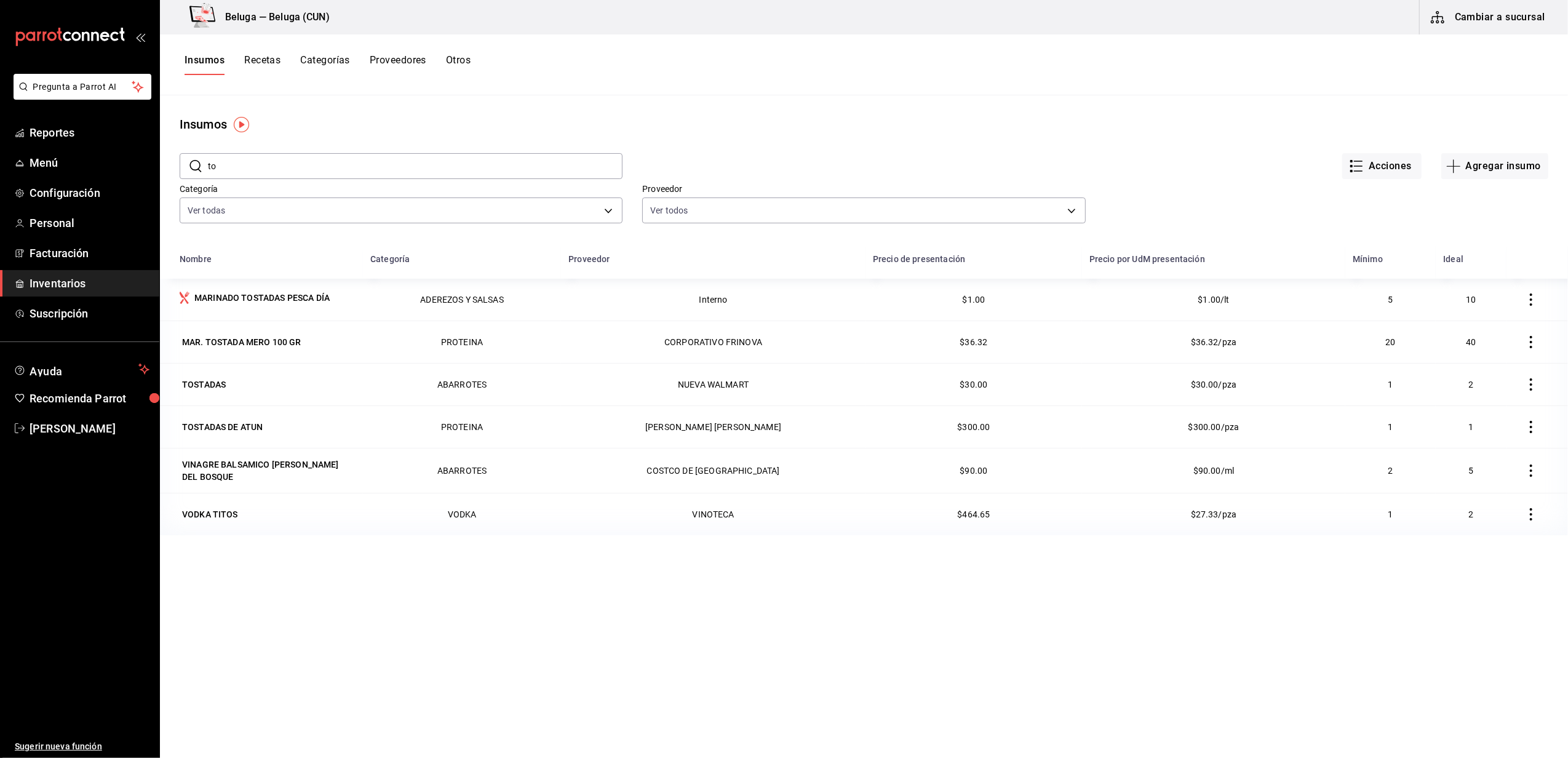
type input "t"
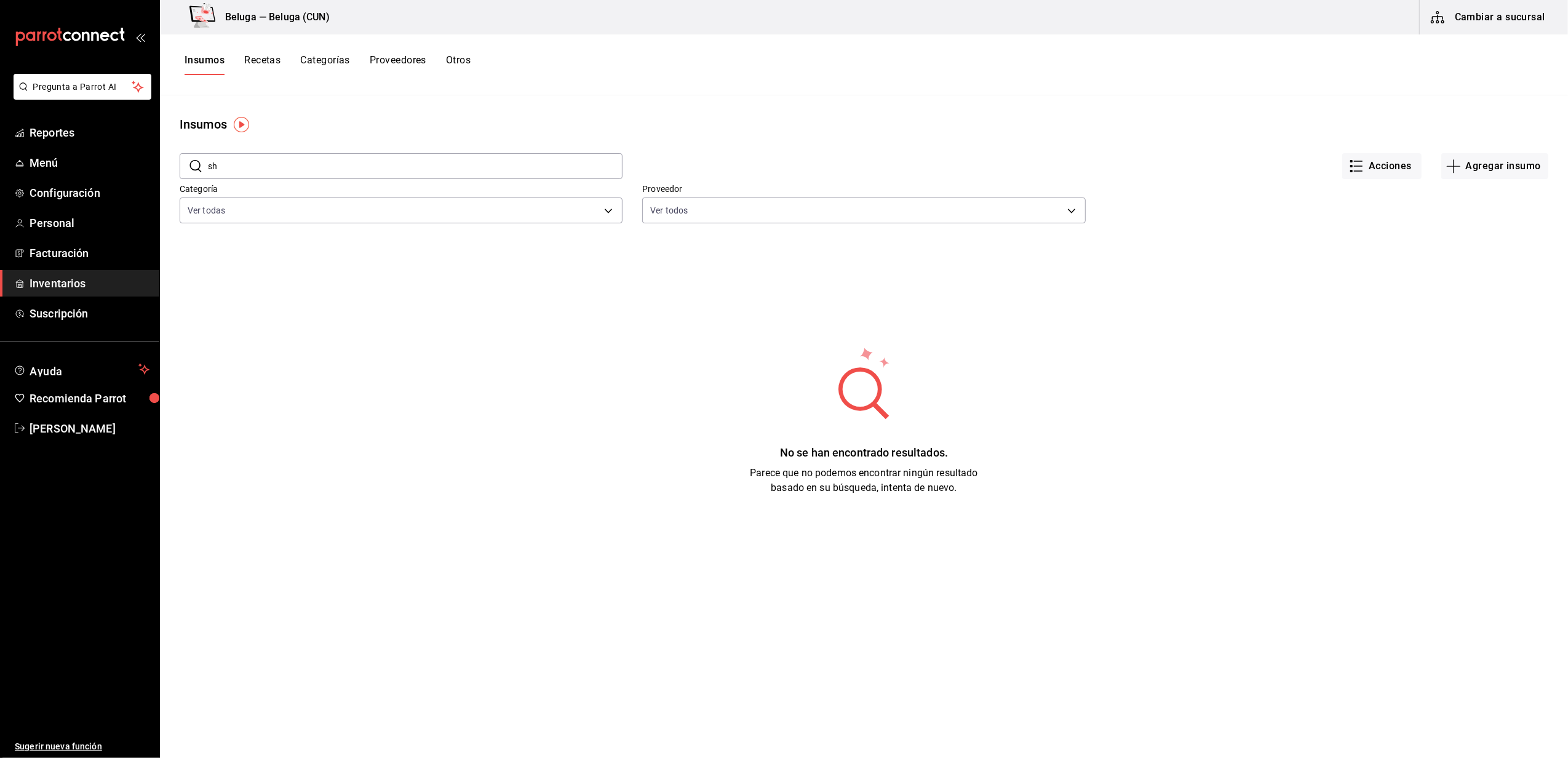
type input "s"
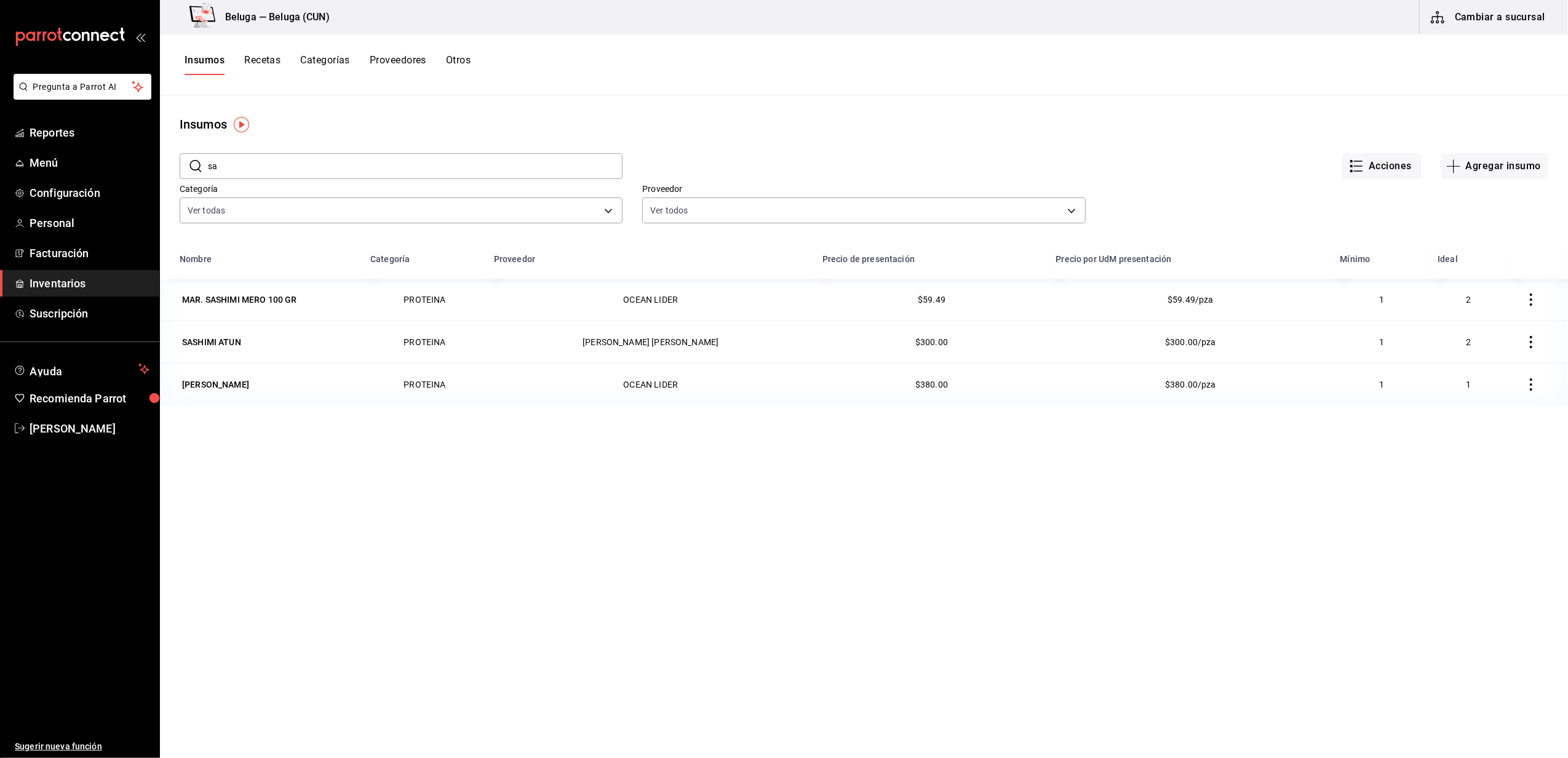
type input "s"
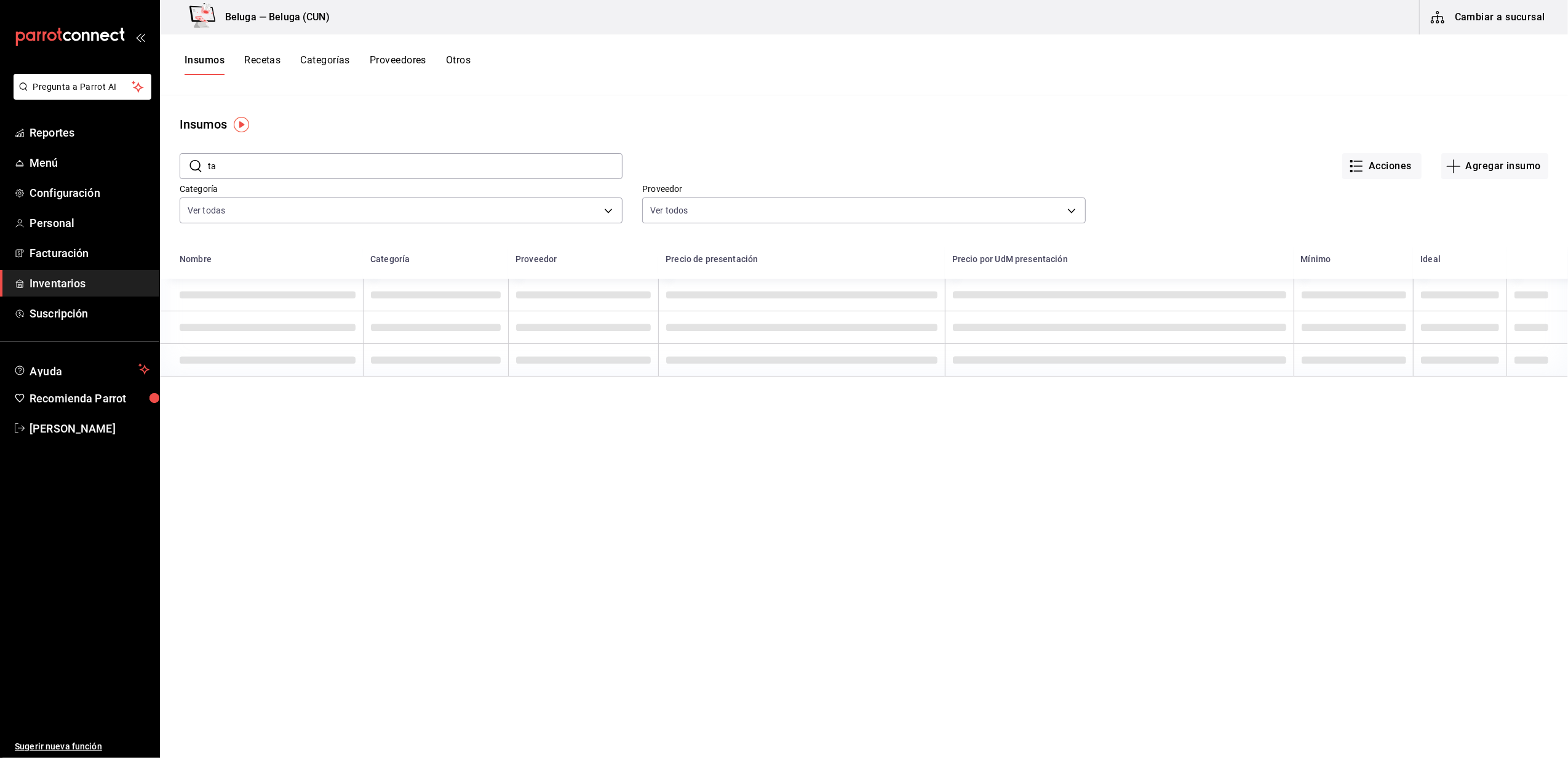
type input "t"
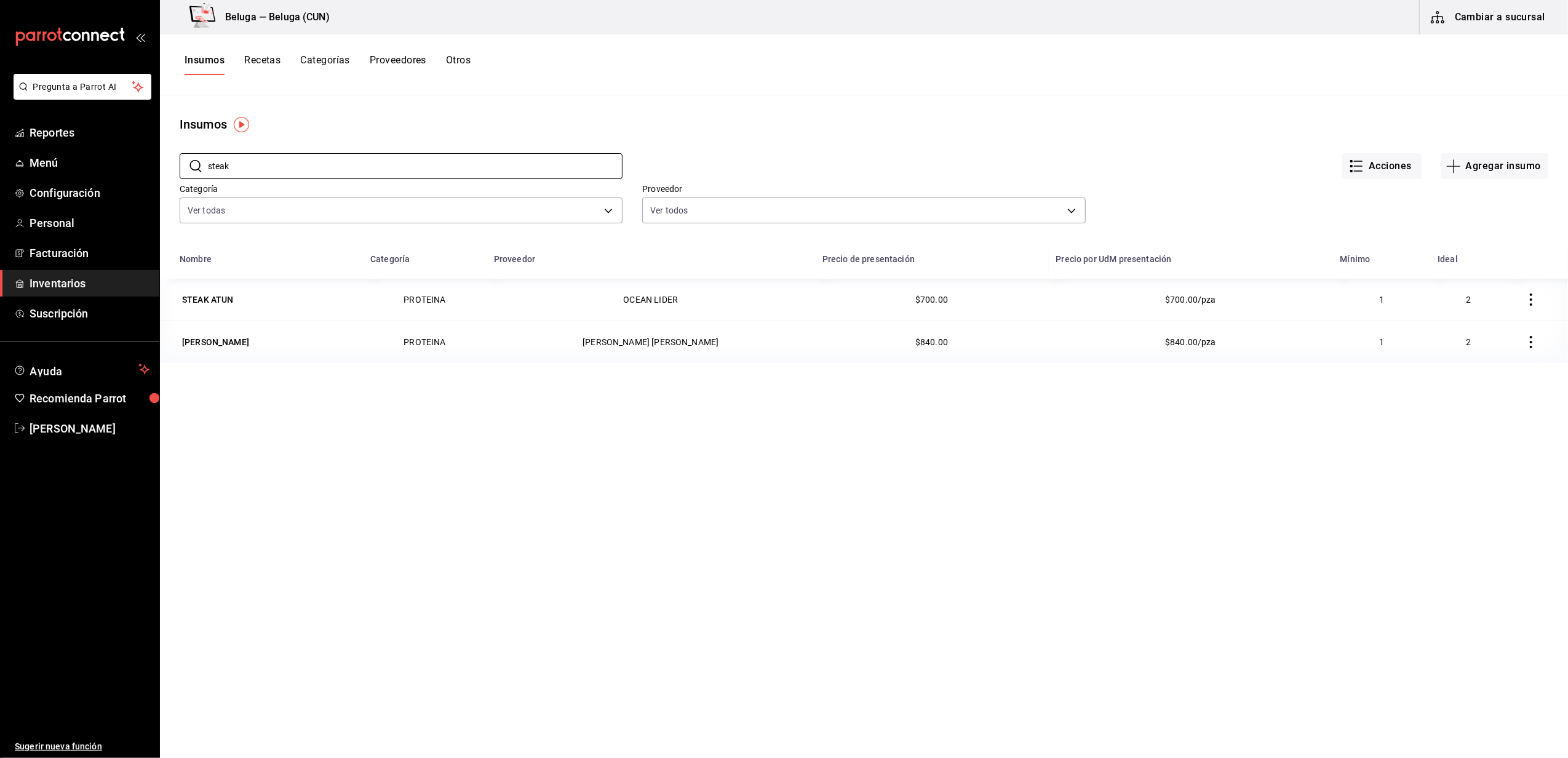
click at [494, 422] on div "Nombre Categoría Proveedor Precio de presentación Precio por UdM presentación M…" at bounding box center [864, 574] width 1408 height 653
click at [301, 176] on input "steak" at bounding box center [415, 166] width 415 height 25
drag, startPoint x: 301, startPoint y: 176, endPoint x: 131, endPoint y: 164, distance: 170.4
click at [124, 177] on div "Pregunta a Parrot AI Reportes Menú Configuración Personal Facturación Inventari…" at bounding box center [784, 374] width 1568 height 749
type input "1.1"
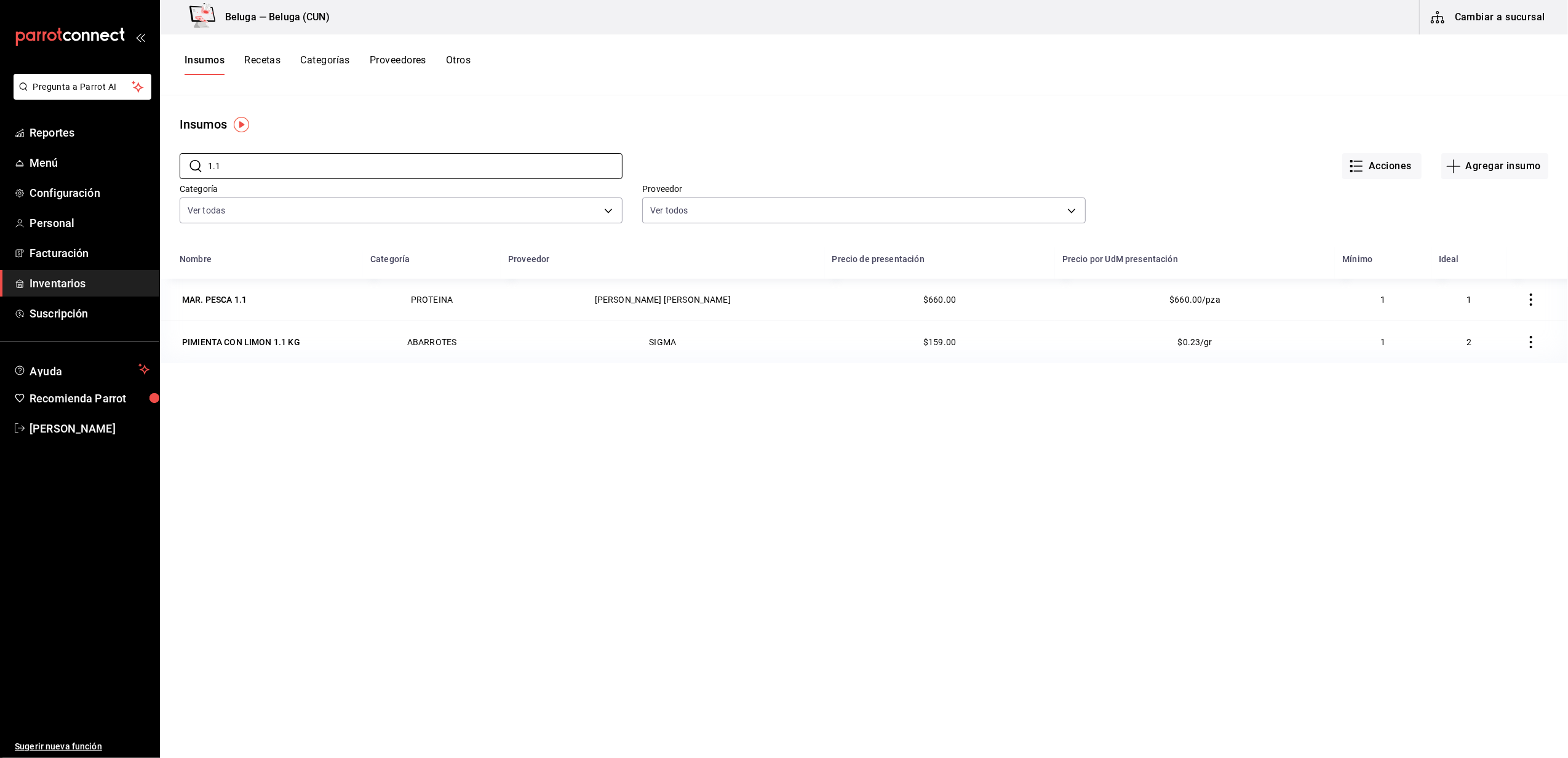
click at [673, 294] on td "[PERSON_NAME] [PERSON_NAME]" at bounding box center [662, 299] width 323 height 42
click at [234, 305] on div "MAR. PESCA 1.1" at bounding box center [215, 300] width 65 height 12
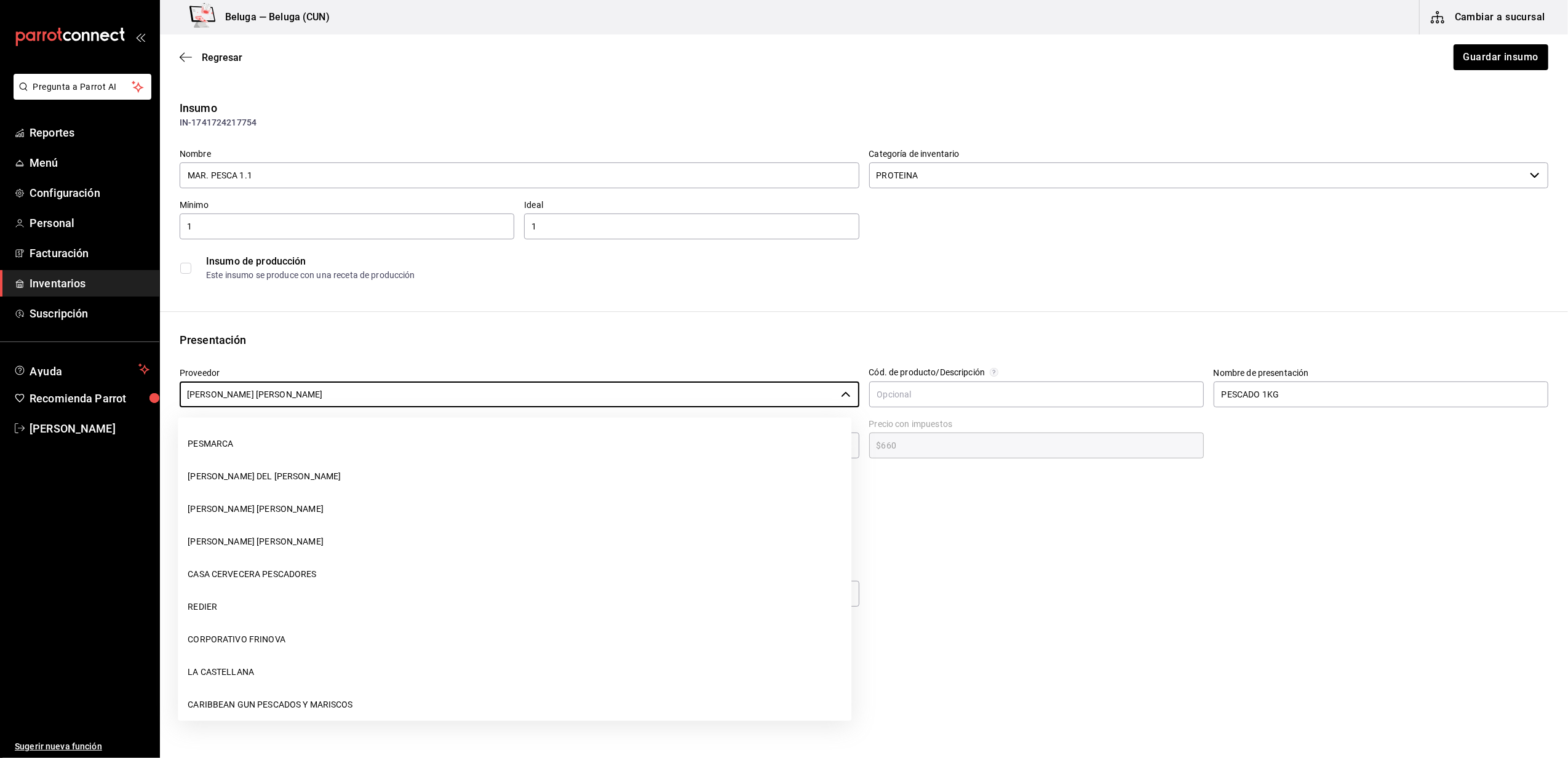
scroll to position [988, 0]
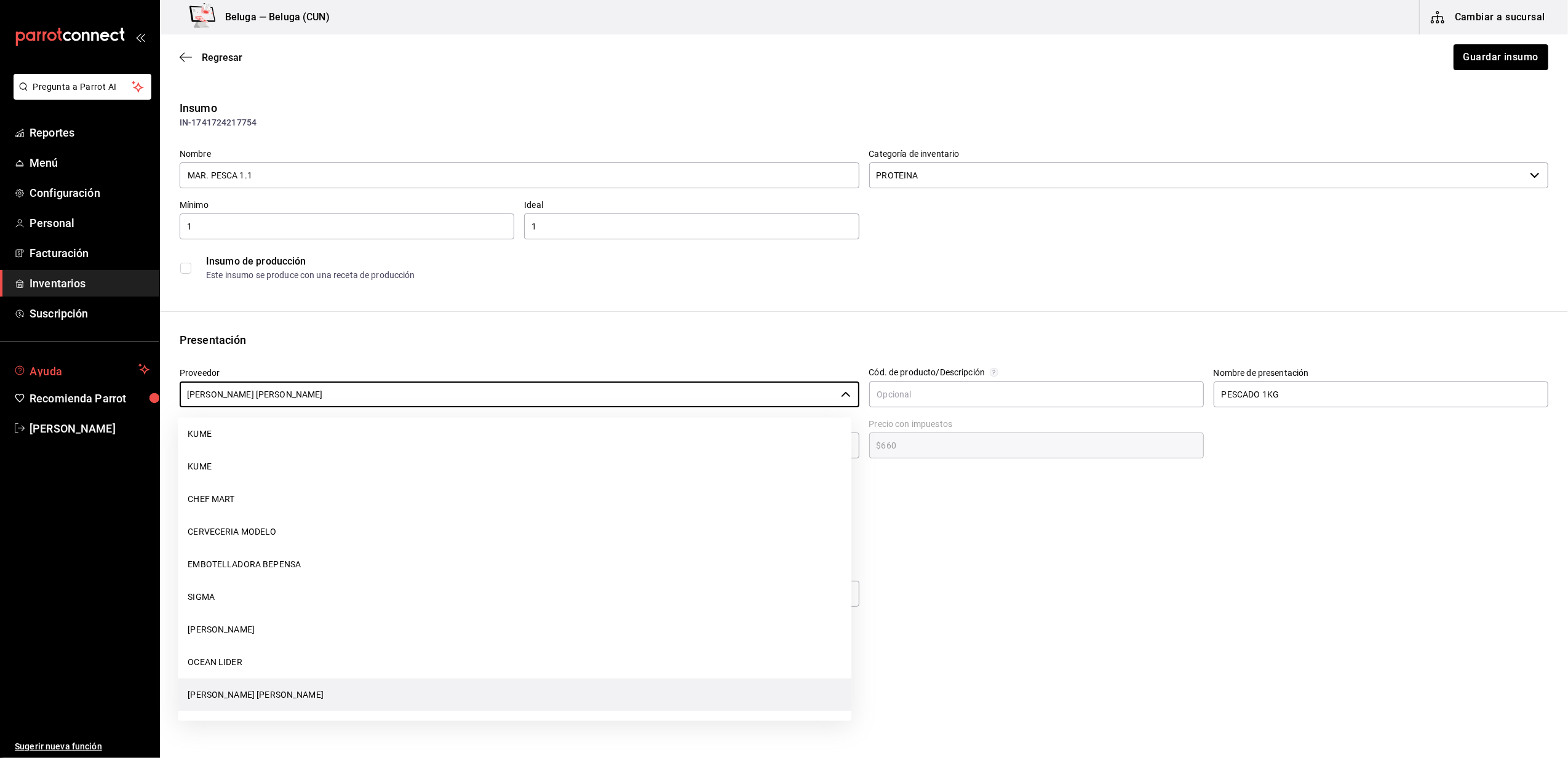
drag, startPoint x: 352, startPoint y: 389, endPoint x: 37, endPoint y: 375, distance: 315.3
click at [37, 375] on div "Pregunta a Parrot AI Reportes Menú Configuración Personal Facturación Inventari…" at bounding box center [784, 344] width 1568 height 689
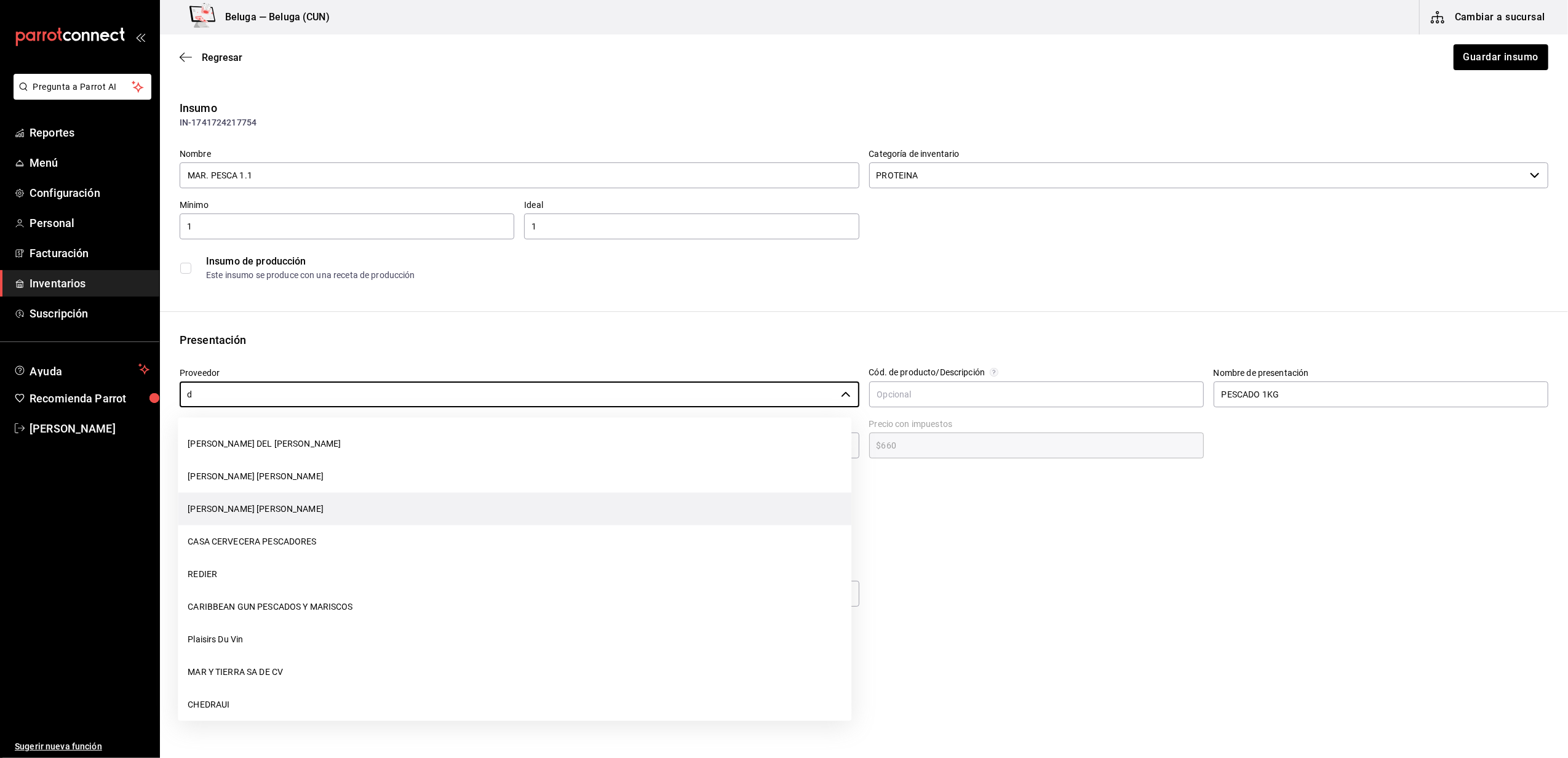
click at [257, 509] on li "[PERSON_NAME] [PERSON_NAME]" at bounding box center [514, 508] width 673 height 32
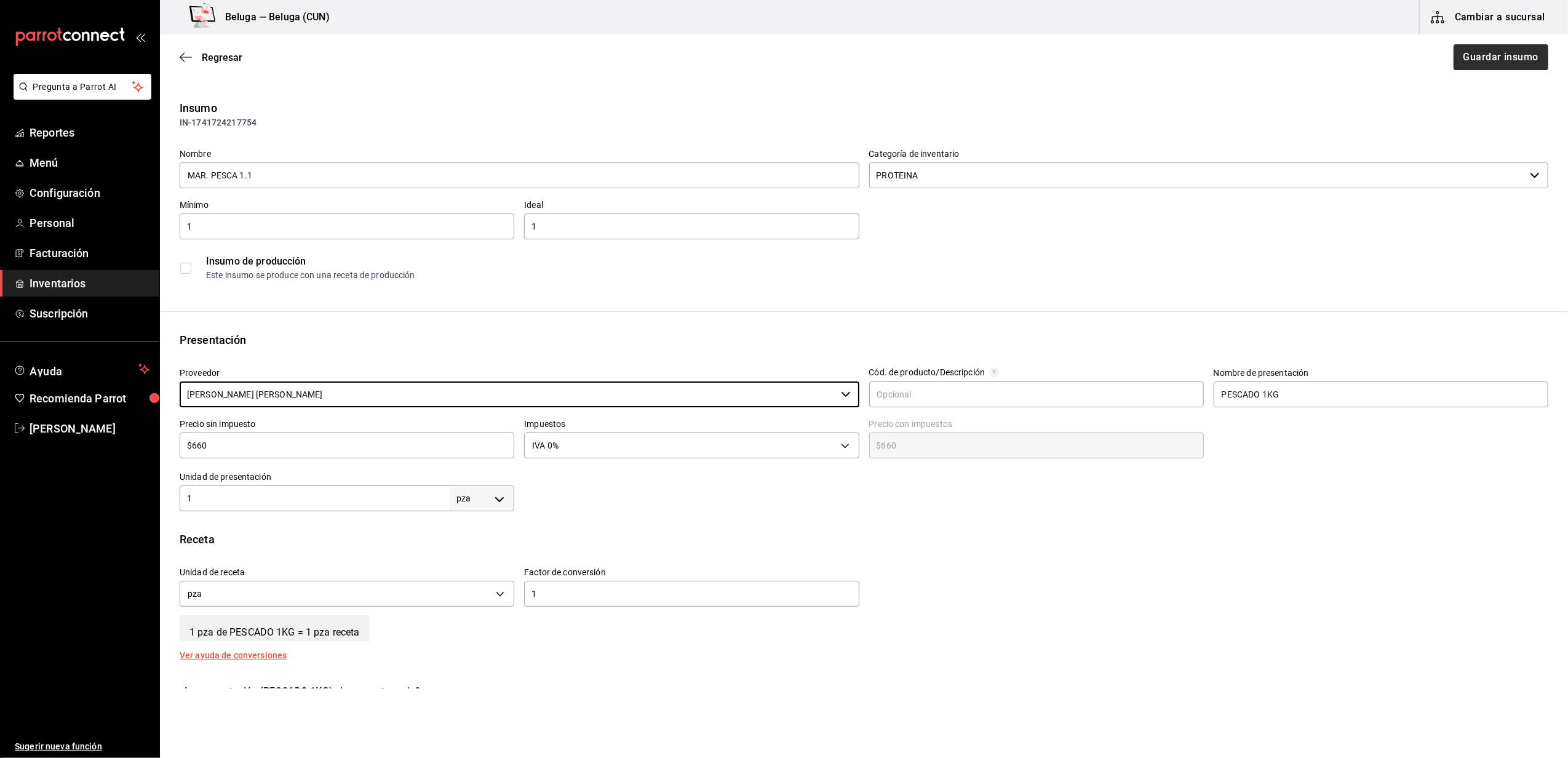
type input "[PERSON_NAME] [PERSON_NAME]"
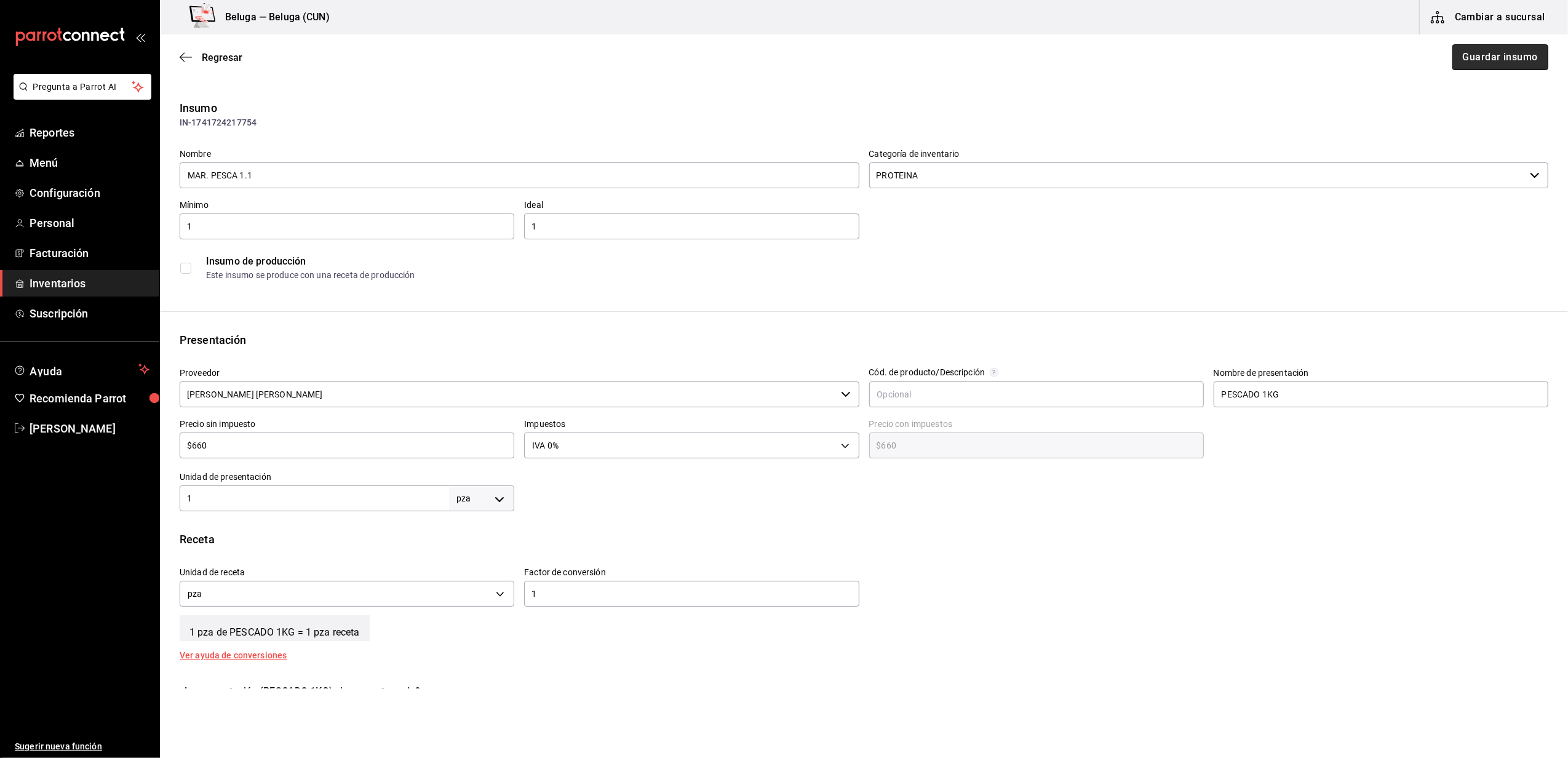
click at [1499, 60] on button "Guardar insumo" at bounding box center [1500, 57] width 96 height 26
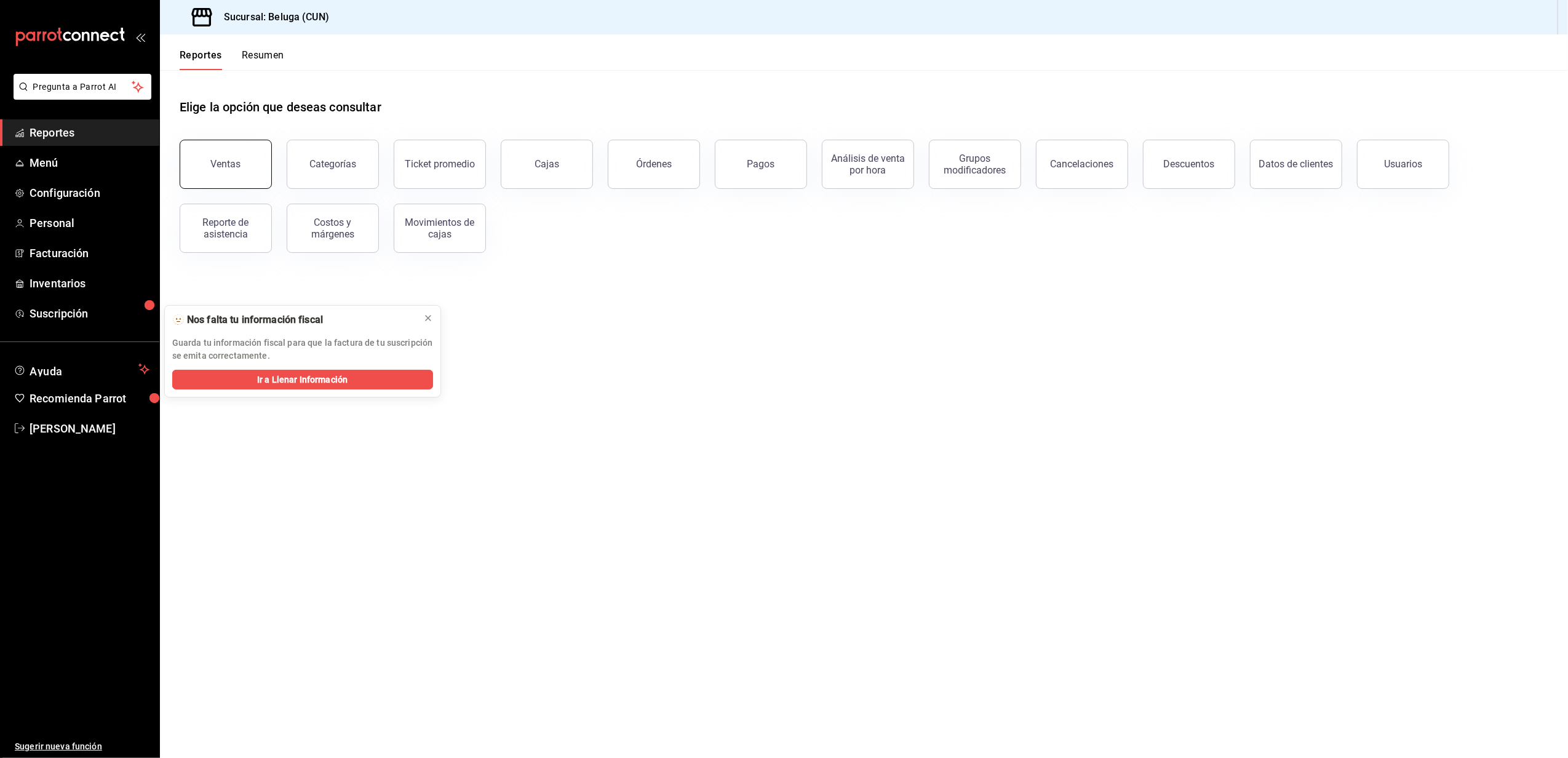
click at [206, 160] on button "Ventas" at bounding box center [226, 164] width 92 height 50
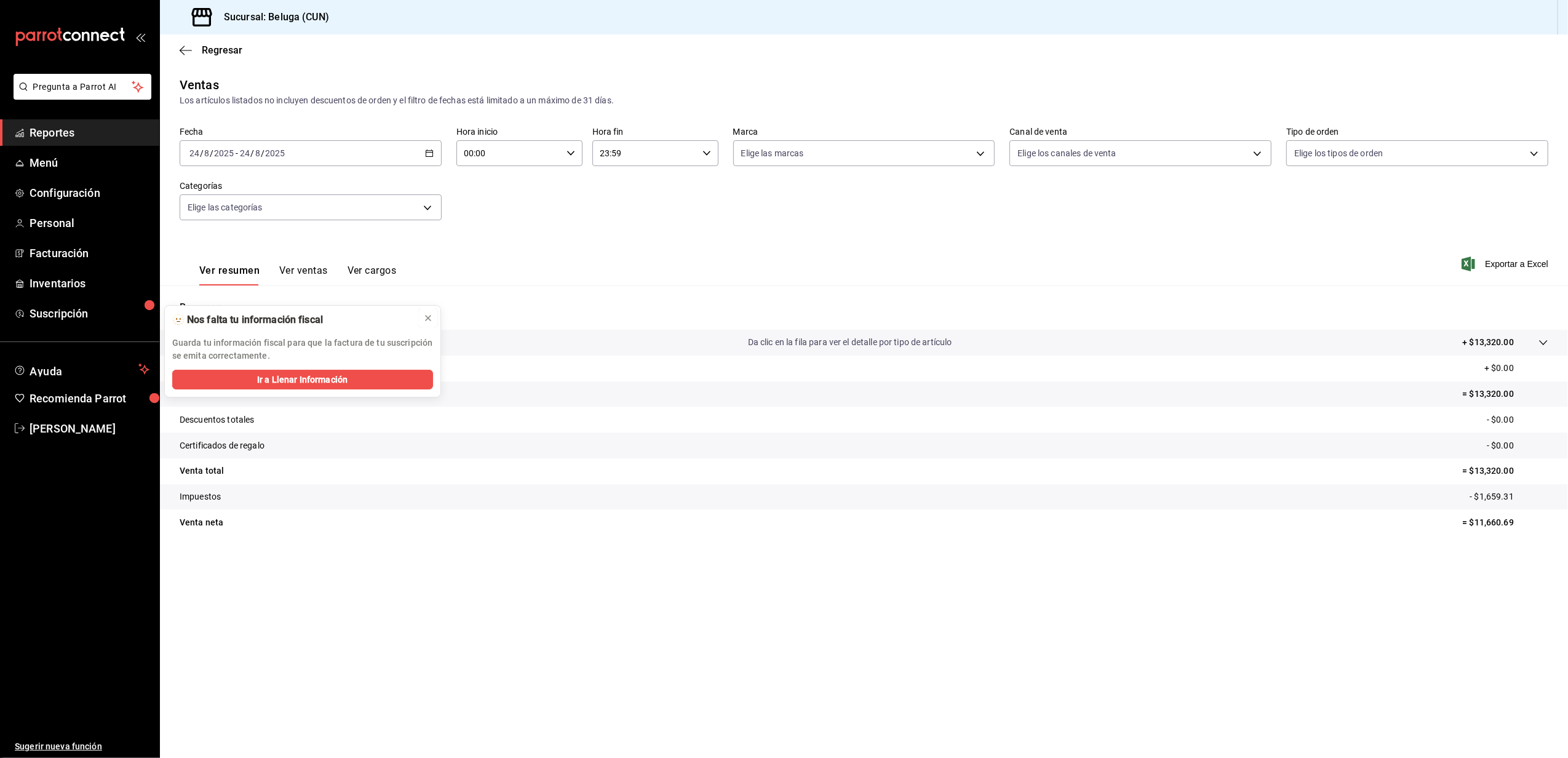
click at [423, 316] on icon at bounding box center [428, 318] width 10 height 10
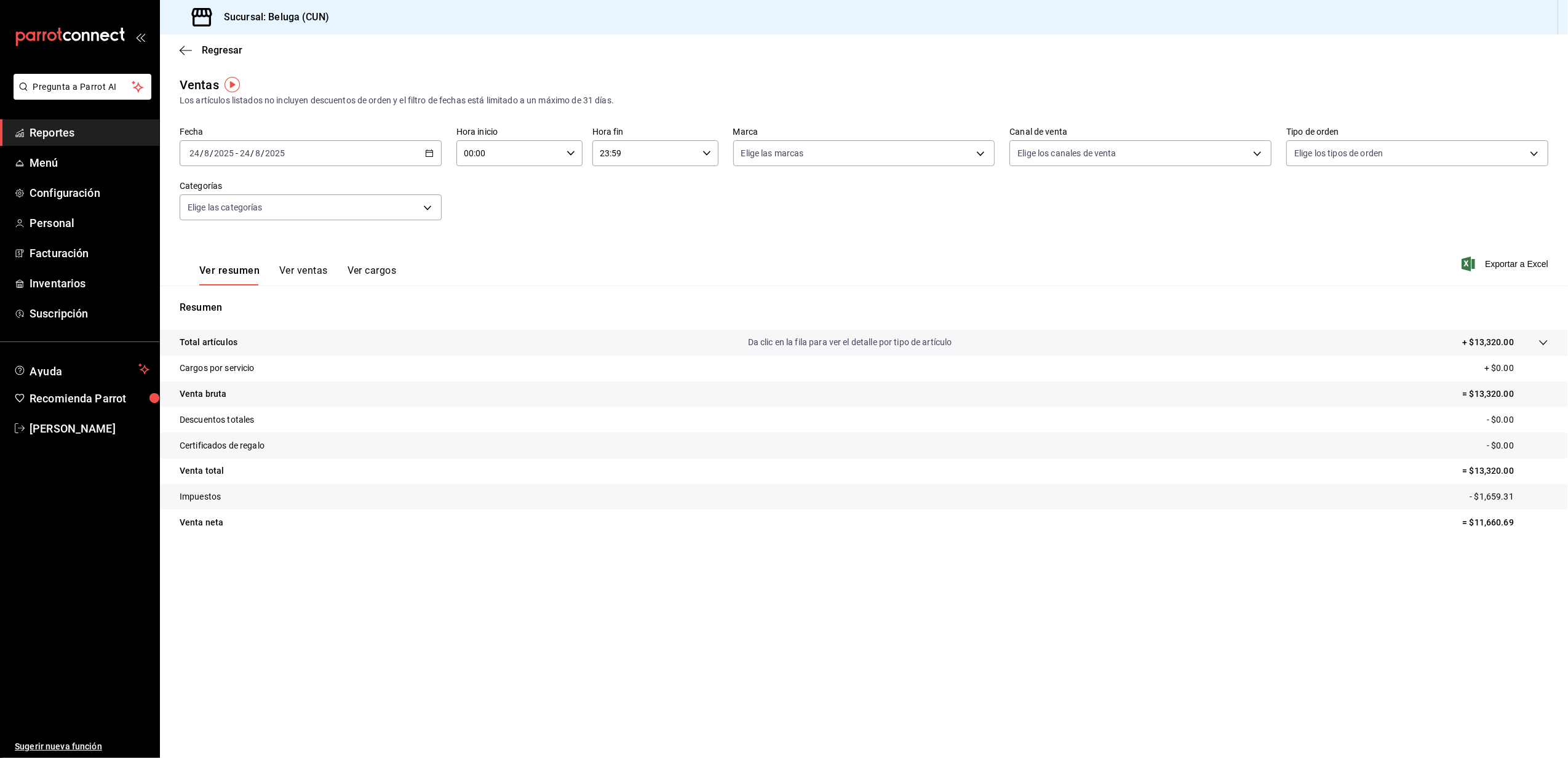
click at [427, 155] on icon "button" at bounding box center [429, 153] width 9 height 9
click at [245, 301] on span "Rango de fechas" at bounding box center [237, 301] width 96 height 13
click at [407, 320] on abbr "22" at bounding box center [409, 316] width 8 height 9
click at [428, 320] on abbr "23" at bounding box center [431, 316] width 8 height 9
click at [563, 155] on div "00:00 Hora inicio" at bounding box center [519, 153] width 126 height 26
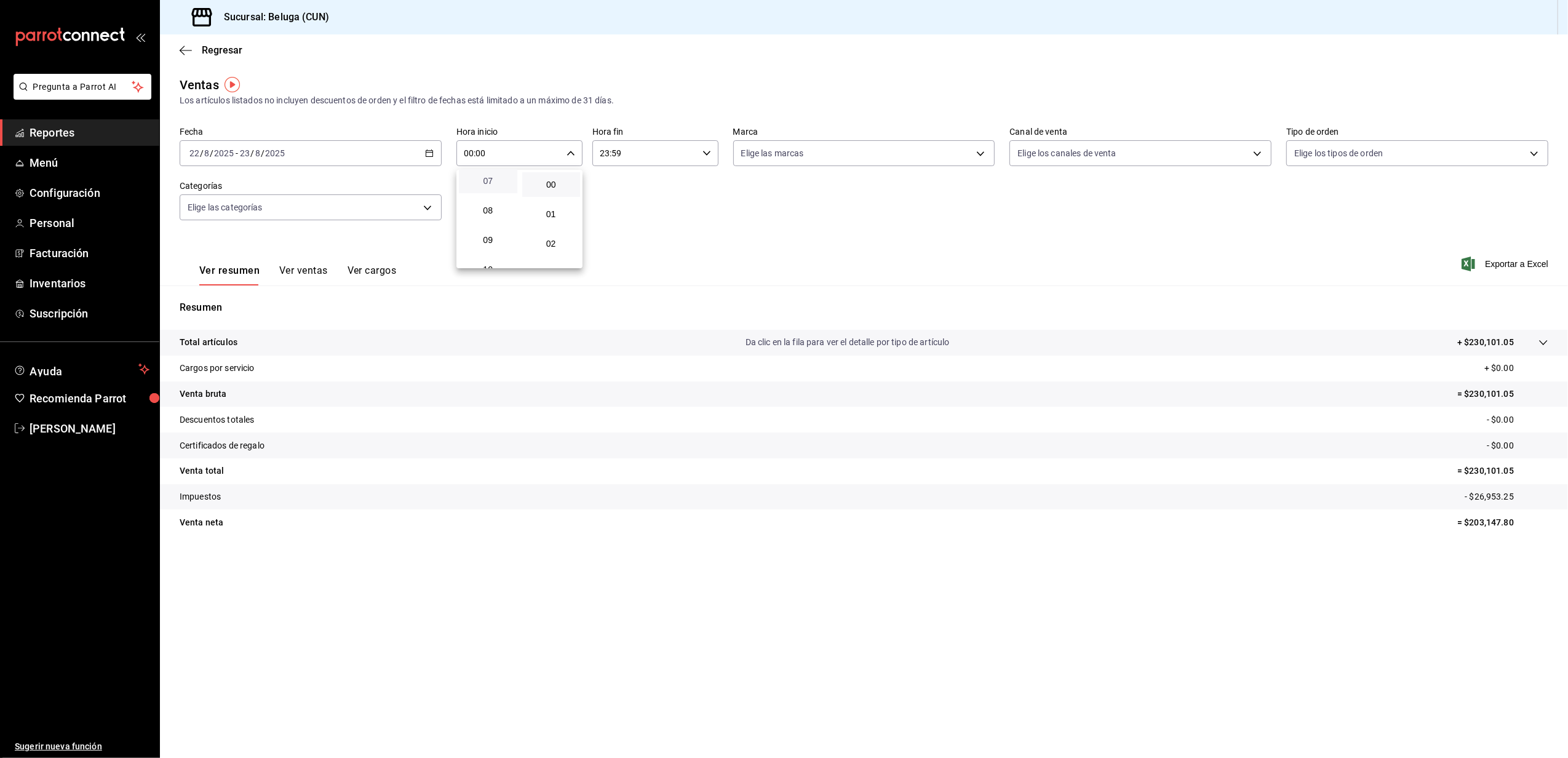
scroll to position [246, 0]
click at [495, 232] on span "10" at bounding box center [488, 234] width 43 height 10
type input "10:00"
drag, startPoint x: 695, startPoint y: 164, endPoint x: 714, endPoint y: 158, distance: 19.9
click at [695, 164] on div at bounding box center [784, 379] width 1568 height 758
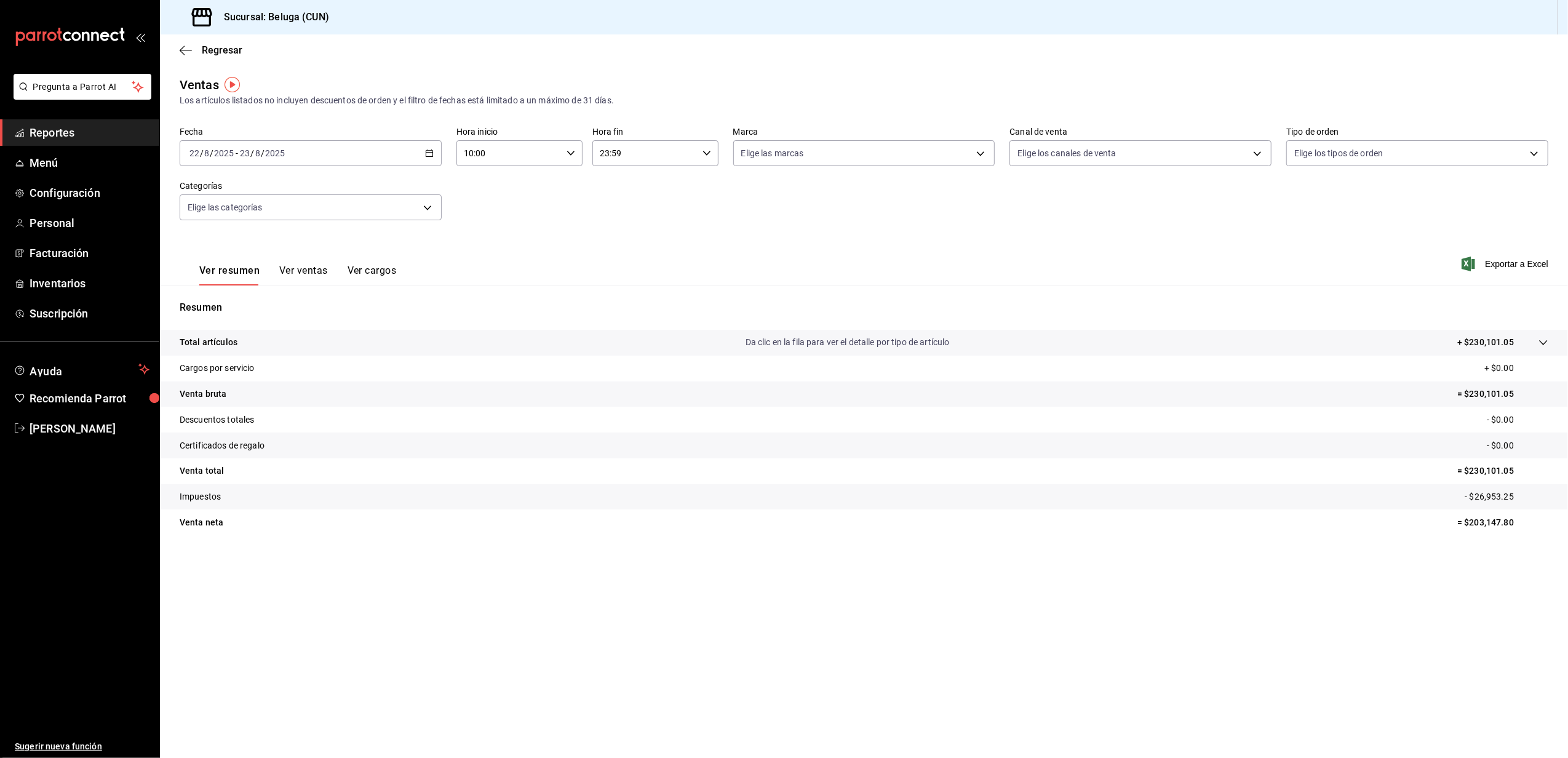
click at [714, 155] on div "23:59 Hora fin" at bounding box center [655, 153] width 126 height 26
click at [628, 185] on span "04" at bounding box center [624, 184] width 43 height 10
type input "04:59"
click at [549, 219] on div at bounding box center [784, 379] width 1568 height 758
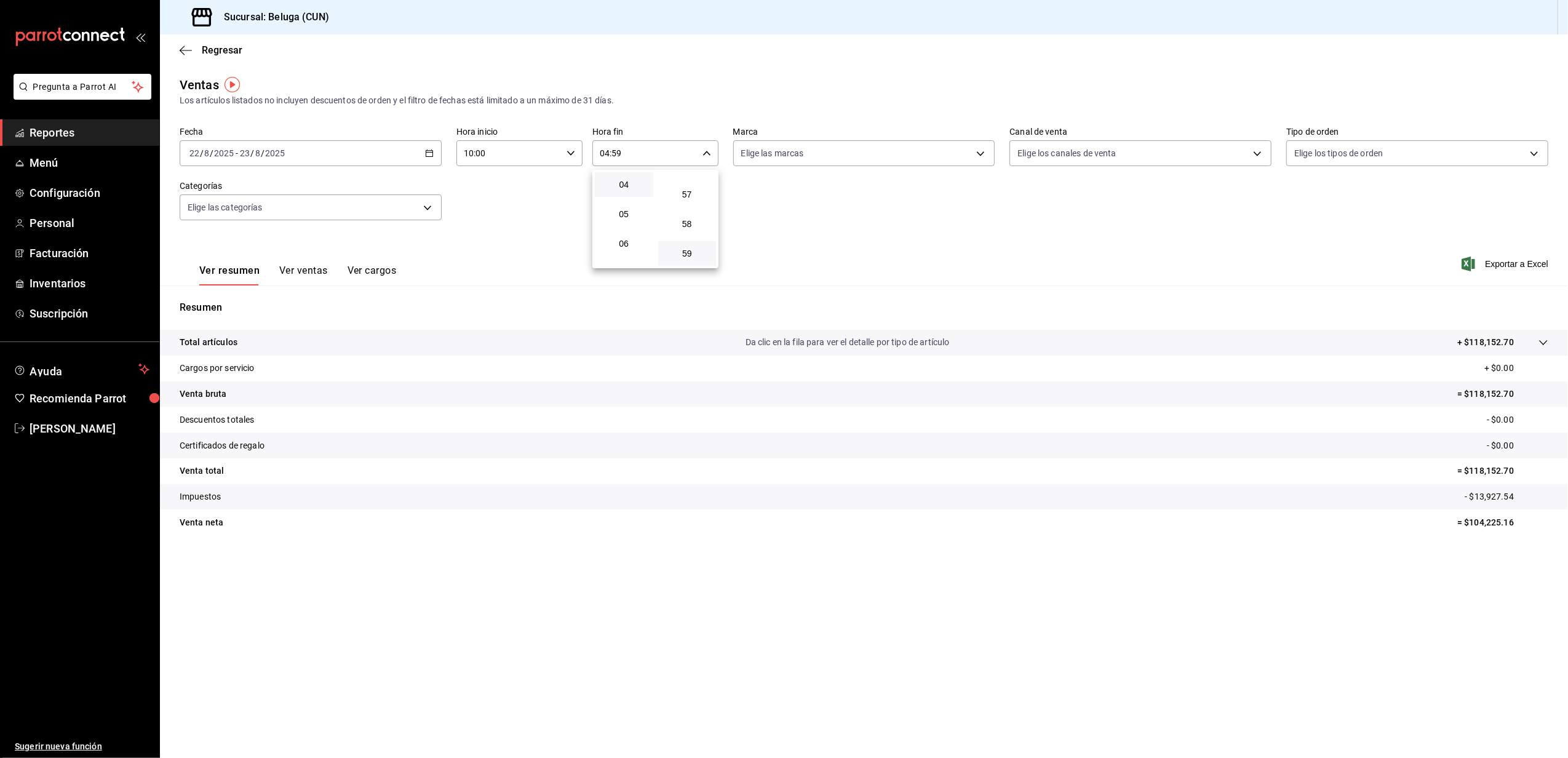
click at [549, 219] on div at bounding box center [784, 379] width 1568 height 758
click at [217, 47] on span "Regresar" at bounding box center [221, 50] width 41 height 12
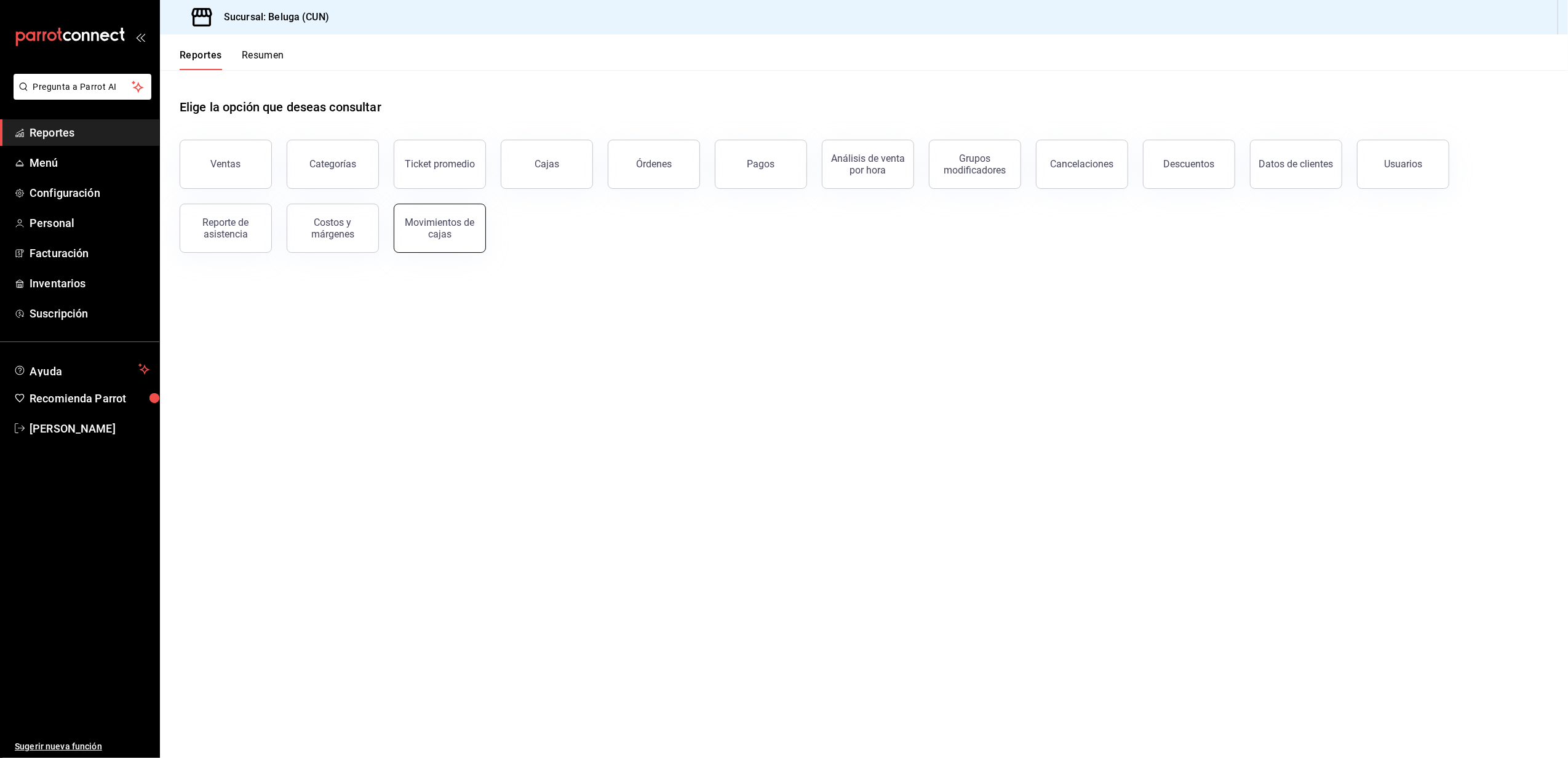
click at [444, 227] on div "Movimientos de cajas" at bounding box center [439, 228] width 76 height 23
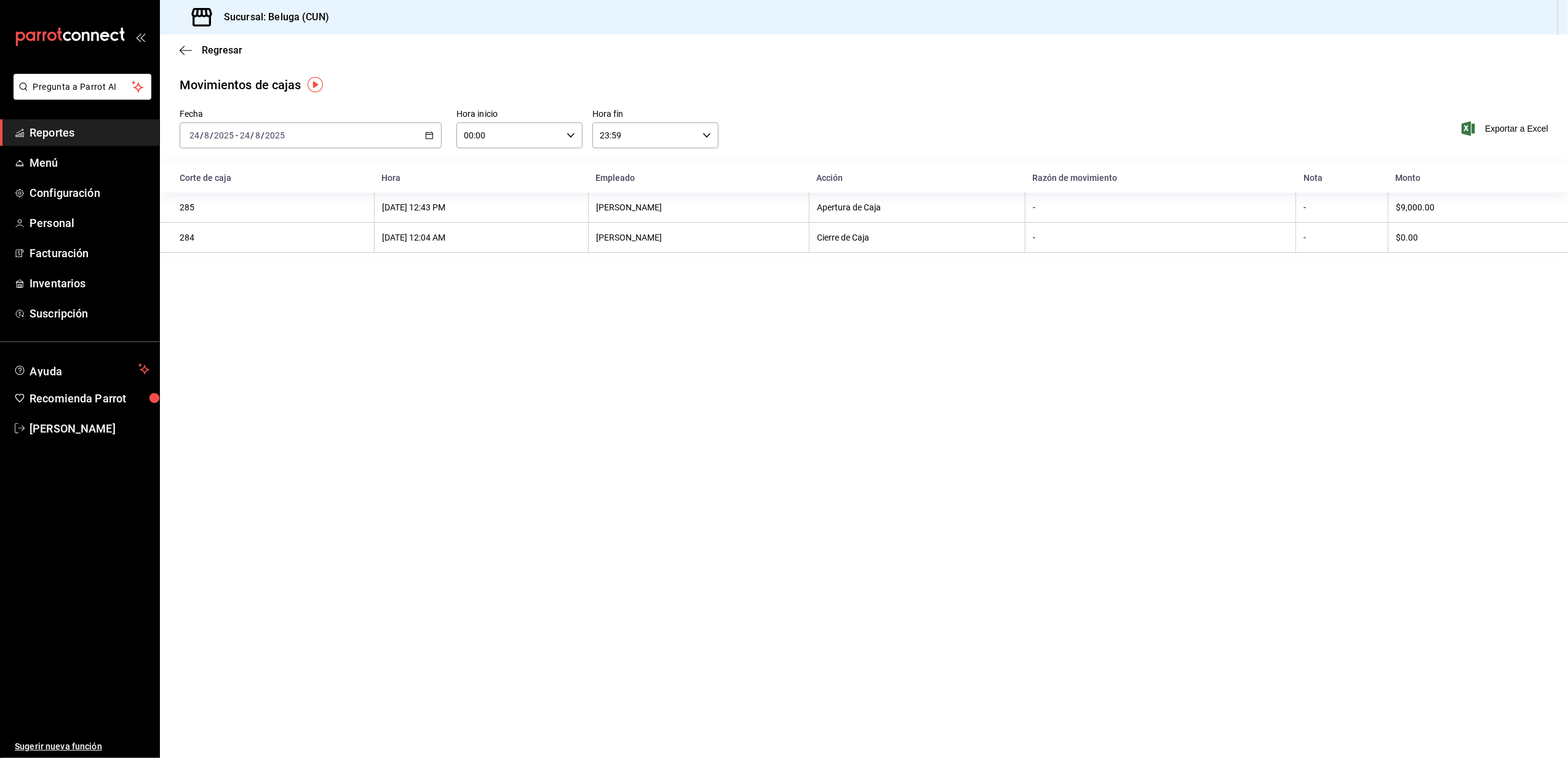
click at [428, 142] on div "2025-08-24 24 / 8 / 2025 - 2025-08-24 24 / 8 / 2025" at bounding box center [310, 136] width 262 height 26
click at [253, 305] on span "Rango de fechas" at bounding box center [237, 311] width 96 height 13
click at [410, 299] on abbr "22" at bounding box center [409, 298] width 8 height 9
click at [426, 299] on abbr "23" at bounding box center [431, 298] width 8 height 9
click at [566, 139] on div "00:00 Hora inicio" at bounding box center [519, 136] width 126 height 26
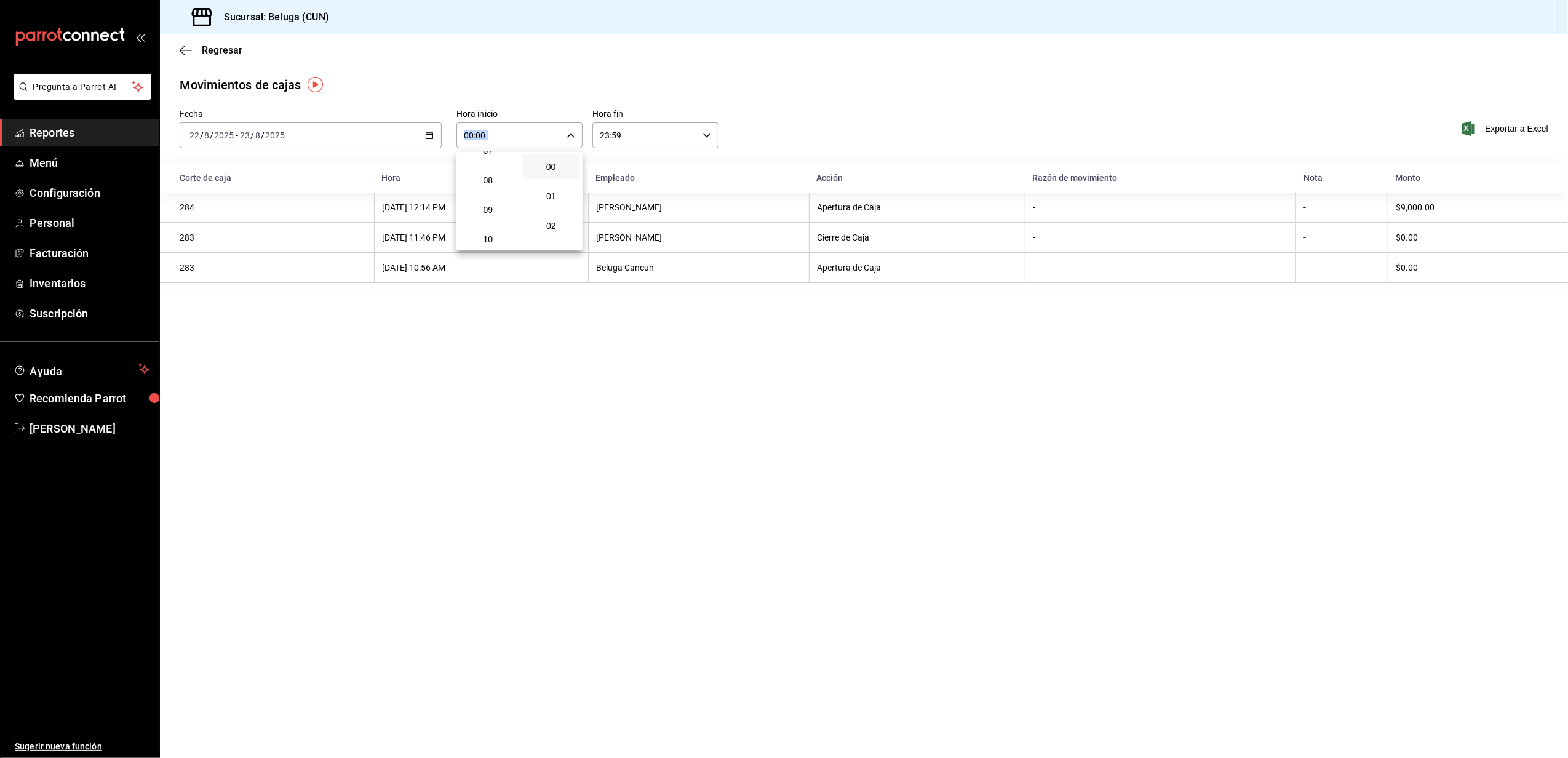
scroll to position [246, 0]
click at [485, 215] on span "10" at bounding box center [488, 216] width 43 height 10
type input "10:00"
click at [699, 131] on div at bounding box center [784, 379] width 1568 height 758
click at [701, 136] on div "23:59 Hora fin" at bounding box center [655, 136] width 126 height 26
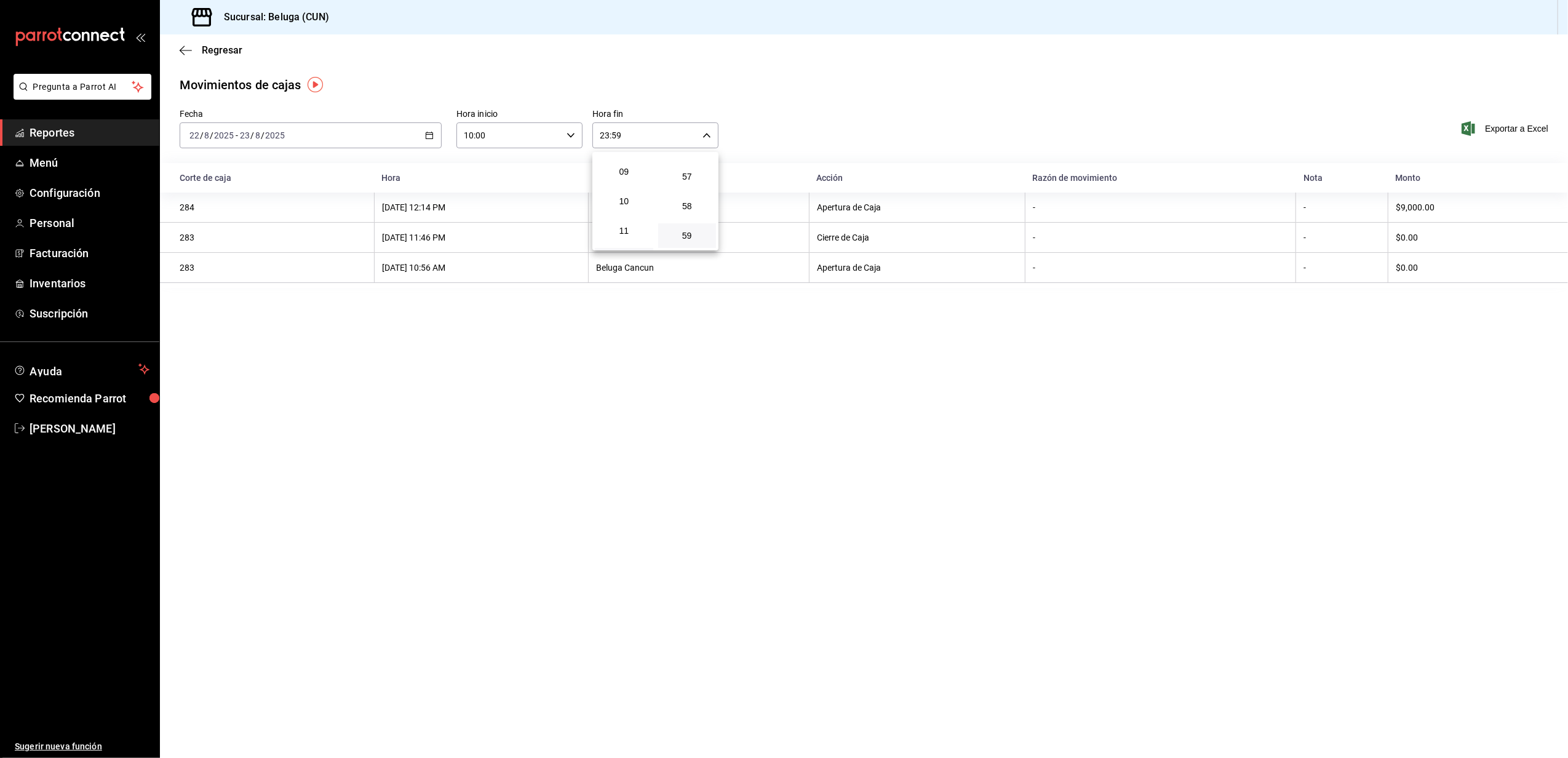
scroll to position [282, 0]
click at [625, 182] on span "10" at bounding box center [624, 180] width 43 height 10
type input "10:59"
click at [490, 323] on div at bounding box center [784, 379] width 1568 height 758
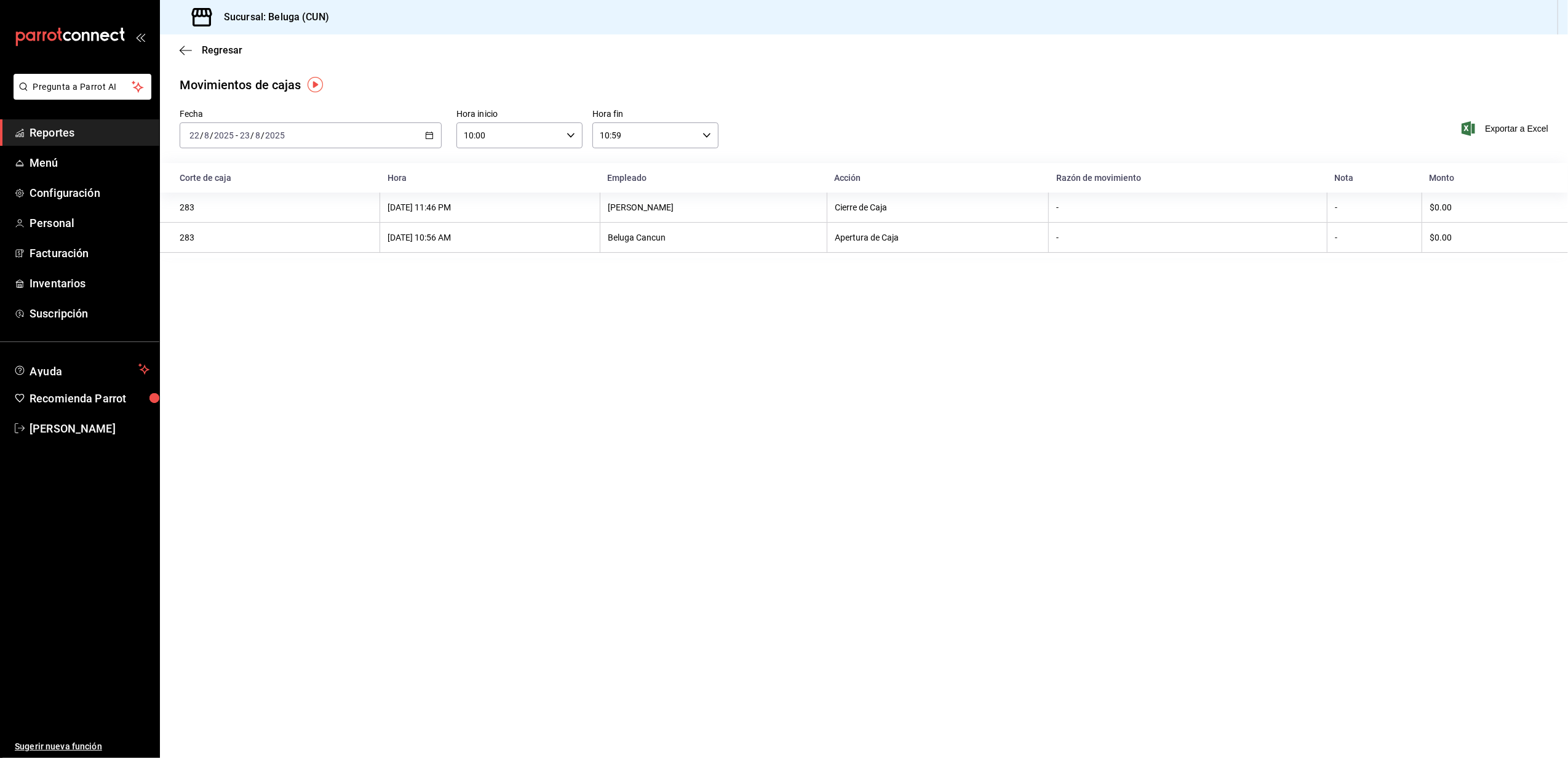
click at [773, 581] on main "Regresar Movimientos de cajas Fecha 2025-08-22 22 / 8 / 2025 - 2025-08-23 23 / …" at bounding box center [864, 396] width 1408 height 724
